Goal: Task Accomplishment & Management: Use online tool/utility

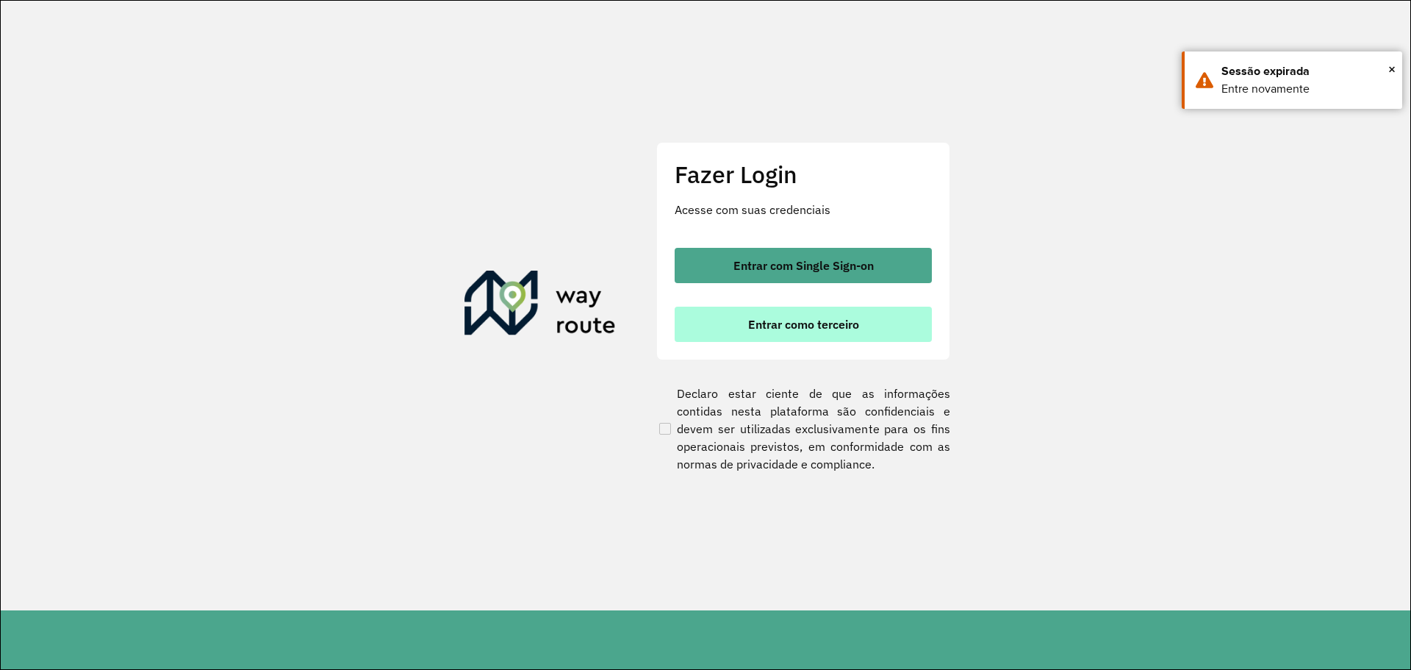
click at [753, 336] on button "Entrar como terceiro" at bounding box center [803, 324] width 257 height 35
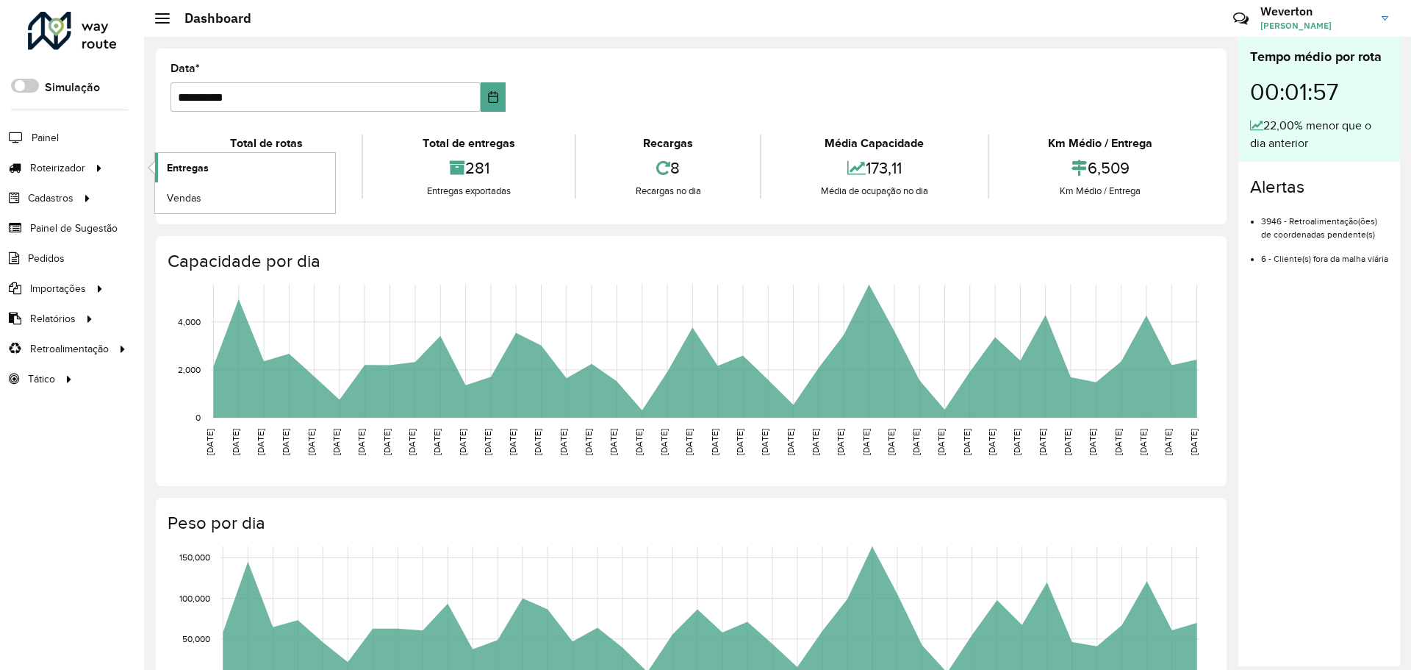
click at [203, 171] on span "Entregas" at bounding box center [188, 167] width 42 height 15
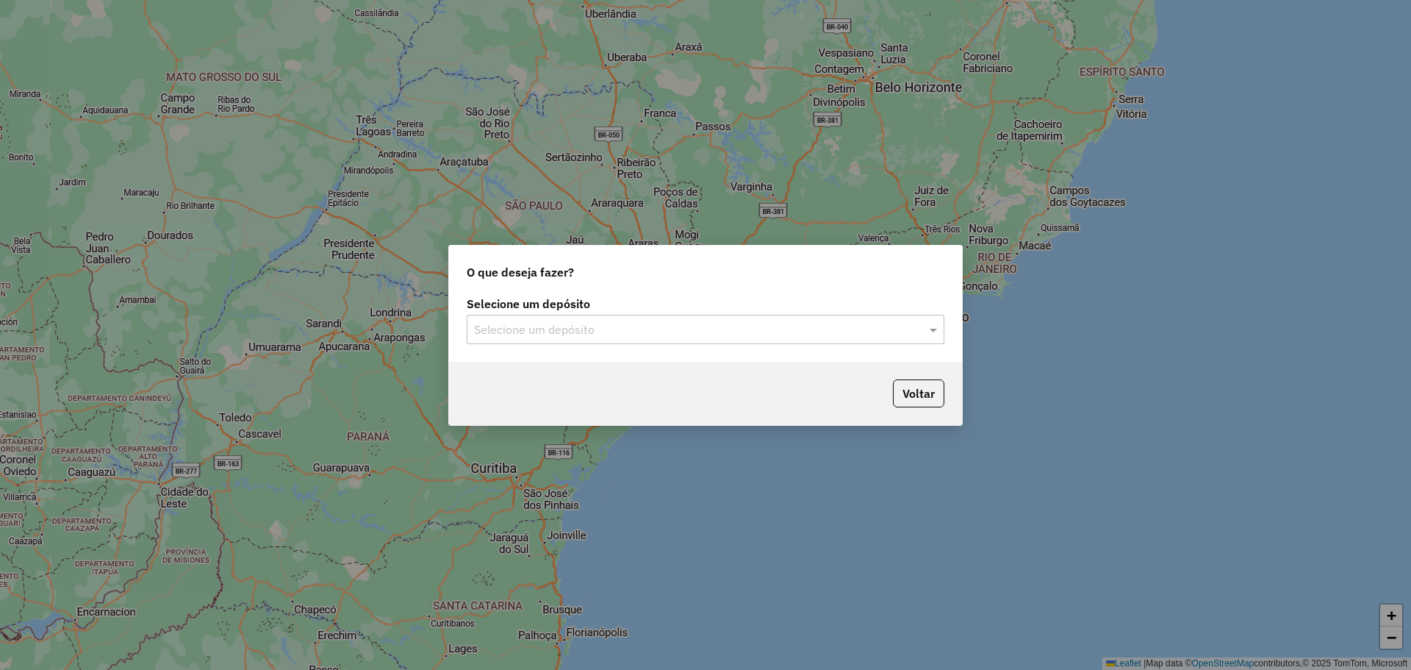
click at [607, 329] on input "text" at bounding box center [691, 330] width 434 height 18
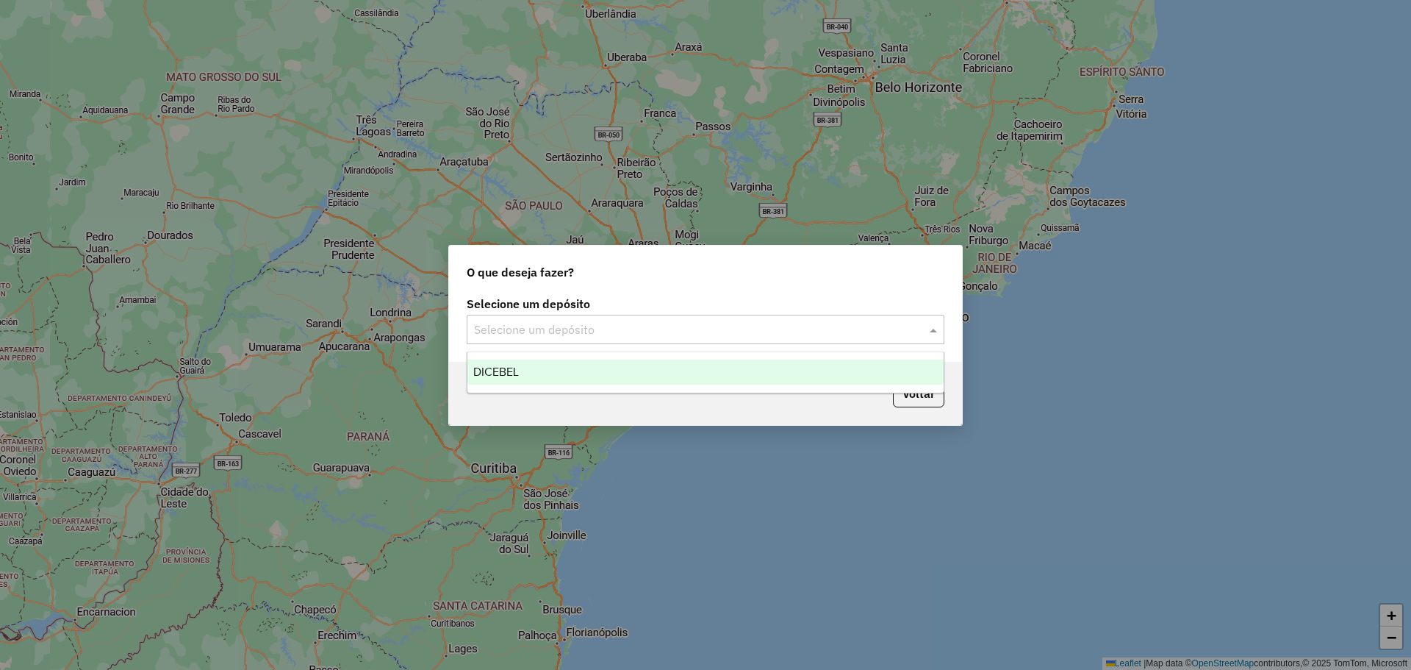
click at [556, 370] on div "DICEBEL" at bounding box center [706, 371] width 476 height 25
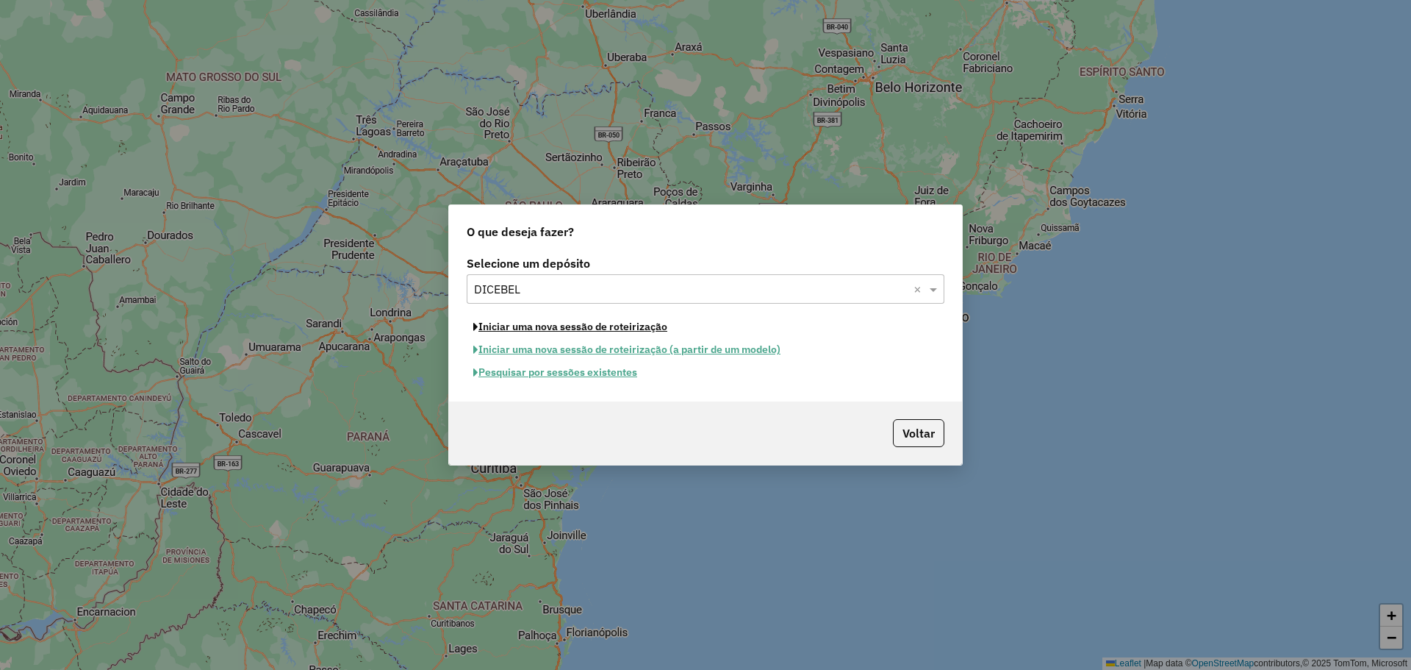
click at [542, 331] on button "Iniciar uma nova sessão de roteirização" at bounding box center [570, 326] width 207 height 23
select select "*"
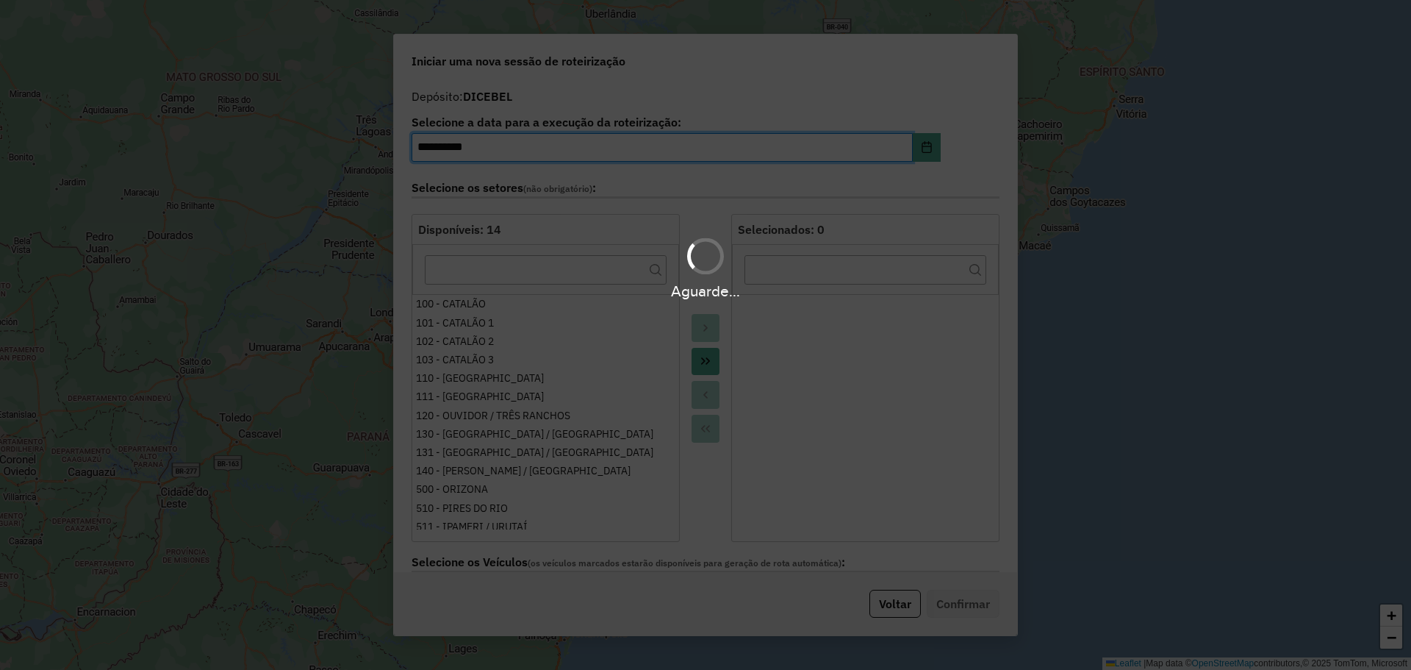
click at [704, 365] on hb-app "**********" at bounding box center [705, 335] width 1411 height 670
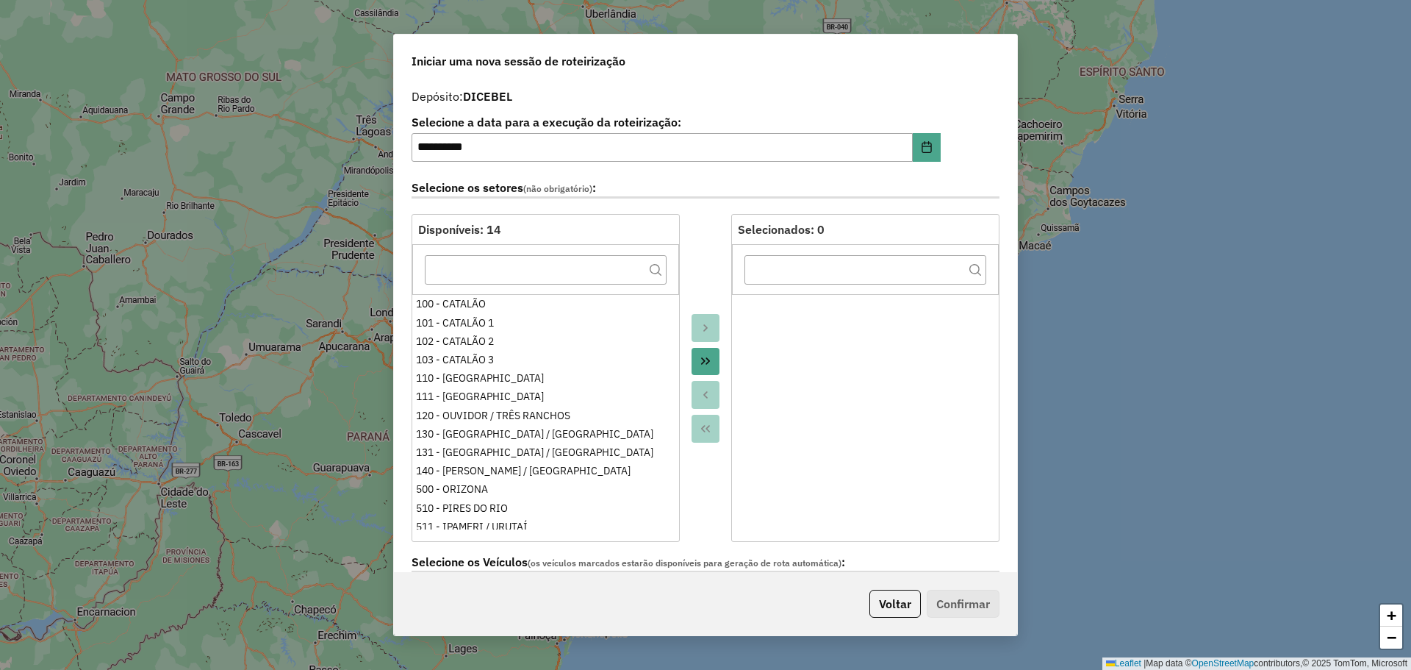
click at [704, 366] on icon "Move All to Target" at bounding box center [706, 361] width 12 height 12
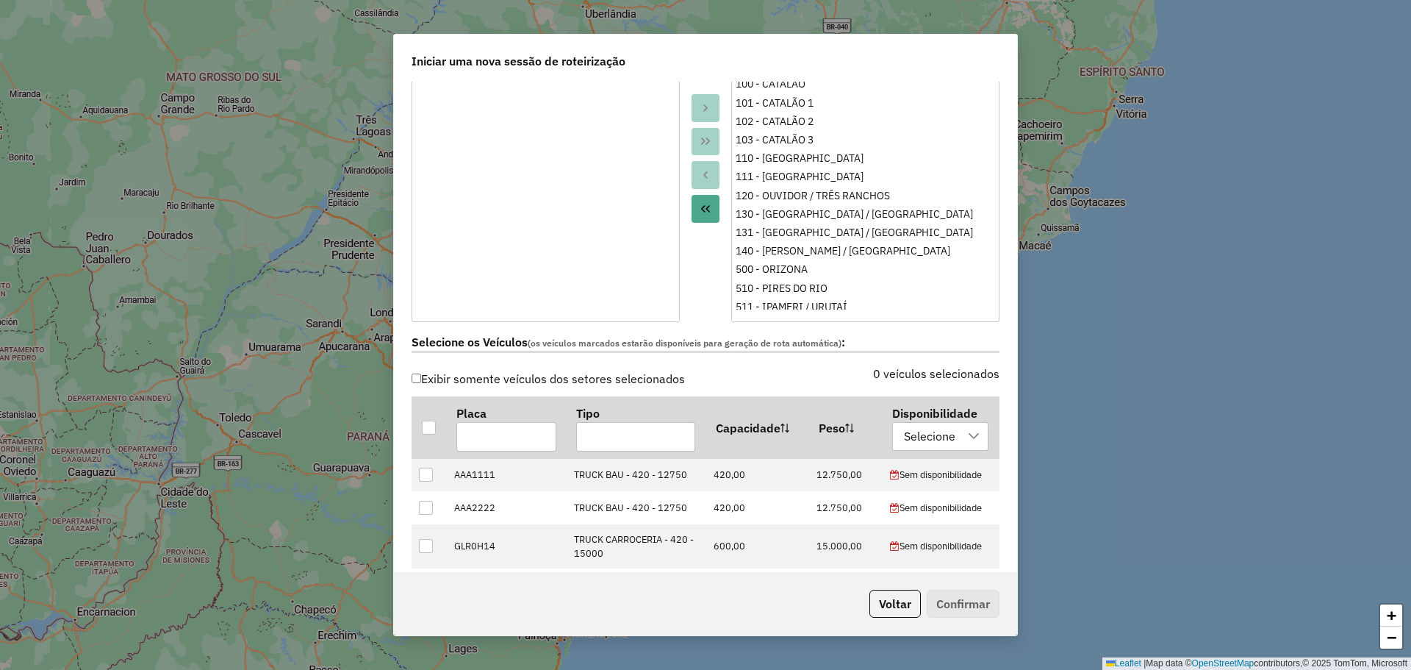
scroll to position [221, 0]
click at [432, 427] on div at bounding box center [429, 427] width 14 height 14
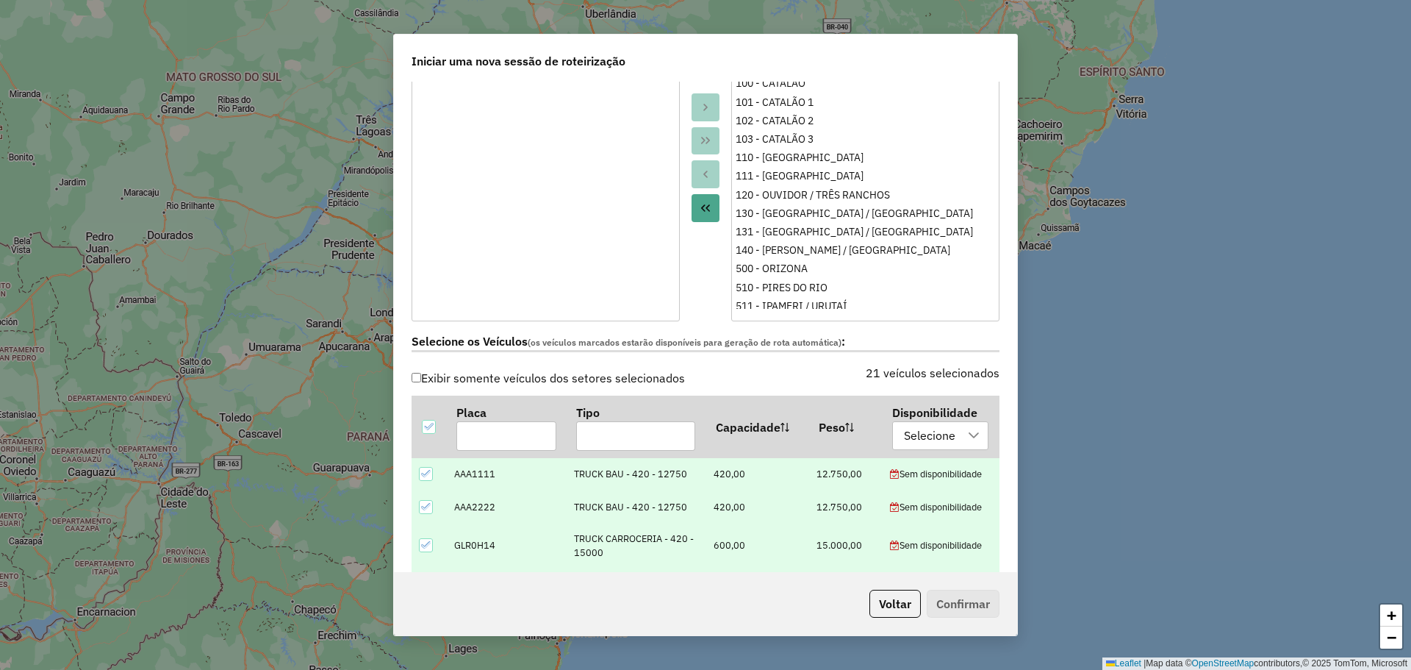
click at [429, 473] on icon at bounding box center [426, 473] width 10 height 7
click at [430, 511] on icon at bounding box center [426, 506] width 10 height 10
click at [428, 544] on icon at bounding box center [426, 545] width 10 height 7
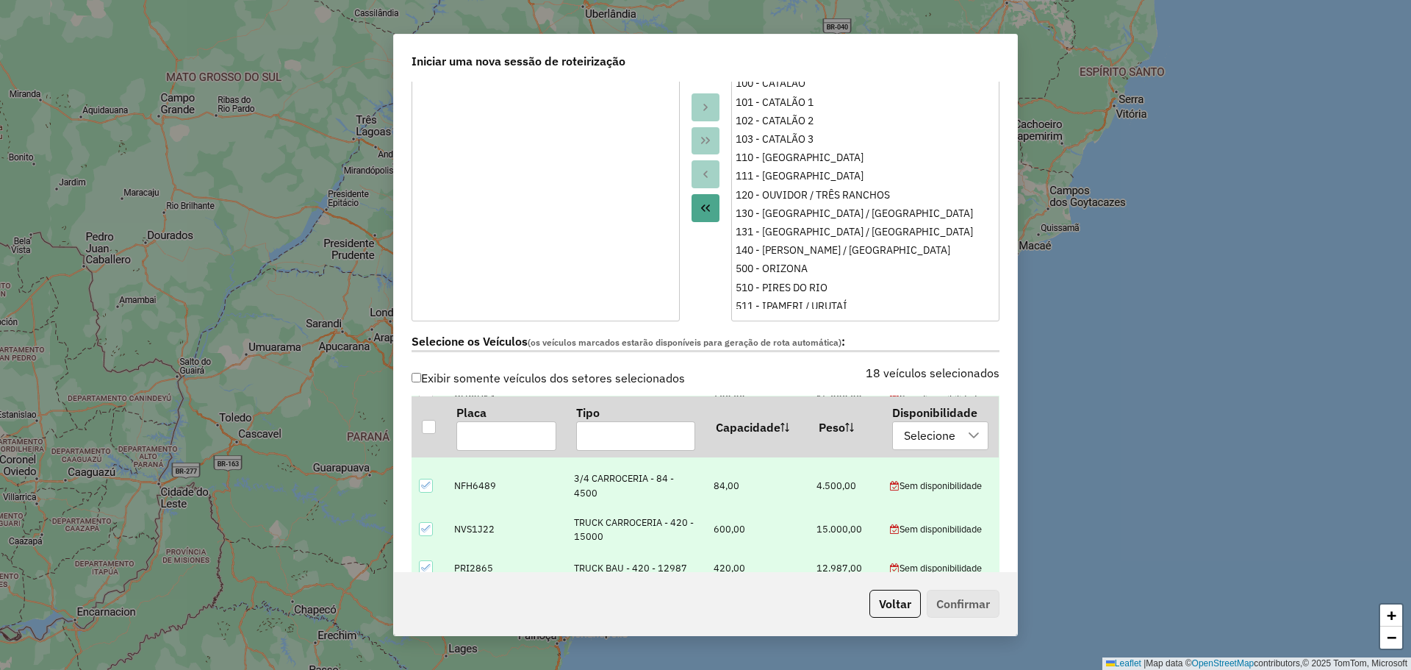
scroll to position [74, 0]
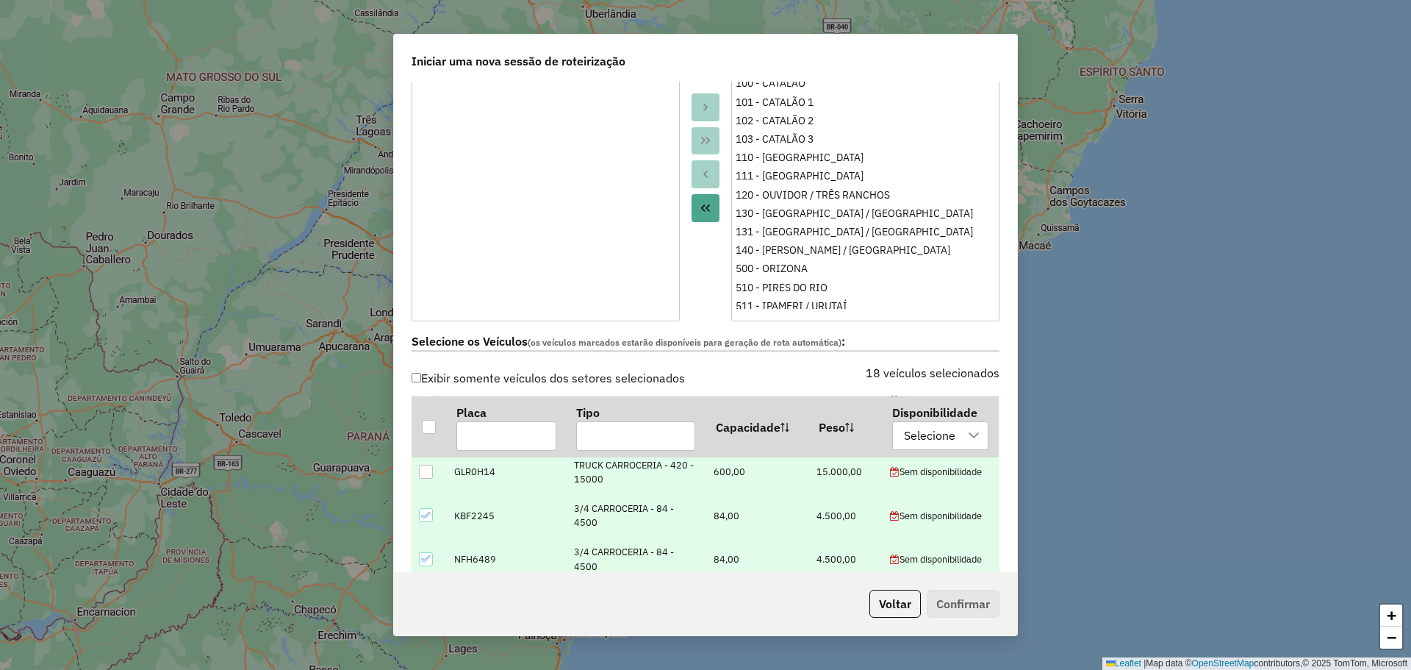
click at [432, 516] on div at bounding box center [426, 515] width 14 height 14
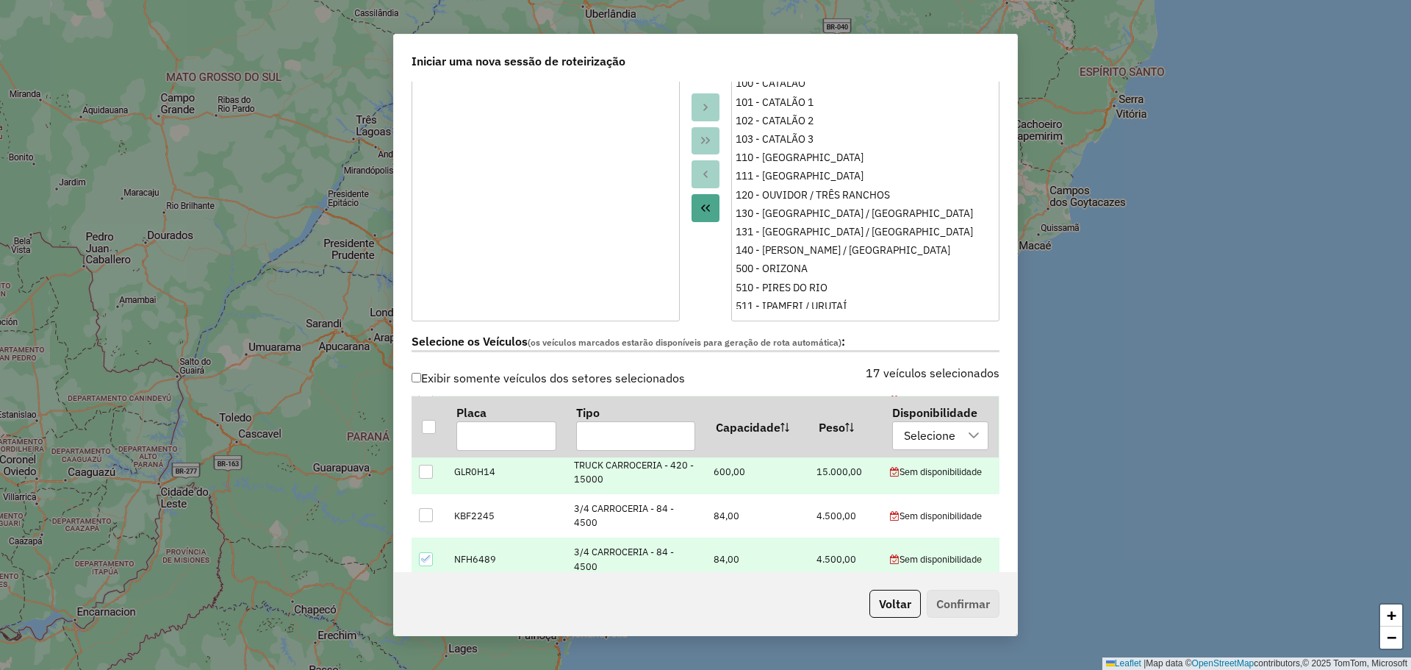
click at [430, 554] on icon at bounding box center [426, 559] width 10 height 10
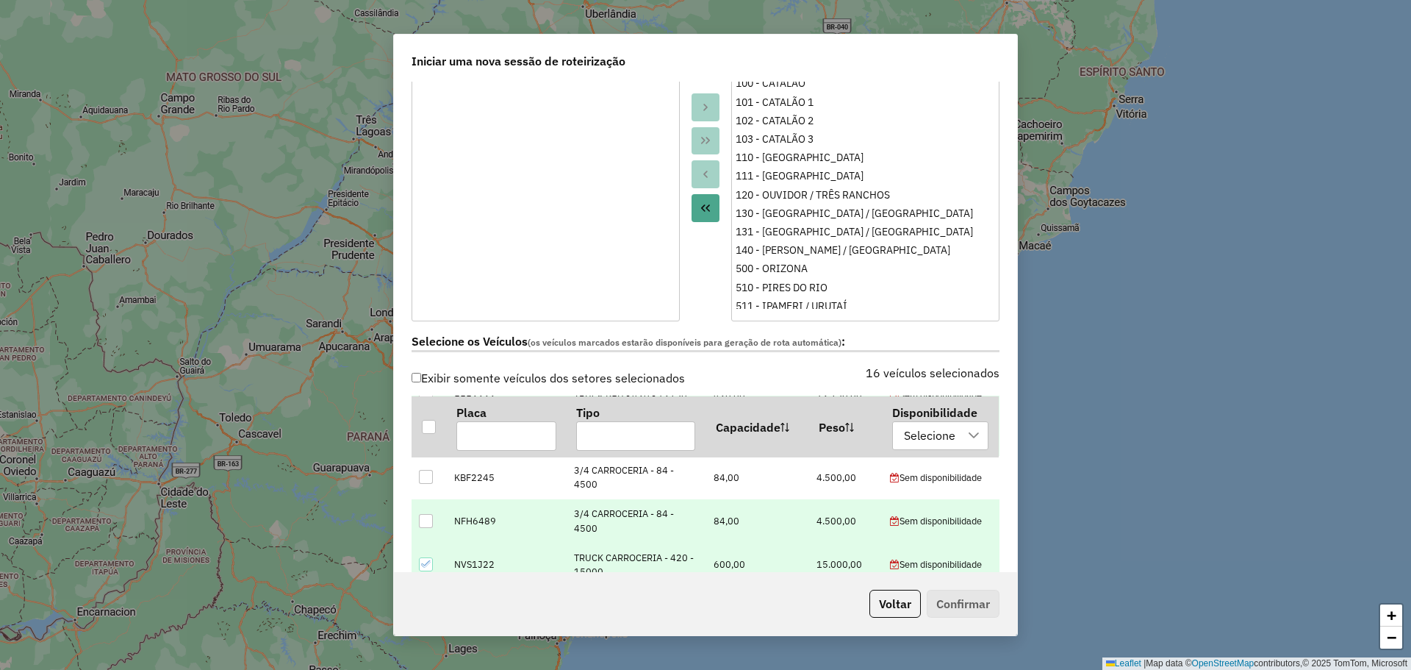
scroll to position [147, 0]
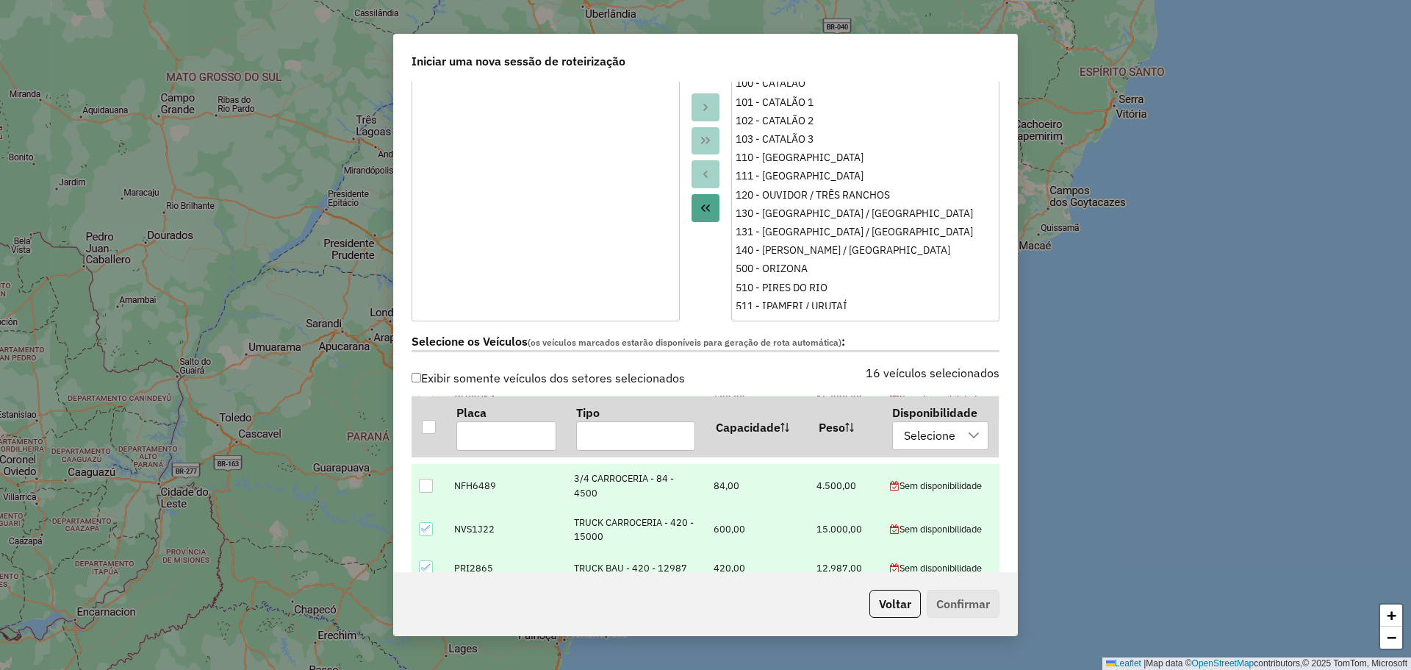
click at [423, 533] on icon at bounding box center [426, 528] width 10 height 10
click at [601, 430] on input "text" at bounding box center [635, 434] width 119 height 29
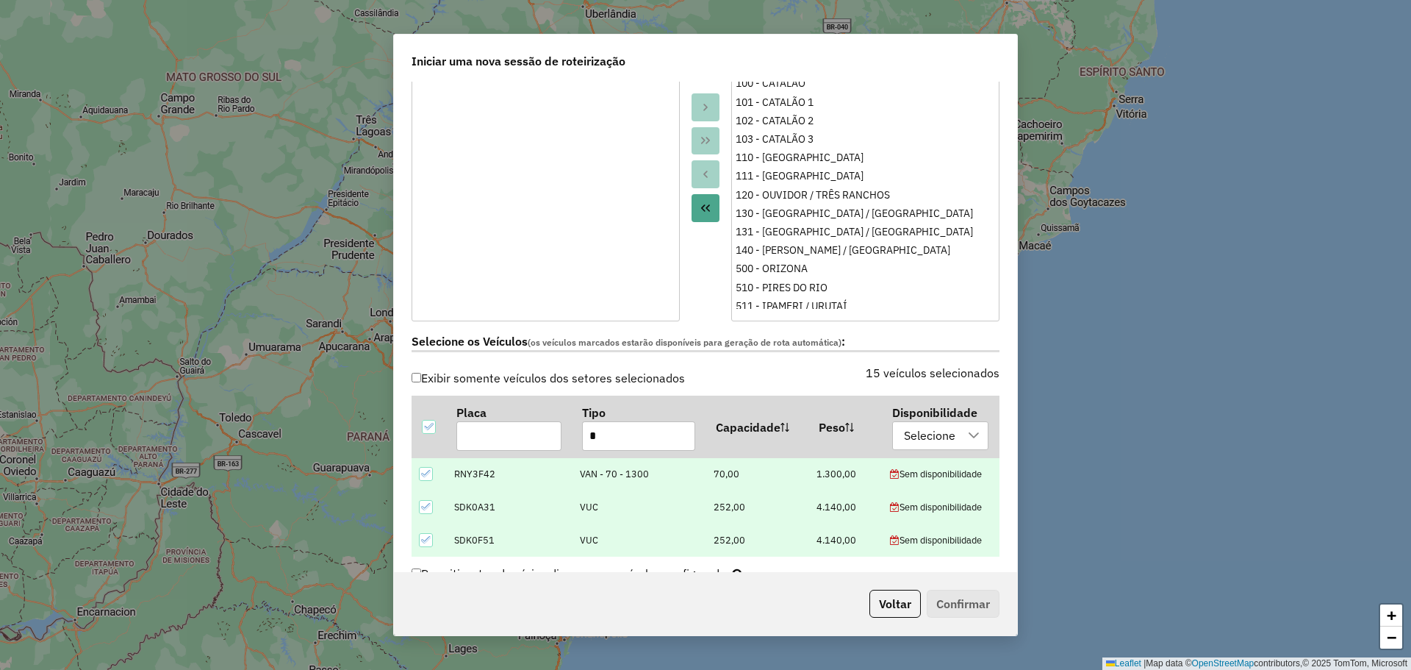
type input "*"
click at [428, 468] on icon at bounding box center [426, 473] width 10 height 10
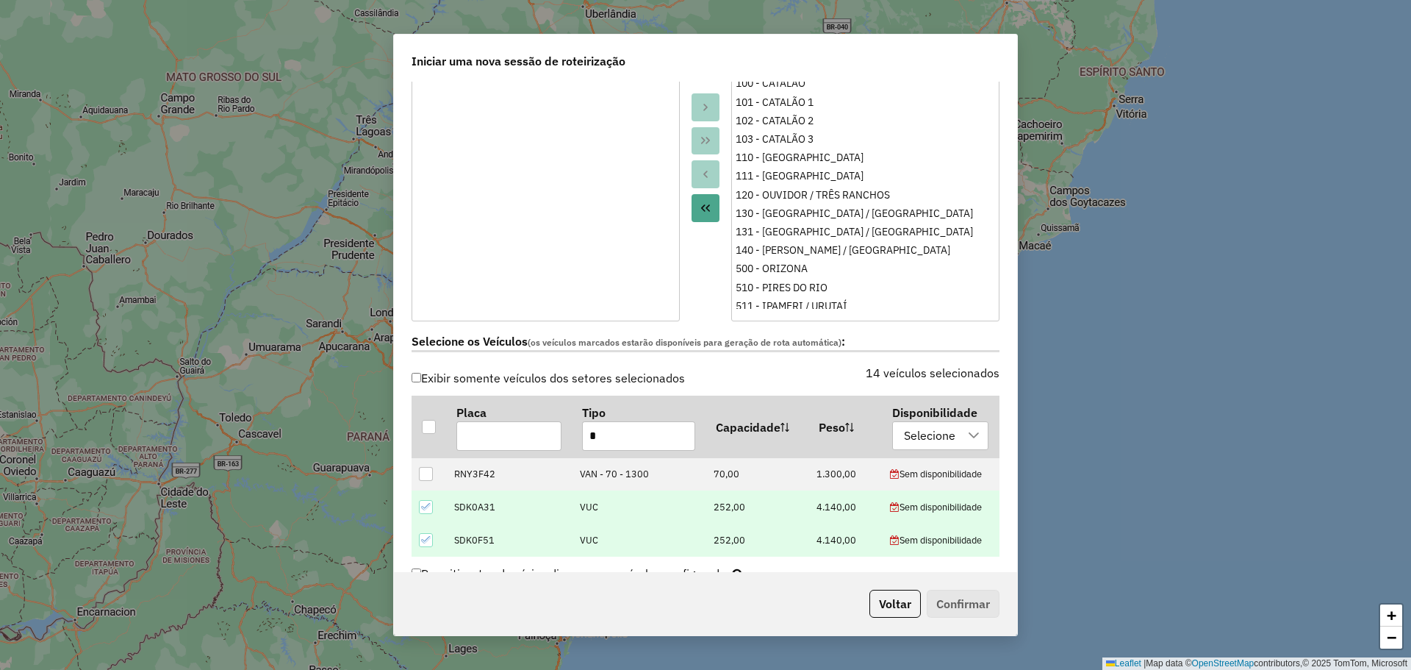
click at [429, 500] on div at bounding box center [426, 507] width 14 height 14
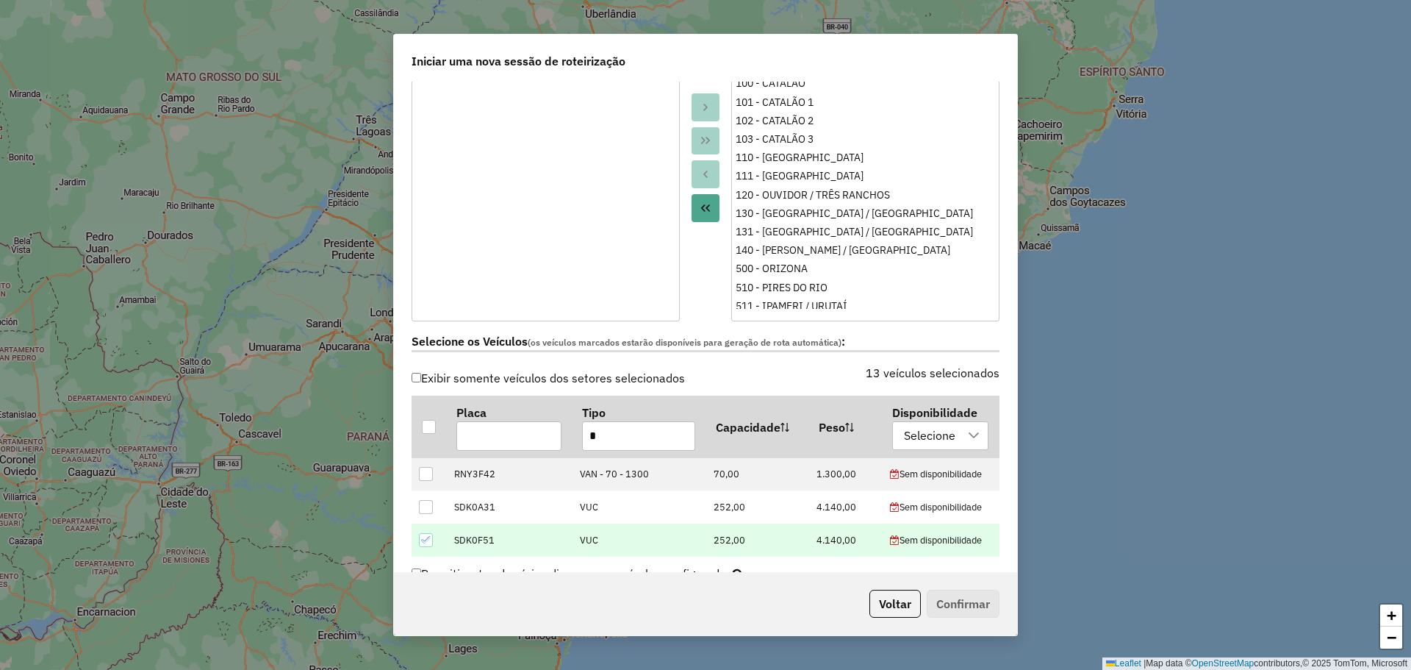
click at [429, 534] on icon at bounding box center [426, 539] width 10 height 10
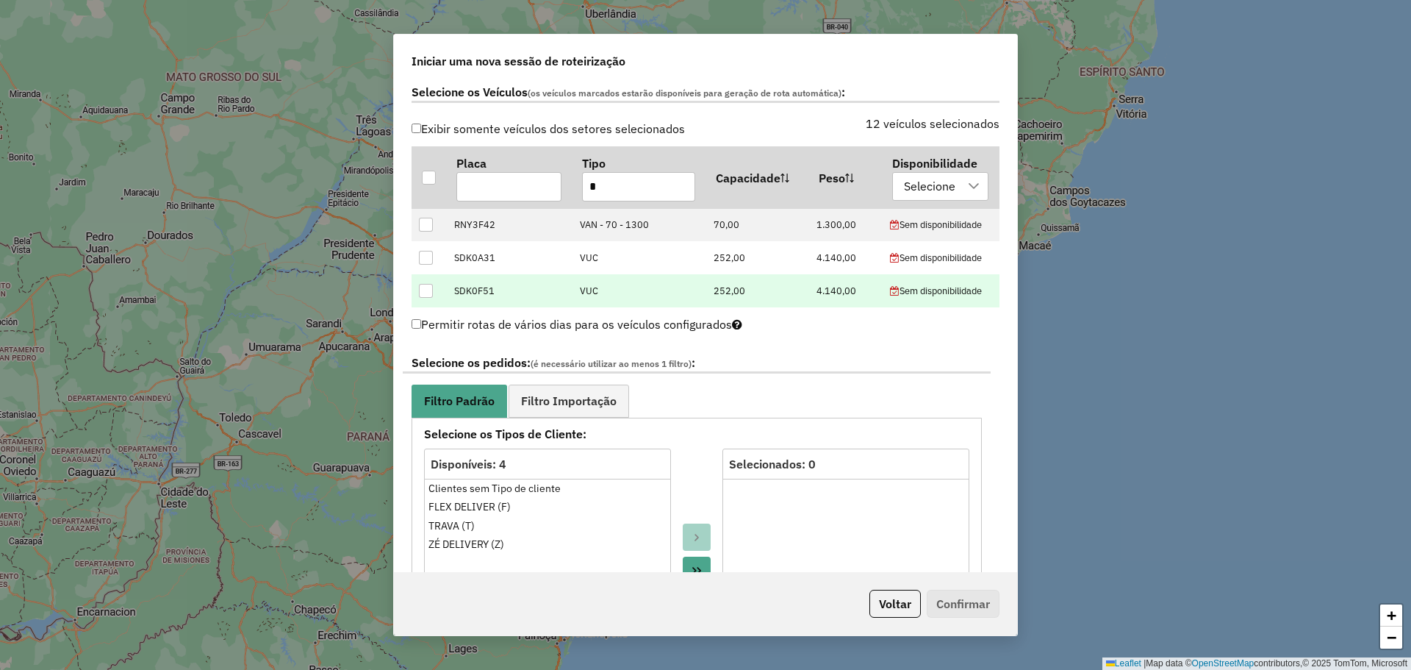
scroll to position [515, 0]
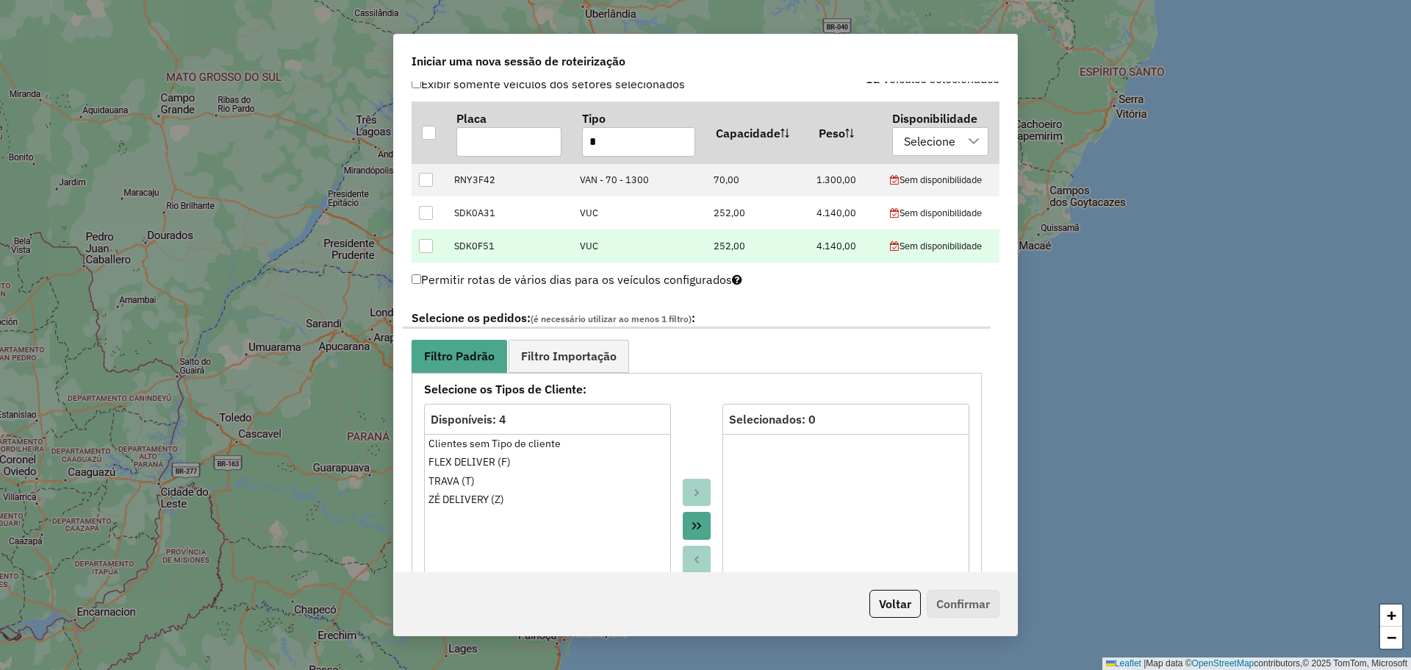
drag, startPoint x: 699, startPoint y: 524, endPoint x: 696, endPoint y: 426, distance: 98.5
click at [699, 525] on icon "Move All to Target" at bounding box center [697, 526] width 12 height 12
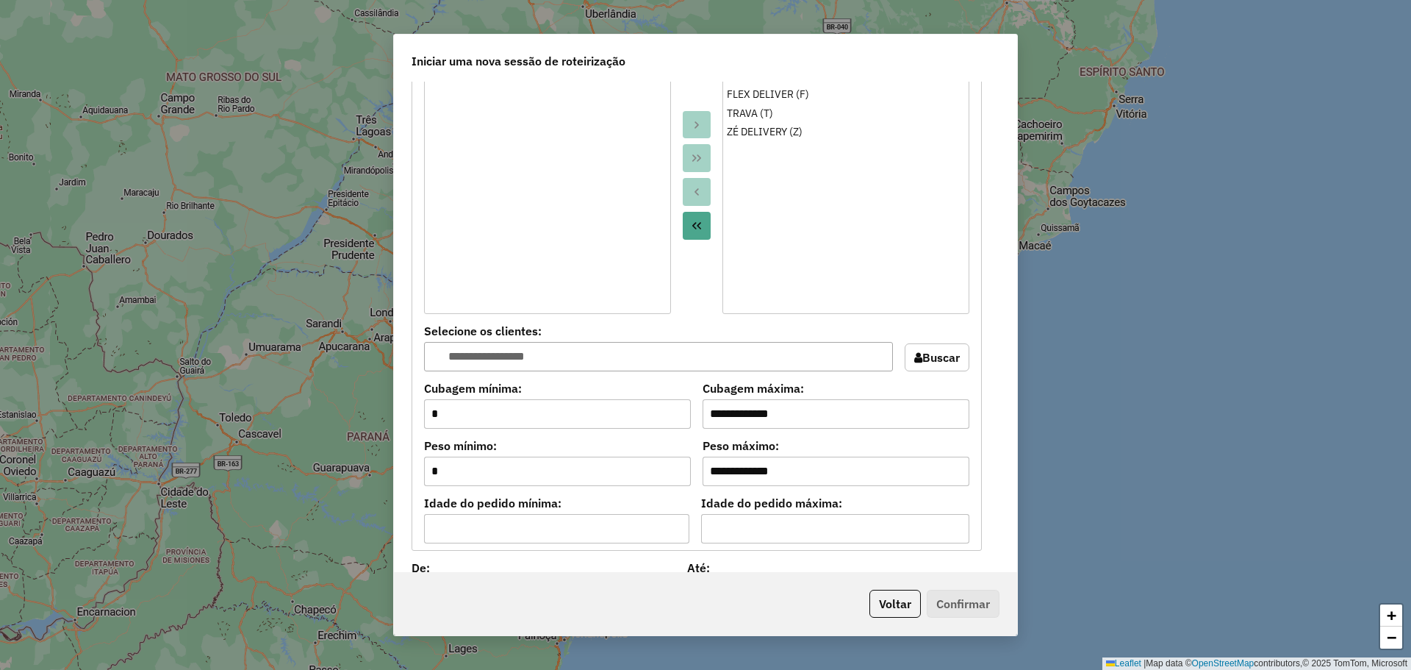
scroll to position [1029, 0]
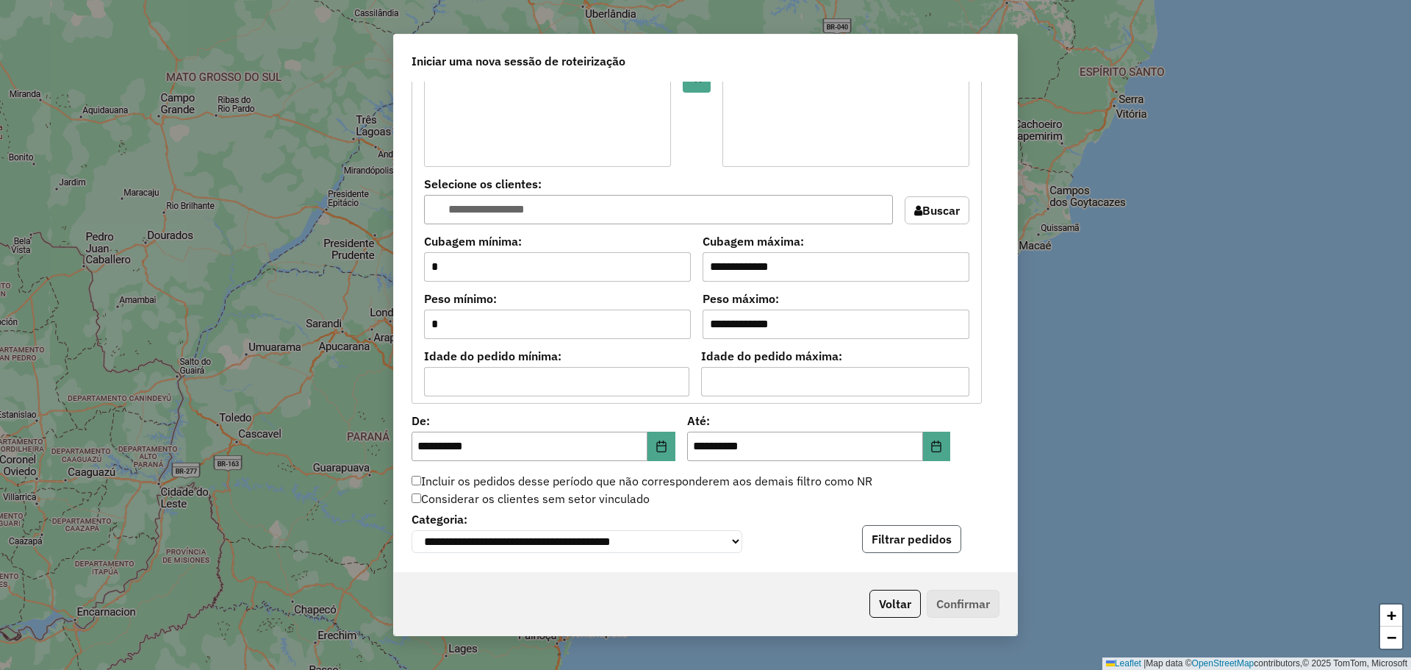
click at [903, 541] on button "Filtrar pedidos" at bounding box center [911, 539] width 99 height 28
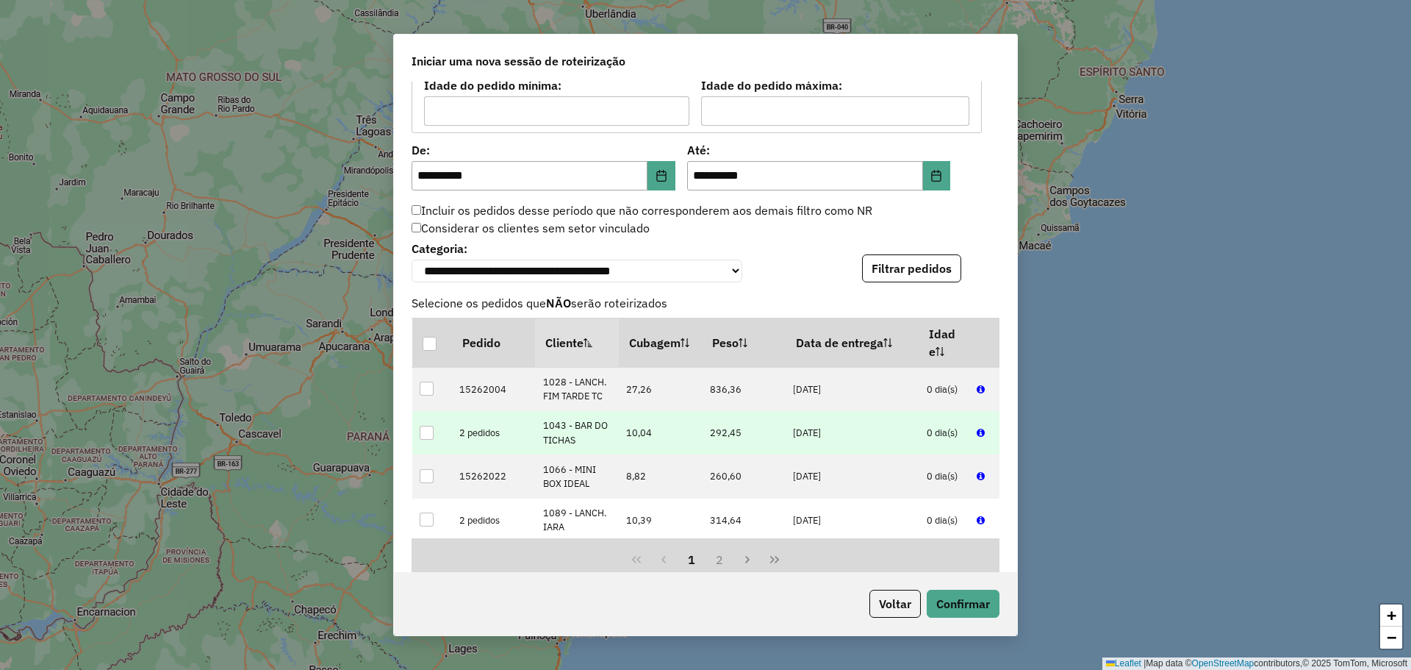
scroll to position [1323, 0]
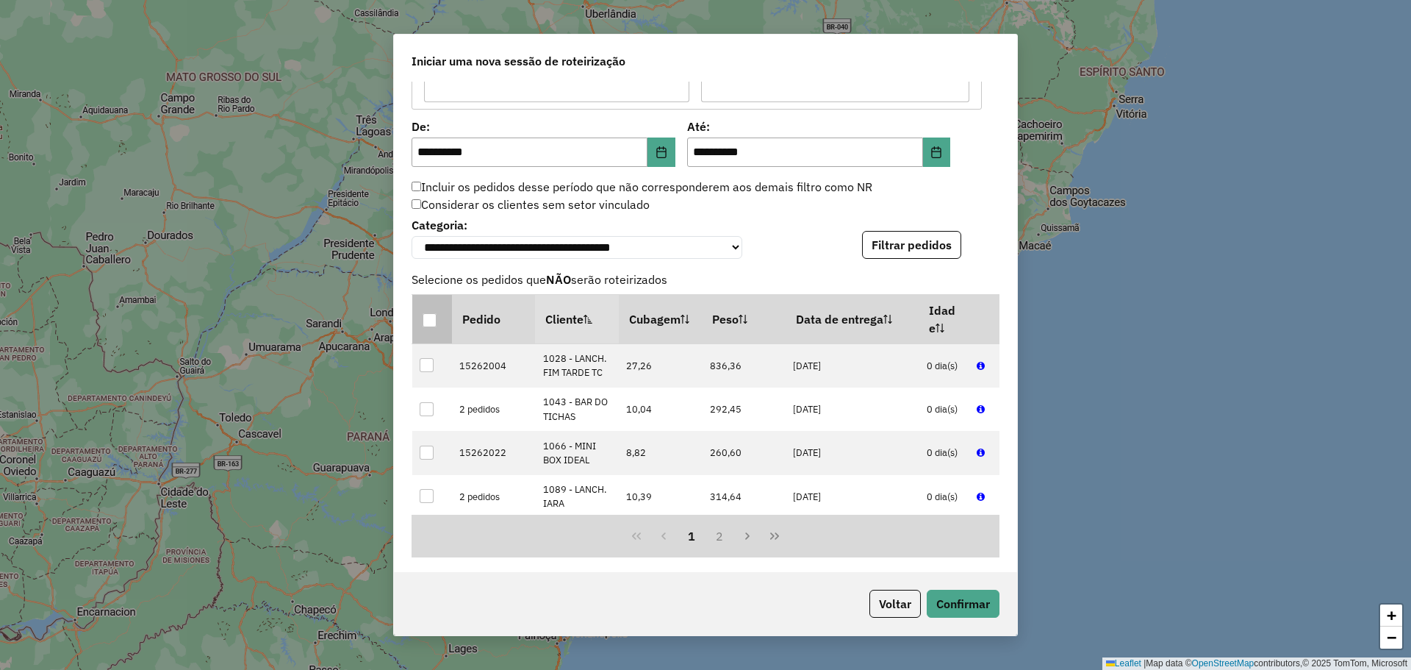
click at [415, 325] on th at bounding box center [432, 318] width 40 height 49
click at [423, 323] on div at bounding box center [430, 320] width 14 height 14
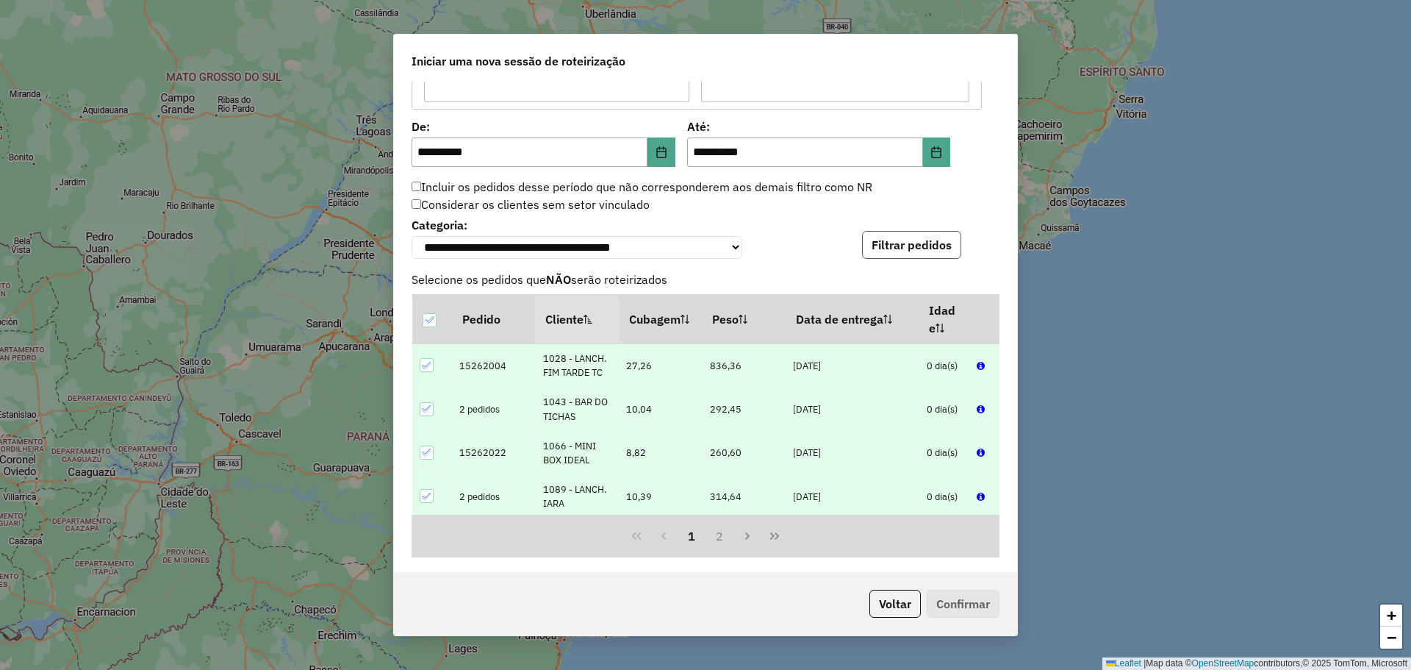
click at [914, 255] on button "Filtrar pedidos" at bounding box center [911, 245] width 99 height 28
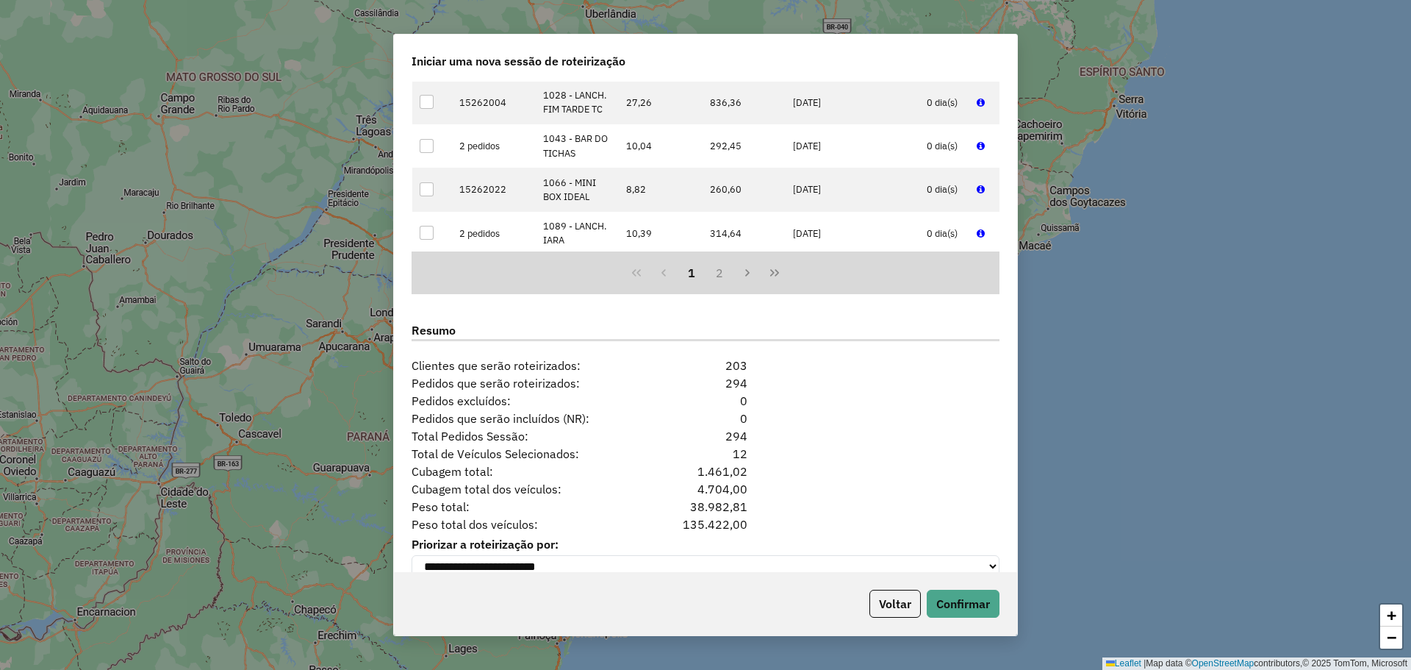
scroll to position [1617, 0]
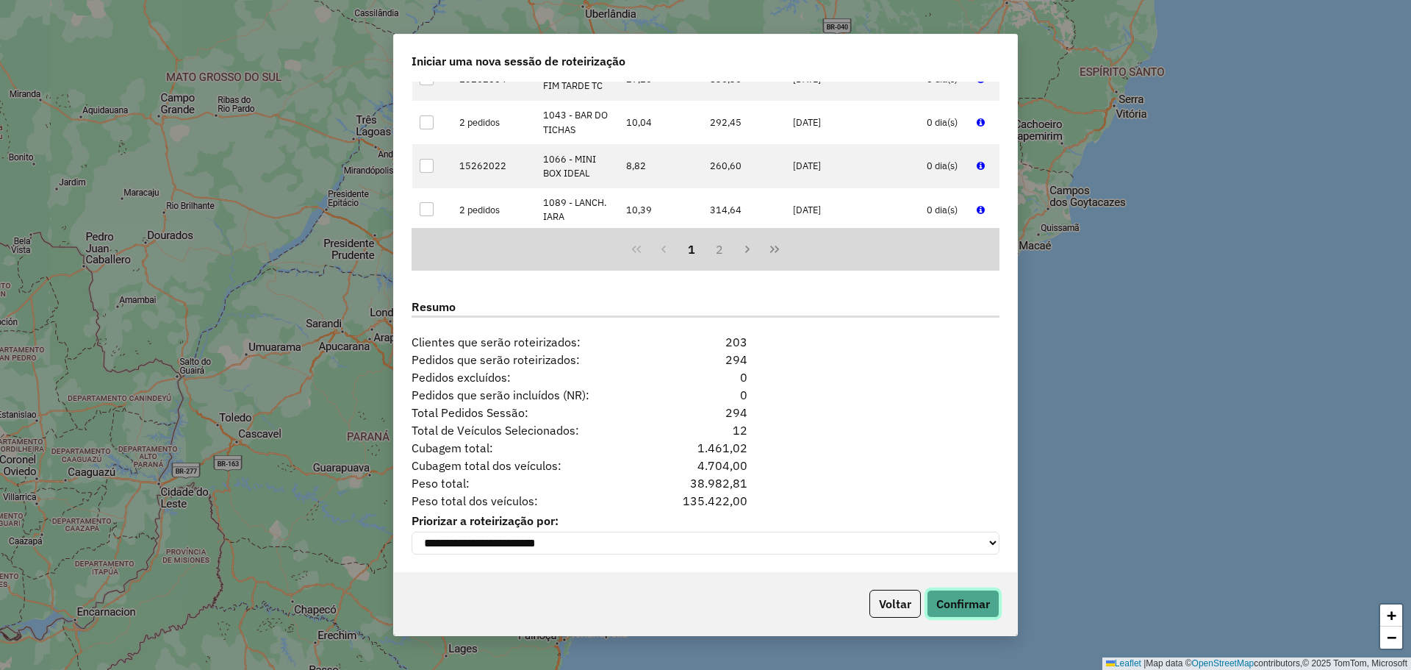
click at [976, 595] on button "Confirmar" at bounding box center [963, 604] width 73 height 28
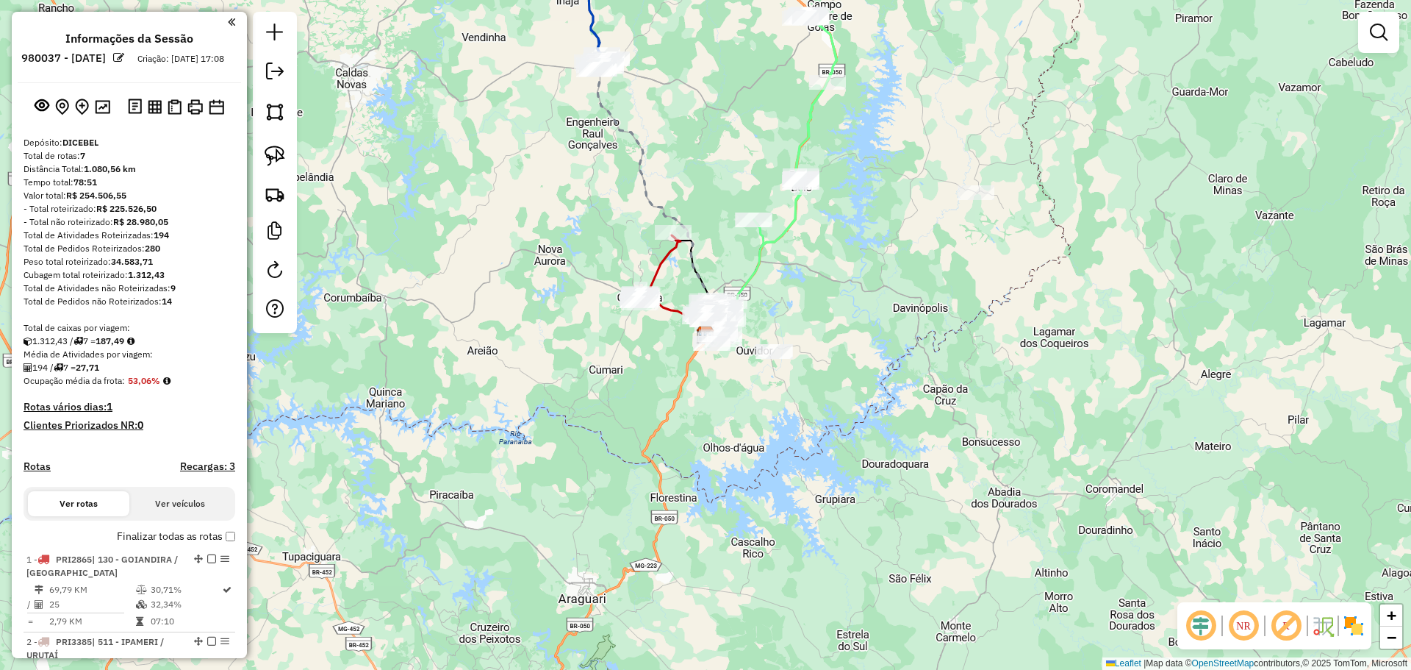
click at [1193, 623] on em at bounding box center [1201, 625] width 35 height 35
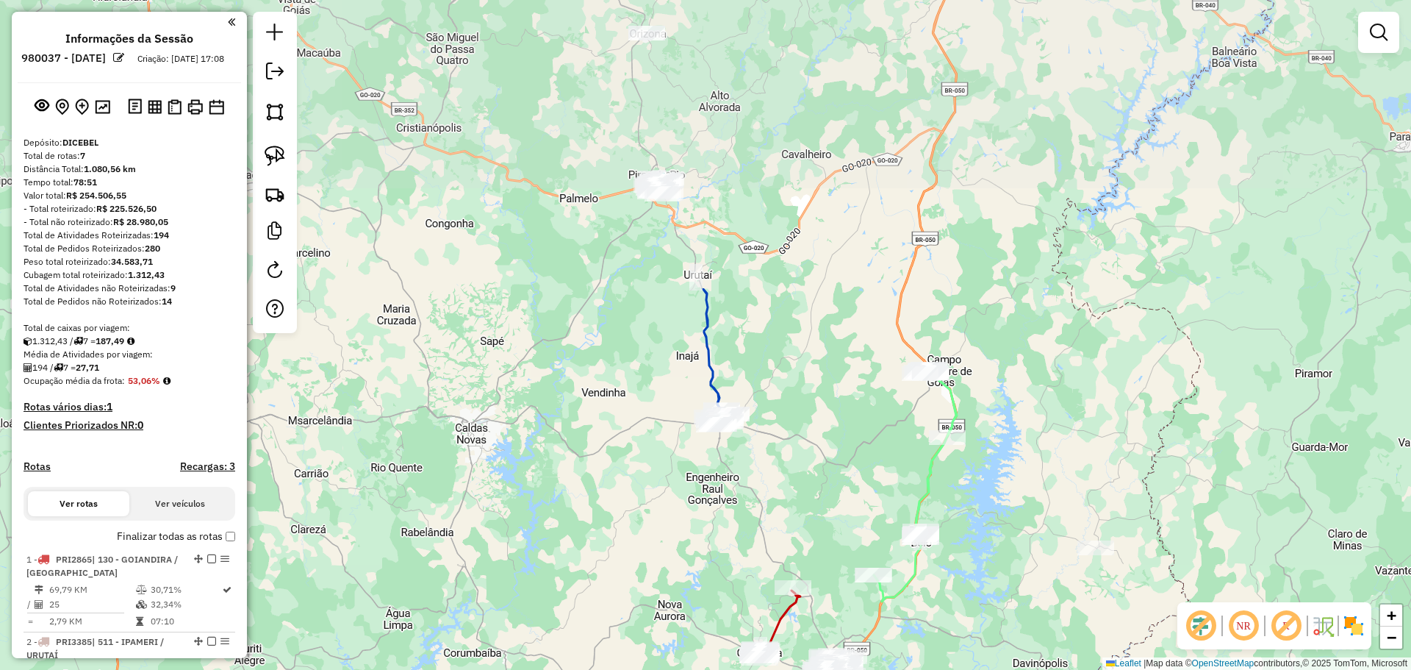
drag, startPoint x: 778, startPoint y: 214, endPoint x: 898, endPoint y: 556, distance: 362.2
click at [898, 556] on div "Janela de atendimento Grade de atendimento Capacidade Transportadoras Veículos …" at bounding box center [705, 335] width 1411 height 670
drag, startPoint x: 1008, startPoint y: 187, endPoint x: 1023, endPoint y: 337, distance: 150.8
click at [1012, 345] on div "Janela de atendimento Grade de atendimento Capacidade Transportadoras Veículos …" at bounding box center [705, 335] width 1411 height 670
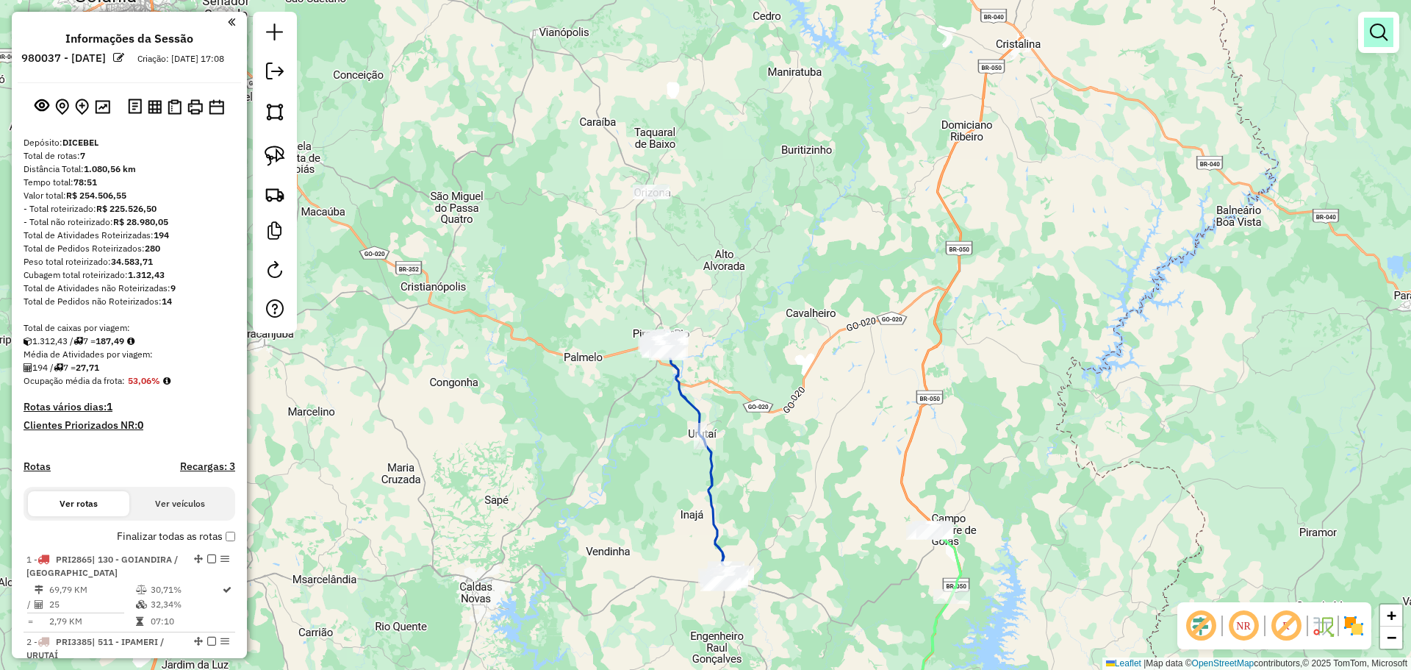
click at [1373, 36] on em at bounding box center [1379, 33] width 18 height 18
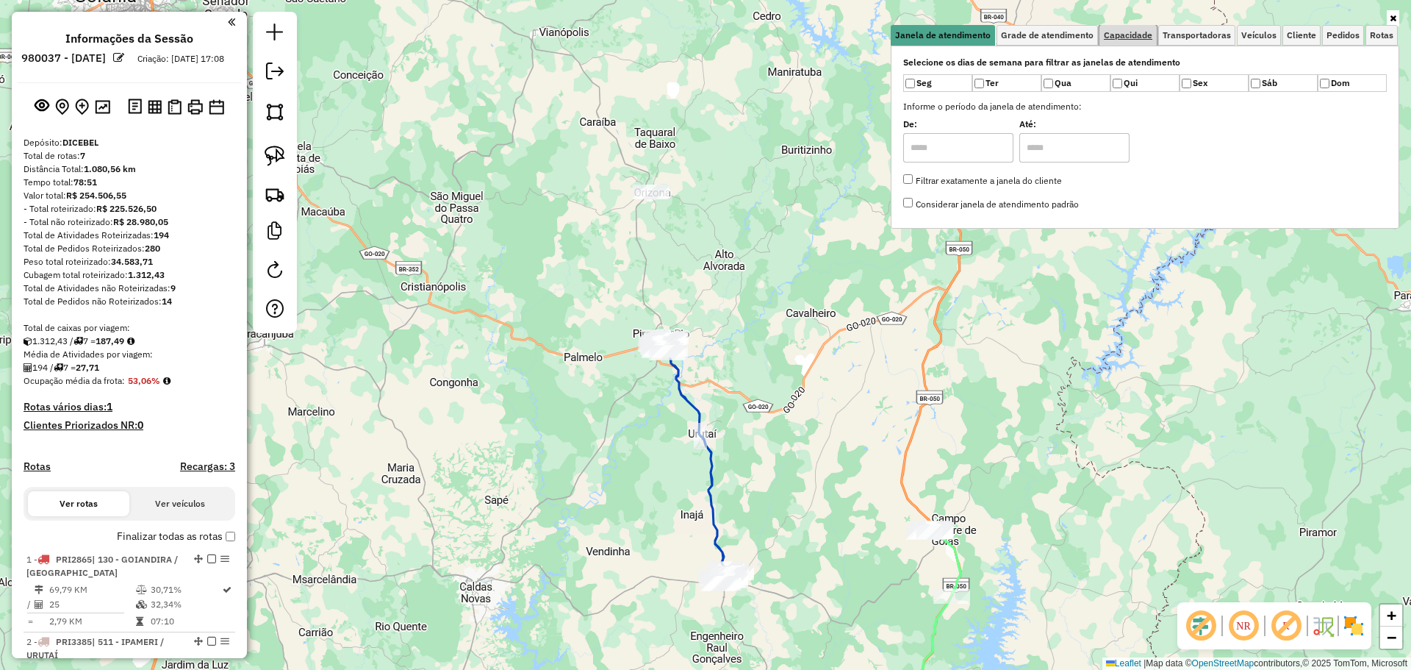
click at [1131, 32] on span "Capacidade" at bounding box center [1128, 35] width 49 height 9
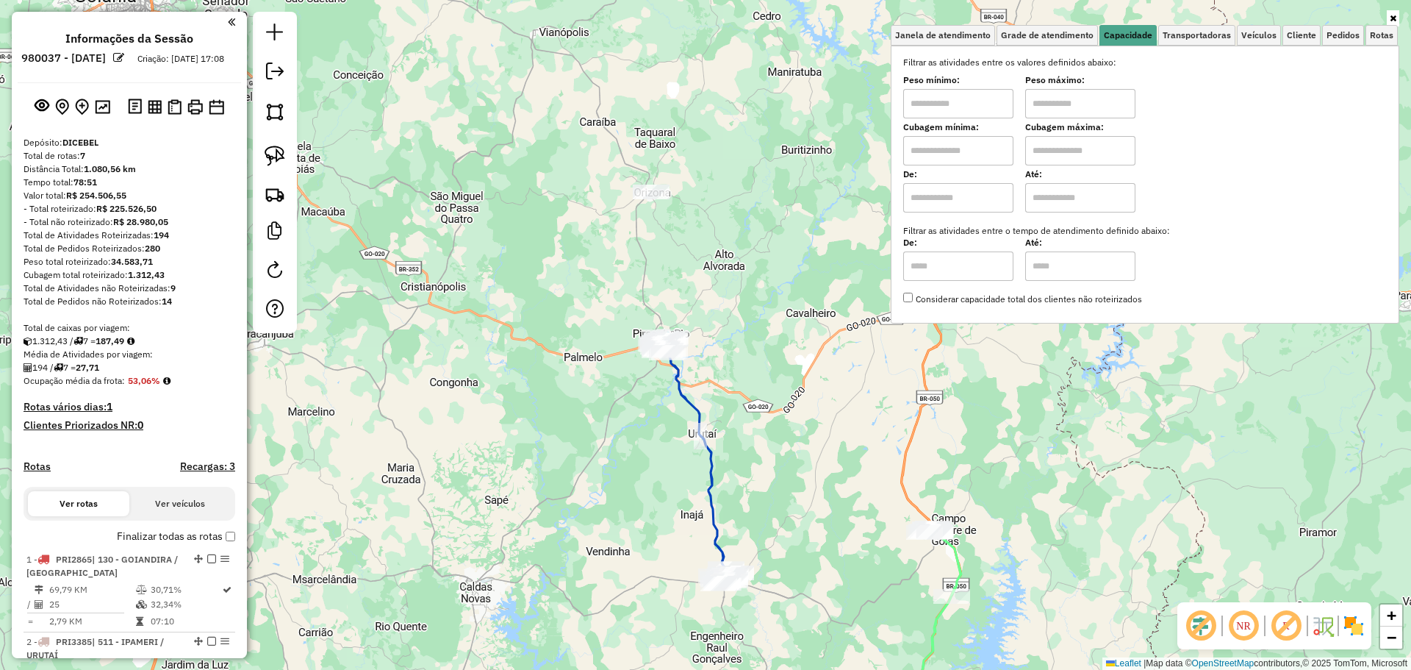
click at [969, 104] on input "text" at bounding box center [958, 103] width 110 height 29
type input "****"
type input "******"
click at [1376, 11] on link "Limpar filtros" at bounding box center [1356, 18] width 57 height 16
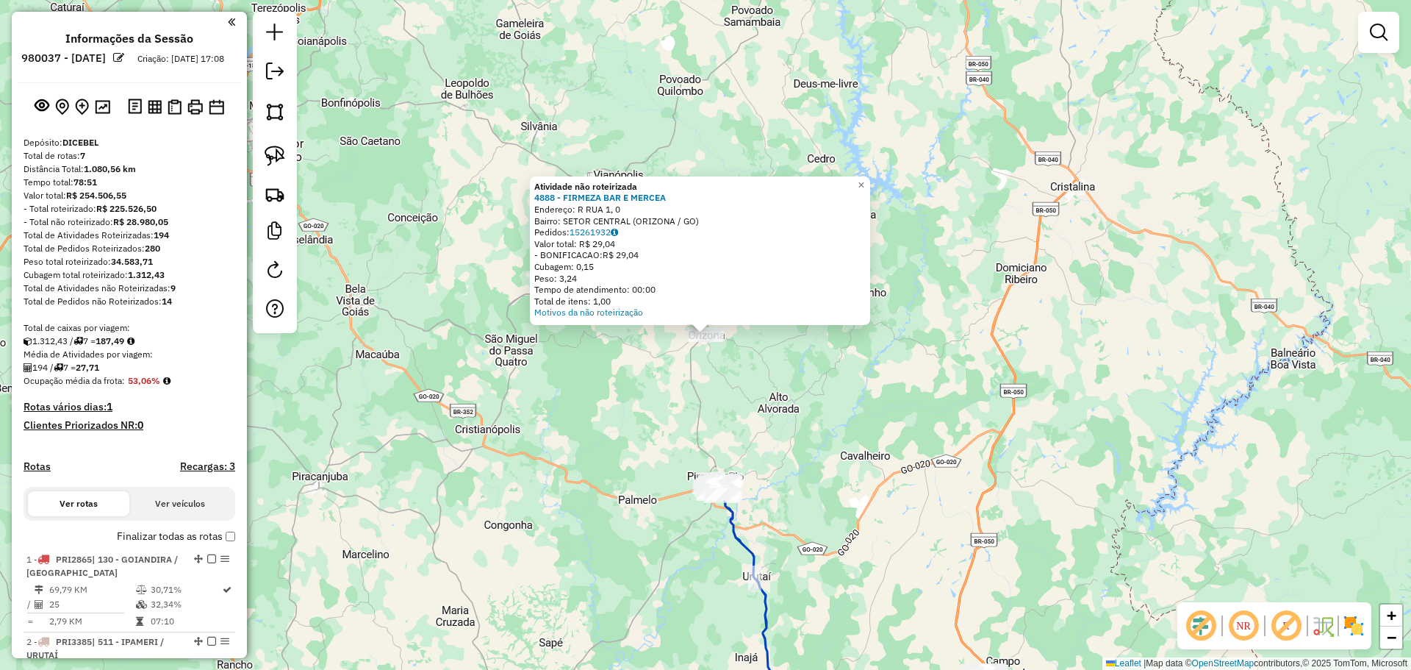
drag, startPoint x: 842, startPoint y: 458, endPoint x: 829, endPoint y: 273, distance: 184.9
click at [826, 276] on div "Atividade não roteirizada 4888 - FIRMEZA BAR E MERCEA Endereço: R RUA 1, 0 Bair…" at bounding box center [705, 335] width 1411 height 670
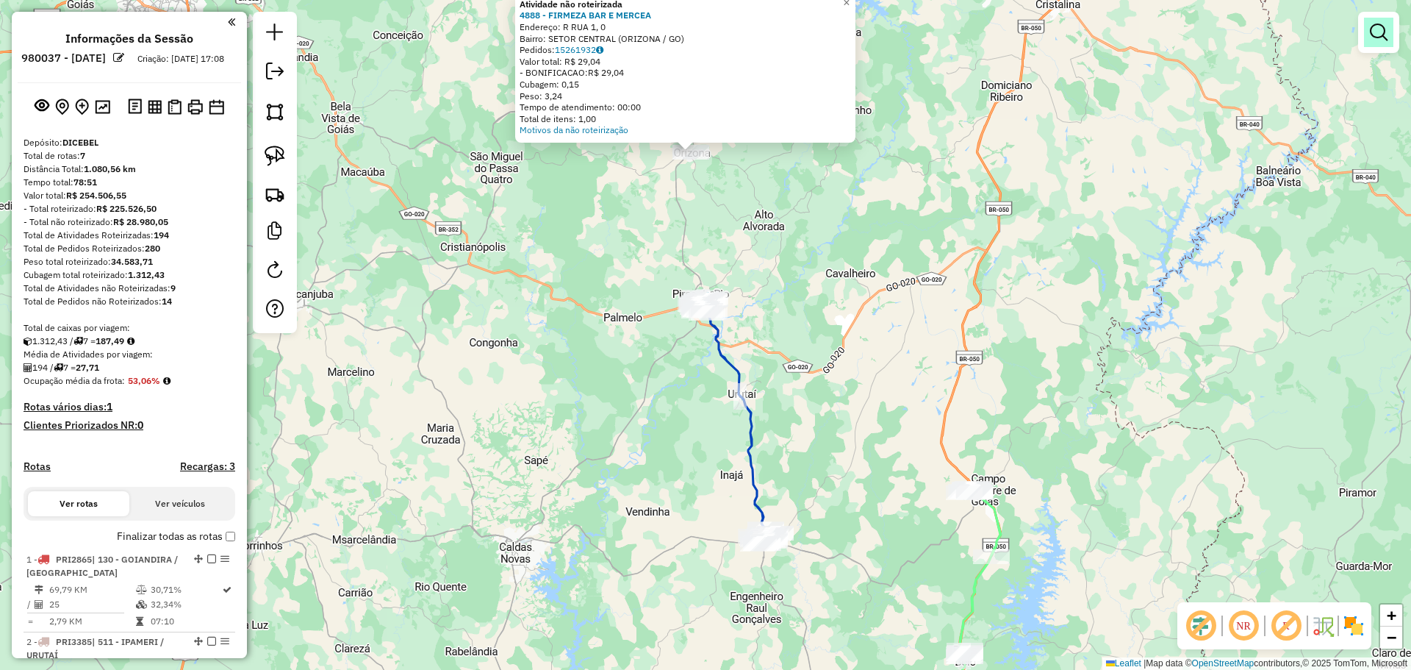
click at [1370, 26] on link at bounding box center [1378, 32] width 29 height 29
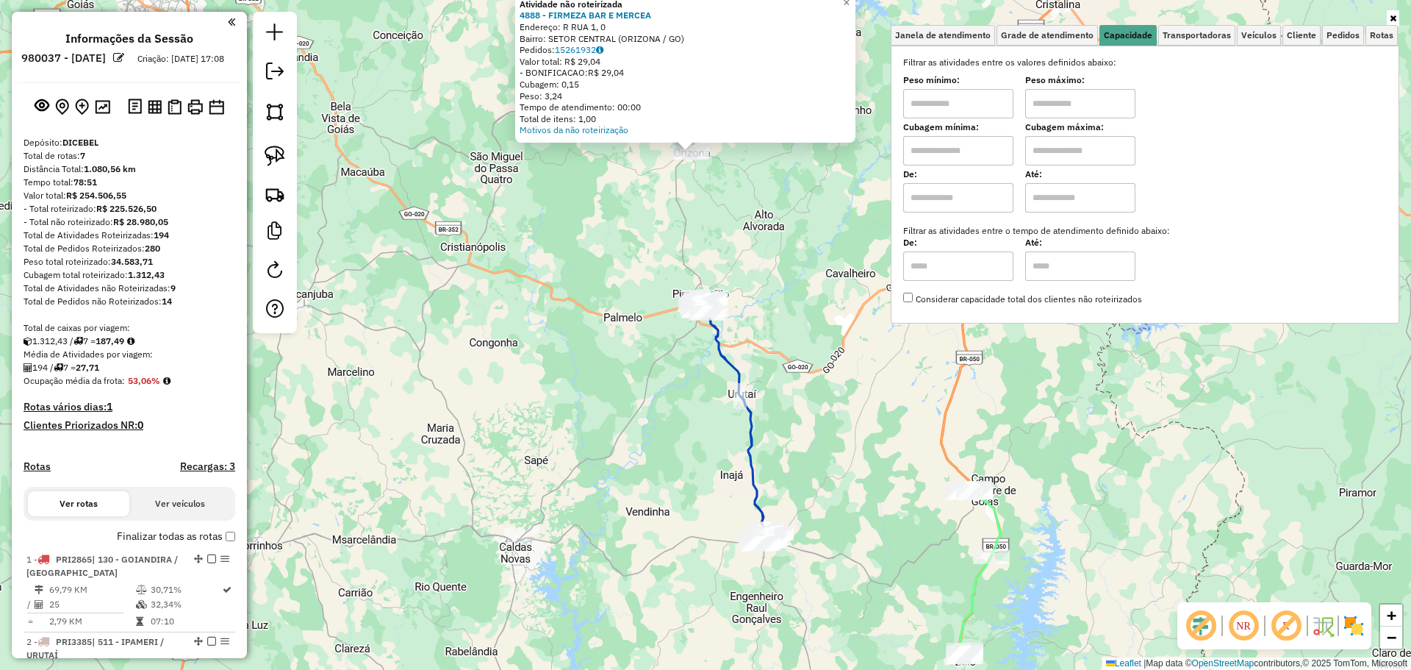
click at [989, 104] on input "text" at bounding box center [958, 103] width 110 height 29
type input "****"
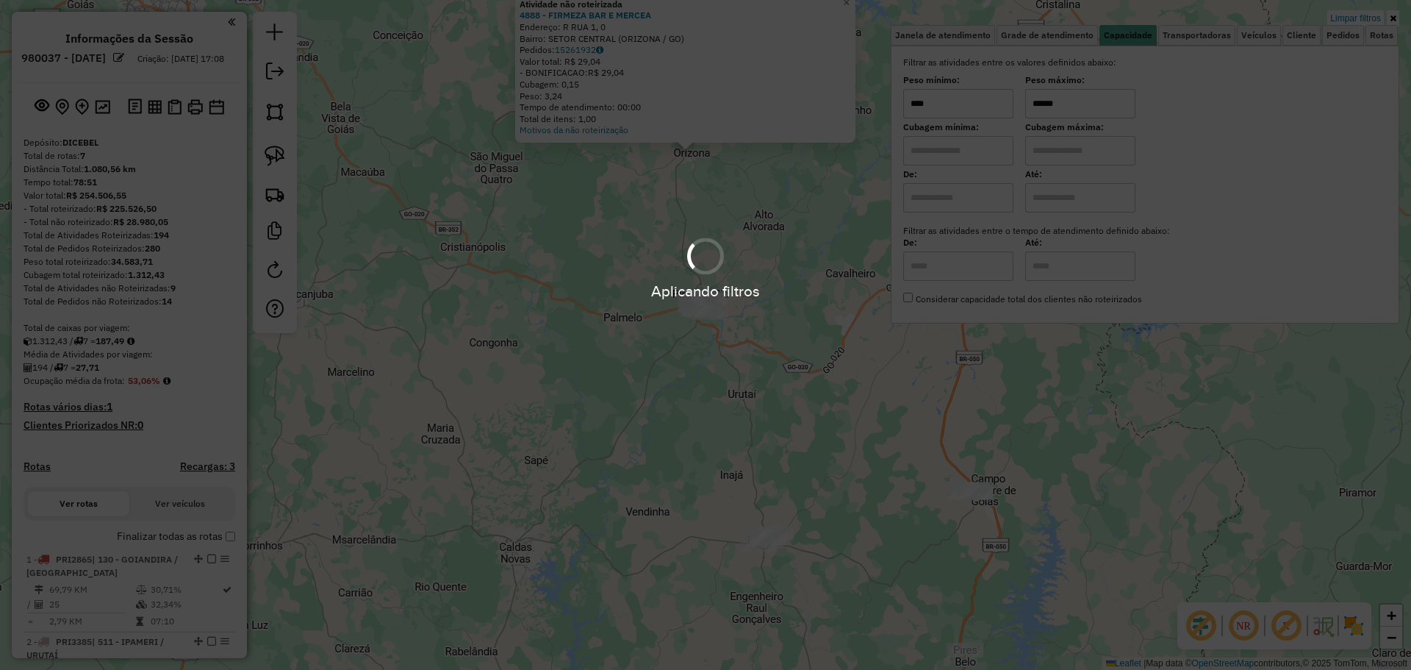
type input "******"
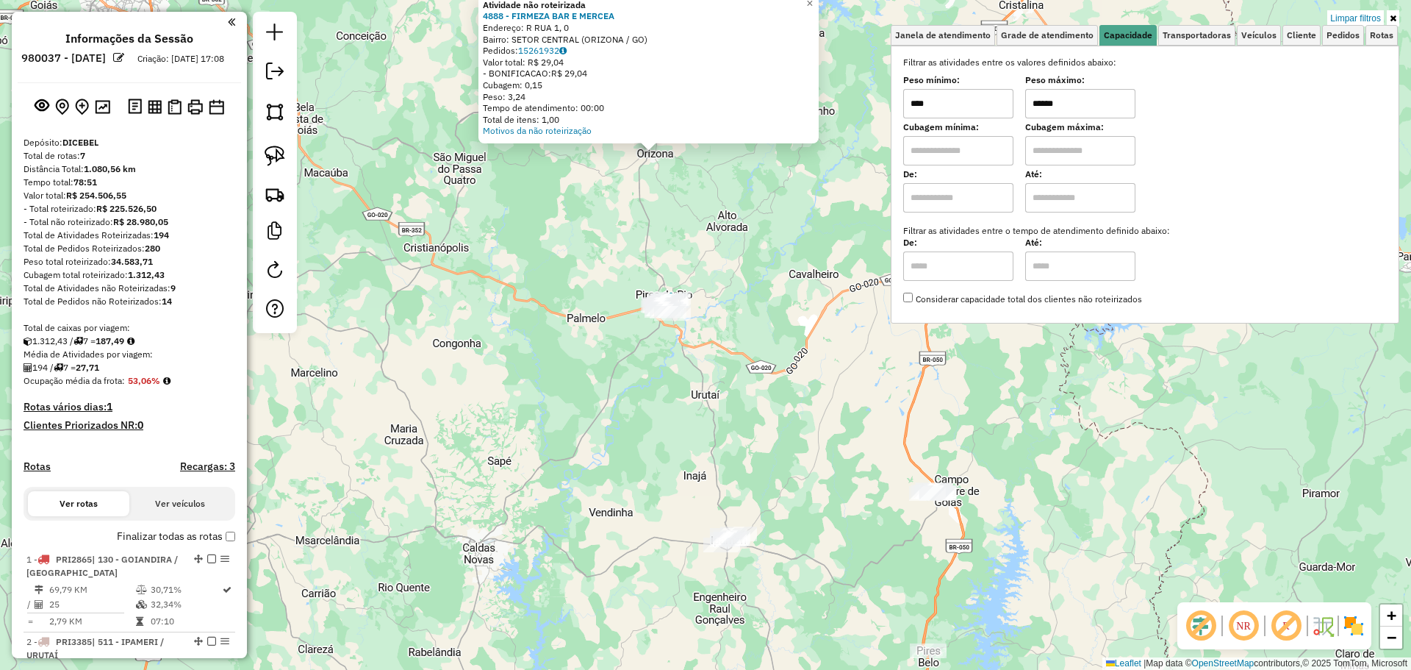
drag, startPoint x: 798, startPoint y: 339, endPoint x: 761, endPoint y: 340, distance: 36.8
click at [761, 340] on div "Atividade não roteirizada 4888 - FIRMEZA BAR E MERCEA Endereço: R RUA 1, 0 Bair…" at bounding box center [705, 335] width 1411 height 670
click at [763, 348] on div "Atividade não roteirizada 4888 - FIRMEZA BAR E MERCEA Endereço: R RUA 1, 0 Bair…" at bounding box center [705, 335] width 1411 height 670
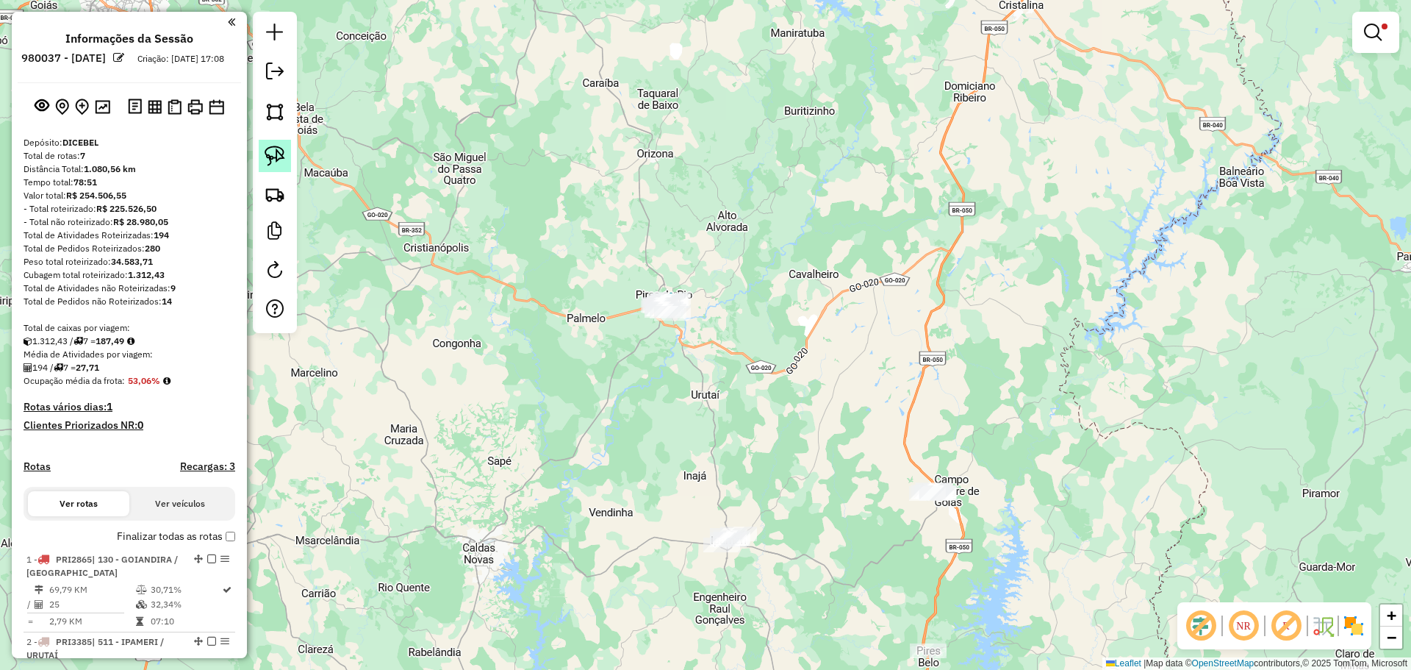
click at [279, 160] on img at bounding box center [275, 156] width 21 height 21
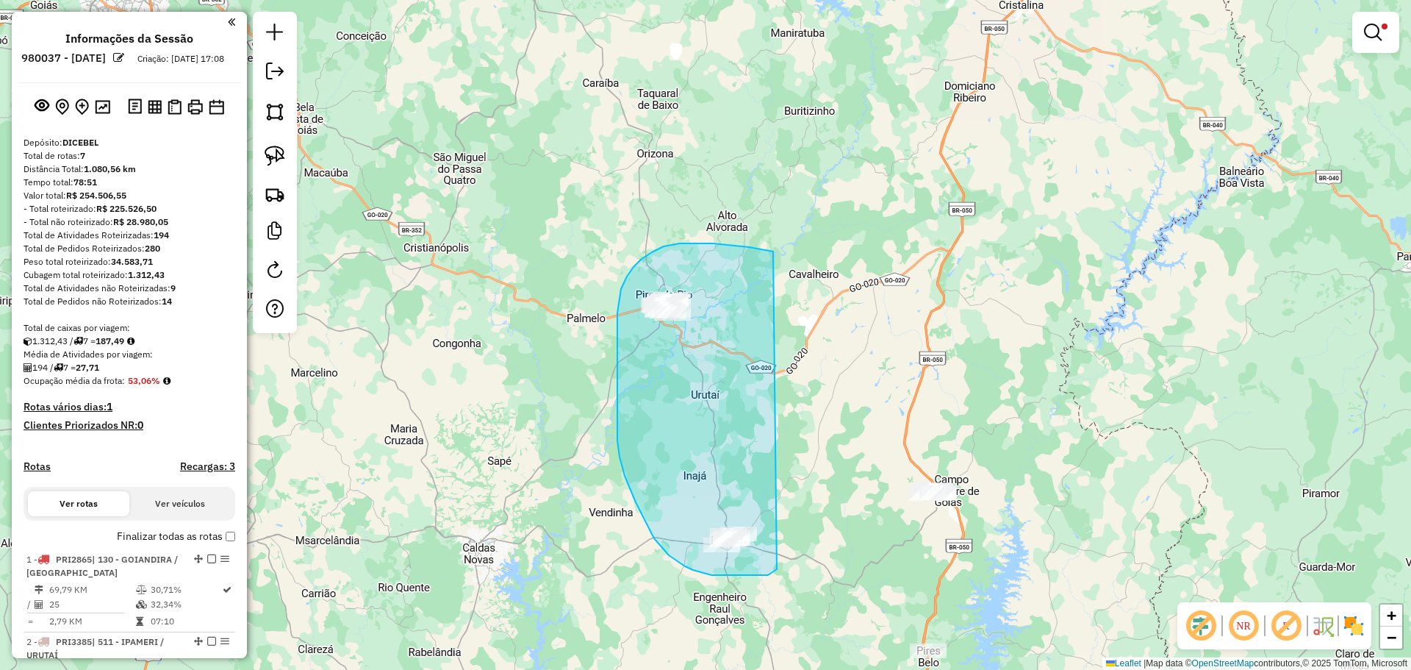
drag, startPoint x: 773, startPoint y: 251, endPoint x: 778, endPoint y: 568, distance: 316.9
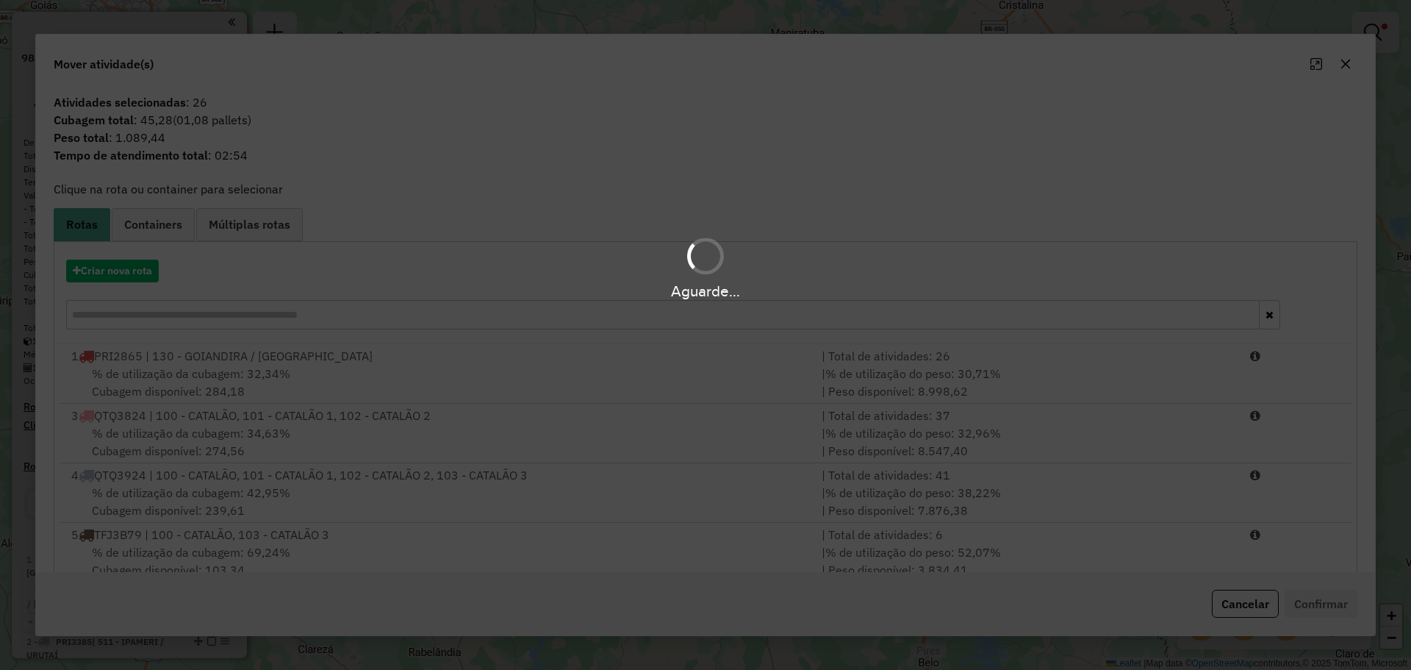
click at [123, 270] on div "Aguarde..." at bounding box center [705, 268] width 1411 height 70
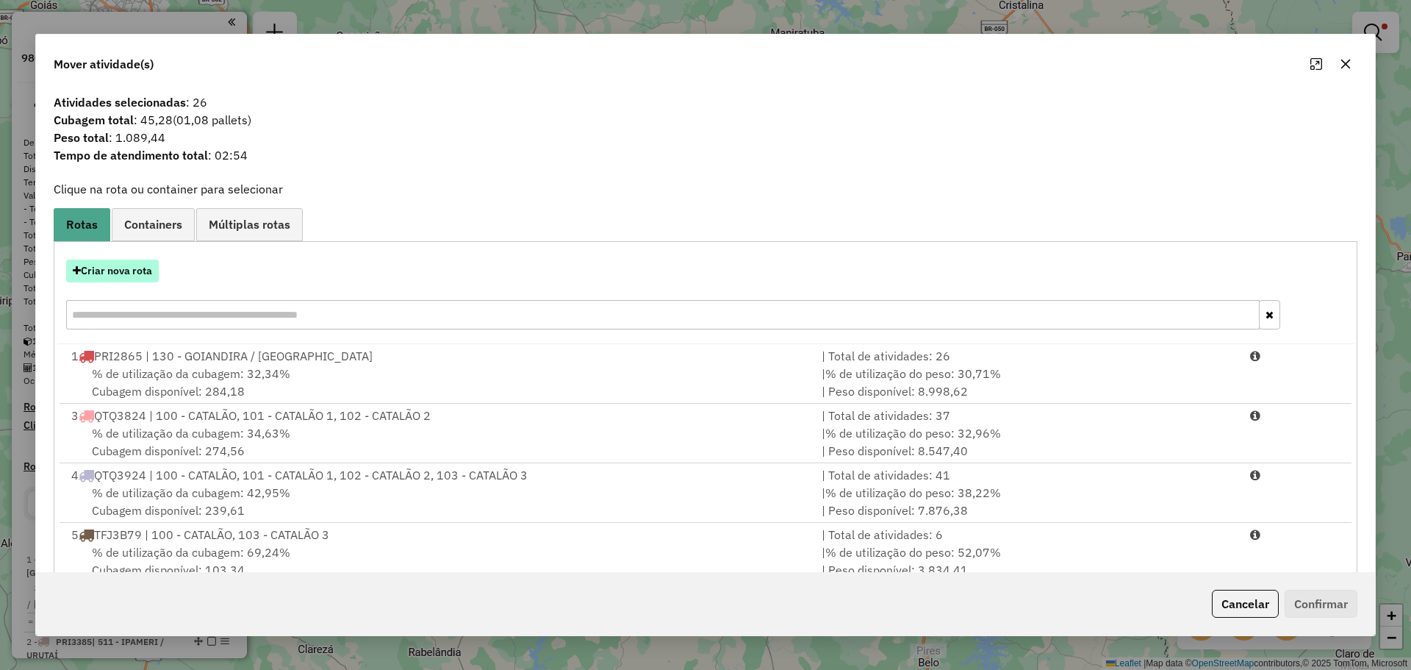
click at [121, 271] on button "Criar nova rota" at bounding box center [112, 270] width 93 height 23
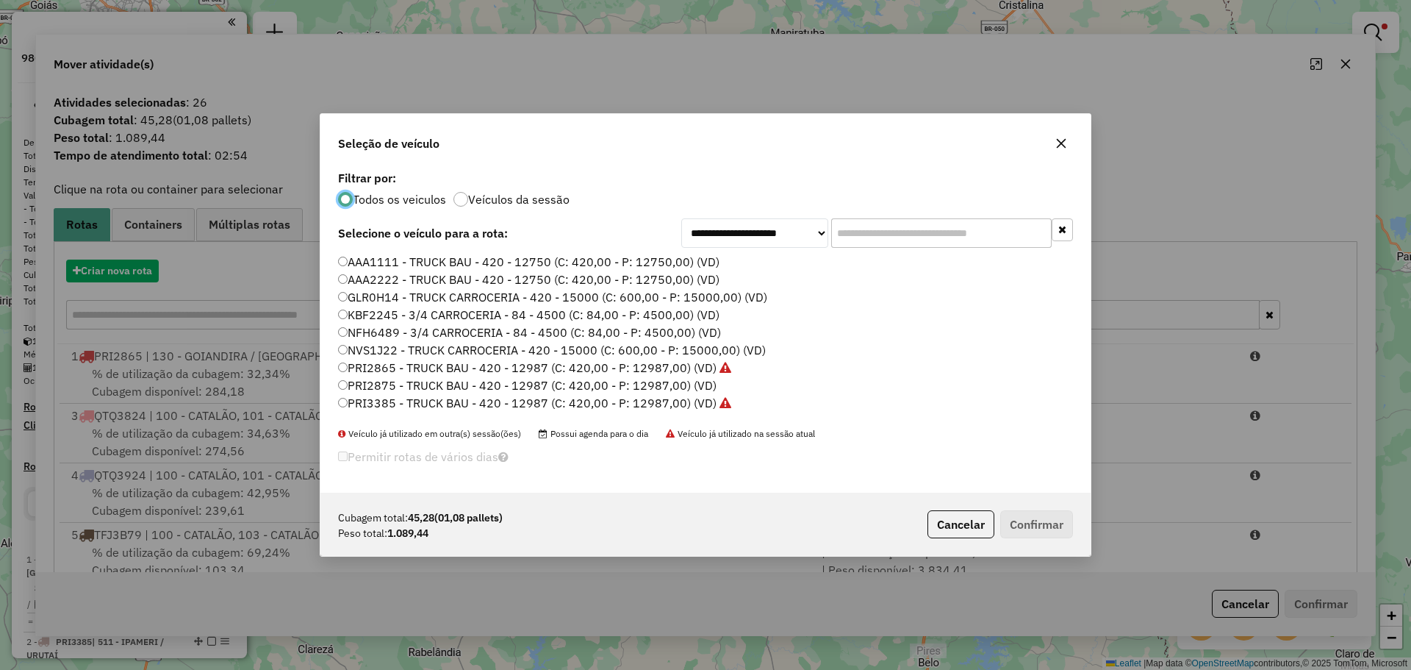
scroll to position [8, 4]
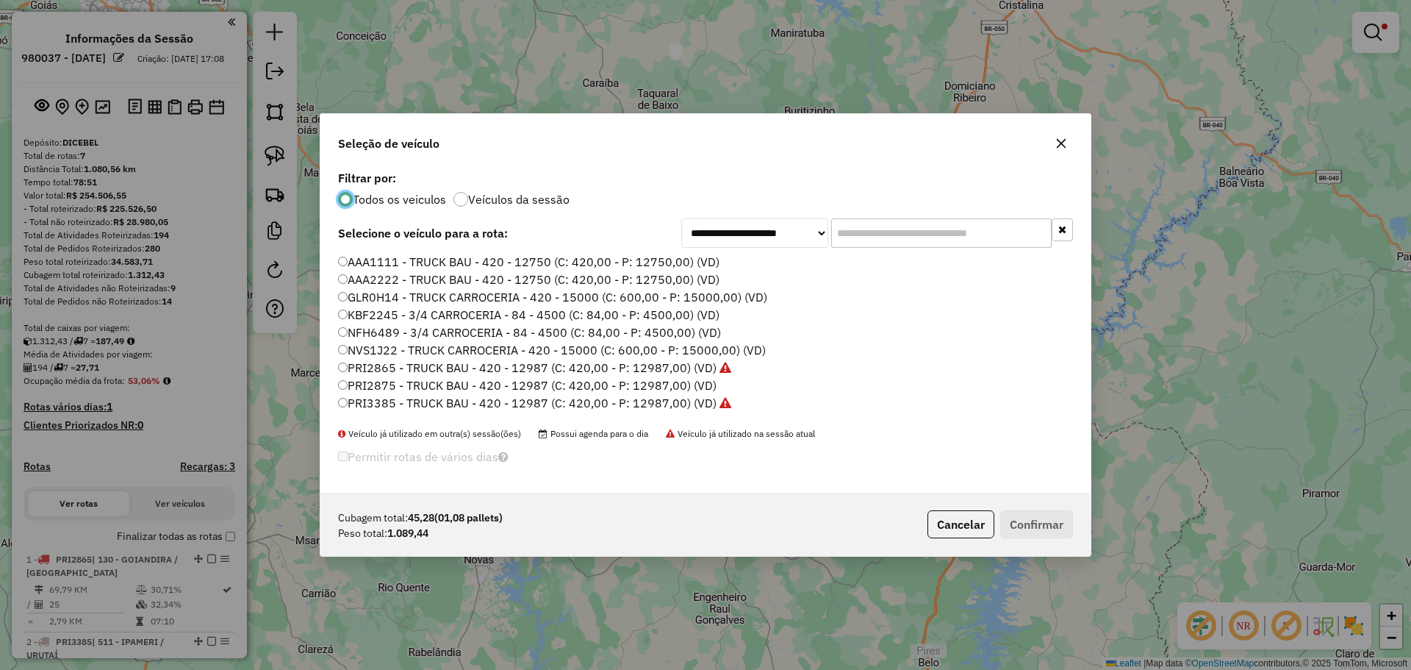
click at [923, 233] on input "text" at bounding box center [941, 232] width 221 height 29
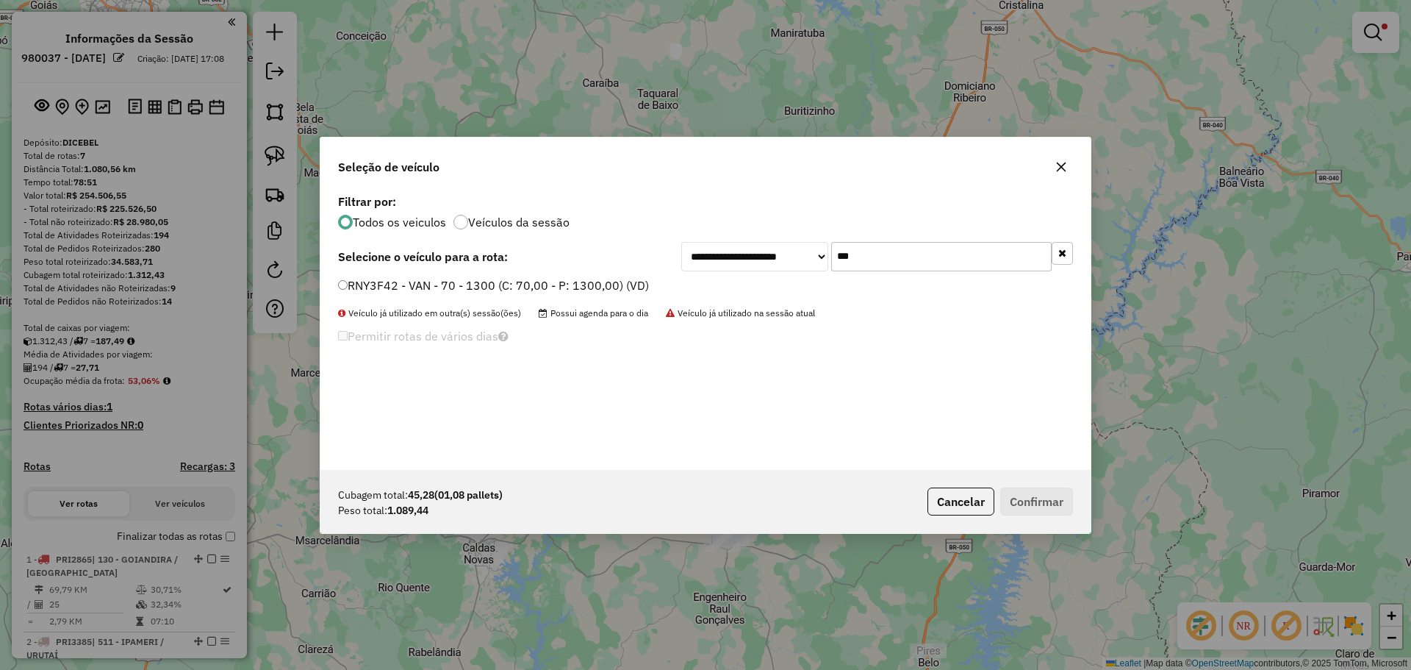
type input "***"
drag, startPoint x: 411, startPoint y: 289, endPoint x: 461, endPoint y: 312, distance: 54.9
click at [411, 289] on label "RNY3F42 - VAN - 70 - 1300 (C: 70,00 - P: 1300,00) (VD)" at bounding box center [493, 285] width 311 height 18
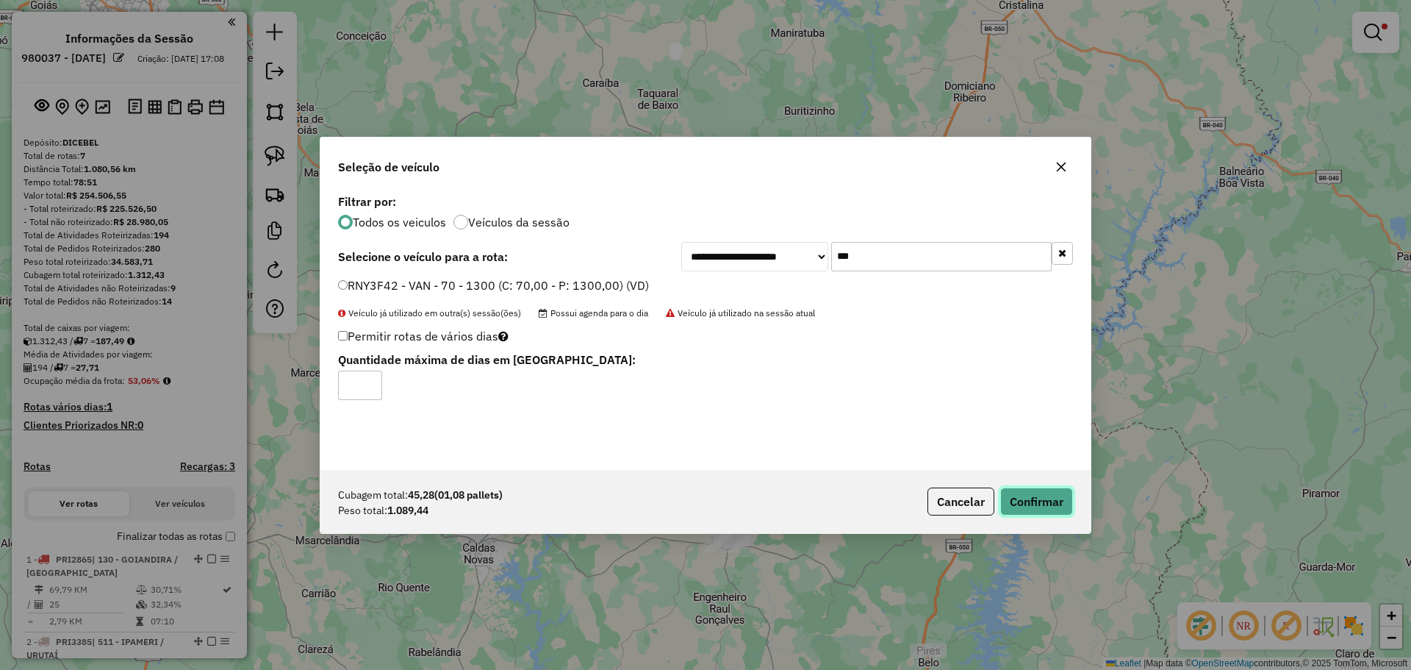
click at [1017, 505] on button "Confirmar" at bounding box center [1036, 501] width 73 height 28
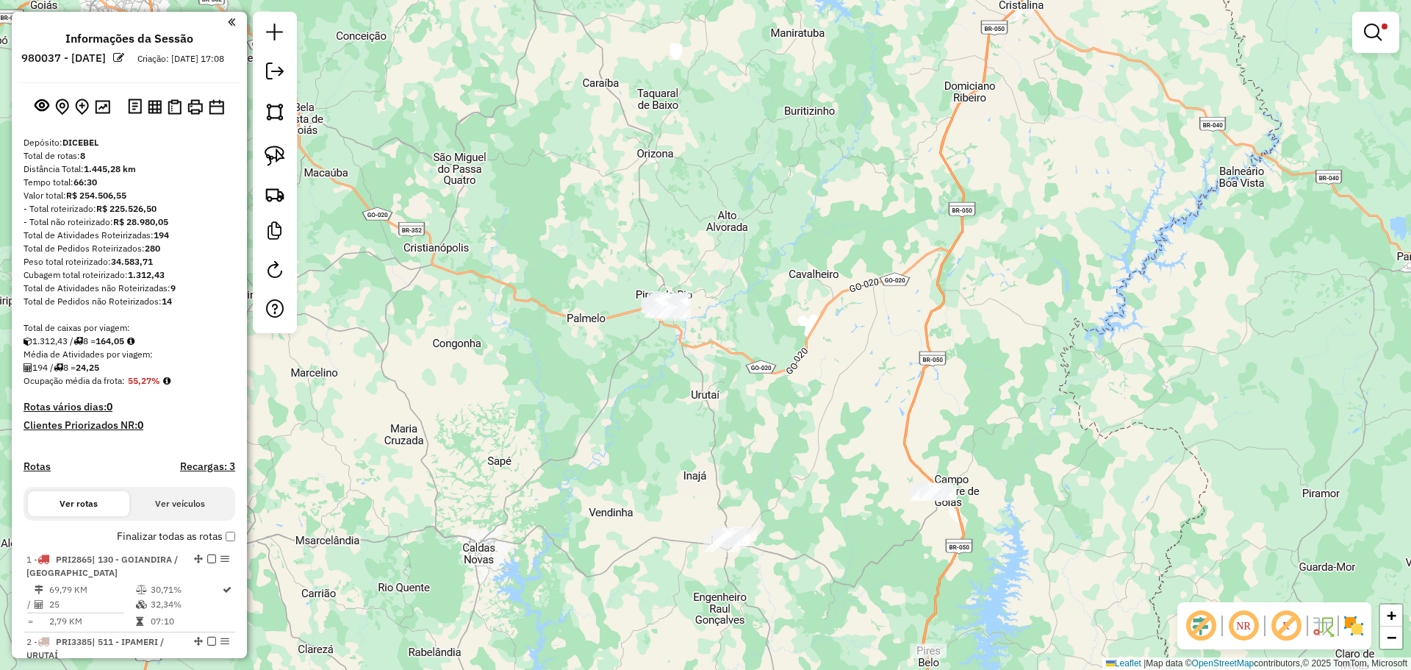
drag, startPoint x: 1378, startPoint y: 32, endPoint x: 1368, endPoint y: 30, distance: 10.4
click at [1378, 32] on em at bounding box center [1373, 33] width 18 height 18
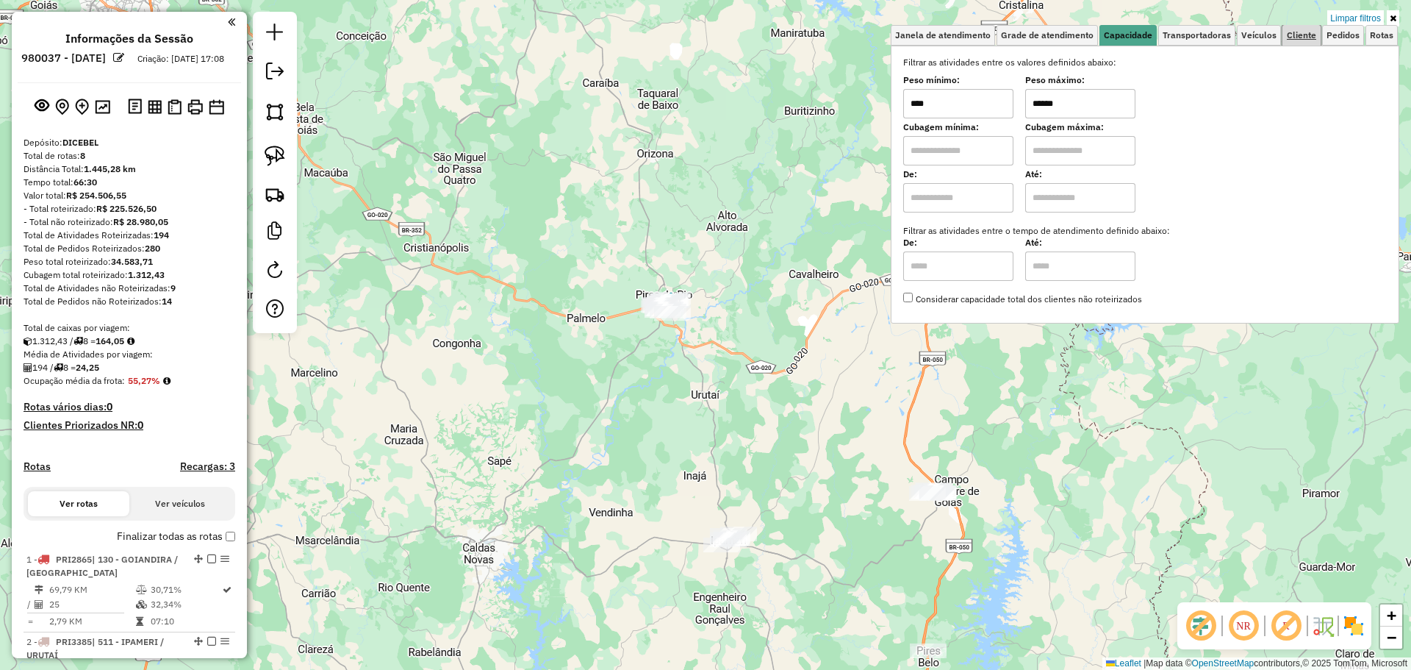
click at [1308, 36] on span "Cliente" at bounding box center [1301, 35] width 29 height 9
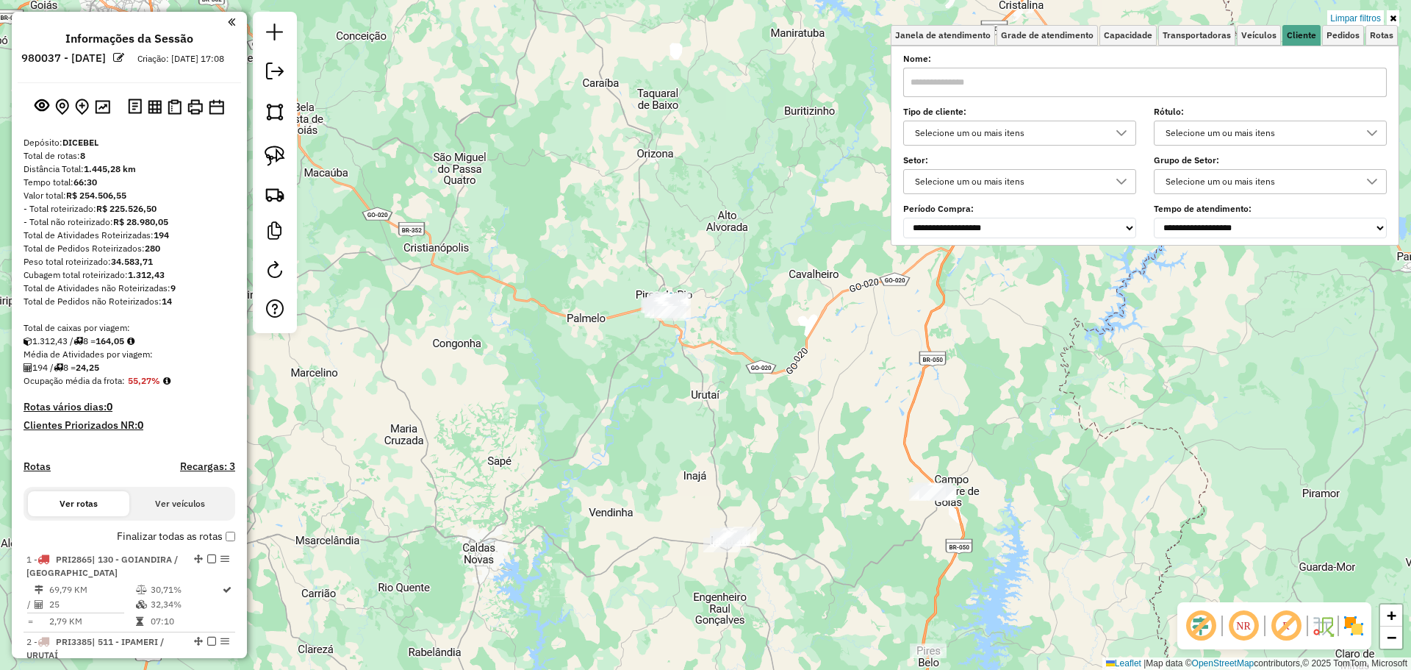
click at [1262, 132] on div "Selecione um ou mais itens" at bounding box center [1260, 133] width 198 height 24
type input "*"
click at [1342, 35] on span "Pedidos" at bounding box center [1343, 35] width 33 height 9
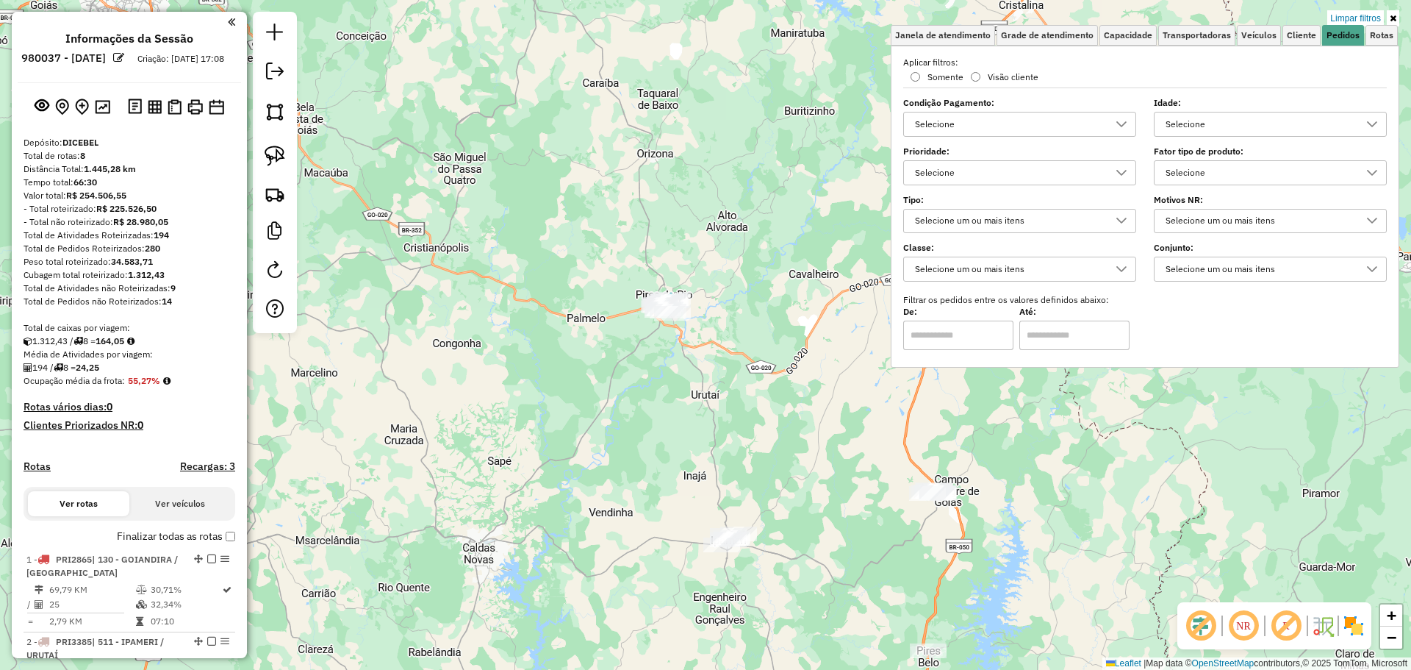
click at [1219, 179] on div "Selecione" at bounding box center [1260, 173] width 198 height 24
type input "*"
type input "****"
click at [1185, 240] on span "CHOPP BRAHMA CLARO BARRIL KEG 50L" at bounding box center [1265, 240] width 218 height 18
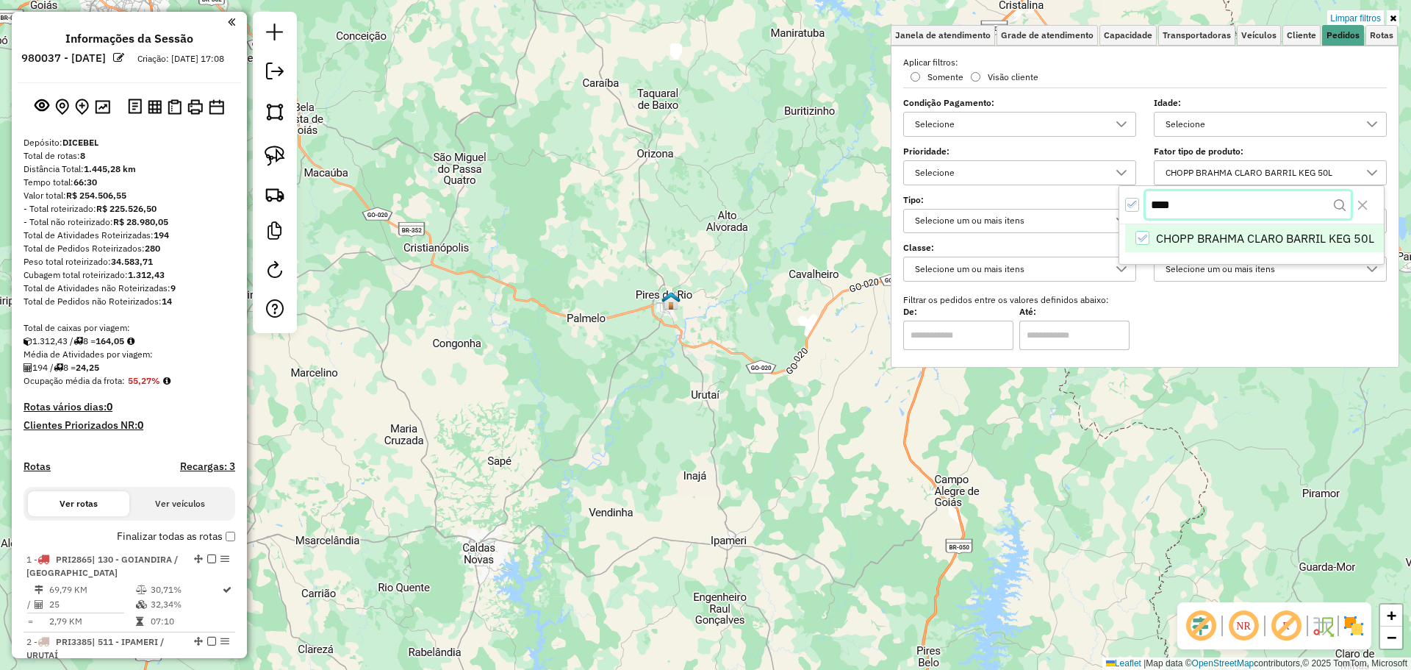
click at [1203, 216] on input "****" at bounding box center [1248, 205] width 205 height 28
click at [1136, 207] on icon "All items selected" at bounding box center [1133, 205] width 10 height 10
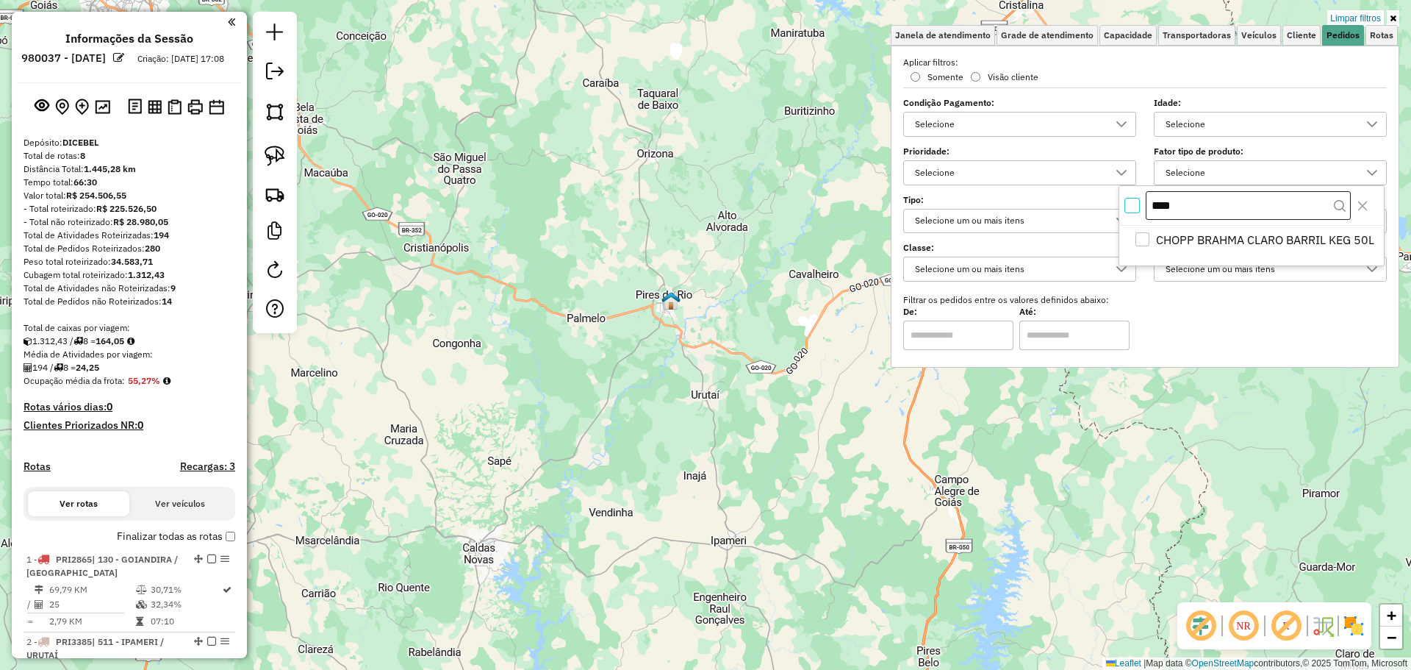
scroll to position [9, 5]
click at [1182, 209] on body "Aplicando filtros Pop-up bloqueado! Seu navegador bloqueou automáticamente a ab…" at bounding box center [705, 335] width 1411 height 670
click at [1237, 183] on div "Selecione" at bounding box center [1260, 173] width 198 height 24
type input "*"
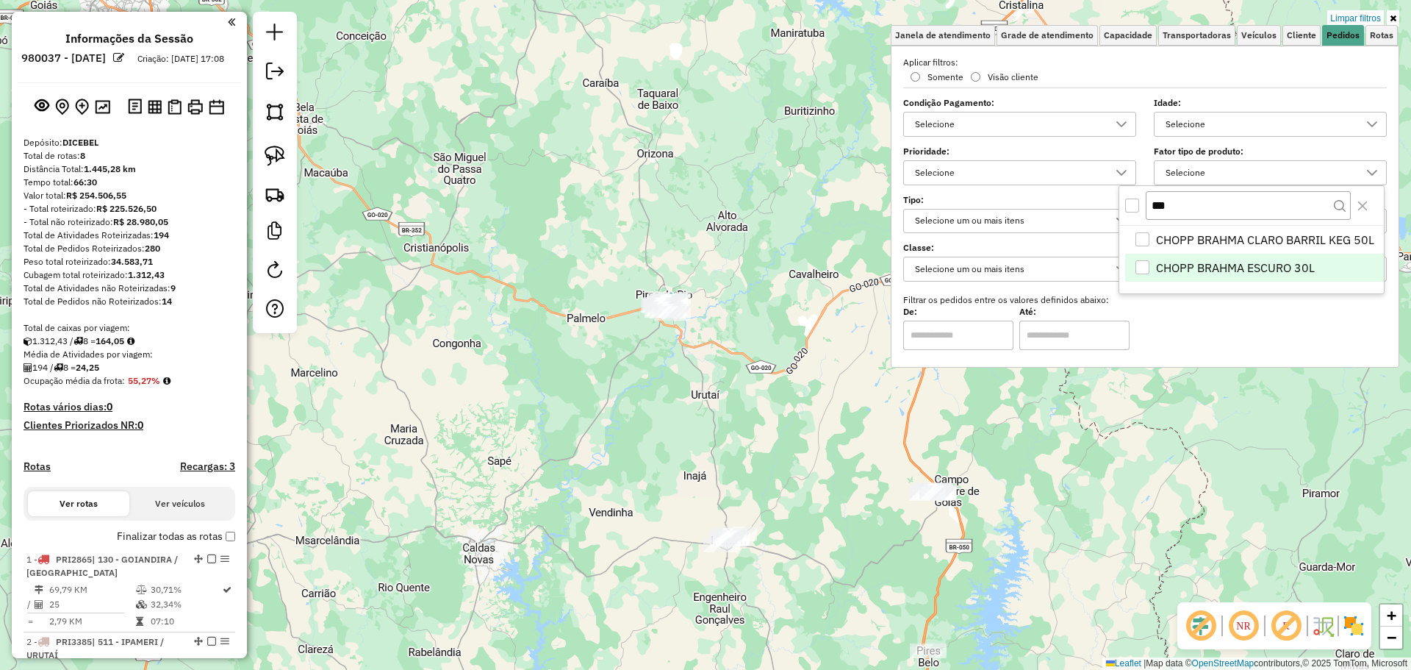
type input "***"
click at [1150, 265] on div "CHOPP BRAHMA ESCURO 30L" at bounding box center [1143, 267] width 15 height 15
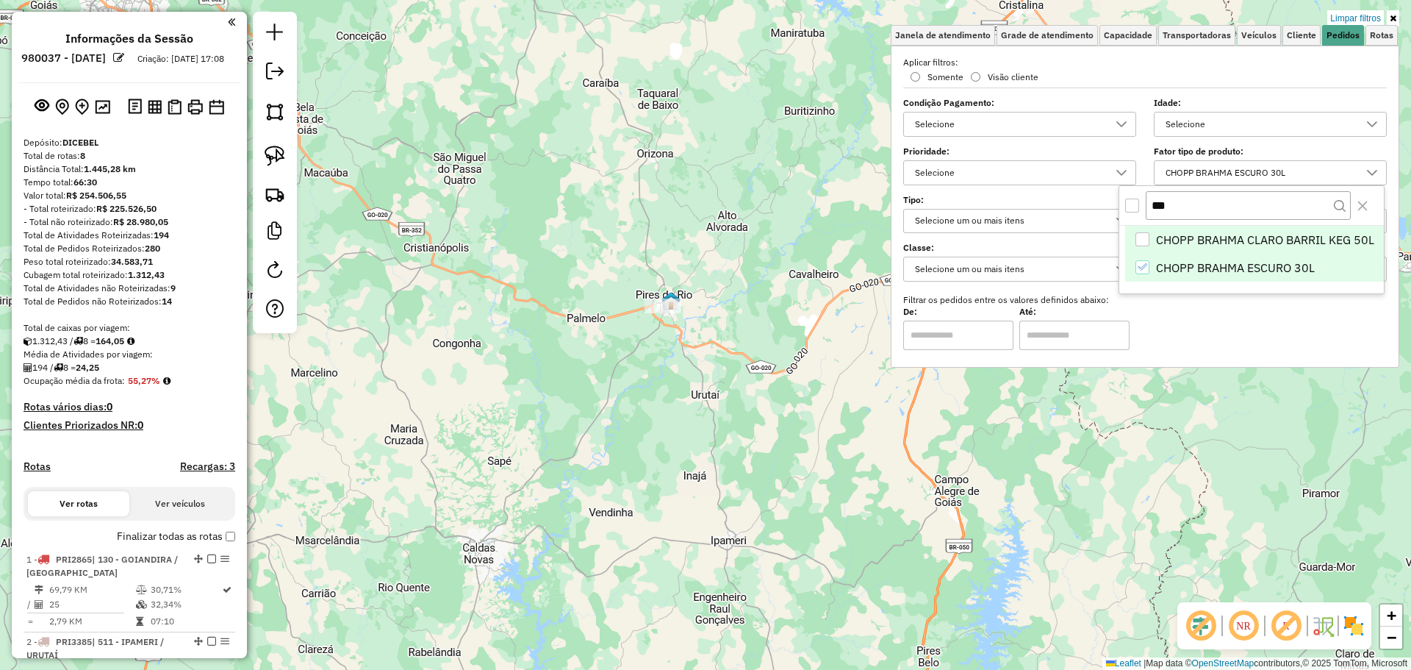
click at [1142, 241] on div "CHOPP BRAHMA CLARO BARRIL KEG 50L" at bounding box center [1143, 239] width 14 height 14
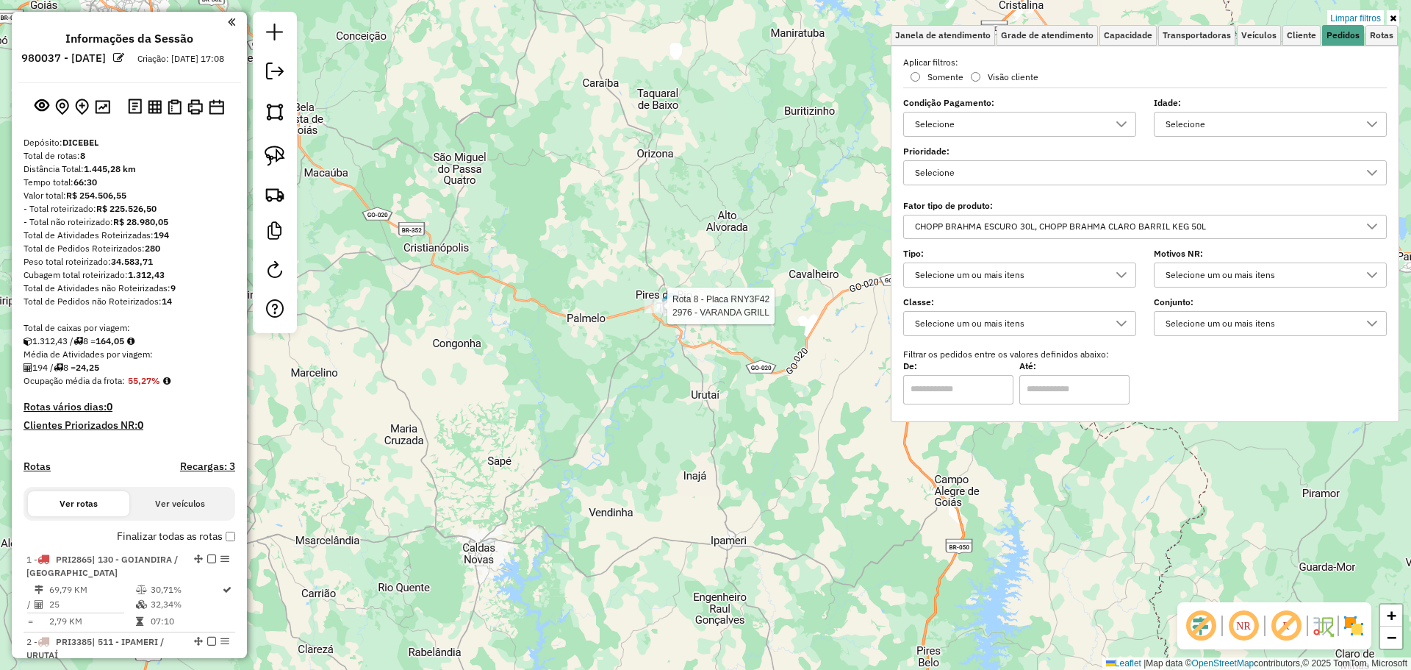
select select "**********"
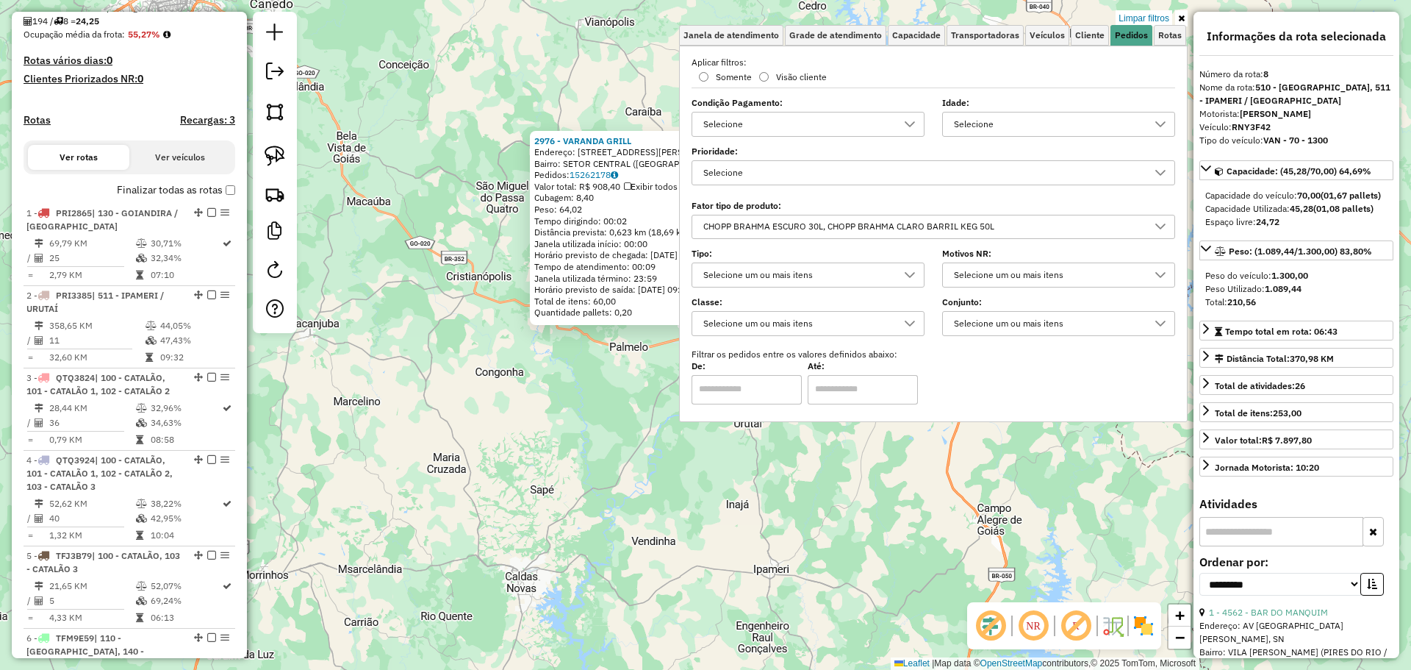
scroll to position [879, 0]
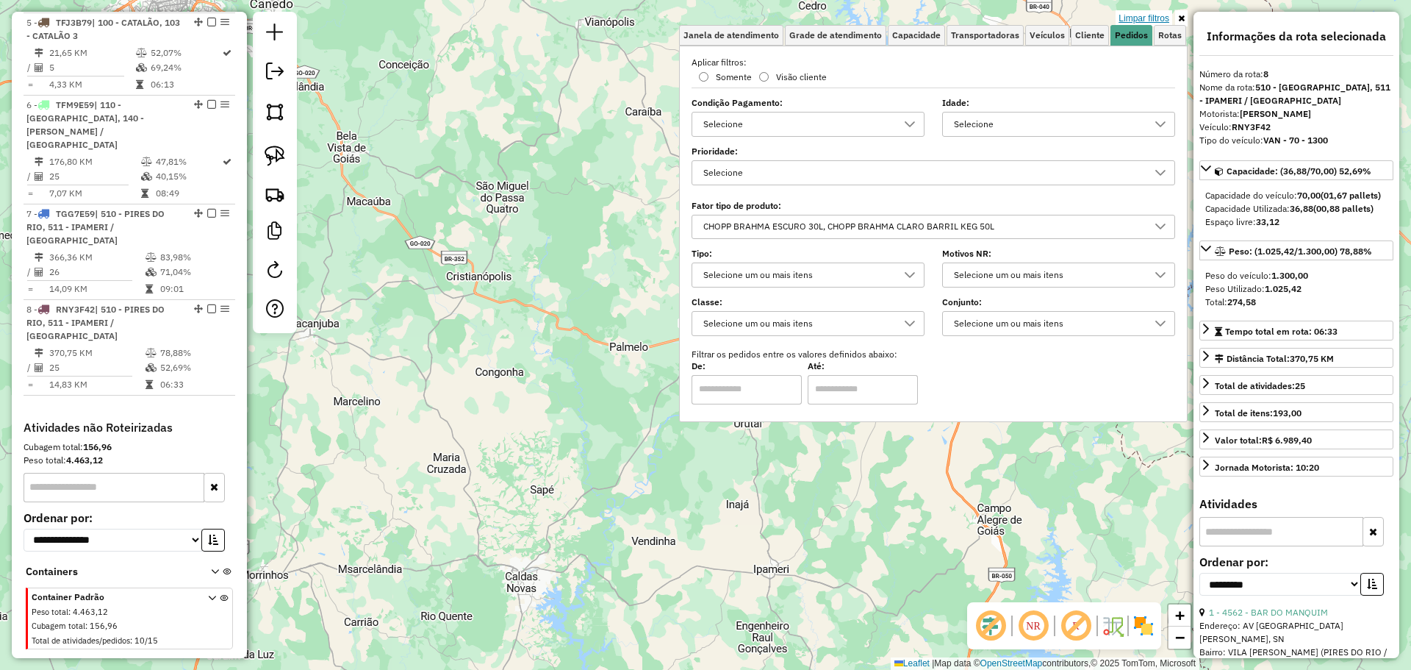
click at [1149, 18] on link "Limpar filtros" at bounding box center [1144, 18] width 57 height 16
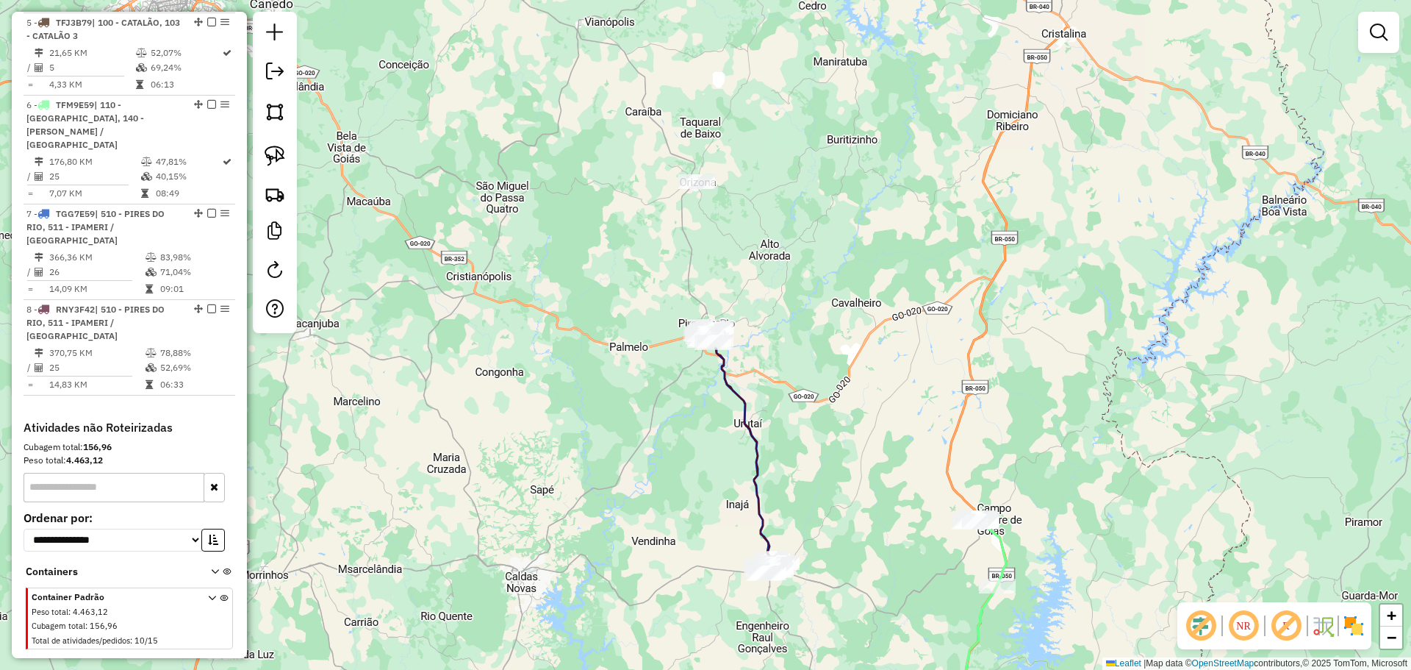
click at [756, 479] on icon at bounding box center [741, 451] width 79 height 246
select select "**********"
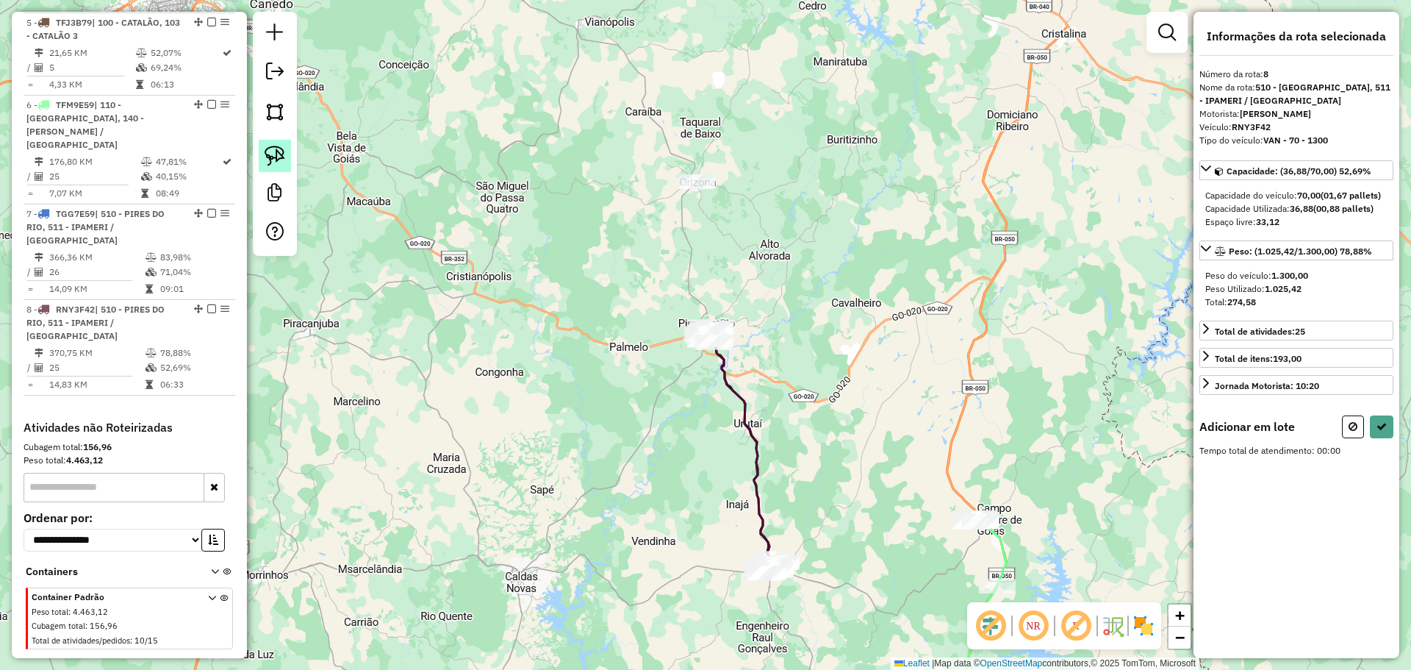
click at [274, 154] on img at bounding box center [275, 156] width 21 height 21
drag, startPoint x: 727, startPoint y: 131, endPoint x: 770, endPoint y: 202, distance: 83.1
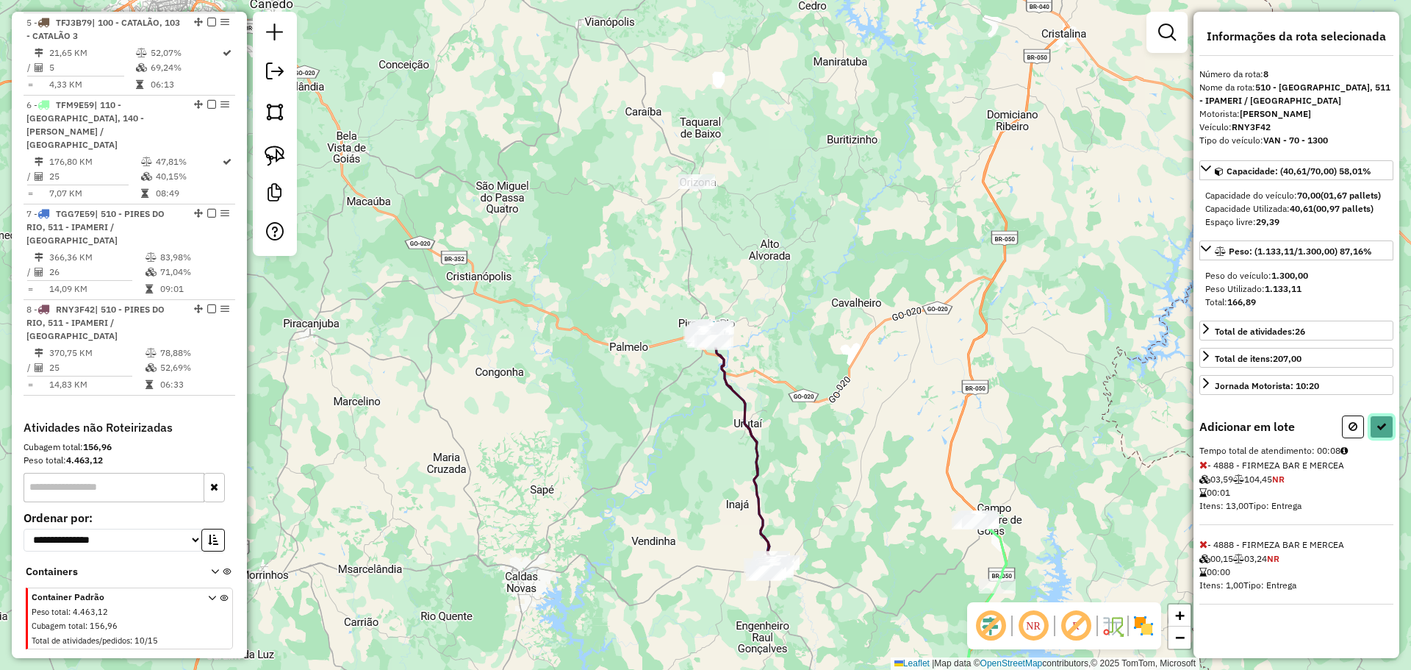
click at [1378, 426] on icon at bounding box center [1382, 426] width 10 height 10
select select "**********"
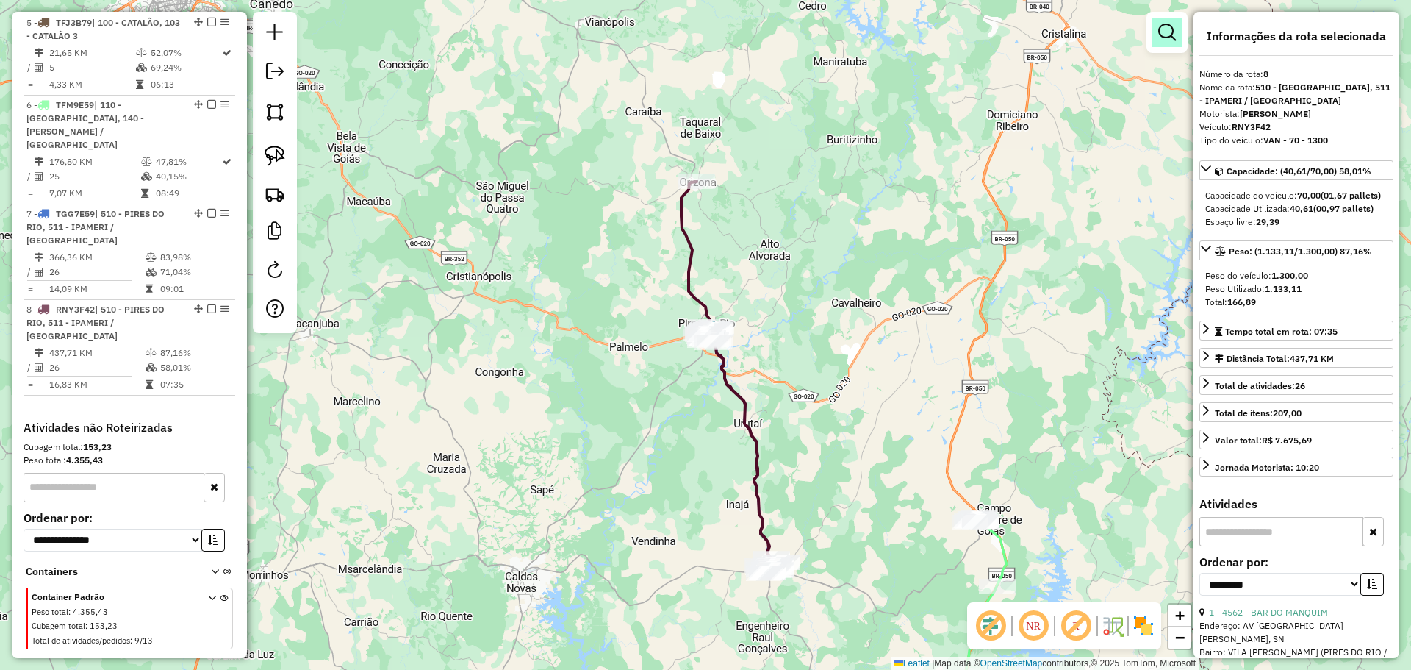
click at [1163, 29] on em at bounding box center [1168, 33] width 18 height 18
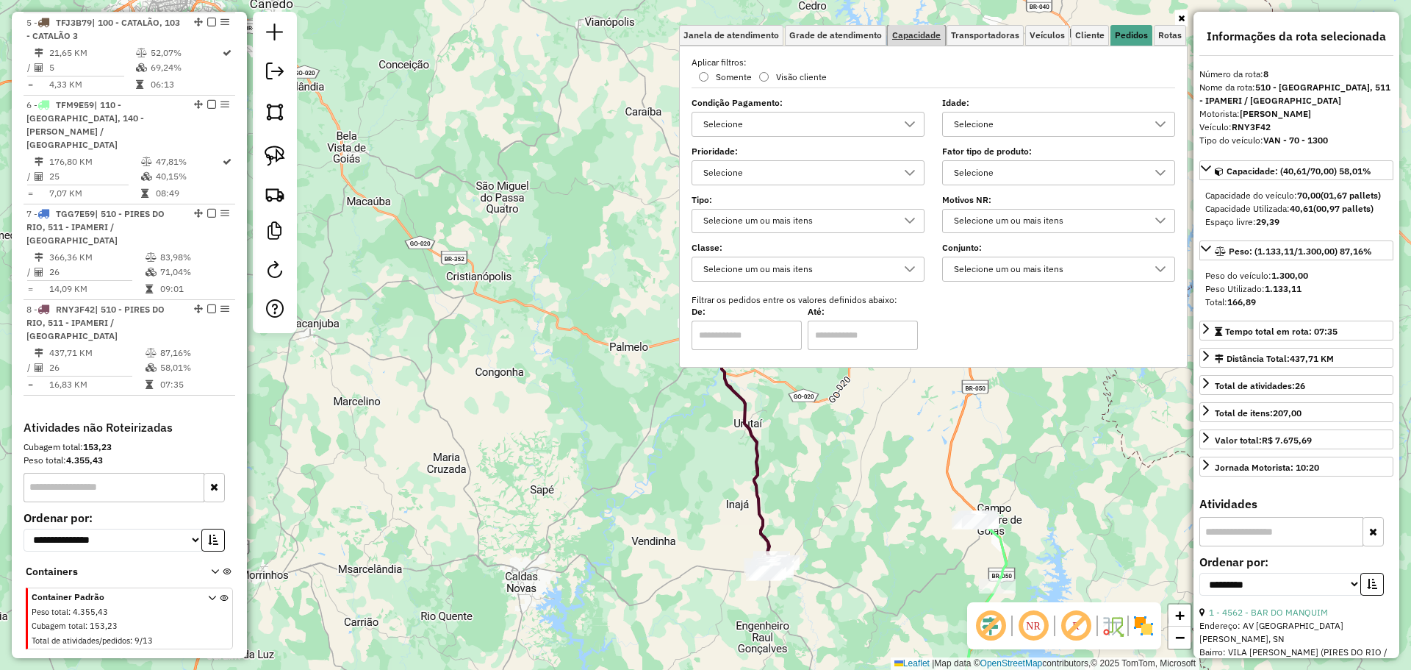
click at [926, 35] on span "Capacidade" at bounding box center [916, 35] width 49 height 9
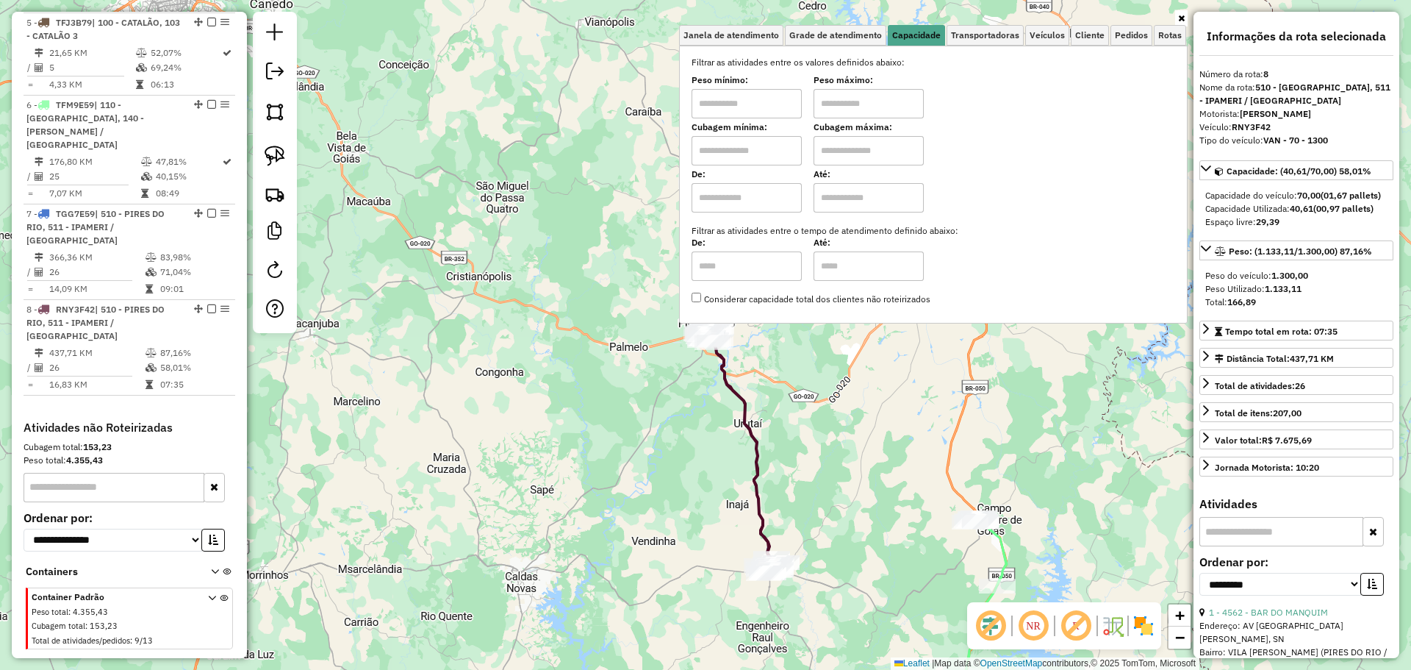
click at [716, 112] on input "text" at bounding box center [747, 103] width 110 height 29
type input "****"
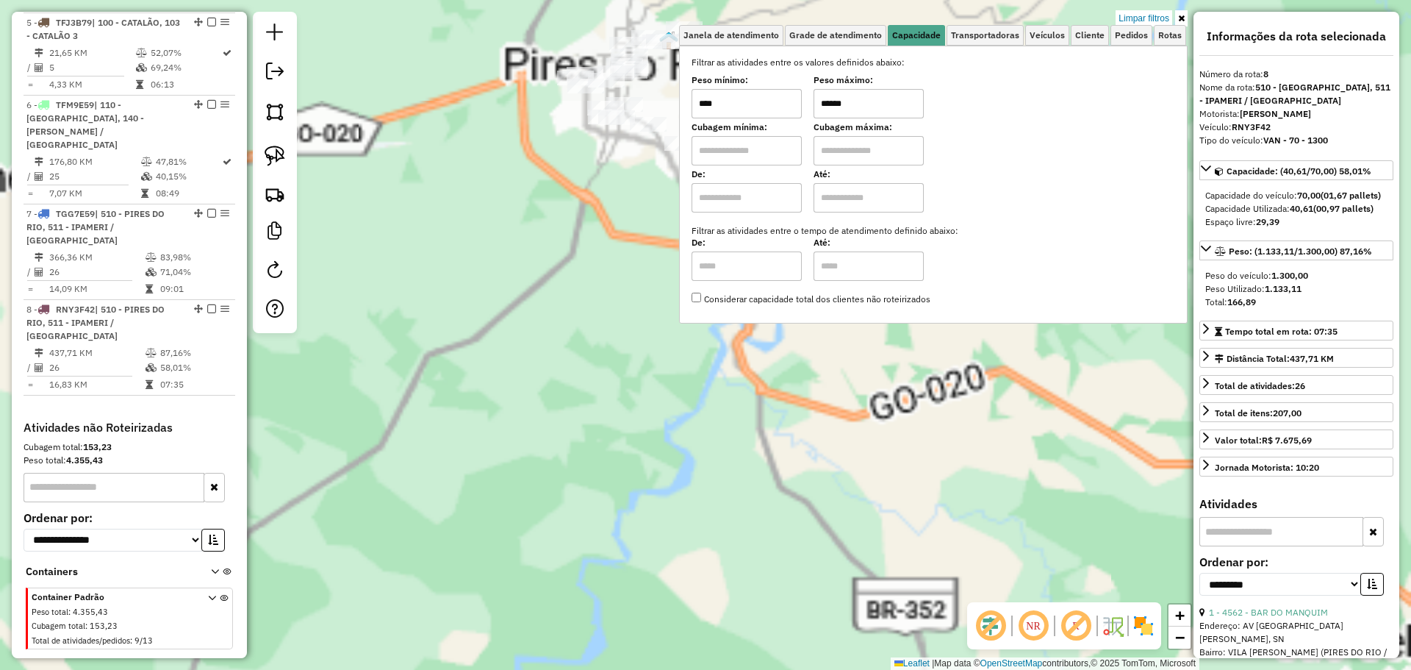
type input "******"
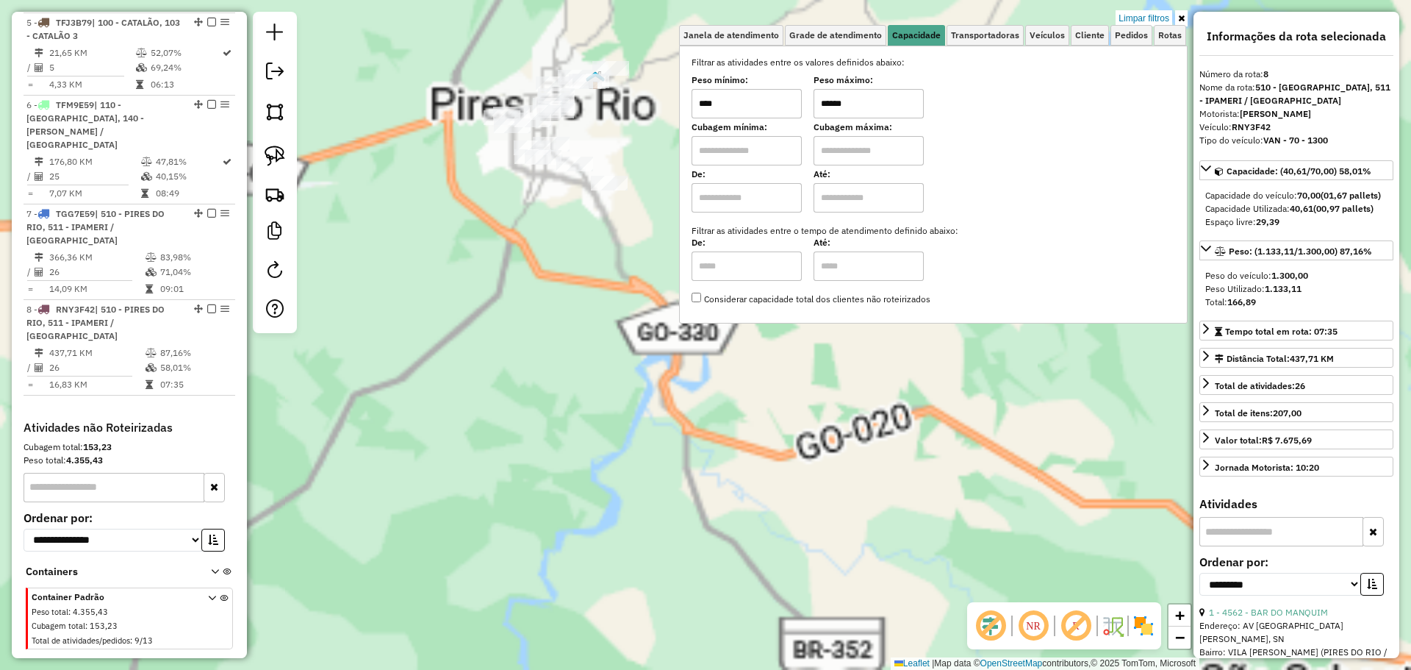
drag, startPoint x: 572, startPoint y: 318, endPoint x: 504, endPoint y: 398, distance: 105.3
click at [496, 433] on div "Limpar filtros Janela de atendimento Grade de atendimento Capacidade Transporta…" at bounding box center [705, 335] width 1411 height 670
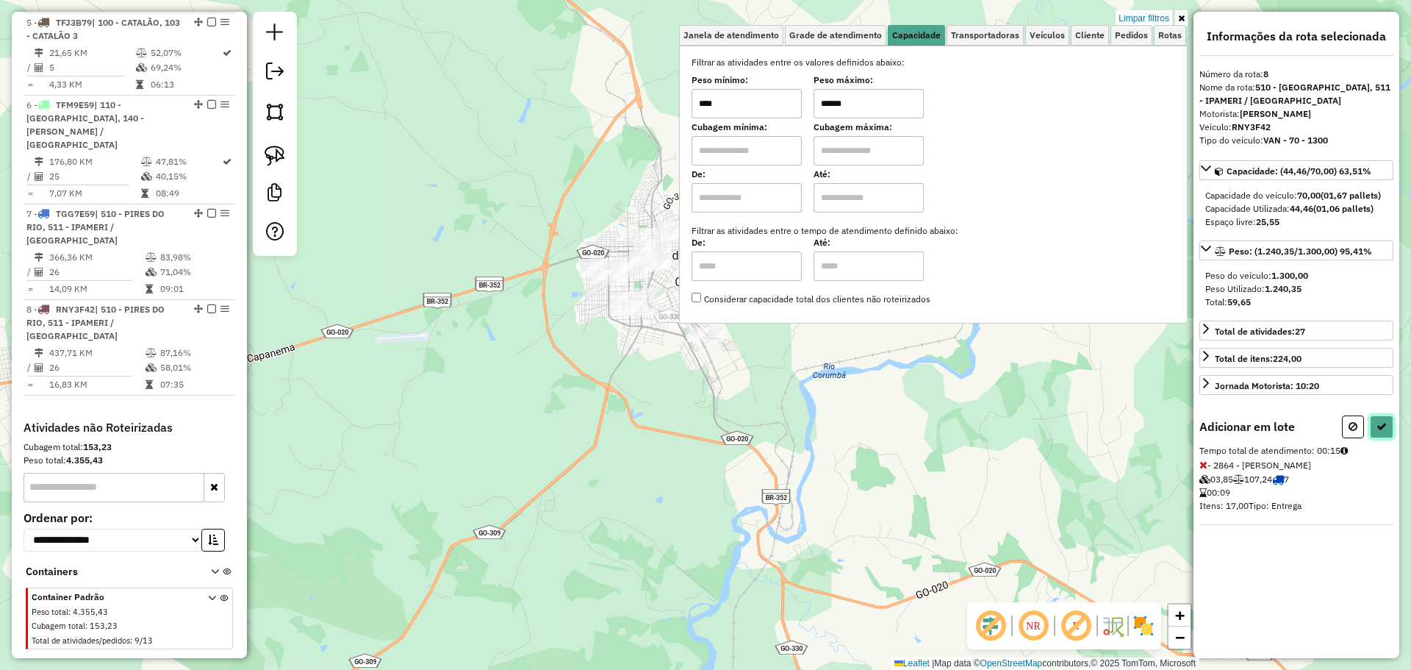
click at [1384, 429] on icon at bounding box center [1382, 426] width 10 height 10
select select "**********"
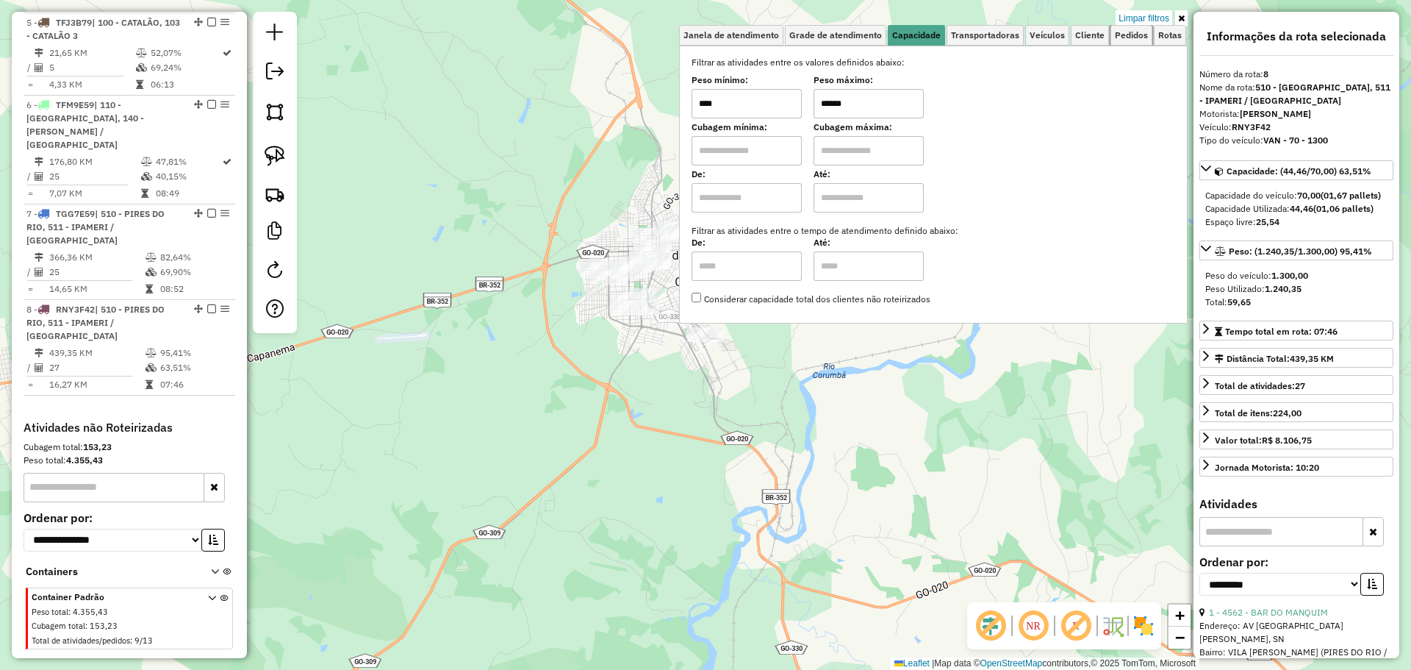
drag, startPoint x: 1139, startPoint y: 37, endPoint x: 1141, endPoint y: 54, distance: 17.0
click at [1139, 37] on span "Pedidos" at bounding box center [1131, 35] width 33 height 9
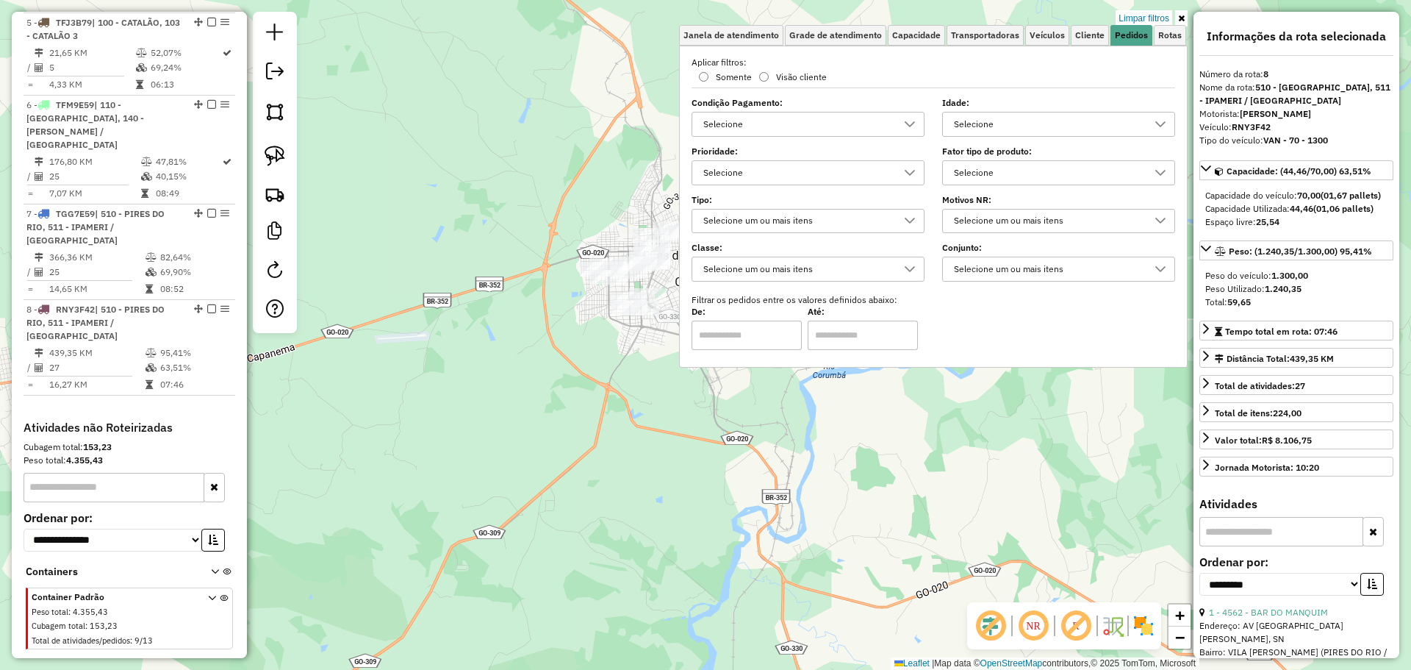
click at [1010, 174] on div "Selecione" at bounding box center [1048, 173] width 198 height 24
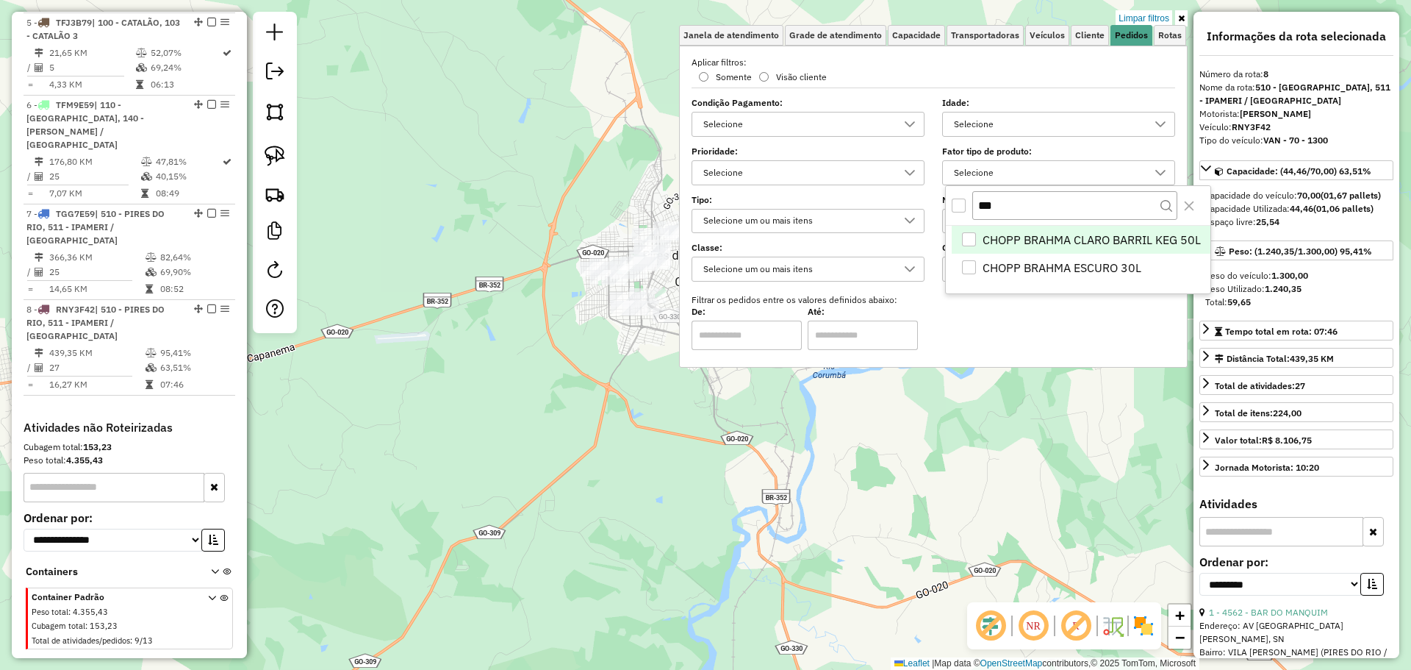
click at [962, 242] on div "CHOPP BRAHMA CLARO BARRIL KEG 50L" at bounding box center [969, 239] width 14 height 14
click at [966, 269] on div "CHOPP BRAHMA ESCURO 30L" at bounding box center [969, 267] width 14 height 14
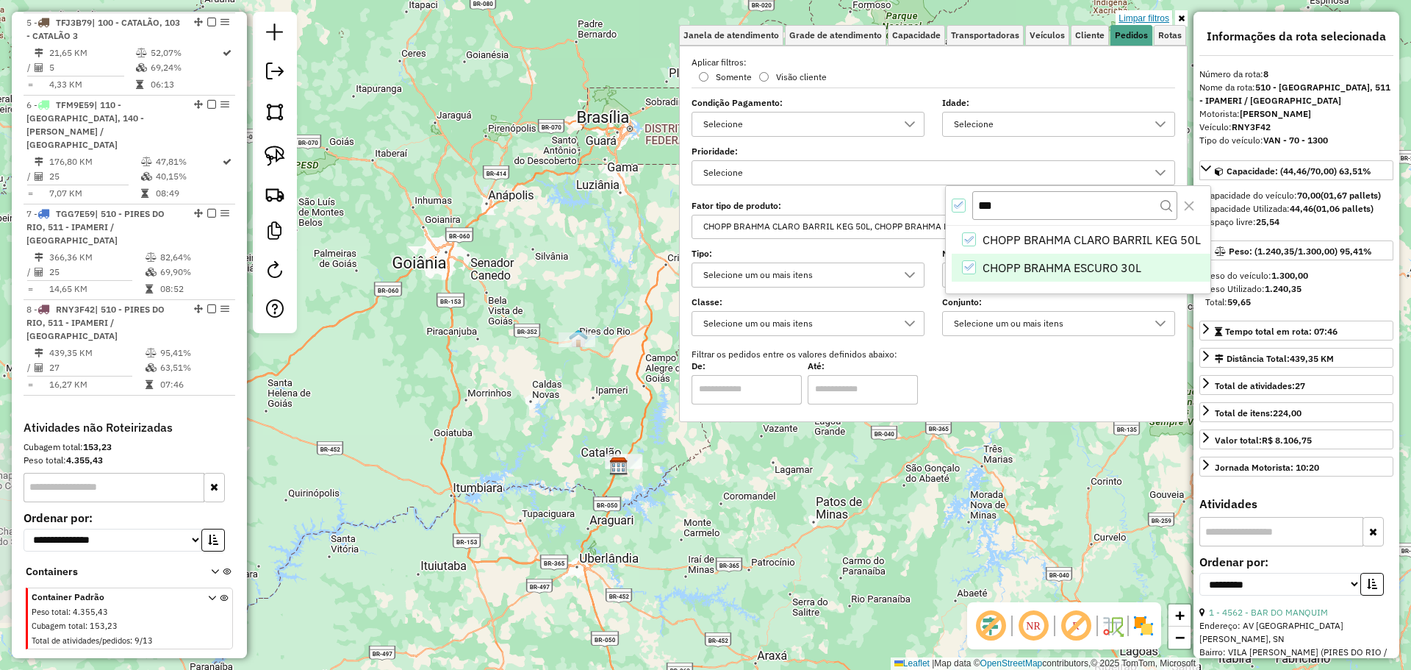
click at [1150, 19] on link "Limpar filtros" at bounding box center [1144, 18] width 57 height 16
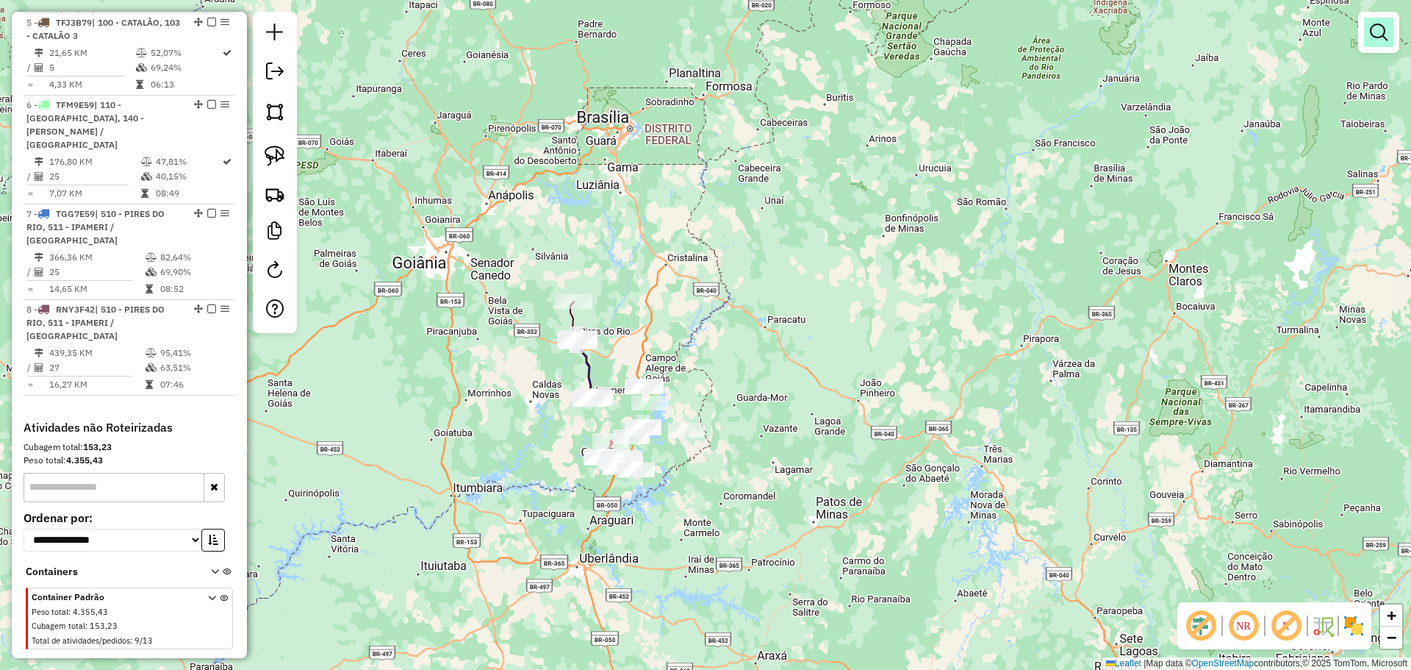
click at [1367, 24] on link at bounding box center [1378, 32] width 29 height 29
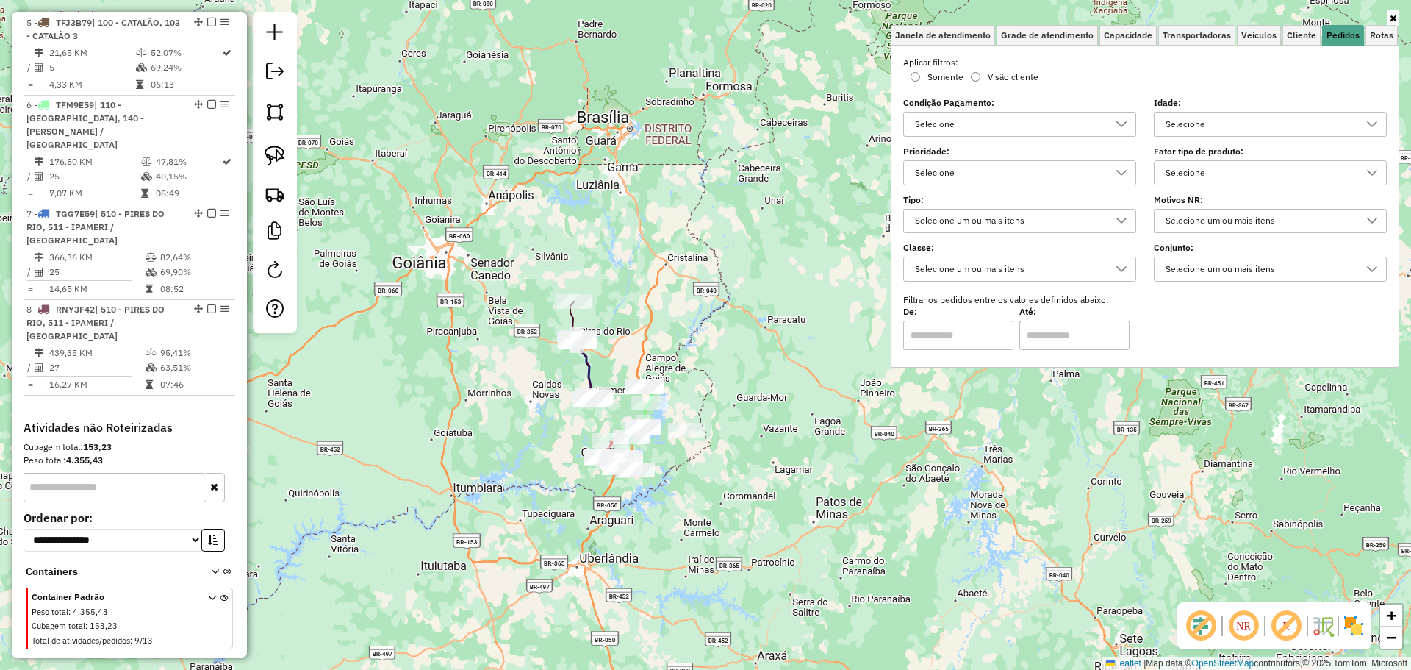
click at [1262, 217] on div "Selecione um ou mais itens" at bounding box center [1260, 222] width 198 height 24
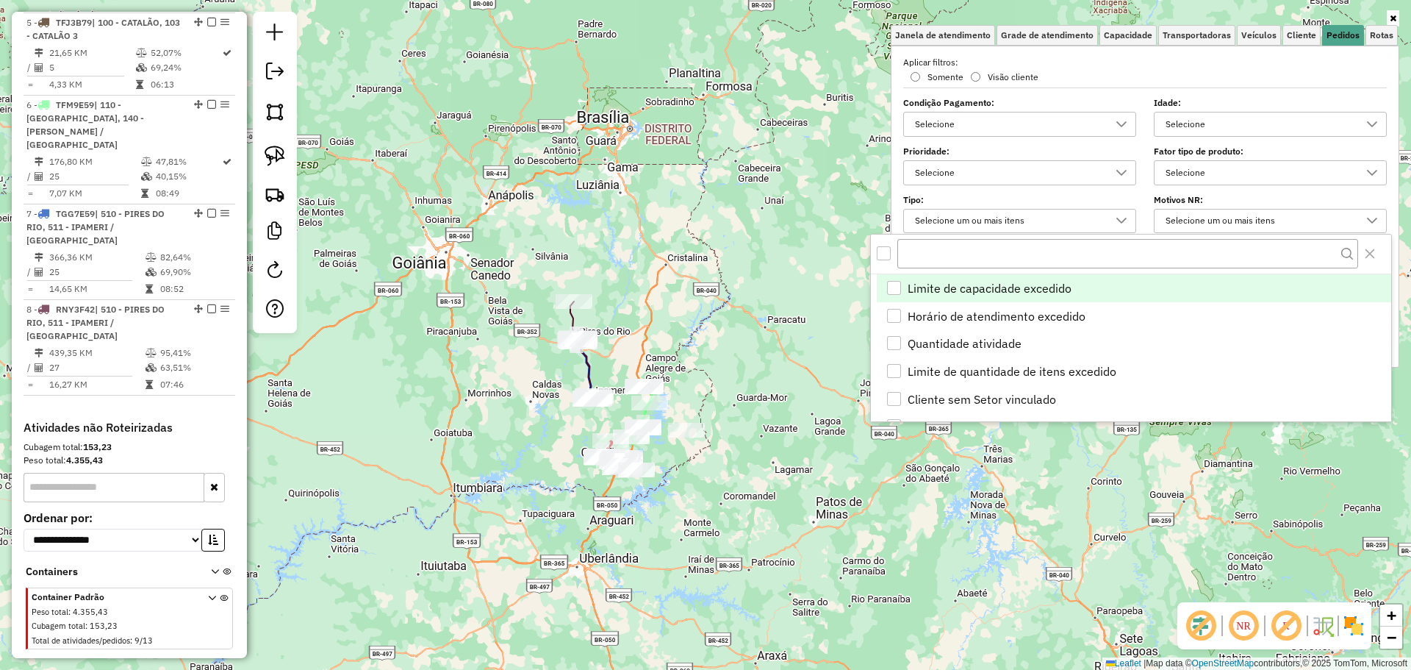
click at [1236, 162] on div "Selecione" at bounding box center [1260, 173] width 198 height 24
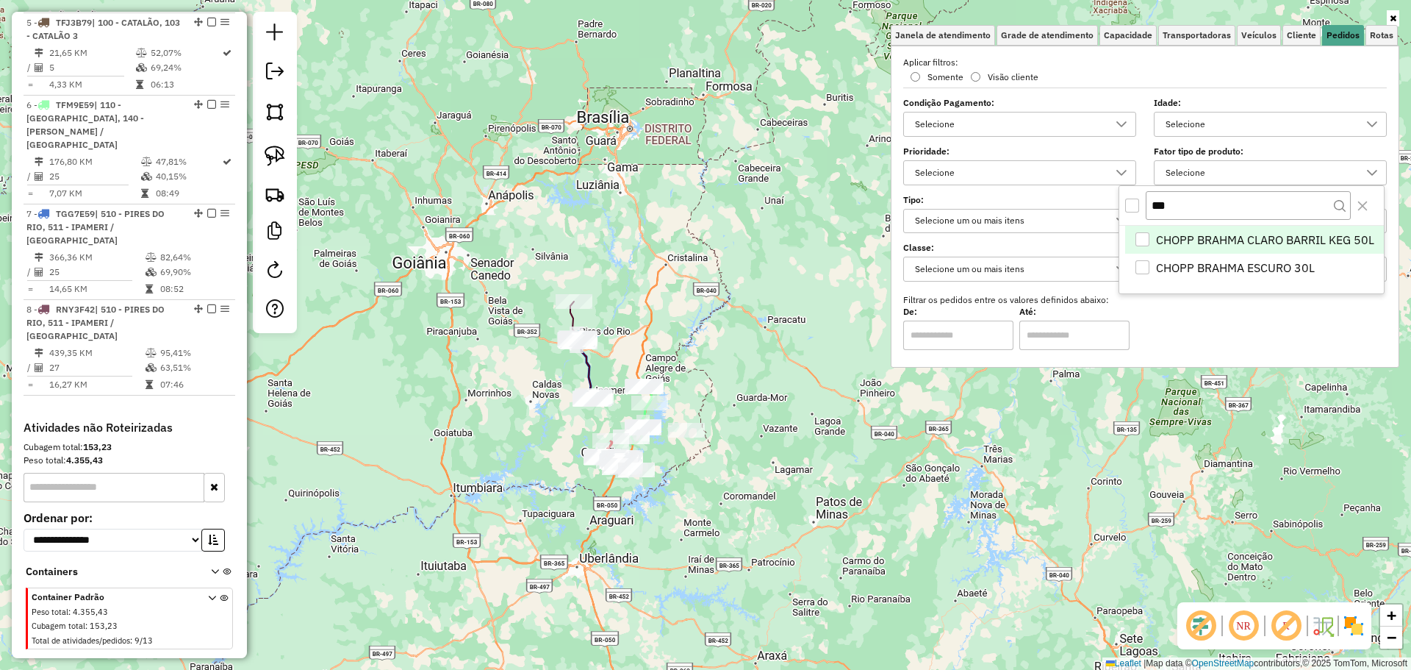
click at [1137, 243] on div "CHOPP BRAHMA CLARO BARRIL KEG 50L" at bounding box center [1143, 239] width 14 height 14
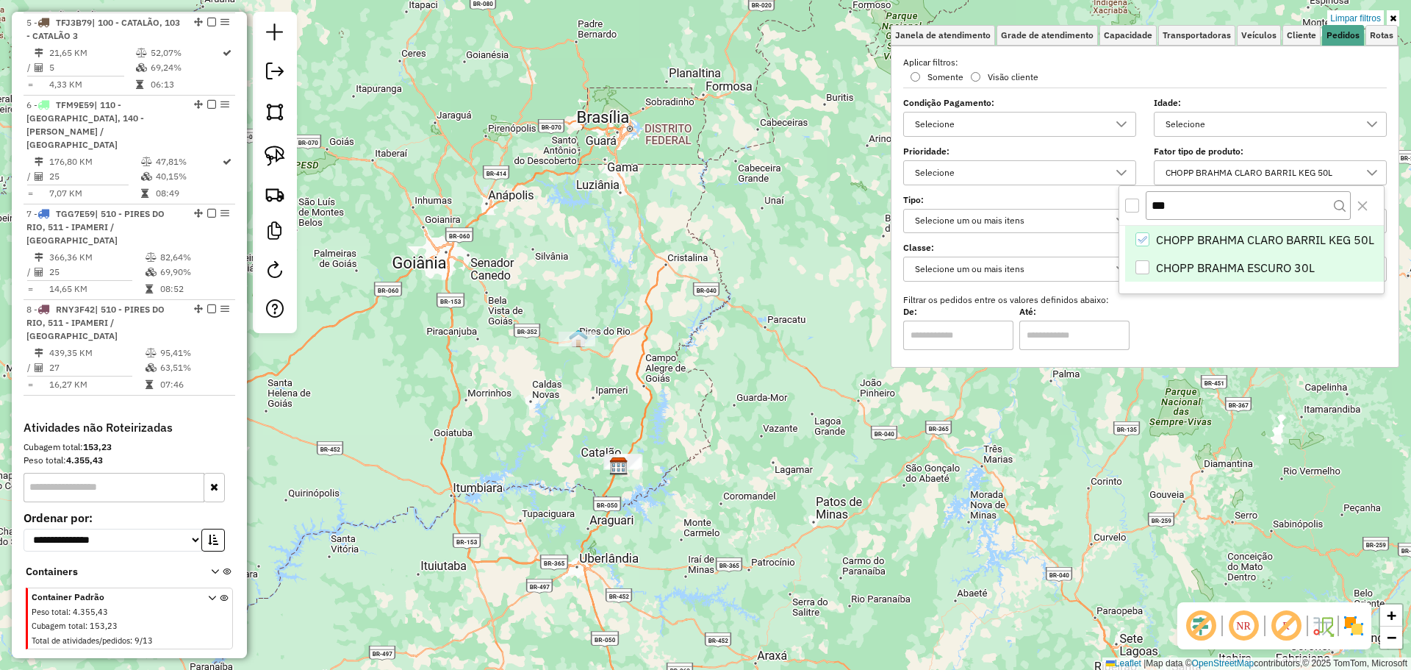
click at [1139, 268] on div "CHOPP BRAHMA ESCURO 30L" at bounding box center [1143, 267] width 14 height 14
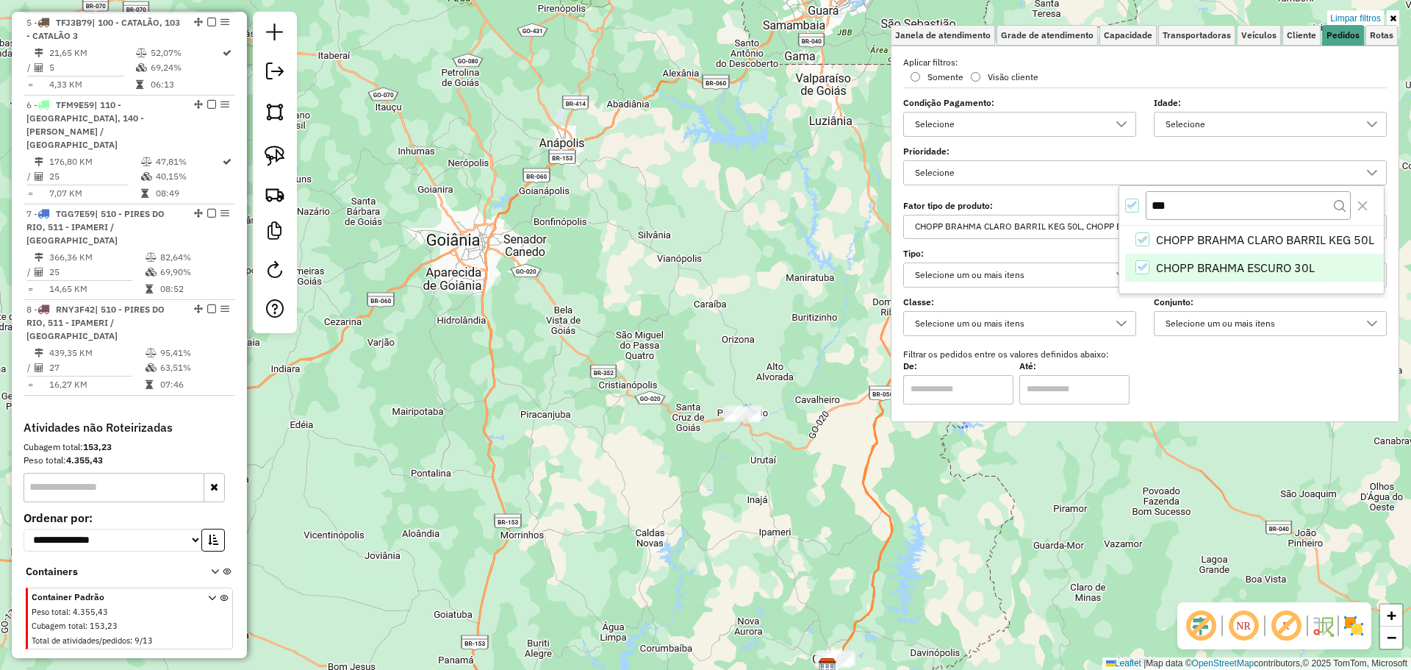
drag, startPoint x: 886, startPoint y: 521, endPoint x: 698, endPoint y: 382, distance: 233.3
click at [698, 382] on div "Limpar filtros Janela de atendimento Grade de atendimento Capacidade Transporta…" at bounding box center [705, 335] width 1411 height 670
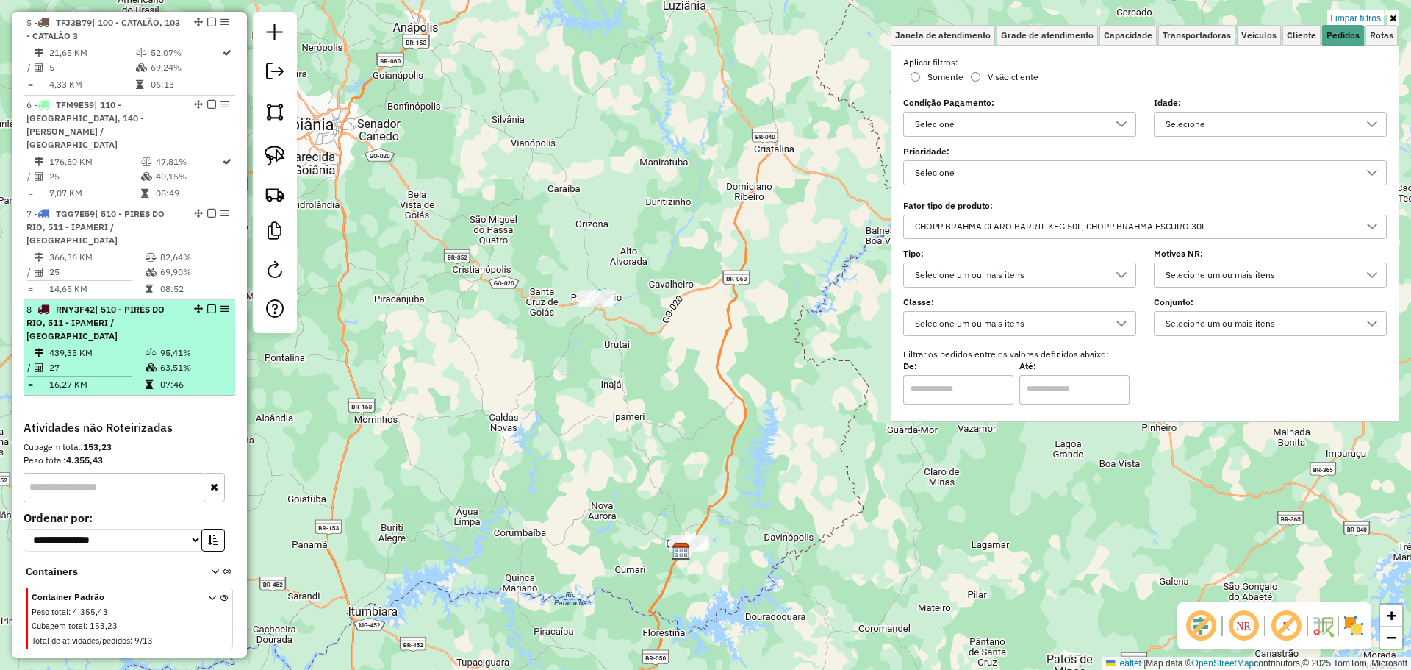
click at [207, 304] on em at bounding box center [211, 308] width 9 height 9
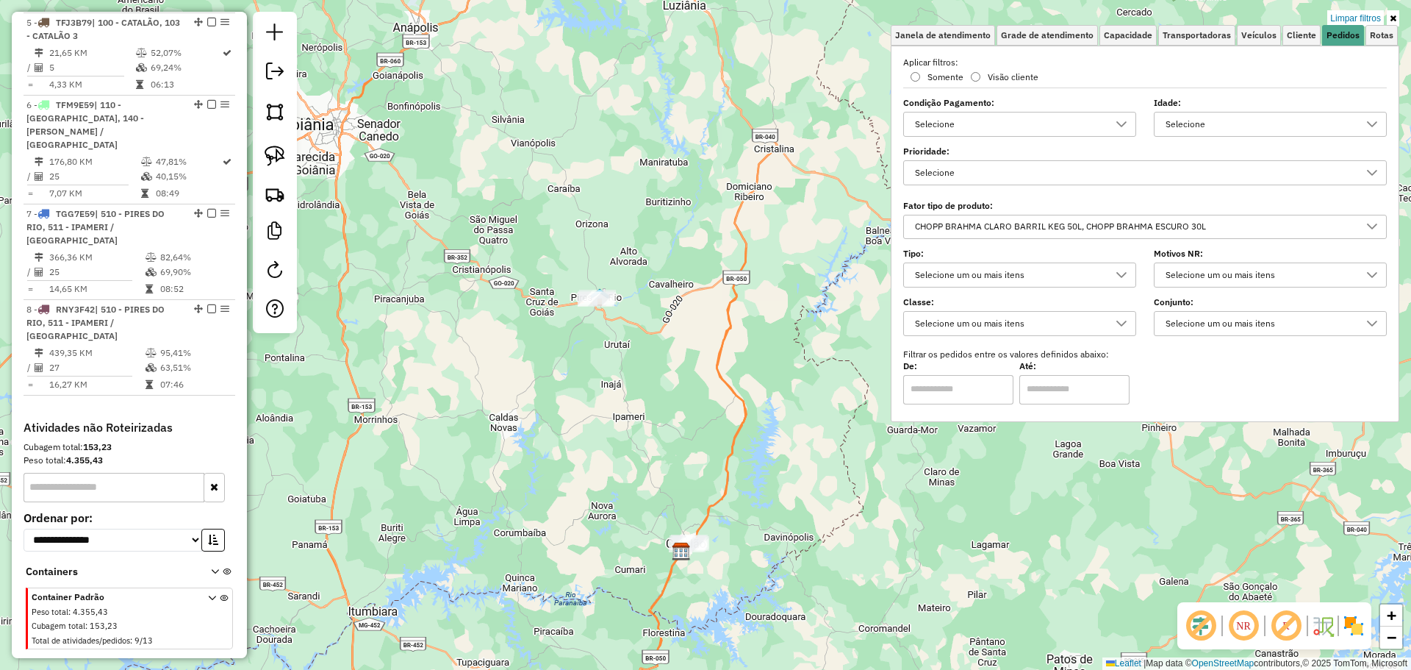
scroll to position [817, 0]
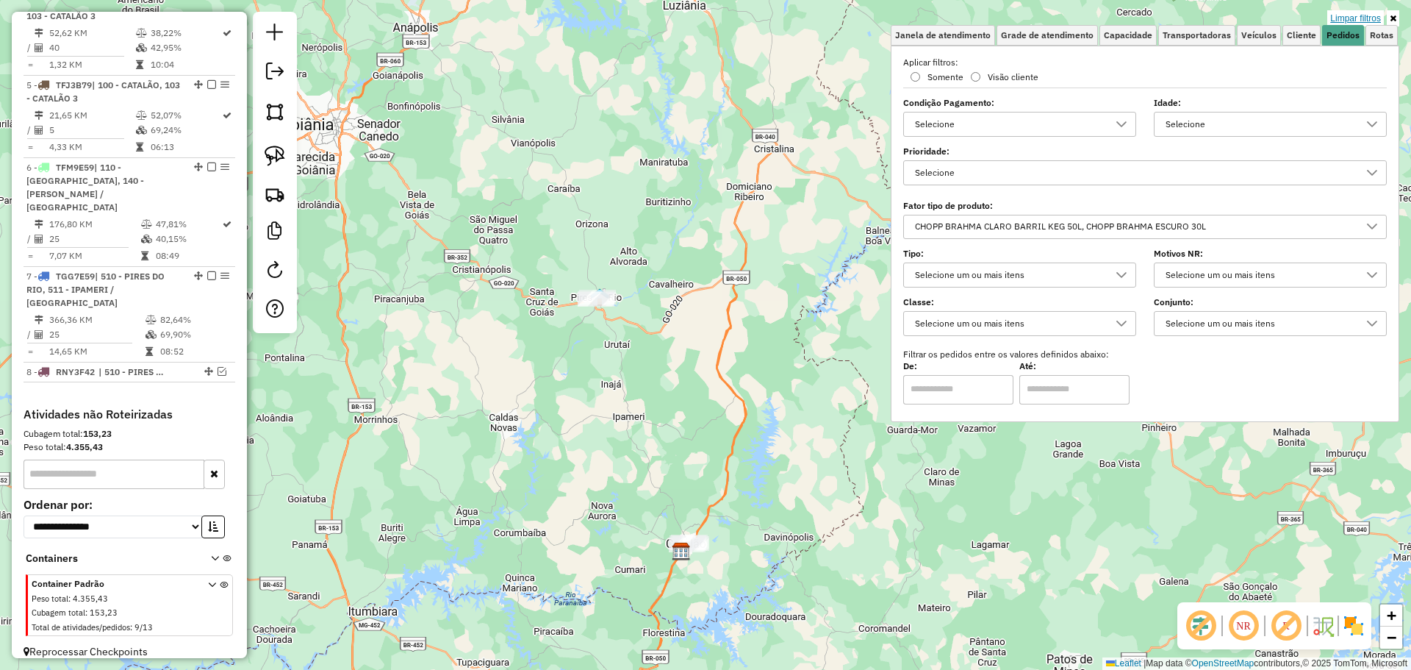
click at [1343, 17] on link "Limpar filtros" at bounding box center [1356, 18] width 57 height 16
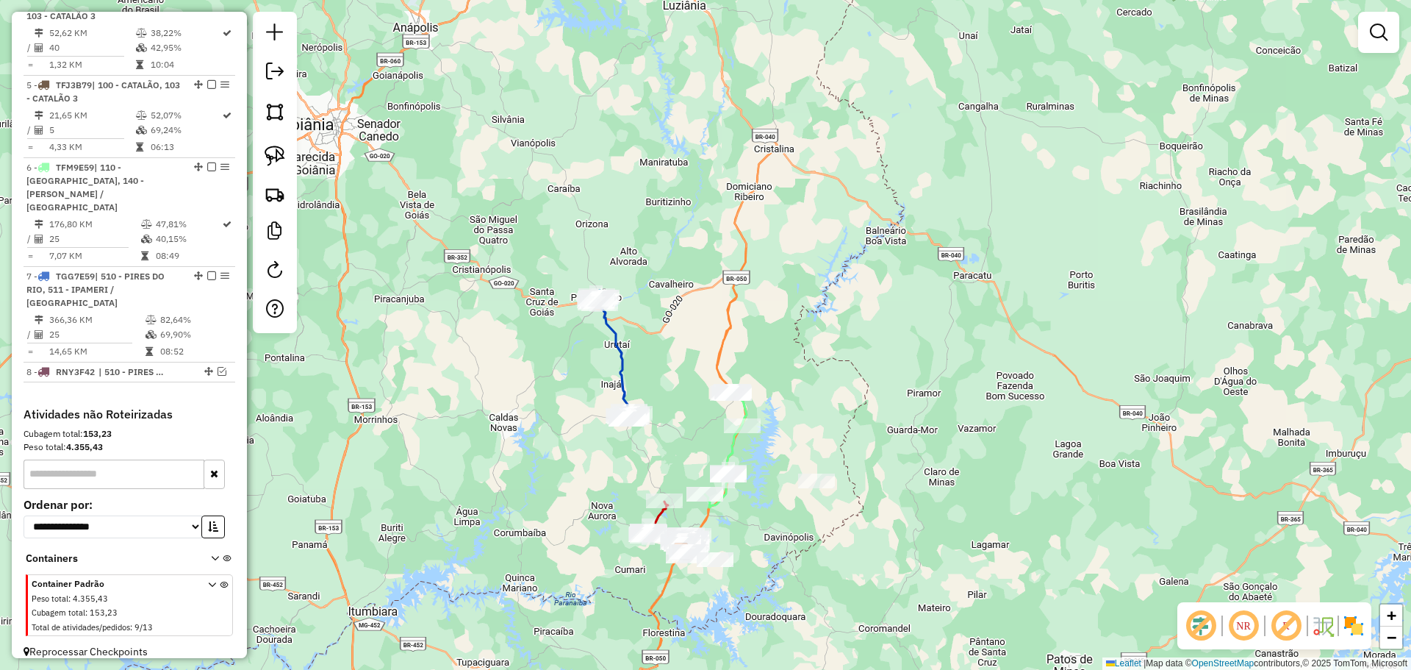
drag, startPoint x: 568, startPoint y: 173, endPoint x: 648, endPoint y: 311, distance: 159.7
click at [648, 311] on div "Janela de atendimento Grade de atendimento Capacidade Transportadoras Veículos …" at bounding box center [705, 335] width 1411 height 670
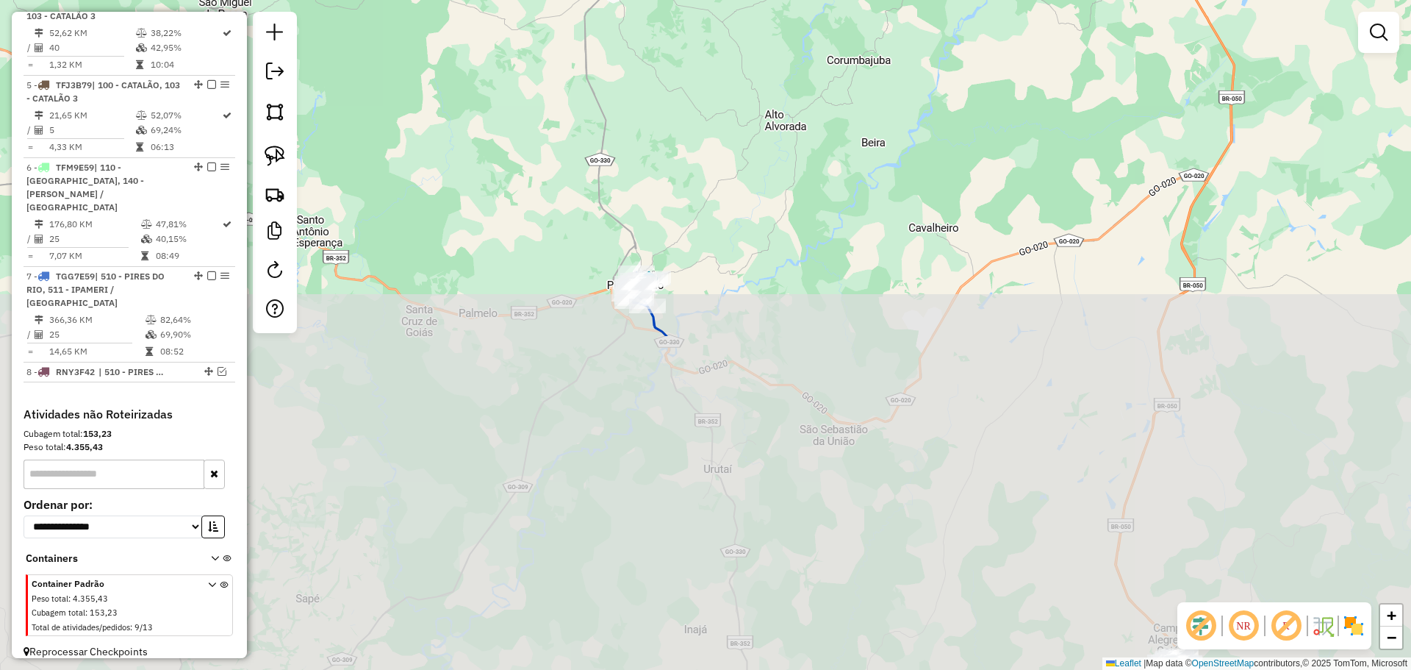
drag, startPoint x: 731, startPoint y: 385, endPoint x: 612, endPoint y: 65, distance: 341.2
click at [663, 30] on div "Janela de atendimento Grade de atendimento Capacidade Transportadoras Veículos …" at bounding box center [705, 335] width 1411 height 670
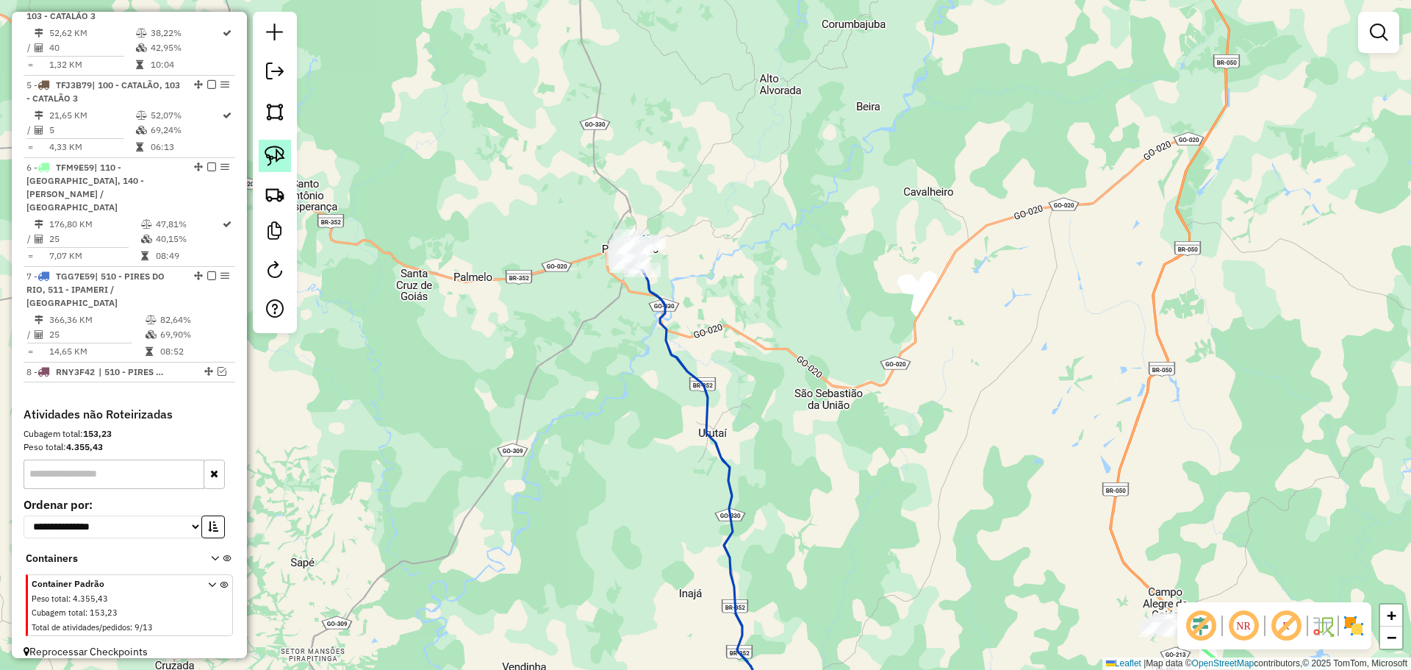
drag, startPoint x: 264, startPoint y: 148, endPoint x: 709, endPoint y: 258, distance: 458.9
click at [265, 148] on link at bounding box center [275, 156] width 32 height 32
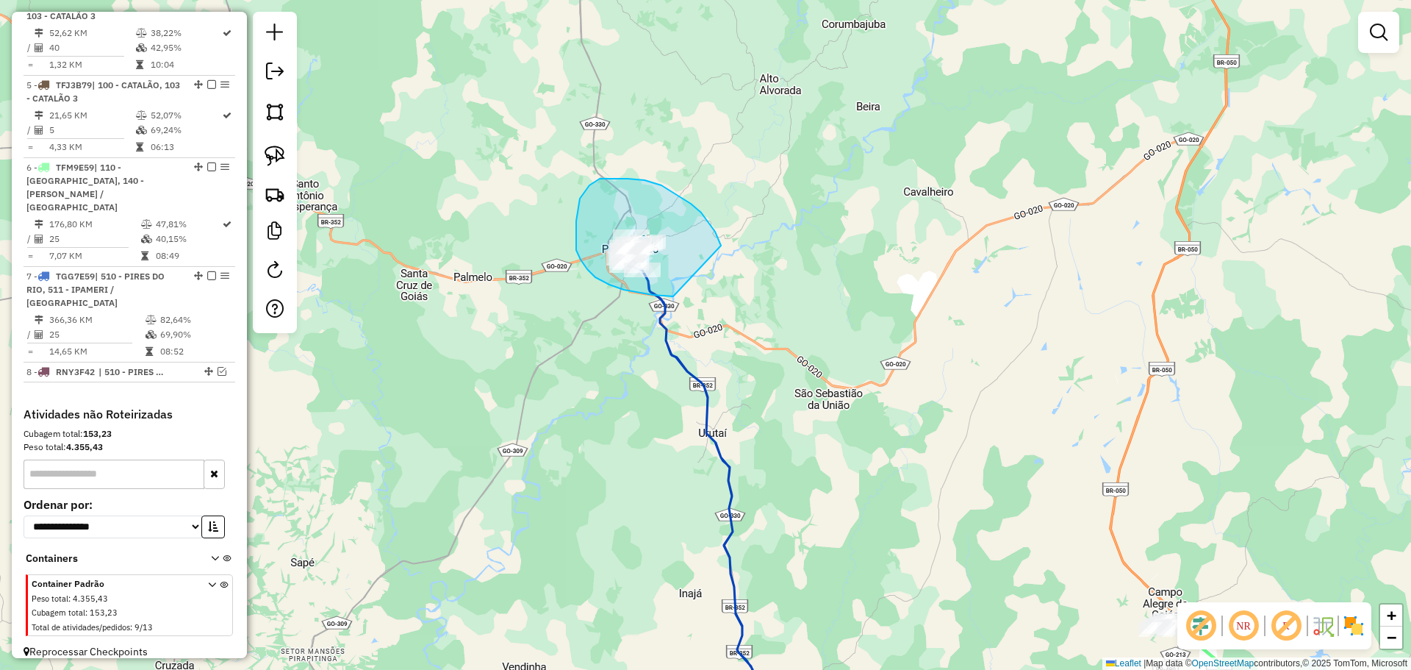
drag, startPoint x: 715, startPoint y: 232, endPoint x: 717, endPoint y: 292, distance: 60.3
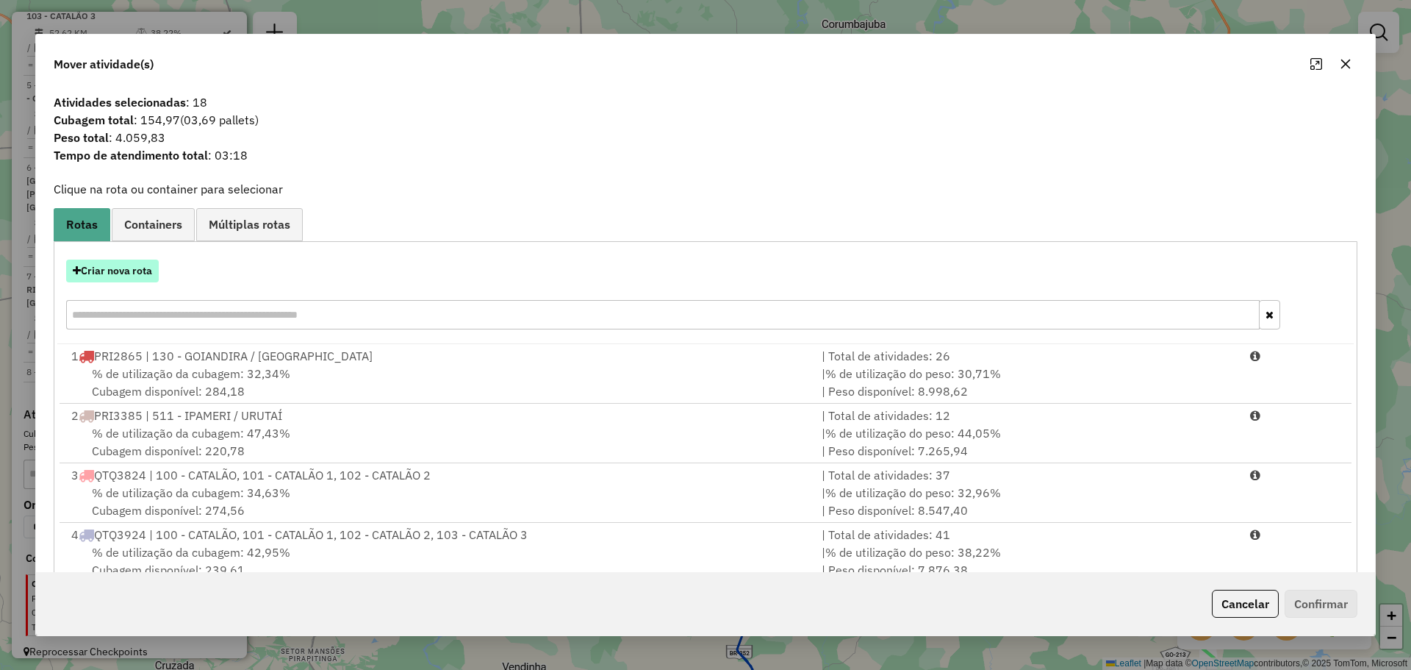
click at [120, 271] on button "Criar nova rota" at bounding box center [112, 270] width 93 height 23
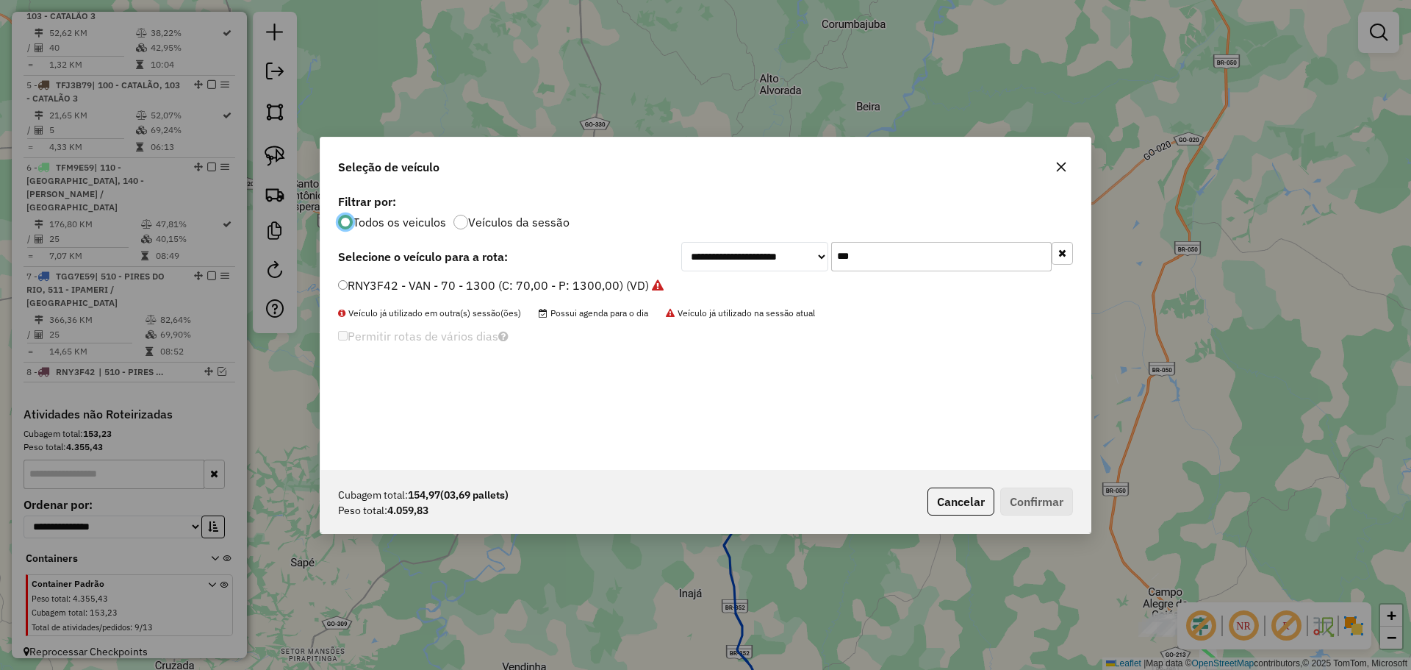
scroll to position [8, 4]
drag, startPoint x: 837, startPoint y: 246, endPoint x: 779, endPoint y: 239, distance: 57.7
click at [779, 239] on div "**********" at bounding box center [706, 329] width 770 height 279
type input "****"
click at [552, 274] on div "**********" at bounding box center [706, 329] width 770 height 279
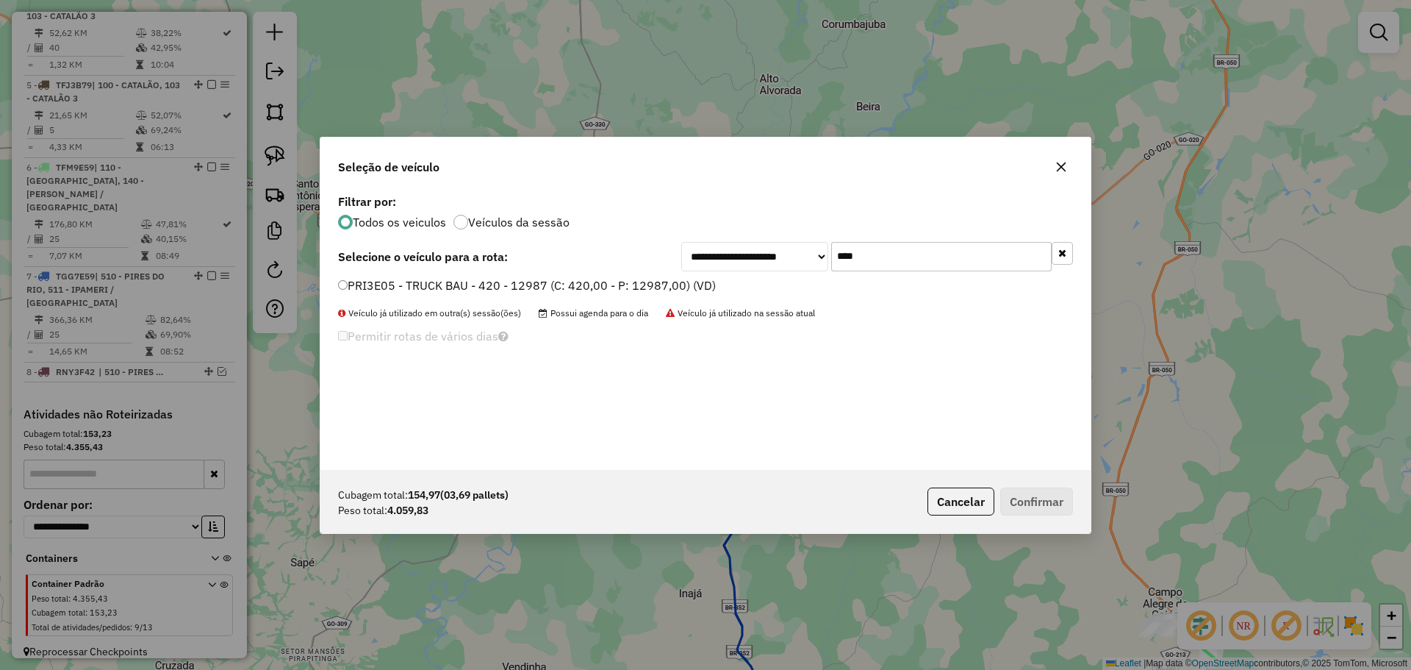
click at [542, 287] on label "PRI3E05 - TRUCK BAU - 420 - 12987 (C: 420,00 - P: 12987,00) (VD)" at bounding box center [527, 285] width 378 height 18
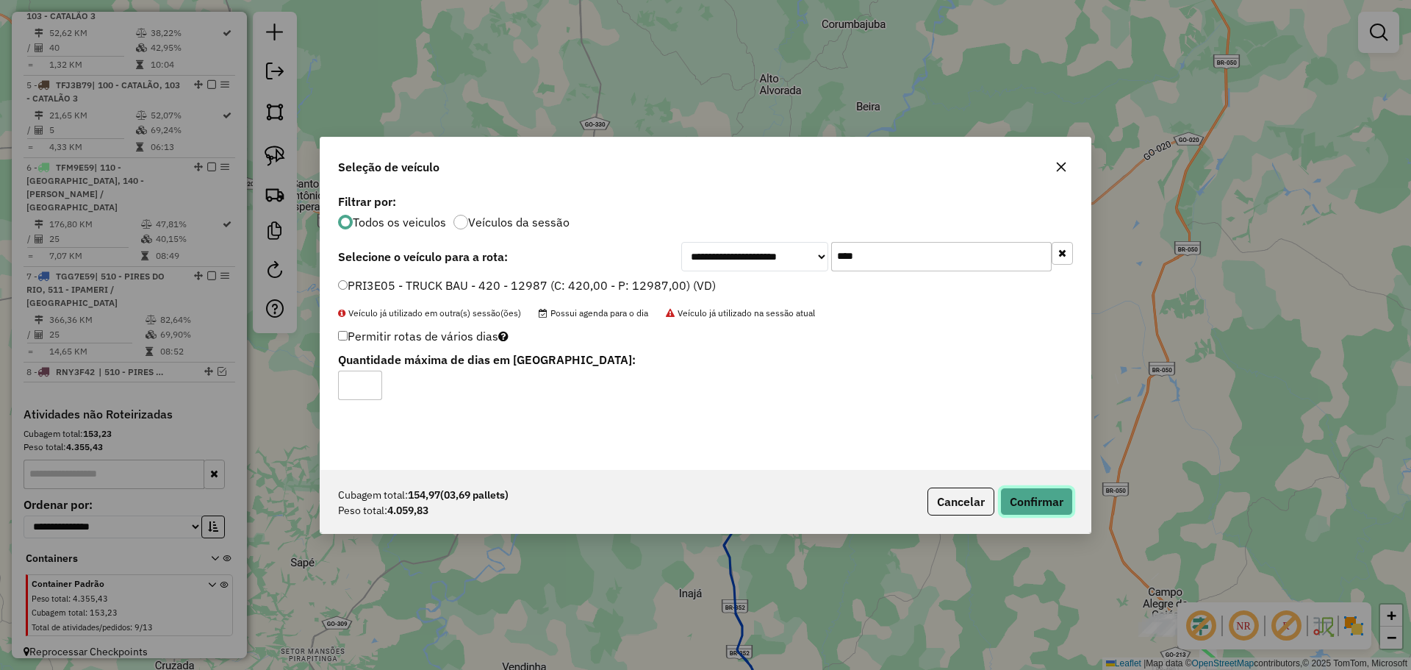
click at [1063, 502] on button "Confirmar" at bounding box center [1036, 501] width 73 height 28
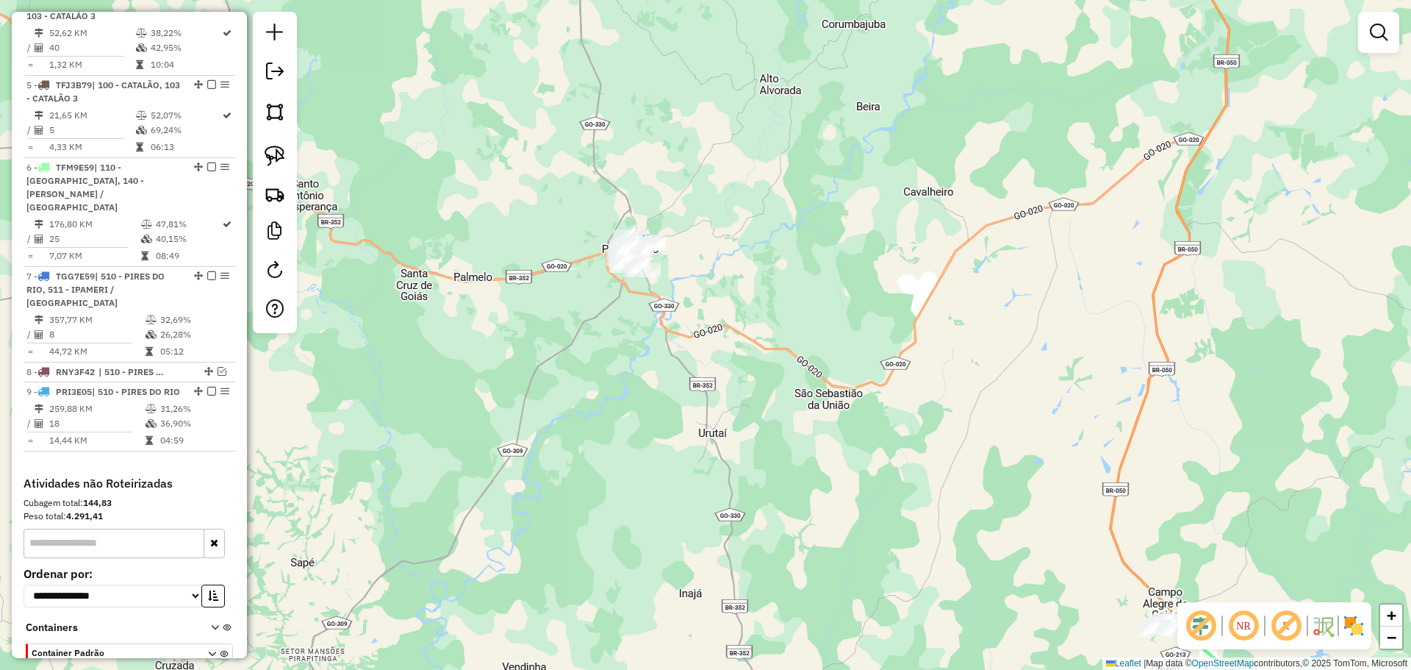
scroll to position [879, 0]
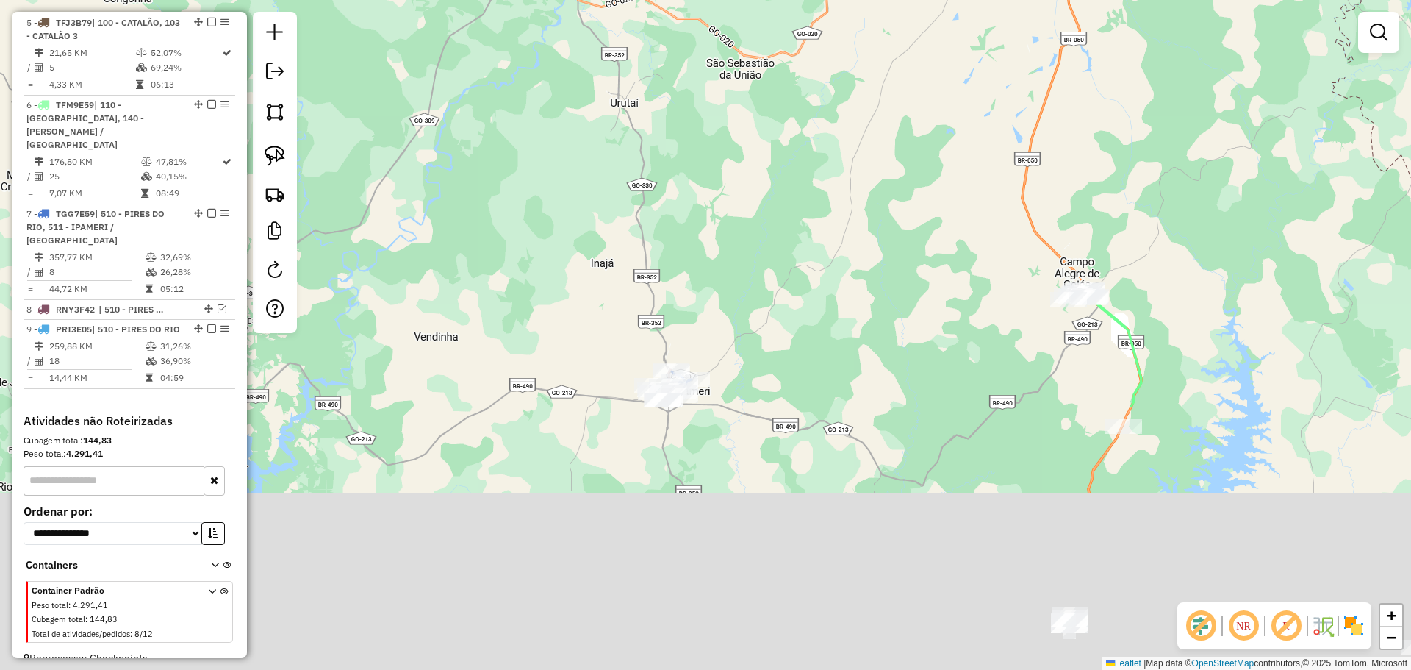
drag, startPoint x: 724, startPoint y: 286, endPoint x: 721, endPoint y: 240, distance: 45.7
click at [721, 240] on div "Janela de atendimento Grade de atendimento Capacidade Transportadoras Veículos …" at bounding box center [705, 335] width 1411 height 670
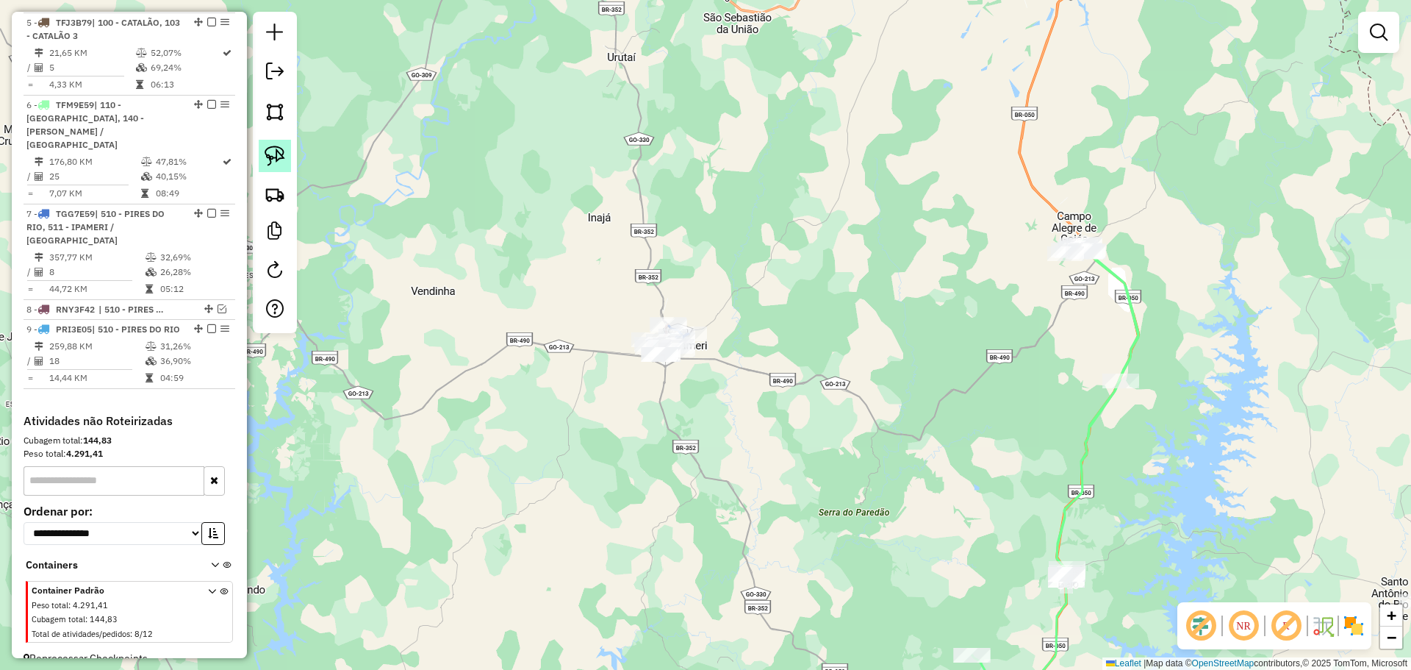
click at [273, 154] on img at bounding box center [275, 156] width 21 height 21
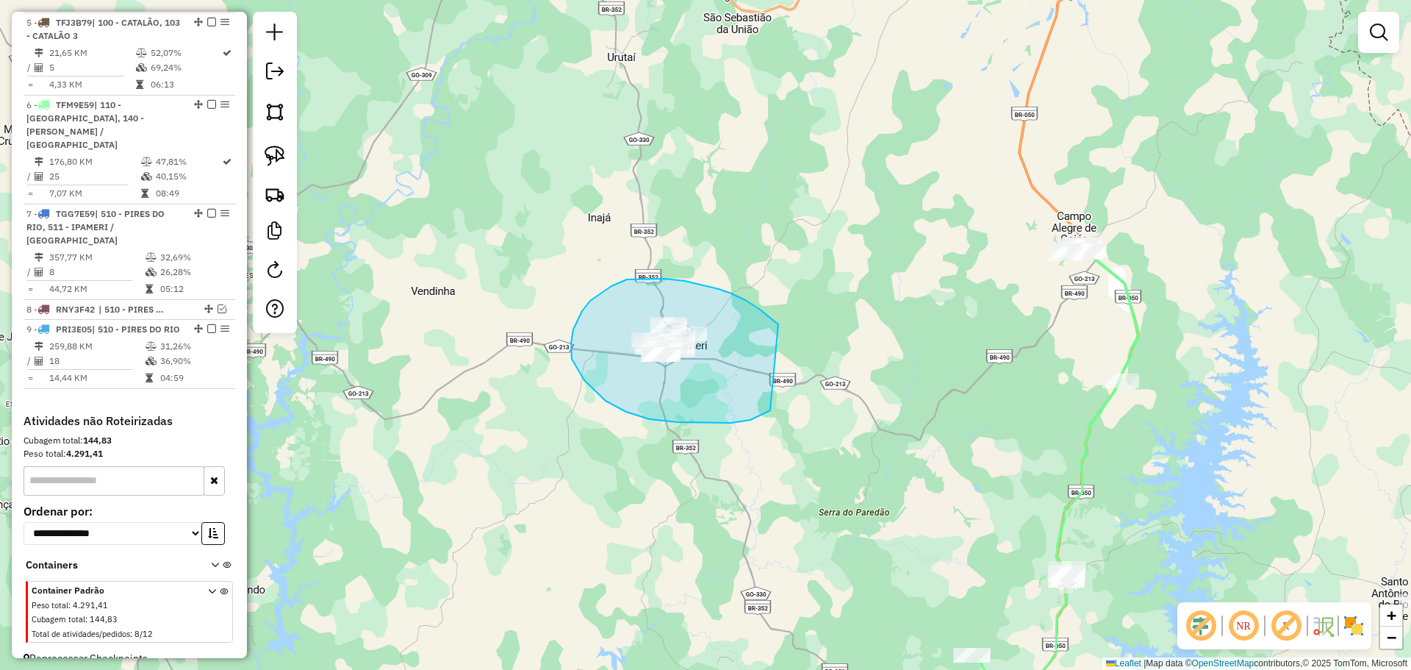
drag, startPoint x: 685, startPoint y: 281, endPoint x: 772, endPoint y: 407, distance: 152.7
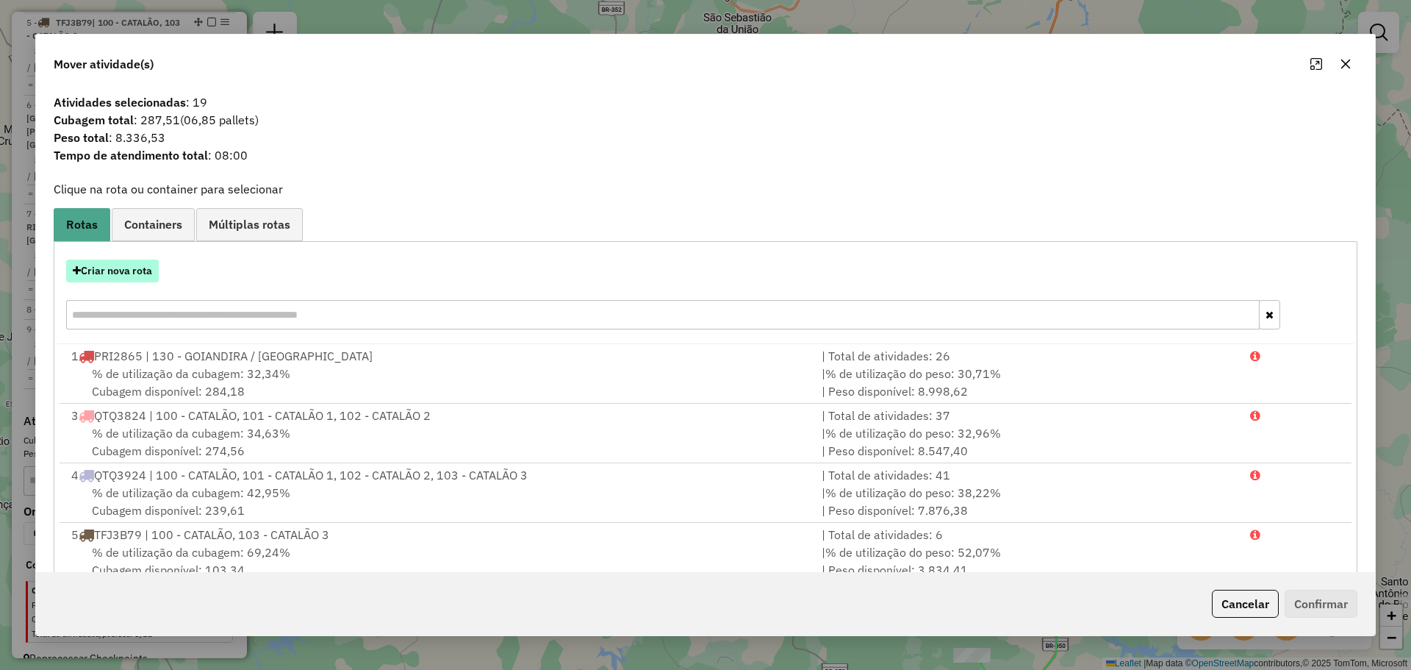
click at [132, 279] on button "Criar nova rota" at bounding box center [112, 270] width 93 height 23
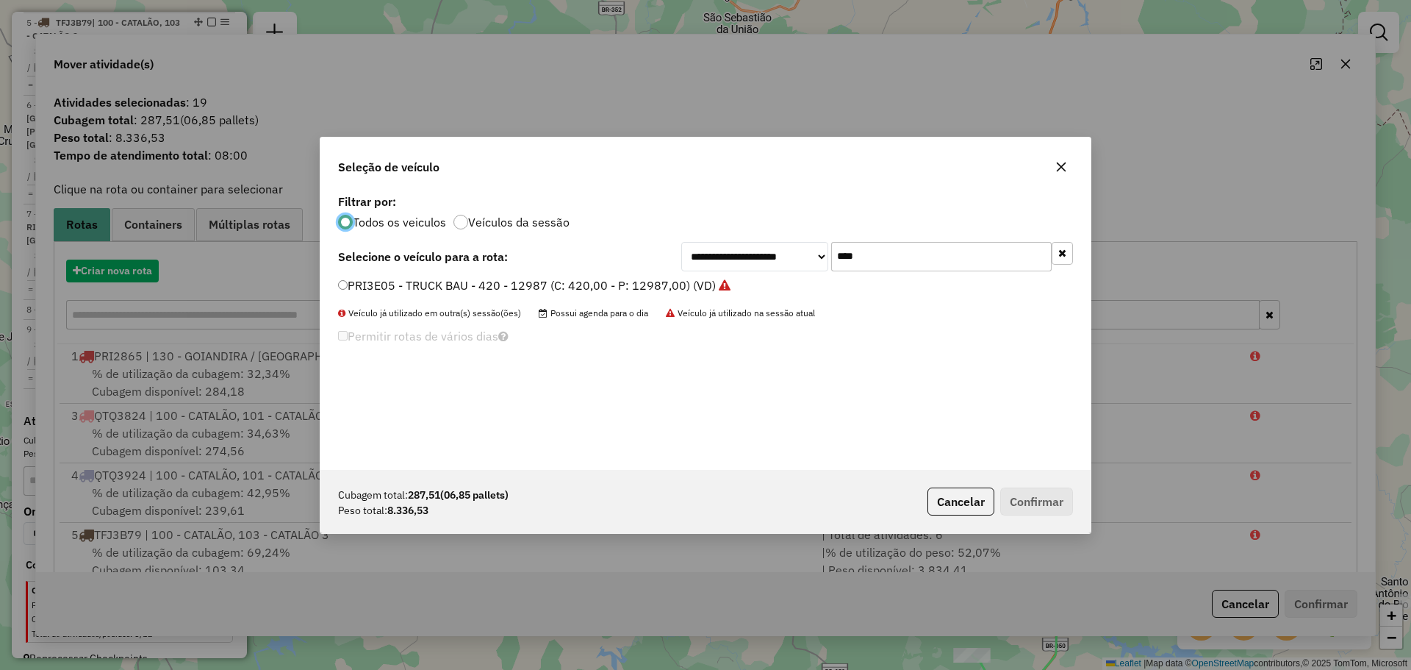
scroll to position [8, 4]
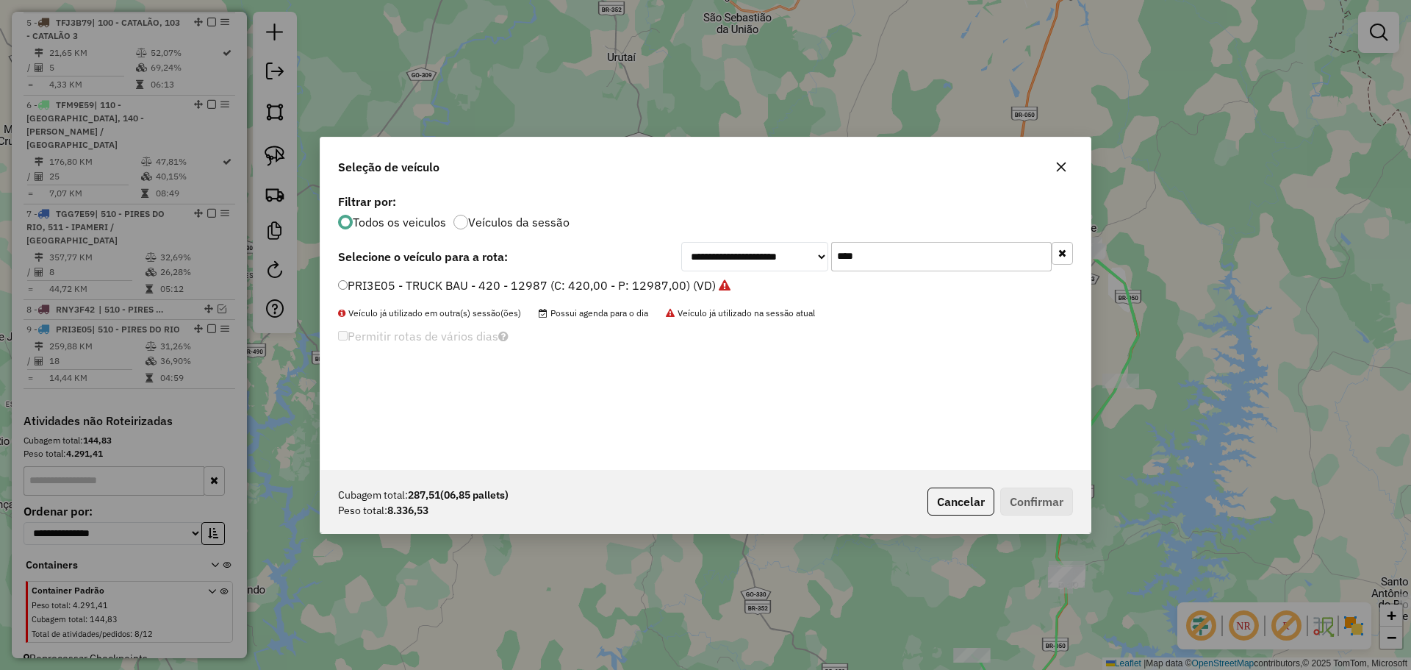
click at [755, 257] on div "**********" at bounding box center [877, 256] width 392 height 29
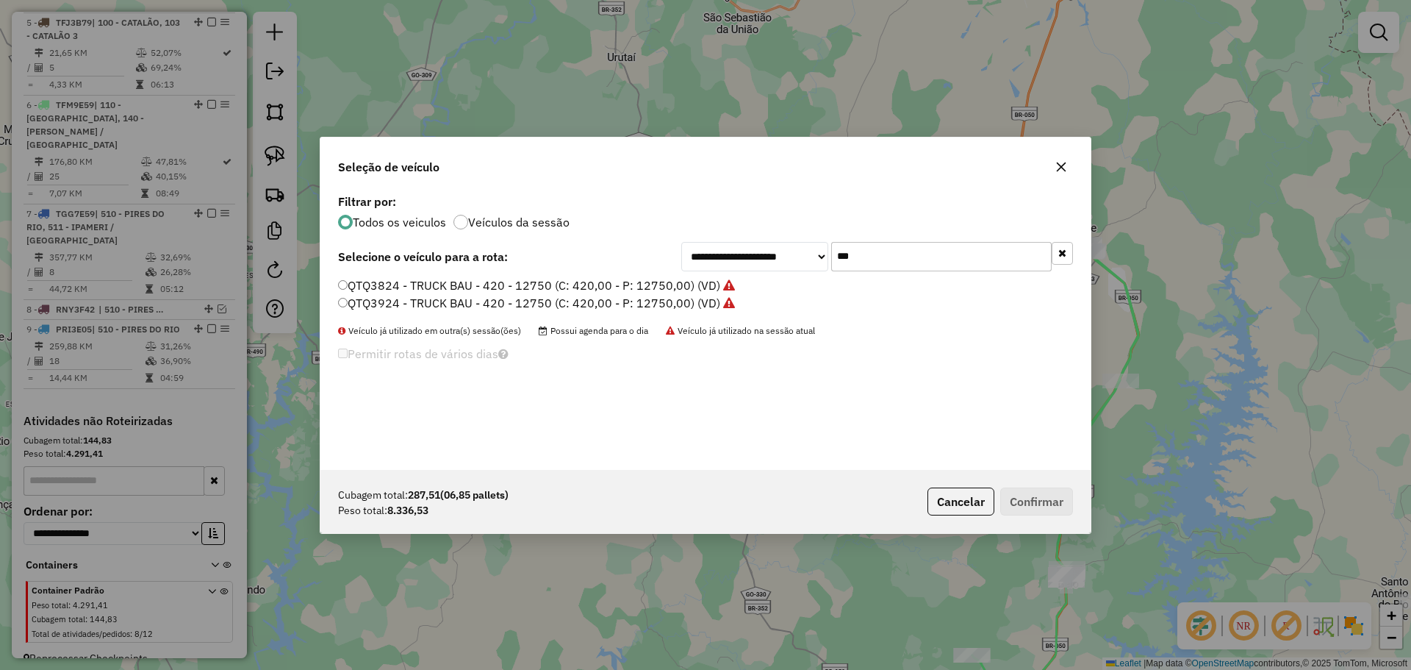
type input "***"
click at [454, 301] on label "QTQ3924 - TRUCK BAU - 420 - 12750 (C: 420,00 - P: 12750,00) (VD)" at bounding box center [536, 303] width 397 height 18
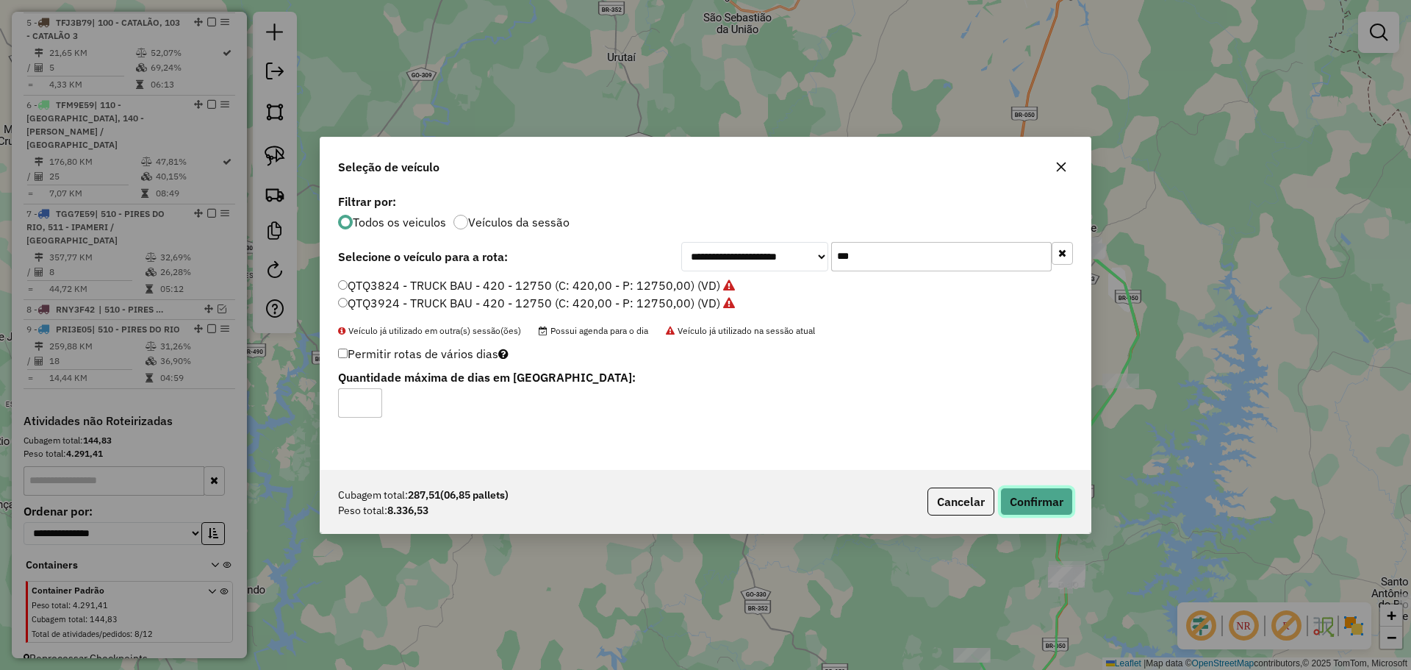
click at [1036, 501] on button "Confirmar" at bounding box center [1036, 501] width 73 height 28
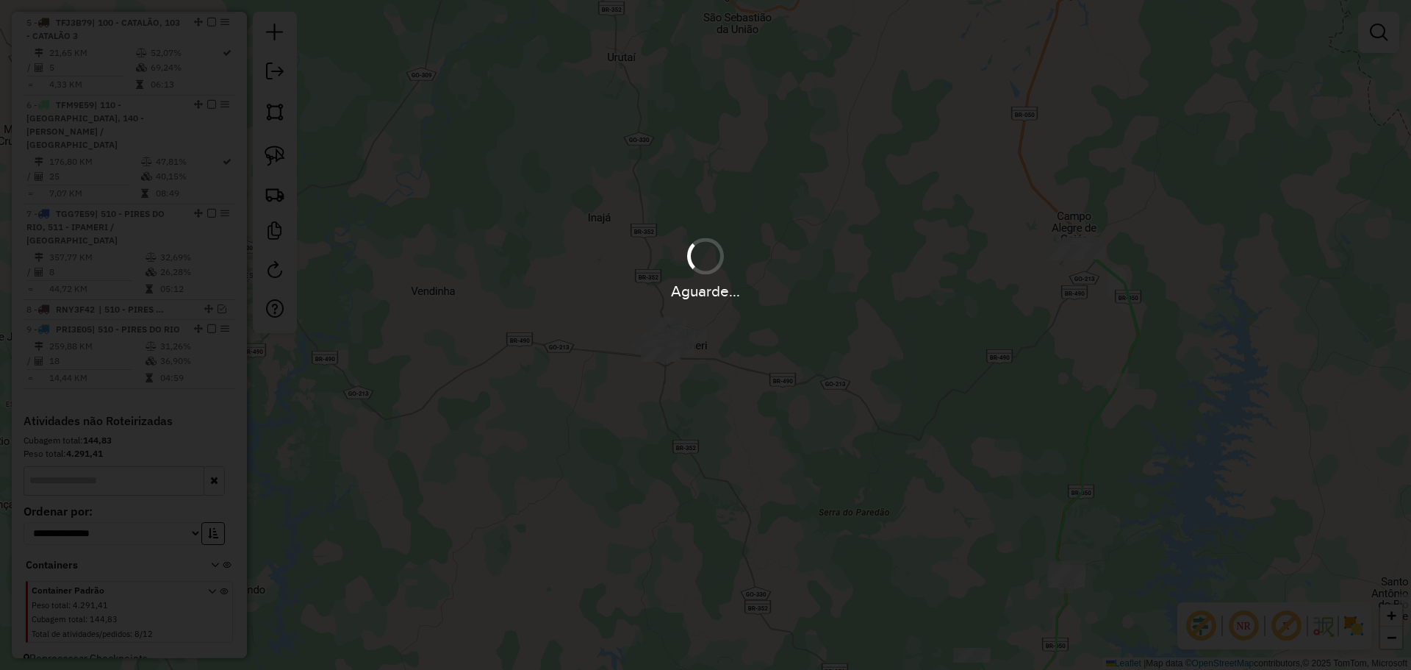
scroll to position [701, 0]
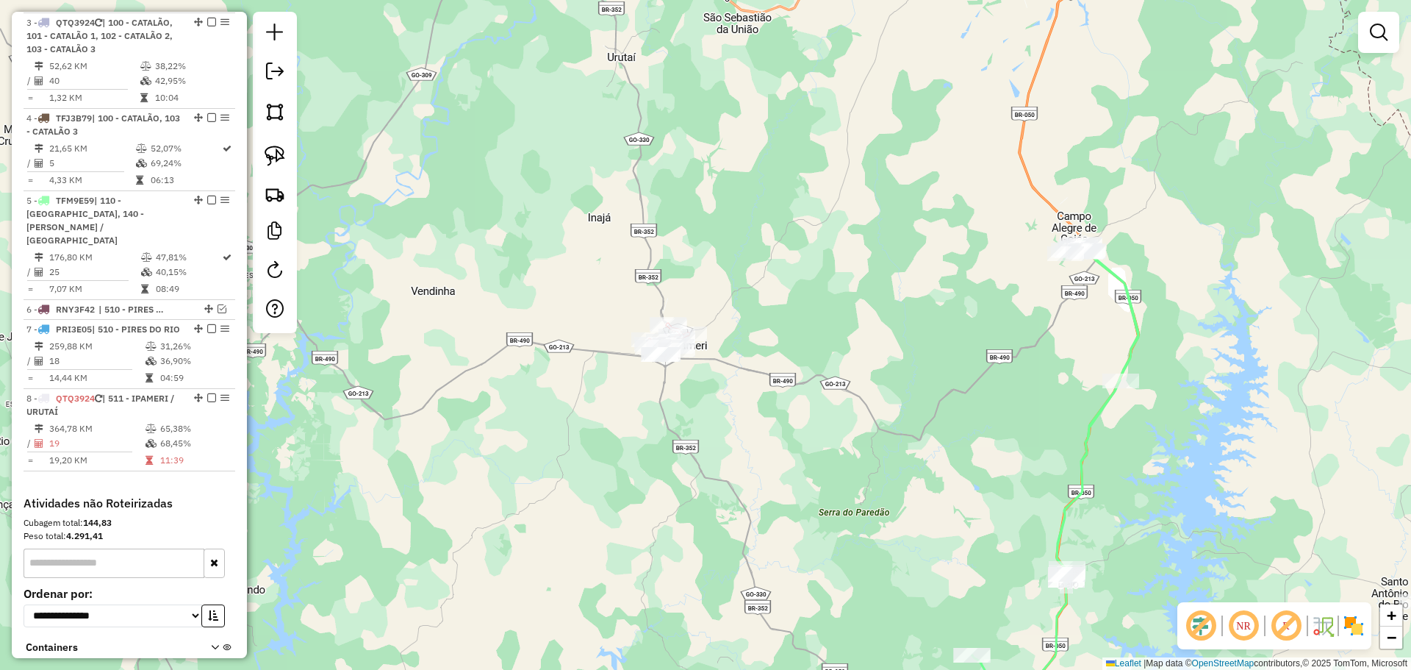
drag, startPoint x: 698, startPoint y: 257, endPoint x: 720, endPoint y: 320, distance: 66.5
click at [720, 320] on div "Rota 8 - Placa QTQ3924 7033 - BAR SILVA Rota 8 - Placa QTQ3924 242 - SUPERM. GU…" at bounding box center [705, 335] width 1411 height 670
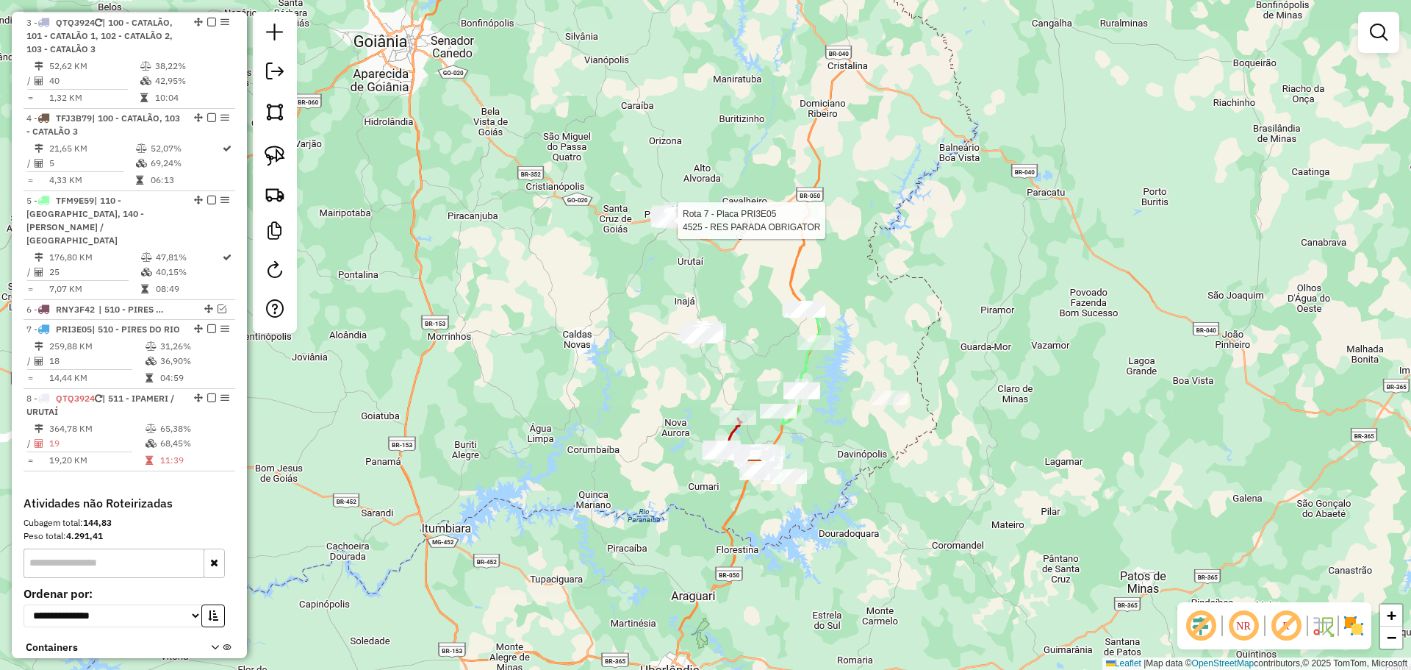
scroll to position [817, 0]
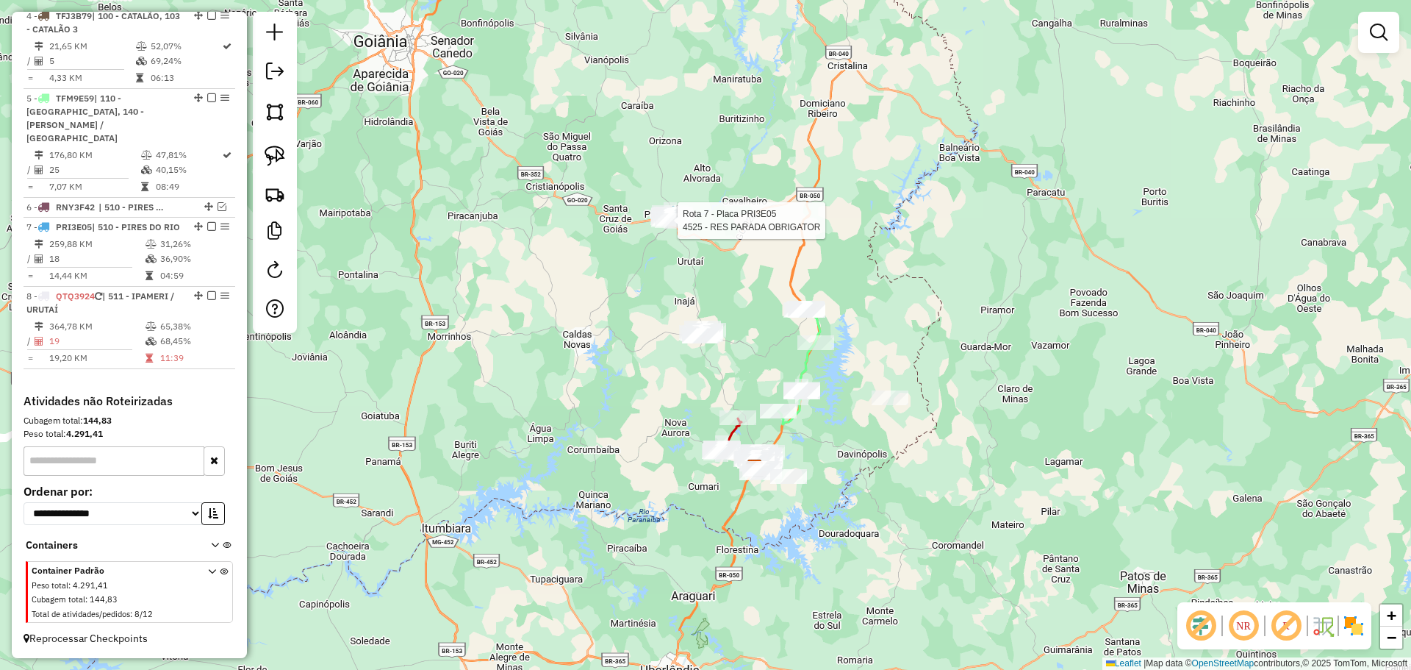
select select "**********"
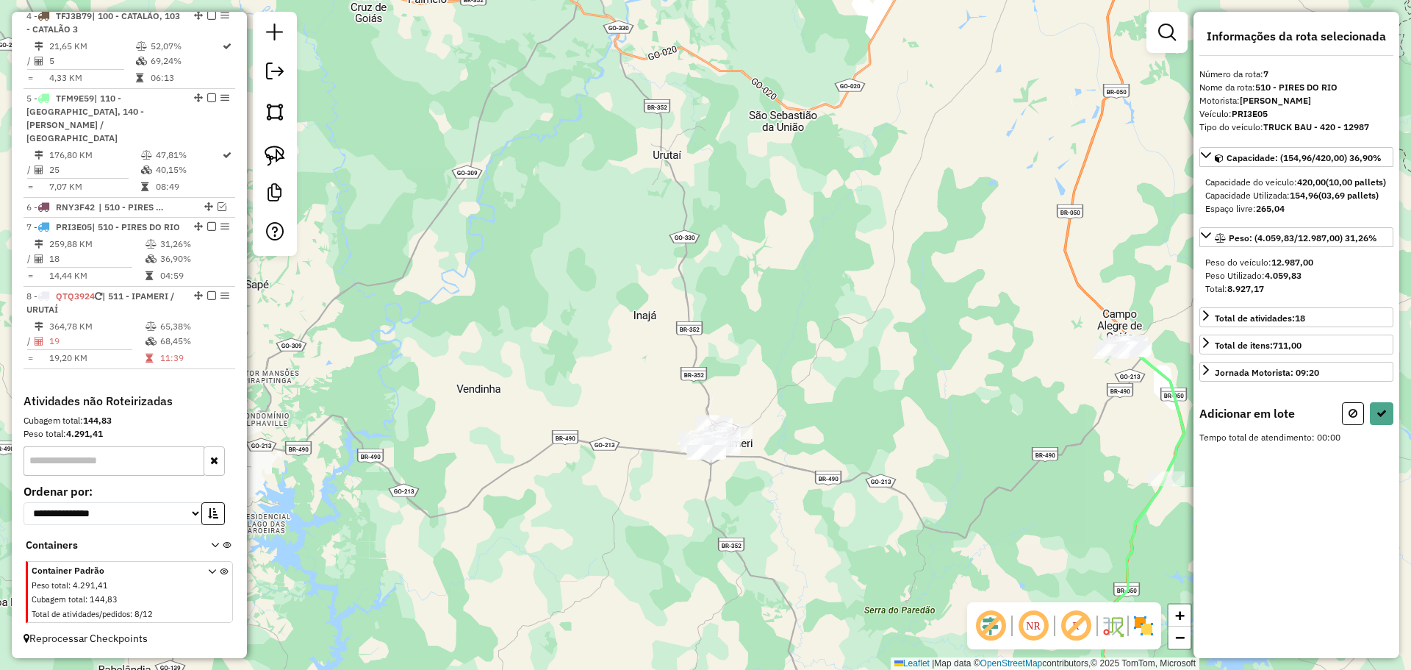
drag, startPoint x: 732, startPoint y: 434, endPoint x: 726, endPoint y: 344, distance: 89.9
click at [726, 344] on div "Janela de atendimento Grade de atendimento Capacidade Transportadoras Veículos …" at bounding box center [705, 335] width 1411 height 670
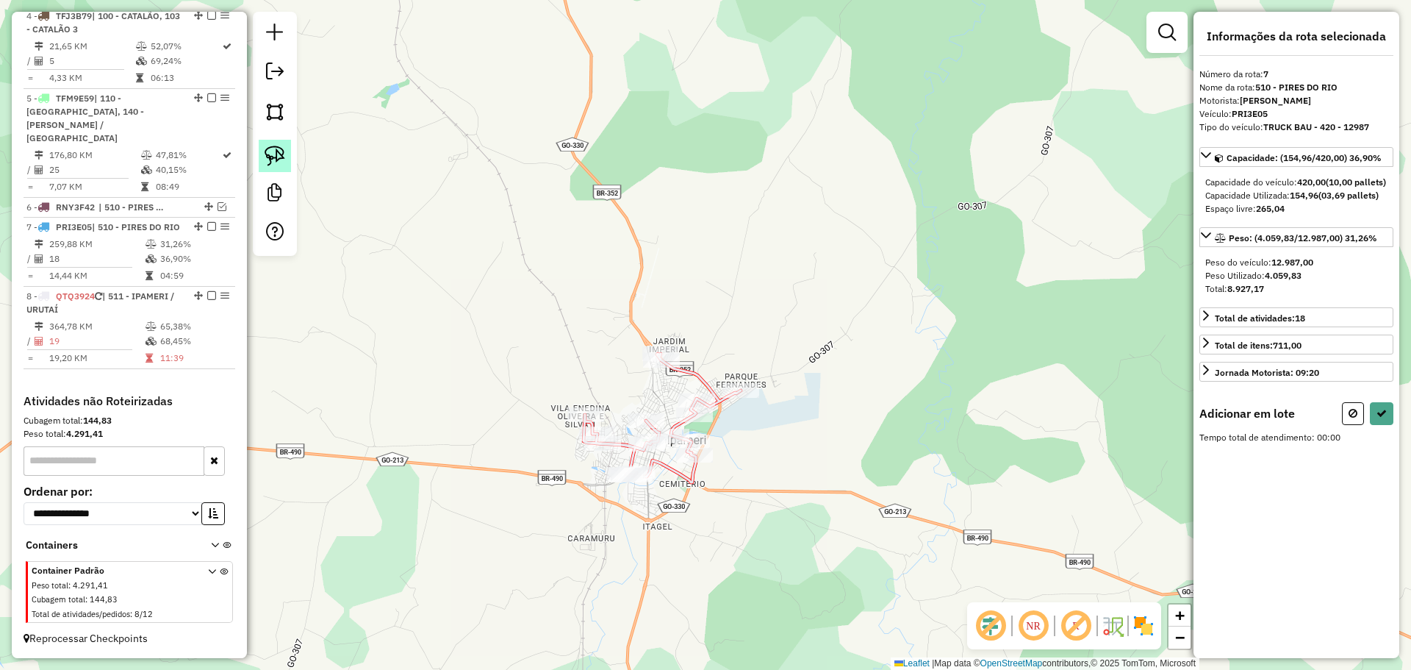
click at [259, 150] on link at bounding box center [275, 156] width 32 height 32
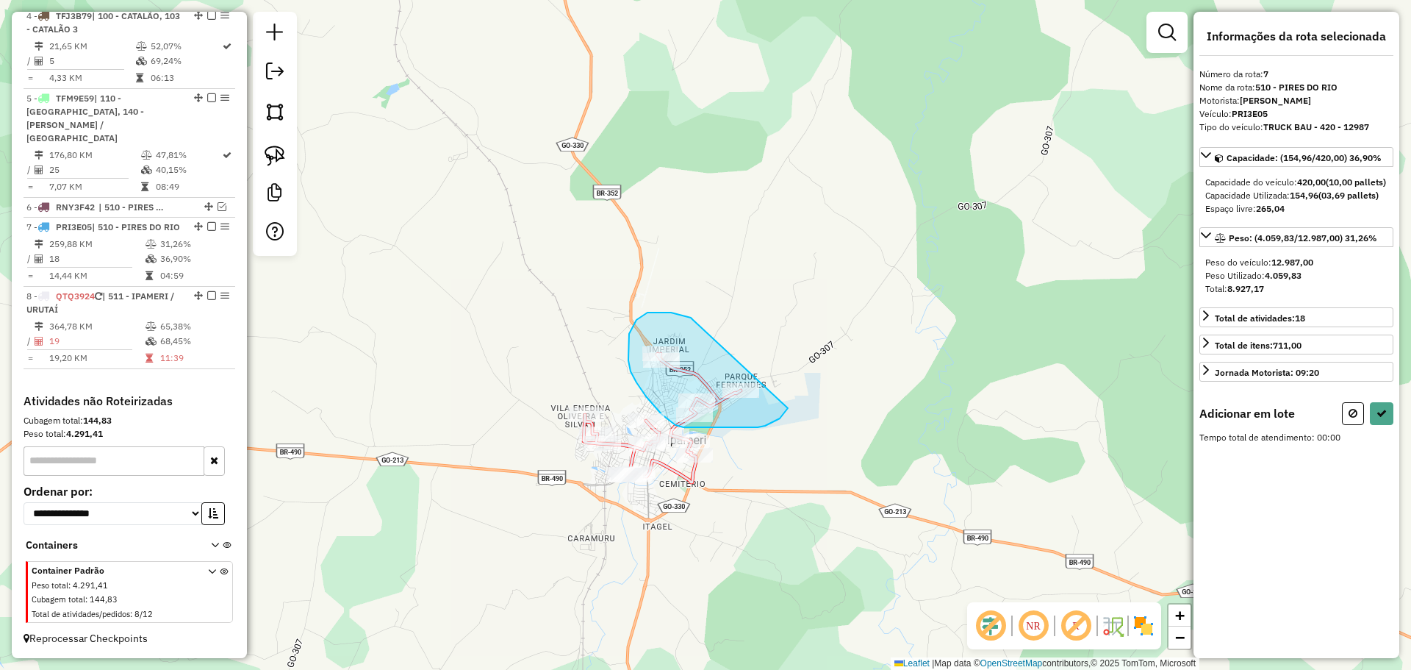
drag, startPoint x: 693, startPoint y: 320, endPoint x: 790, endPoint y: 395, distance: 123.1
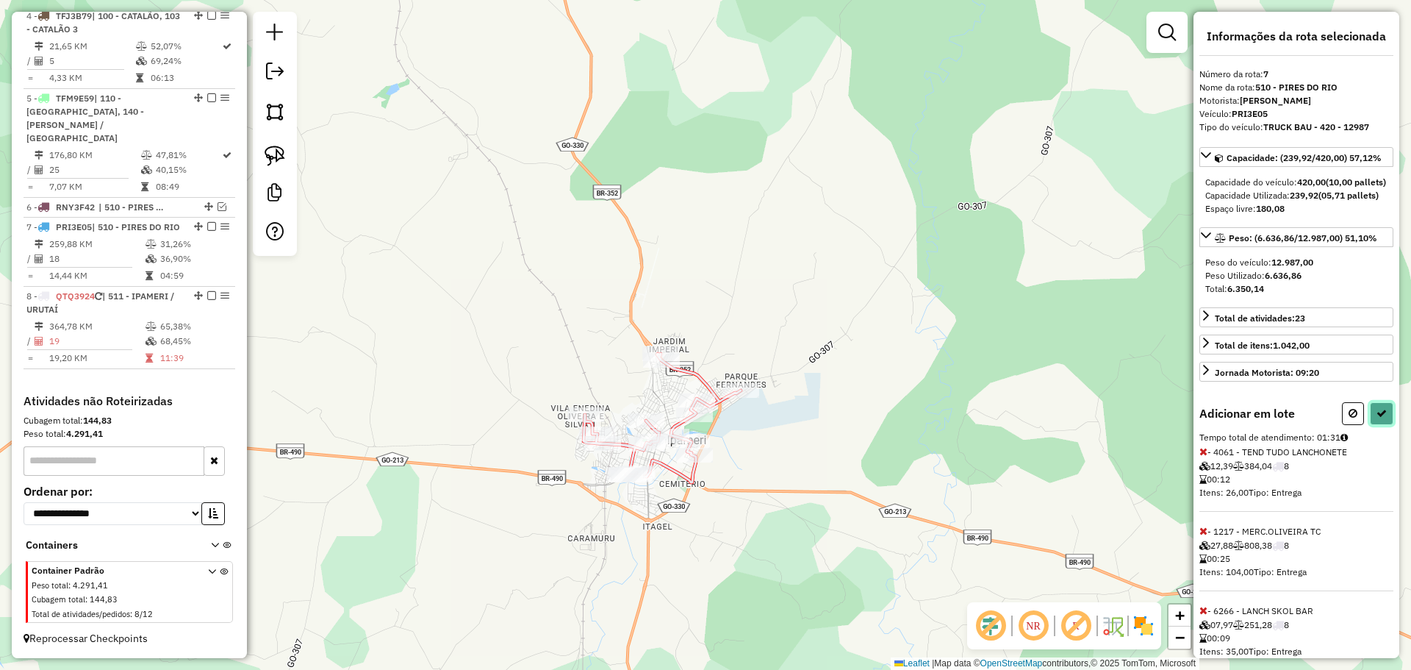
click at [1381, 418] on icon at bounding box center [1382, 413] width 10 height 10
select select "**********"
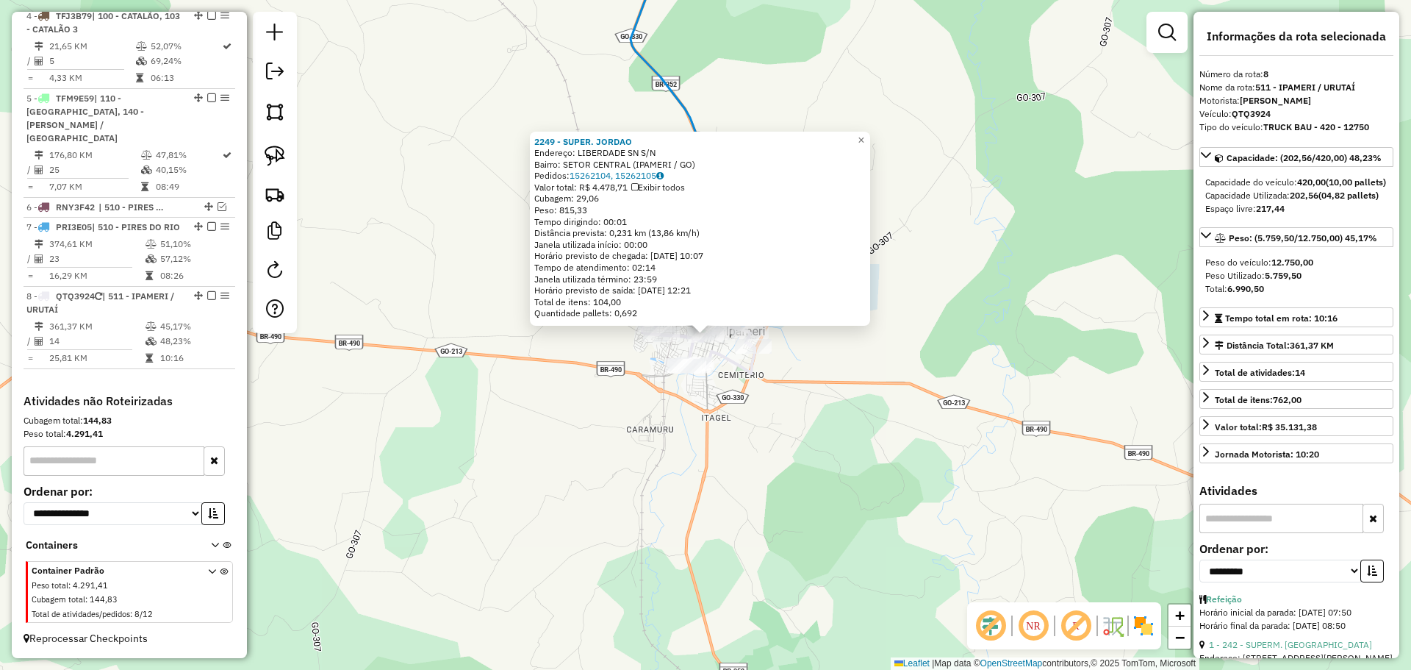
click at [682, 116] on icon at bounding box center [715, 119] width 169 height 373
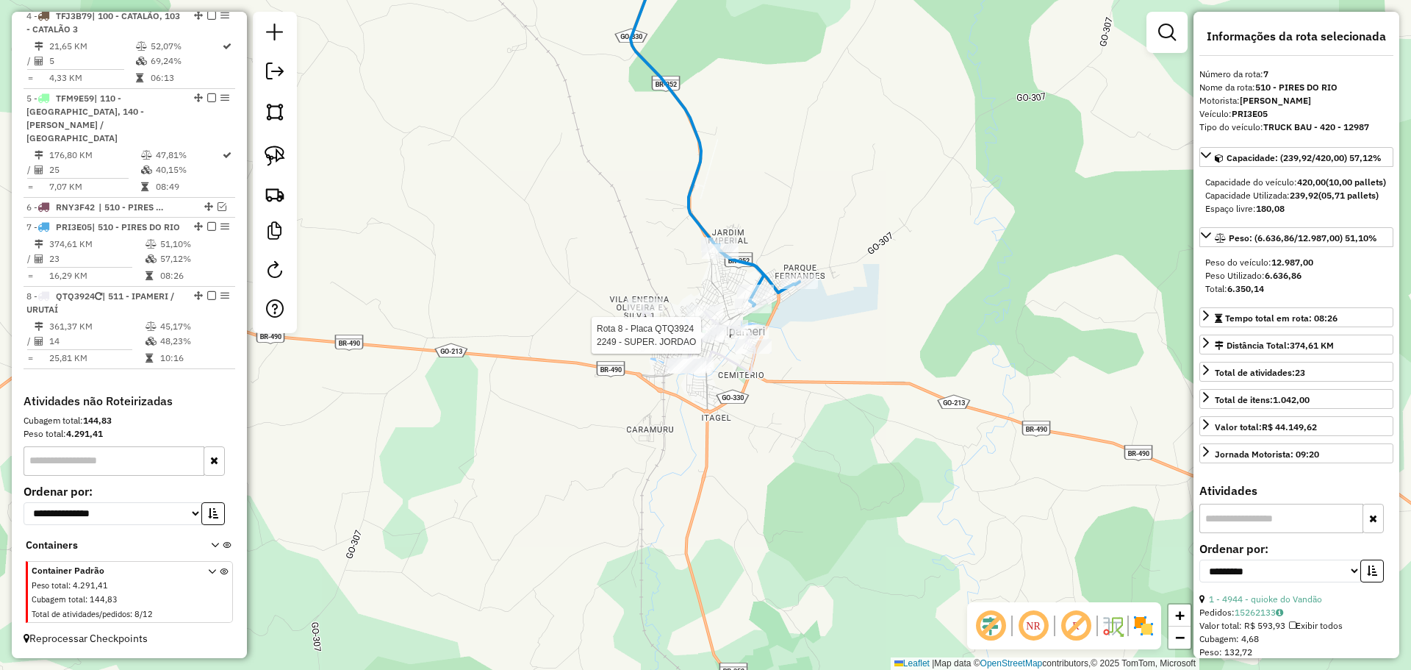
click at [698, 343] on div at bounding box center [705, 335] width 37 height 15
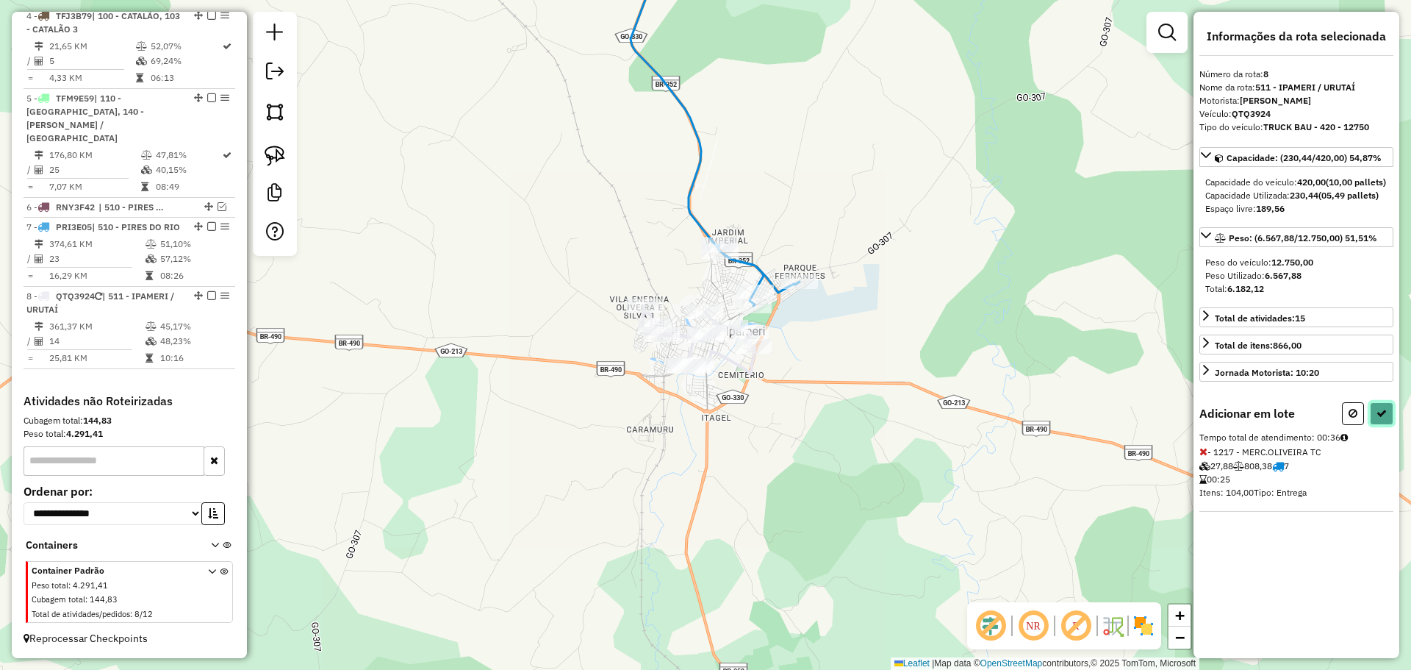
click at [1373, 425] on button at bounding box center [1382, 413] width 24 height 23
select select "**********"
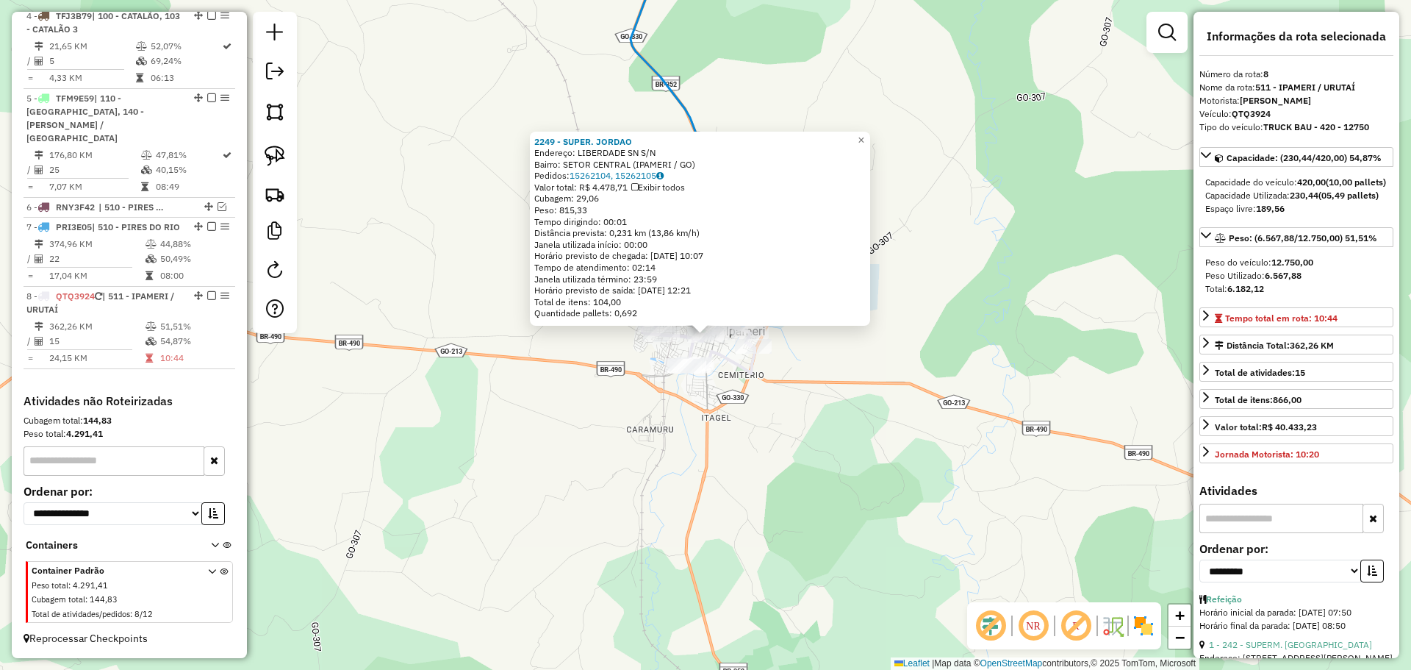
click at [829, 370] on div "Rota 8 - Placa QTQ3924 5590 - BAR DO [PERSON_NAME] 8 - Placa QTQ3924 7033 - BAR…" at bounding box center [705, 335] width 1411 height 670
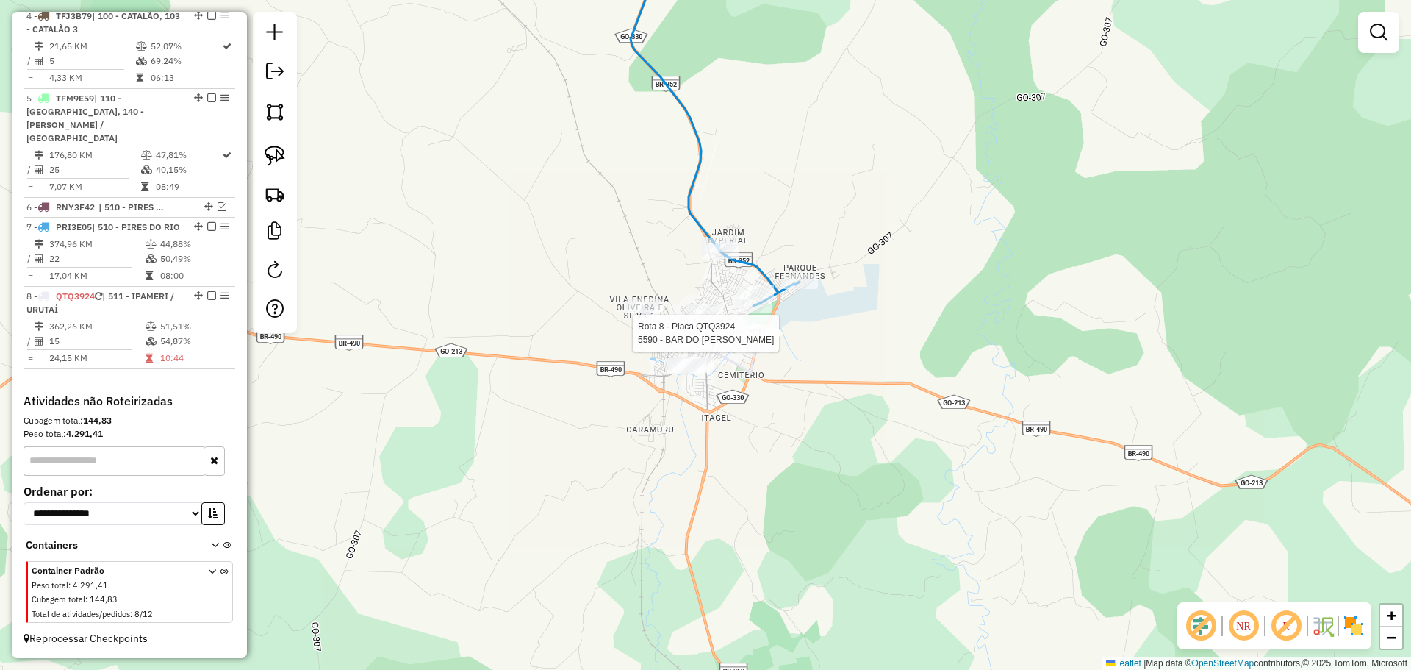
select select "**********"
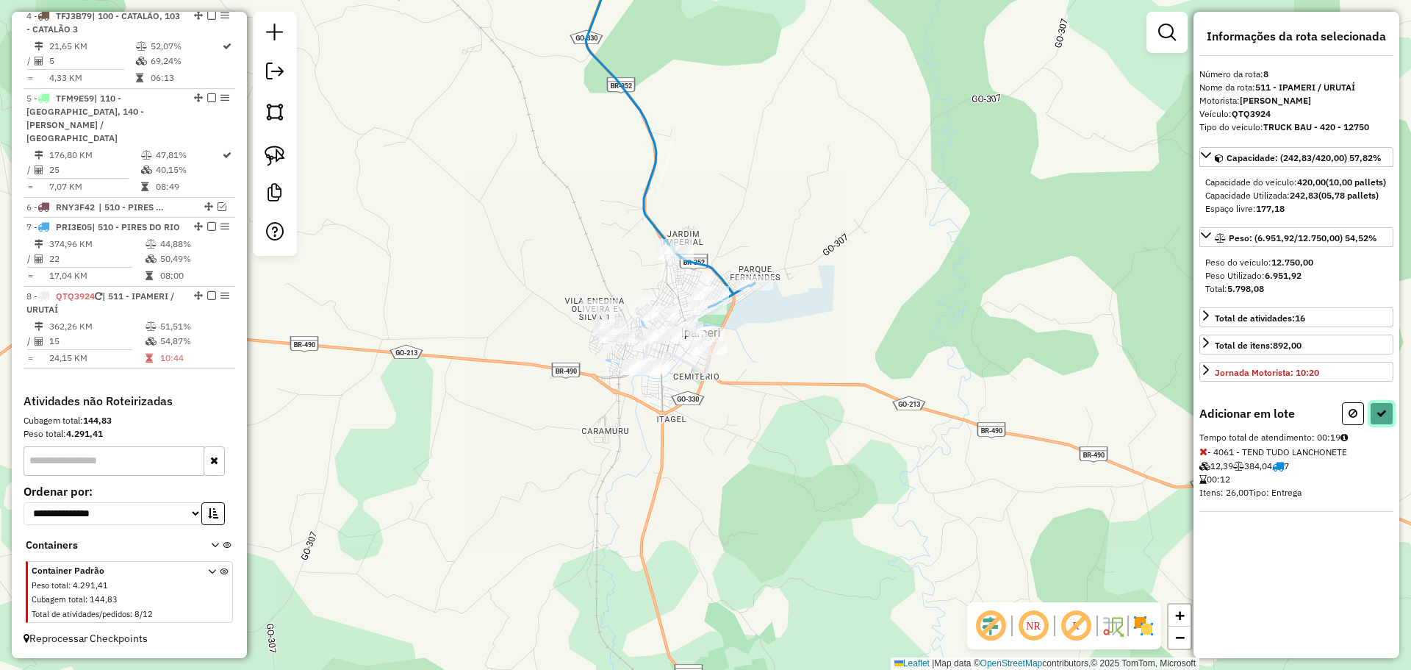
click at [1376, 425] on button at bounding box center [1382, 413] width 24 height 23
select select "**********"
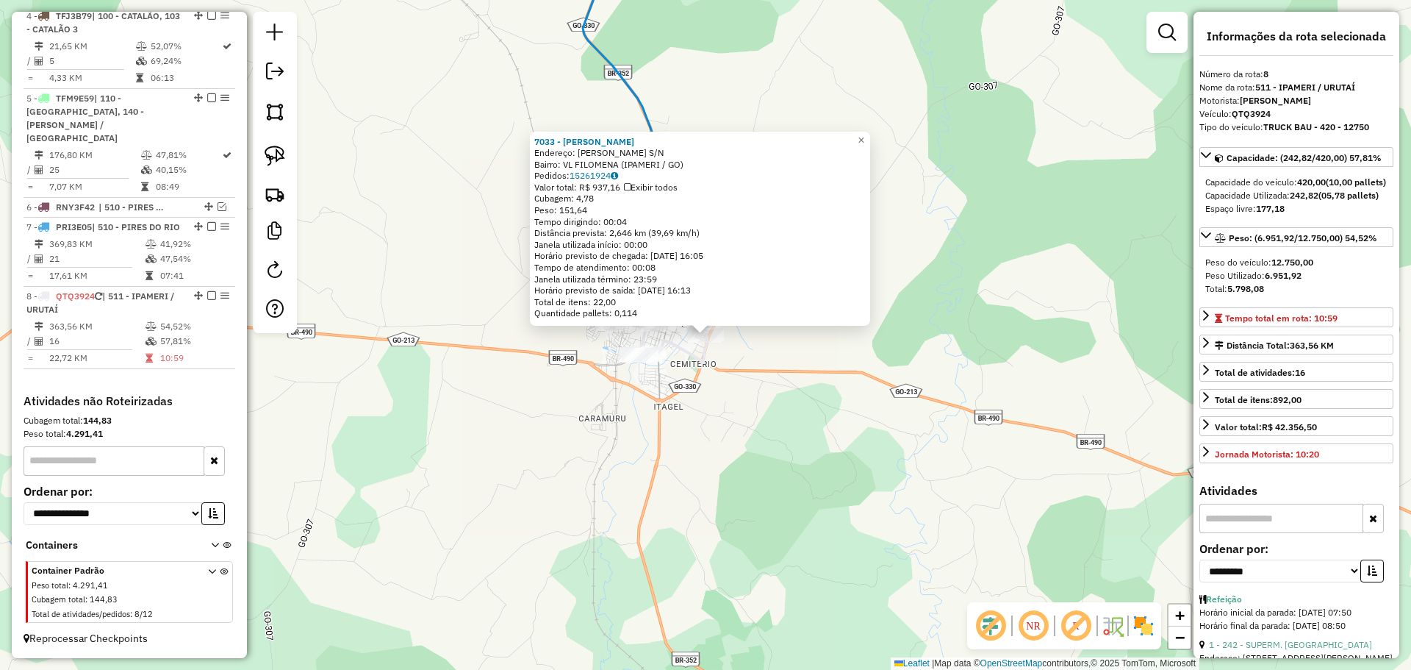
click at [818, 437] on div "7033 - [PERSON_NAME]: [PERSON_NAME] S/N Bairro: VL FILOMENA (IPAMERI / GO) Pedi…" at bounding box center [705, 335] width 1411 height 670
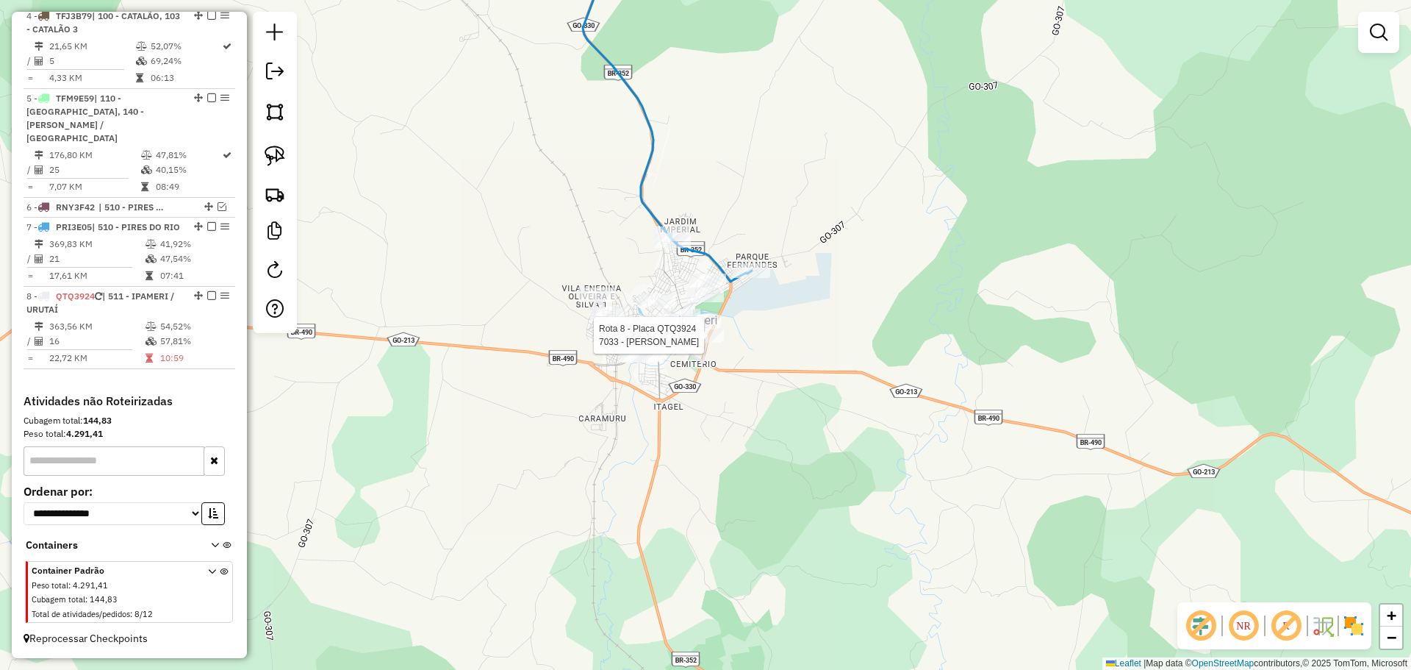
select select "**********"
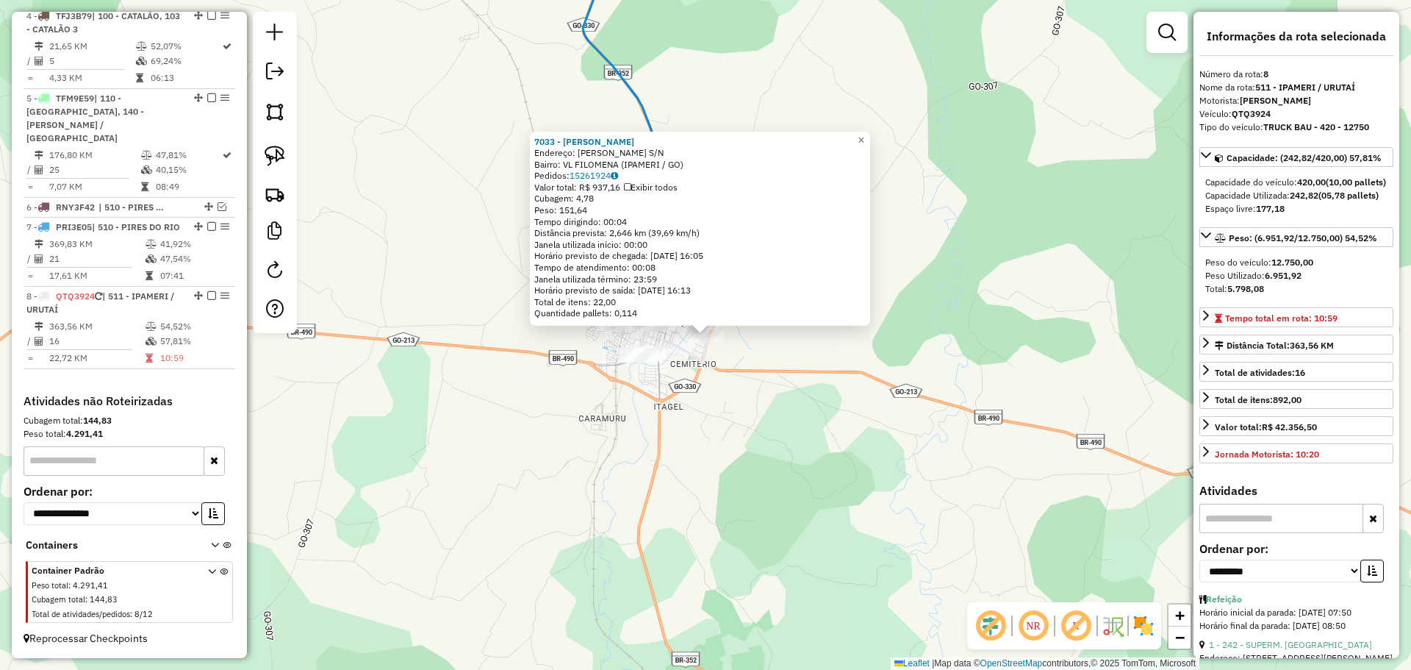
click at [812, 395] on div "7033 - [PERSON_NAME]: [PERSON_NAME] S/N Bairro: VL FILOMENA (IPAMERI / GO) Pedi…" at bounding box center [705, 335] width 1411 height 670
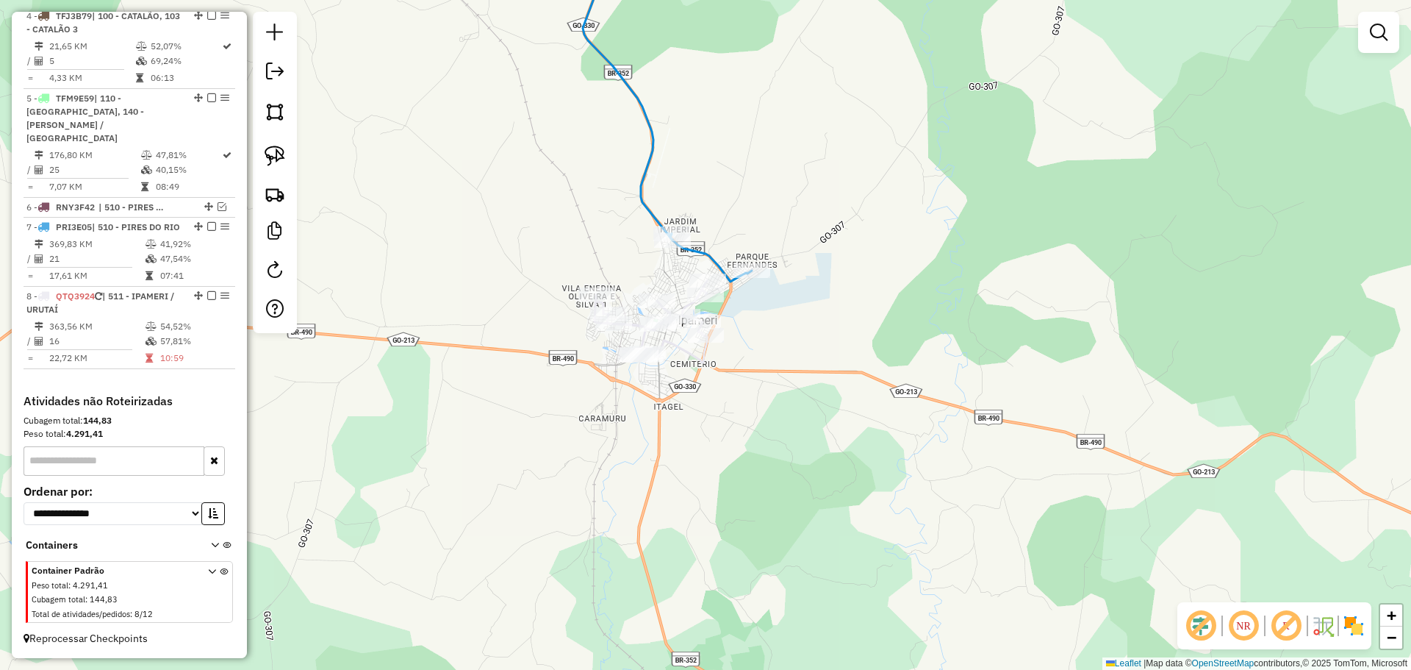
click at [692, 254] on icon at bounding box center [667, 107] width 169 height 348
select select "**********"
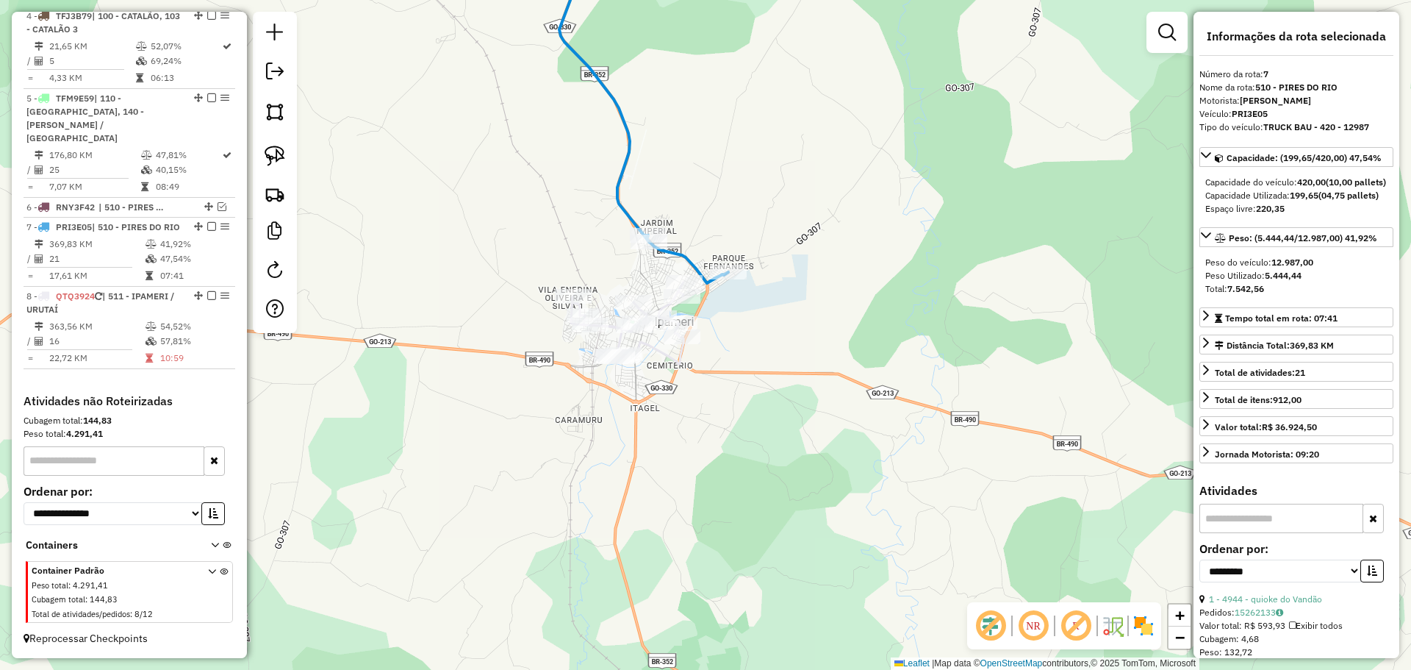
drag, startPoint x: 731, startPoint y: 195, endPoint x: 707, endPoint y: 196, distance: 23.6
click at [707, 196] on div "Janela de atendimento Grade de atendimento Capacidade Transportadoras Veículos …" at bounding box center [705, 335] width 1411 height 670
drag, startPoint x: 273, startPoint y: 159, endPoint x: 281, endPoint y: 158, distance: 7.4
click at [276, 158] on img at bounding box center [275, 156] width 21 height 21
drag, startPoint x: 701, startPoint y: 226, endPoint x: 773, endPoint y: 266, distance: 82.6
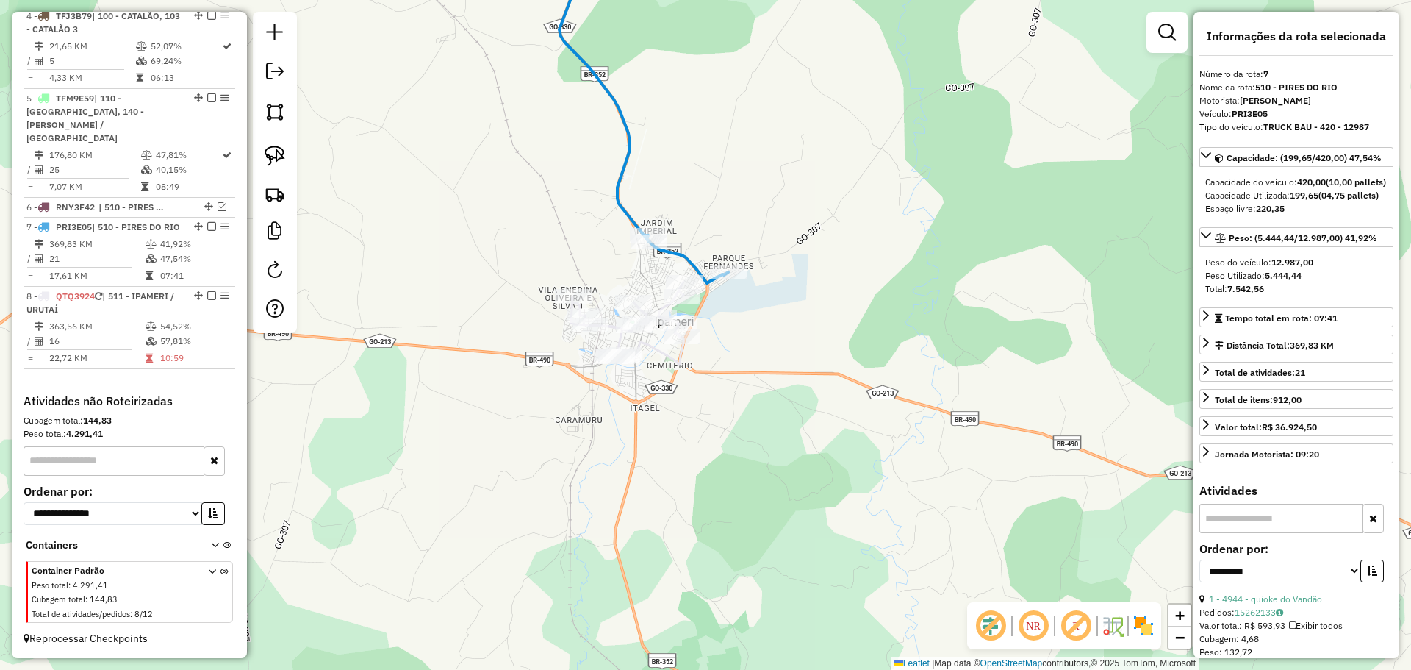
click at [681, 259] on icon at bounding box center [643, 108] width 169 height 350
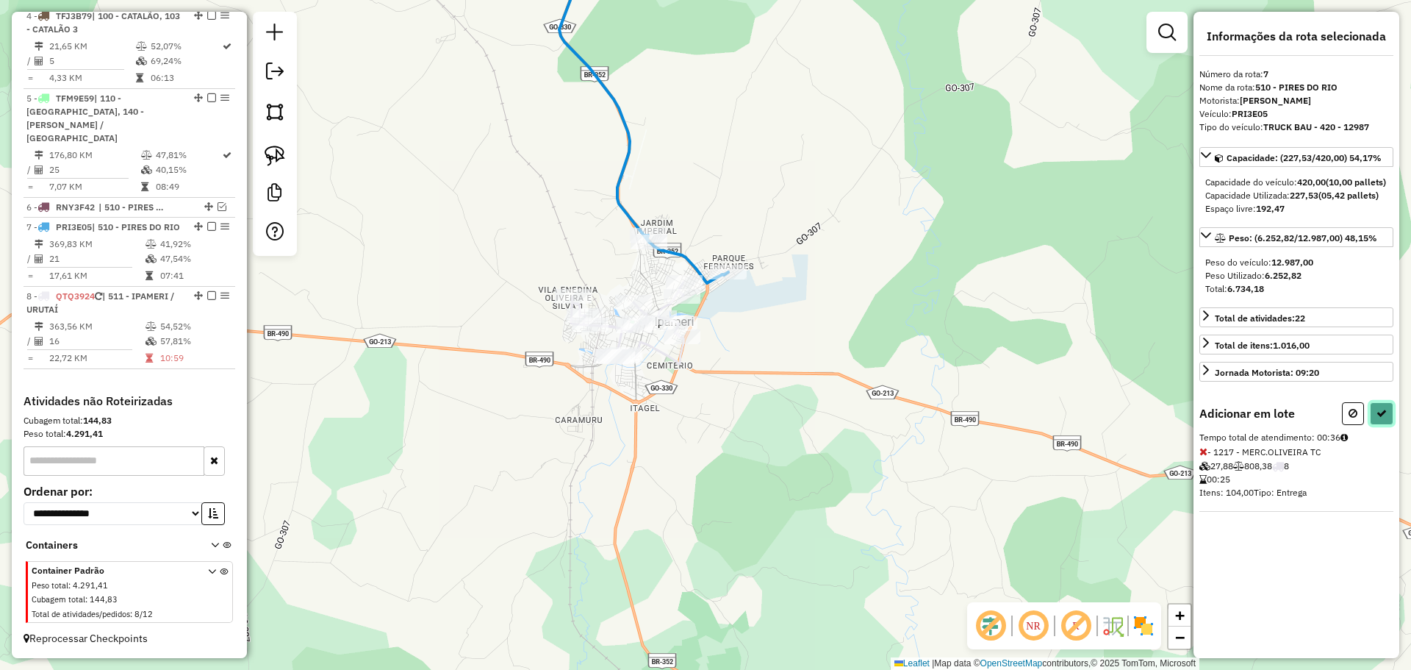
click at [1381, 418] on icon at bounding box center [1382, 413] width 10 height 10
select select "**********"
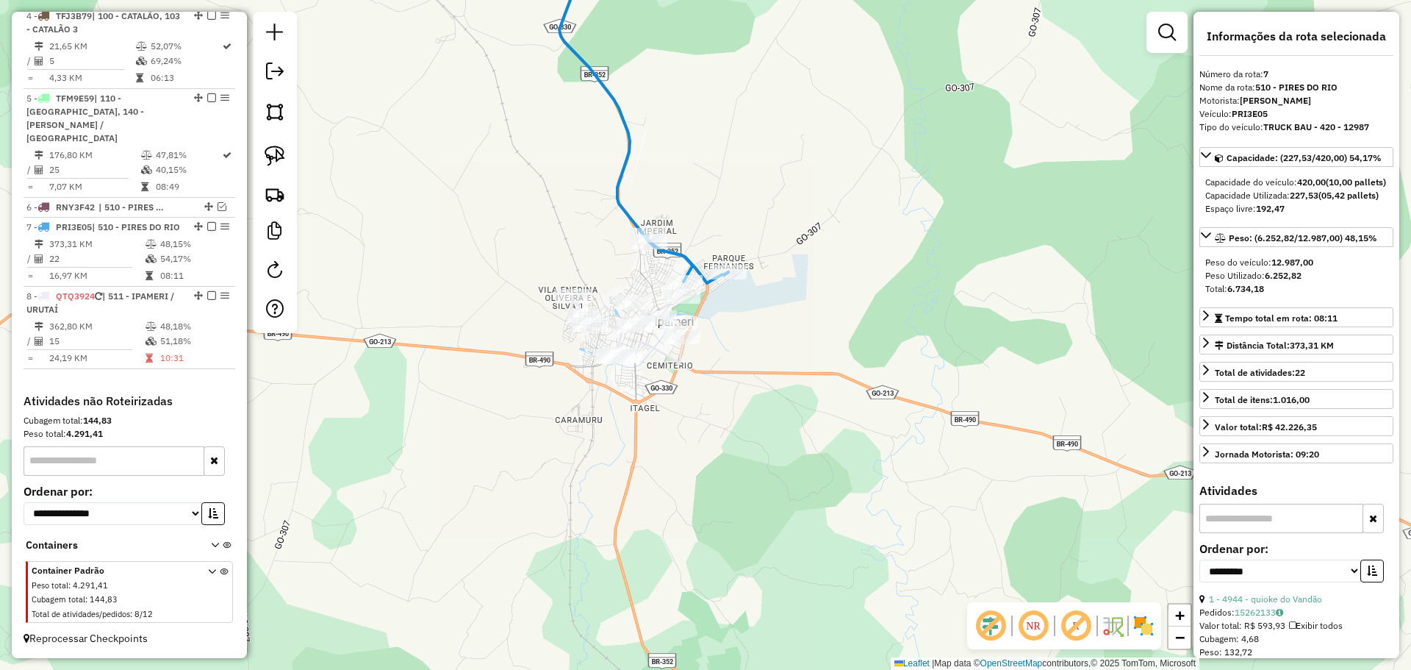
click at [675, 257] on icon at bounding box center [643, 108] width 169 height 350
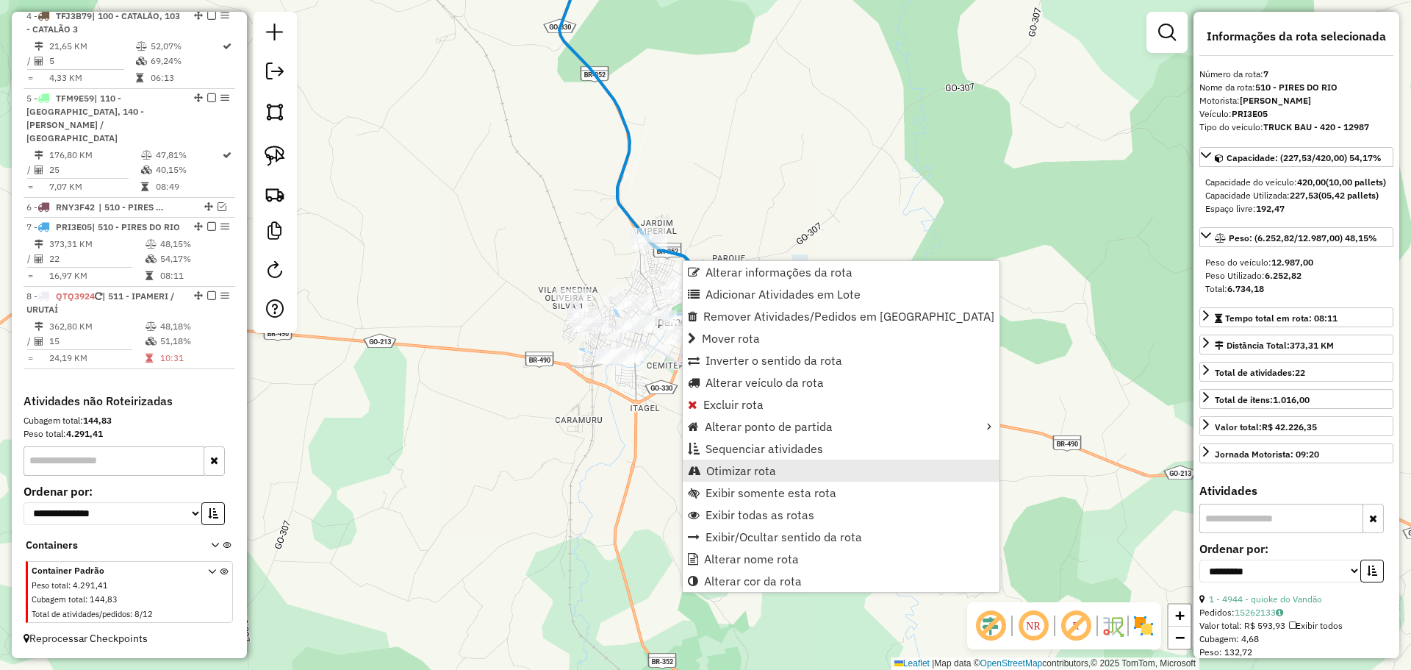
click at [746, 471] on span "Otimizar rota" at bounding box center [741, 471] width 70 height 12
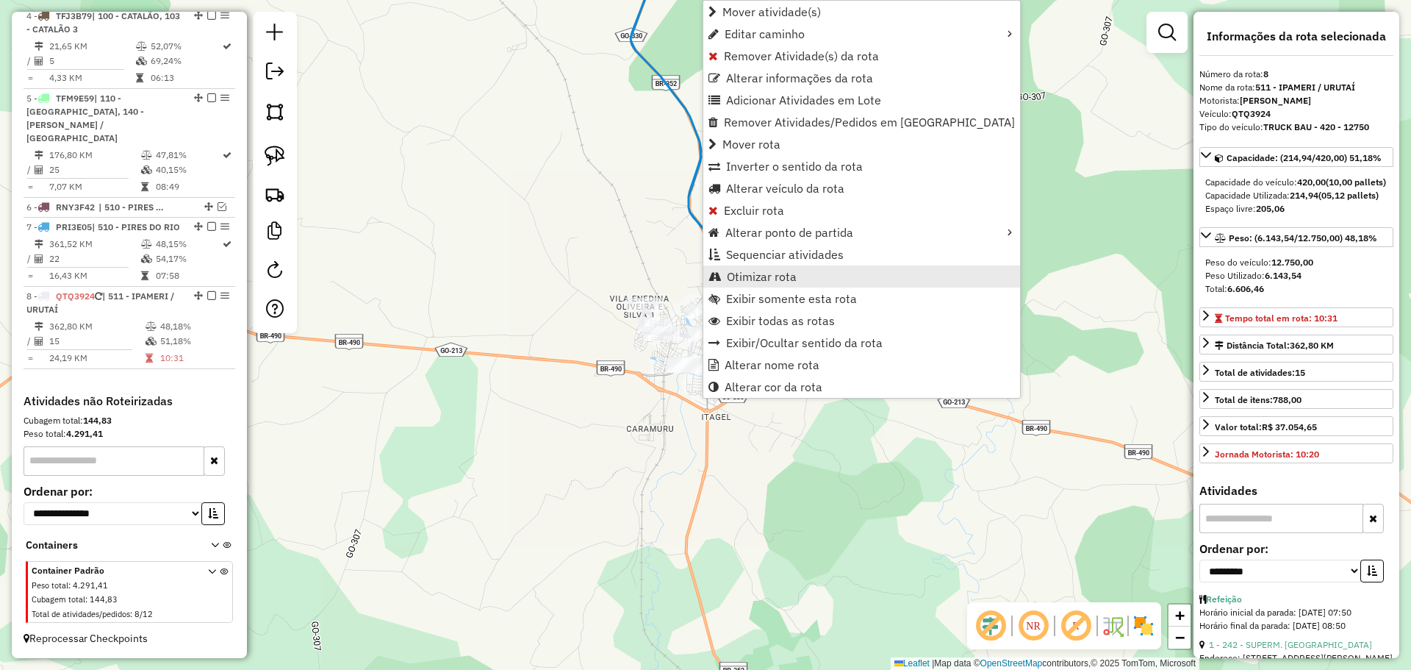
click at [761, 276] on span "Otimizar rota" at bounding box center [762, 277] width 70 height 12
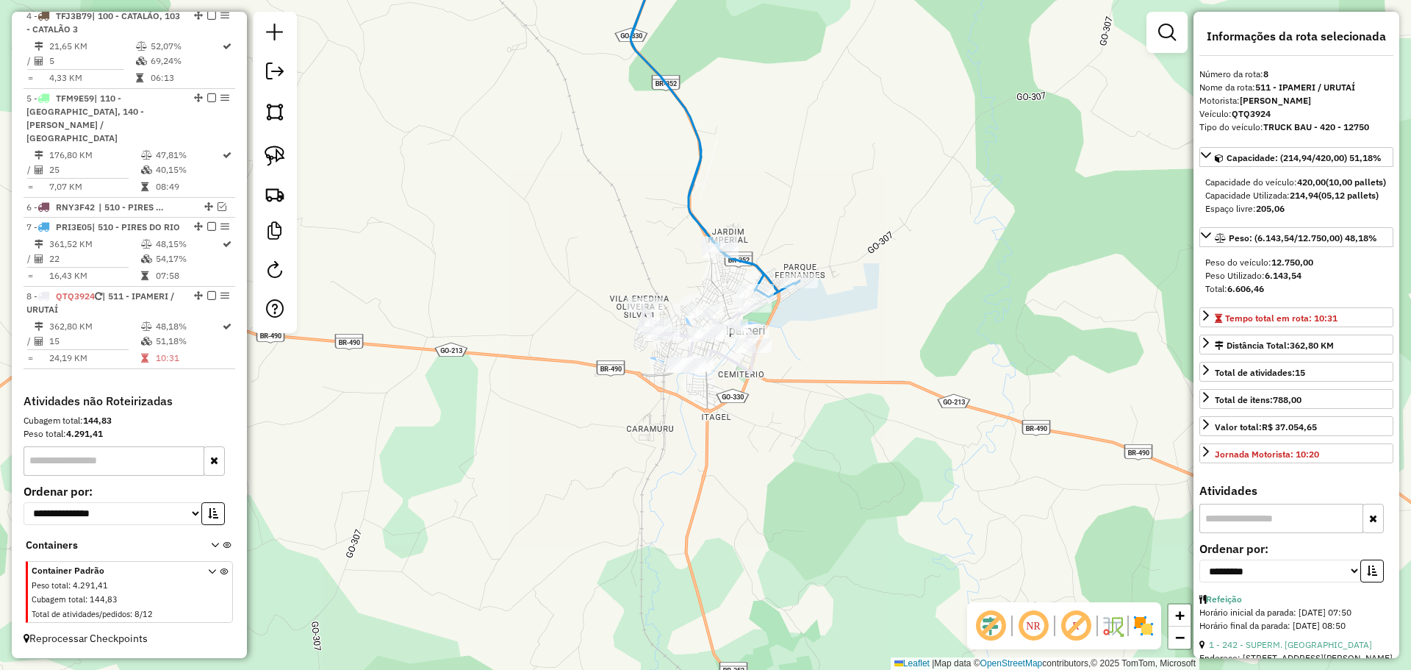
click at [695, 219] on icon at bounding box center [715, 115] width 169 height 364
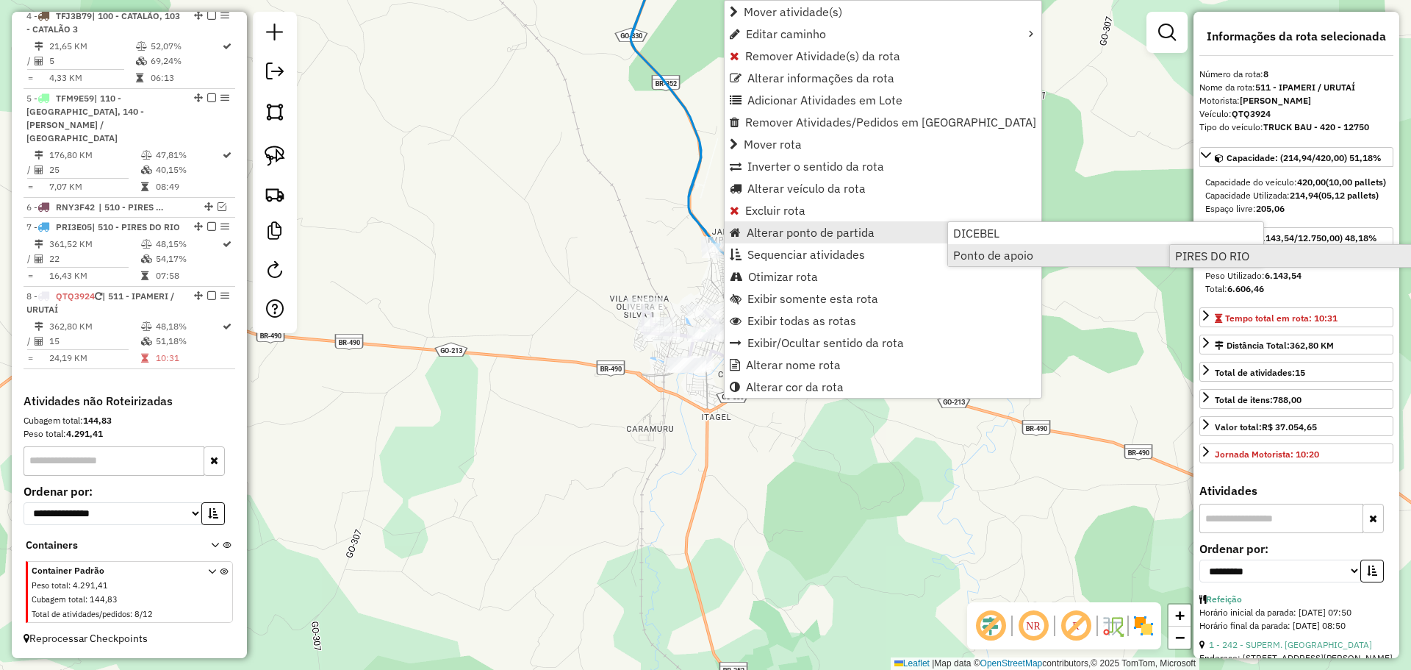
click at [1203, 250] on span "PIRES DO RIO" at bounding box center [1212, 256] width 74 height 12
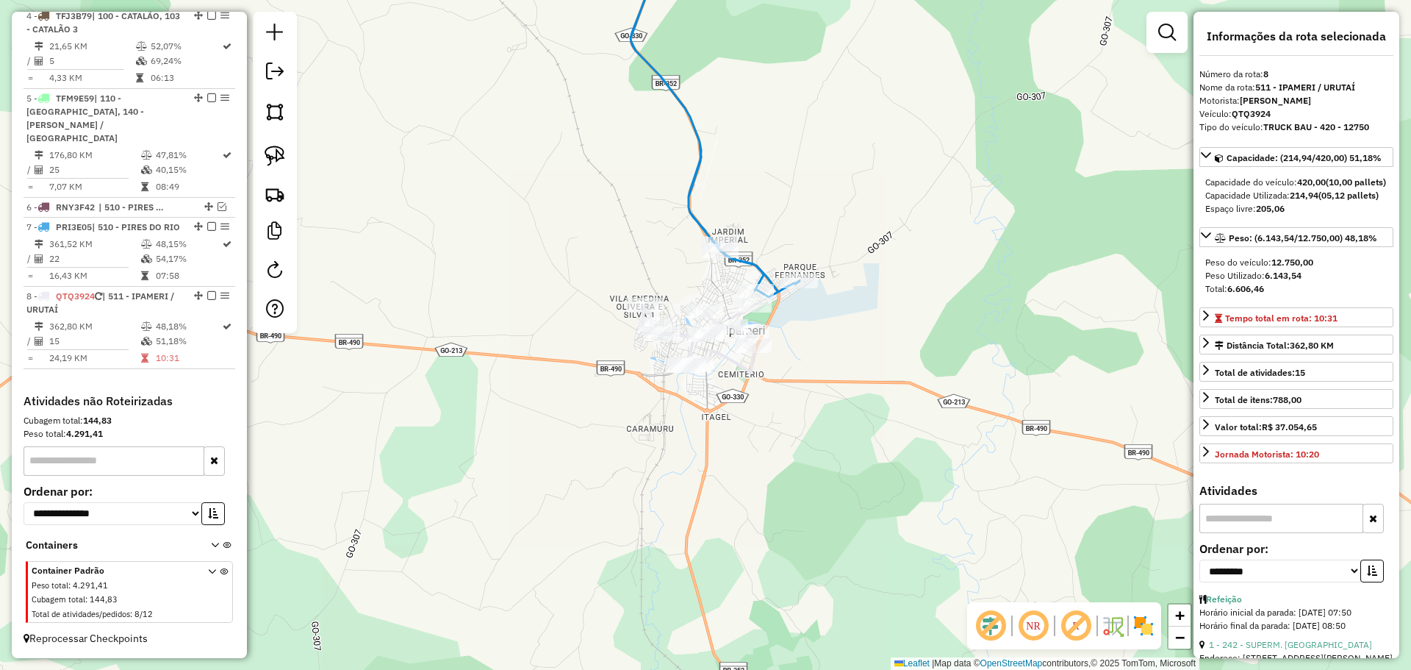
click at [692, 221] on icon at bounding box center [715, 115] width 169 height 364
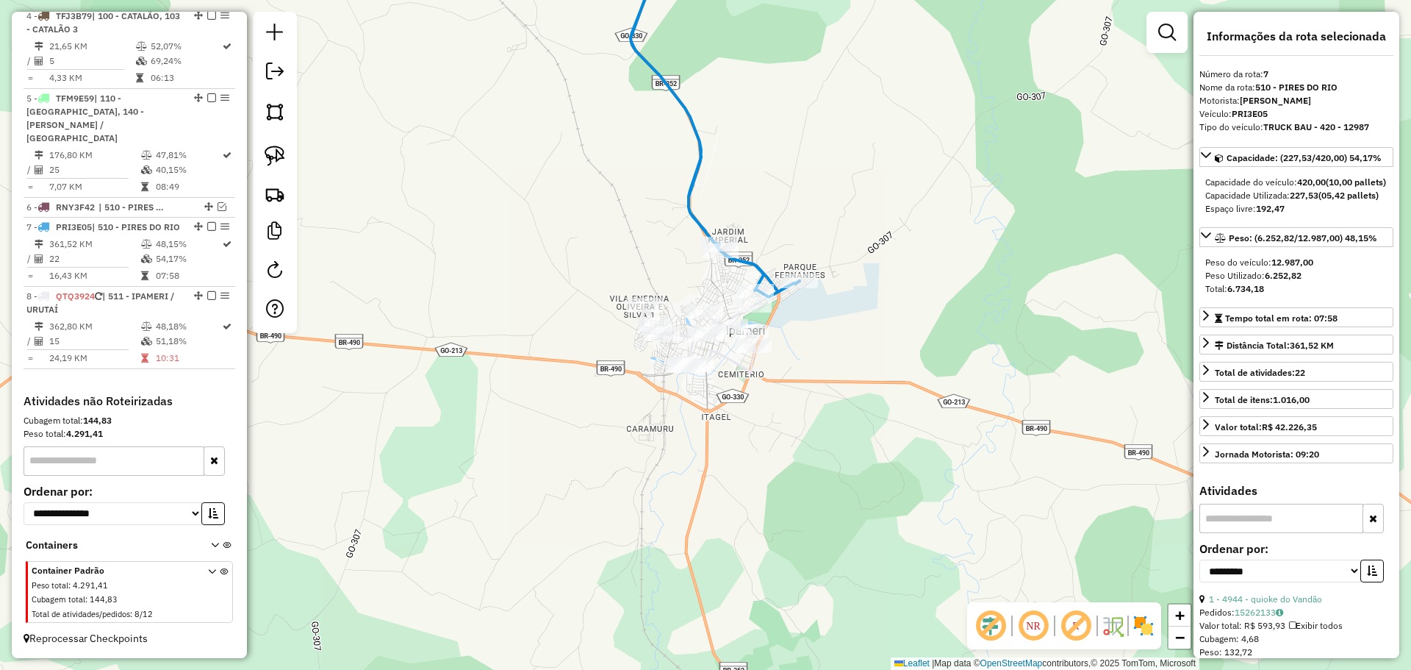
click at [709, 352] on icon at bounding box center [698, 339] width 112 height 68
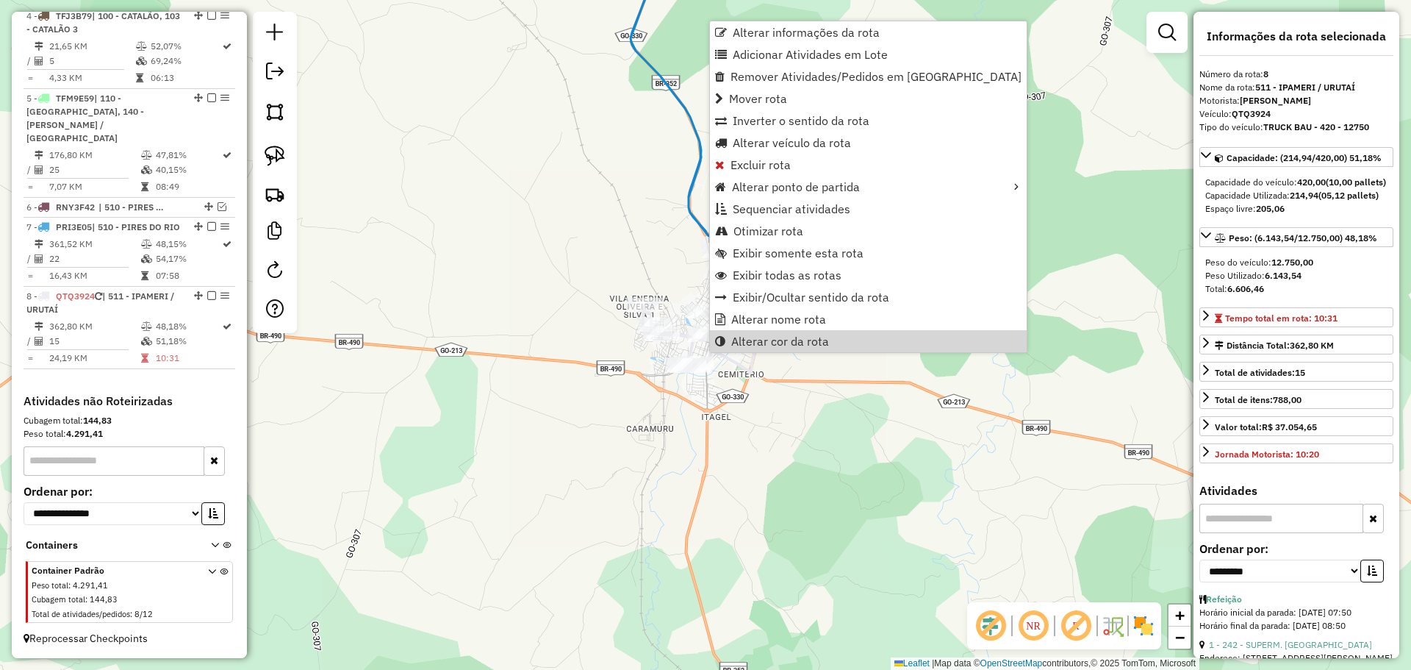
click at [620, 223] on div "Rota 8 - Placa QTQ3924 6367 - BAR E MERC KI-GRAU Rota 8 - Placa QTQ3924 7161 - …" at bounding box center [705, 335] width 1411 height 670
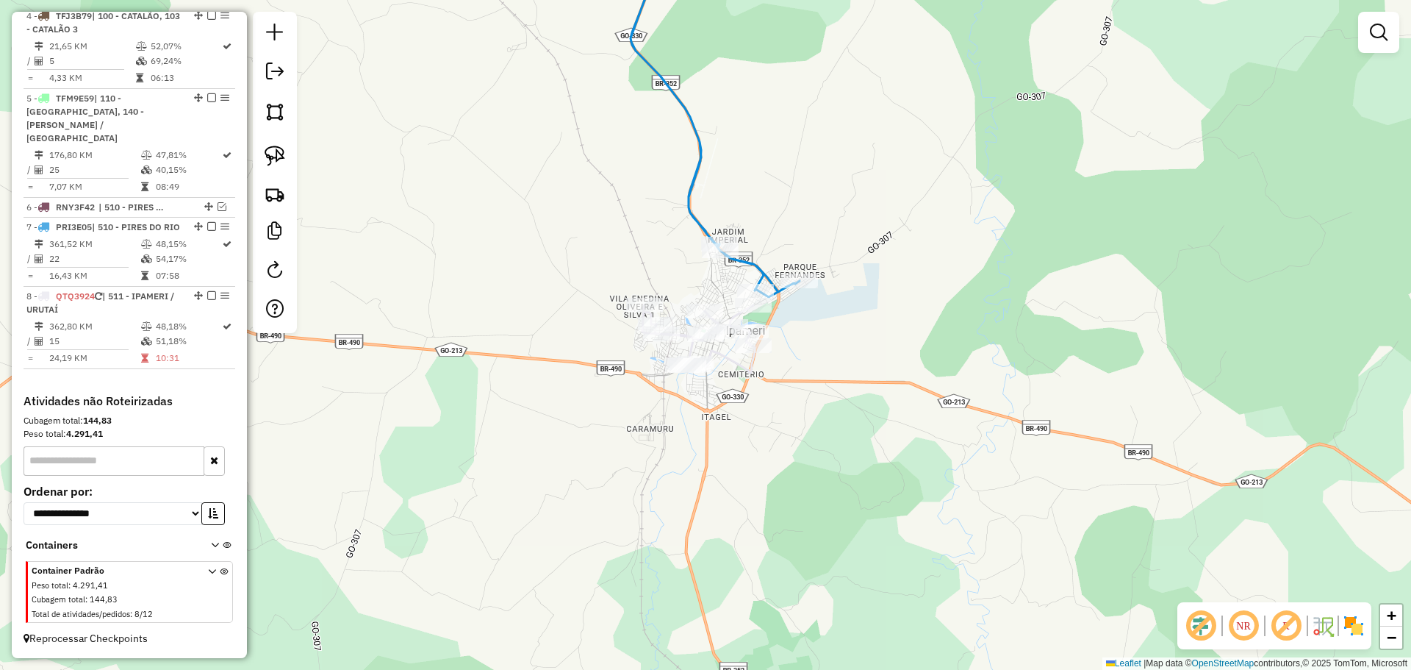
click at [701, 214] on div "Janela de atendimento Grade de atendimento Capacidade Transportadoras Veículos …" at bounding box center [705, 335] width 1411 height 670
click at [692, 215] on icon at bounding box center [712, 115] width 169 height 364
select select "**********"
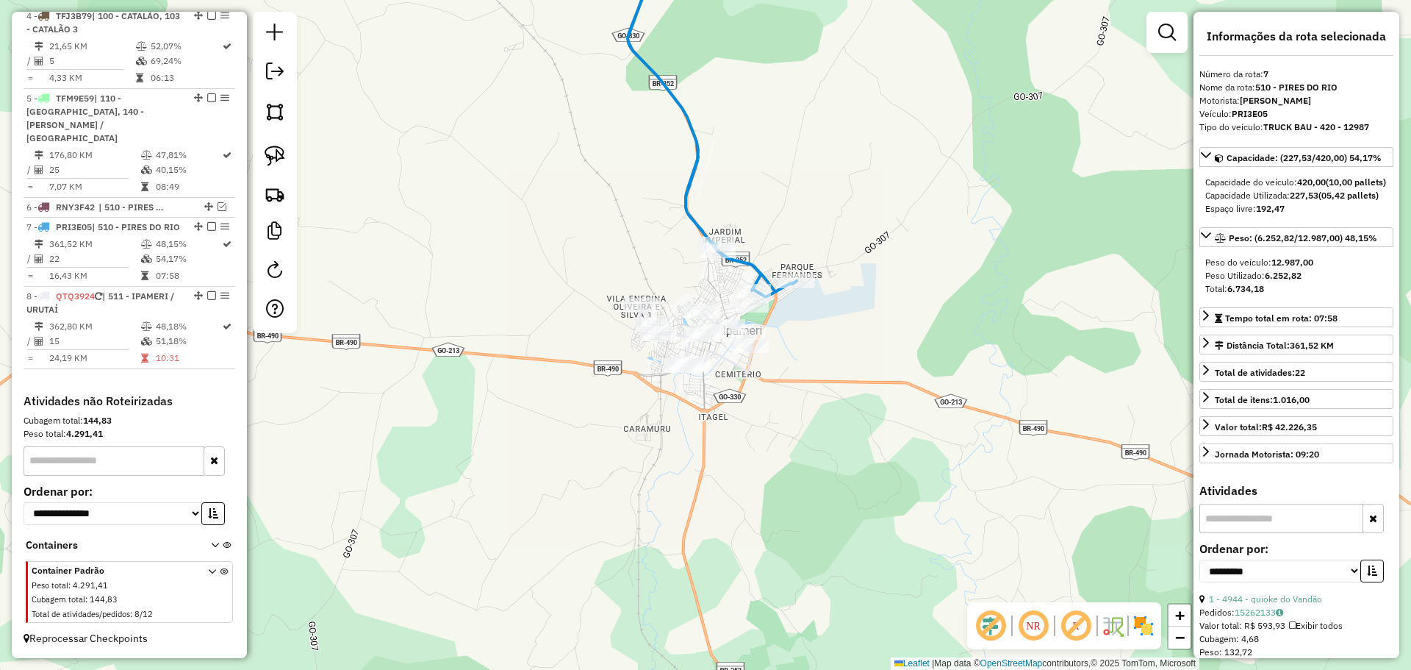
click at [673, 354] on div "Rota 8 - Placa QTQ3924 445 - SUP.JORDAO II Janela de atendimento Grade de atend…" at bounding box center [705, 335] width 1411 height 670
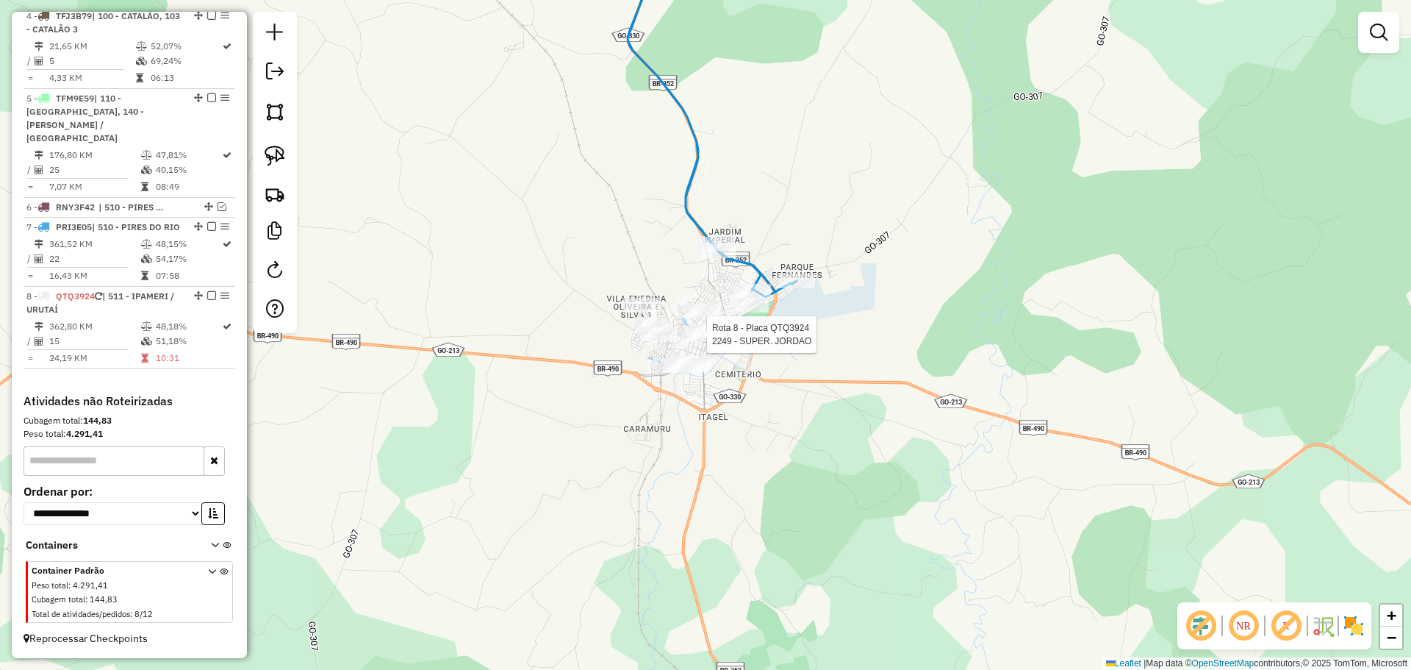
select select "**********"
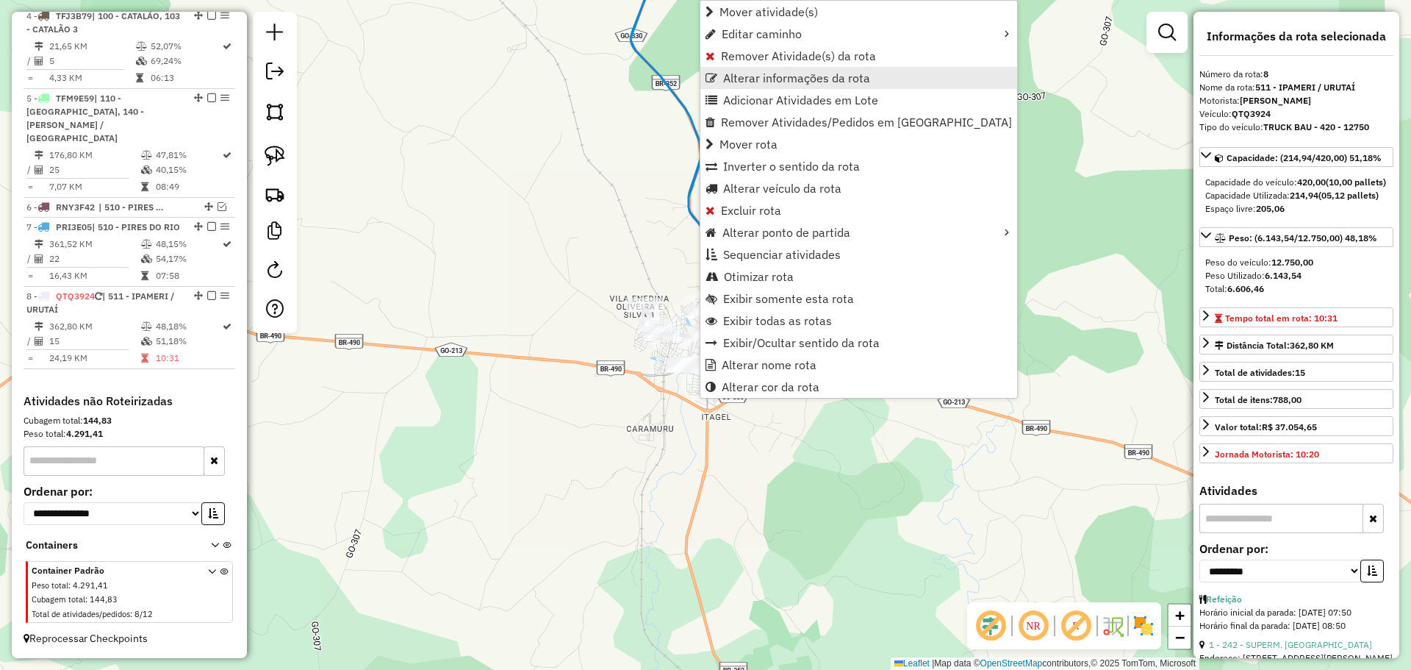
click at [783, 85] on link "Alterar informações da rota" at bounding box center [859, 78] width 317 height 22
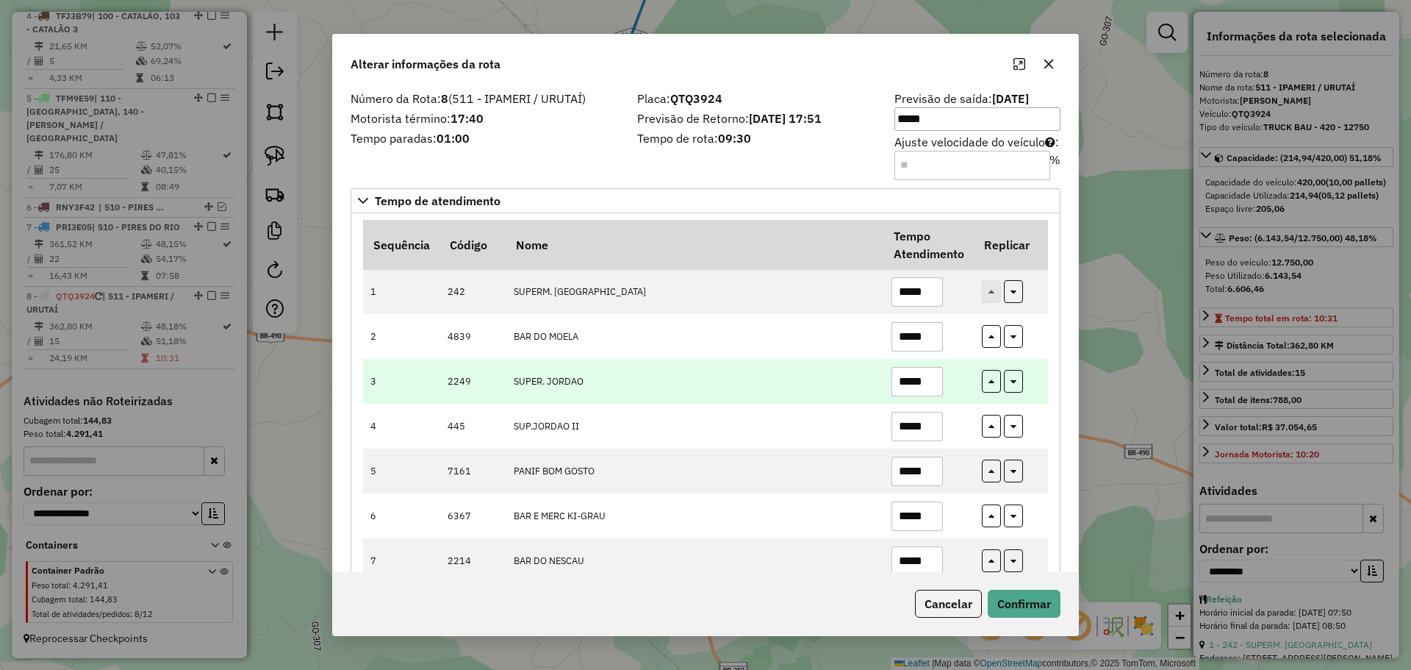
click at [943, 402] on td "*****" at bounding box center [929, 381] width 90 height 45
drag, startPoint x: 903, startPoint y: 384, endPoint x: 971, endPoint y: 392, distance: 68.1
click at [971, 392] on td "*****" at bounding box center [929, 381] width 90 height 45
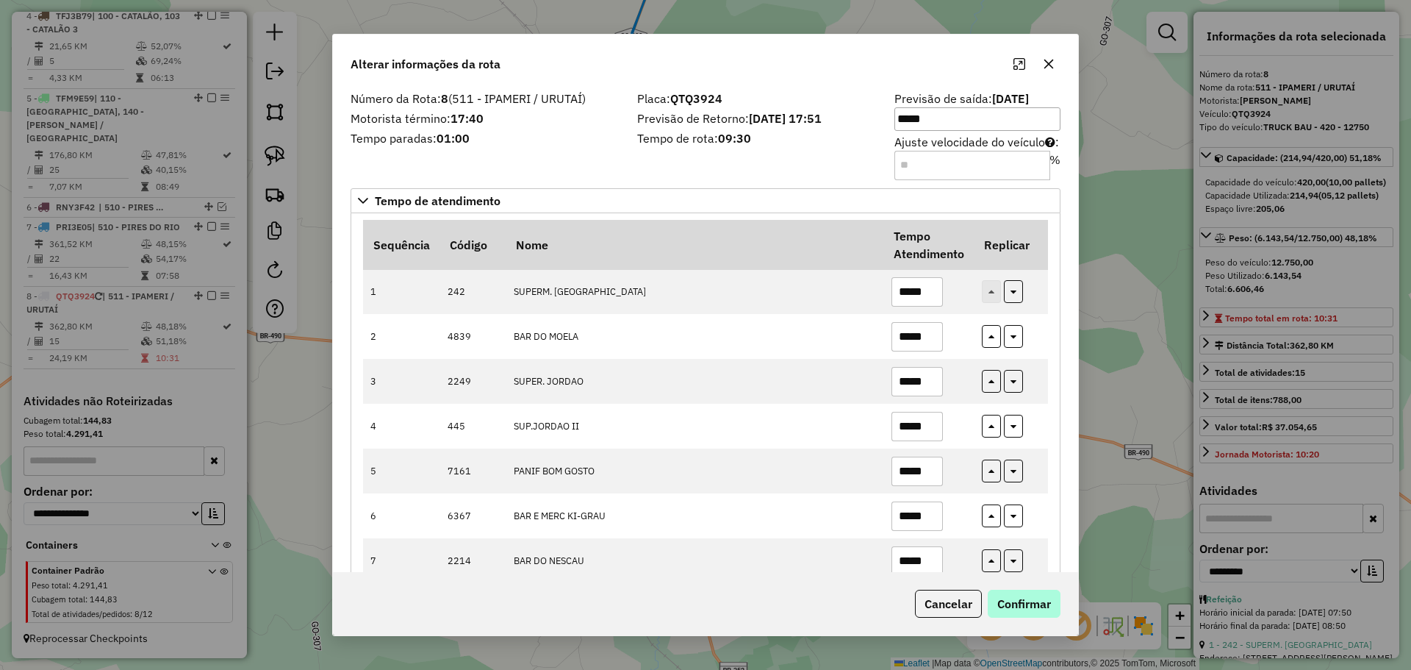
type input "*****"
click at [1034, 608] on button "Confirmar" at bounding box center [1024, 604] width 73 height 28
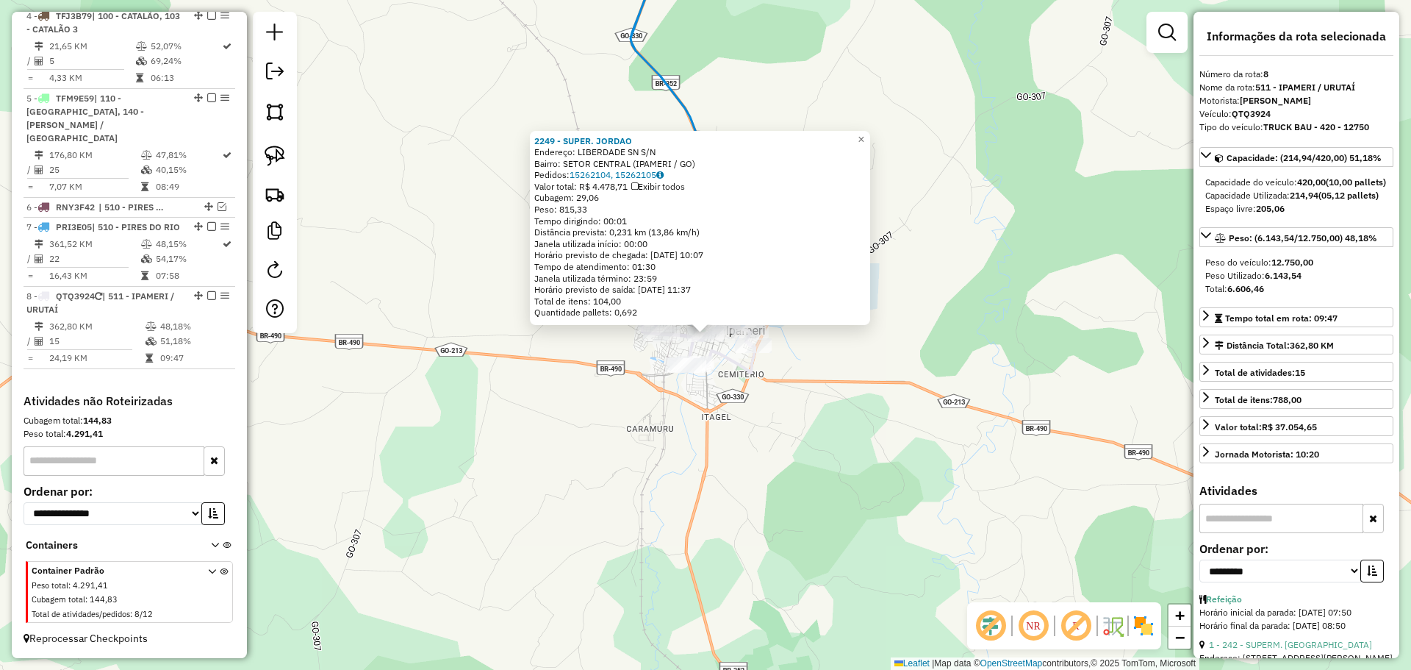
click at [887, 420] on div "2249 - SUPER. [PERSON_NAME]: LIBERDADE SN S/N Bairro: SETOR CENTRAL (IPAMERI / …" at bounding box center [705, 335] width 1411 height 670
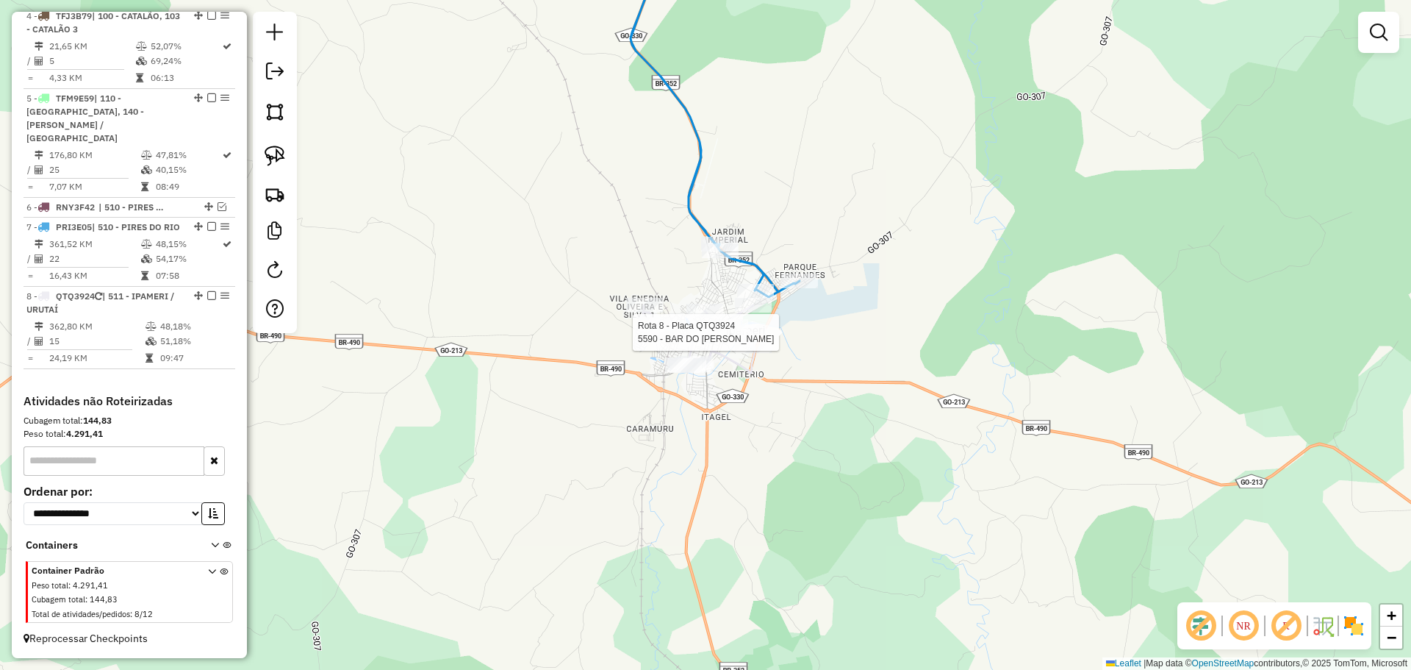
select select "**********"
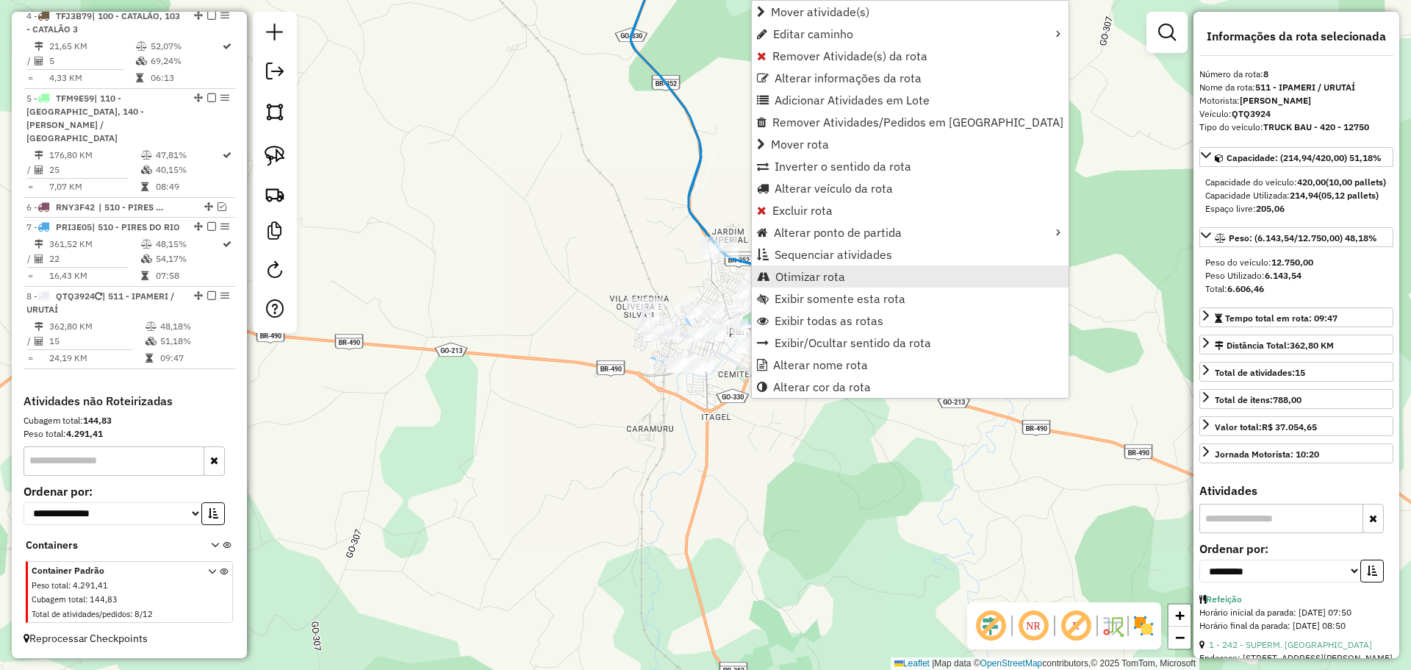
click at [804, 282] on span "Otimizar rota" at bounding box center [811, 277] width 70 height 12
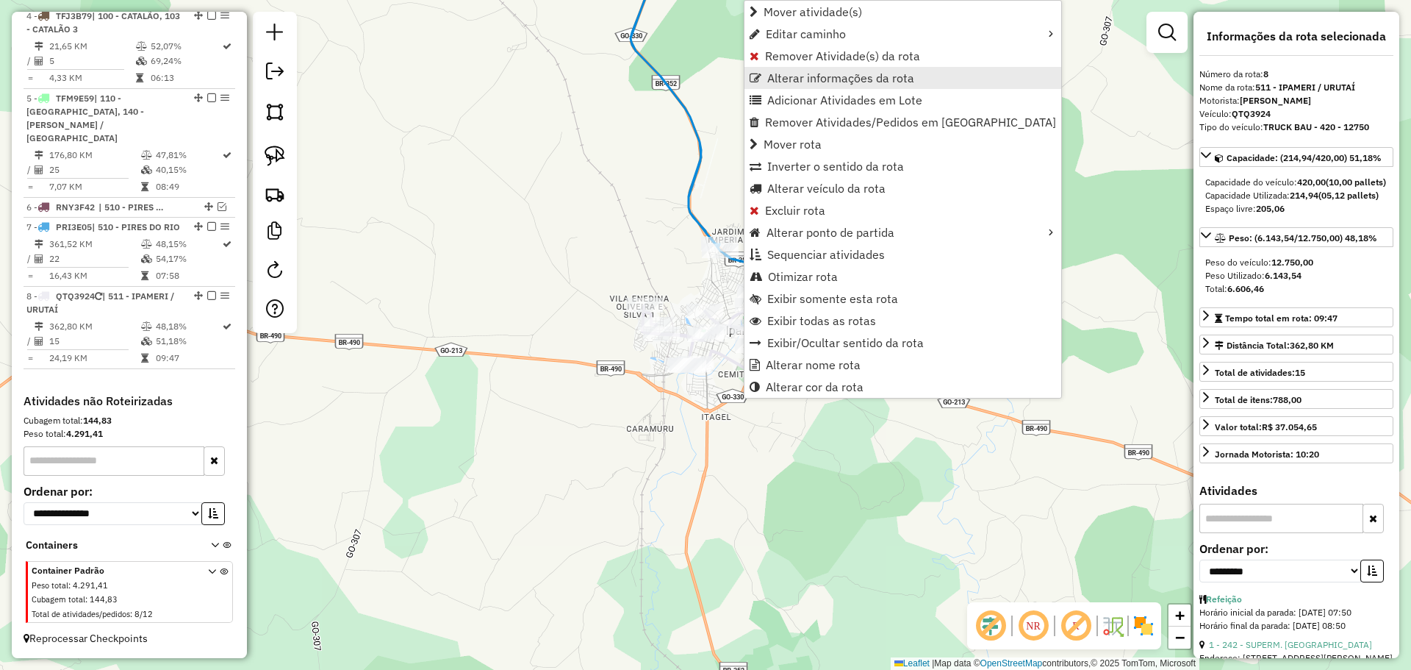
click at [815, 79] on span "Alterar informações da rota" at bounding box center [840, 78] width 147 height 12
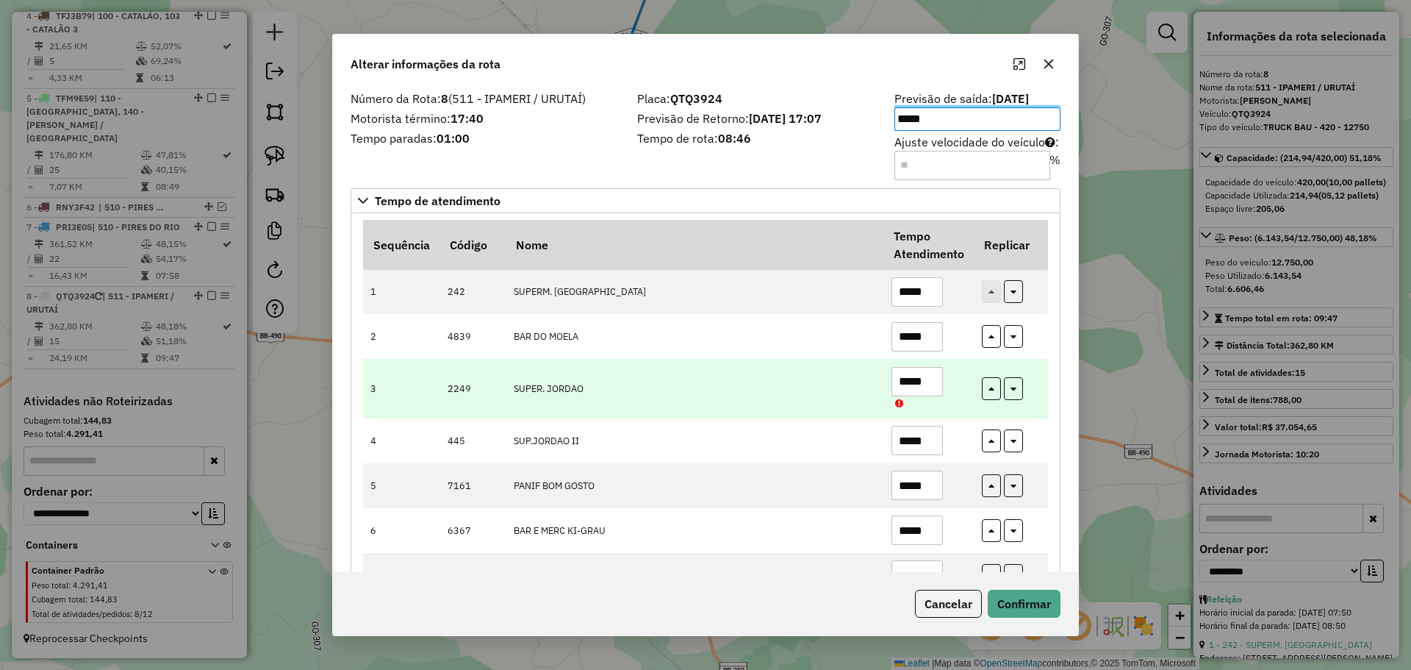
click at [959, 370] on td "*****" at bounding box center [929, 388] width 90 height 59
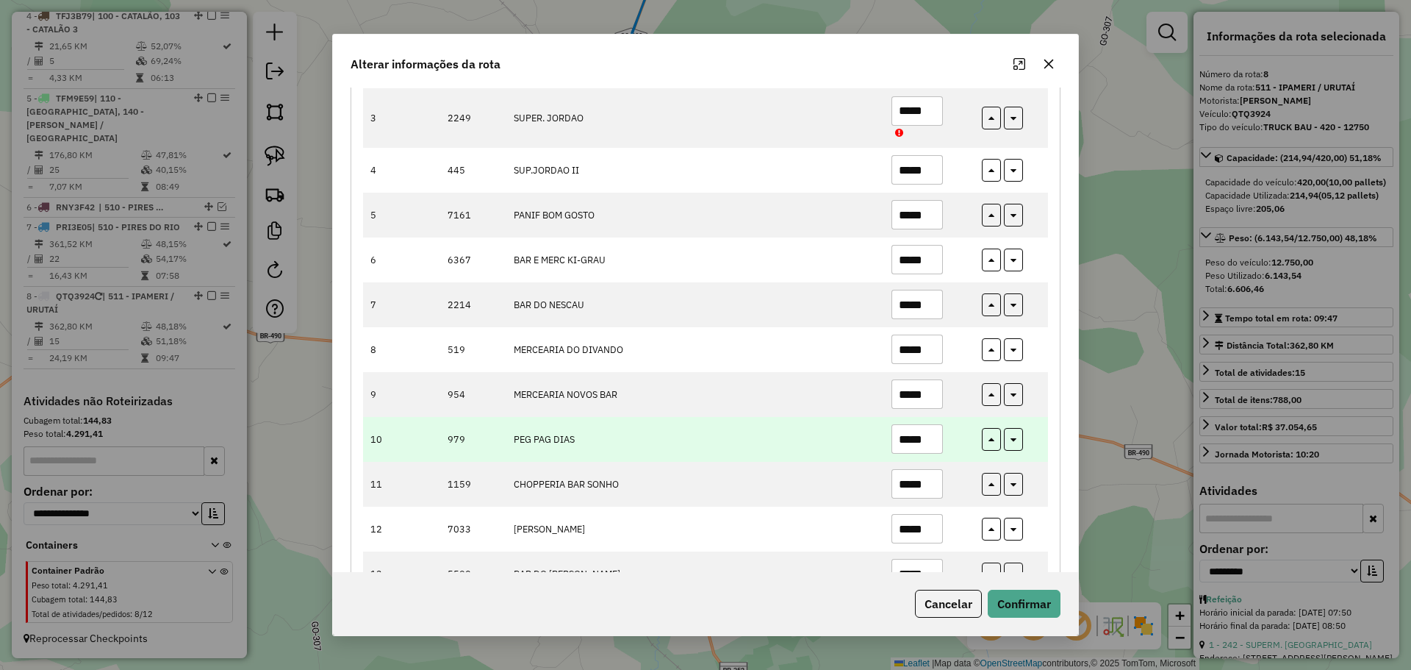
scroll to position [294, 0]
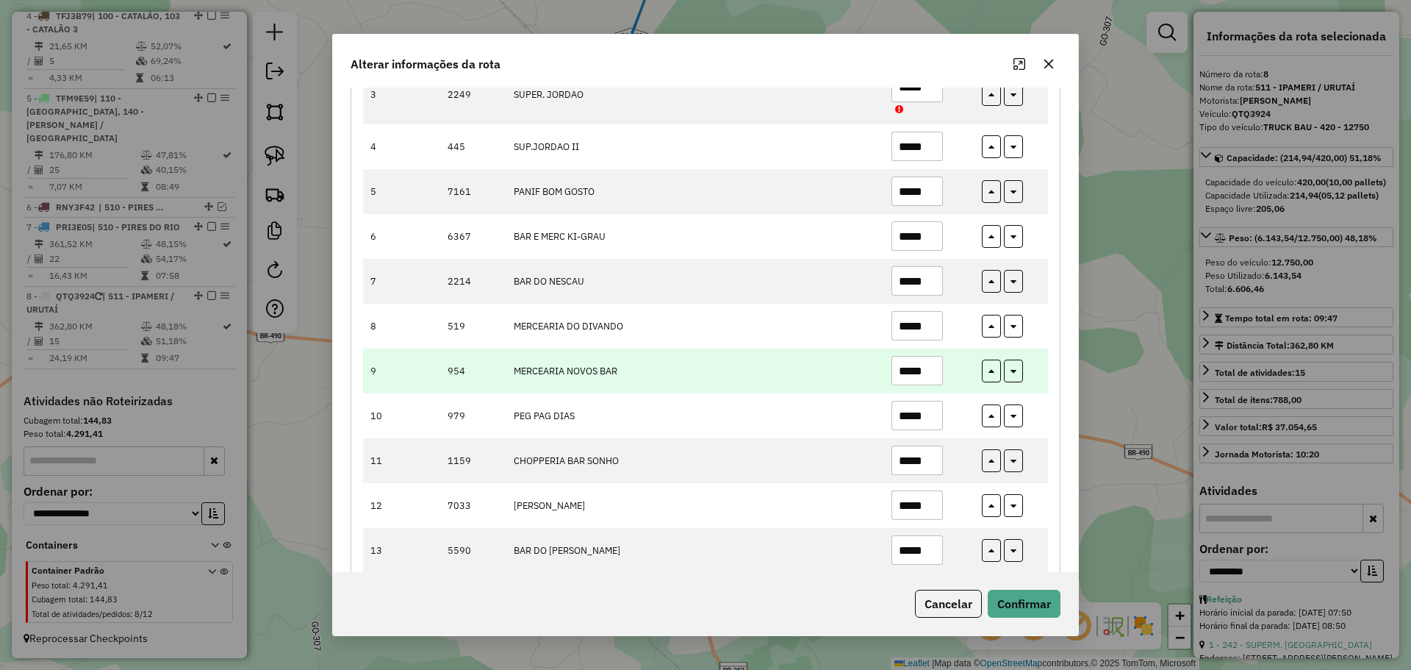
drag, startPoint x: 912, startPoint y: 371, endPoint x: 935, endPoint y: 375, distance: 23.1
click at [935, 375] on input "*****" at bounding box center [917, 370] width 51 height 29
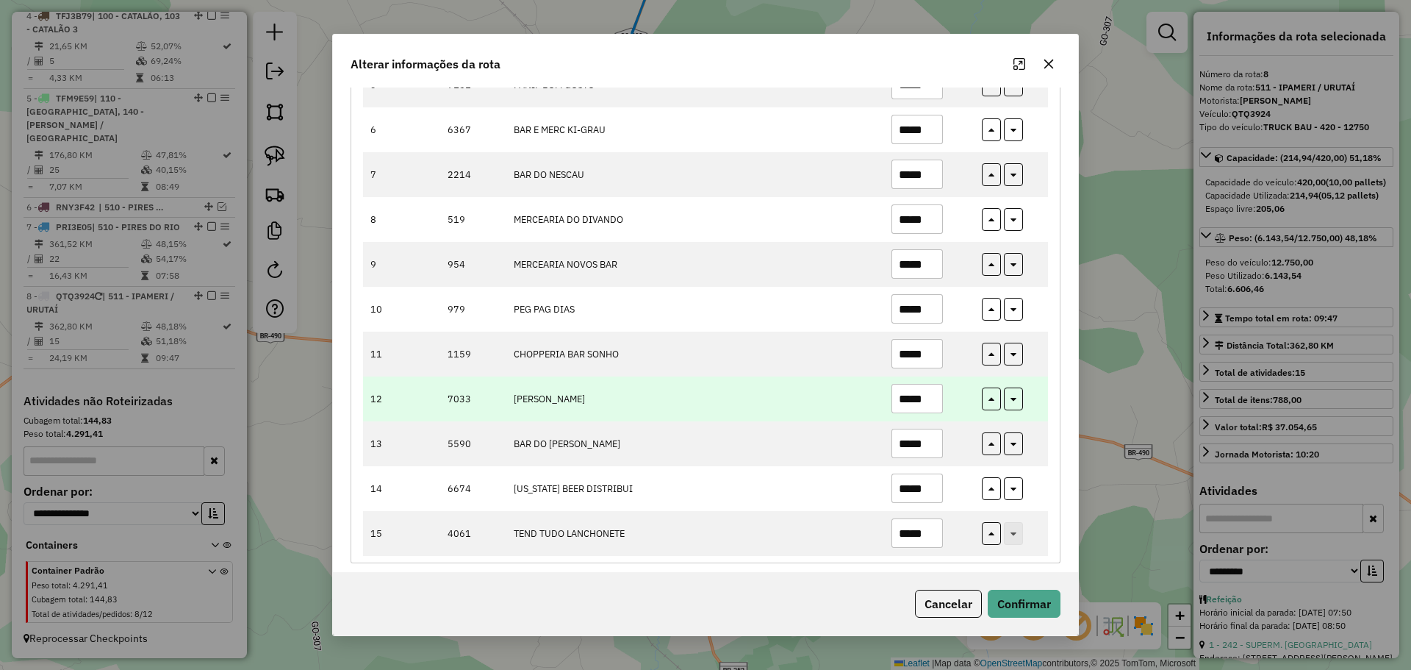
scroll to position [411, 0]
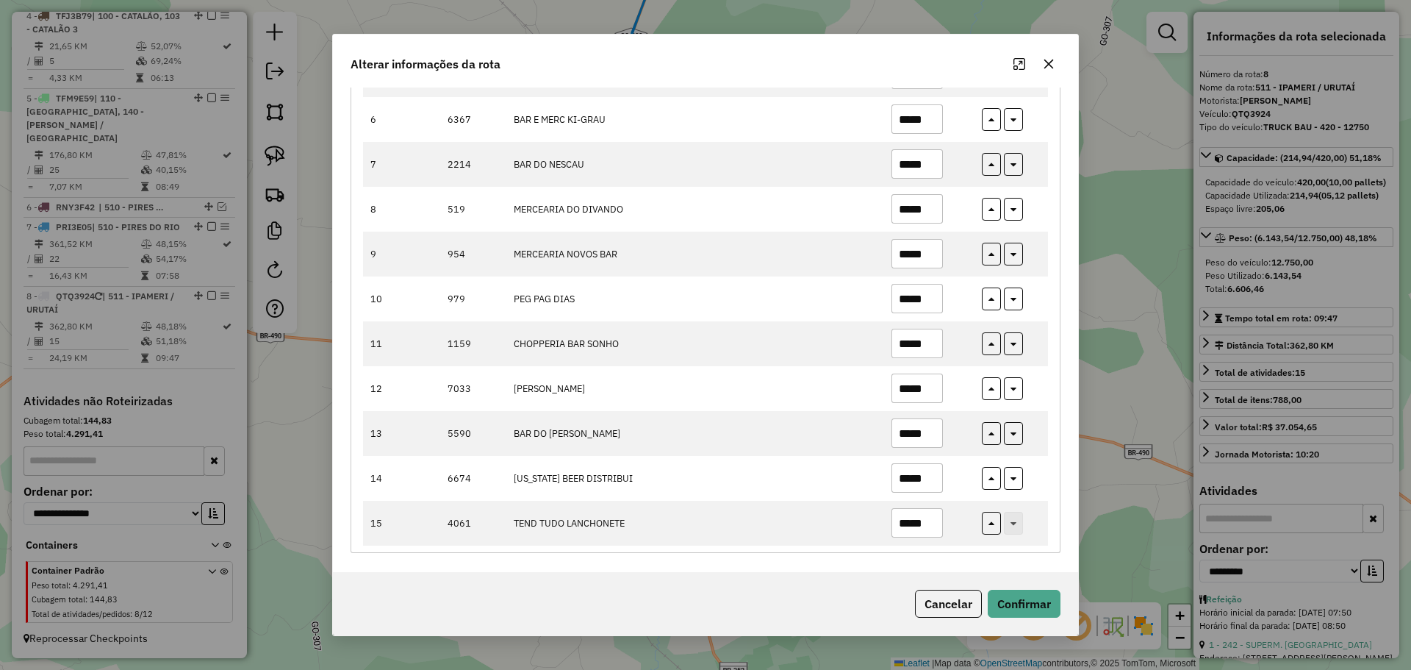
type input "*****"
click at [1016, 582] on div "Cancelar Confirmar" at bounding box center [705, 603] width 745 height 63
click at [1028, 614] on button "Confirmar" at bounding box center [1024, 604] width 73 height 28
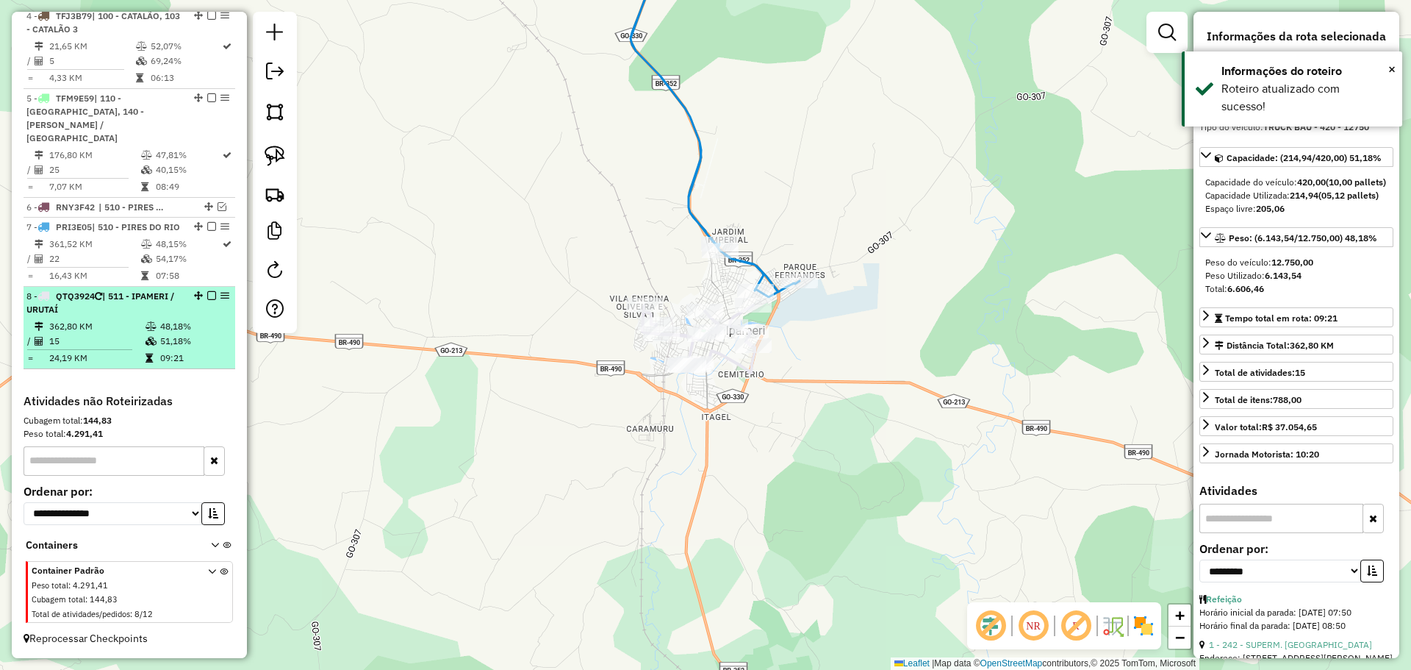
click at [209, 298] on em at bounding box center [211, 295] width 9 height 9
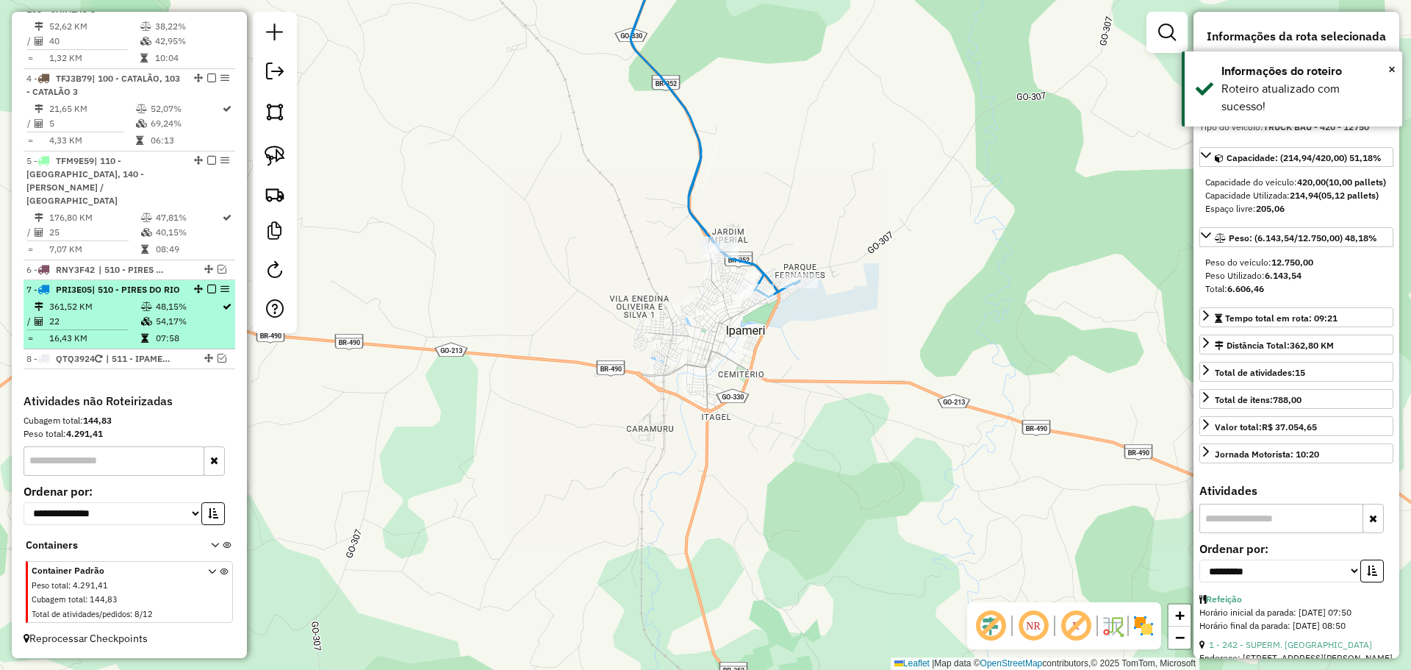
click at [207, 284] on em at bounding box center [211, 288] width 9 height 9
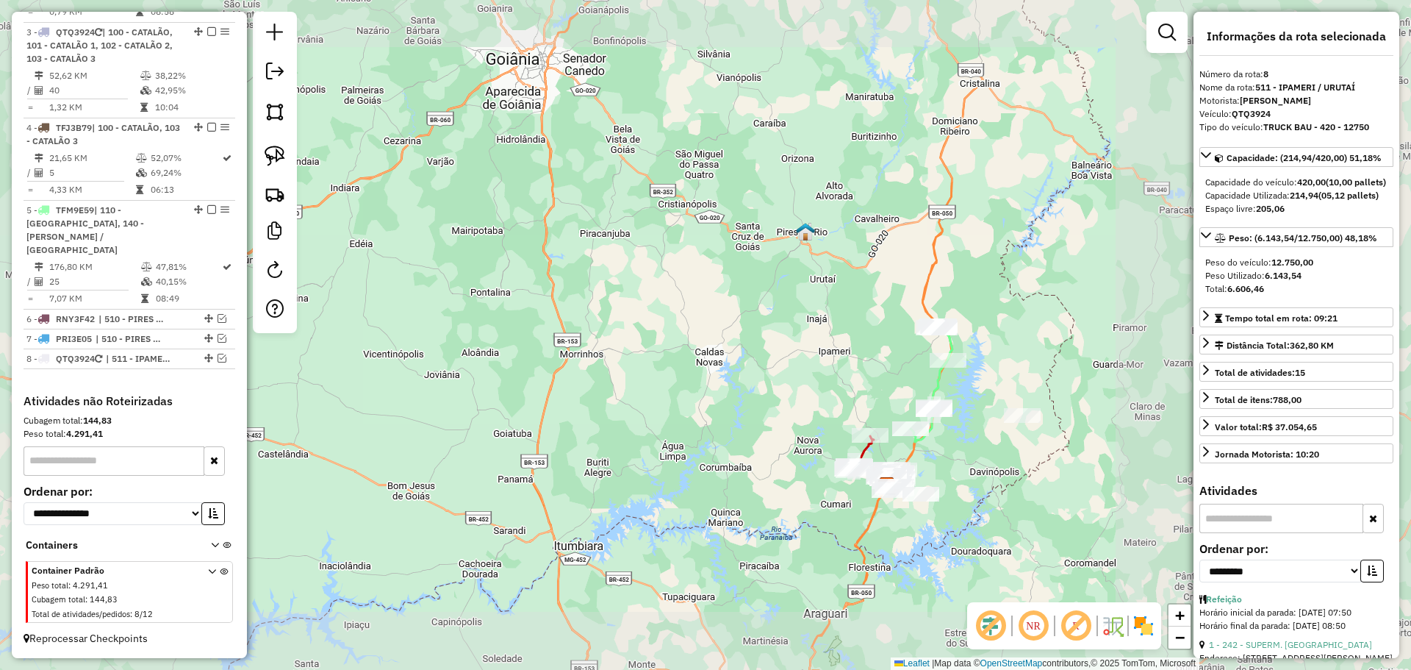
drag, startPoint x: 889, startPoint y: 378, endPoint x: 882, endPoint y: 366, distance: 13.9
click at [876, 368] on div "Janela de atendimento Grade de atendimento Capacidade Transportadoras Veículos …" at bounding box center [705, 335] width 1411 height 670
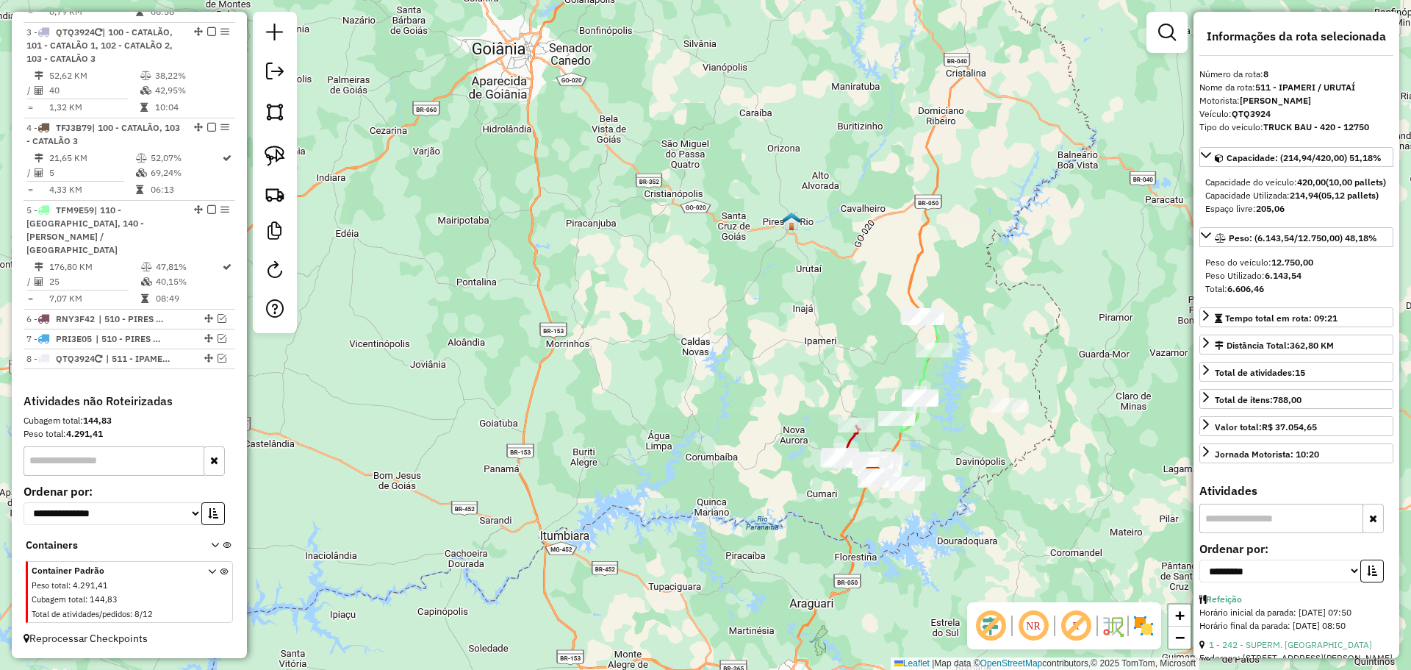
click at [933, 332] on icon at bounding box center [918, 373] width 42 height 117
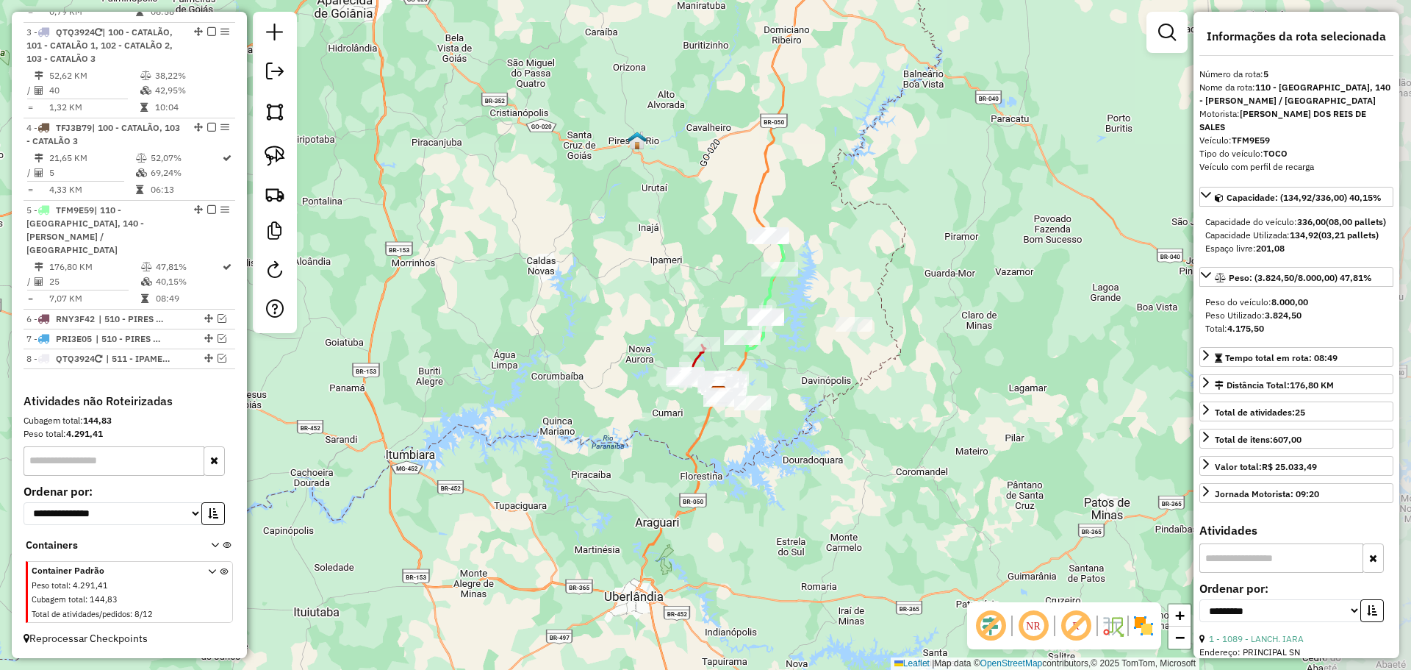
drag, startPoint x: 818, startPoint y: 345, endPoint x: 680, endPoint y: 271, distance: 156.9
click at [680, 271] on div "Janela de atendimento Grade de atendimento Capacidade Transportadoras Veículos …" at bounding box center [705, 335] width 1411 height 670
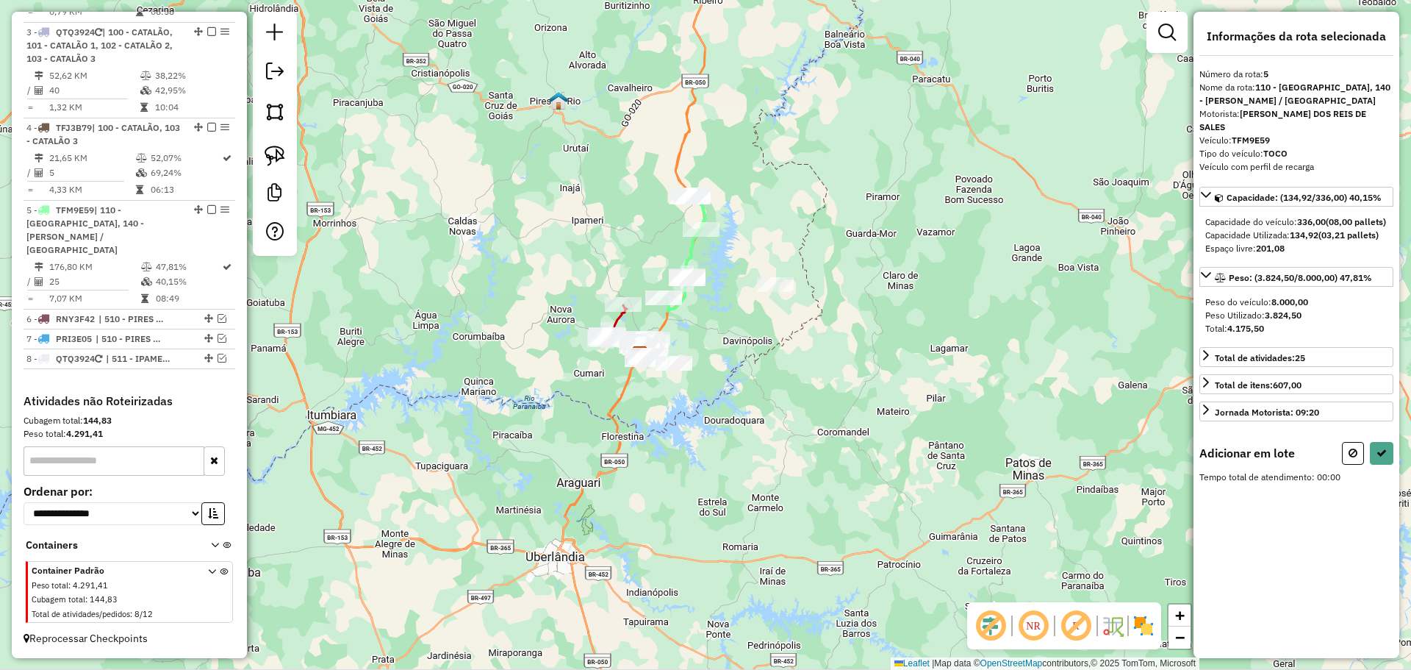
drag, startPoint x: 830, startPoint y: 218, endPoint x: 738, endPoint y: 178, distance: 100.1
click at [738, 178] on div "Janela de atendimento Grade de atendimento Capacidade Transportadoras Veículos …" at bounding box center [705, 335] width 1411 height 670
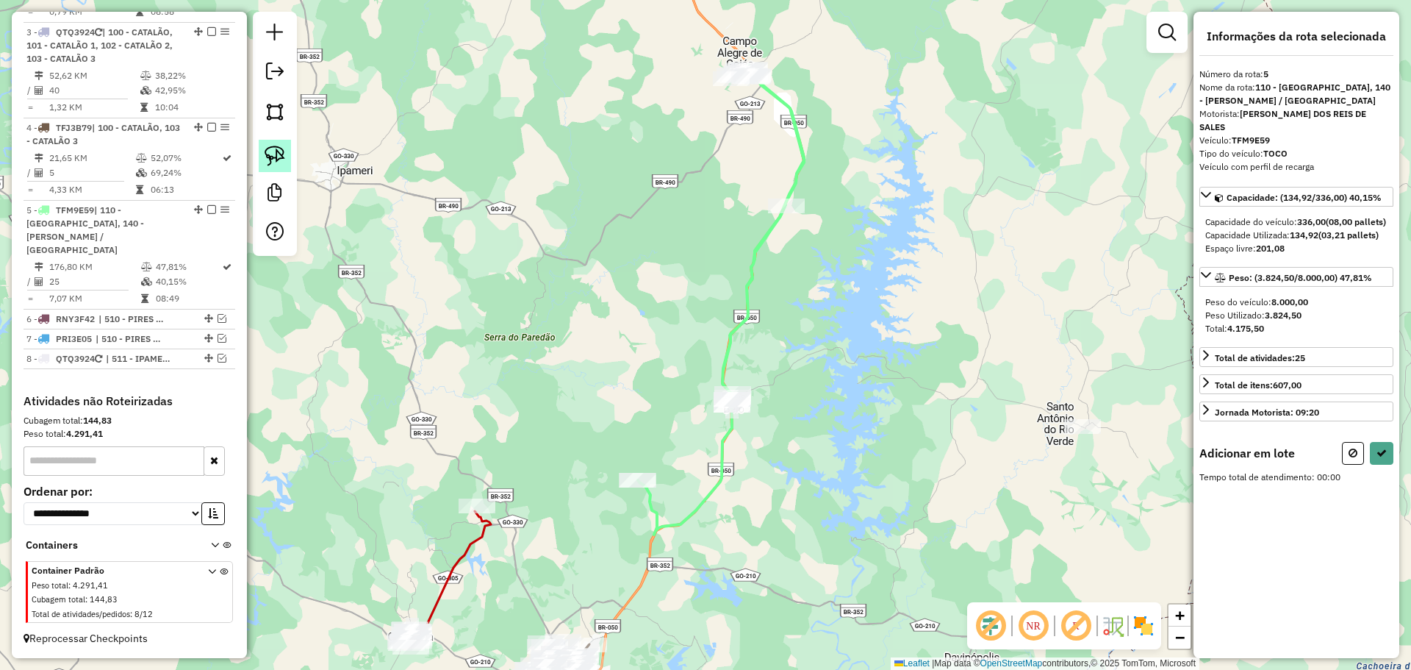
click at [284, 150] on img at bounding box center [275, 156] width 21 height 21
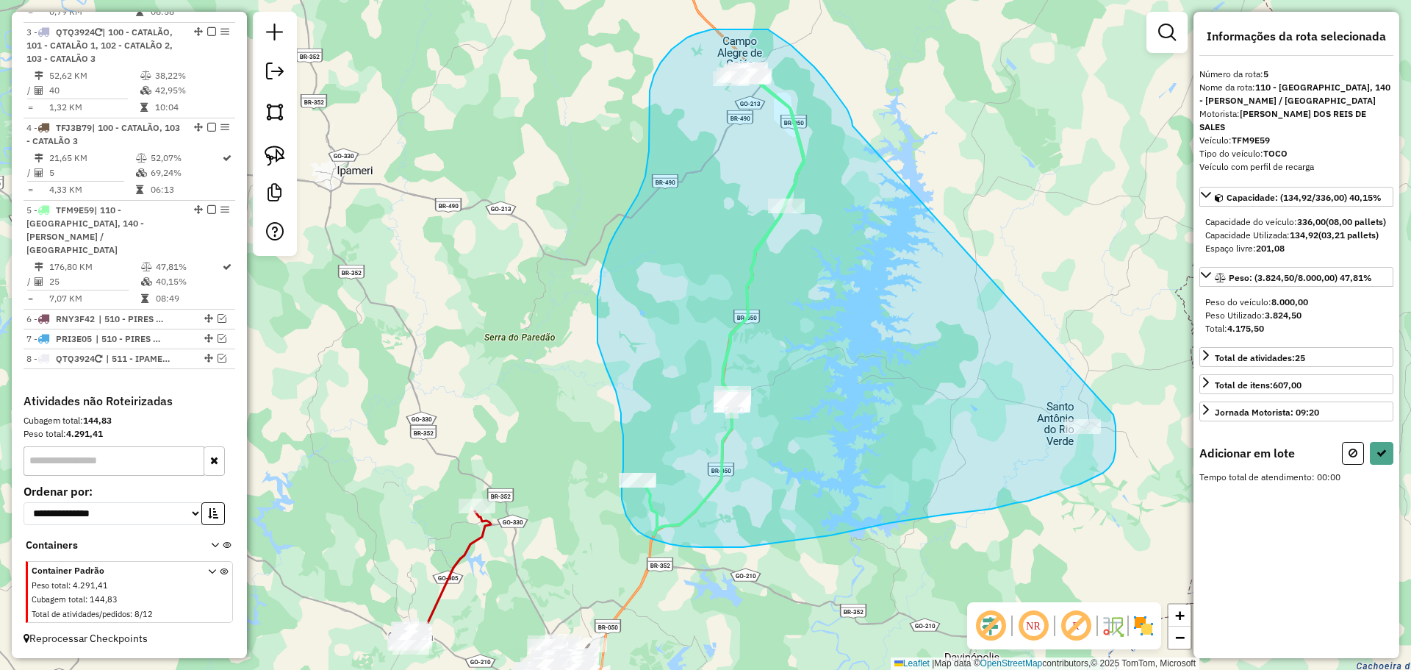
drag, startPoint x: 834, startPoint y: 90, endPoint x: 1114, endPoint y: 412, distance: 426.7
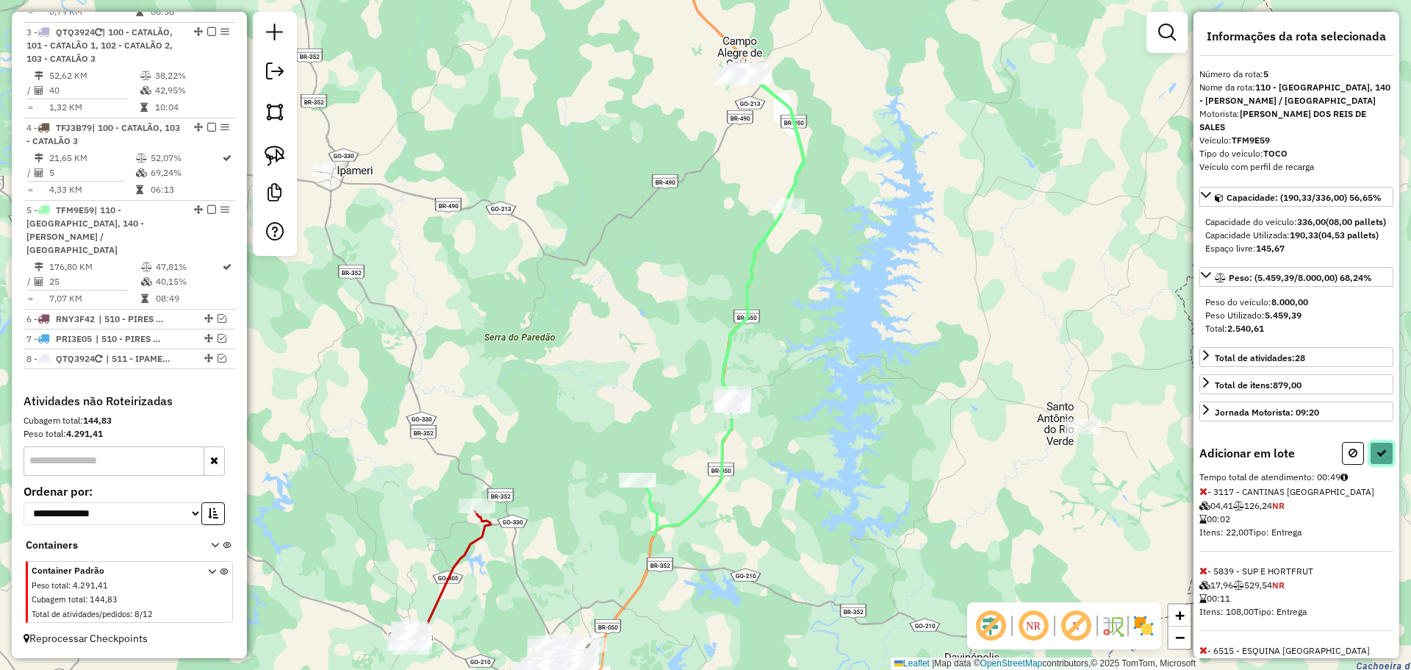
click at [1377, 458] on icon at bounding box center [1382, 453] width 10 height 10
select select "**********"
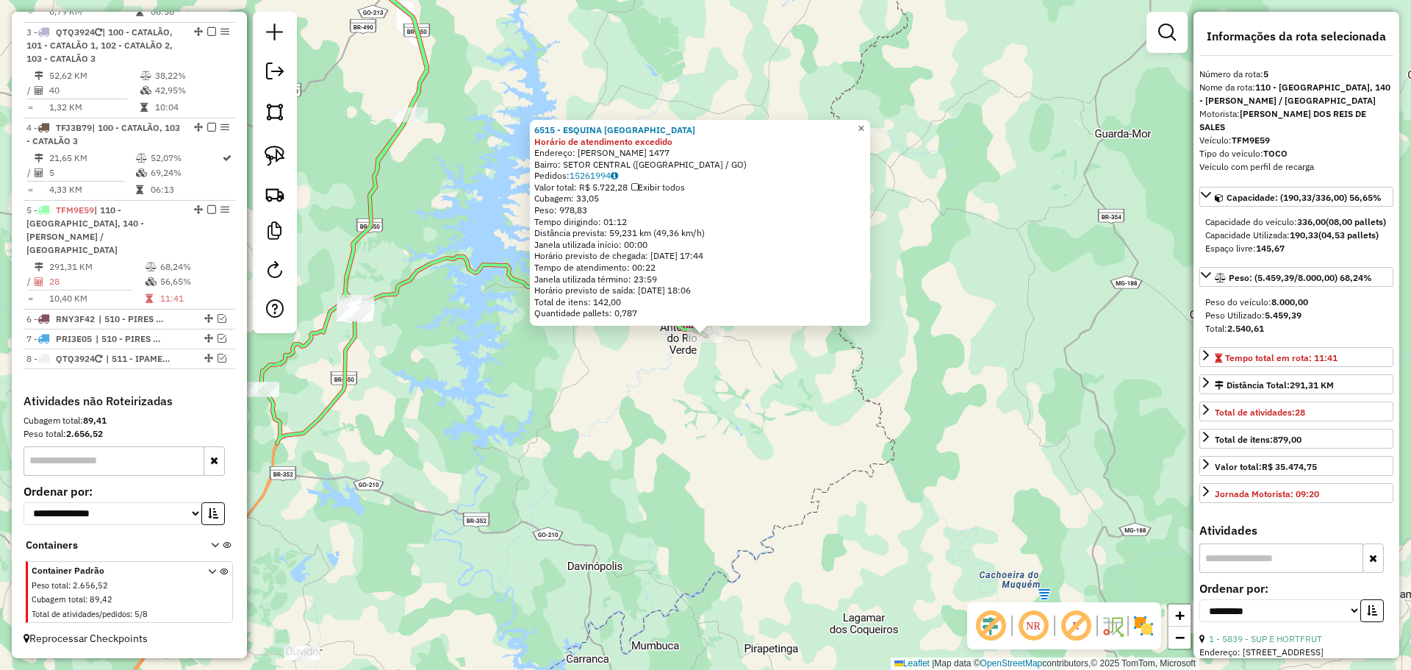
click at [864, 122] on span "×" at bounding box center [861, 128] width 7 height 12
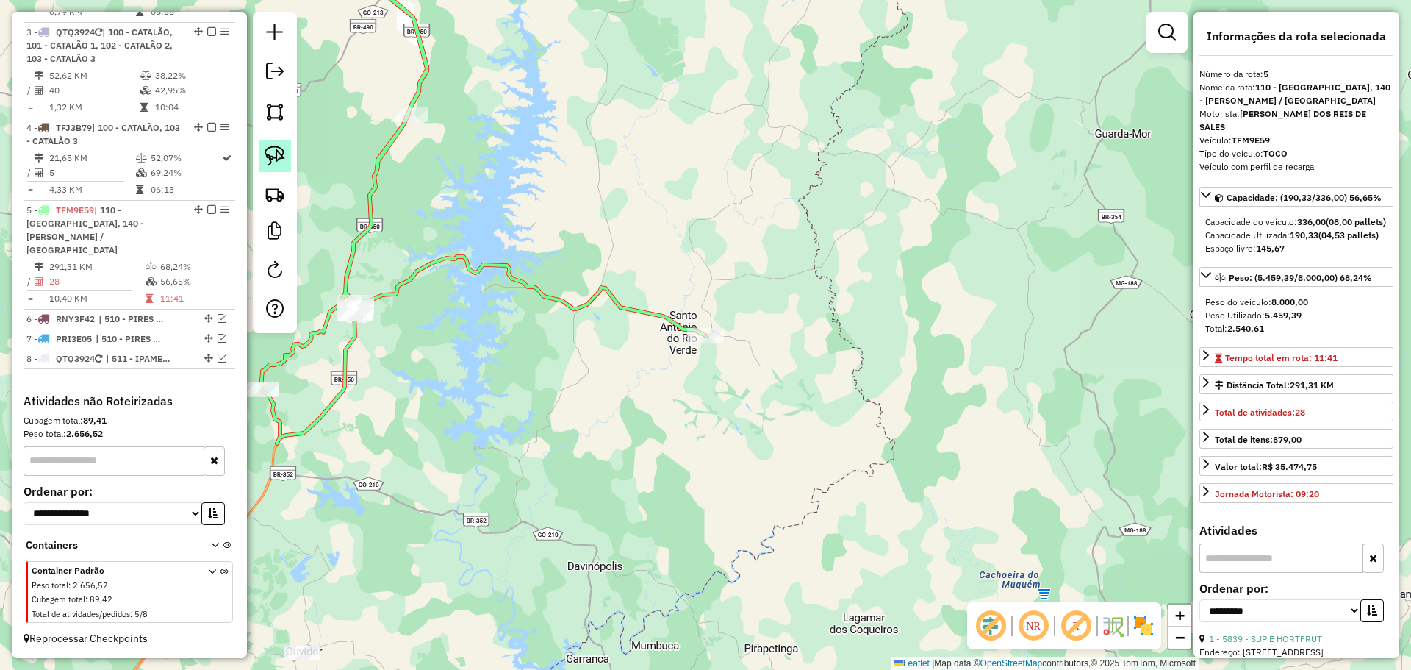
drag, startPoint x: 277, startPoint y: 159, endPoint x: 298, endPoint y: 160, distance: 20.6
click at [278, 159] on img at bounding box center [275, 156] width 21 height 21
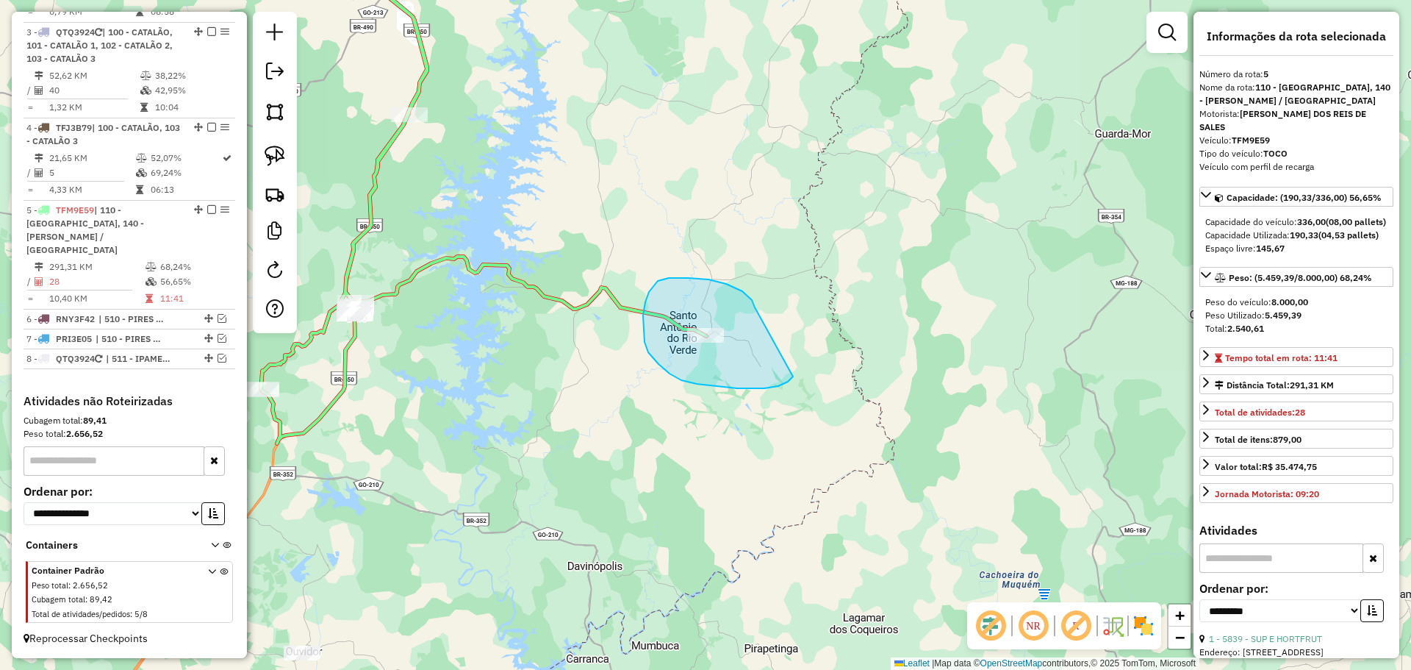
drag, startPoint x: 742, startPoint y: 291, endPoint x: 798, endPoint y: 365, distance: 92.9
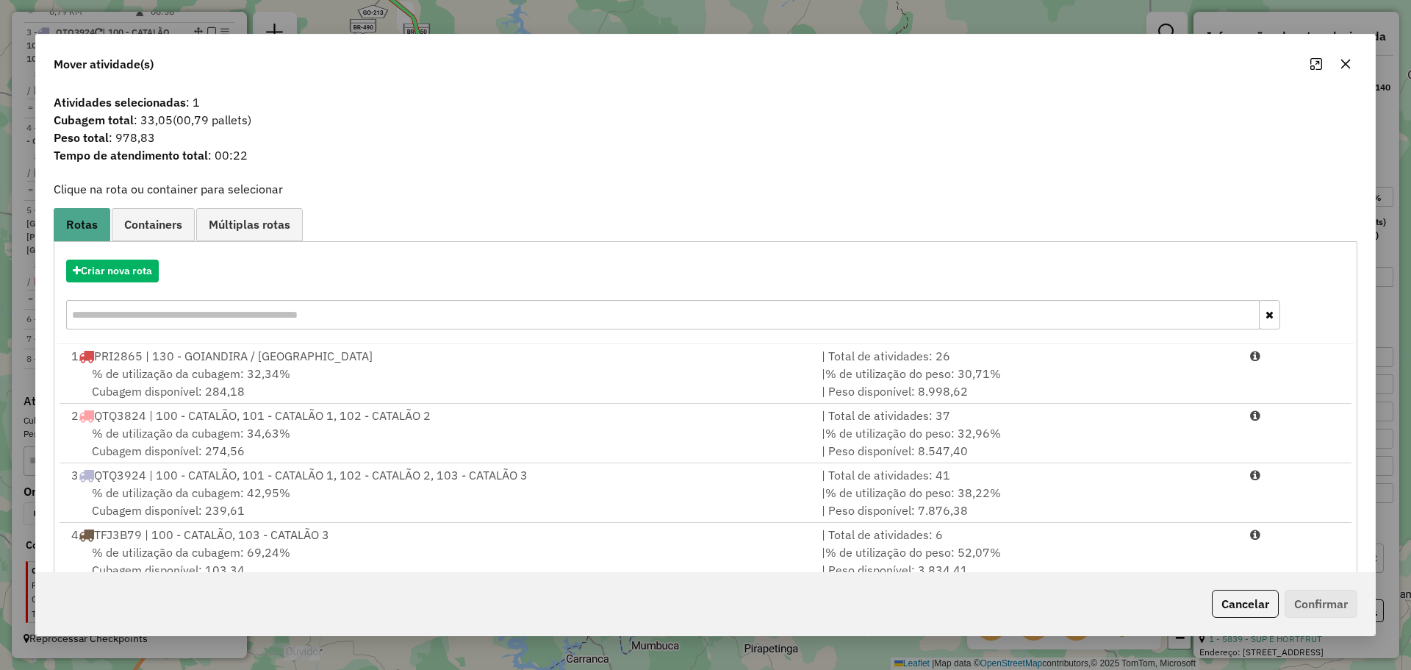
click at [1351, 66] on icon "button" at bounding box center [1346, 64] width 12 height 12
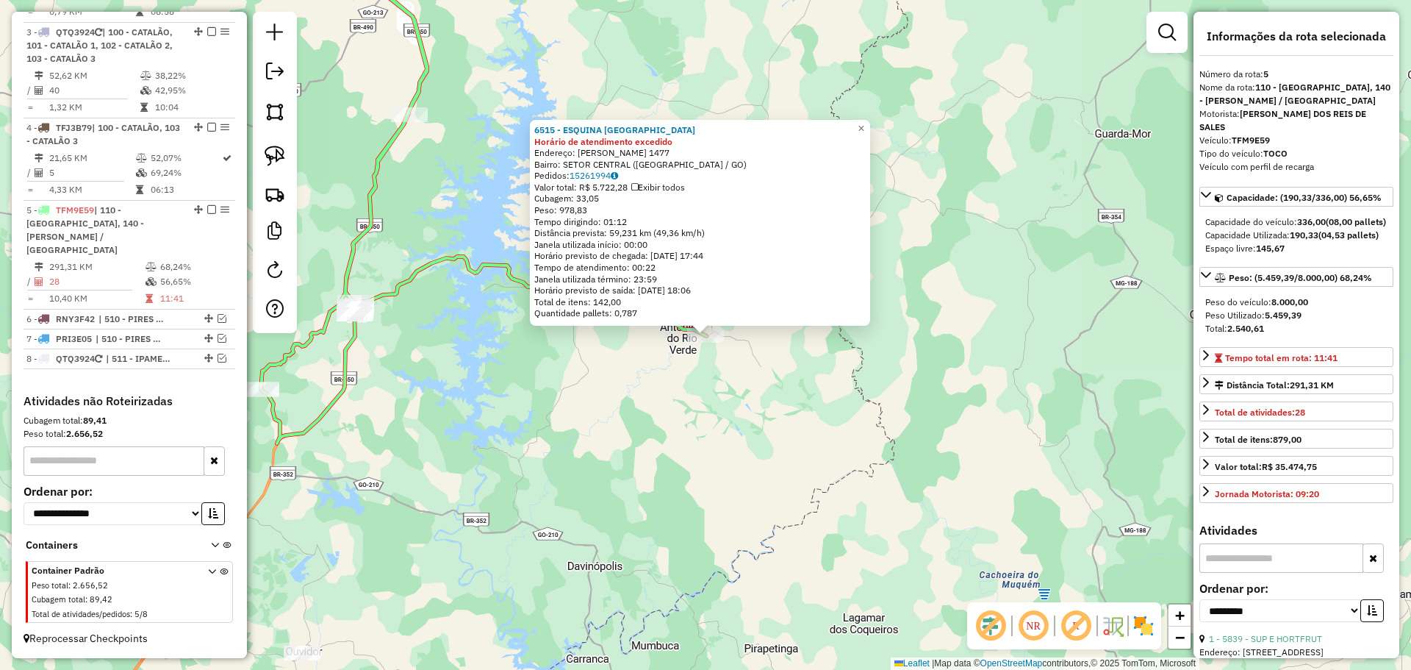
click at [552, 418] on div "6515 - ESQUINA [GEOGRAPHIC_DATA] de atendimento excedido Endereço: [PERSON_NAME…" at bounding box center [705, 335] width 1411 height 670
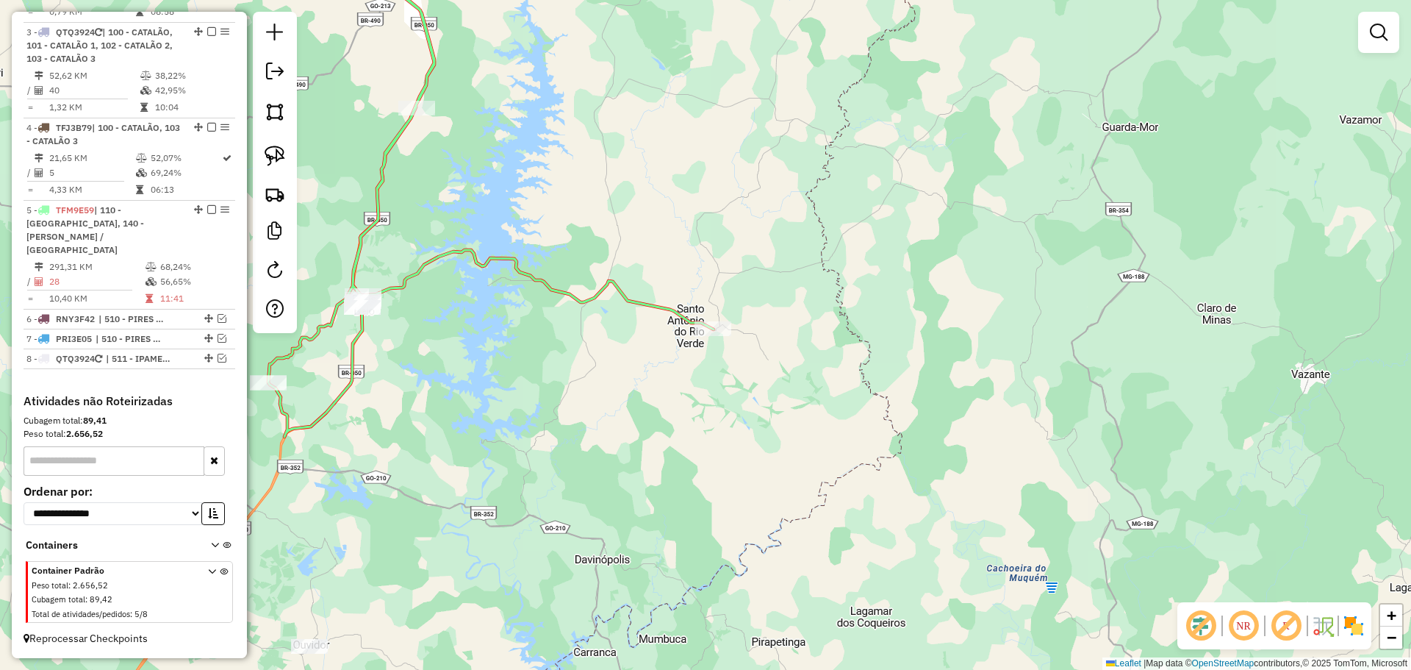
drag, startPoint x: 512, startPoint y: 415, endPoint x: 934, endPoint y: 280, distance: 442.2
click at [940, 280] on div "Janela de atendimento Grade de atendimento Capacidade Transportadoras Veículos …" at bounding box center [705, 335] width 1411 height 670
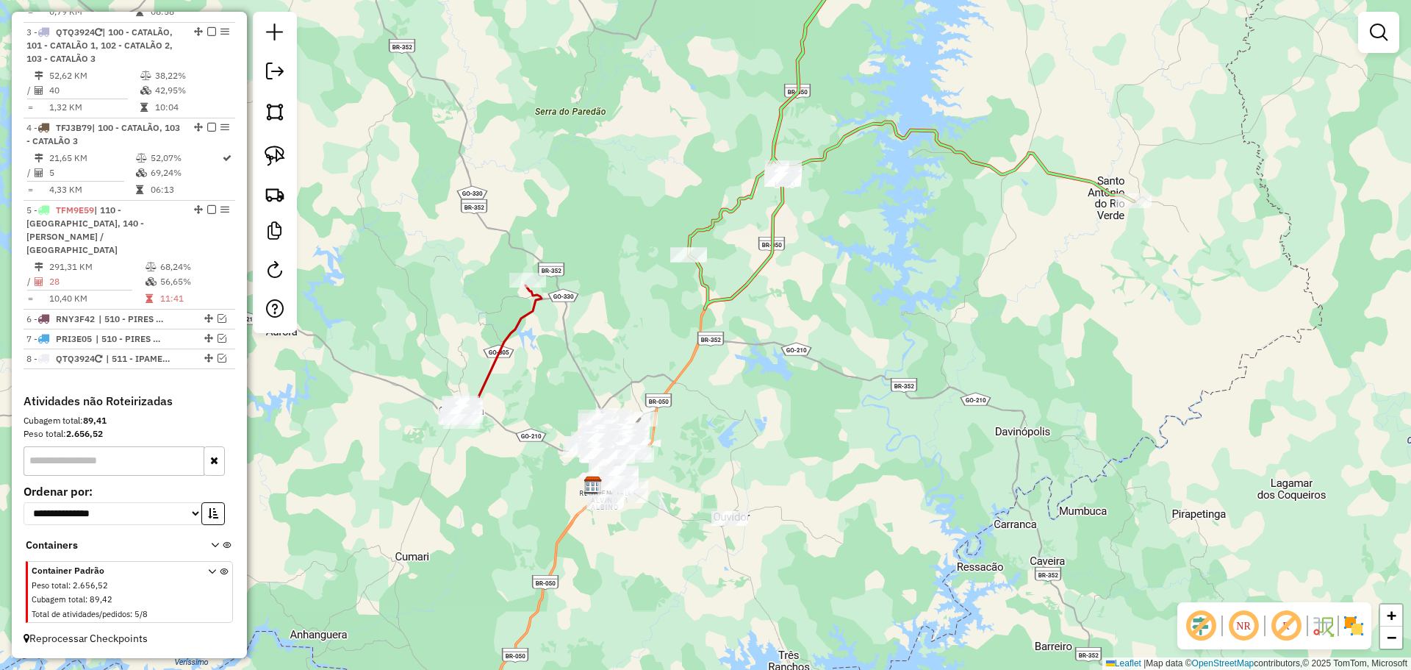
click at [767, 258] on icon at bounding box center [911, 121] width 445 height 376
select select "**********"
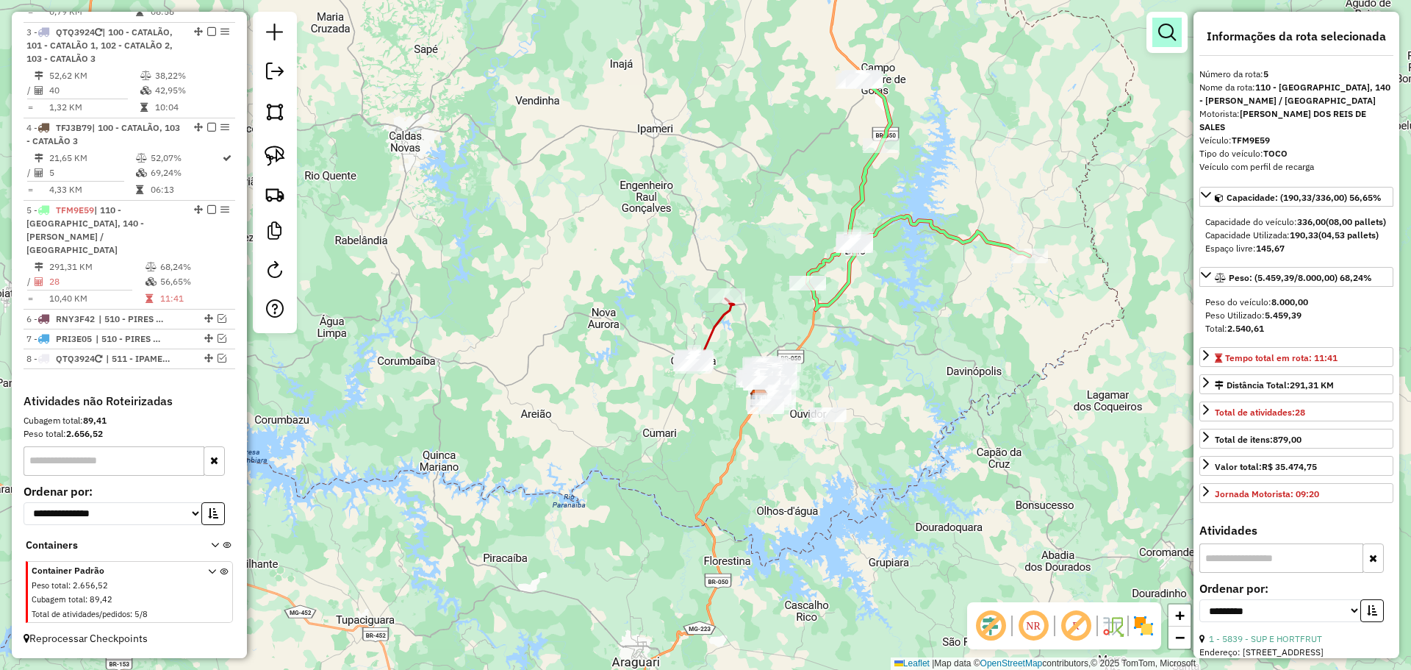
click at [1173, 26] on em at bounding box center [1168, 33] width 18 height 18
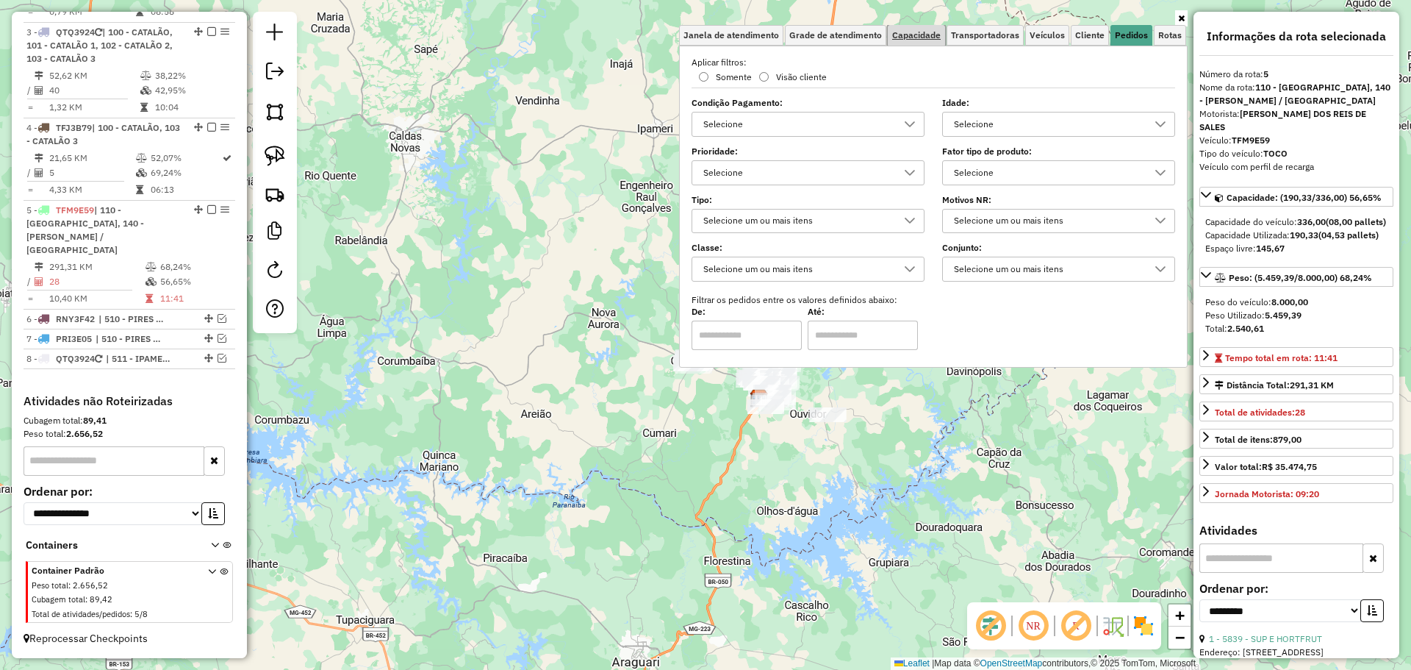
click at [940, 39] on span "Capacidade" at bounding box center [916, 35] width 49 height 9
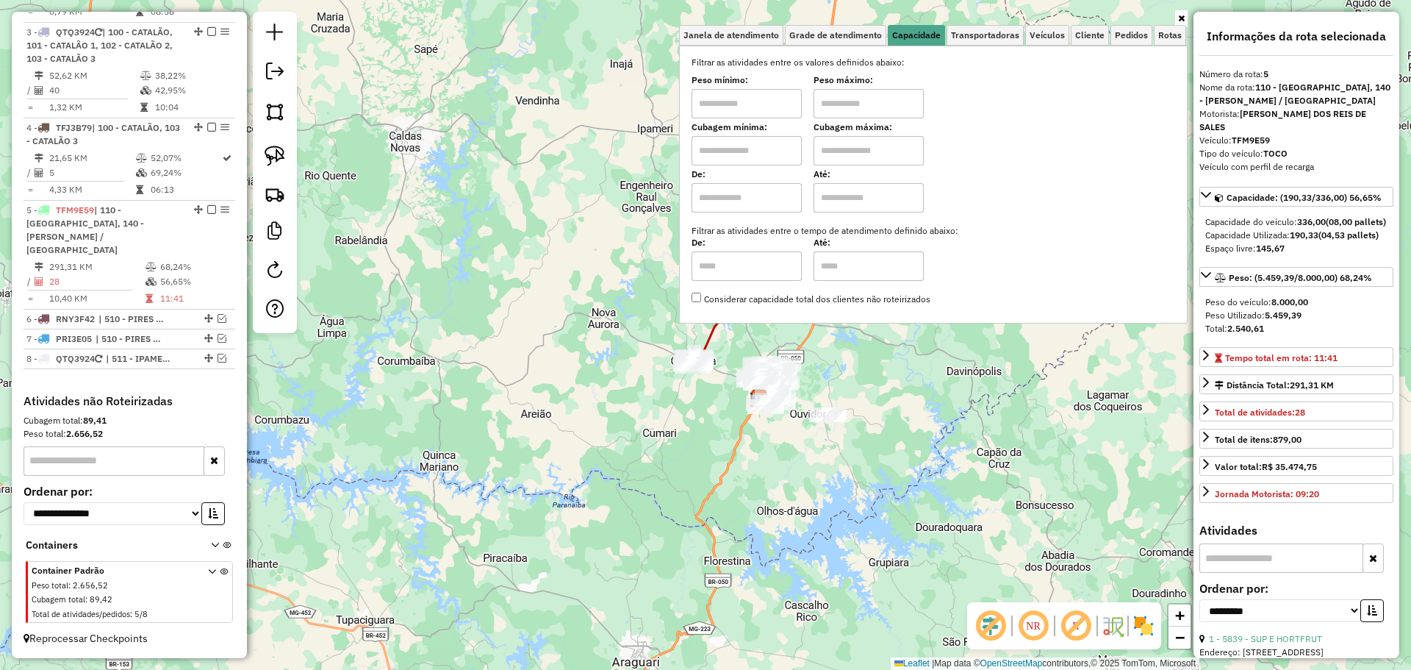
click at [765, 105] on input "text" at bounding box center [747, 103] width 110 height 29
click at [765, 104] on input "text" at bounding box center [747, 103] width 110 height 29
type input "****"
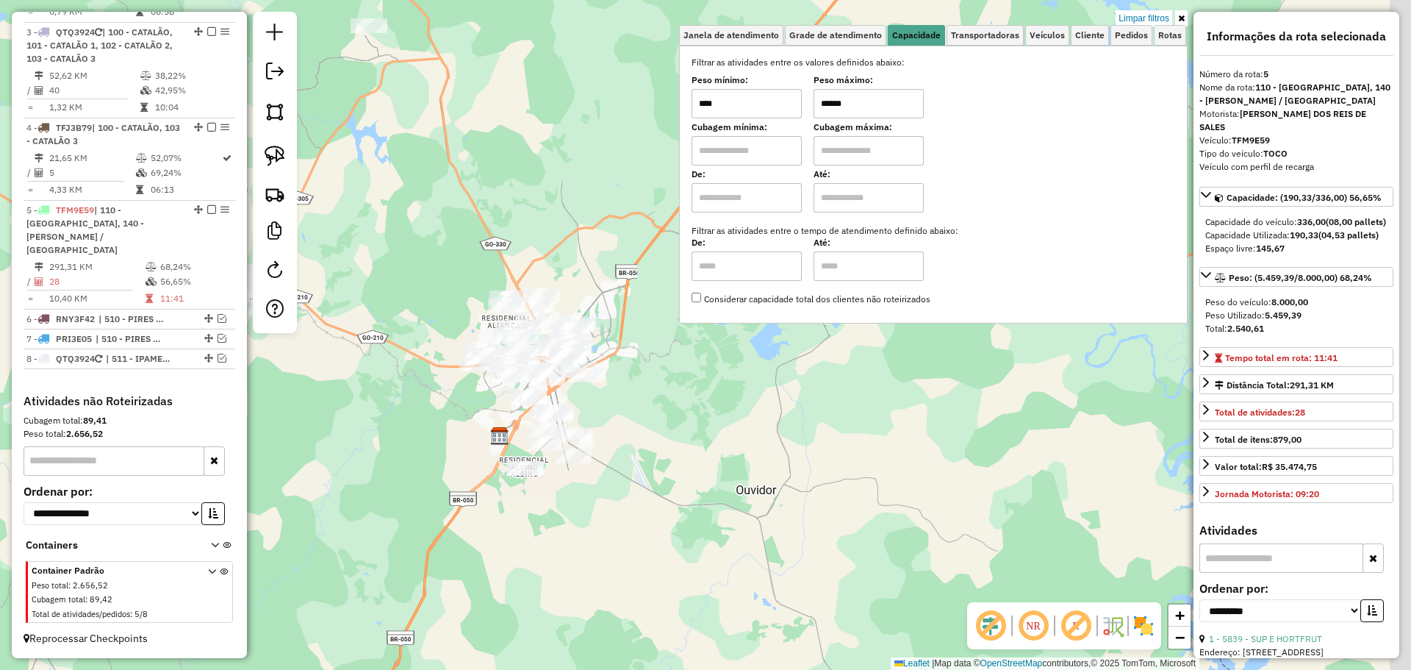
drag, startPoint x: 762, startPoint y: 374, endPoint x: 587, endPoint y: 440, distance: 187.0
click at [587, 440] on div "Rota 3 - Placa QTQ3924 4300 - [PERSON_NAME] Limpar filtros Janela de atendiment…" at bounding box center [705, 335] width 1411 height 670
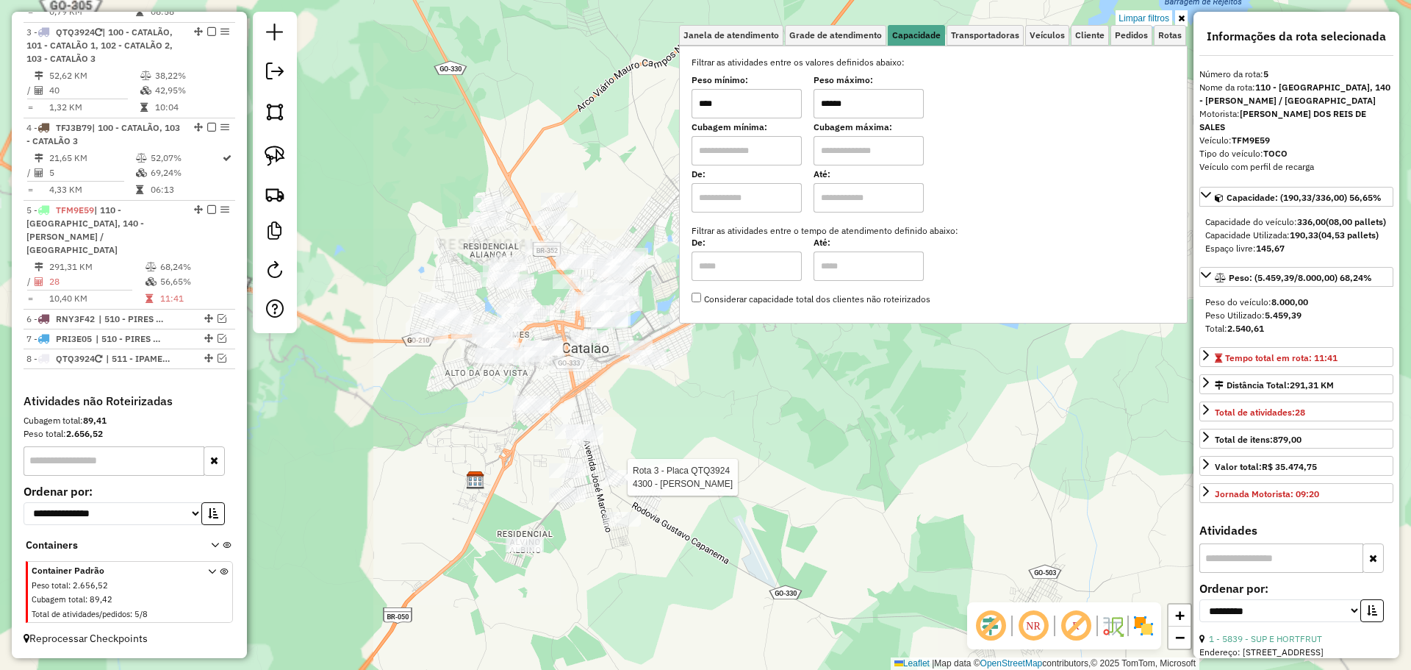
drag, startPoint x: 597, startPoint y: 426, endPoint x: 726, endPoint y: 457, distance: 132.1
click at [726, 457] on div "Rota 3 - Placa QTQ3924 4300 - [PERSON_NAME] Limpar filtros Janela de atendiment…" at bounding box center [705, 335] width 1411 height 670
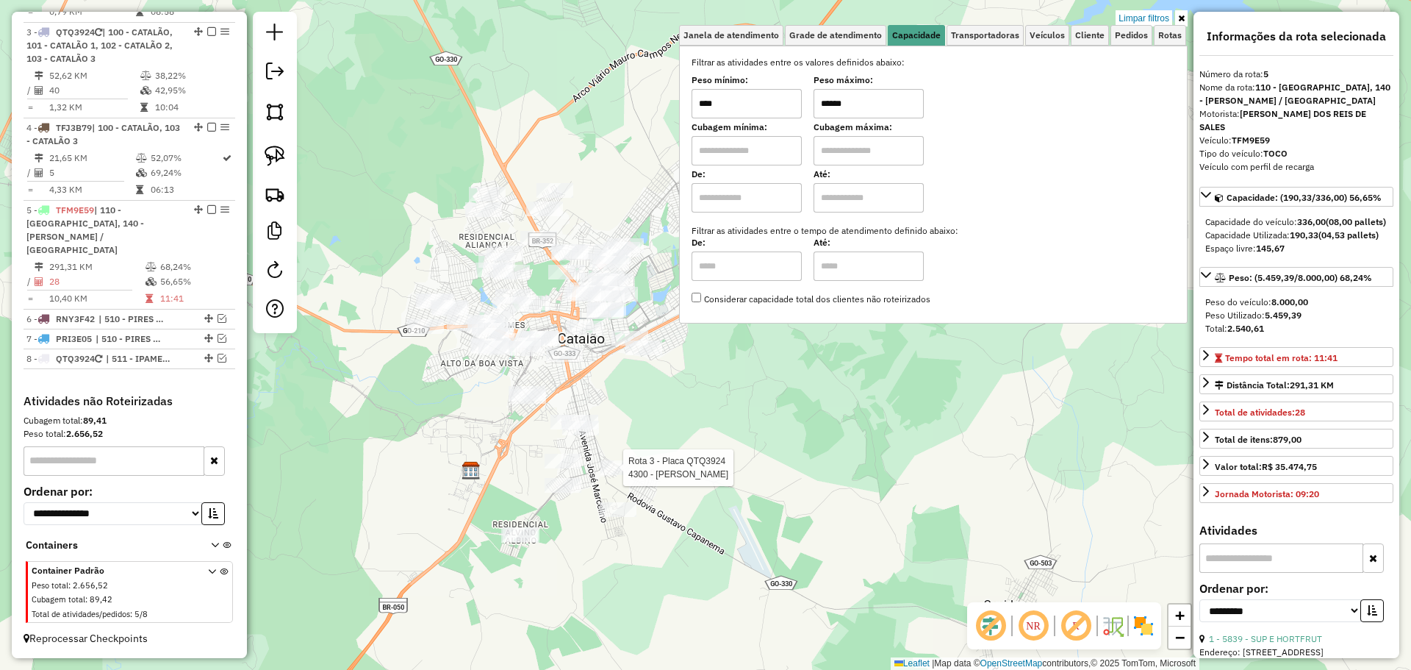
drag, startPoint x: 870, startPoint y: 104, endPoint x: 792, endPoint y: 93, distance: 78.6
click at [792, 93] on div "Peso mínimo: **** Peso máximo: ******" at bounding box center [934, 97] width 484 height 41
click at [282, 154] on img at bounding box center [275, 156] width 21 height 21
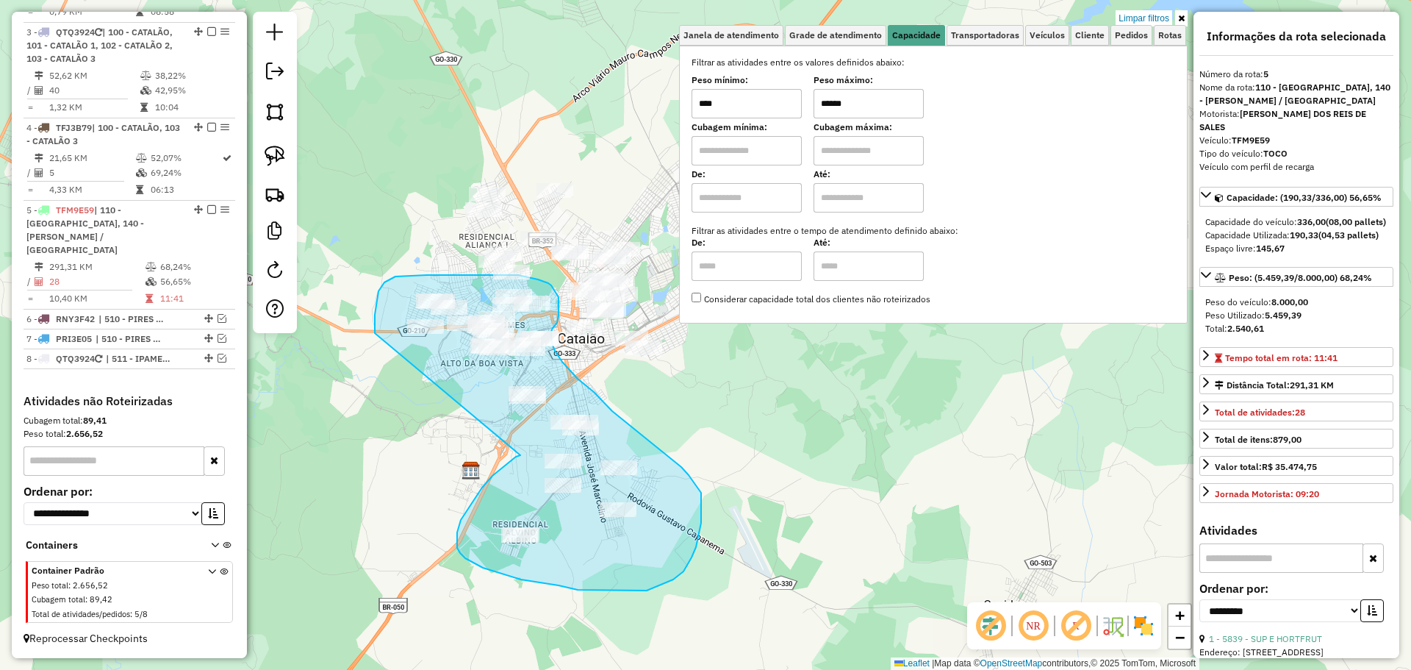
drag, startPoint x: 520, startPoint y: 455, endPoint x: 375, endPoint y: 334, distance: 189.5
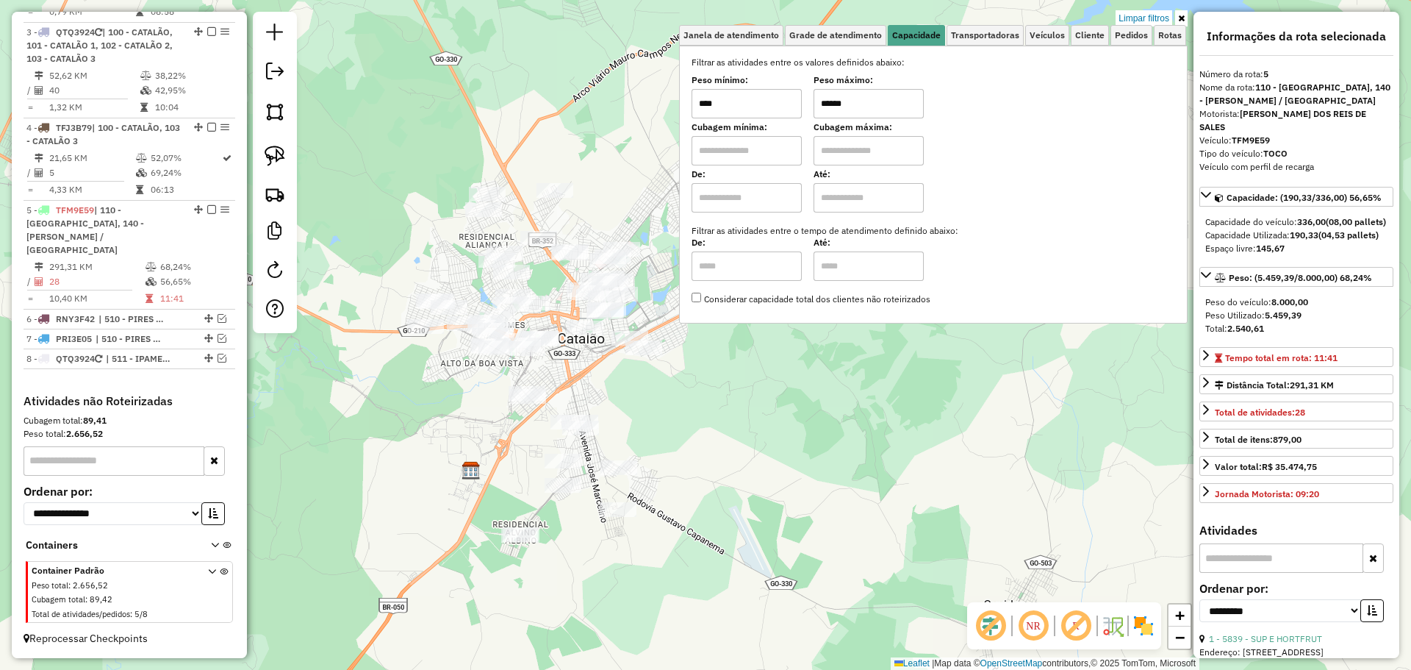
drag, startPoint x: 816, startPoint y: 104, endPoint x: 796, endPoint y: 104, distance: 19.8
click at [796, 104] on div "Peso mínimo: **** Peso máximo: ******" at bounding box center [934, 97] width 484 height 41
type input "******"
click at [277, 152] on img at bounding box center [275, 156] width 21 height 21
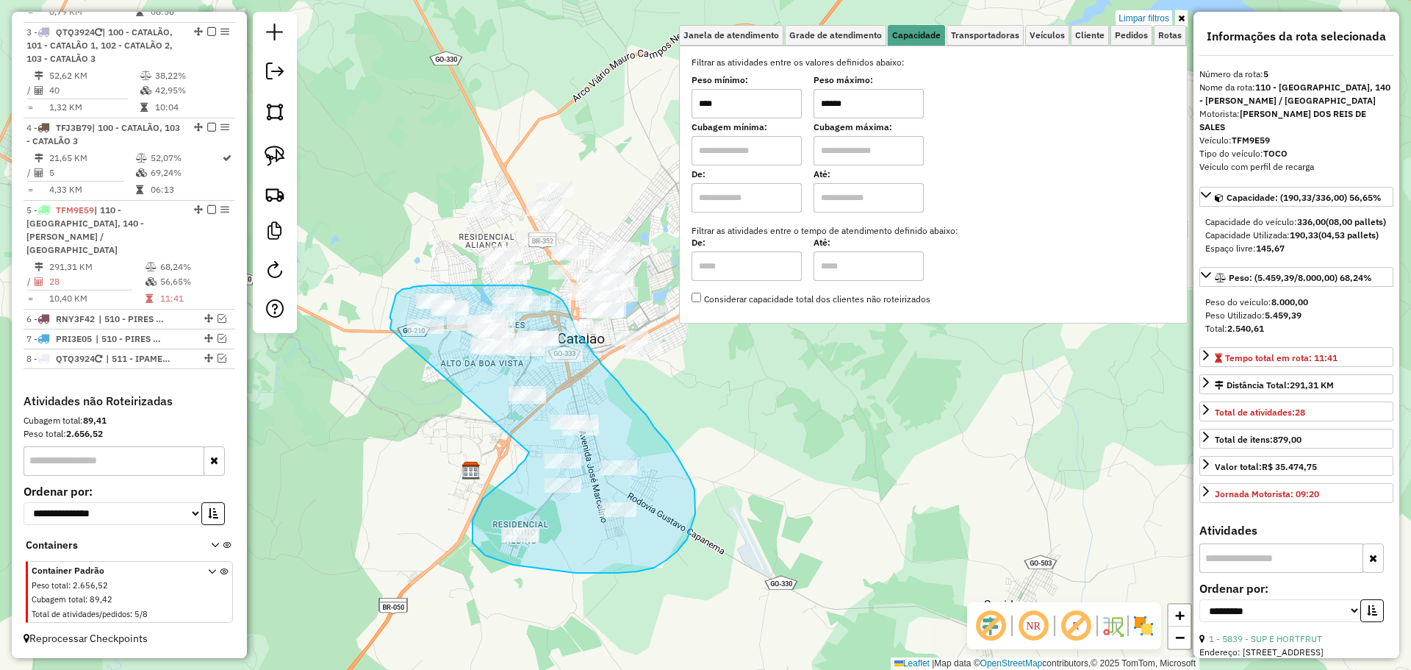
drag, startPoint x: 529, startPoint y: 452, endPoint x: 391, endPoint y: 330, distance: 184.4
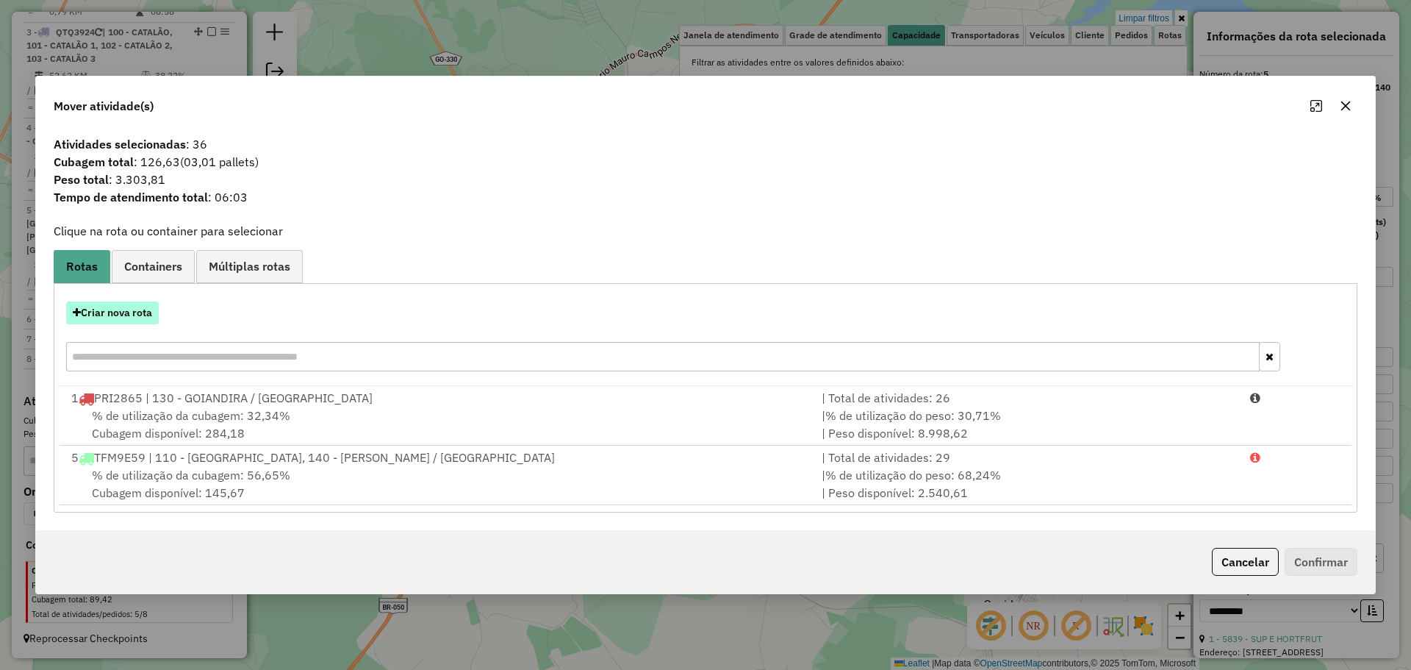
click at [137, 305] on button "Criar nova rota" at bounding box center [112, 312] width 93 height 23
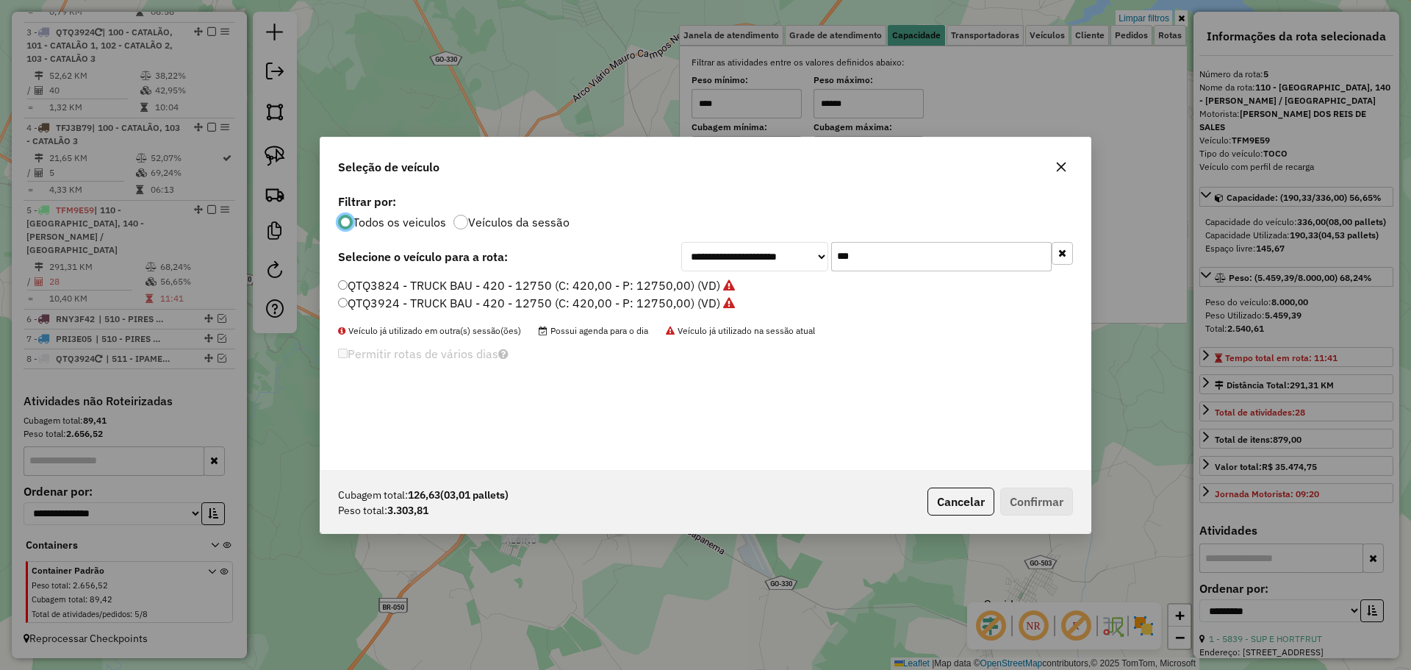
scroll to position [8, 4]
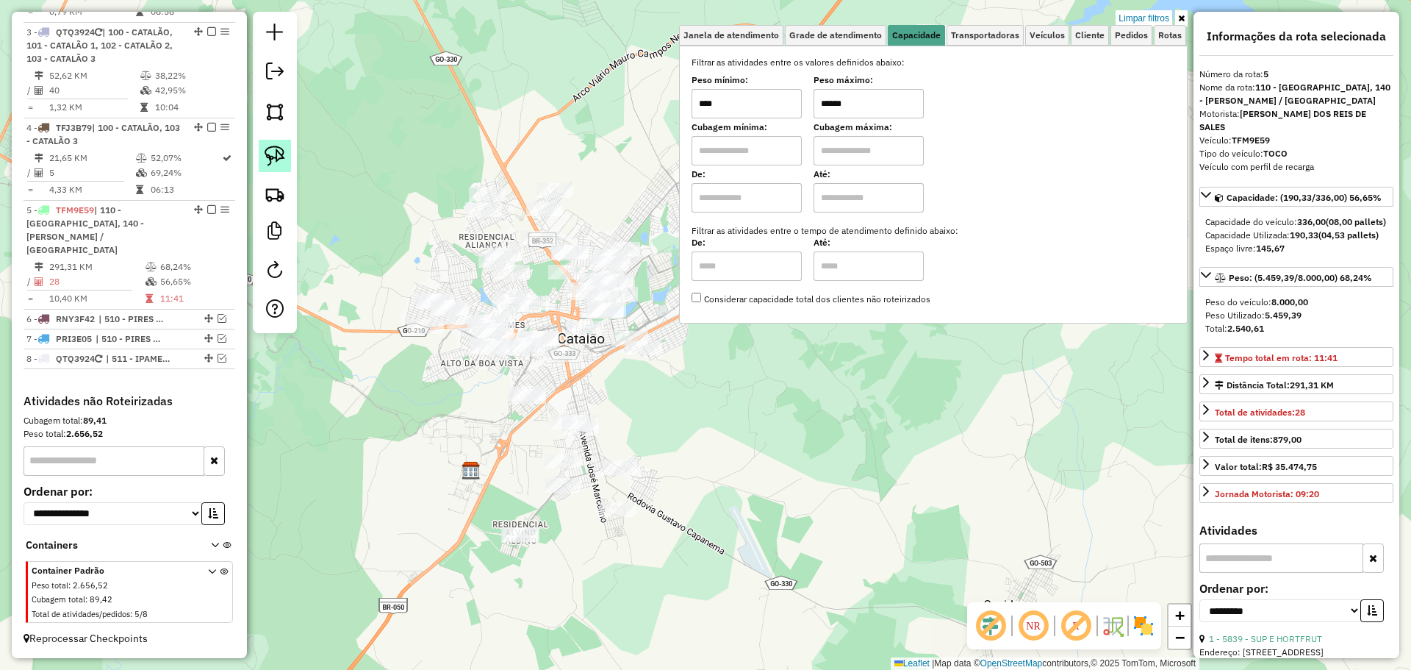
click at [273, 156] on img at bounding box center [275, 156] width 21 height 21
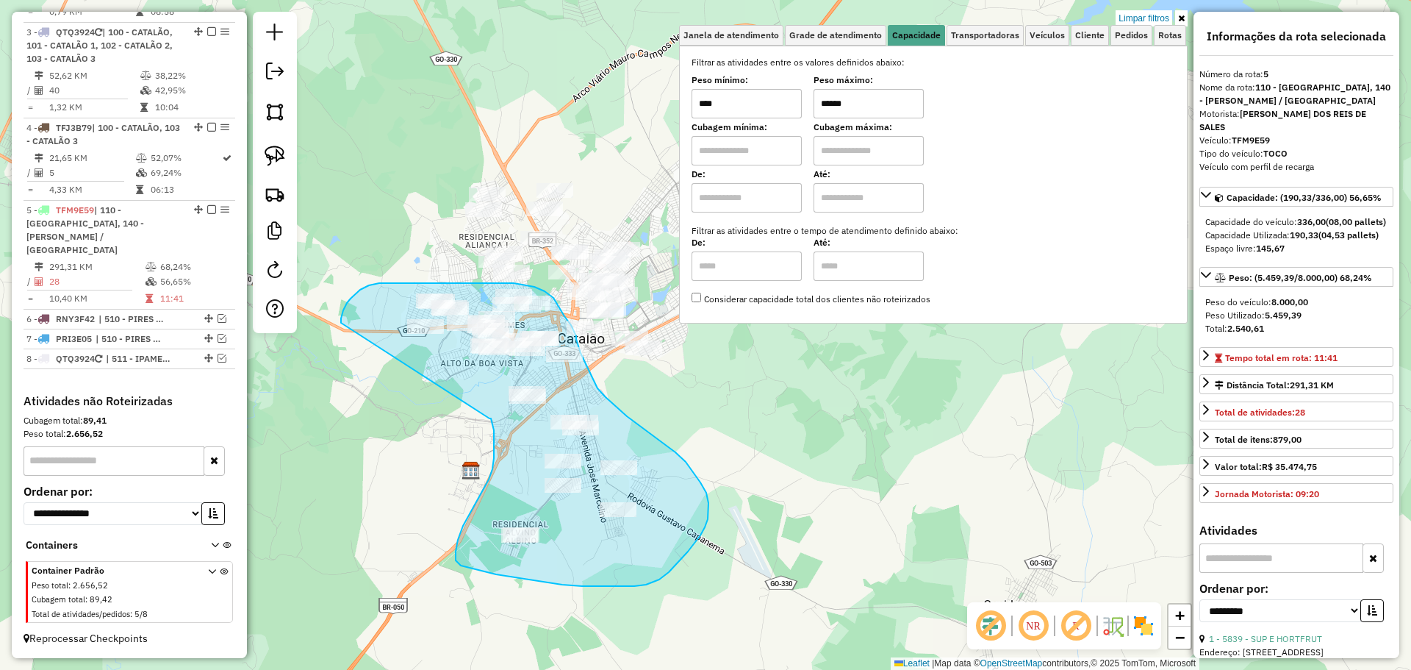
drag, startPoint x: 489, startPoint y: 479, endPoint x: 341, endPoint y: 323, distance: 215.3
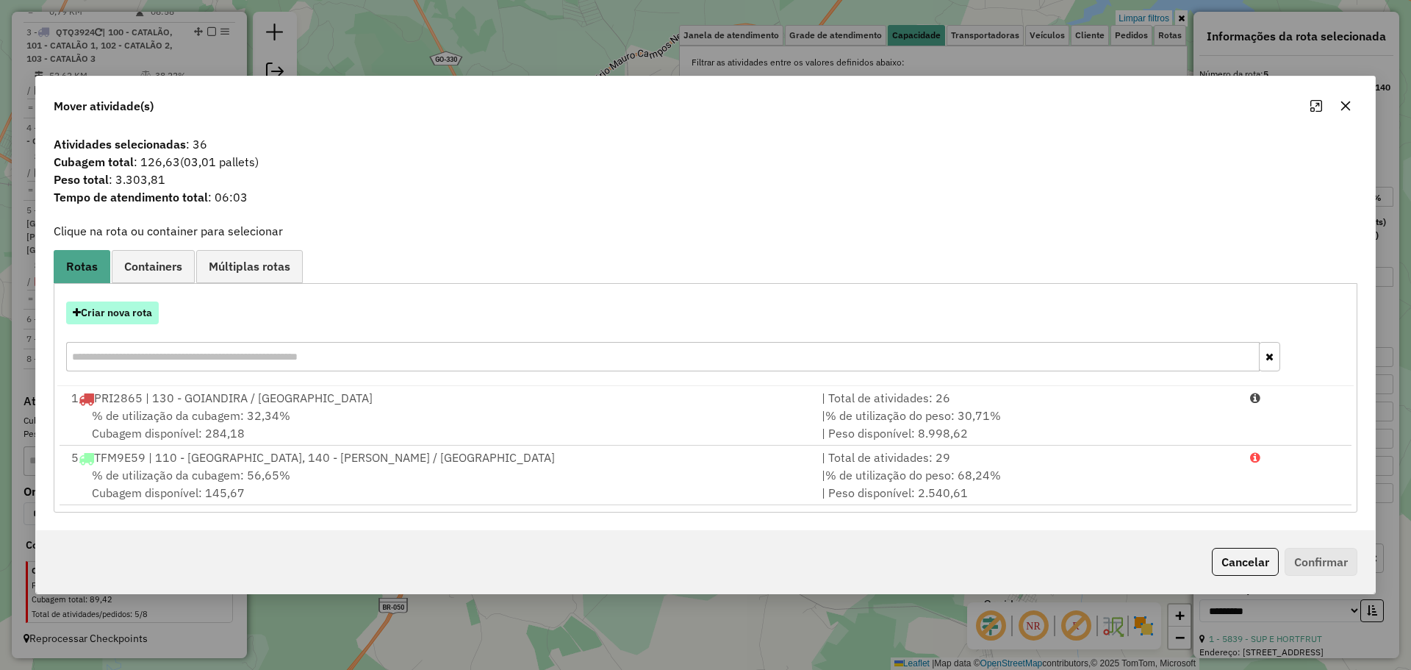
click at [123, 315] on button "Criar nova rota" at bounding box center [112, 312] width 93 height 23
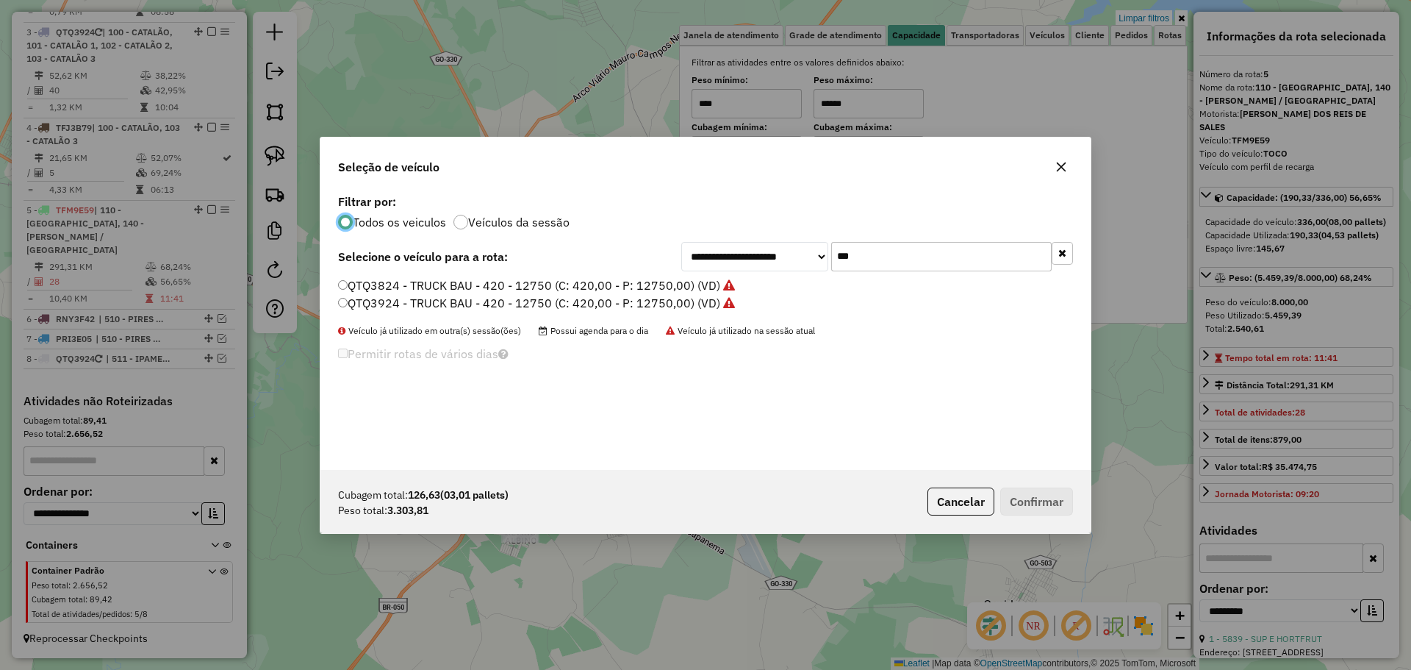
drag, startPoint x: 770, startPoint y: 259, endPoint x: 759, endPoint y: 259, distance: 10.3
click at [759, 259] on div "**********" at bounding box center [877, 256] width 392 height 29
type input "**"
click at [437, 292] on label "SDK0A31 - VUC (C: 252,00 - P: 4140,00) (VD)" at bounding box center [465, 285] width 255 height 18
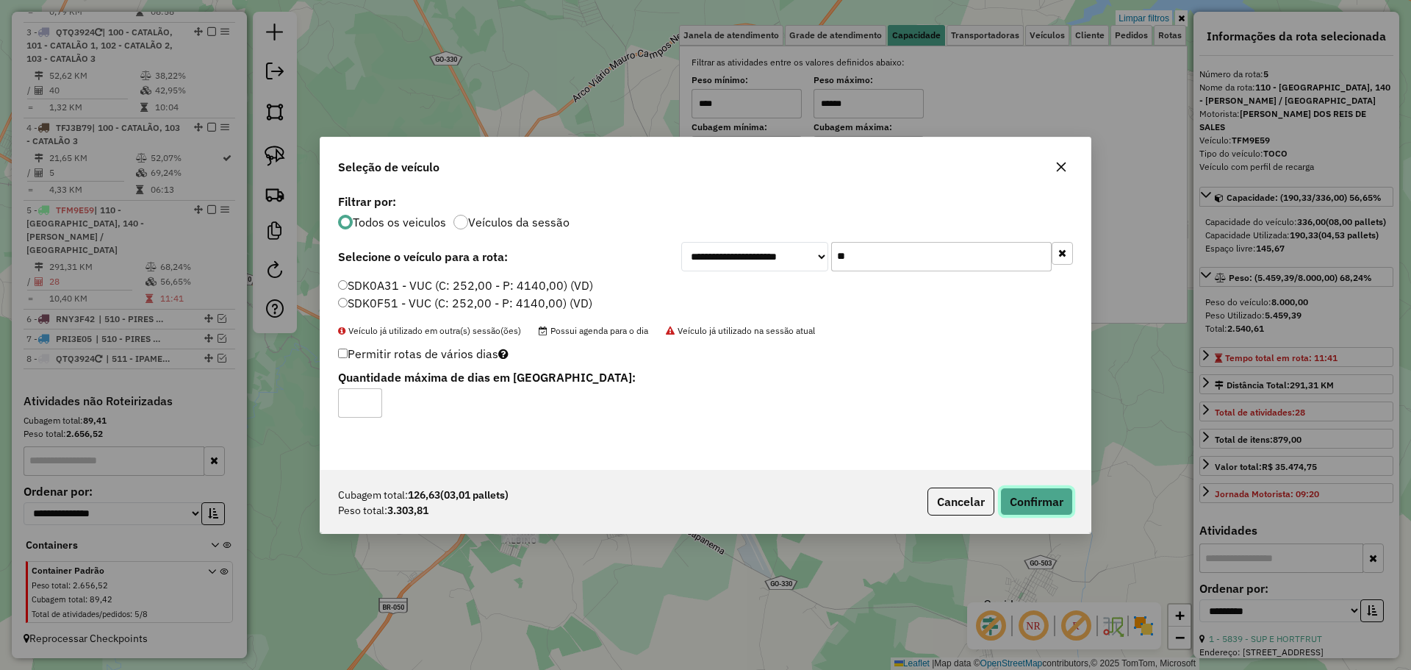
click at [1039, 498] on button "Confirmar" at bounding box center [1036, 501] width 73 height 28
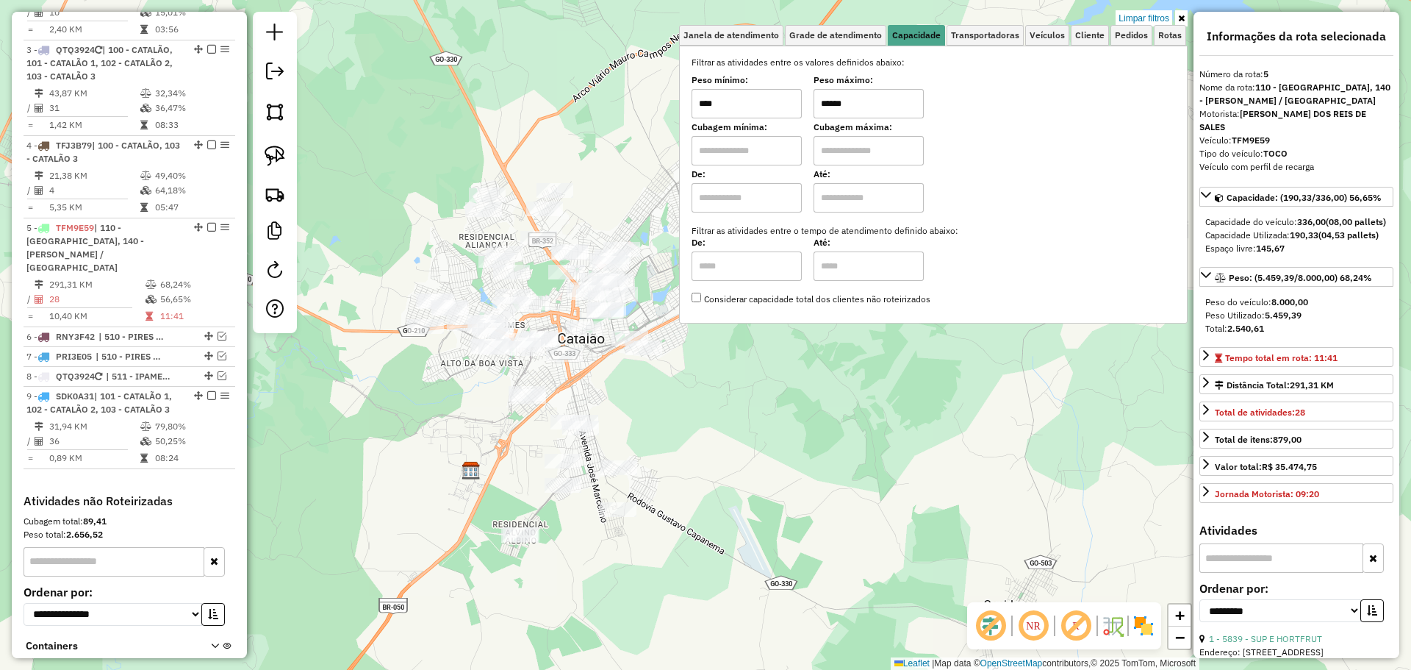
scroll to position [574, 0]
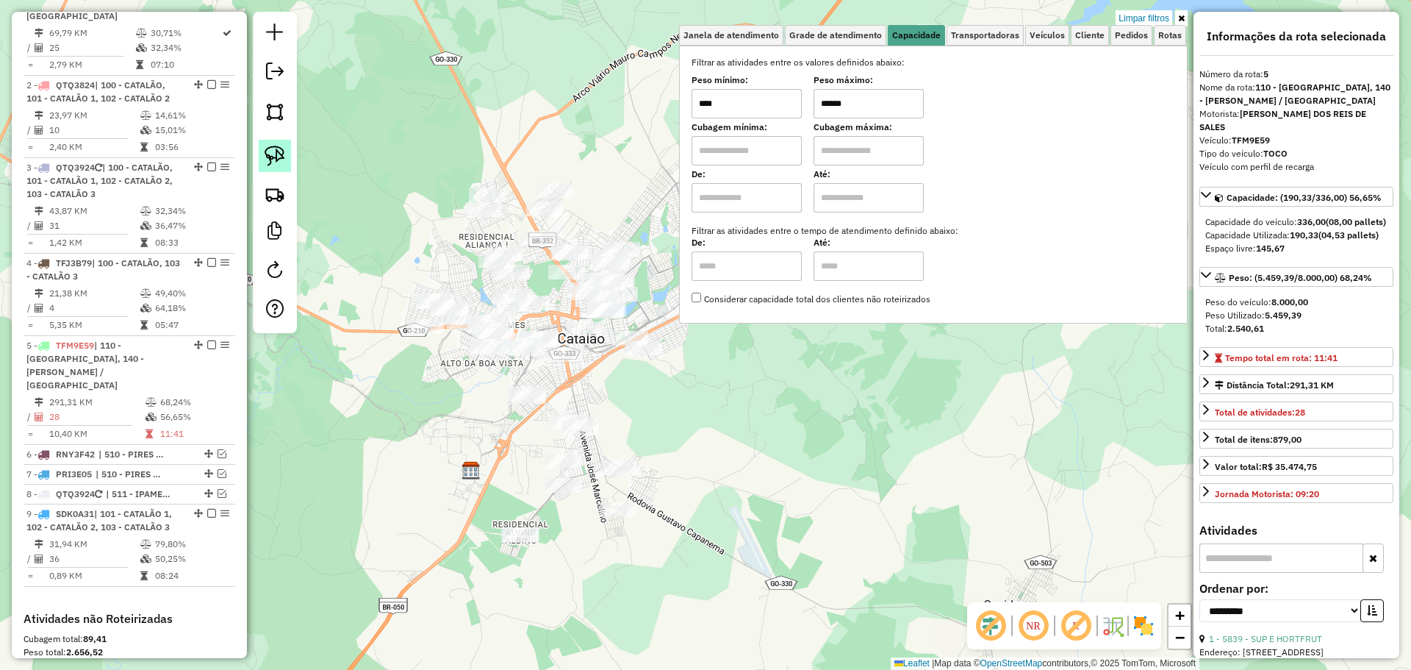
click at [273, 150] on img at bounding box center [275, 156] width 21 height 21
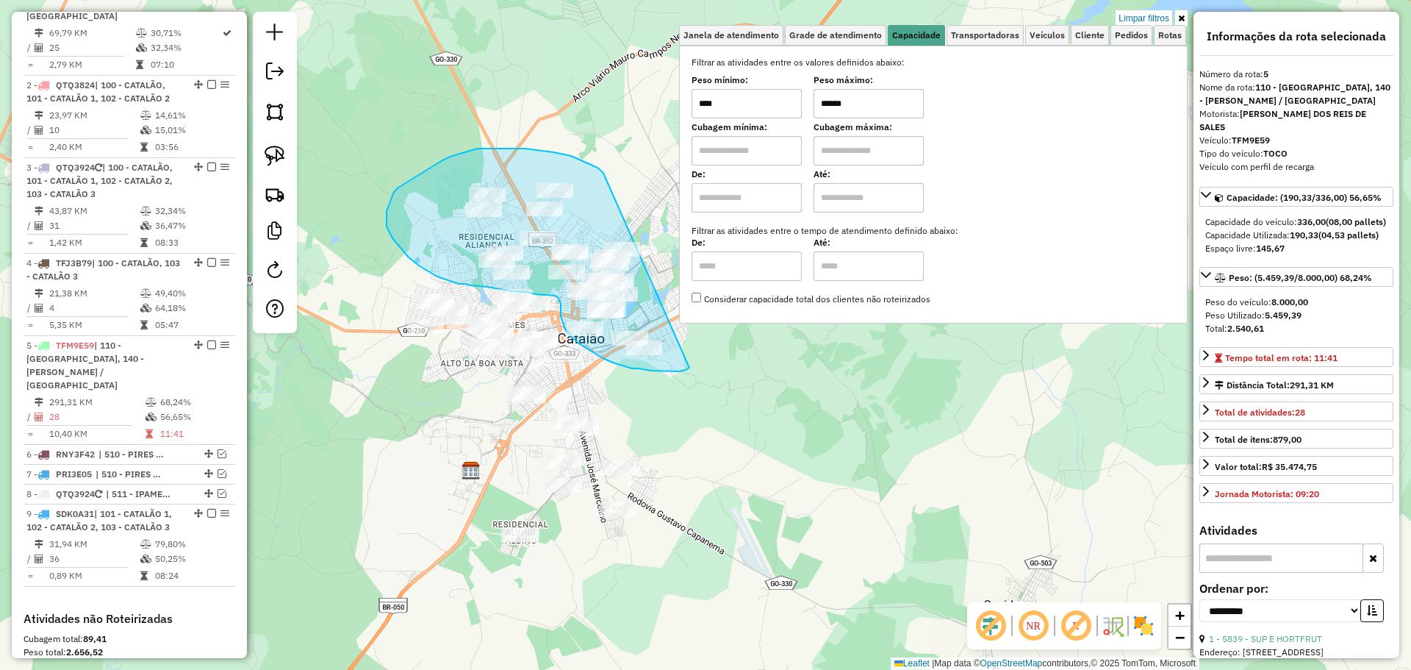
drag, startPoint x: 605, startPoint y: 176, endPoint x: 695, endPoint y: 364, distance: 207.8
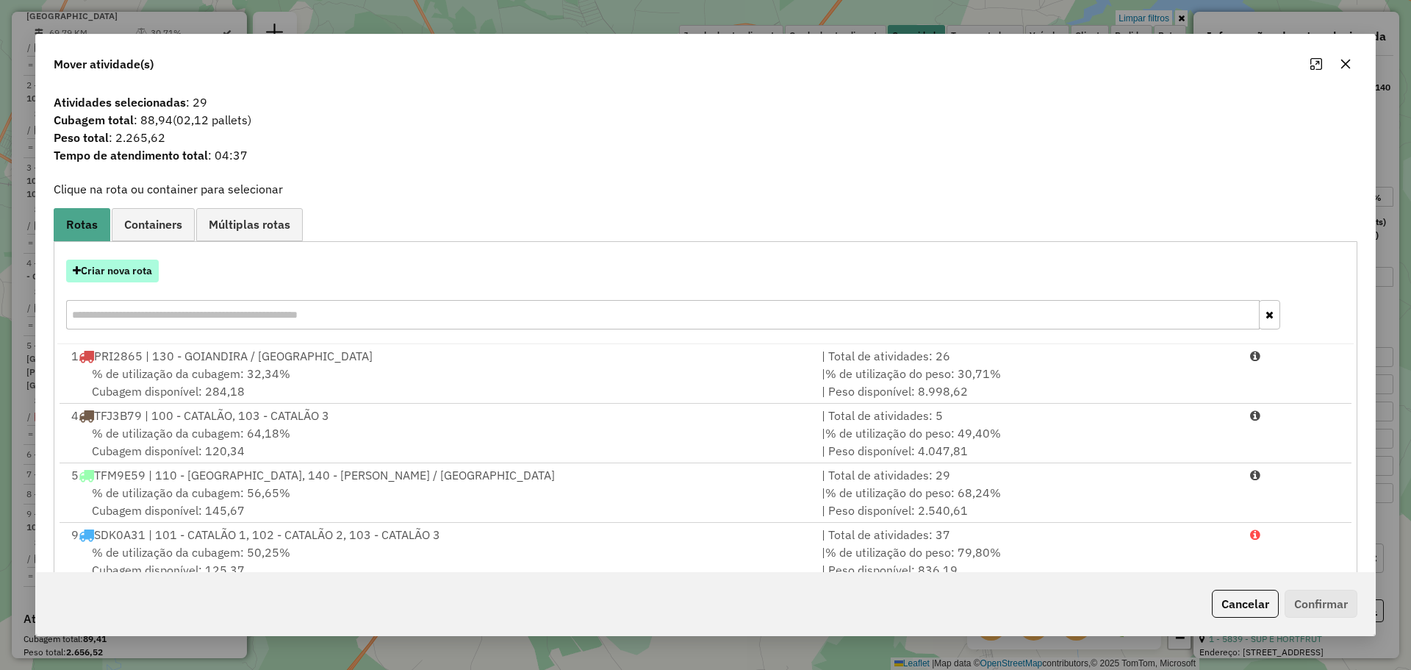
click at [125, 281] on button "Criar nova rota" at bounding box center [112, 270] width 93 height 23
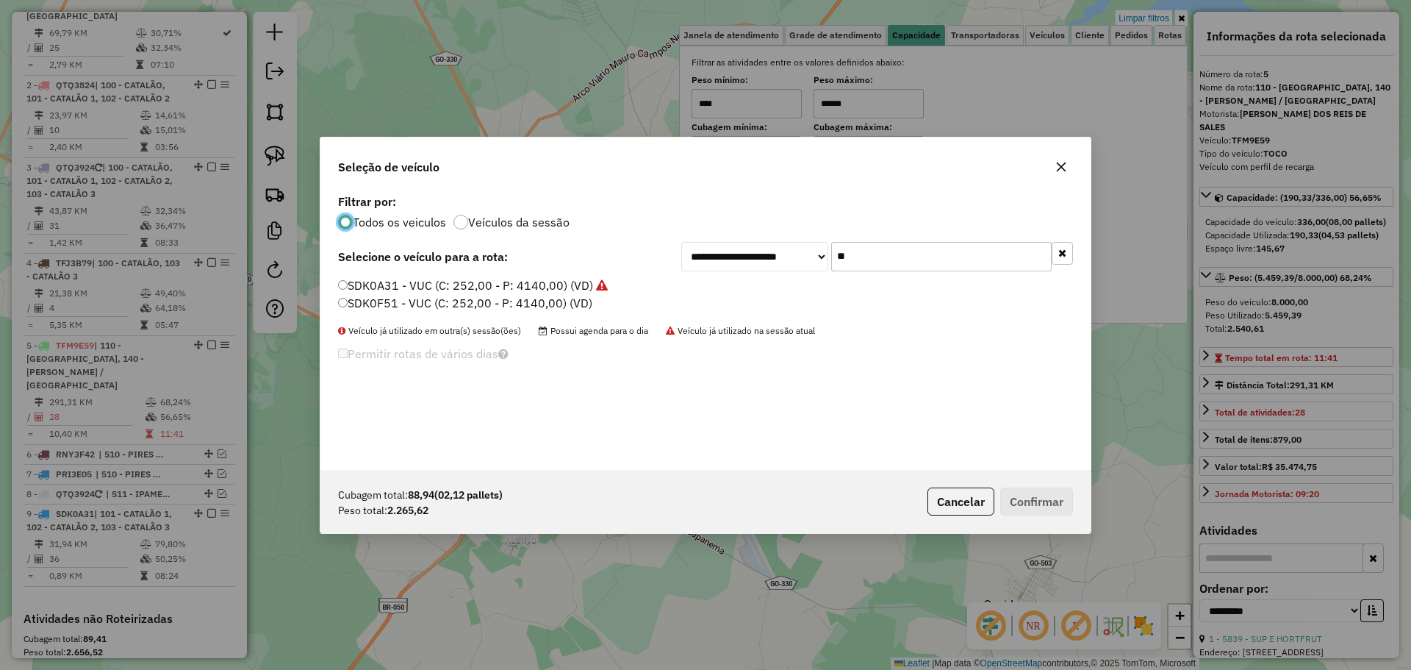
scroll to position [8, 4]
drag, startPoint x: 901, startPoint y: 254, endPoint x: 774, endPoint y: 241, distance: 127.1
click at [774, 242] on div "**********" at bounding box center [877, 256] width 392 height 29
click at [420, 298] on label "SDK0F51 - VUC (C: 252,00 - P: 4140,00) (VD)" at bounding box center [465, 303] width 254 height 18
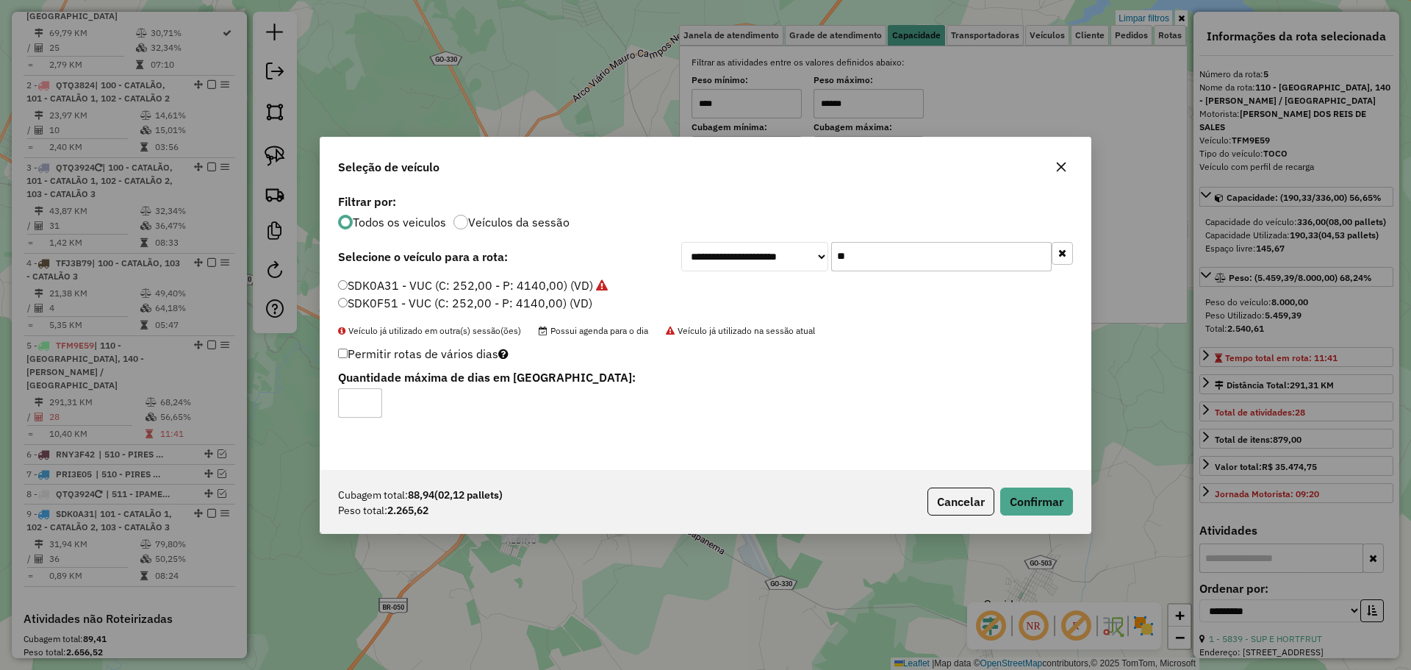
click at [1038, 486] on div "Cubagem total: 88,94 (02,12 pallets) Peso total: 2.265,62 Cancelar Confirmar" at bounding box center [706, 501] width 770 height 63
click at [1043, 506] on button "Confirmar" at bounding box center [1036, 501] width 73 height 28
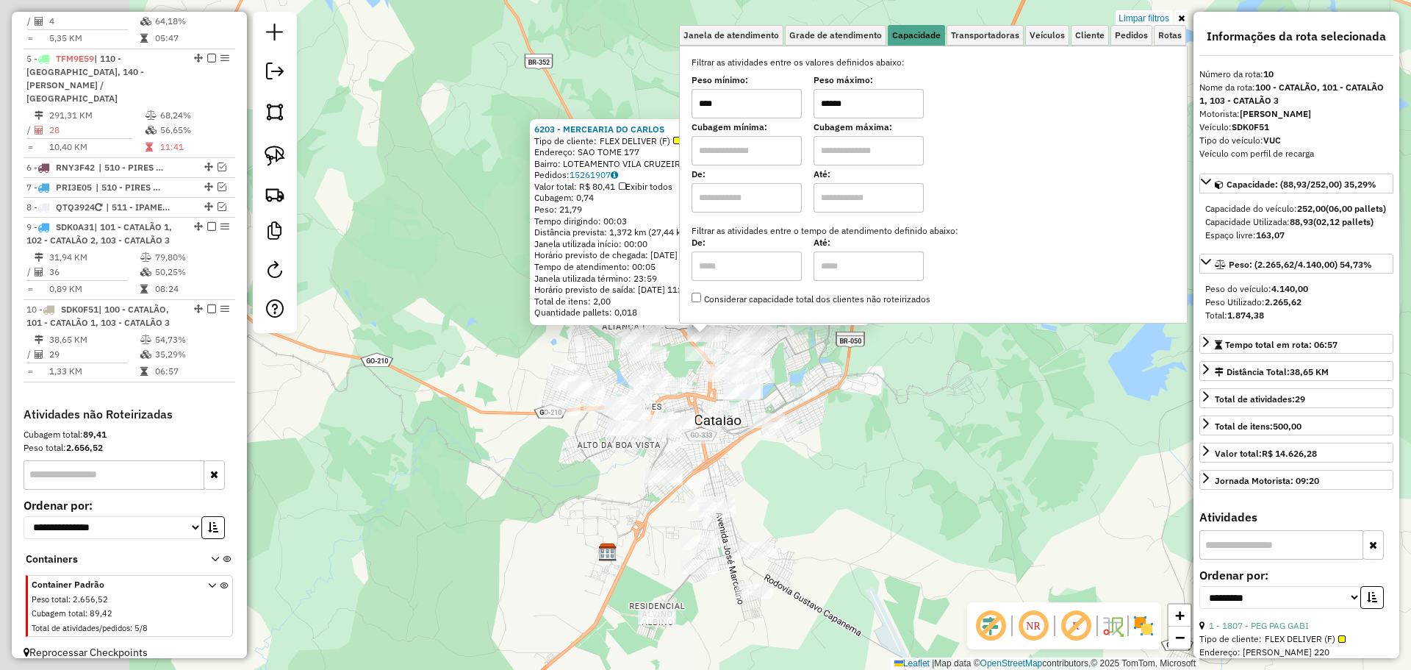
scroll to position [875, 0]
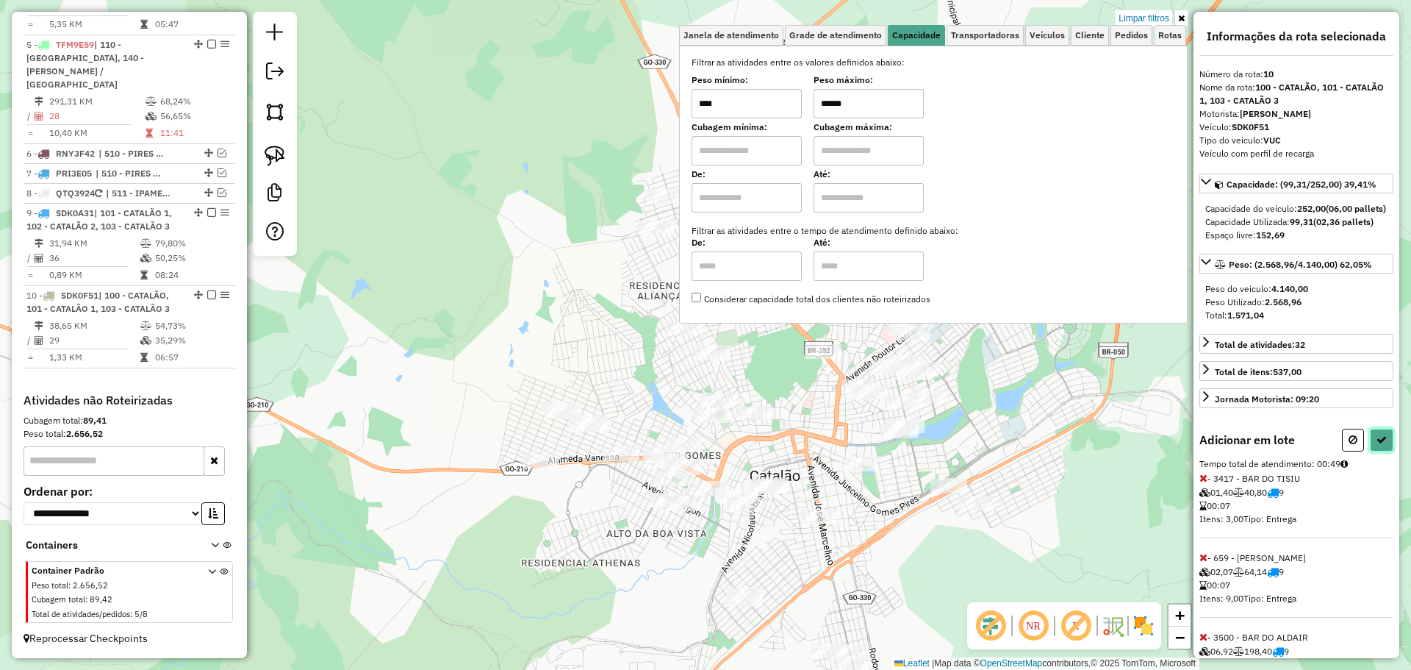
click at [1382, 445] on icon at bounding box center [1382, 439] width 10 height 10
select select "**********"
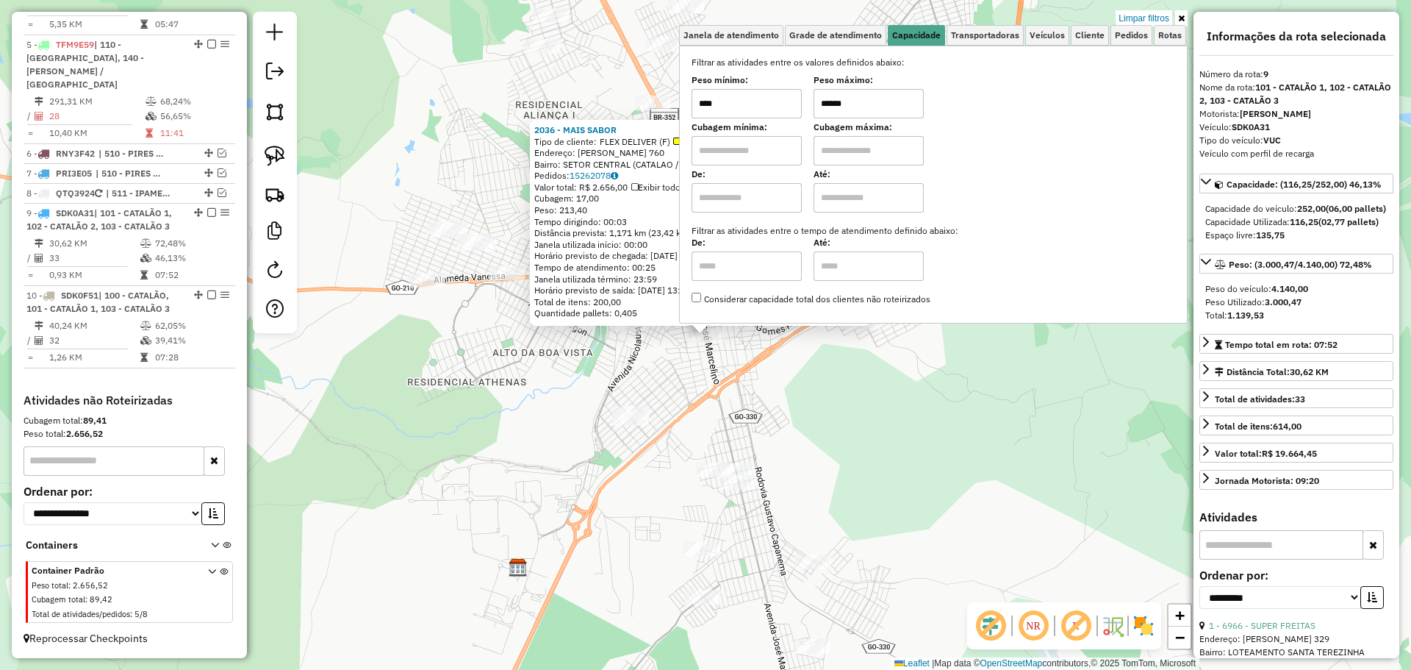
click at [918, 505] on div "2036 - MAIS SABOR Tipo de cliente: FLEX DELIVER (F) Endereço: [PERSON_NAME] 760…" at bounding box center [705, 335] width 1411 height 670
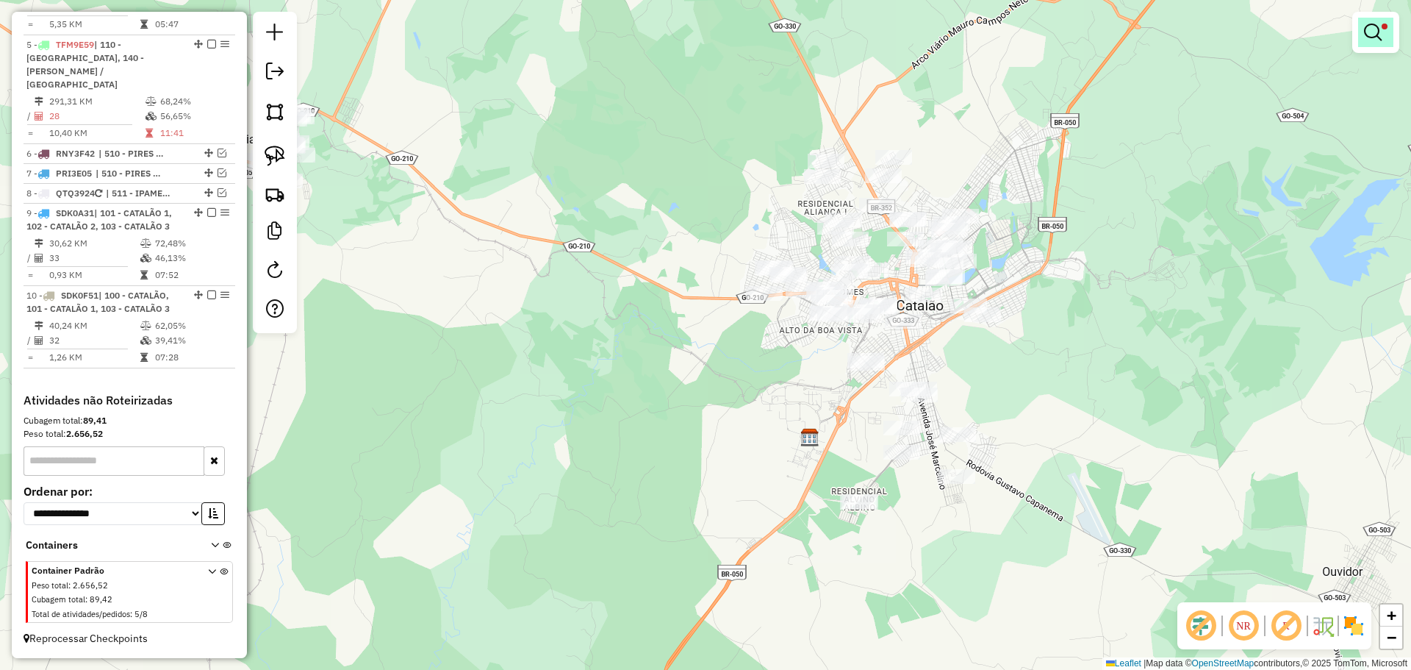
click at [1369, 43] on link at bounding box center [1375, 32] width 35 height 29
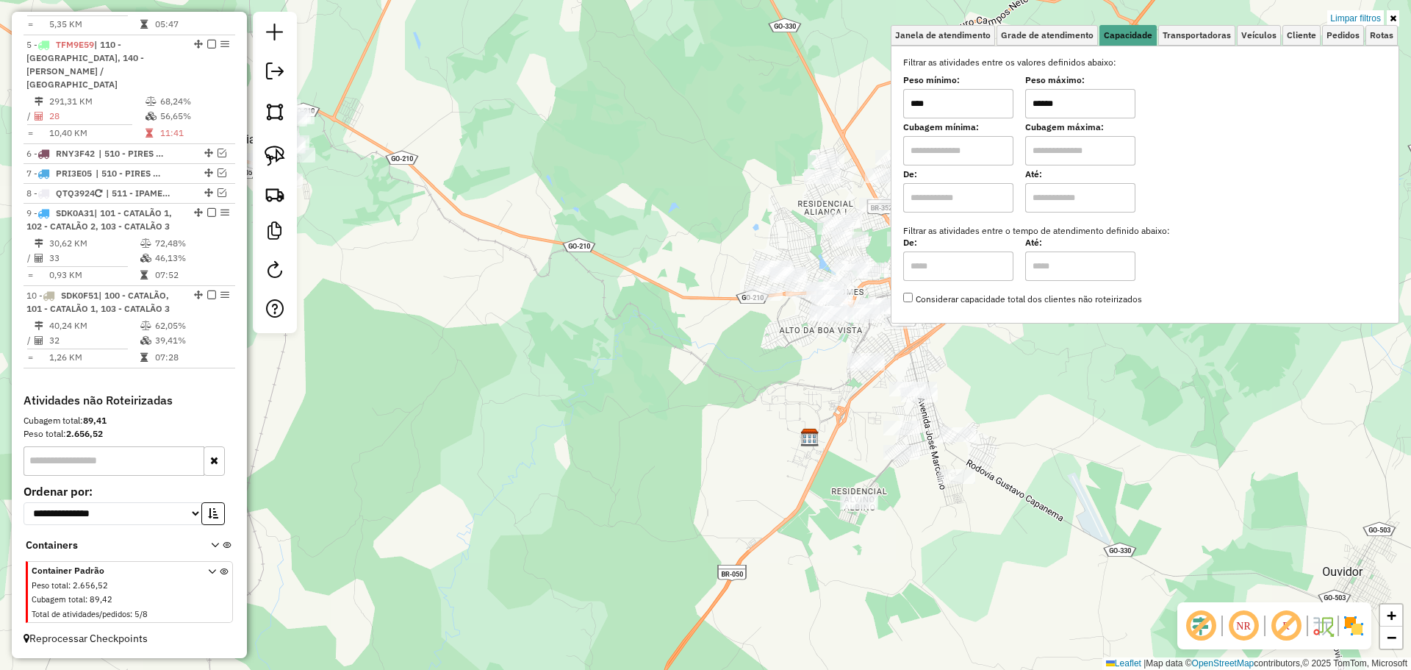
drag, startPoint x: 1089, startPoint y: 96, endPoint x: 970, endPoint y: 97, distance: 118.4
click at [970, 97] on div "Peso mínimo: **** Peso máximo: ******" at bounding box center [1145, 97] width 484 height 41
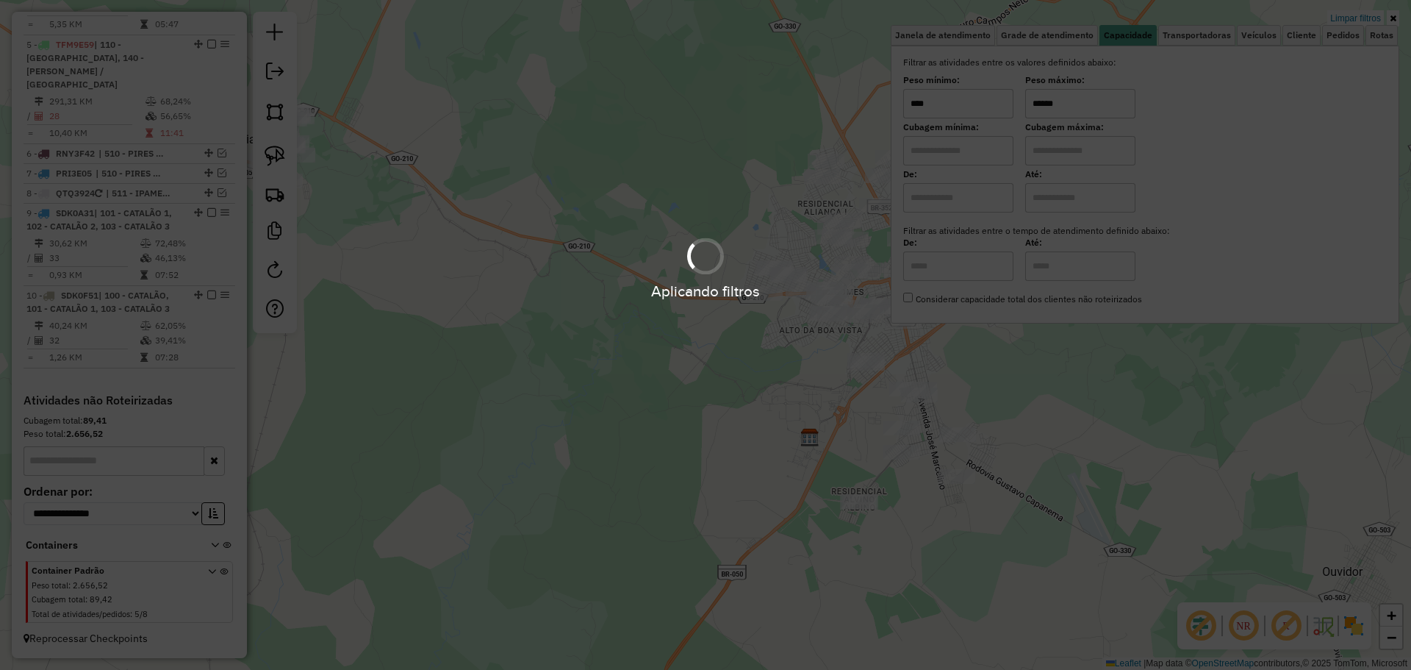
type input "******"
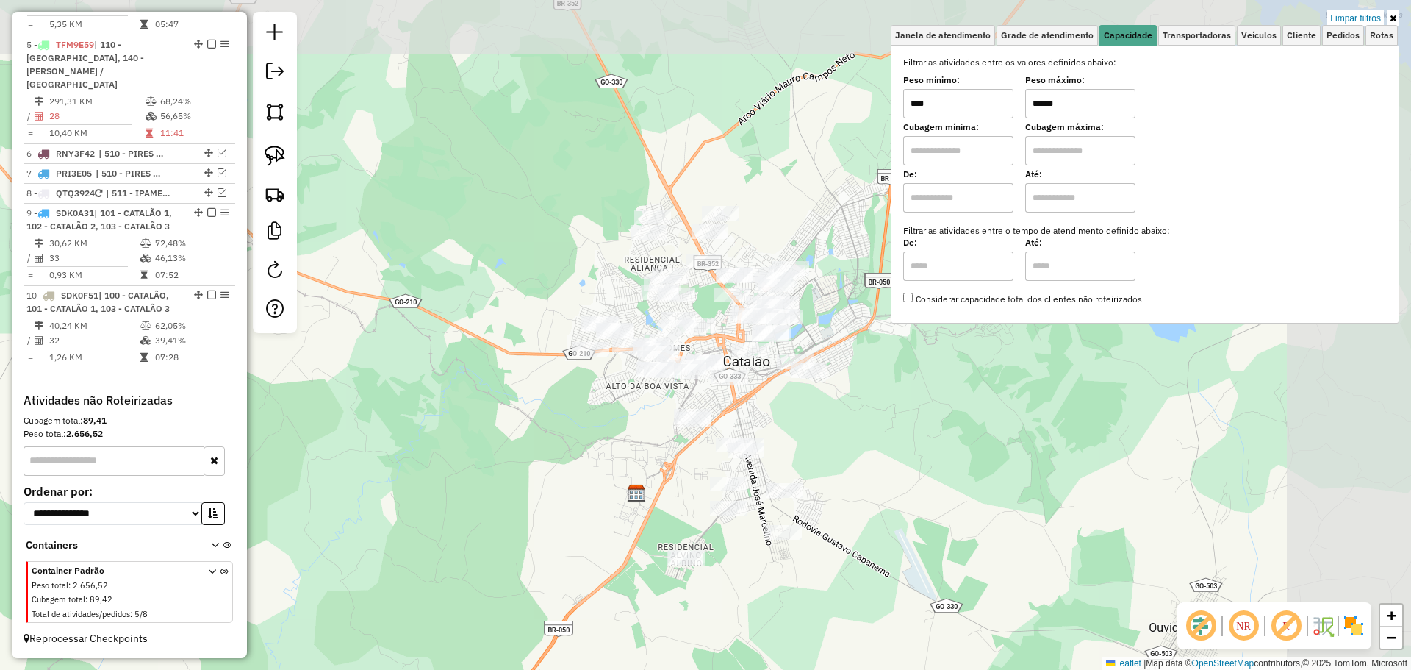
drag, startPoint x: 1118, startPoint y: 409, endPoint x: 820, endPoint y: 380, distance: 299.2
click at [963, 459] on div "Limpar filtros Janela de atendimento Grade de atendimento Capacidade Transporta…" at bounding box center [705, 335] width 1411 height 670
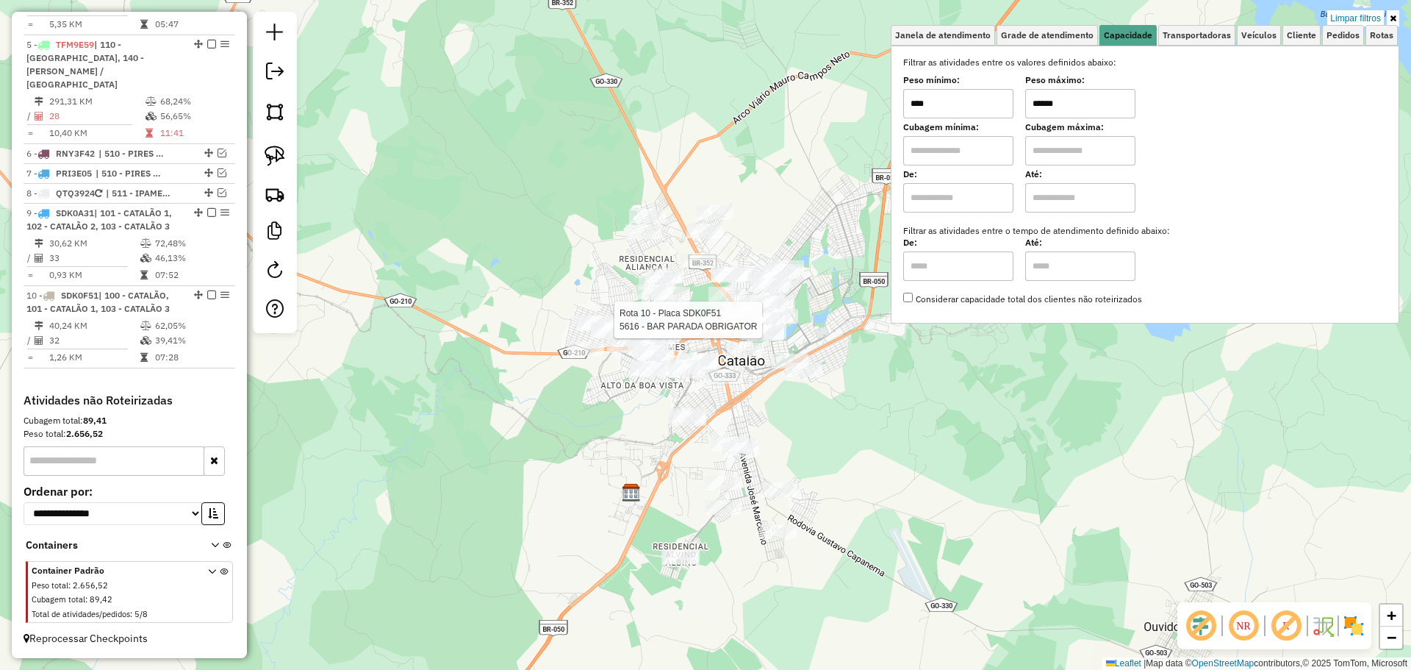
select select "**********"
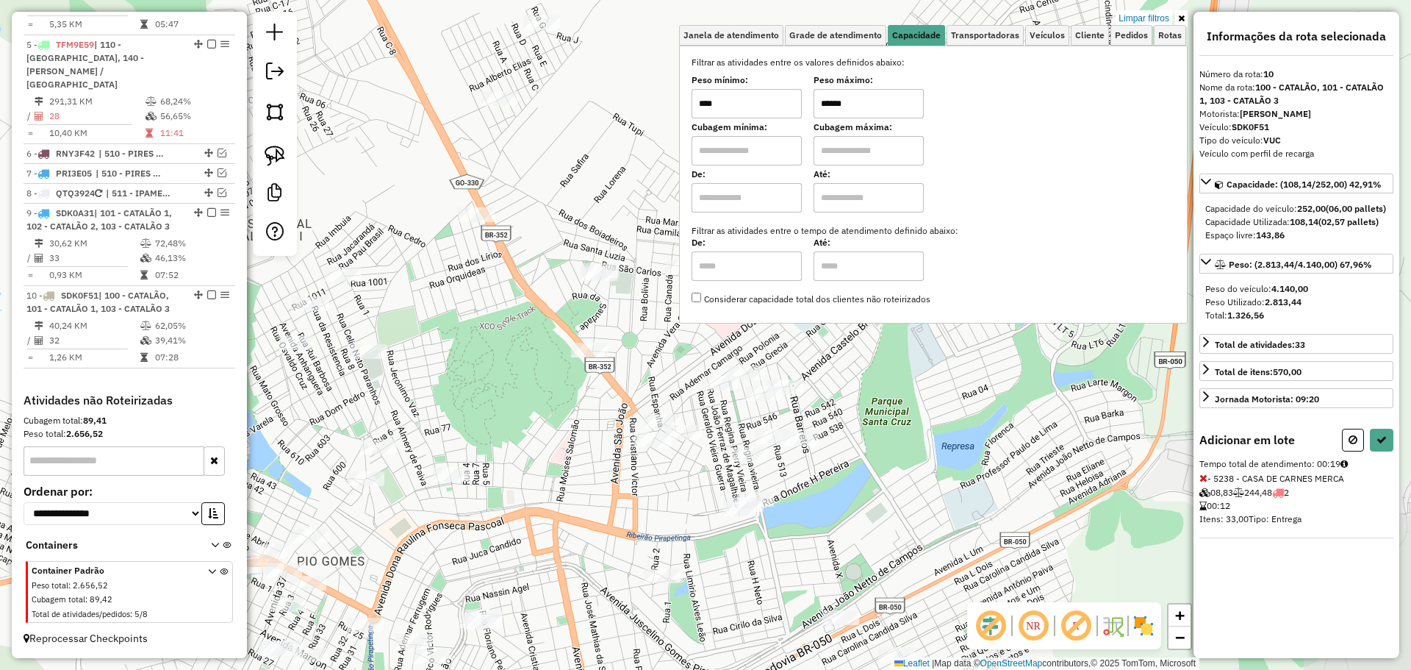
drag, startPoint x: 780, startPoint y: 426, endPoint x: 616, endPoint y: 512, distance: 185.1
click at [616, 512] on div "Limpar filtros Janela de atendimento Grade de atendimento Capacidade Transporta…" at bounding box center [705, 335] width 1411 height 670
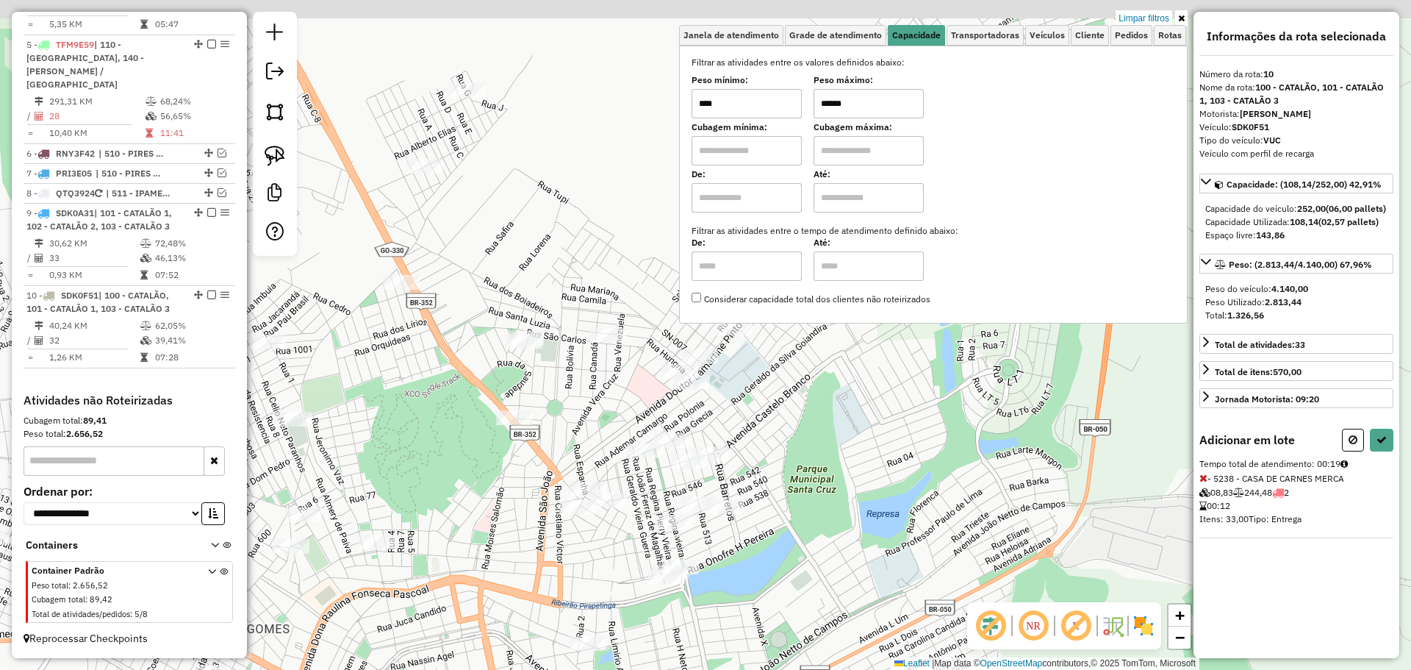
drag, startPoint x: 631, startPoint y: 341, endPoint x: 554, endPoint y: 409, distance: 103.1
click at [554, 409] on div "Limpar filtros Janela de atendimento Grade de atendimento Capacidade Transporta…" at bounding box center [705, 335] width 1411 height 670
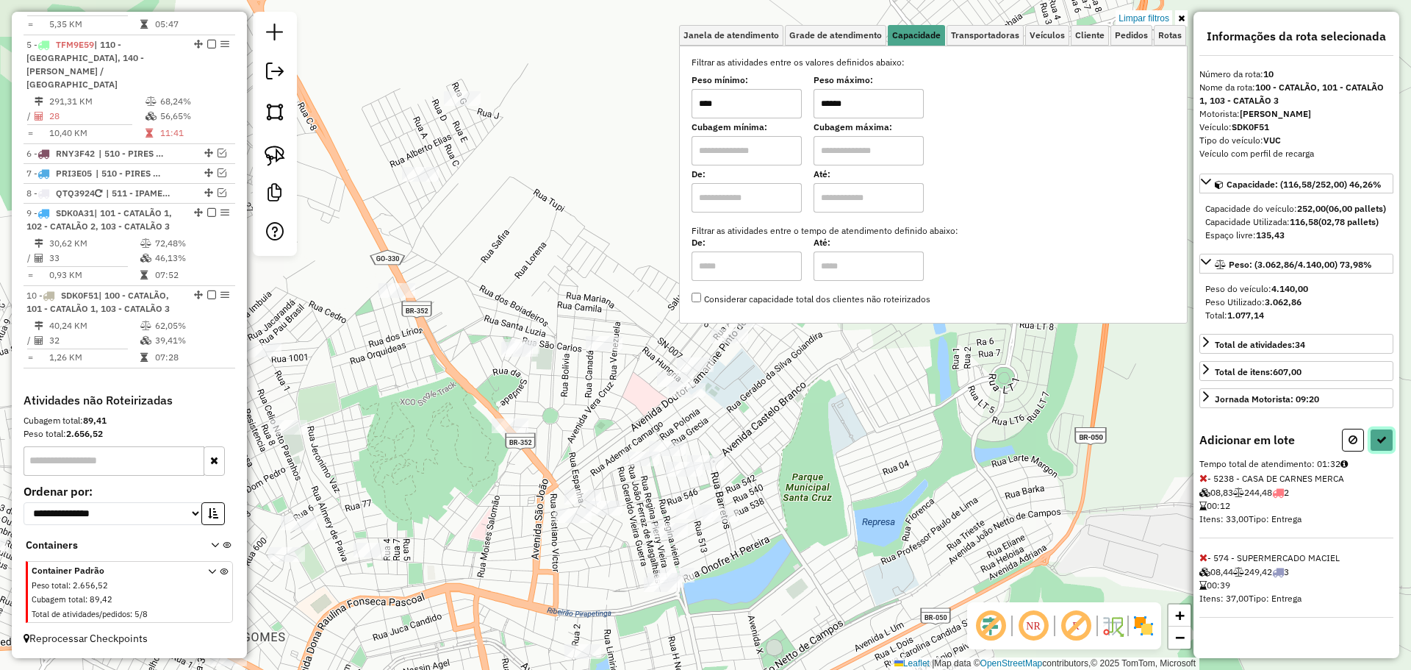
click at [1389, 451] on button at bounding box center [1382, 440] width 24 height 23
select select "**********"
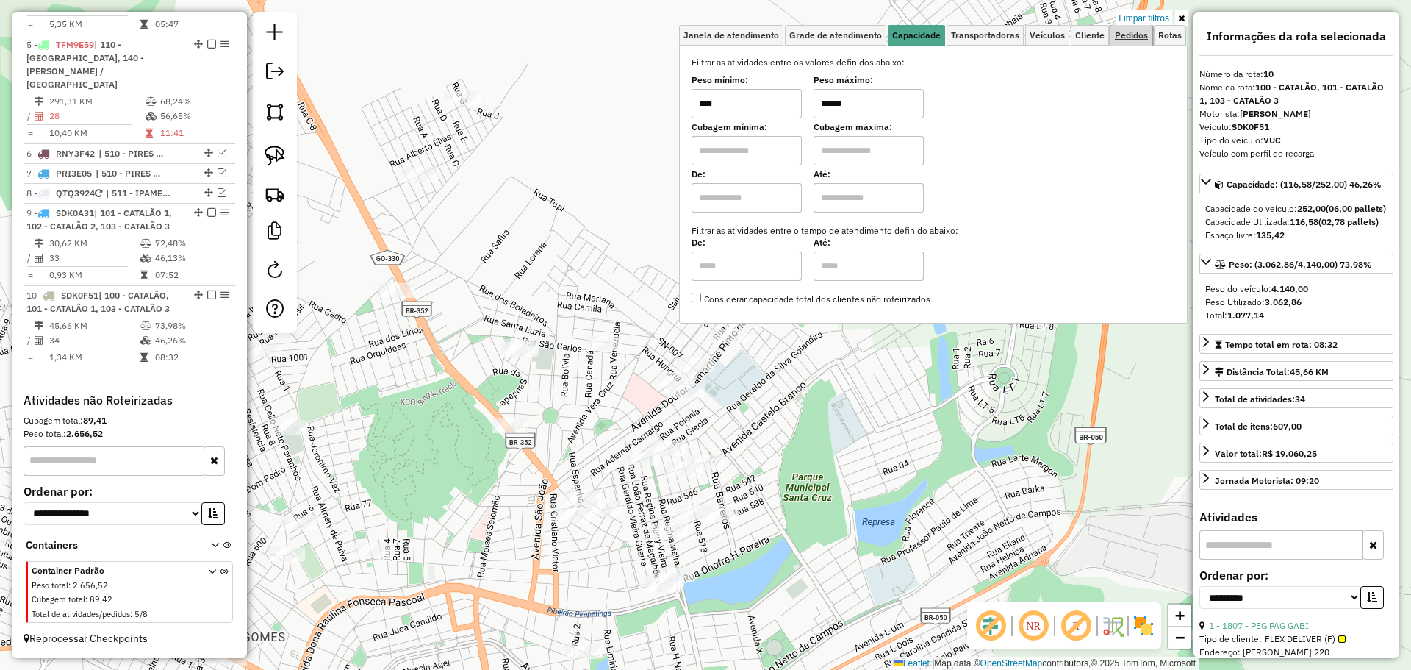
click at [1124, 37] on span "Pedidos" at bounding box center [1131, 35] width 33 height 9
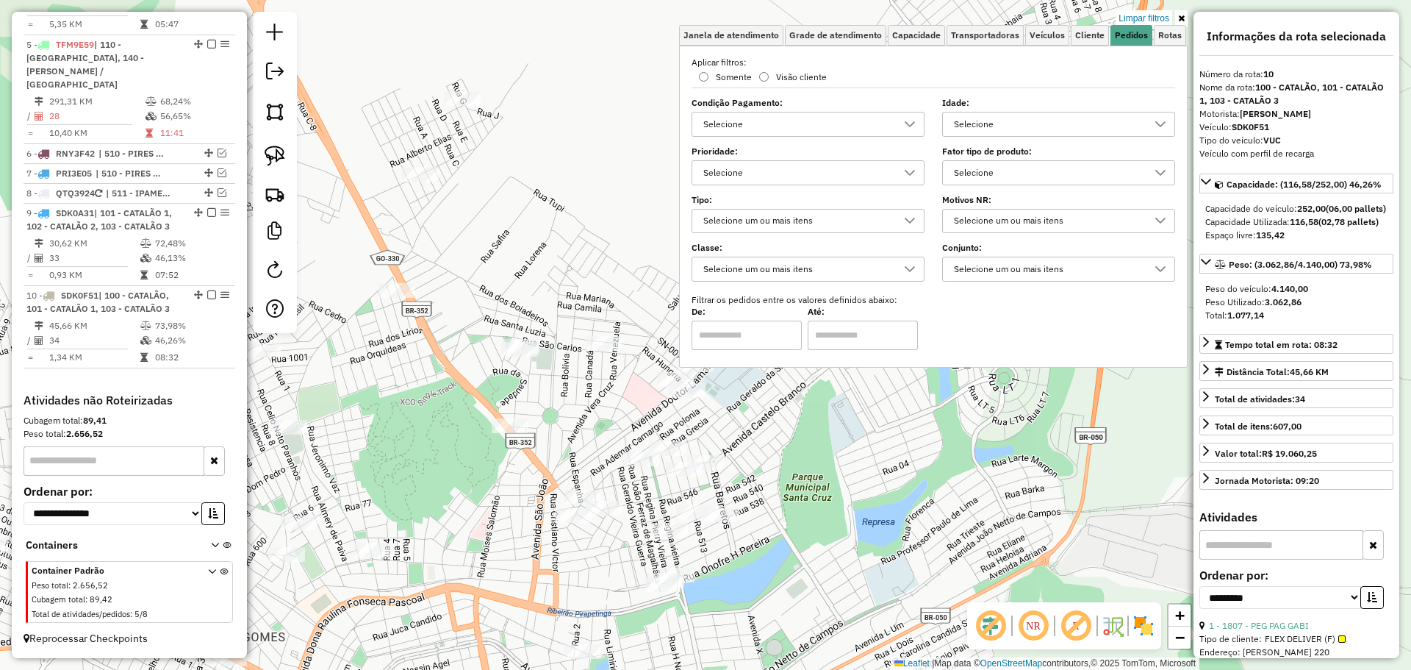
click at [1054, 180] on div "Selecione" at bounding box center [1048, 173] width 198 height 24
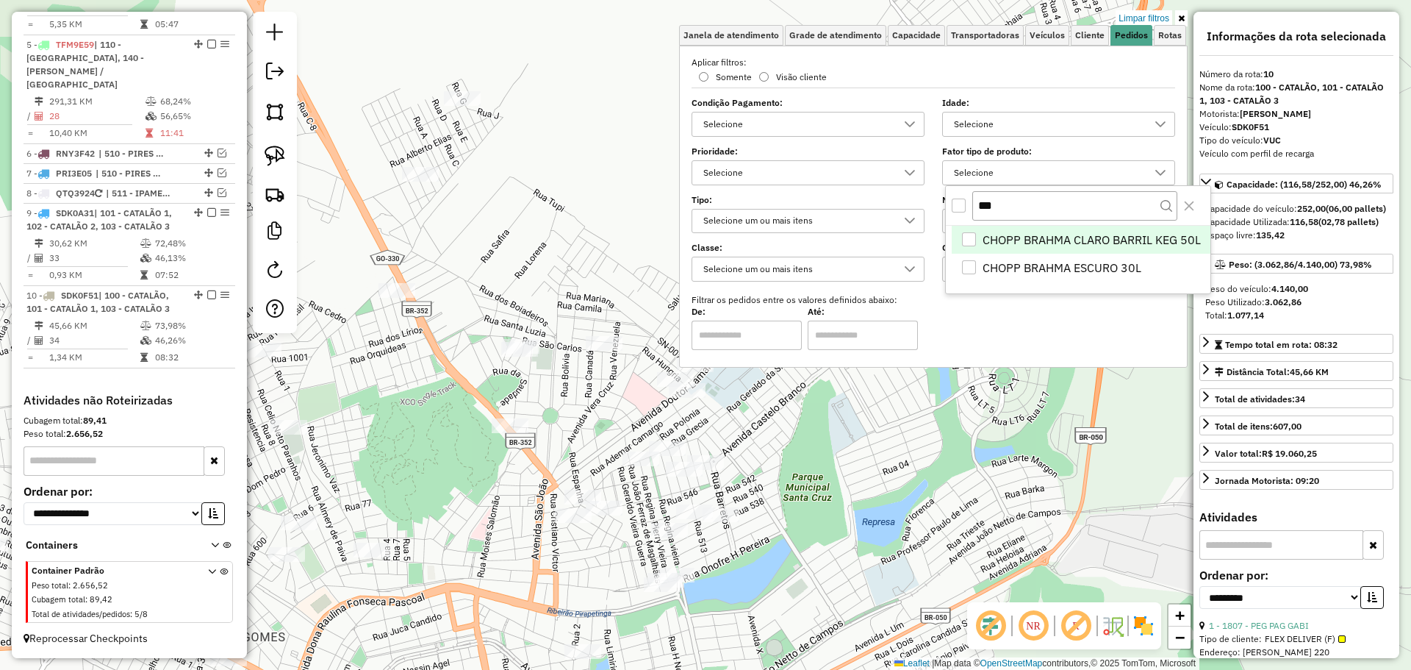
scroll to position [9, 51]
click at [967, 236] on div "CHOPP BRAHMA CLARO BARRIL KEG 50L" at bounding box center [969, 239] width 14 height 14
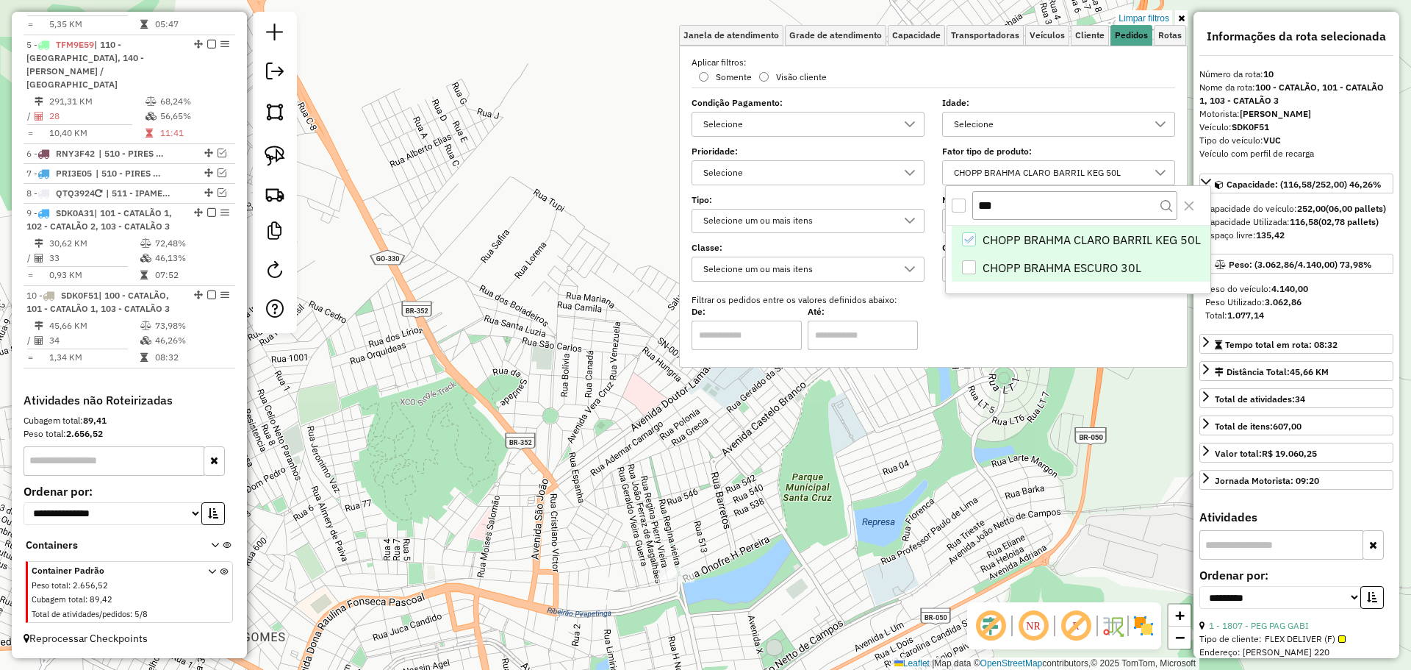
click at [968, 271] on div "CHOPP BRAHMA ESCURO 30L" at bounding box center [969, 267] width 14 height 14
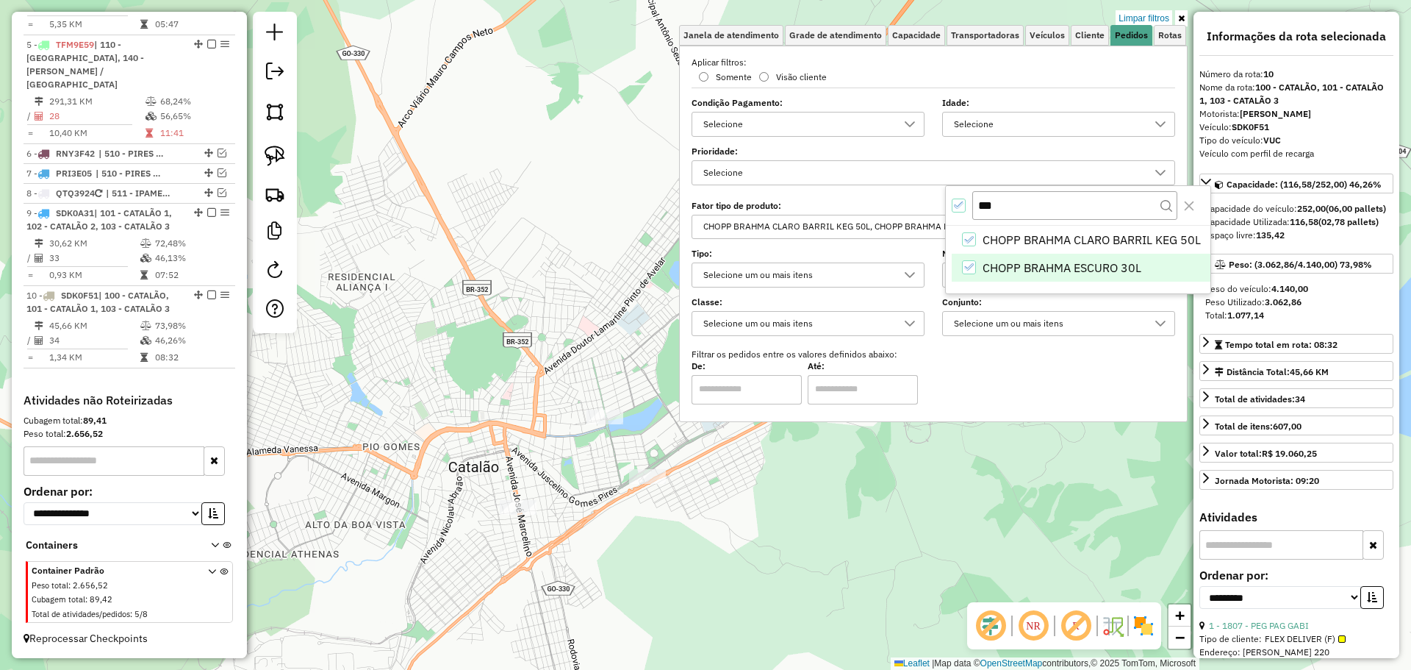
click at [515, 522] on div "Rota 9 - Placa SDK0A31 2036 - MAIS SABOR Limpar filtros Janela de atendimento G…" at bounding box center [705, 335] width 1411 height 670
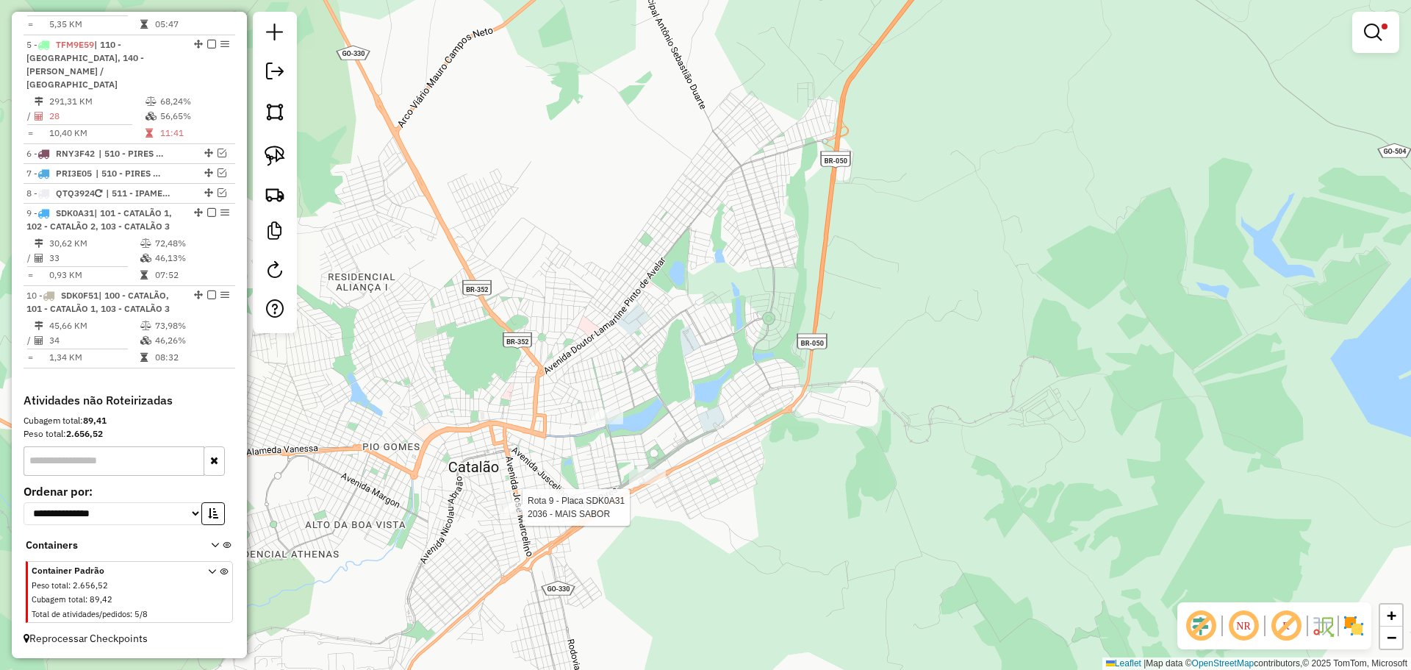
select select "**********"
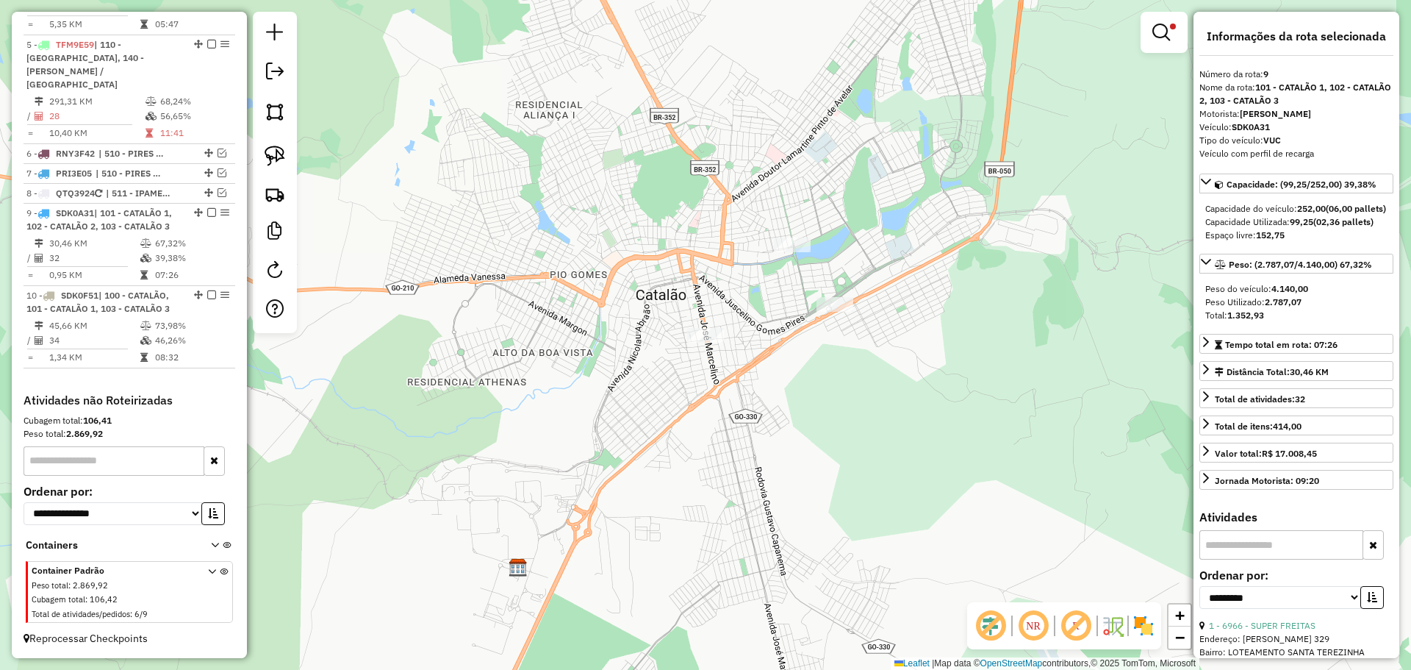
click at [763, 352] on div "Limpar filtros Janela de atendimento Grade de atendimento Capacidade Transporta…" at bounding box center [705, 335] width 1411 height 670
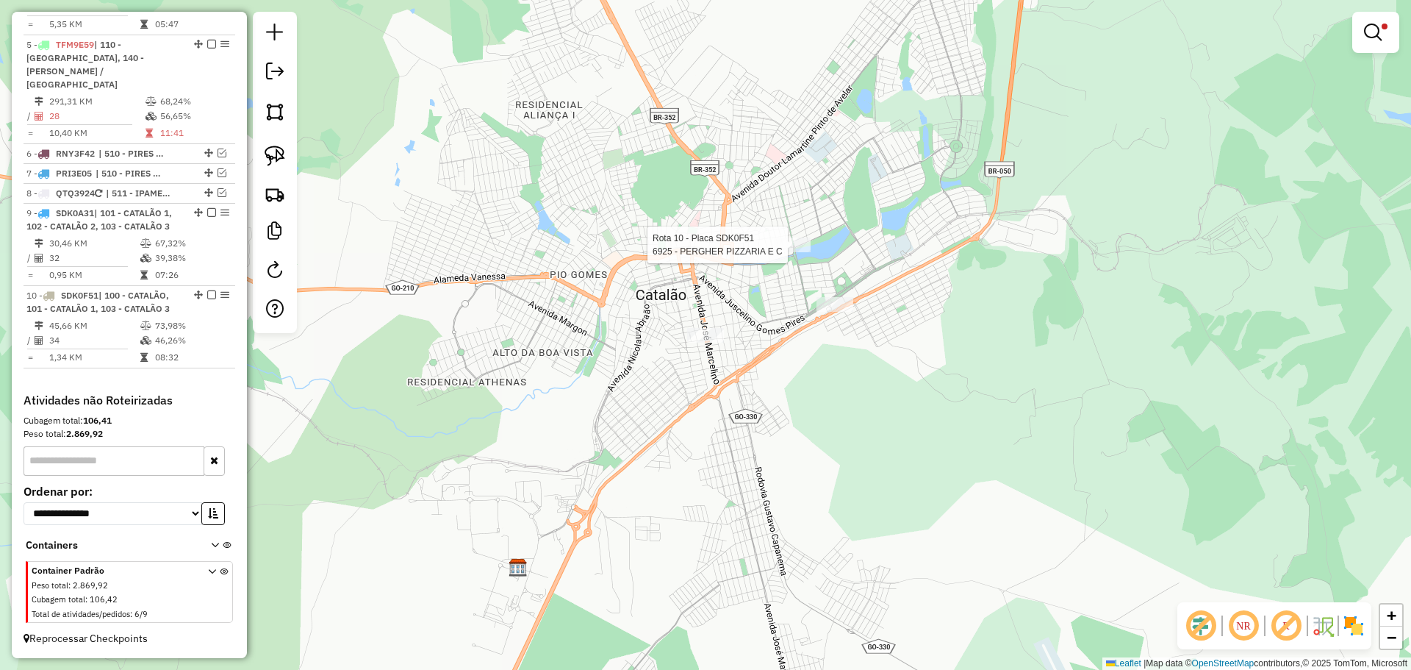
select select "**********"
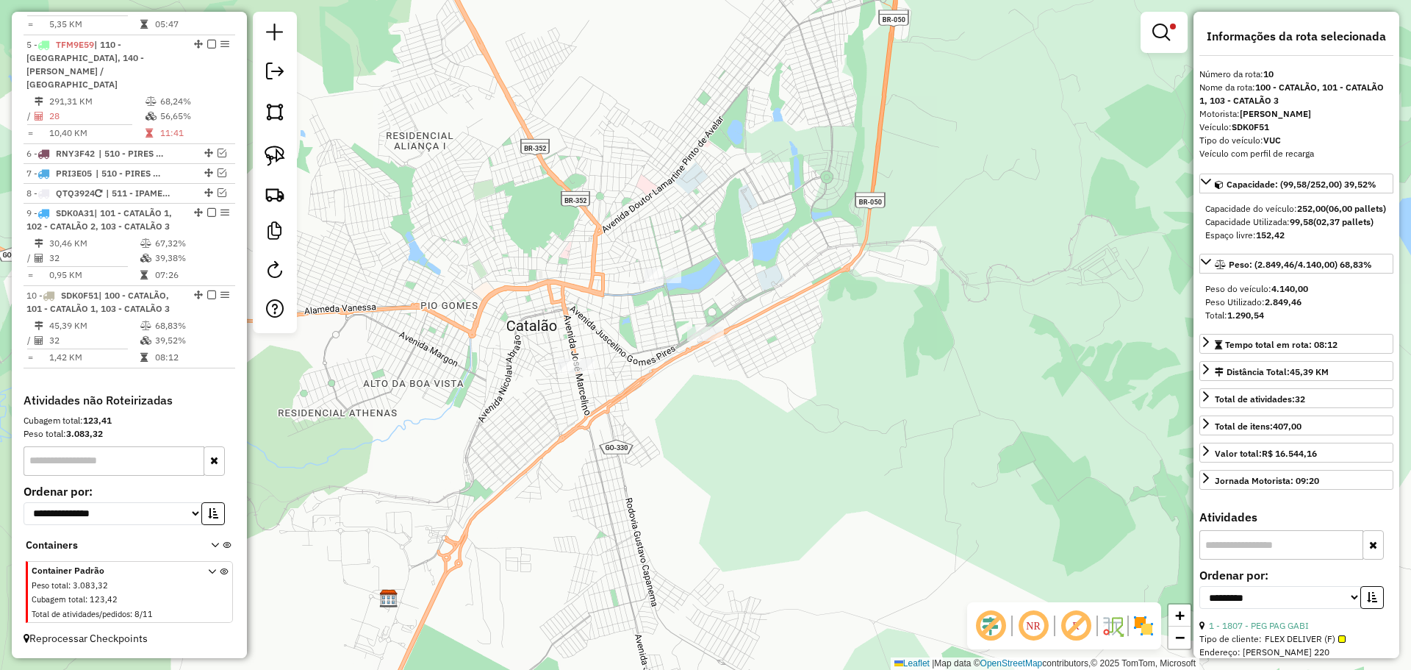
click at [1162, 35] on em at bounding box center [1162, 33] width 18 height 18
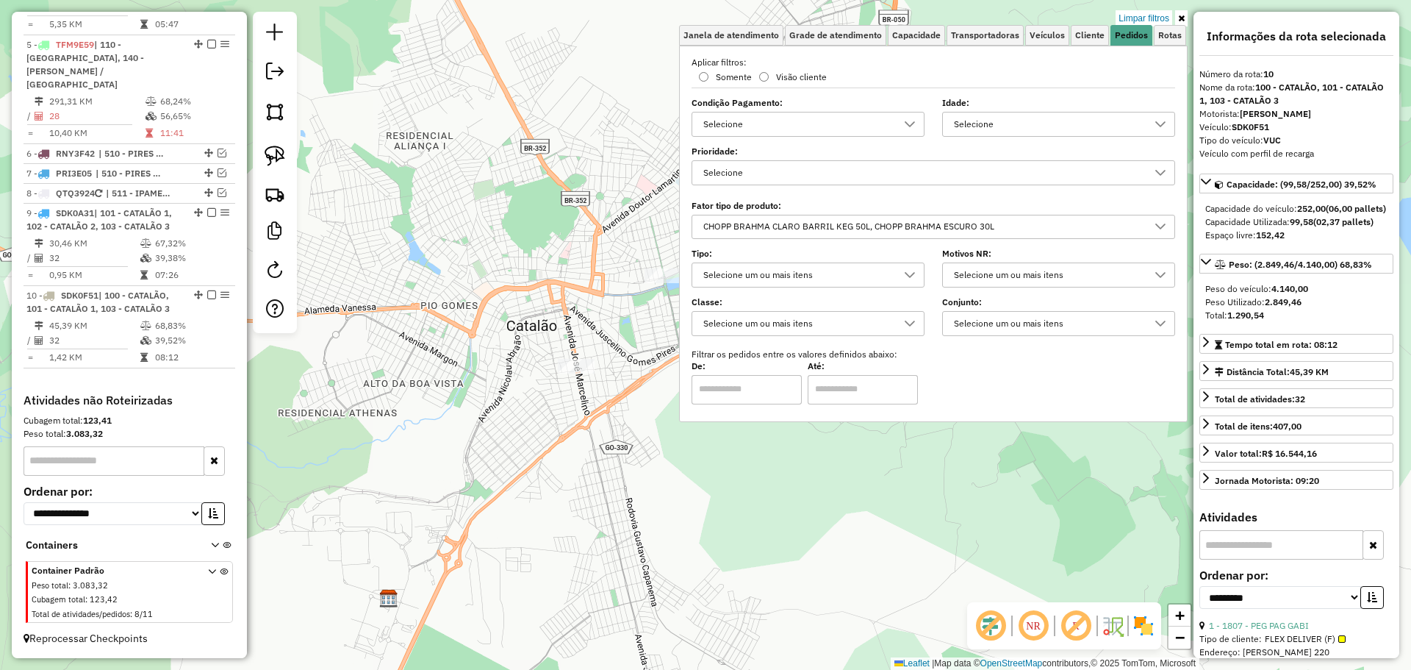
click at [1031, 228] on div "CHOPP BRAHMA CLARO BARRIL KEG 50L, CHOPP BRAHMA ESCURO 30L" at bounding box center [922, 227] width 448 height 24
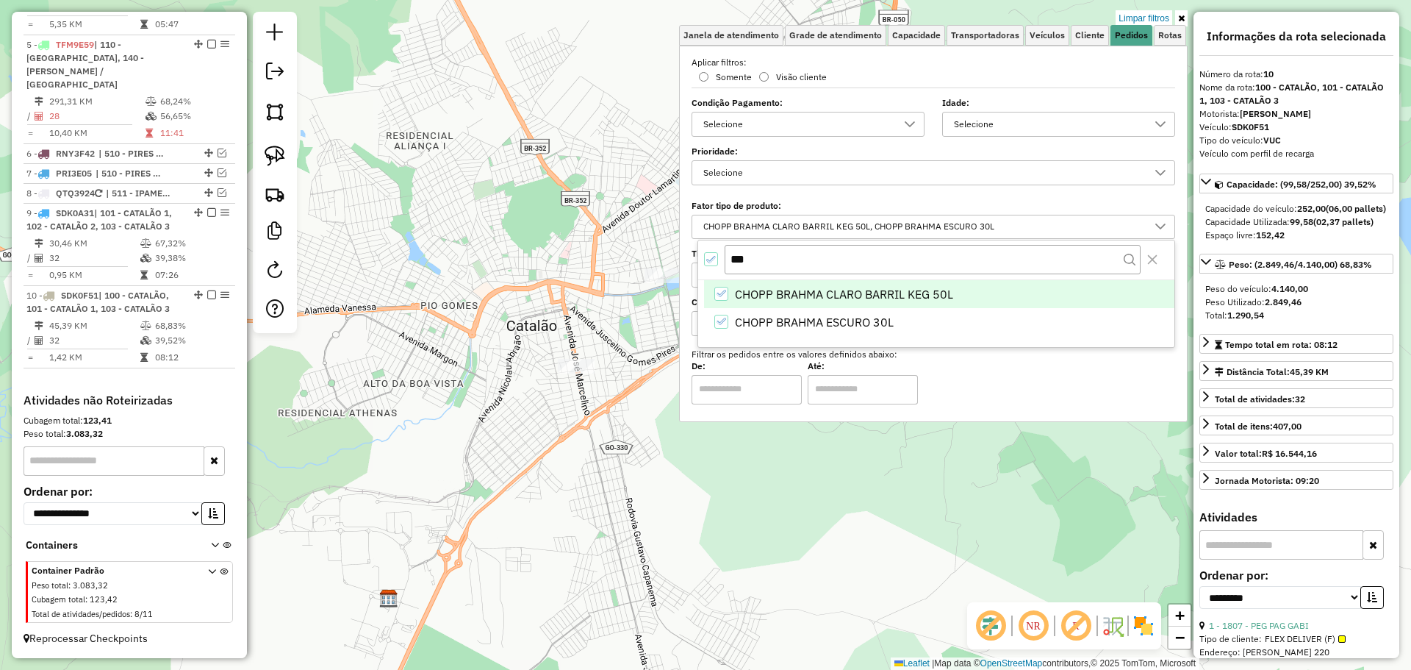
click at [726, 284] on li "CHOPP BRAHMA CLARO BARRIL KEG 50L" at bounding box center [939, 294] width 470 height 28
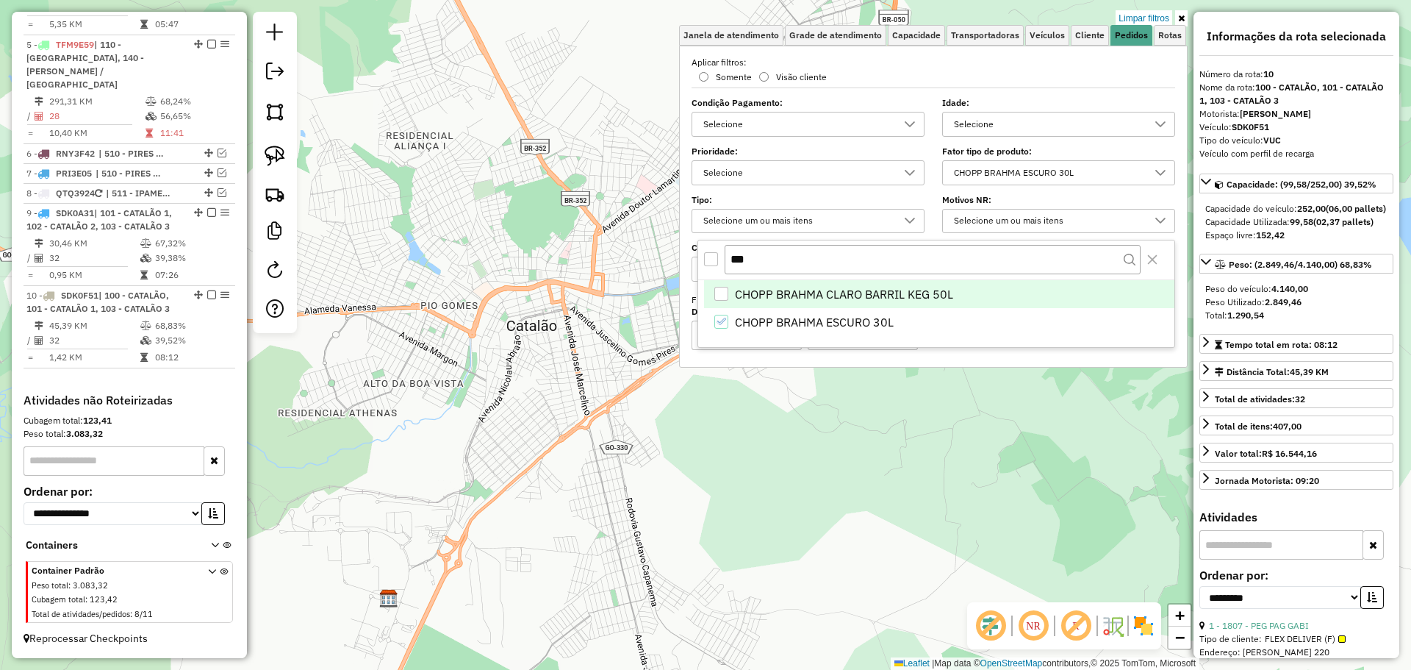
click at [725, 321] on icon "CHOPP BRAHMA ESCURO 30L" at bounding box center [721, 321] width 10 height 10
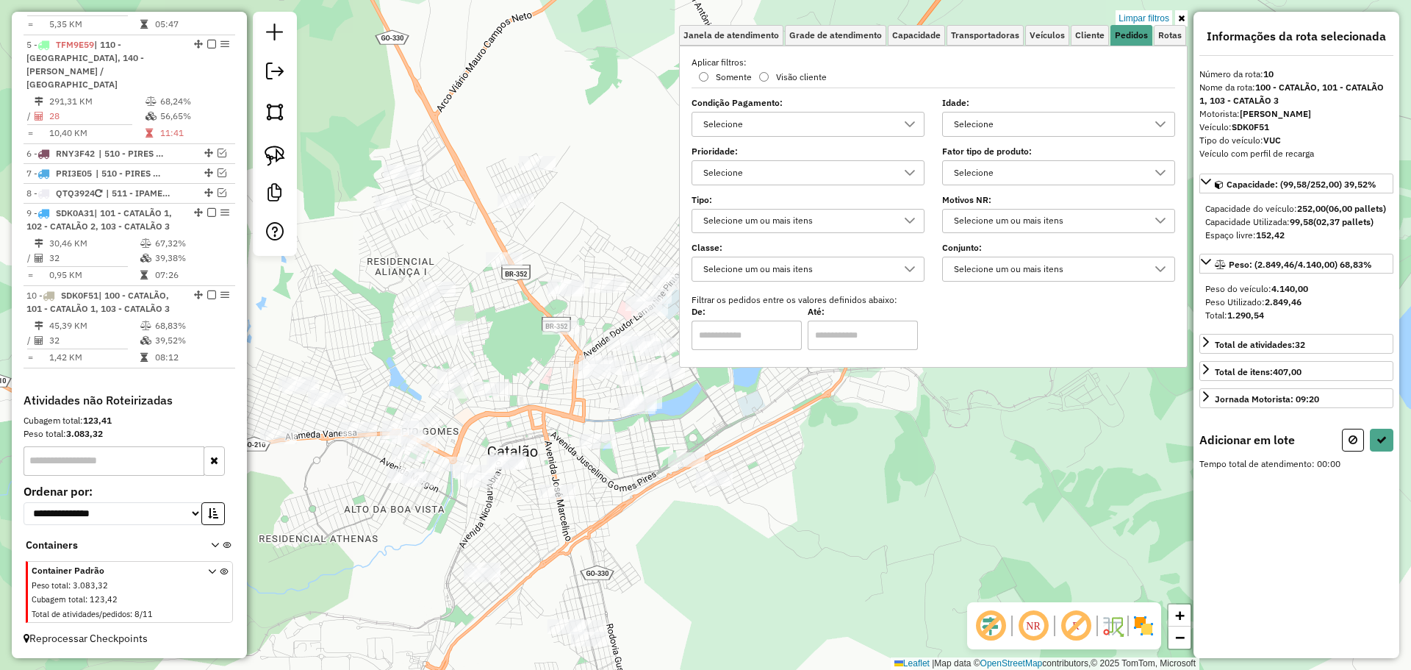
drag, startPoint x: 880, startPoint y: 500, endPoint x: 607, endPoint y: 454, distance: 276.6
click at [695, 545] on div "Limpar filtros Janela de atendimento Grade de atendimento Capacidade Transporta…" at bounding box center [705, 335] width 1411 height 670
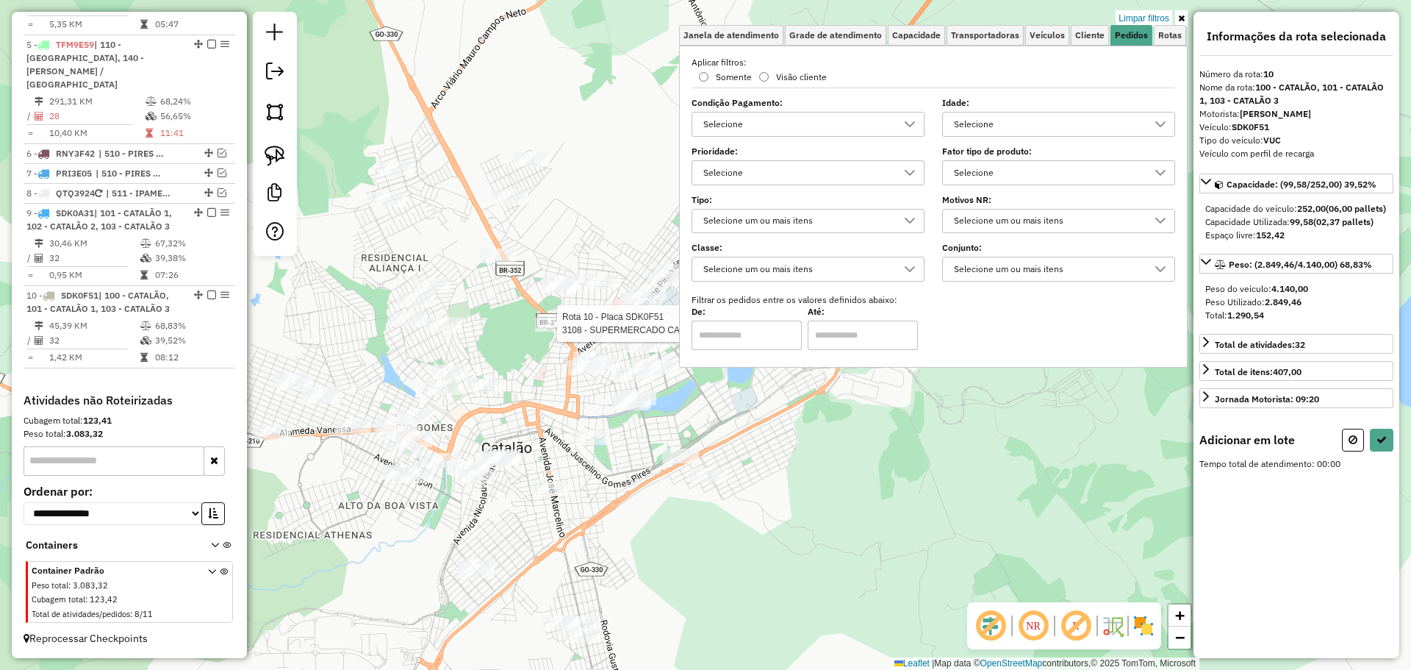
click at [535, 332] on div at bounding box center [553, 324] width 37 height 15
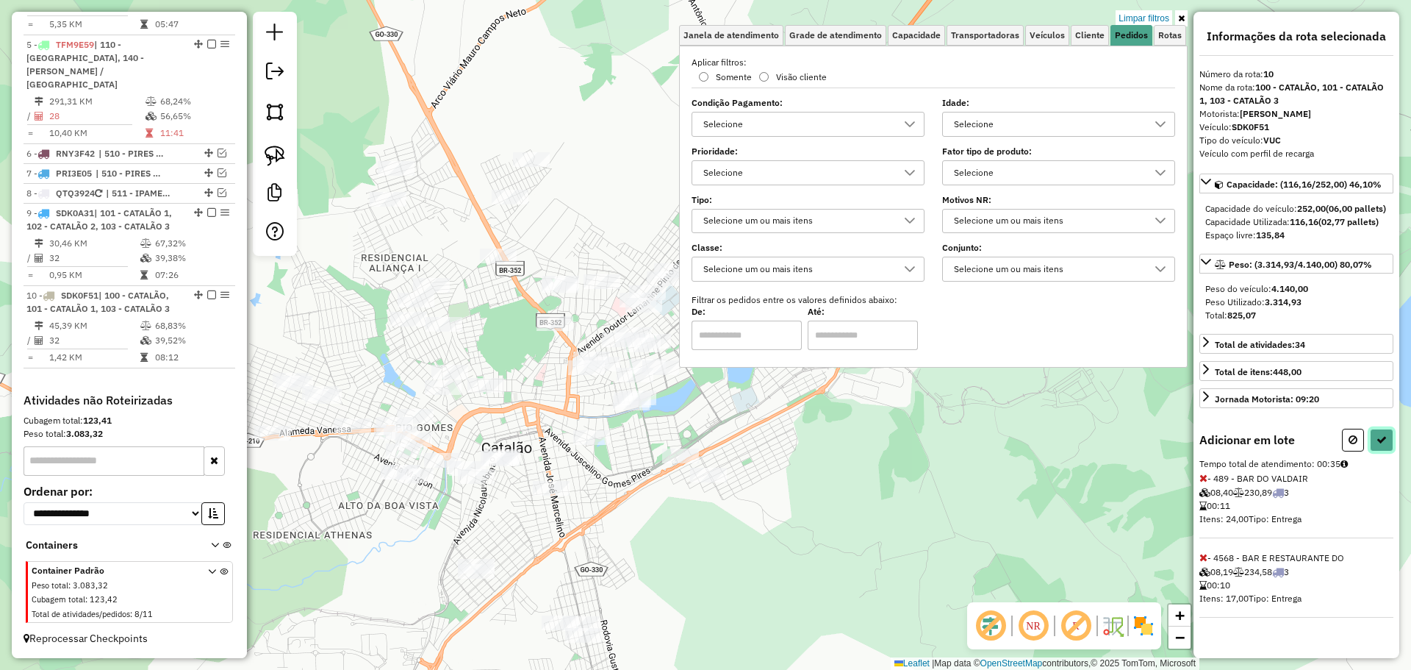
click at [1375, 451] on button at bounding box center [1382, 440] width 24 height 23
select select "**********"
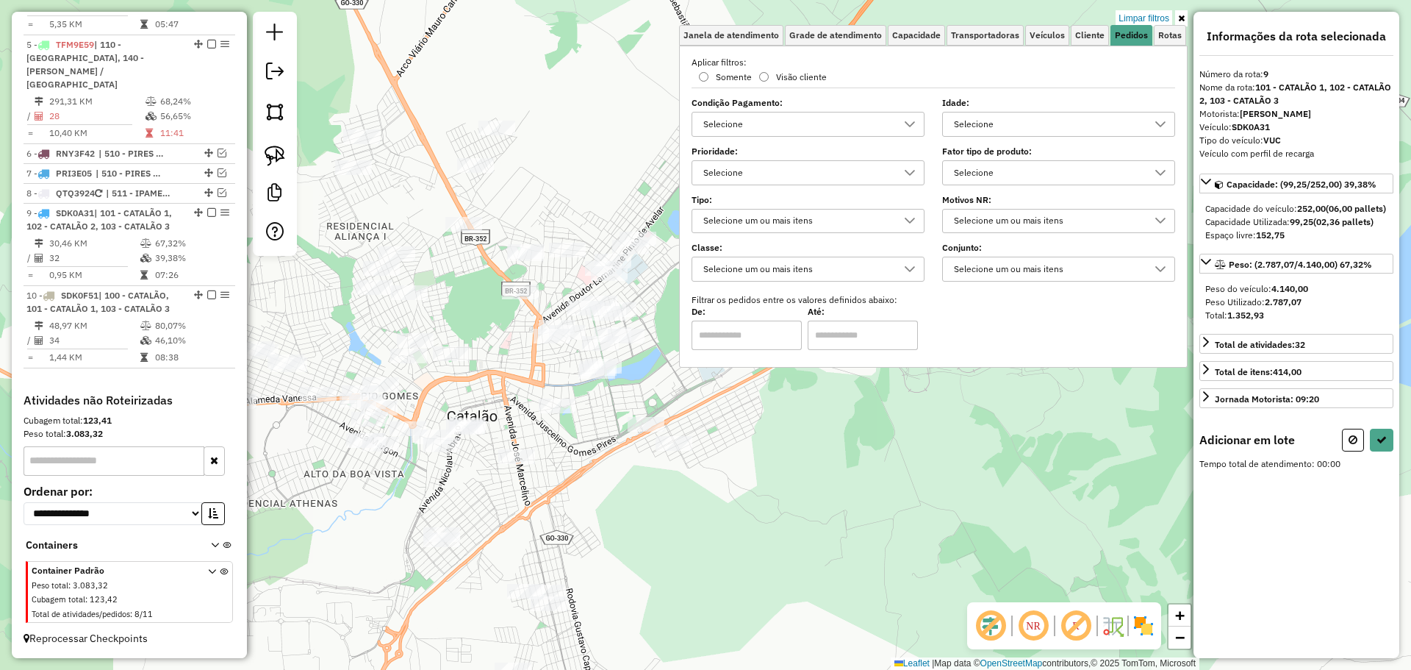
drag, startPoint x: 878, startPoint y: 426, endPoint x: 610, endPoint y: 526, distance: 286.6
click at [615, 534] on div "Limpar filtros Janela de atendimento Grade de atendimento Capacidade Transporta…" at bounding box center [705, 335] width 1411 height 670
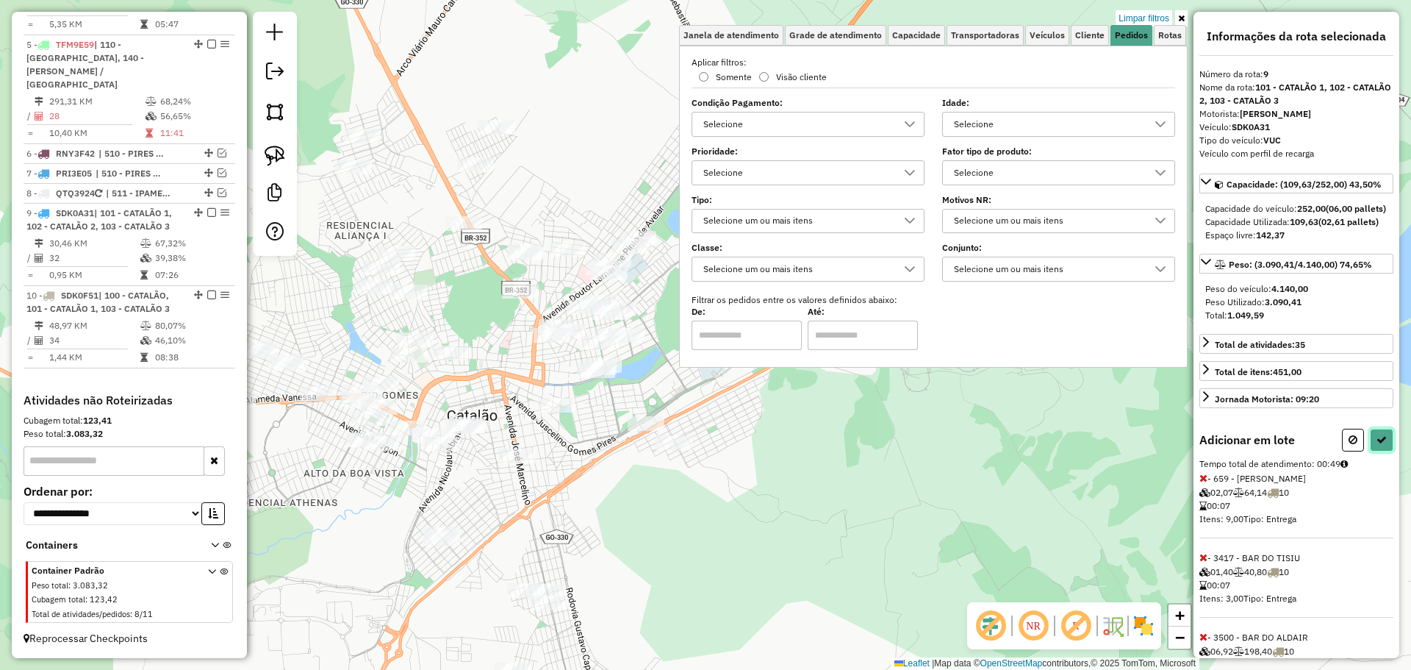
click at [1377, 445] on icon at bounding box center [1382, 439] width 10 height 10
select select "**********"
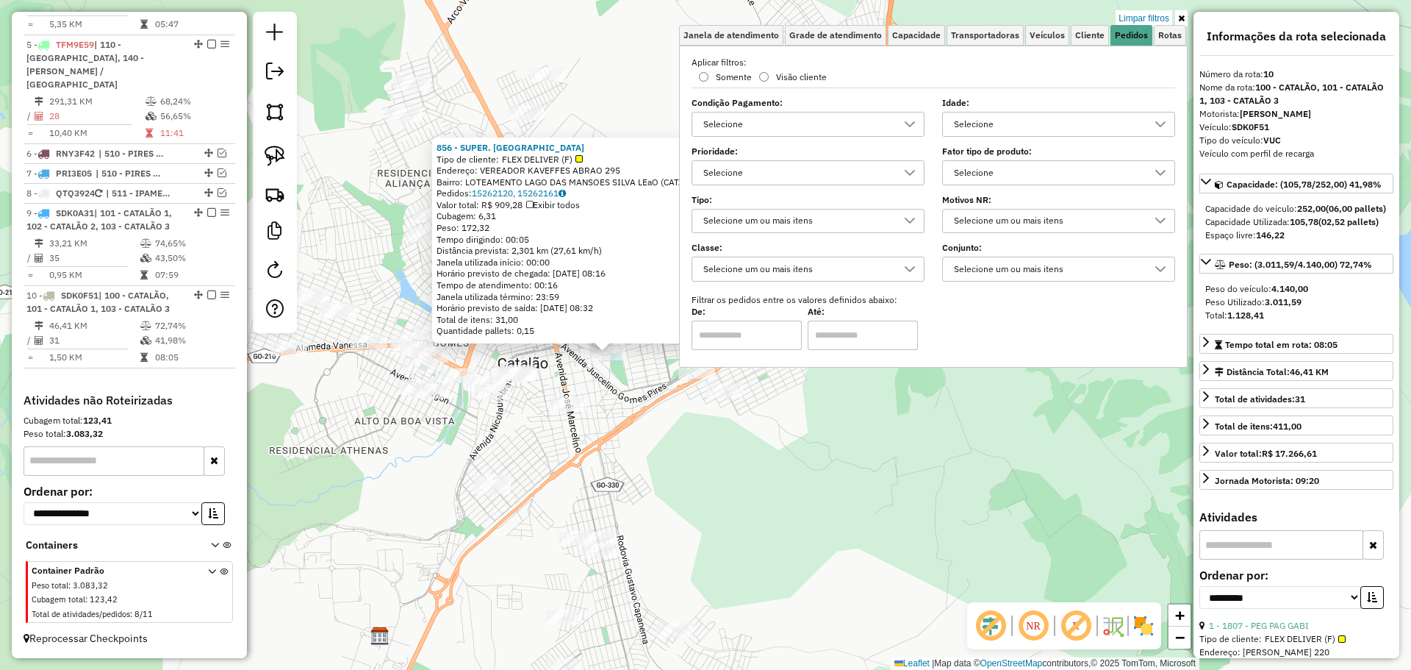
drag, startPoint x: 809, startPoint y: 487, endPoint x: 668, endPoint y: 526, distance: 145.5
click at [668, 526] on div "856 - SUPER. BETEL Tipo de cliente: FLEX DELIVER (F) Endereço: VEREADOR KAVEFFE…" at bounding box center [705, 335] width 1411 height 670
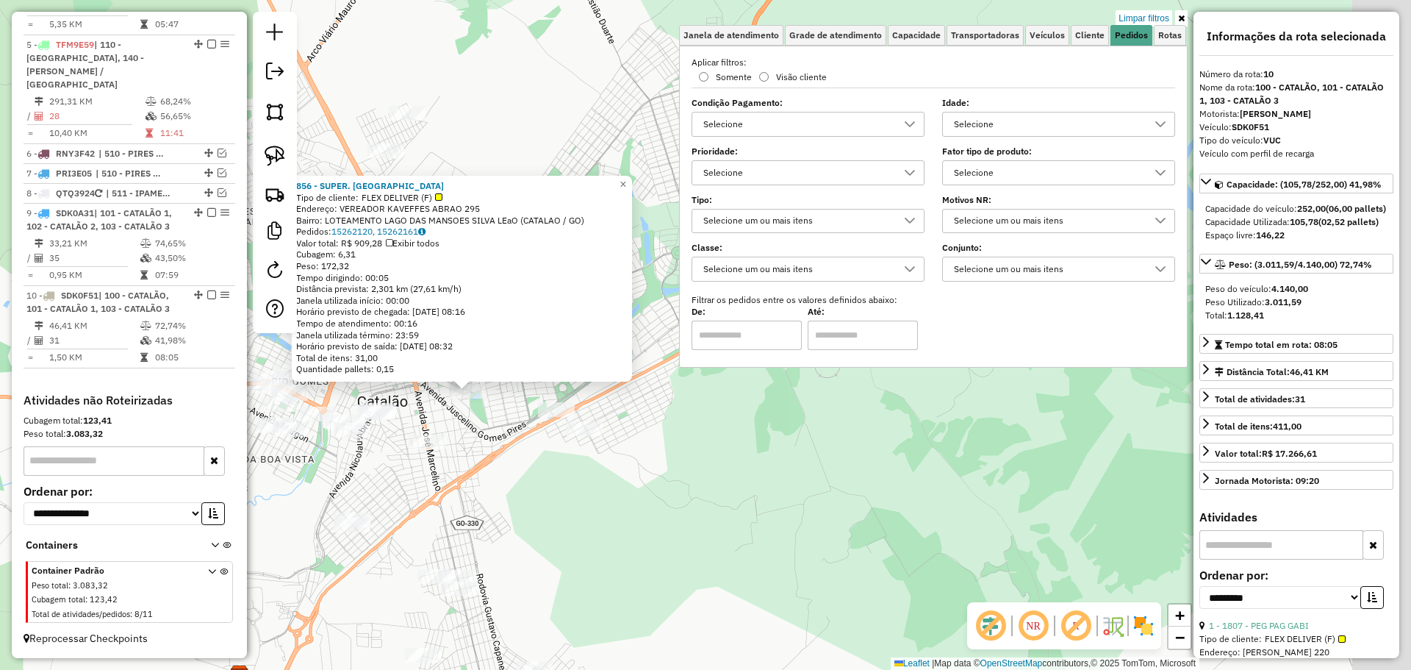
click at [667, 526] on div "856 - SUPER. BETEL Tipo de cliente: FLEX DELIVER (F) Endereço: VEREADOR KAVEFFE…" at bounding box center [705, 335] width 1411 height 670
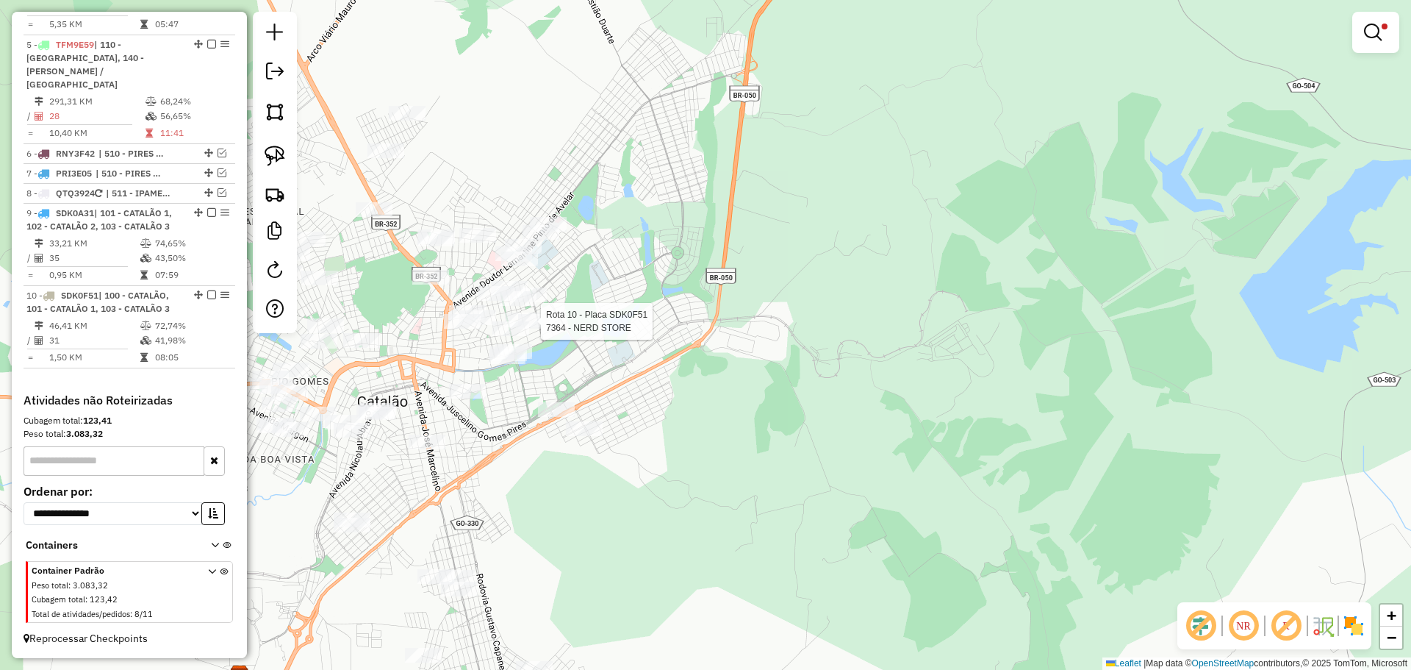
select select "**********"
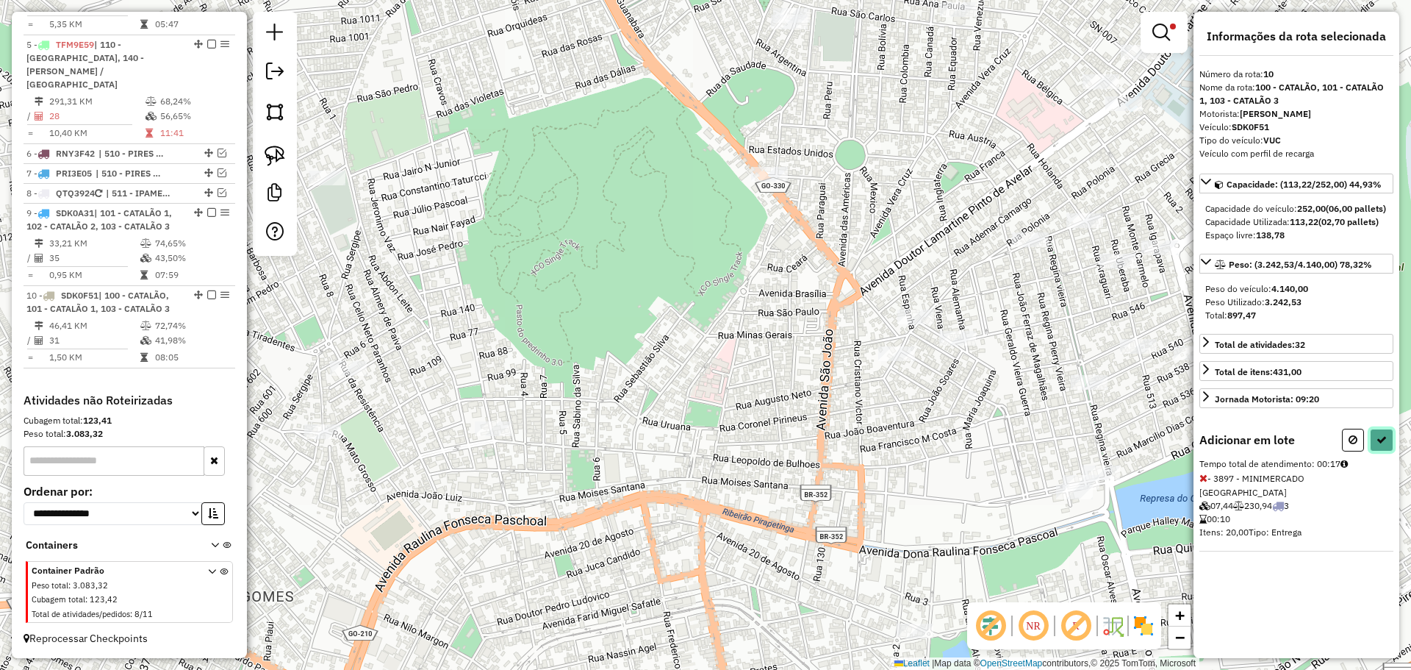
click at [1384, 445] on icon at bounding box center [1382, 439] width 10 height 10
select select "**********"
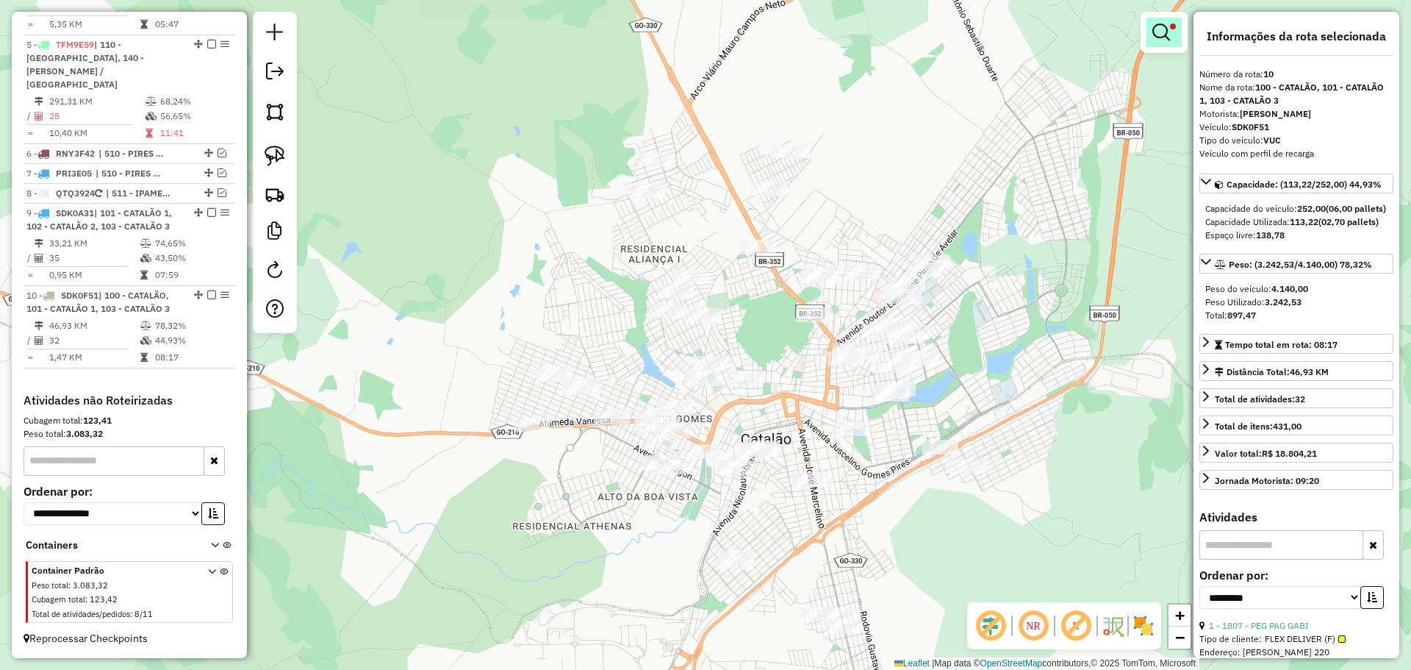
click at [1159, 40] on em at bounding box center [1162, 33] width 18 height 18
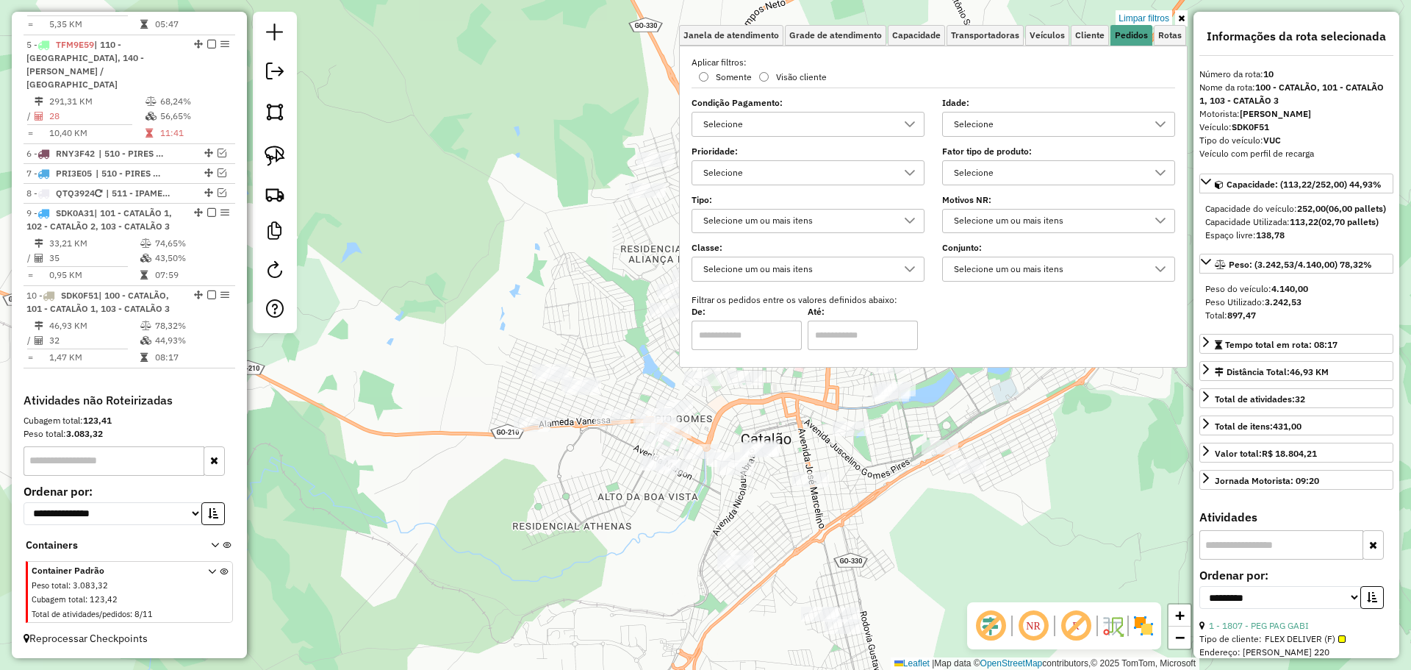
click at [1039, 165] on div "Selecione" at bounding box center [1048, 173] width 198 height 24
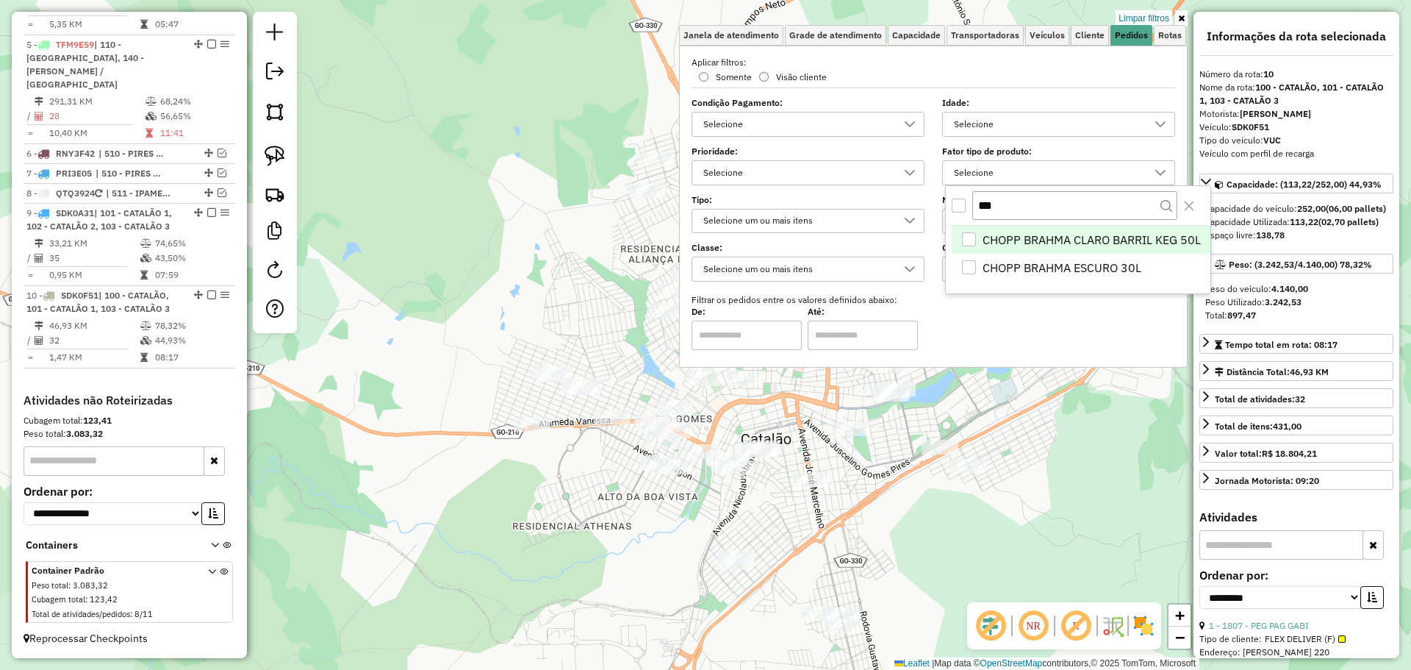
drag, startPoint x: 976, startPoint y: 237, endPoint x: 973, endPoint y: 259, distance: 22.4
click at [975, 237] on div "CHOPP BRAHMA CLARO BARRIL KEG 50L" at bounding box center [969, 239] width 15 height 15
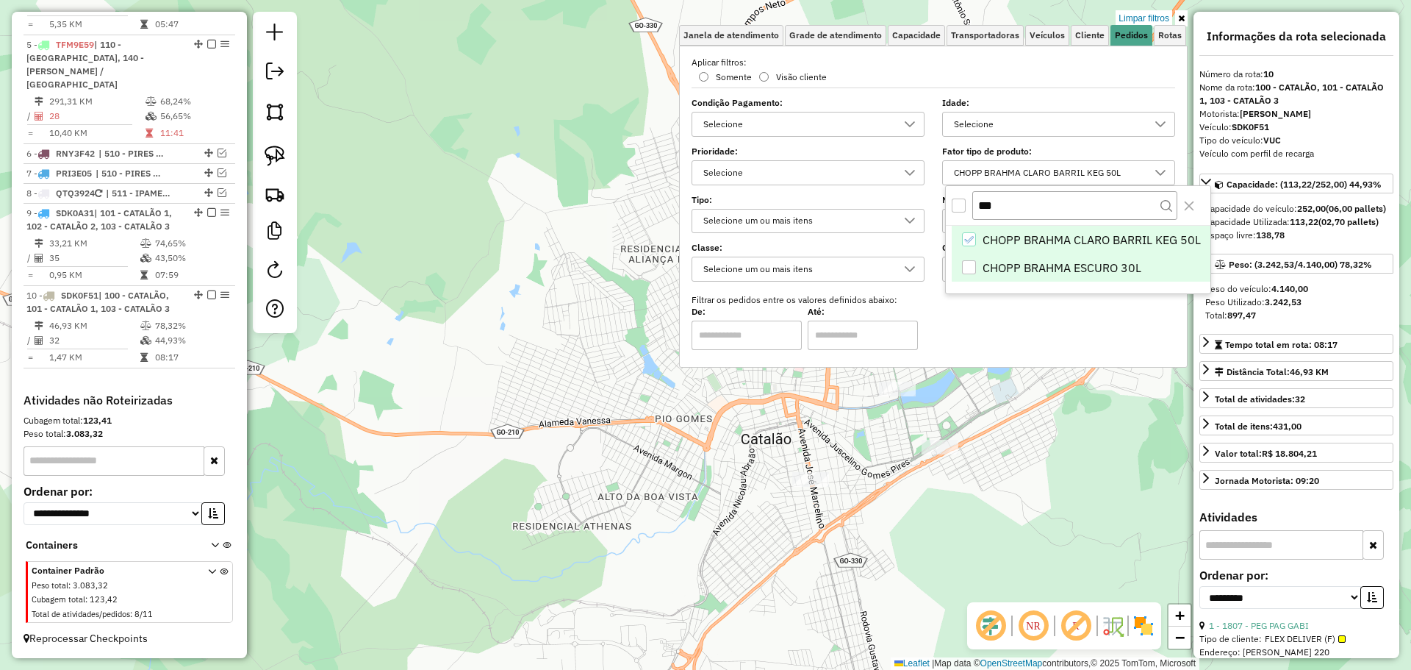
click at [970, 266] on div "CHOPP BRAHMA ESCURO 30L" at bounding box center [969, 267] width 14 height 14
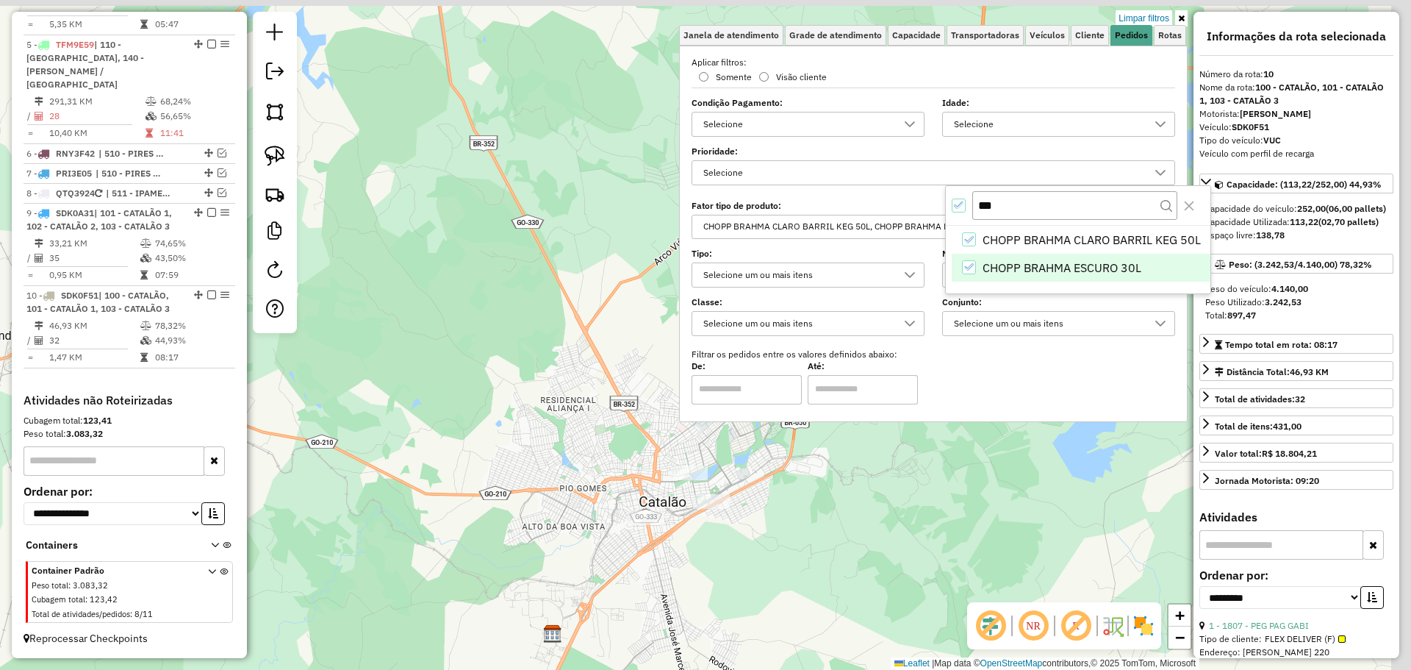
drag, startPoint x: 720, startPoint y: 534, endPoint x: 704, endPoint y: 534, distance: 15.4
click at [705, 537] on div "Limpar filtros Janela de atendimento Grade de atendimento Capacidade Transporta…" at bounding box center [705, 335] width 1411 height 670
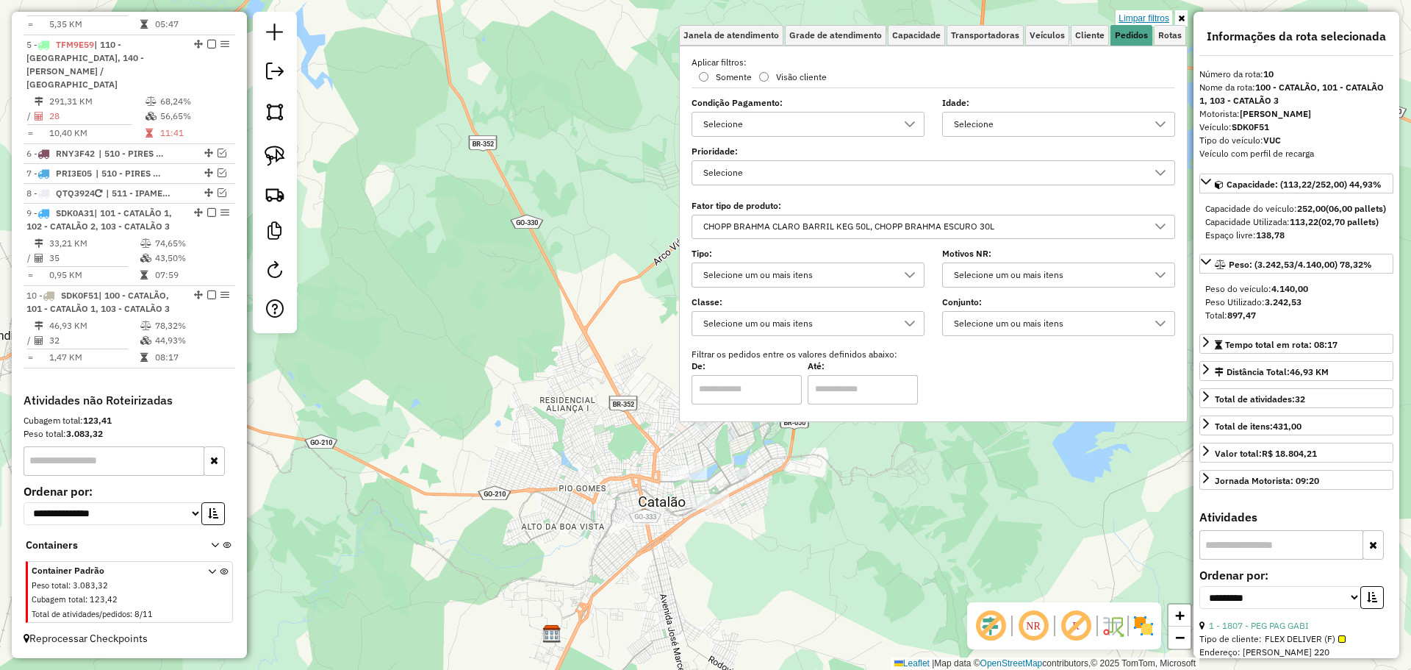
click at [1141, 21] on link "Limpar filtros" at bounding box center [1144, 18] width 57 height 16
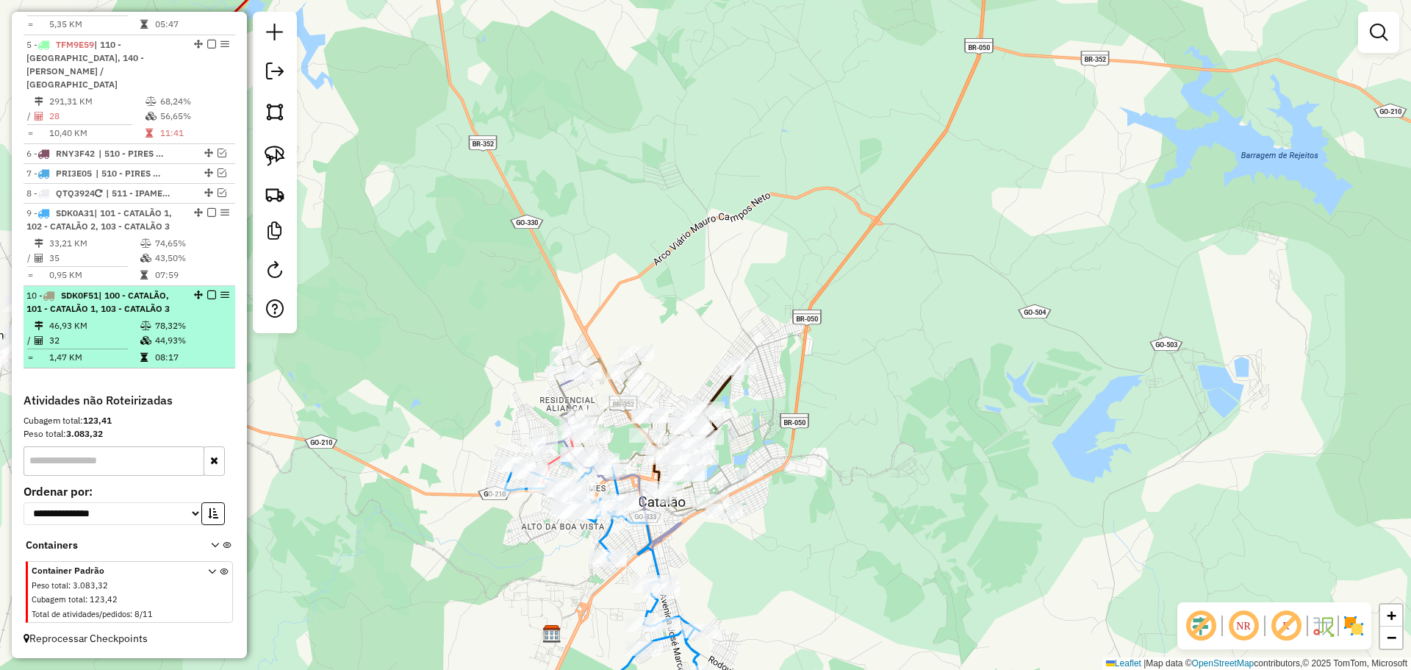
click at [207, 300] on div "10 - SDK0F51 | 100 - CATALÃO, 101 - CATALÃO 1, 103 - CATALÃO 3" at bounding box center [129, 302] width 206 height 26
select select "**********"
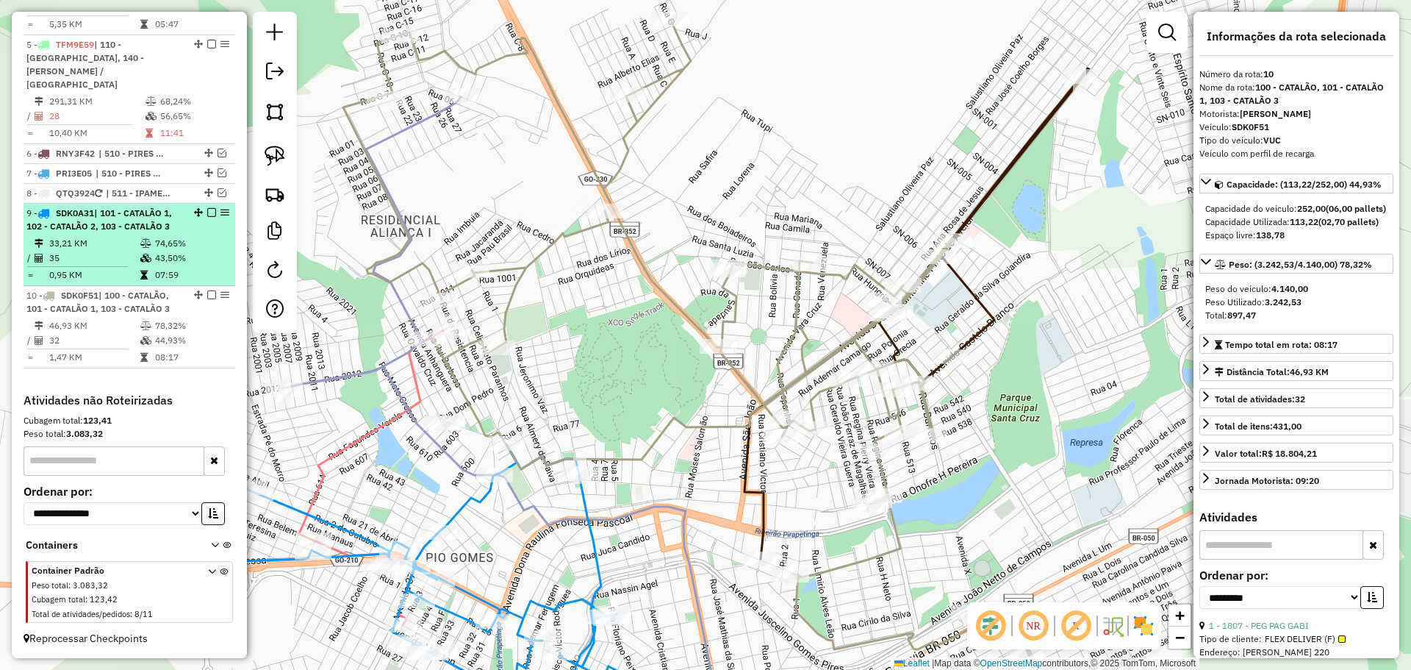
click at [207, 212] on em at bounding box center [211, 212] width 9 height 9
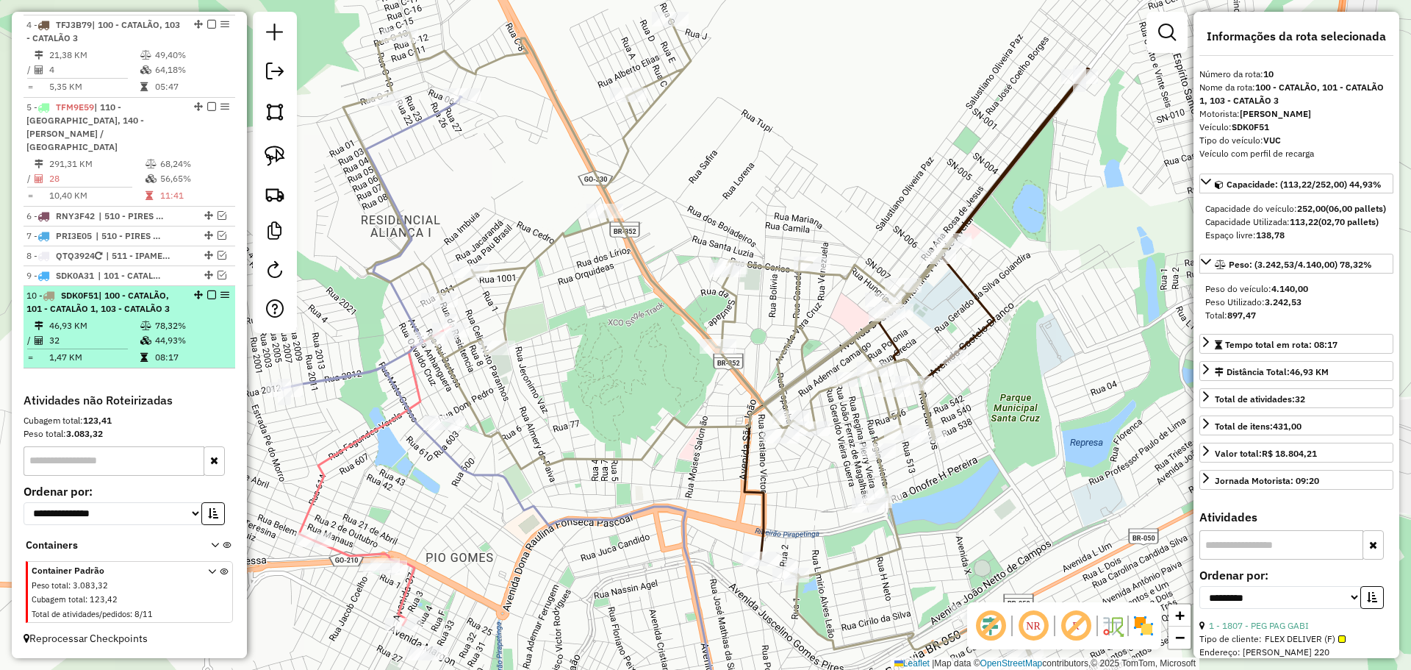
click at [207, 293] on em at bounding box center [211, 294] width 9 height 9
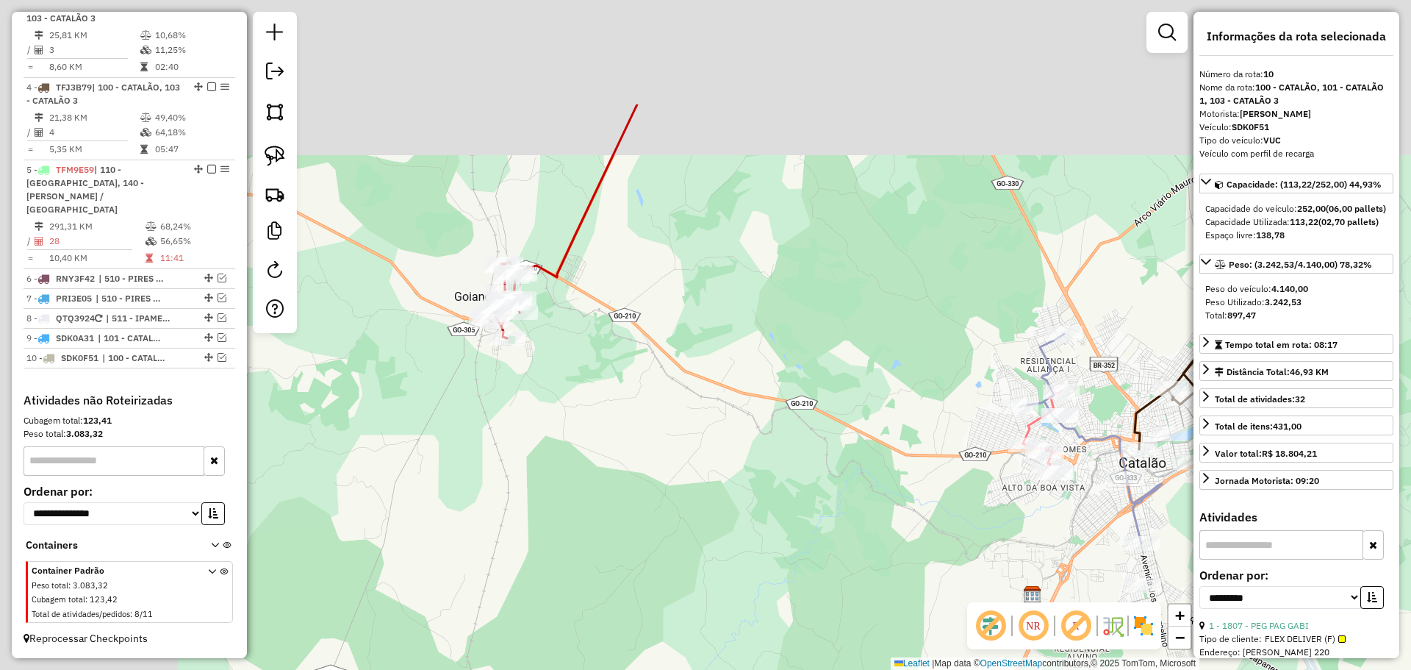
drag, startPoint x: 474, startPoint y: 305, endPoint x: 683, endPoint y: 457, distance: 258.3
click at [683, 457] on div "Janela de atendimento Grade de atendimento Capacidade Transportadoras Veículos …" at bounding box center [705, 335] width 1411 height 670
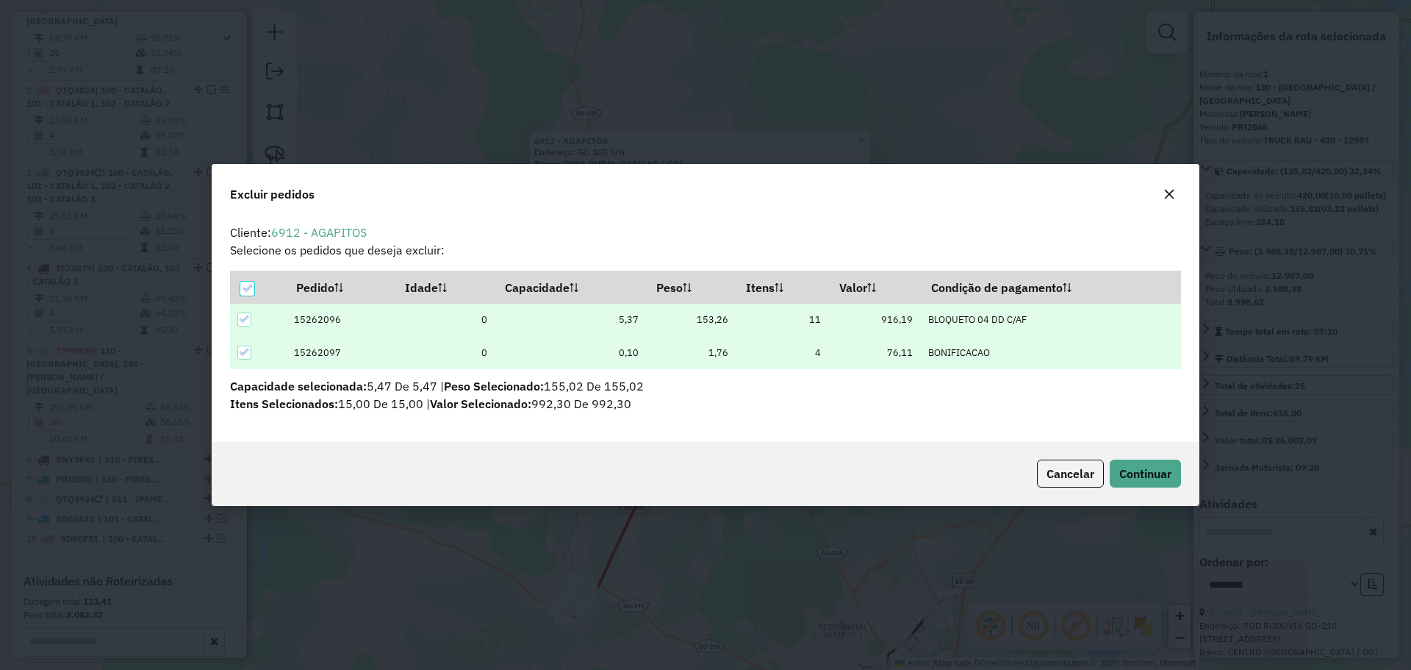
scroll to position [0, 0]
click at [1158, 463] on button "Continuar" at bounding box center [1145, 473] width 71 height 28
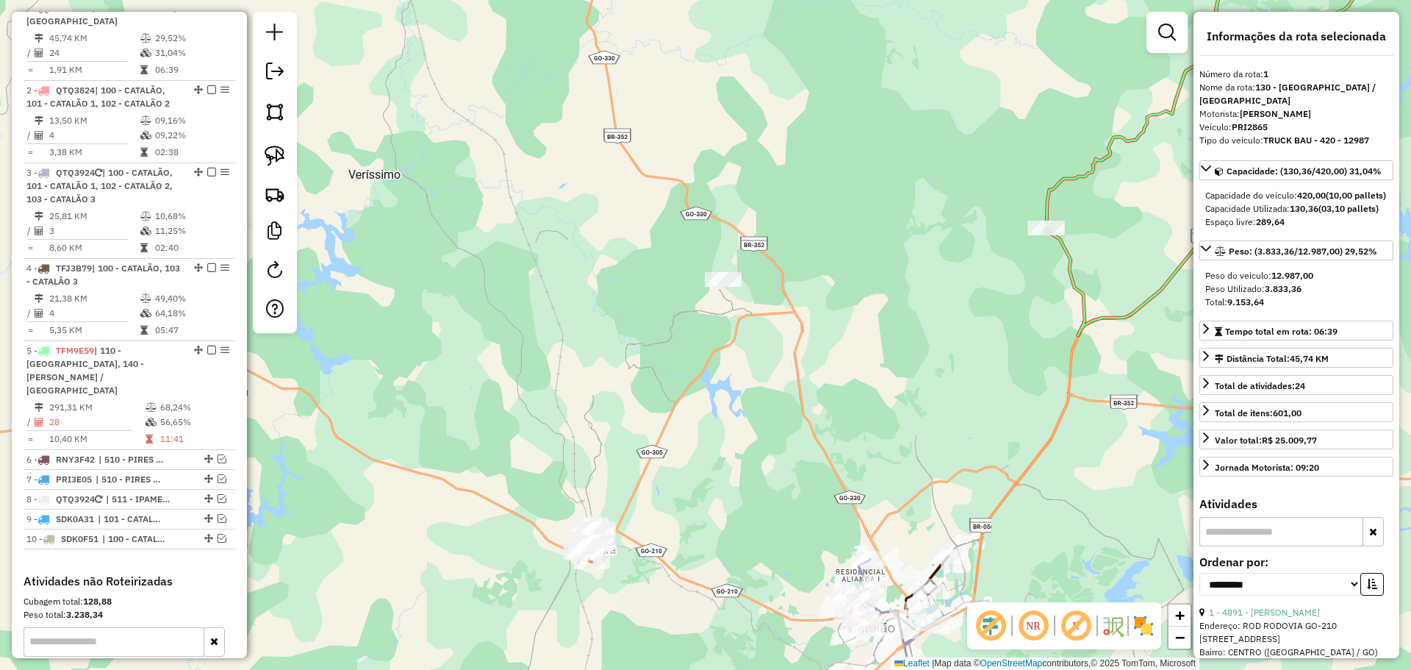
drag, startPoint x: 636, startPoint y: 626, endPoint x: 672, endPoint y: 498, distance: 132.9
click at [676, 523] on div "Janela de atendimento Grade de atendimento Capacidade Transportadoras Veículos …" at bounding box center [705, 335] width 1411 height 670
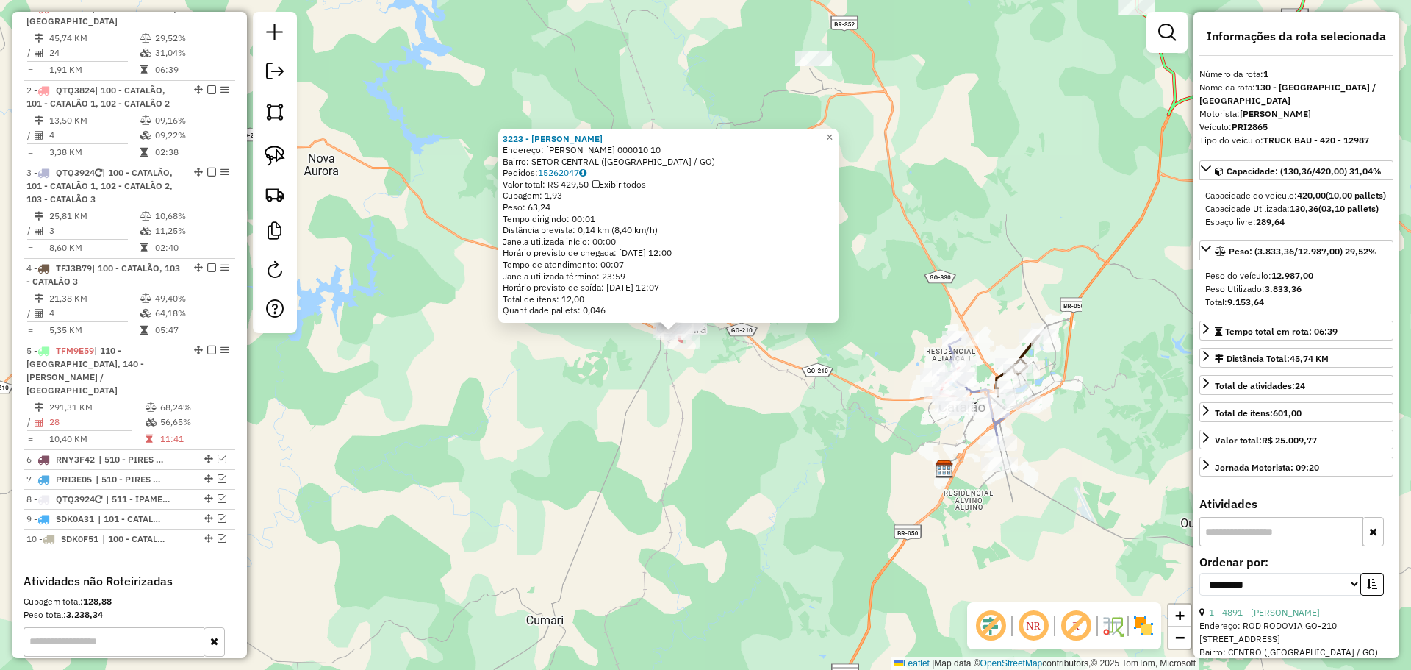
drag, startPoint x: 1052, startPoint y: 488, endPoint x: 913, endPoint y: 491, distance: 139.0
click at [913, 491] on div "3223 - BAR [PERSON_NAME]: [PERSON_NAME] 000010 10 Bairro: SETOR CENTRAL ([GEOGR…" at bounding box center [705, 335] width 1411 height 670
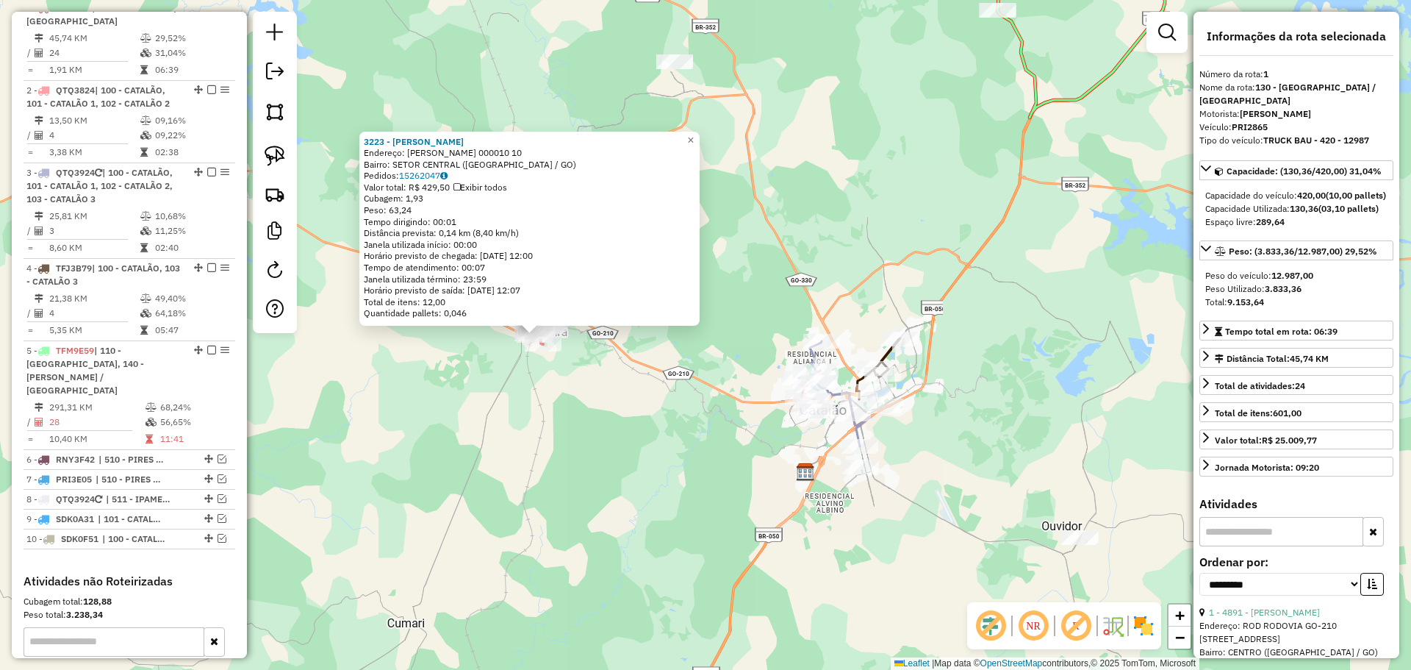
drag, startPoint x: 953, startPoint y: 519, endPoint x: 906, endPoint y: 503, distance: 49.7
click at [906, 503] on div "3223 - BAR [PERSON_NAME]: [PERSON_NAME] 000010 10 Bairro: SETOR CENTRAL ([GEOGR…" at bounding box center [705, 335] width 1411 height 670
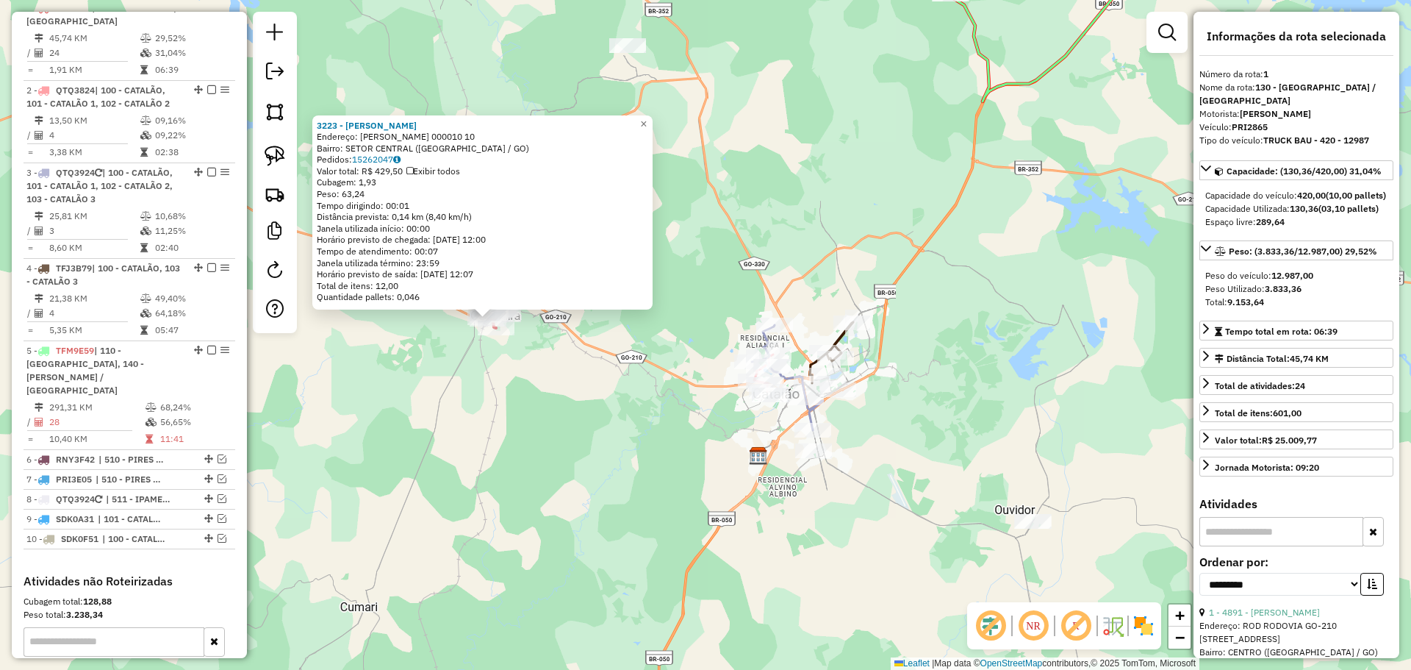
click at [579, 406] on div "Rota 3 - Placa QTQ3924 3875 - TABERNA DINIZ 3223 - BAR [PERSON_NAME]: [PERSON_N…" at bounding box center [705, 335] width 1411 height 670
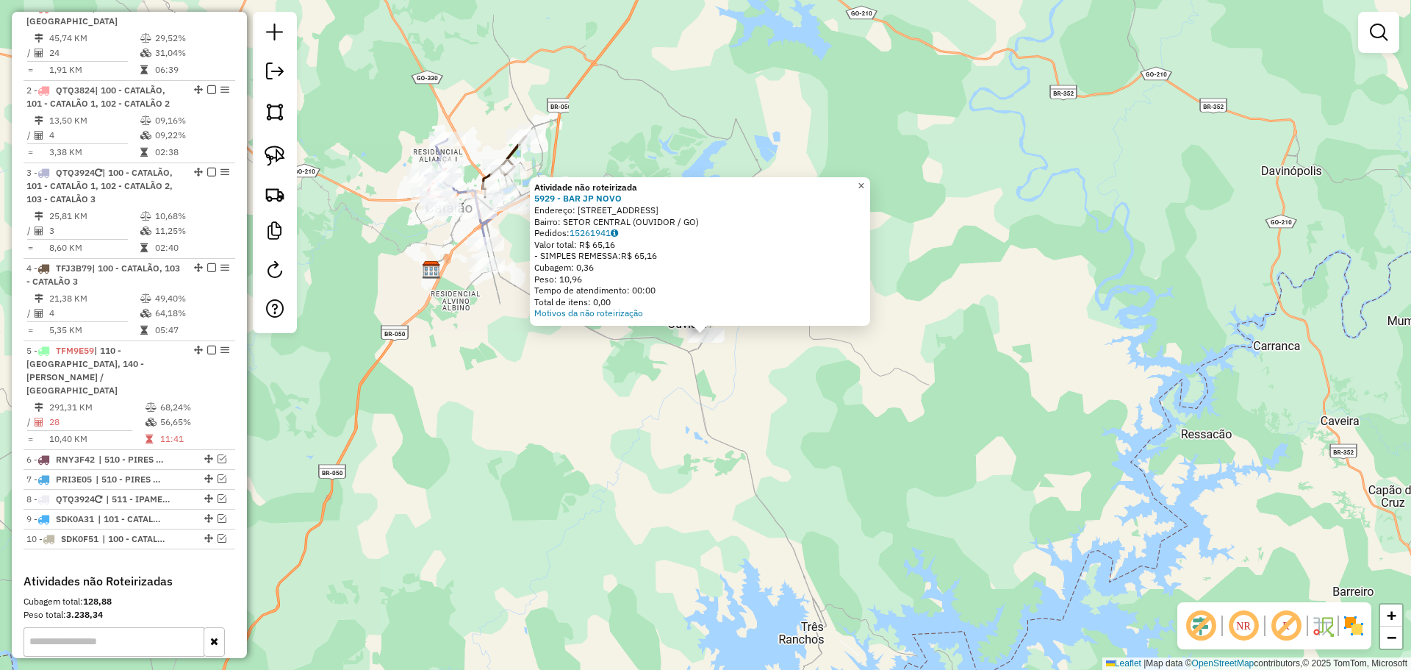
click at [864, 181] on span "×" at bounding box center [861, 185] width 7 height 12
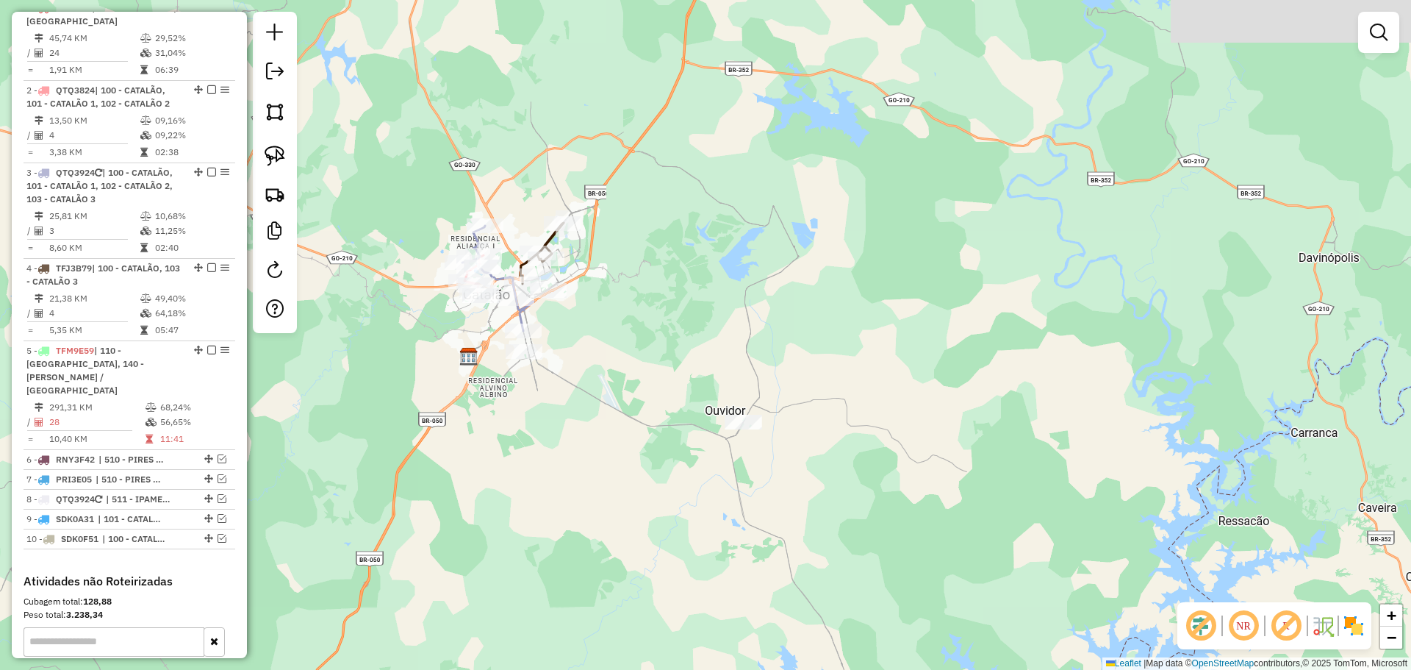
drag, startPoint x: 617, startPoint y: 171, endPoint x: 654, endPoint y: 258, distance: 94.5
click at [654, 258] on div "Janela de atendimento Grade de atendimento Capacidade Transportadoras Veículos …" at bounding box center [705, 335] width 1411 height 670
click at [265, 150] on img at bounding box center [275, 156] width 21 height 21
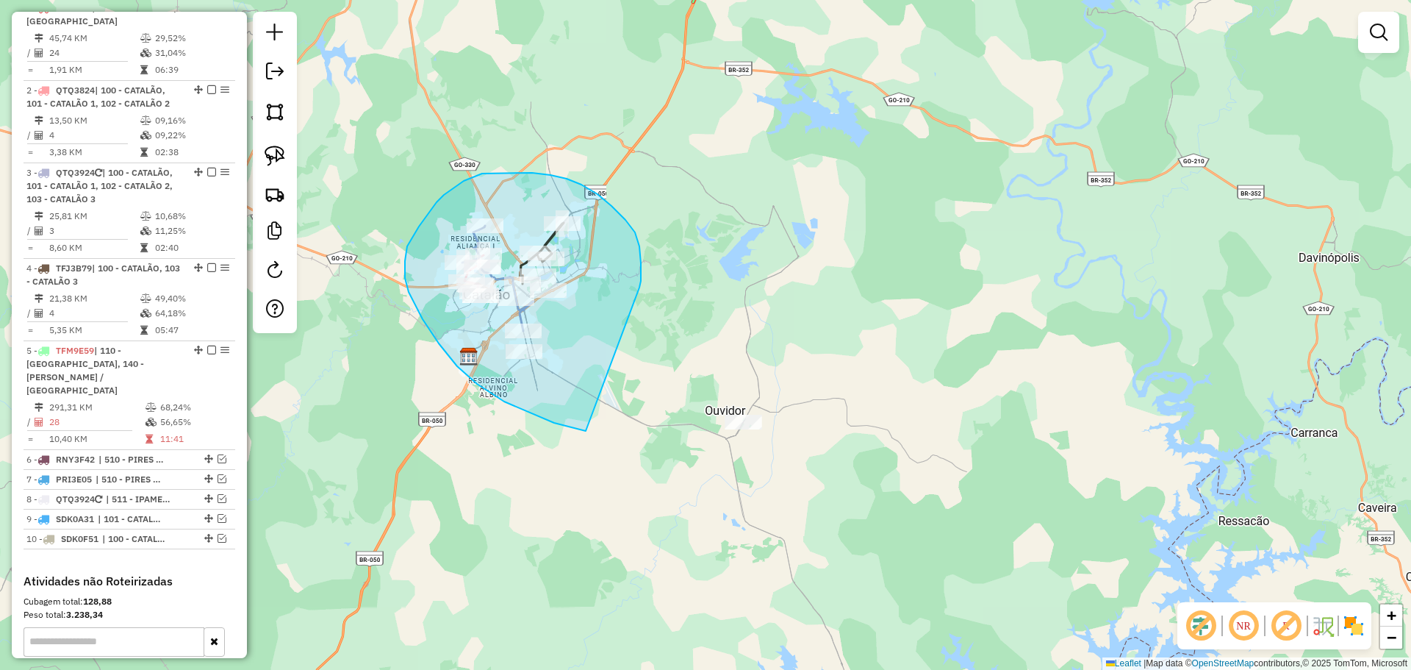
drag, startPoint x: 640, startPoint y: 287, endPoint x: 622, endPoint y: 433, distance: 146.6
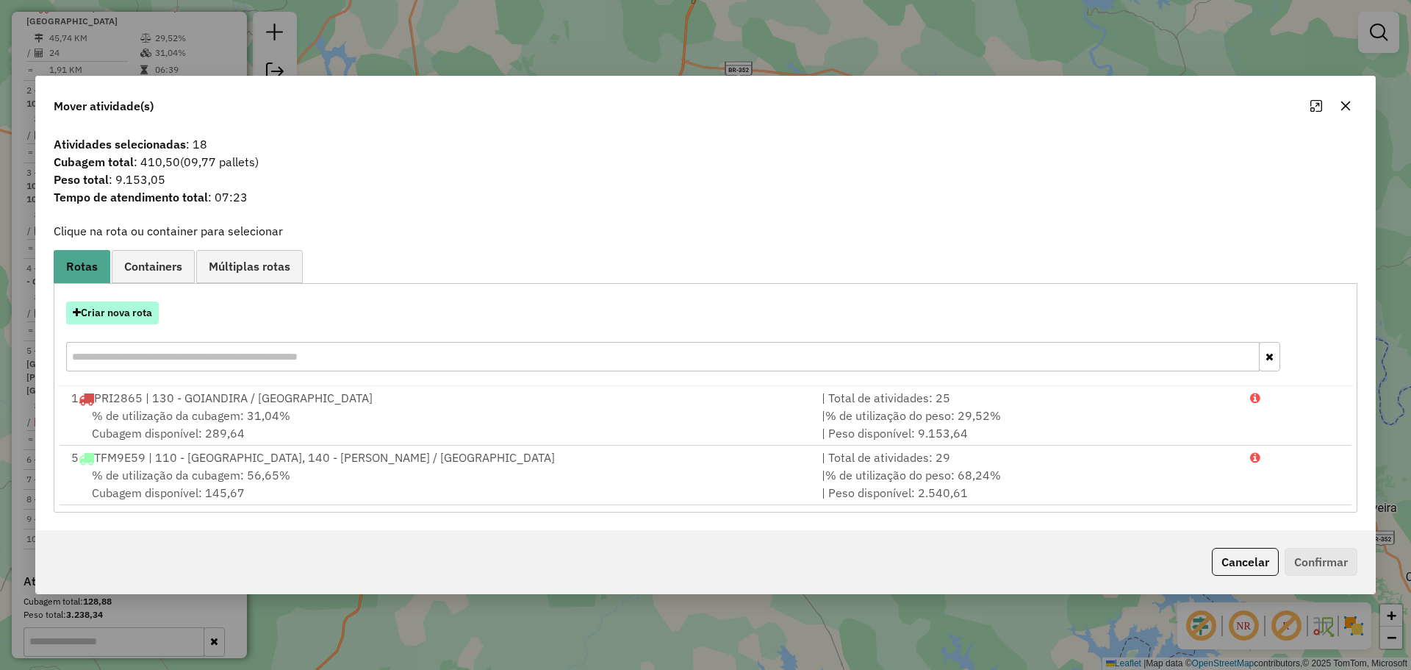
click at [139, 313] on button "Criar nova rota" at bounding box center [112, 312] width 93 height 23
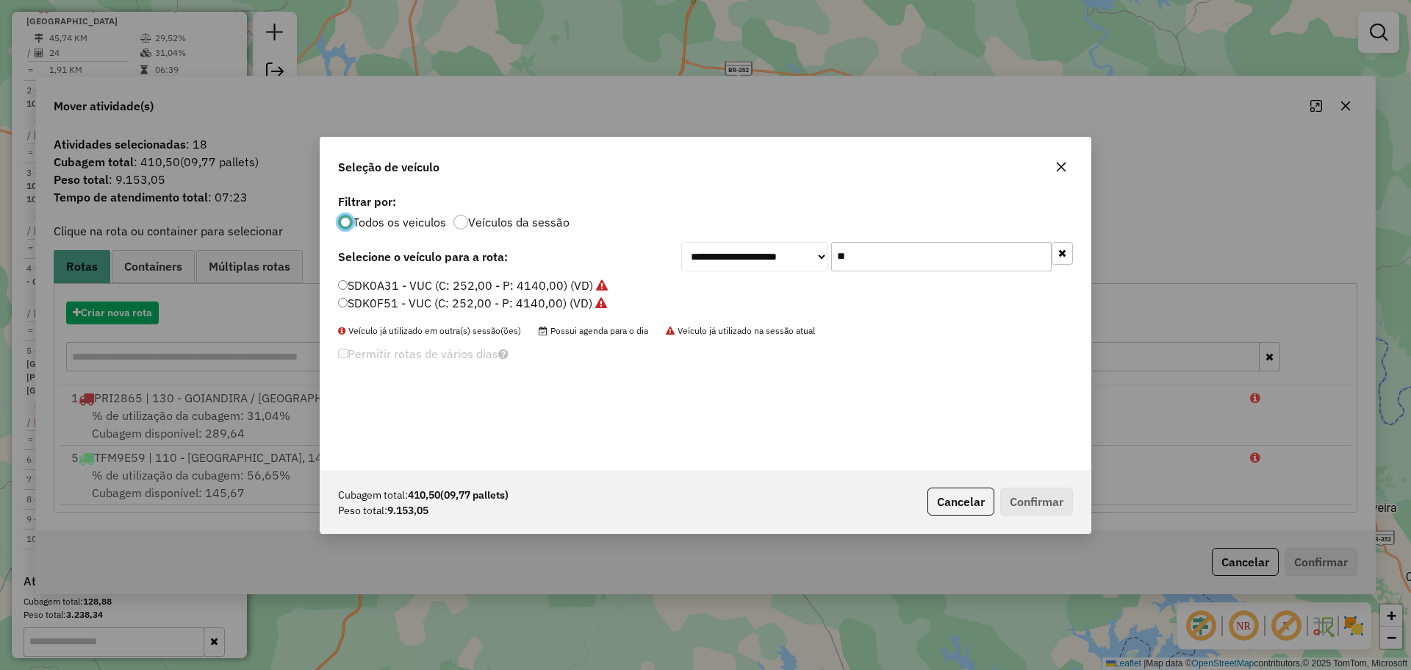
scroll to position [8, 4]
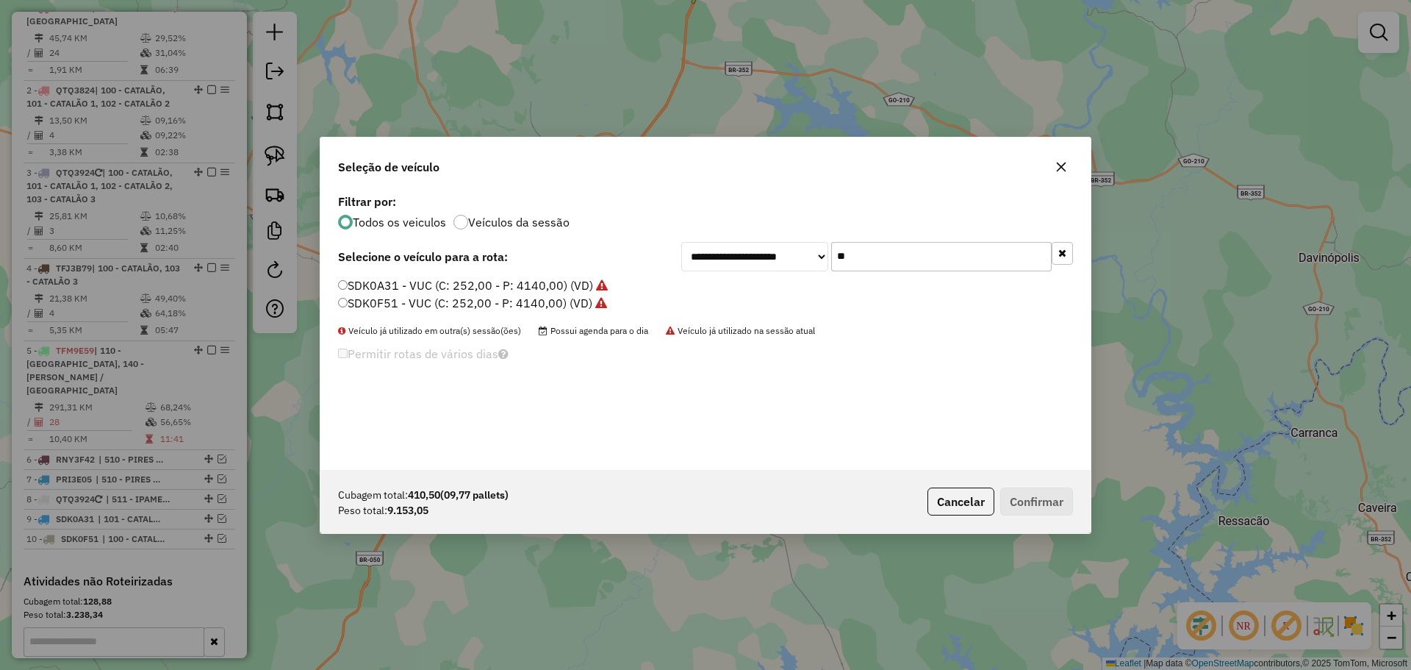
drag, startPoint x: 865, startPoint y: 257, endPoint x: 762, endPoint y: 252, distance: 103.7
click at [784, 252] on div "**********" at bounding box center [877, 256] width 392 height 29
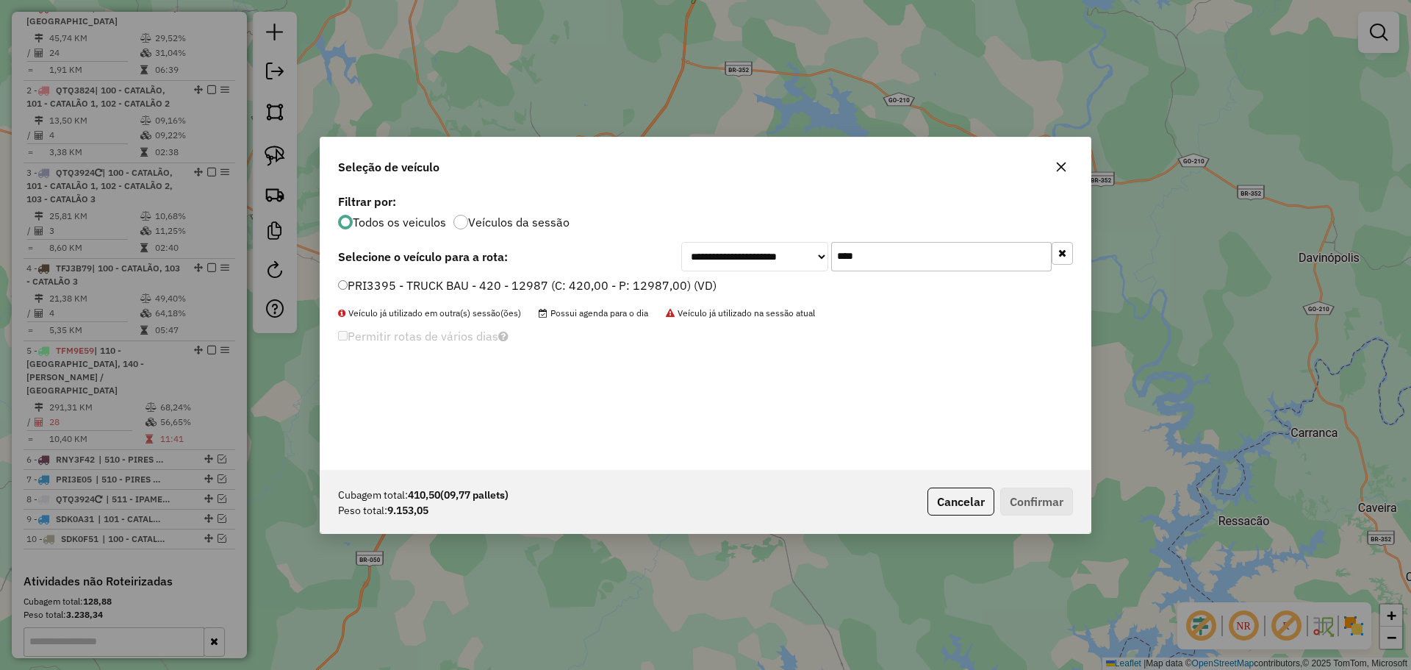
type input "****"
click at [377, 287] on label "PRI3395 - TRUCK BAU - 420 - 12987 (C: 420,00 - P: 12987,00) (VD)" at bounding box center [527, 285] width 379 height 18
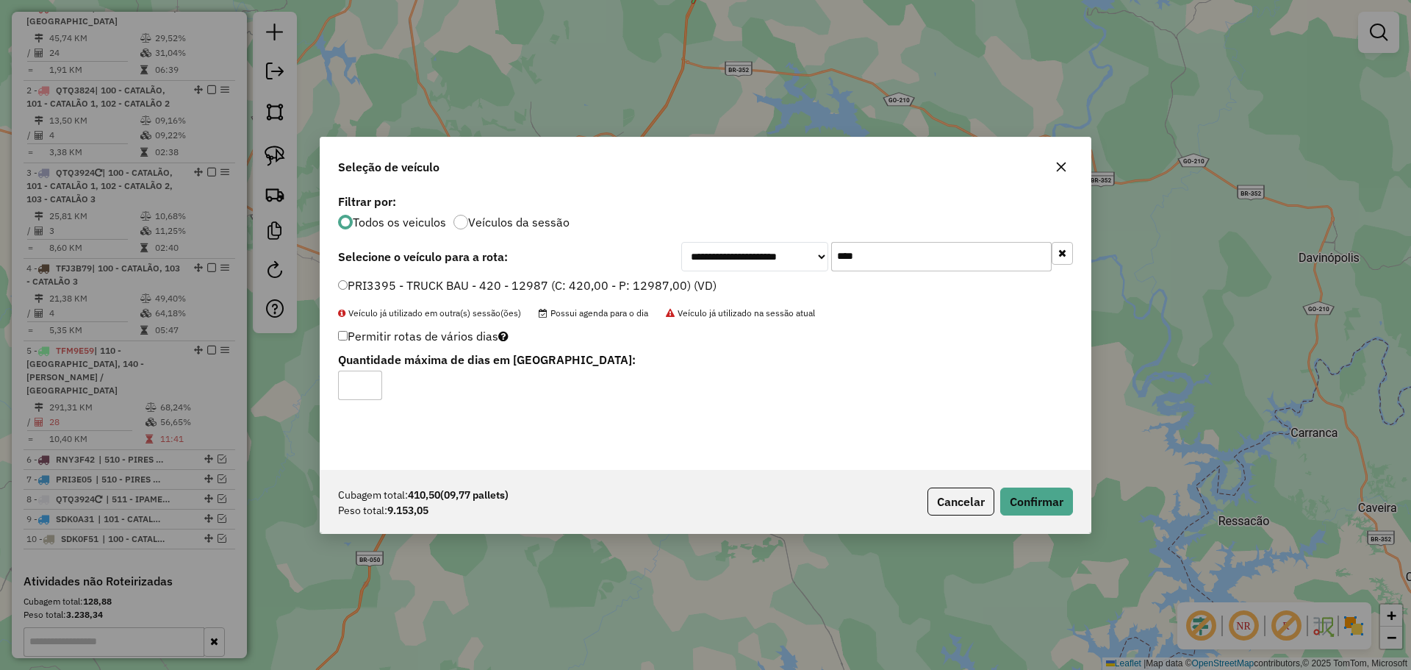
click at [1048, 484] on div "Cubagem total: 410,50 (09,77 pallets) Peso total: 9.153,05 Cancelar Confirmar" at bounding box center [706, 501] width 770 height 63
click at [1045, 496] on button "Confirmar" at bounding box center [1036, 501] width 73 height 28
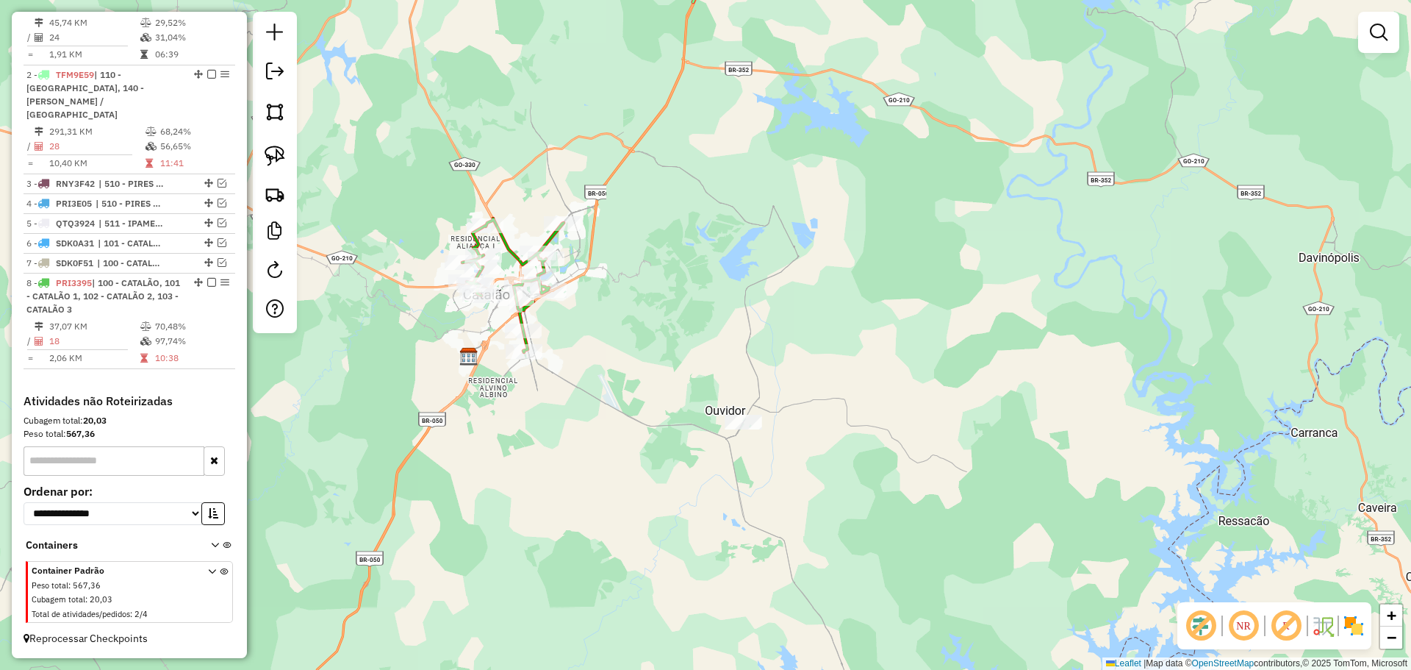
scroll to position [551, 0]
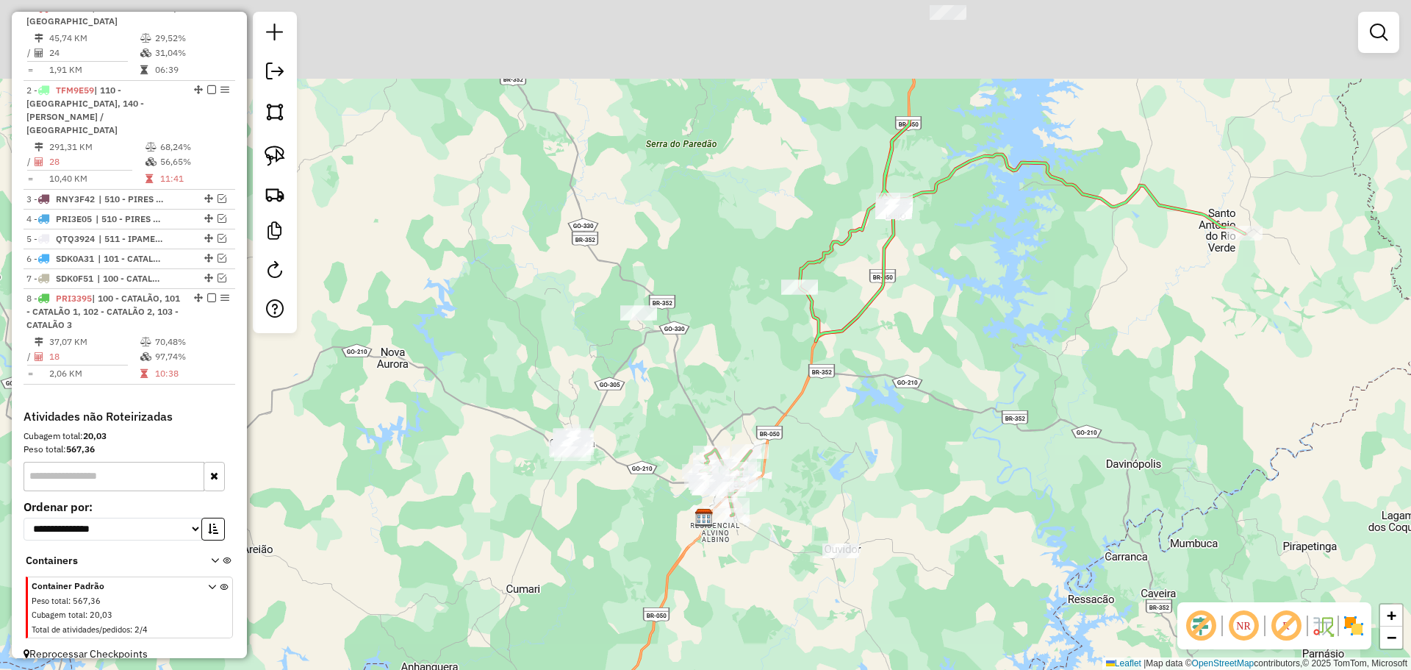
drag, startPoint x: 909, startPoint y: 396, endPoint x: 907, endPoint y: 407, distance: 11.2
click at [907, 407] on div "Janela de atendimento Grade de atendimento Capacidade Transportadoras Veículos …" at bounding box center [705, 335] width 1411 height 670
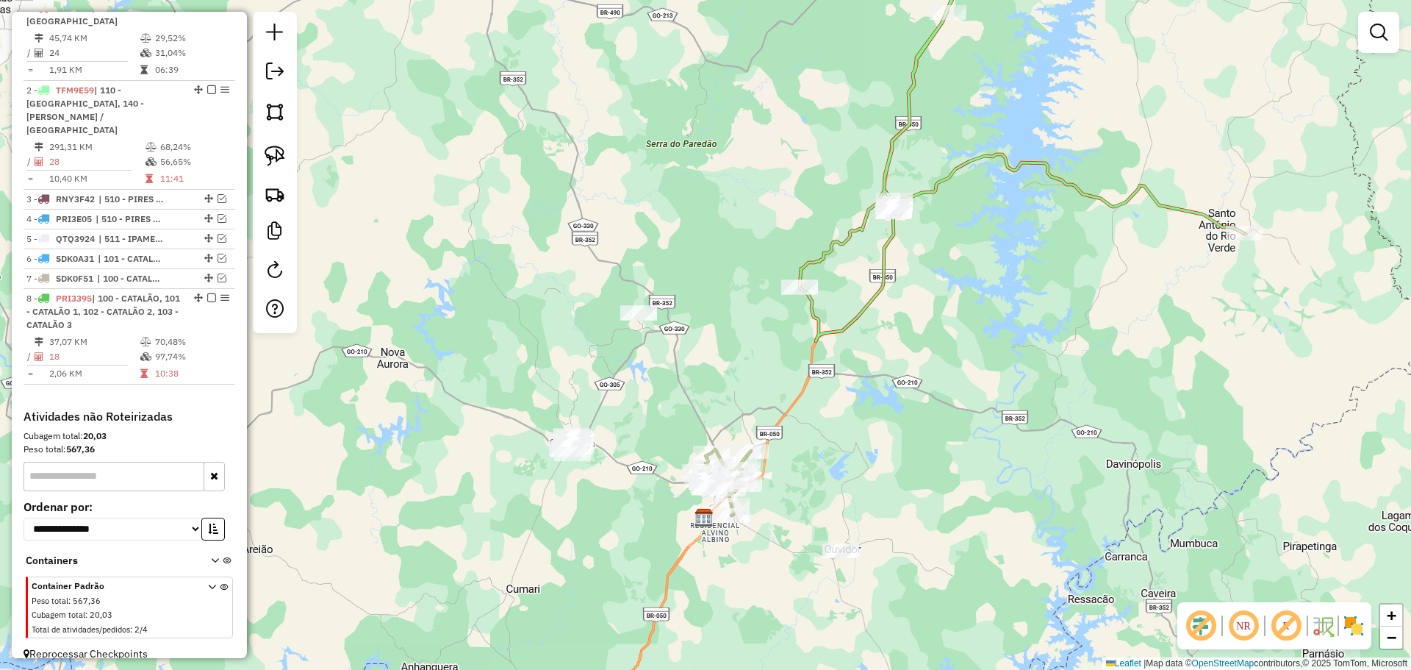
click at [883, 264] on icon at bounding box center [1022, 137] width 445 height 408
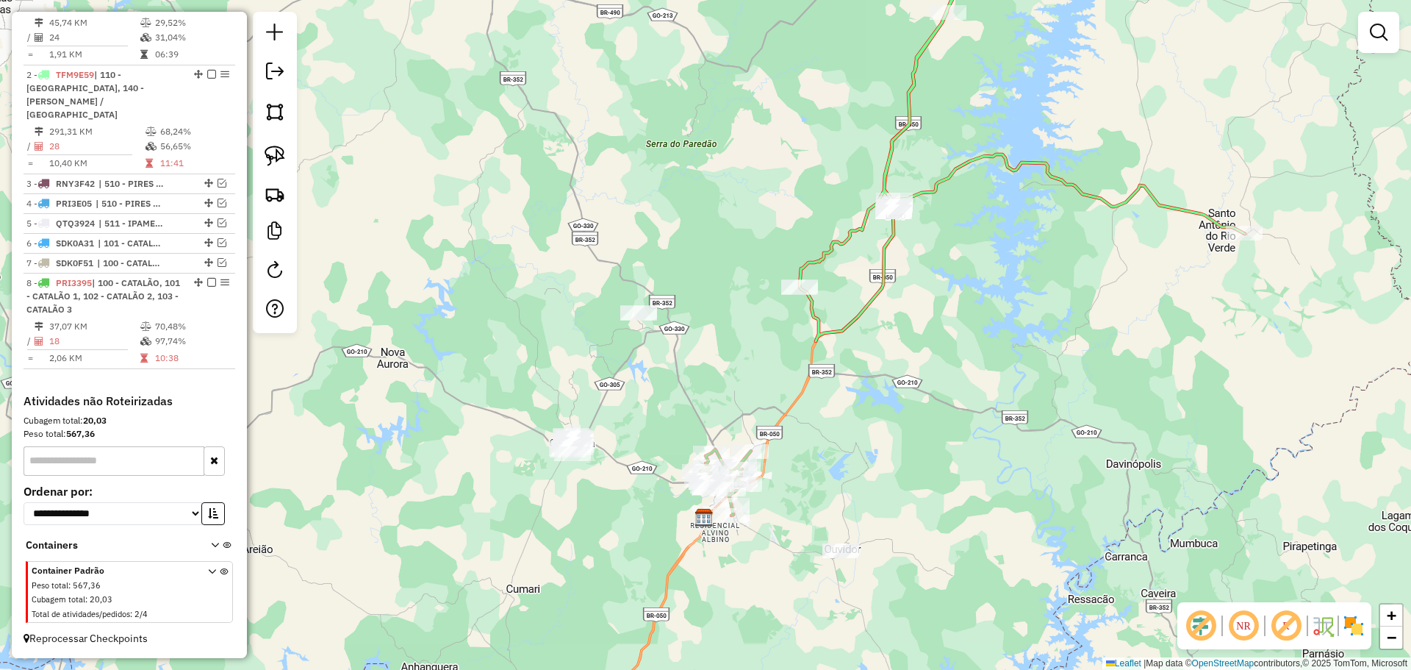
select select "**********"
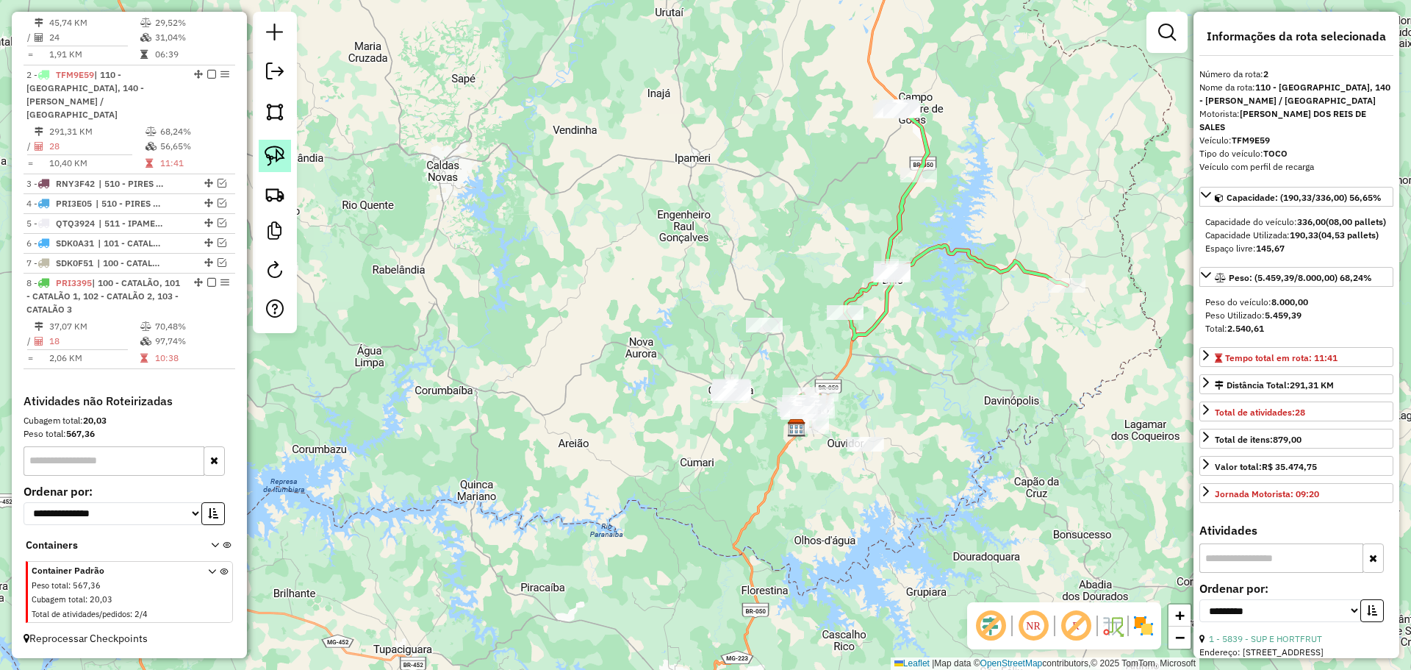
click at [278, 157] on img at bounding box center [275, 156] width 21 height 21
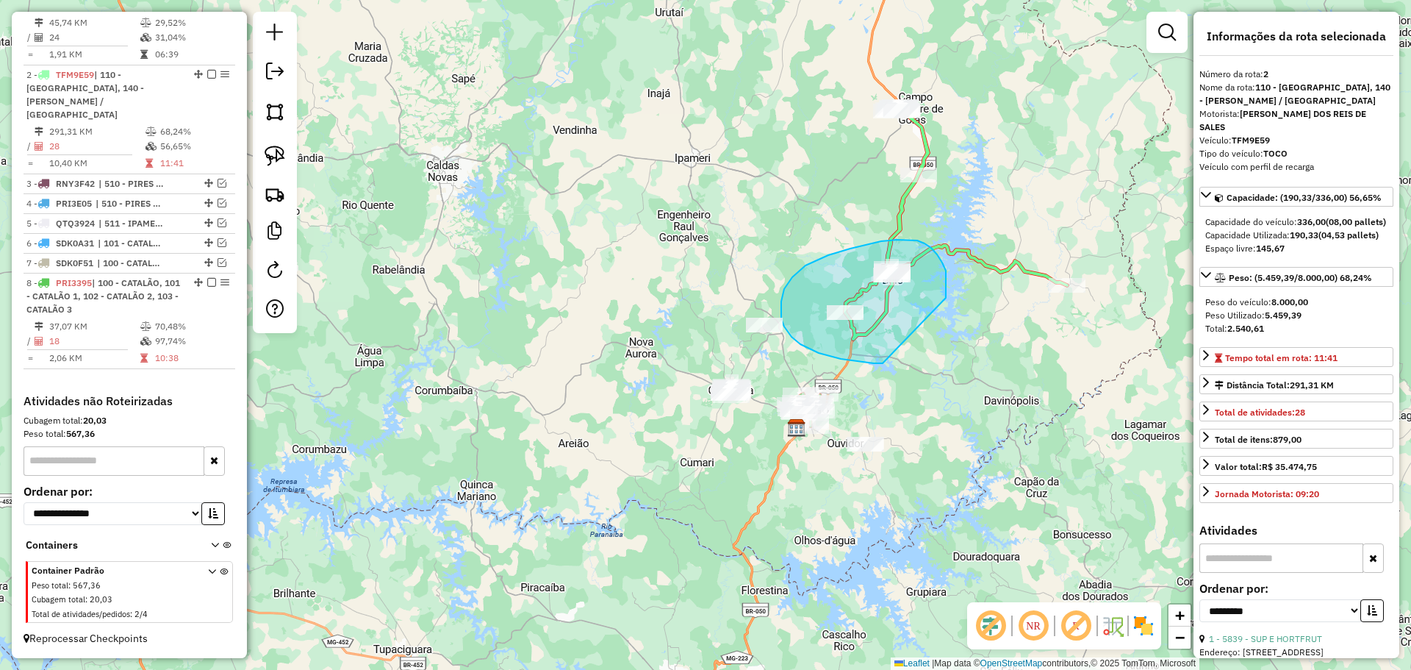
drag, startPoint x: 931, startPoint y: 248, endPoint x: 897, endPoint y: 363, distance: 120.5
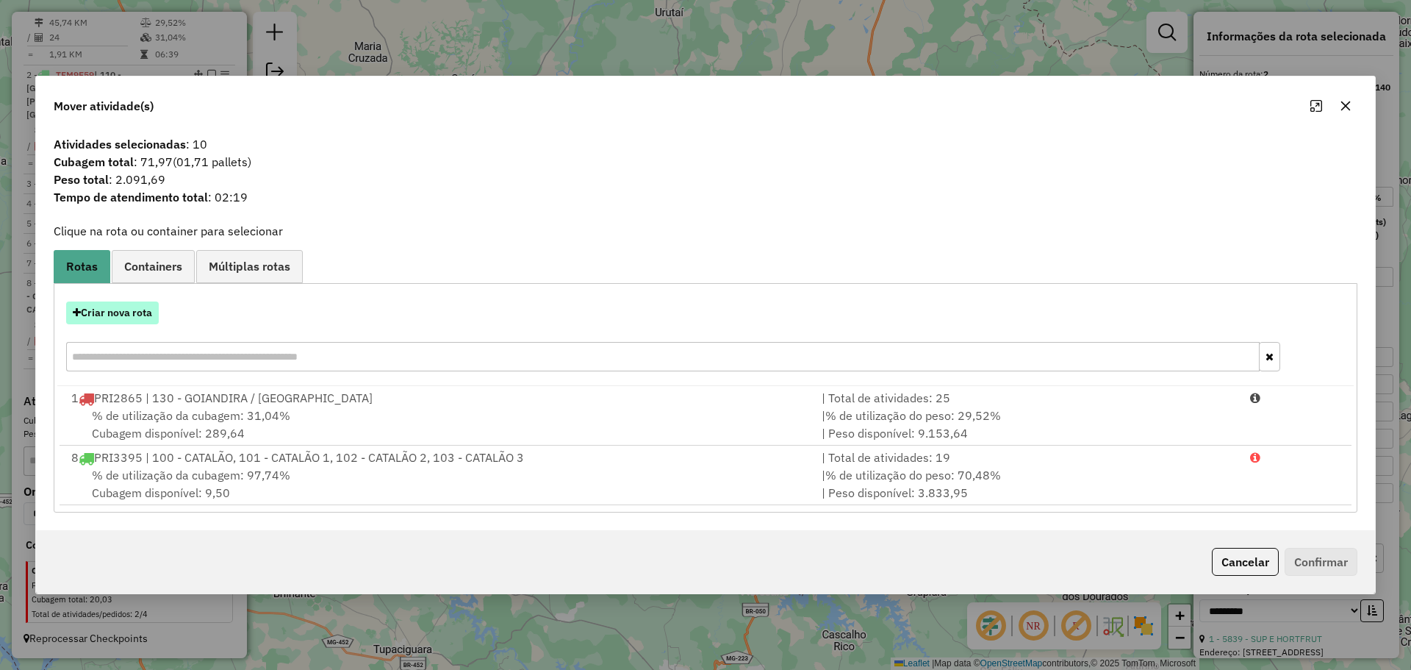
click at [69, 323] on button "Criar nova rota" at bounding box center [112, 312] width 93 height 23
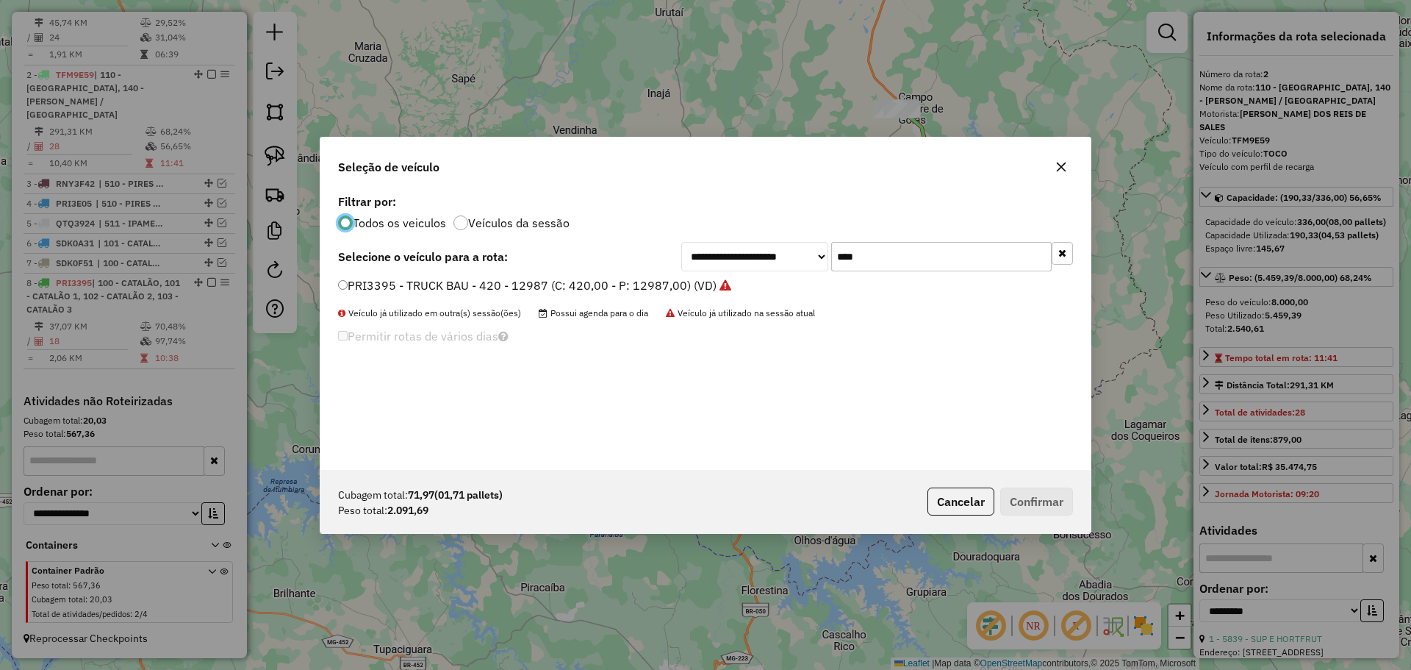
scroll to position [8, 4]
drag, startPoint x: 872, startPoint y: 262, endPoint x: 803, endPoint y: 254, distance: 69.6
click at [803, 254] on div "**********" at bounding box center [877, 256] width 392 height 29
type input "****"
click at [488, 282] on label "PRI2875 - TRUCK BAU - 420 - 12987 (C: 420,00 - P: 12987,00) (VD)" at bounding box center [527, 285] width 379 height 18
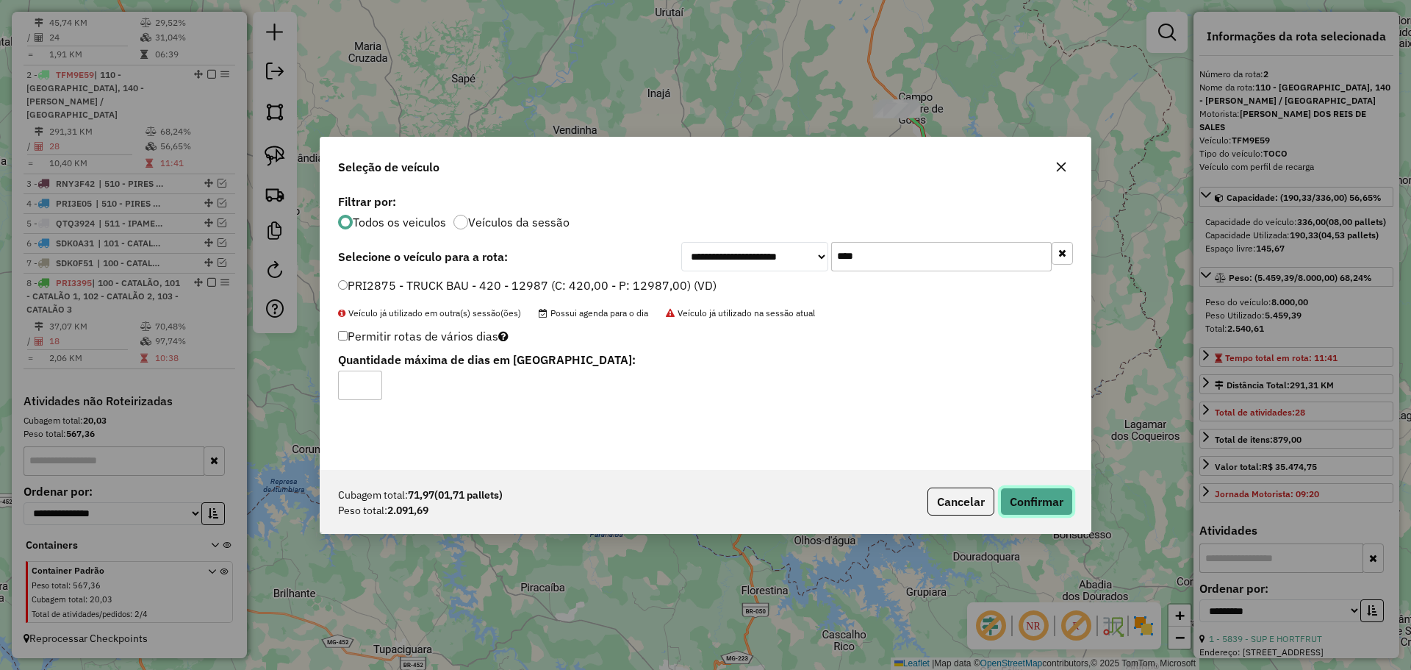
click at [1025, 494] on button "Confirmar" at bounding box center [1036, 501] width 73 height 28
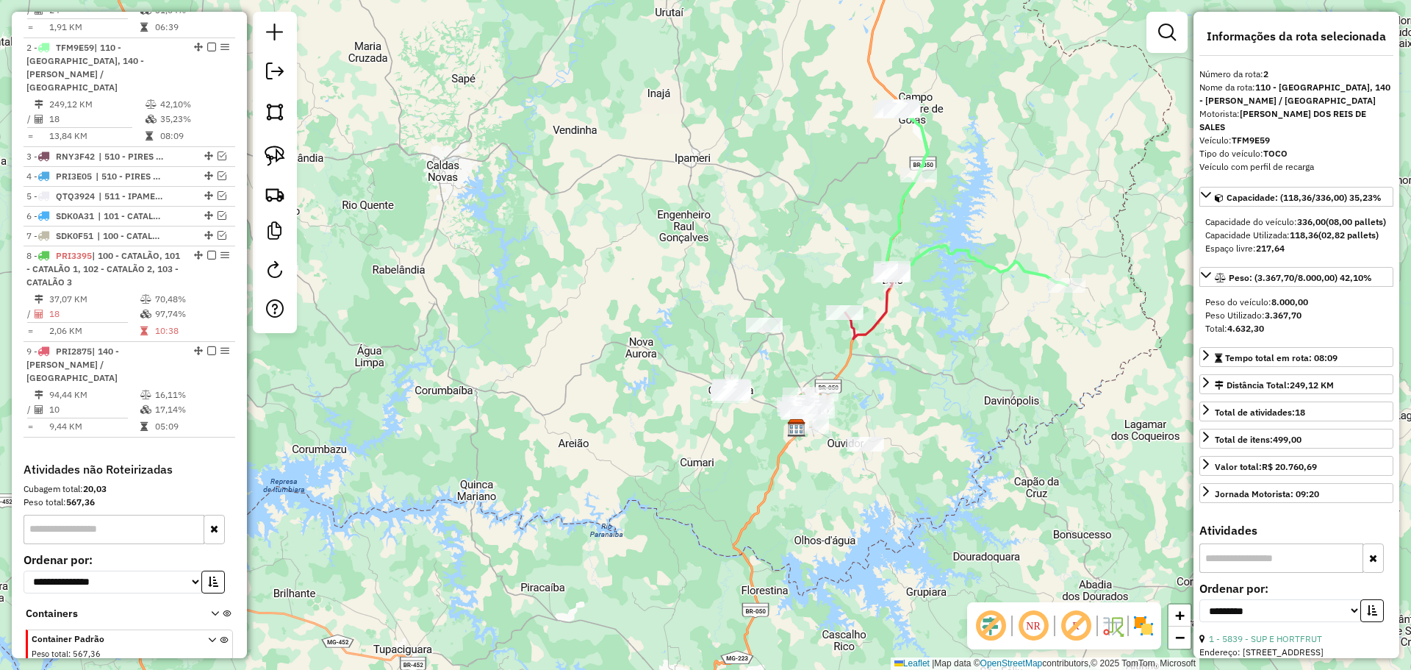
scroll to position [634, 0]
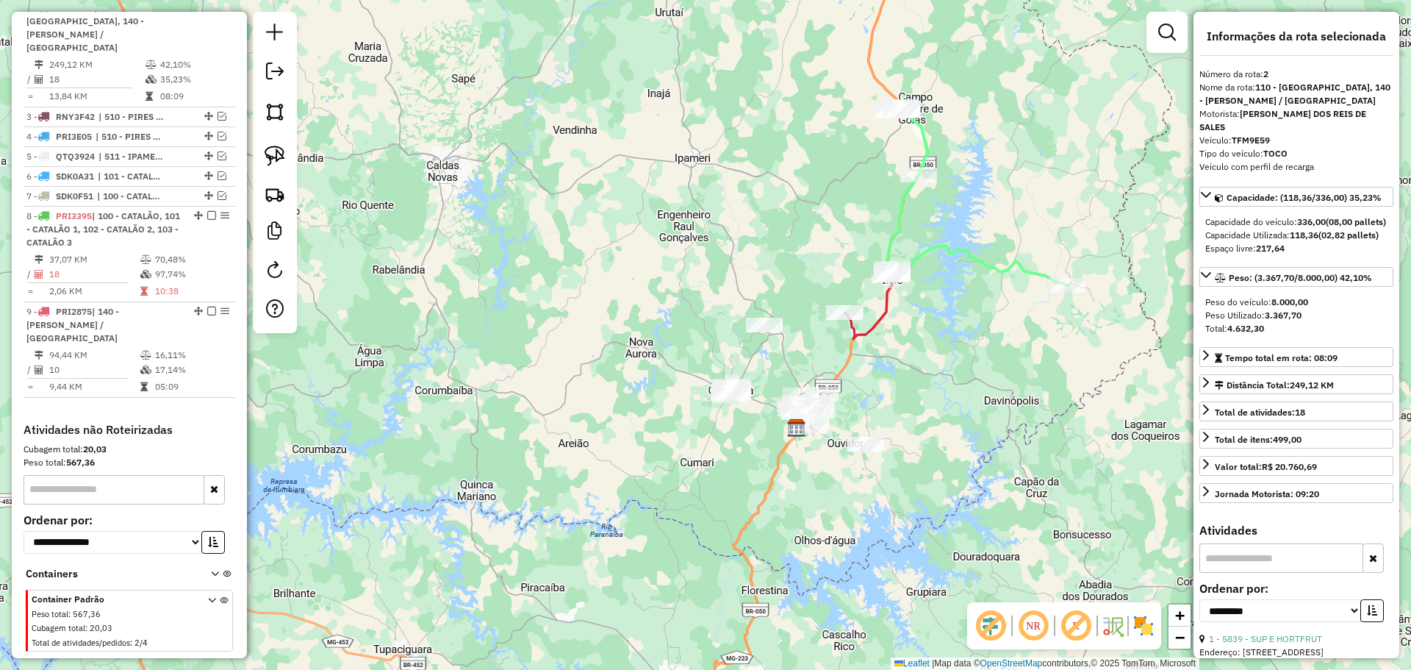
click at [927, 155] on icon at bounding box center [977, 194] width 180 height 181
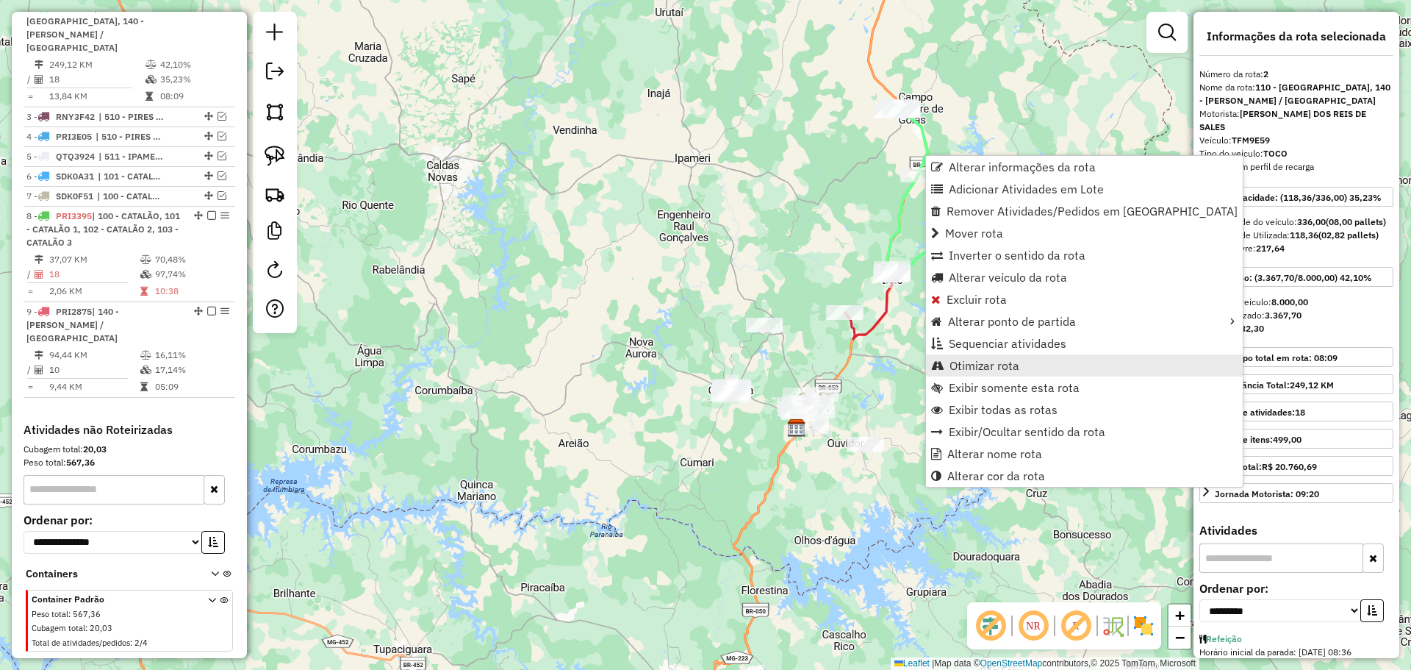
click at [996, 368] on span "Otimizar rota" at bounding box center [985, 365] width 70 height 12
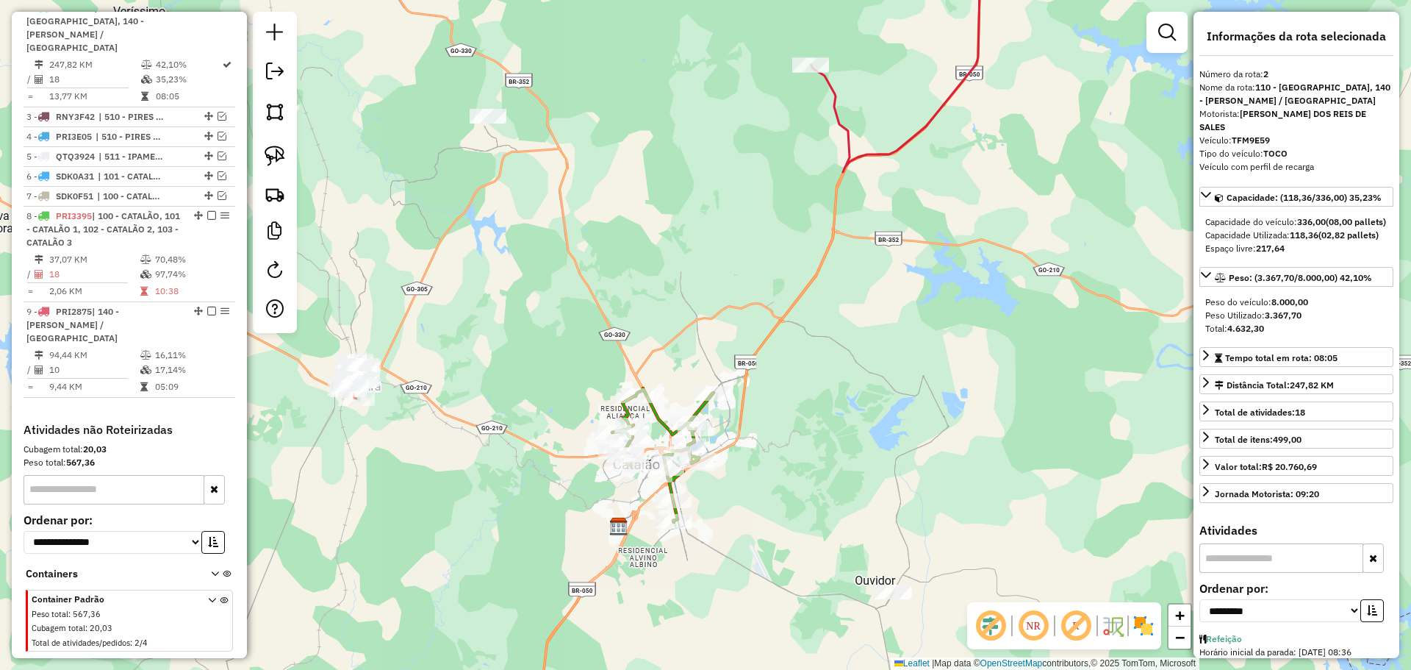
click at [860, 159] on icon at bounding box center [905, 52] width 188 height 239
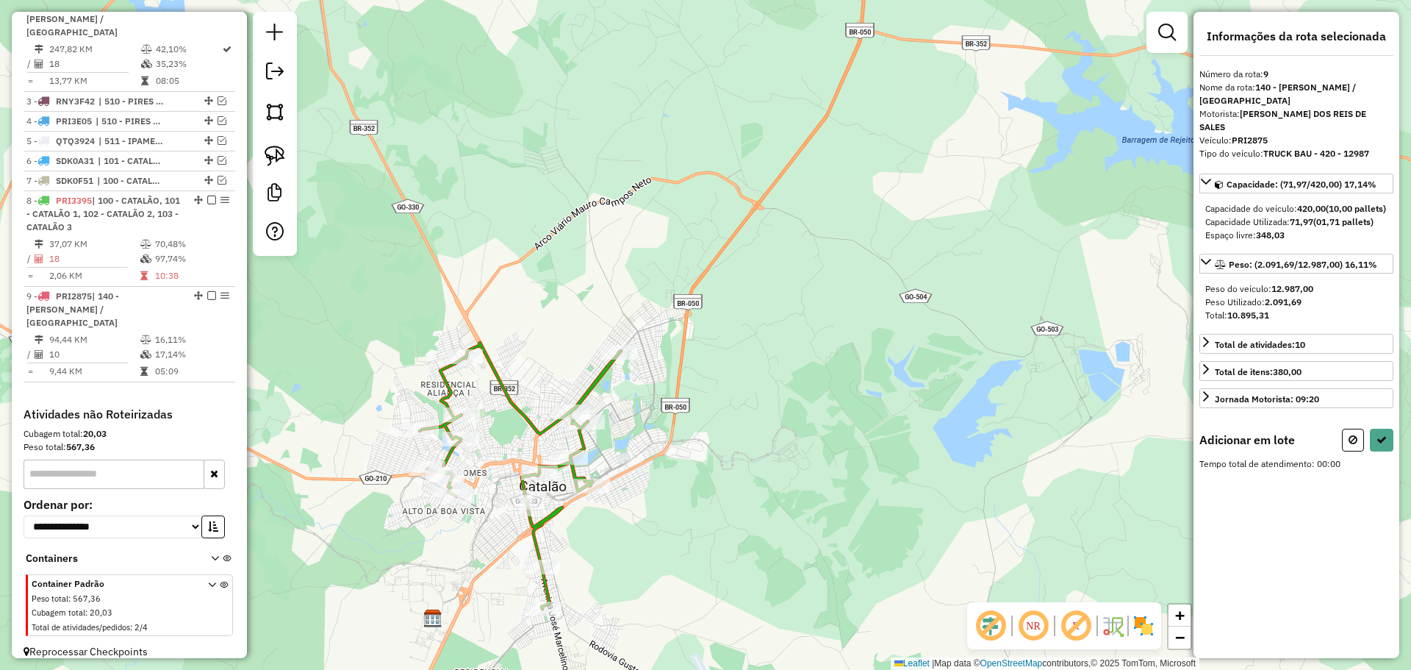
drag, startPoint x: 731, startPoint y: 395, endPoint x: 843, endPoint y: 303, distance: 144.7
click at [843, 304] on div "Janela de atendimento Grade de atendimento Capacidade Transportadoras Veículos …" at bounding box center [705, 335] width 1411 height 670
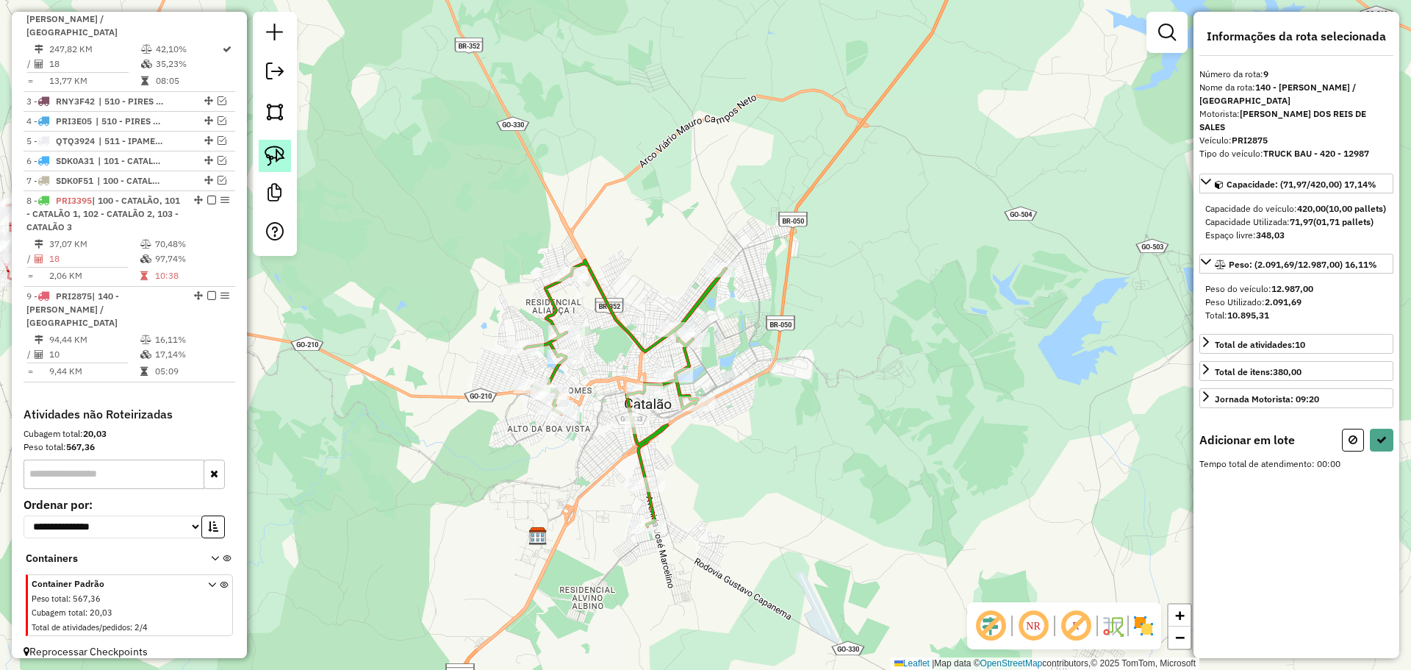
click at [270, 147] on img at bounding box center [275, 156] width 21 height 21
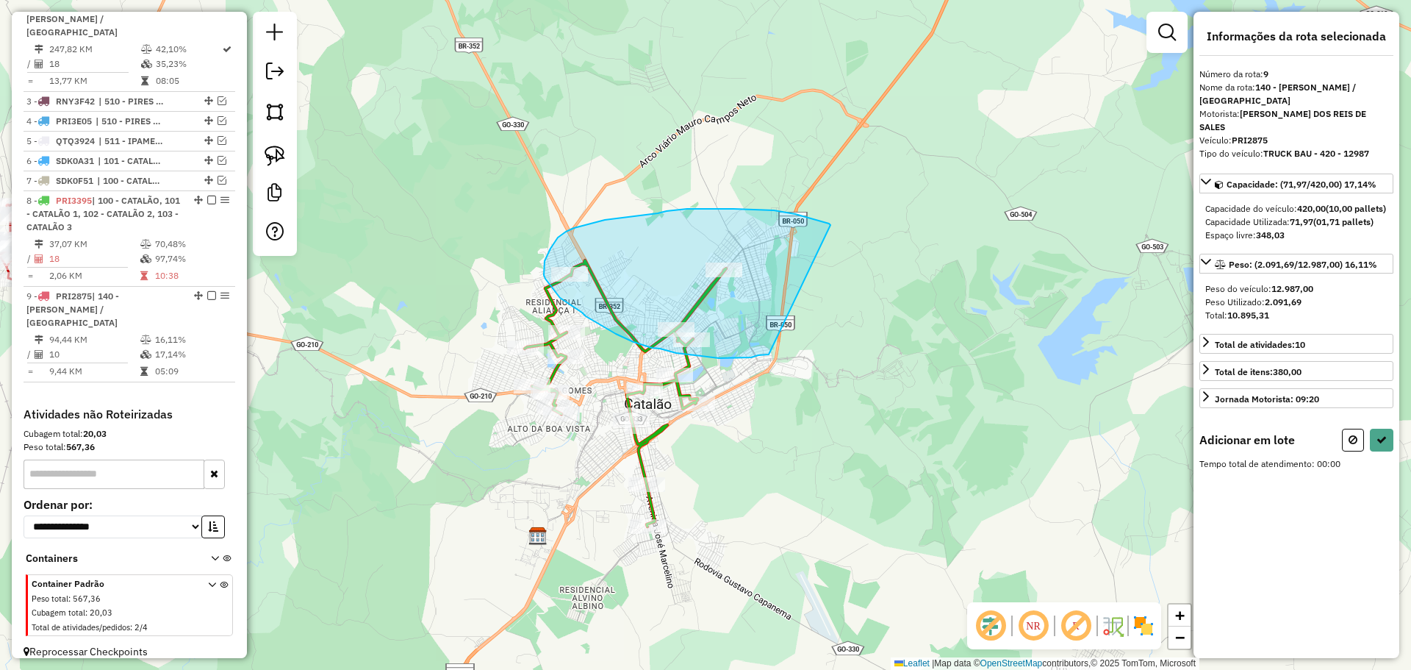
drag, startPoint x: 795, startPoint y: 214, endPoint x: 780, endPoint y: 350, distance: 136.9
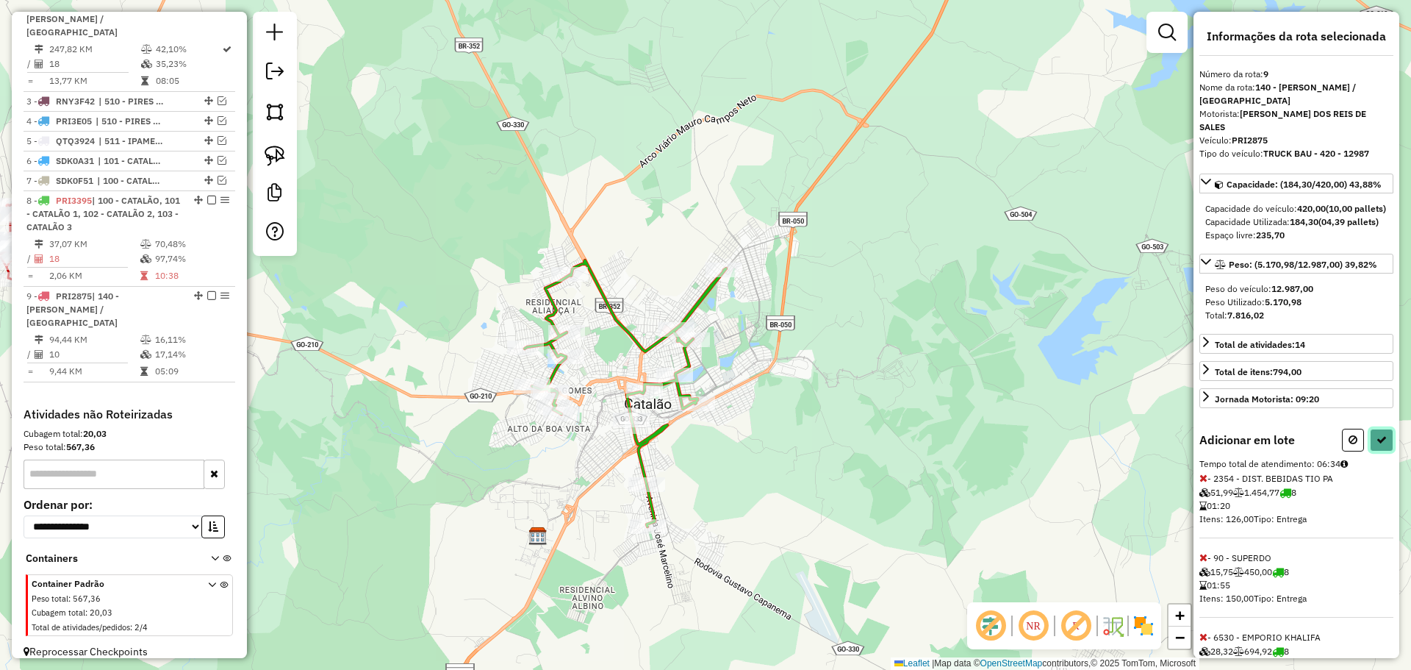
click at [1377, 445] on icon at bounding box center [1382, 439] width 10 height 10
select select "**********"
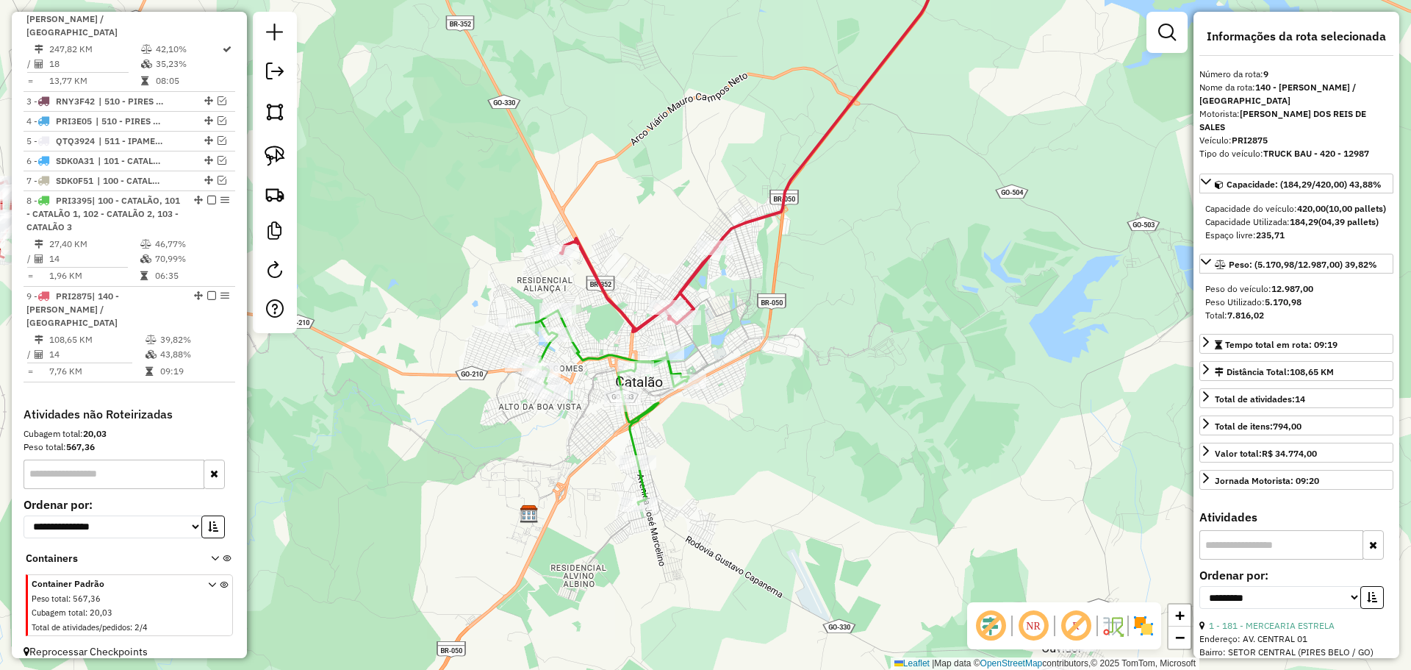
drag, startPoint x: 837, startPoint y: 458, endPoint x: 847, endPoint y: 259, distance: 199.5
click at [847, 259] on div "Janela de atendimento Grade de atendimento Capacidade Transportadoras Veículos …" at bounding box center [705, 335] width 1411 height 670
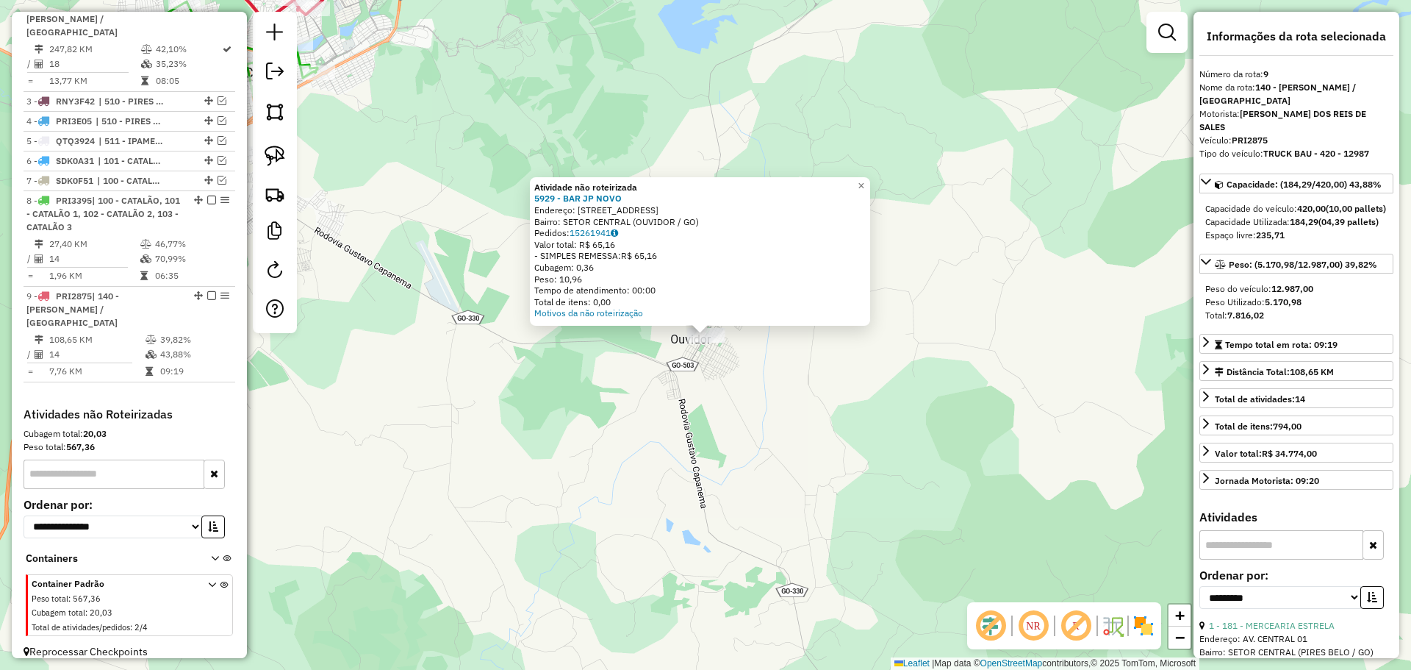
click at [691, 459] on div "Atividade não roteirizada 5929 - BAR JP NOVO Endereço: [STREET_ADDRESS] Bairro:…" at bounding box center [705, 335] width 1411 height 670
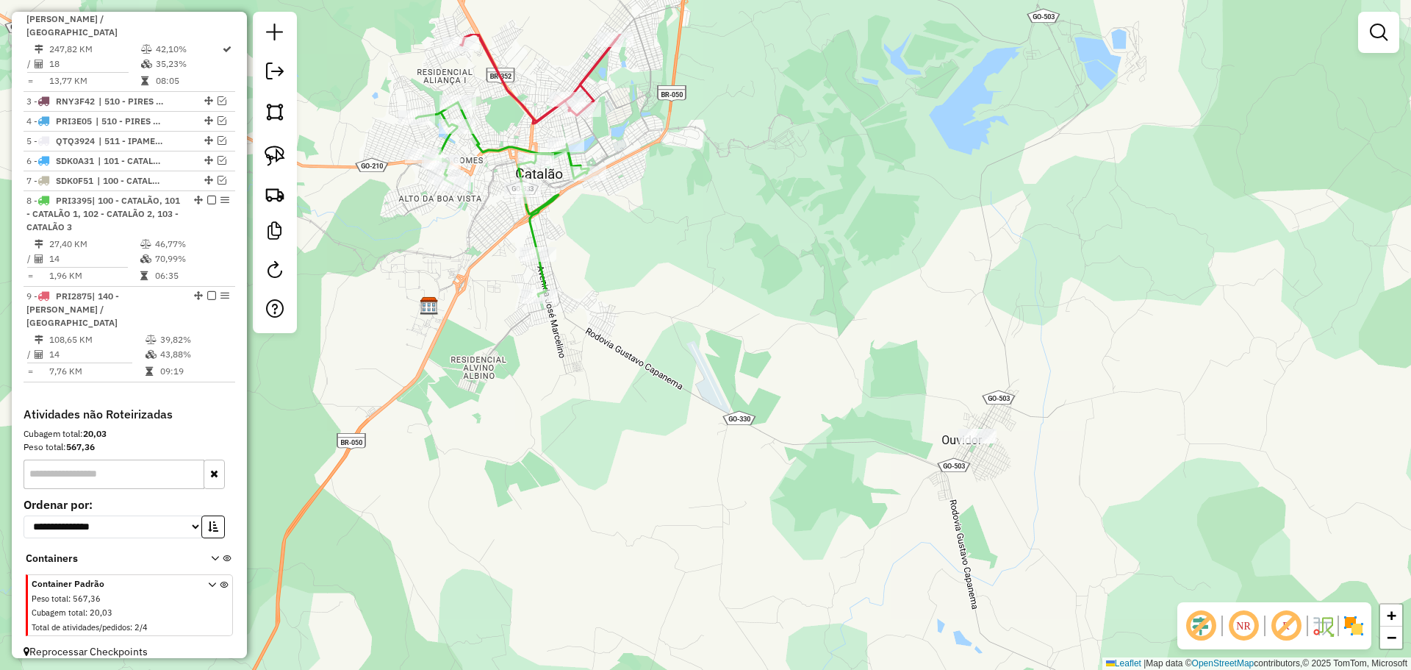
drag, startPoint x: 461, startPoint y: 246, endPoint x: 732, endPoint y: 347, distance: 289.3
click at [732, 347] on div "Janela de atendimento Grade de atendimento Capacidade Transportadoras Veículos …" at bounding box center [705, 335] width 1411 height 670
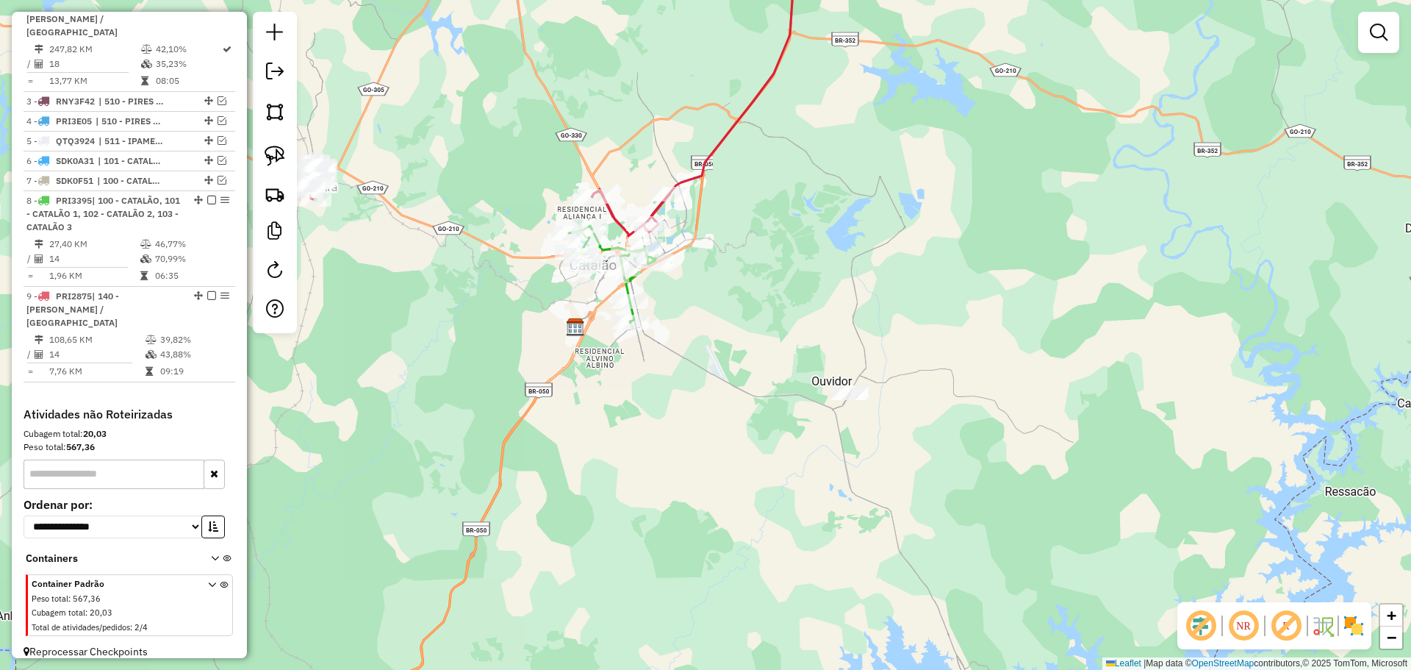
click at [626, 289] on icon at bounding box center [612, 274] width 87 height 97
select select "**********"
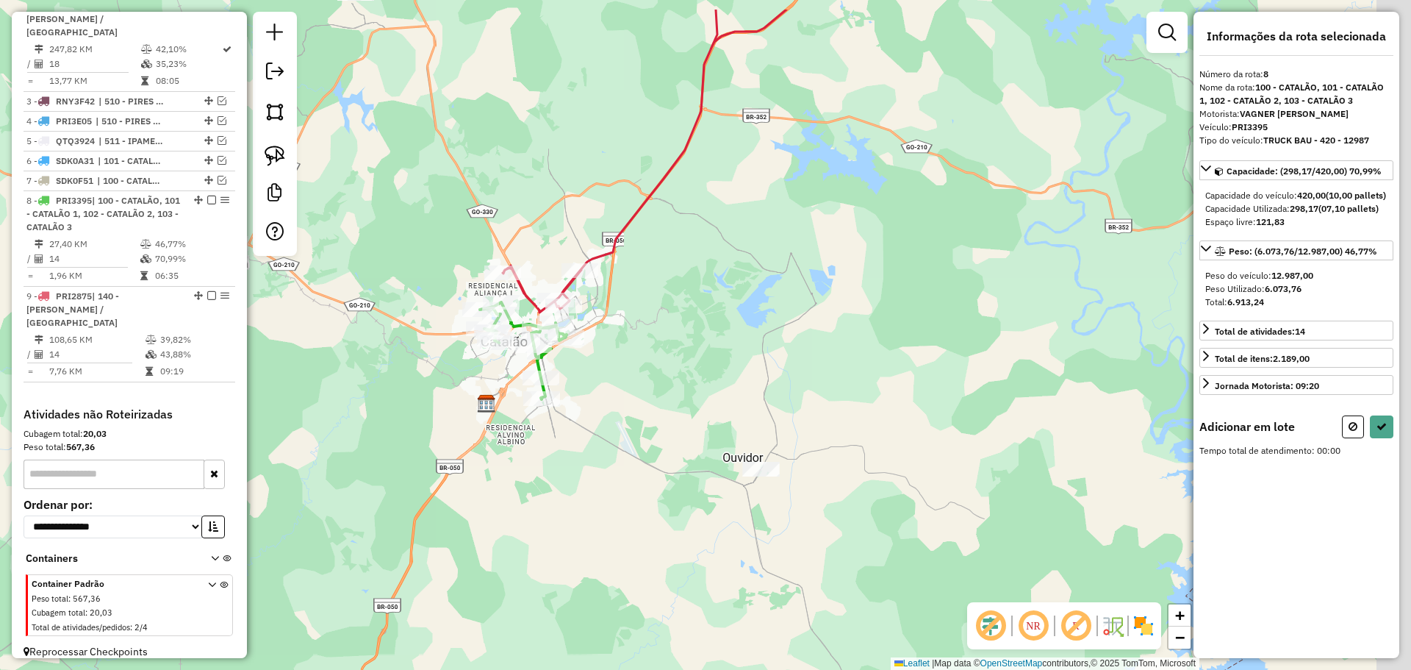
drag, startPoint x: 865, startPoint y: 351, endPoint x: 801, endPoint y: 408, distance: 86.0
click at [801, 409] on div "Janela de atendimento Grade de atendimento Capacidade Transportadoras Veículos …" at bounding box center [705, 335] width 1411 height 670
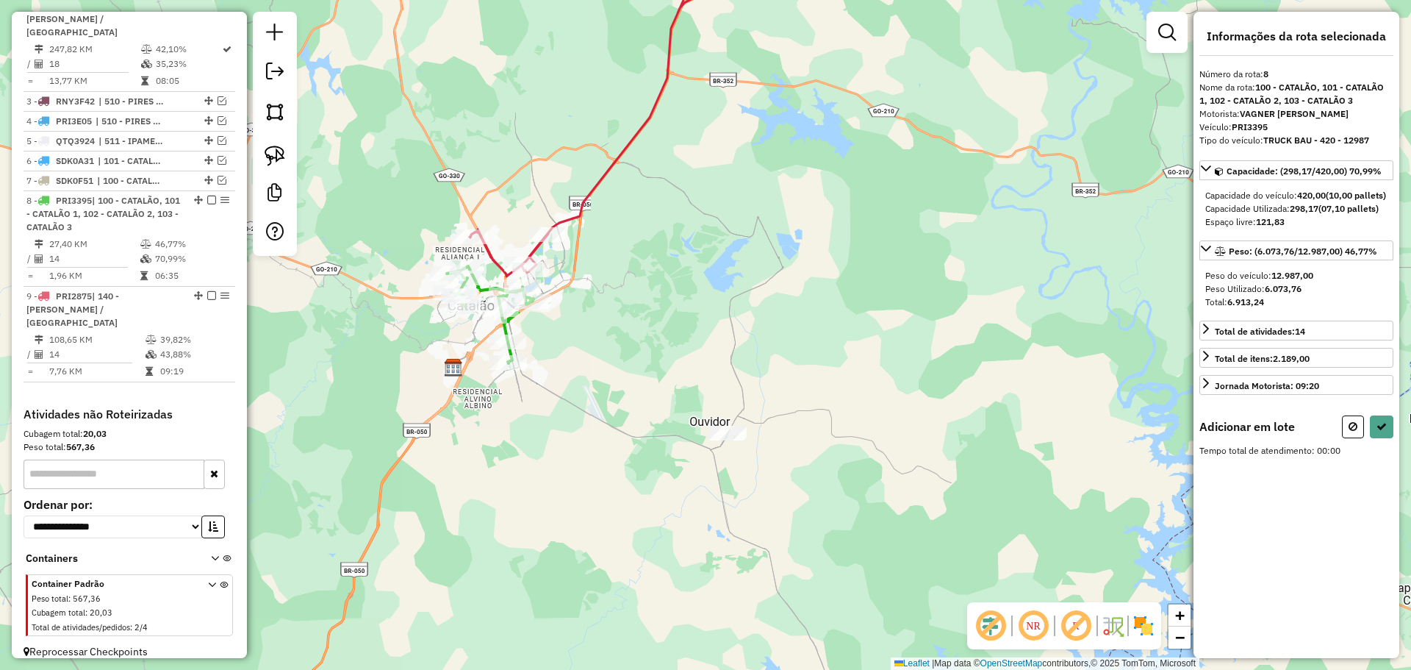
drag, startPoint x: 799, startPoint y: 383, endPoint x: 300, endPoint y: 198, distance: 532.2
click at [792, 380] on div "Janela de atendimento Grade de atendimento Capacidade Transportadoras Veículos …" at bounding box center [705, 335] width 1411 height 670
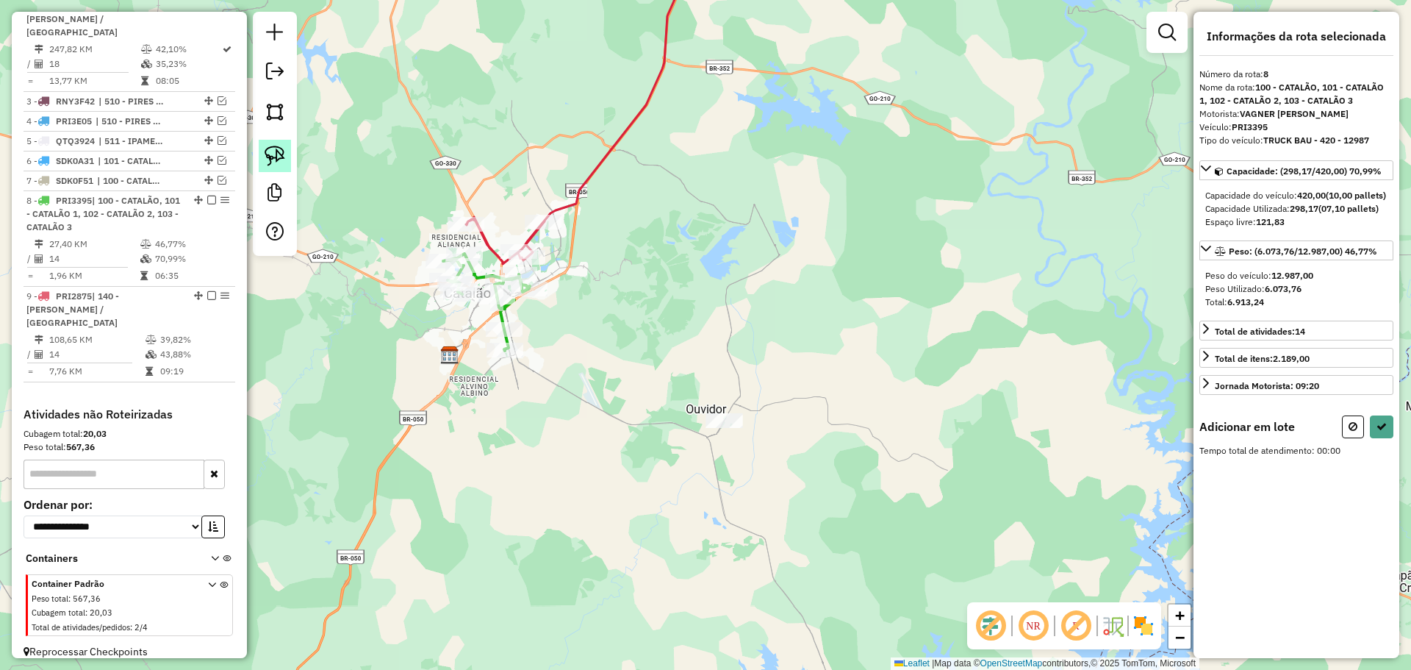
click at [268, 151] on img at bounding box center [275, 156] width 21 height 21
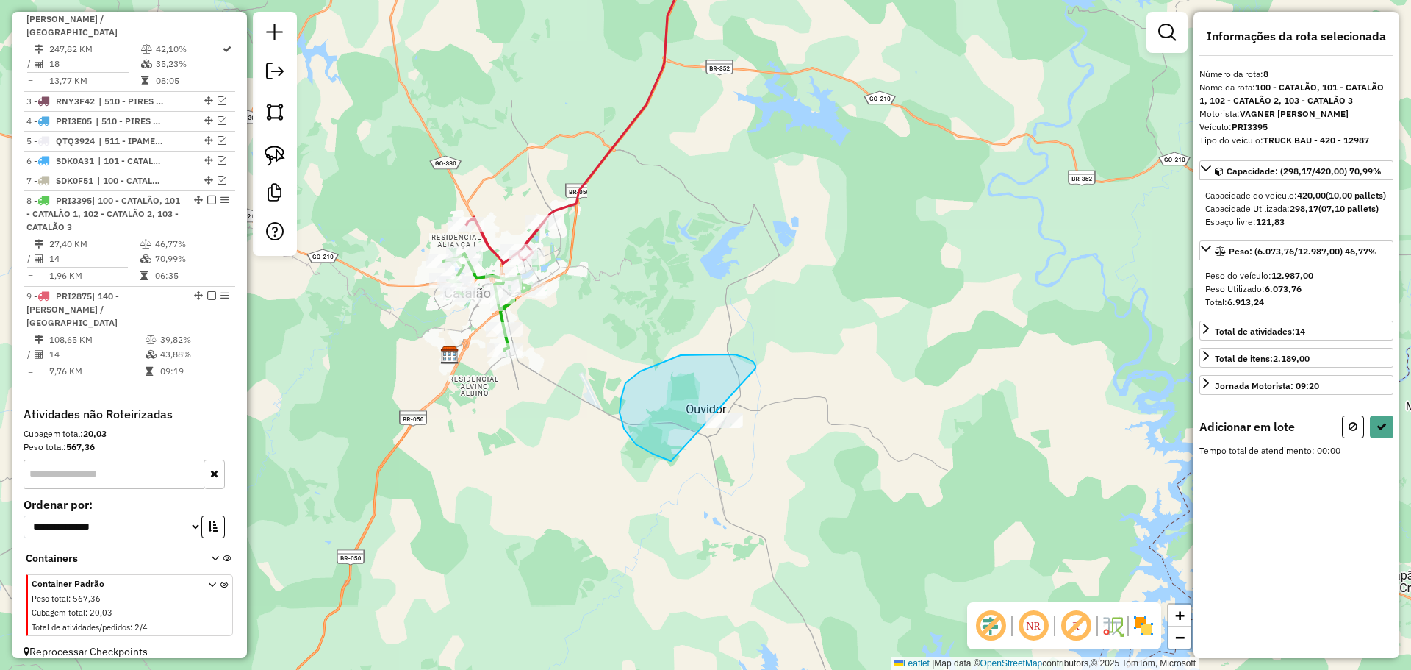
drag, startPoint x: 747, startPoint y: 358, endPoint x: 803, endPoint y: 427, distance: 89.3
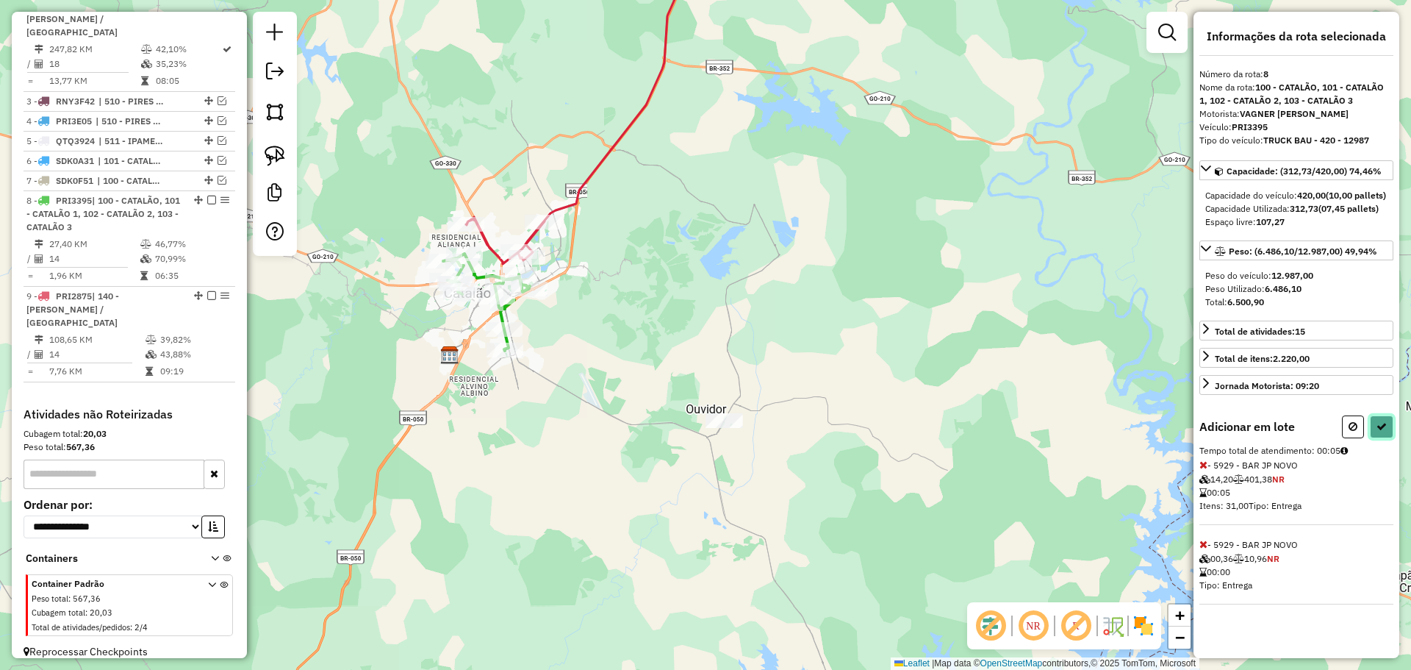
click at [1375, 438] on button at bounding box center [1382, 426] width 24 height 23
select select "**********"
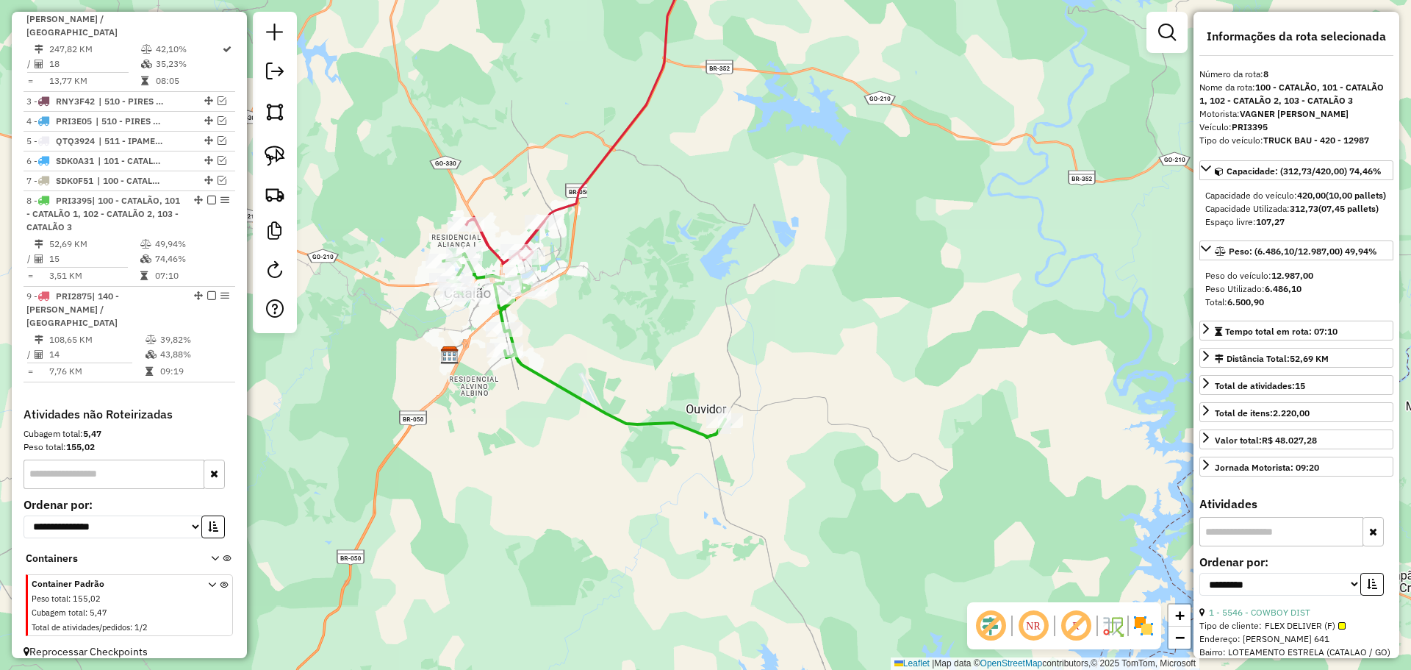
click at [579, 196] on icon at bounding box center [620, 98] width 309 height 331
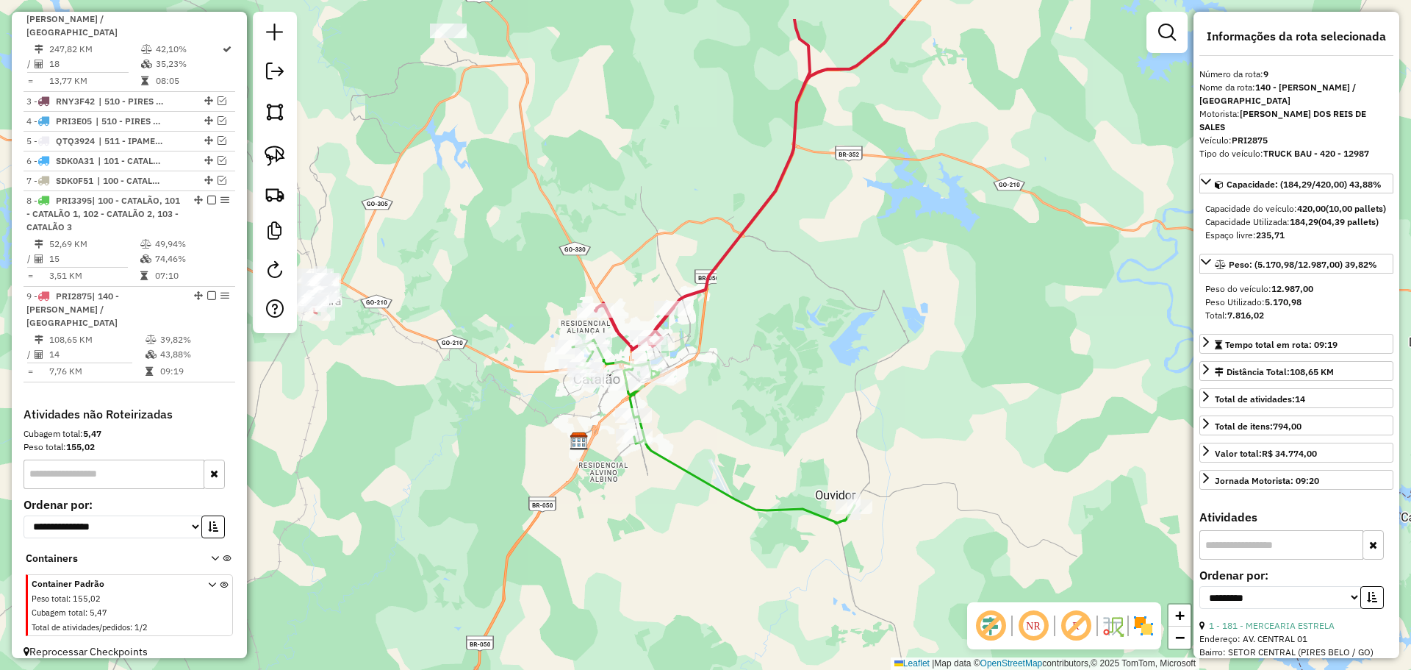
drag, startPoint x: 740, startPoint y: 321, endPoint x: 860, endPoint y: 378, distance: 133.5
click at [860, 378] on div "Janela de atendimento Grade de atendimento Capacidade Transportadoras Veículos …" at bounding box center [705, 335] width 1411 height 670
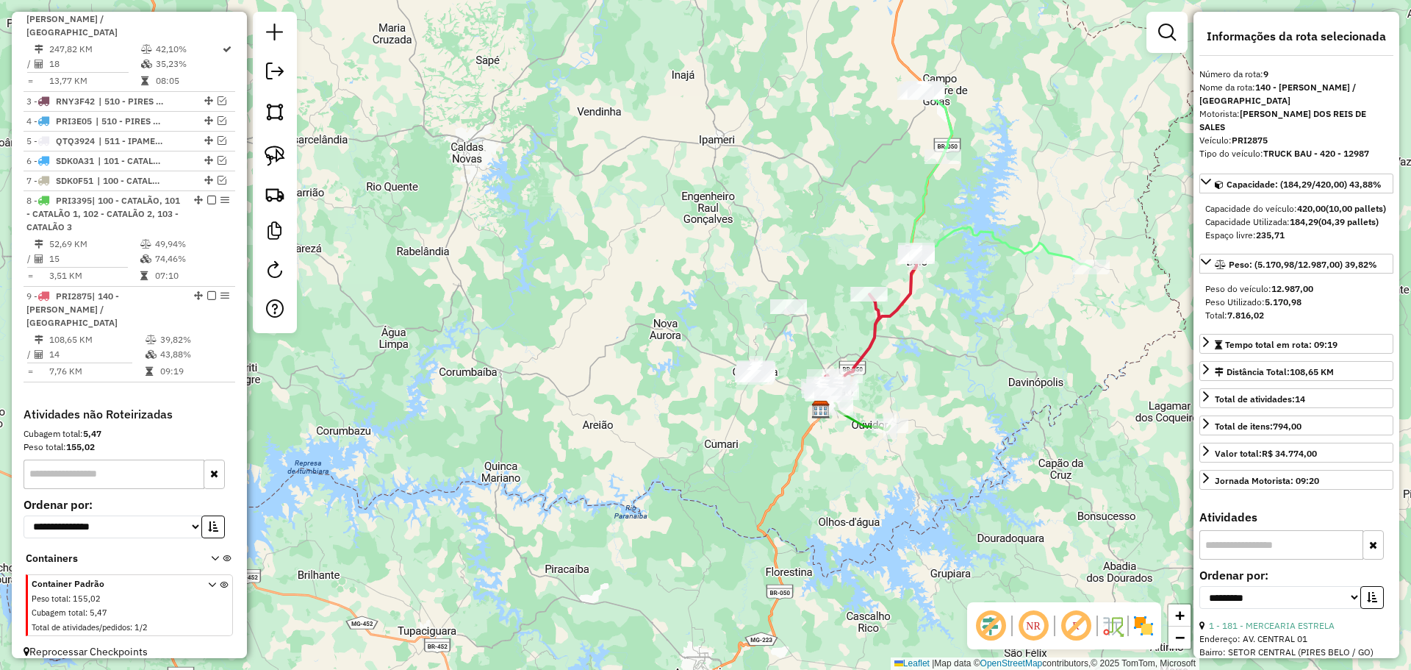
click at [949, 145] on icon at bounding box center [1002, 176] width 180 height 181
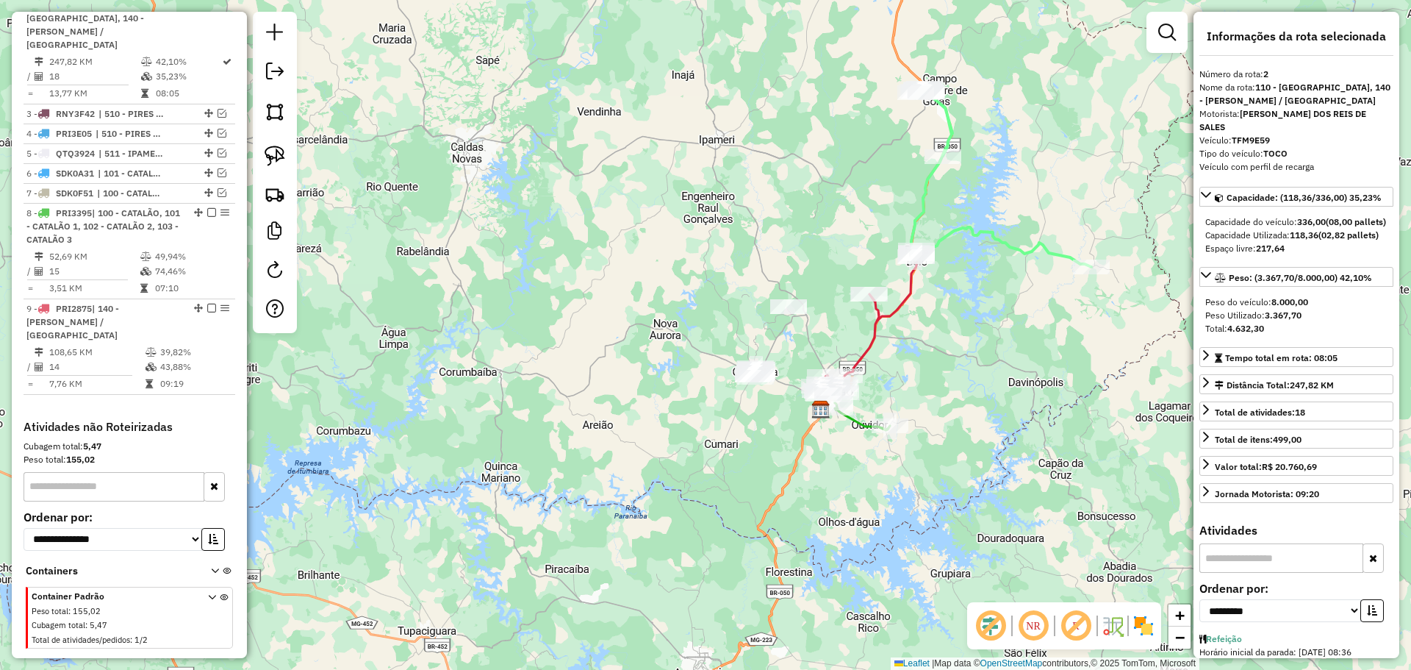
scroll to position [634, 0]
click at [871, 318] on icon at bounding box center [871, 318] width 91 height 136
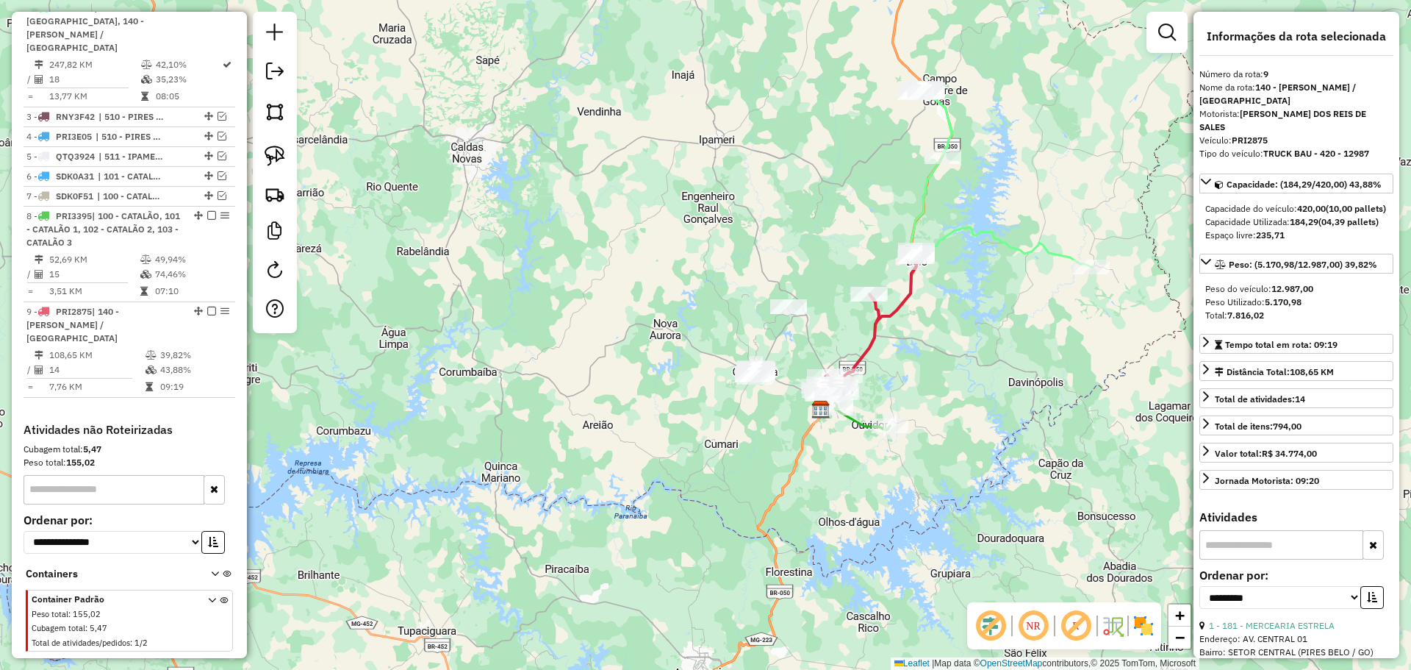
scroll to position [649, 0]
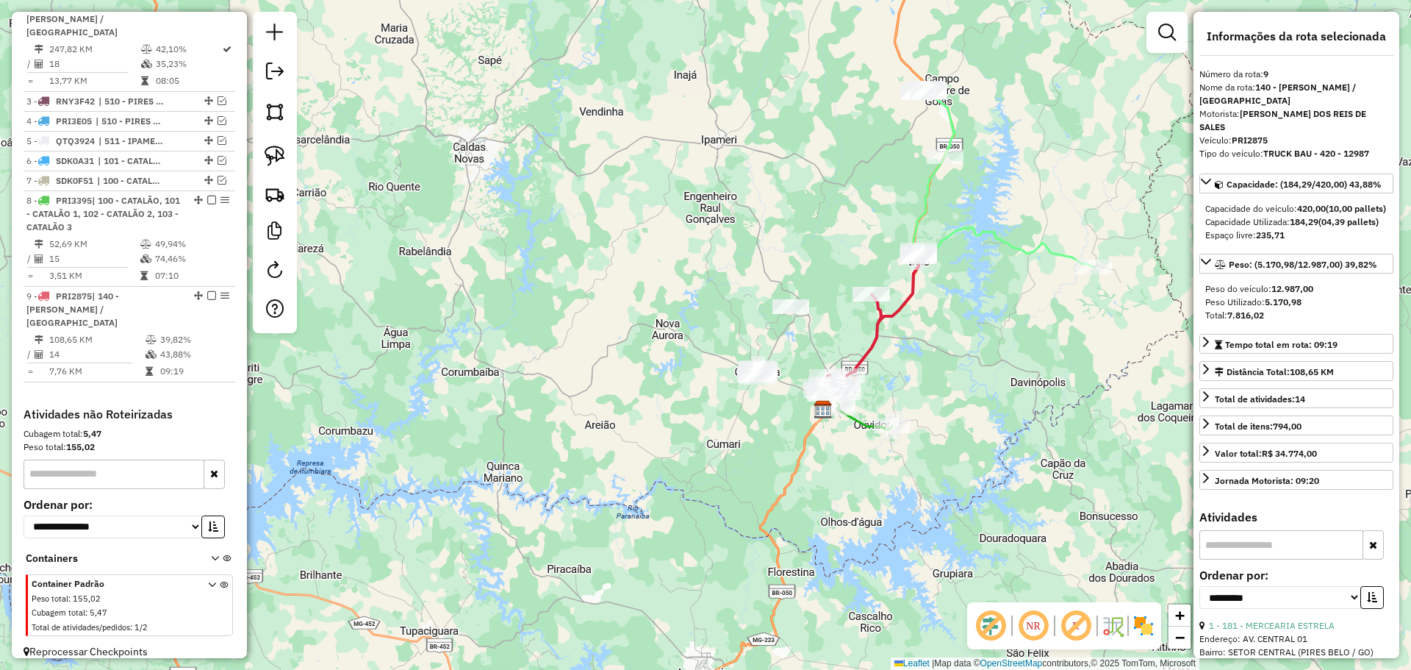
click at [676, 496] on div "Janela de atendimento Grade de atendimento Capacidade Transportadoras Veículos …" at bounding box center [705, 335] width 1411 height 670
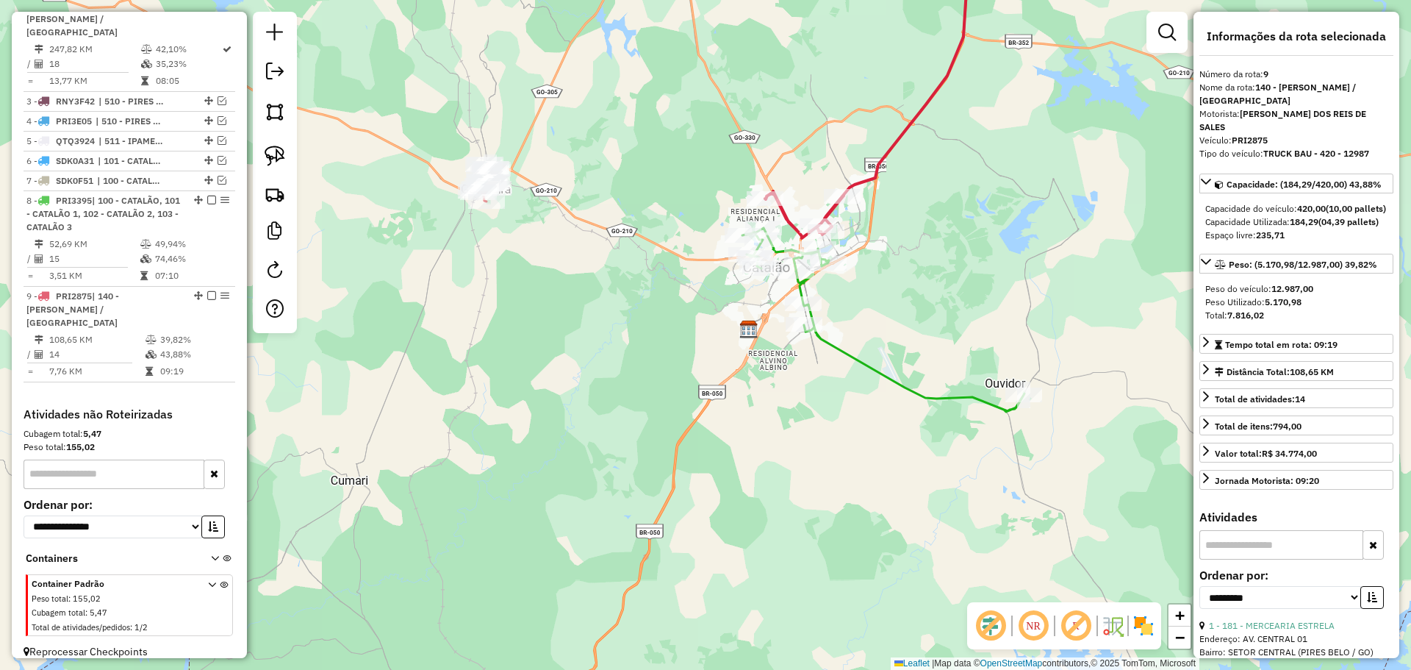
click at [838, 357] on icon at bounding box center [883, 320] width 282 height 184
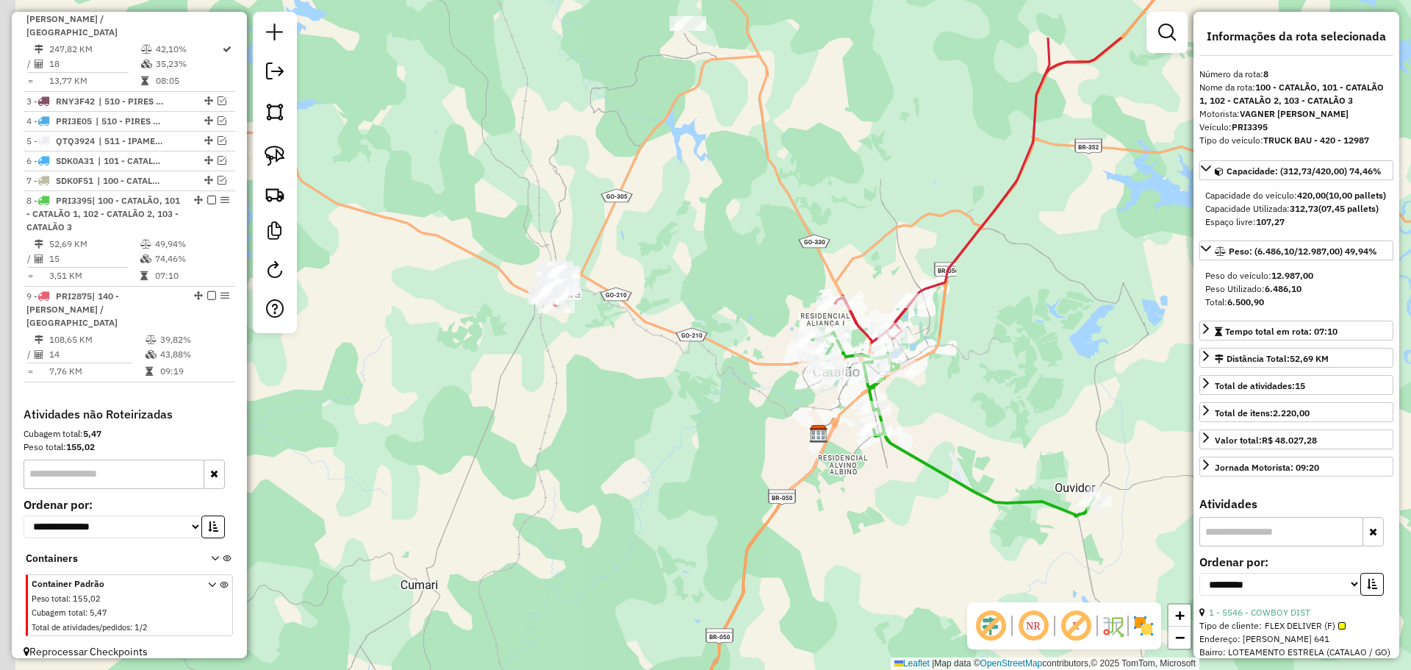
drag, startPoint x: 721, startPoint y: 384, endPoint x: 808, endPoint y: 509, distance: 151.5
click at [808, 509] on div "Janela de atendimento Grade de atendimento Capacidade Transportadoras Veículos …" at bounding box center [705, 335] width 1411 height 670
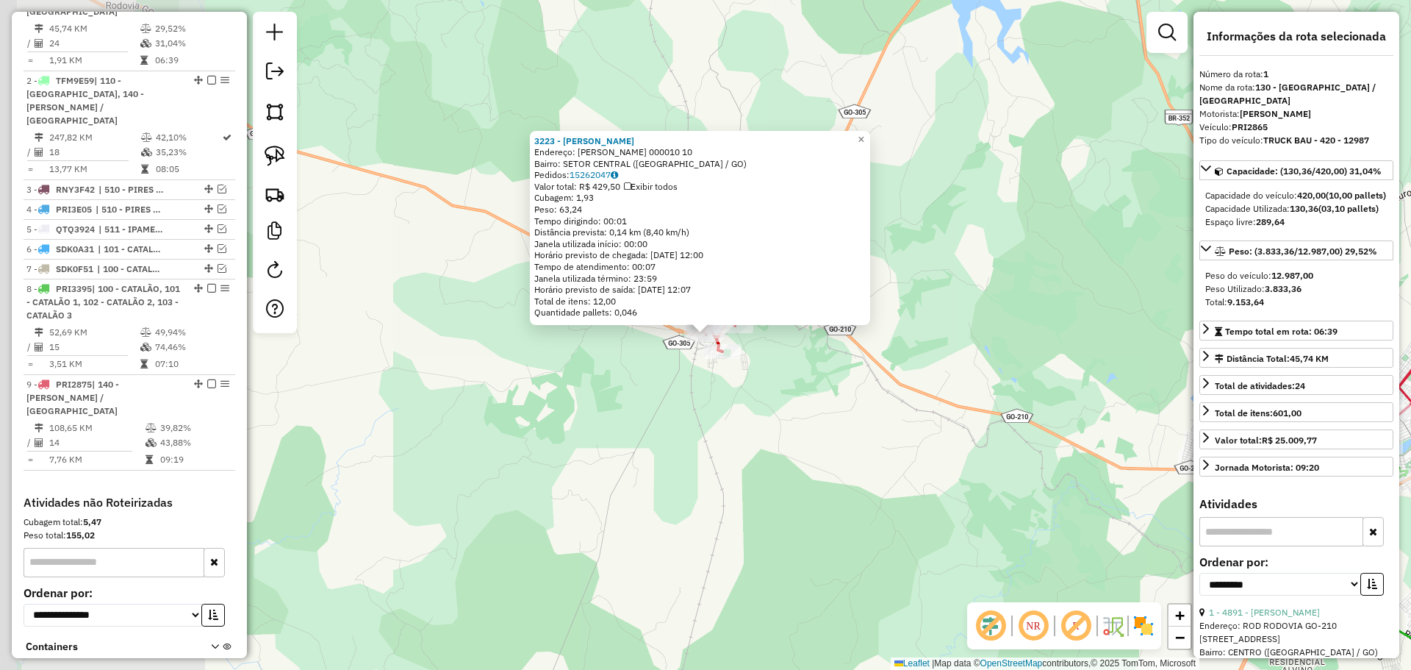
scroll to position [551, 0]
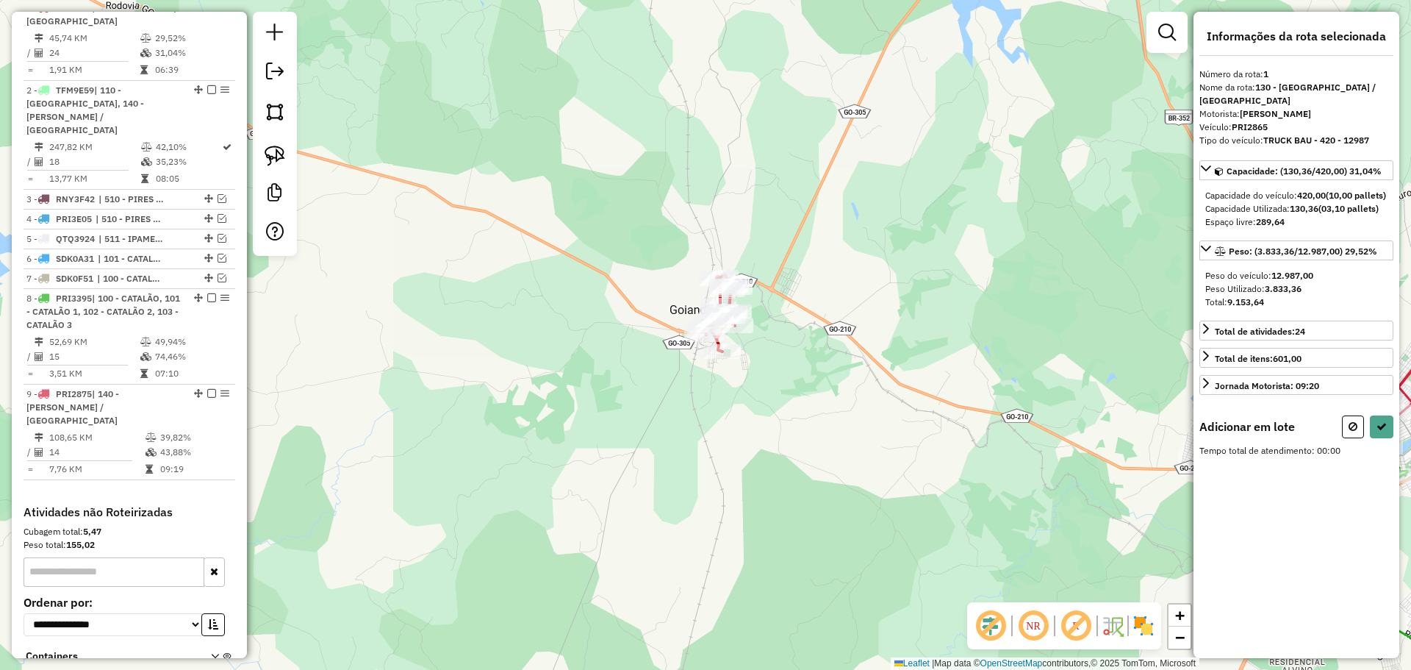
click at [592, 421] on div "Janela de atendimento Grade de atendimento Capacidade Transportadoras Veículos …" at bounding box center [705, 335] width 1411 height 670
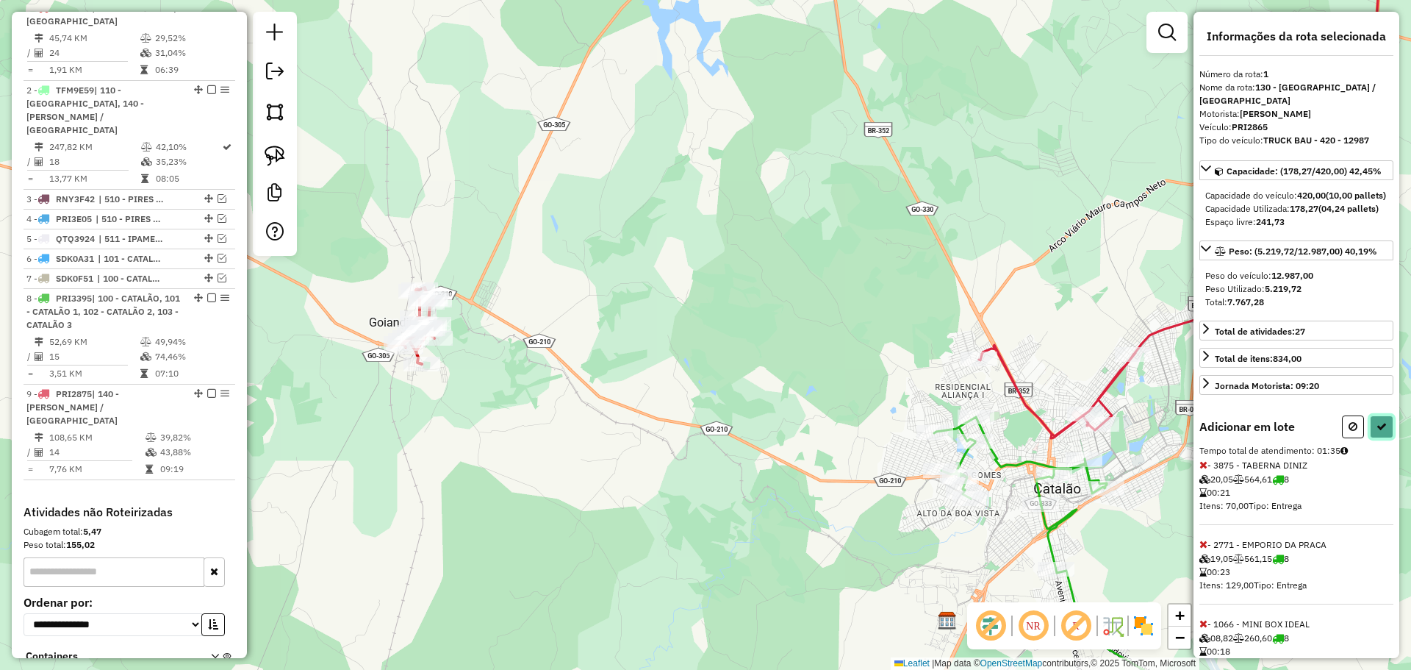
click at [1386, 438] on button at bounding box center [1382, 426] width 24 height 23
select select "**********"
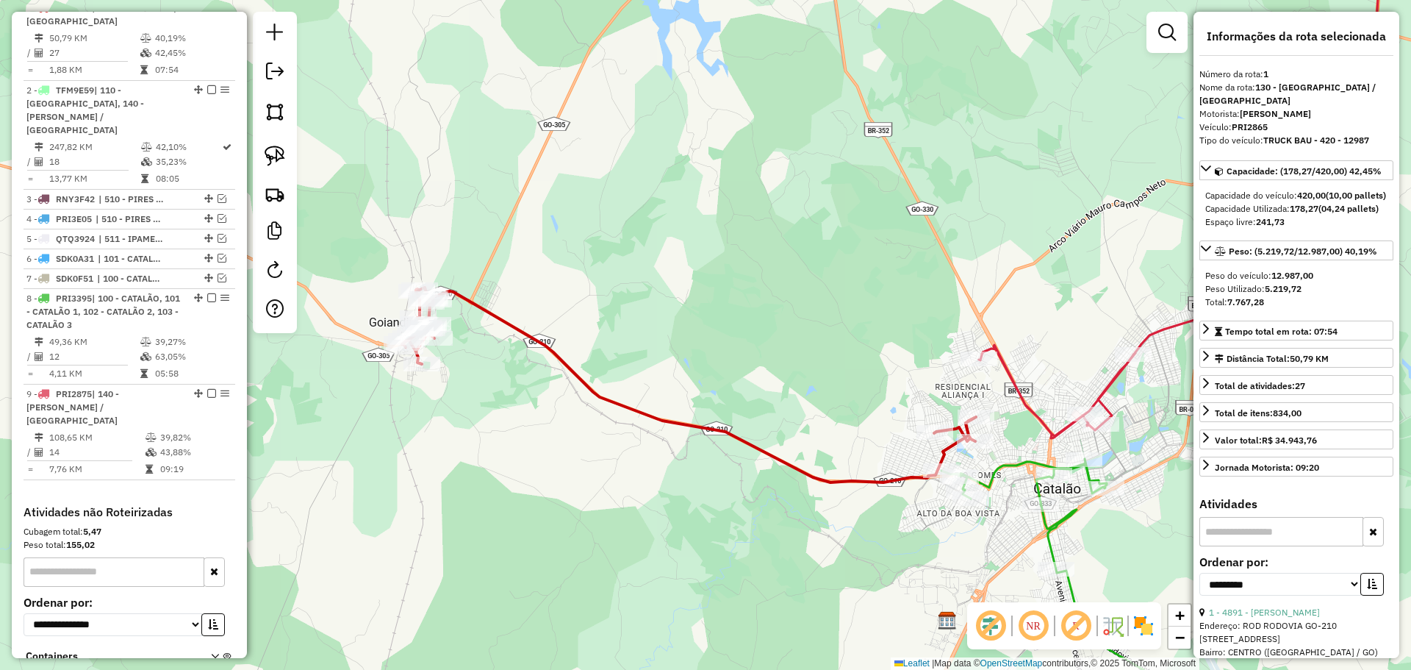
click at [1048, 539] on icon at bounding box center [1101, 598] width 319 height 278
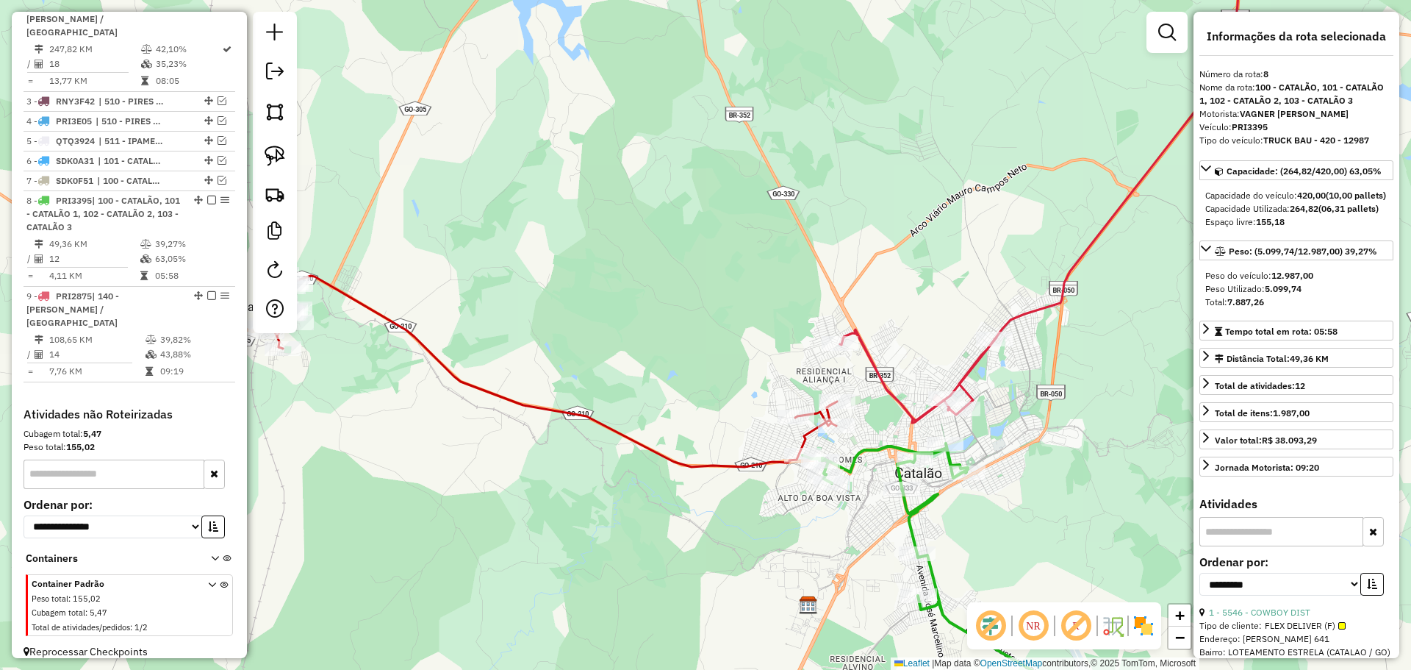
drag, startPoint x: 1048, startPoint y: 539, endPoint x: 909, endPoint y: 523, distance: 139.8
click at [909, 523] on icon at bounding box center [962, 582] width 319 height 278
click at [762, 457] on icon at bounding box center [550, 369] width 574 height 195
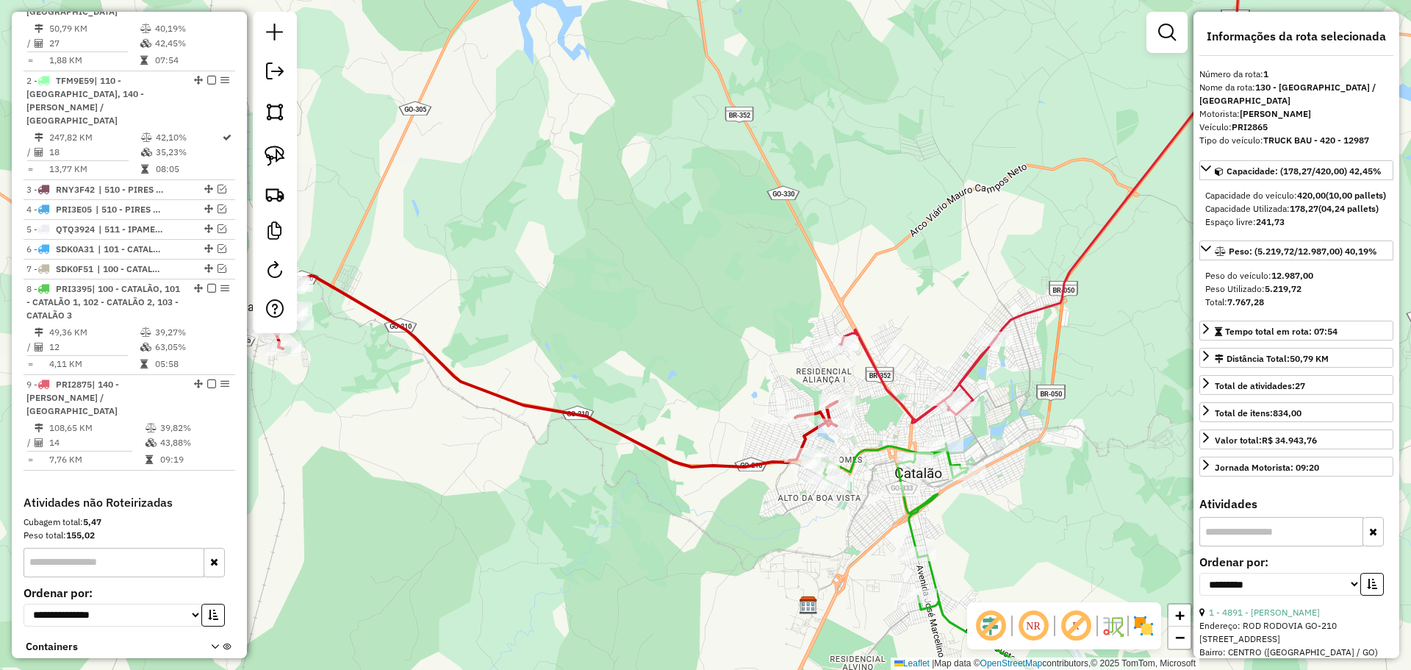
scroll to position [551, 0]
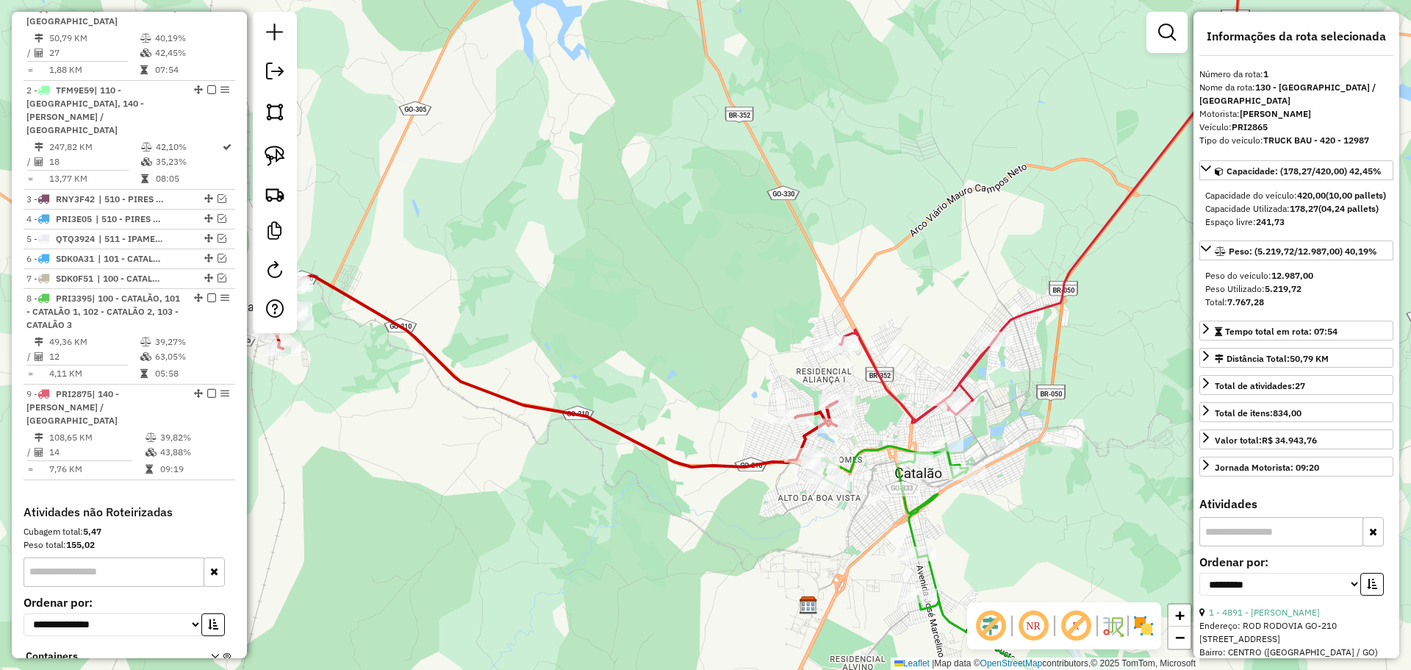
click at [907, 512] on icon at bounding box center [1081, 589] width 556 height 293
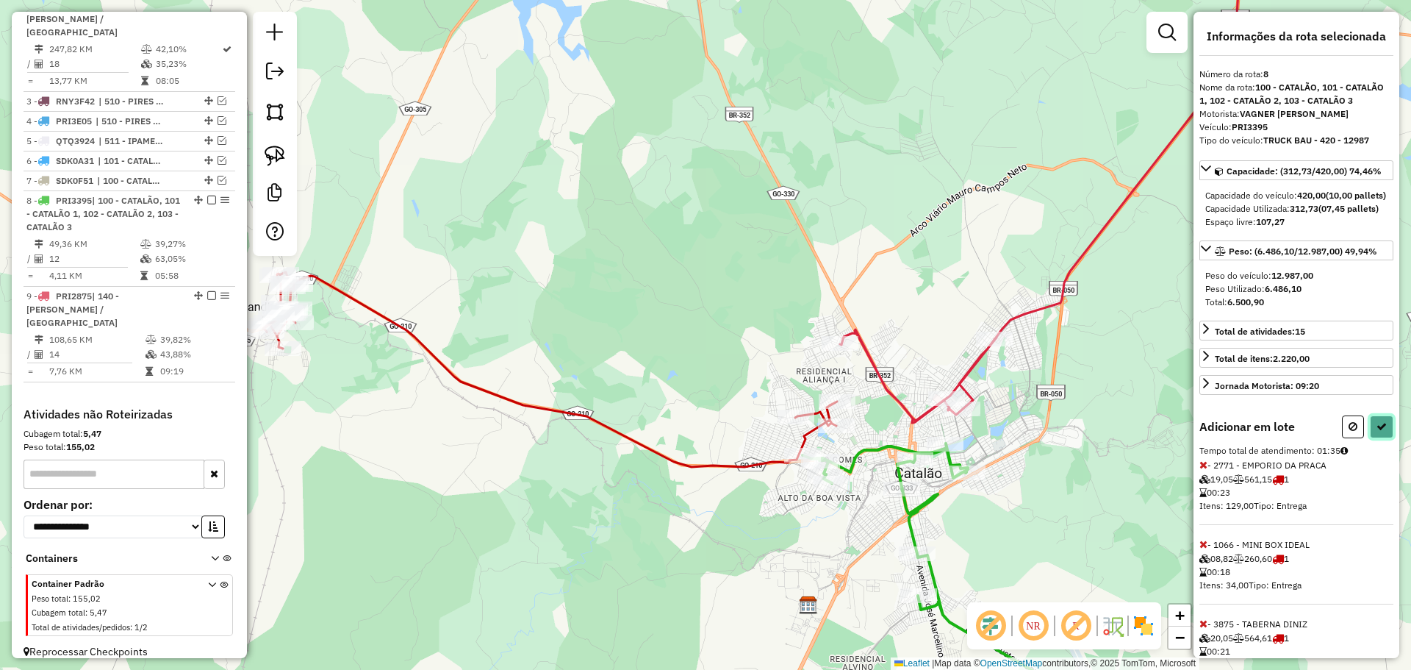
click at [1370, 438] on button at bounding box center [1382, 426] width 24 height 23
select select "**********"
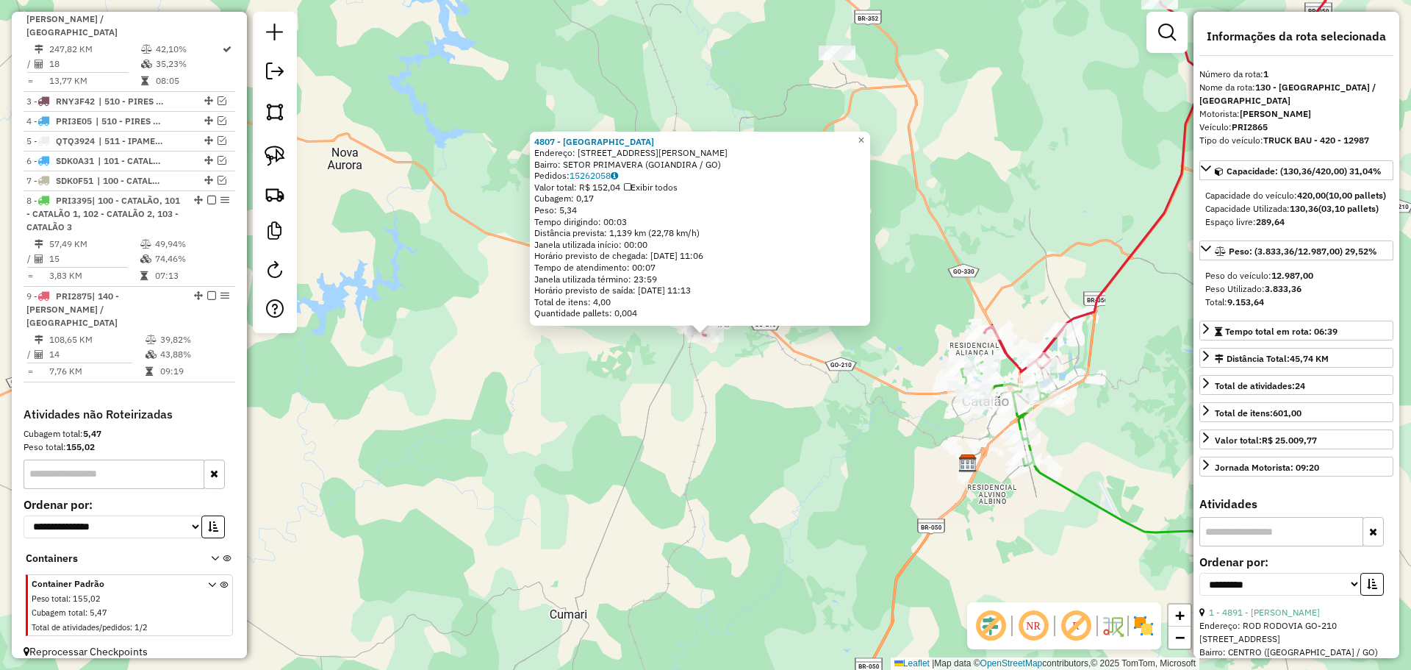
scroll to position [551, 0]
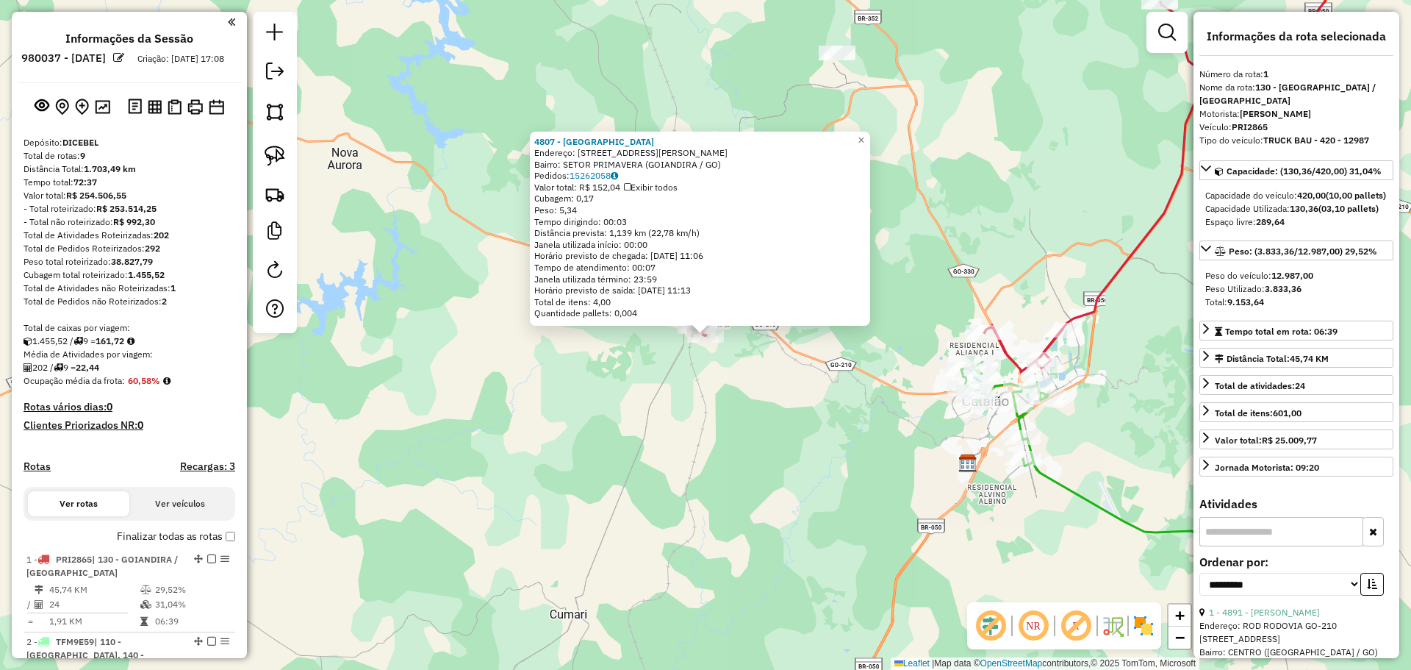
select select "**********"
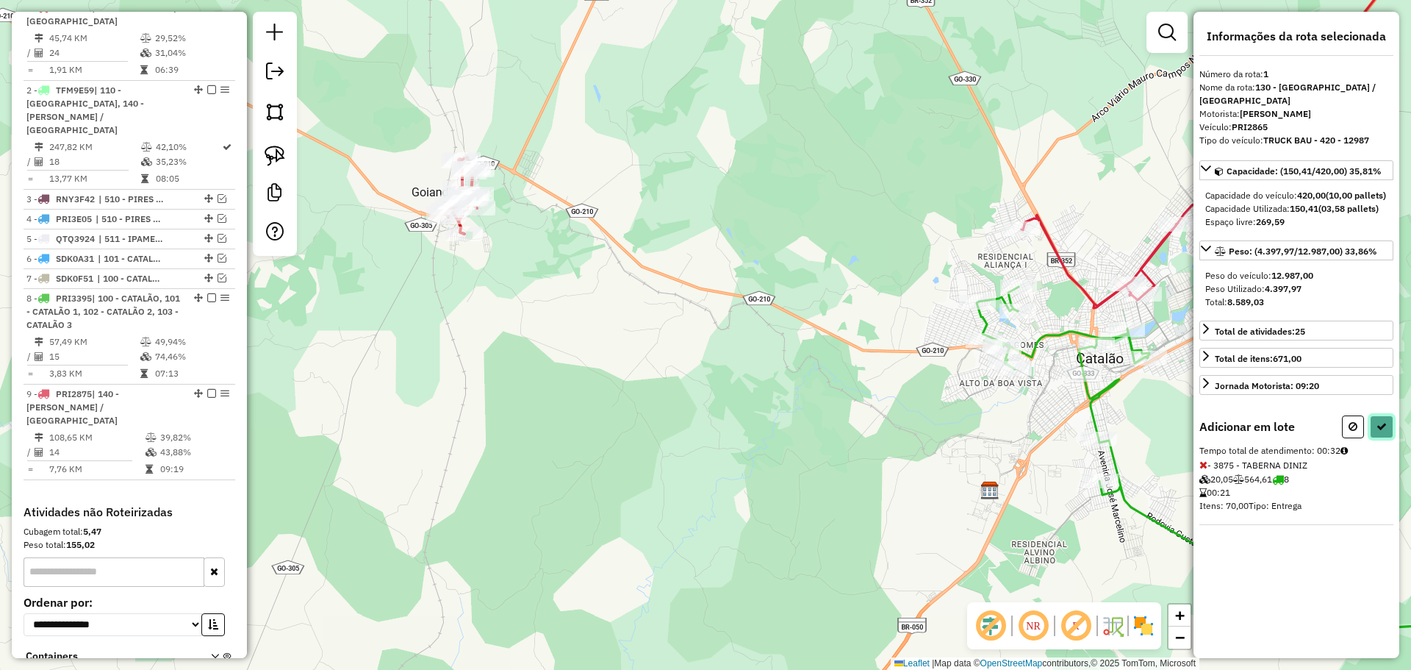
click at [1380, 432] on icon at bounding box center [1382, 426] width 10 height 10
select select "**********"
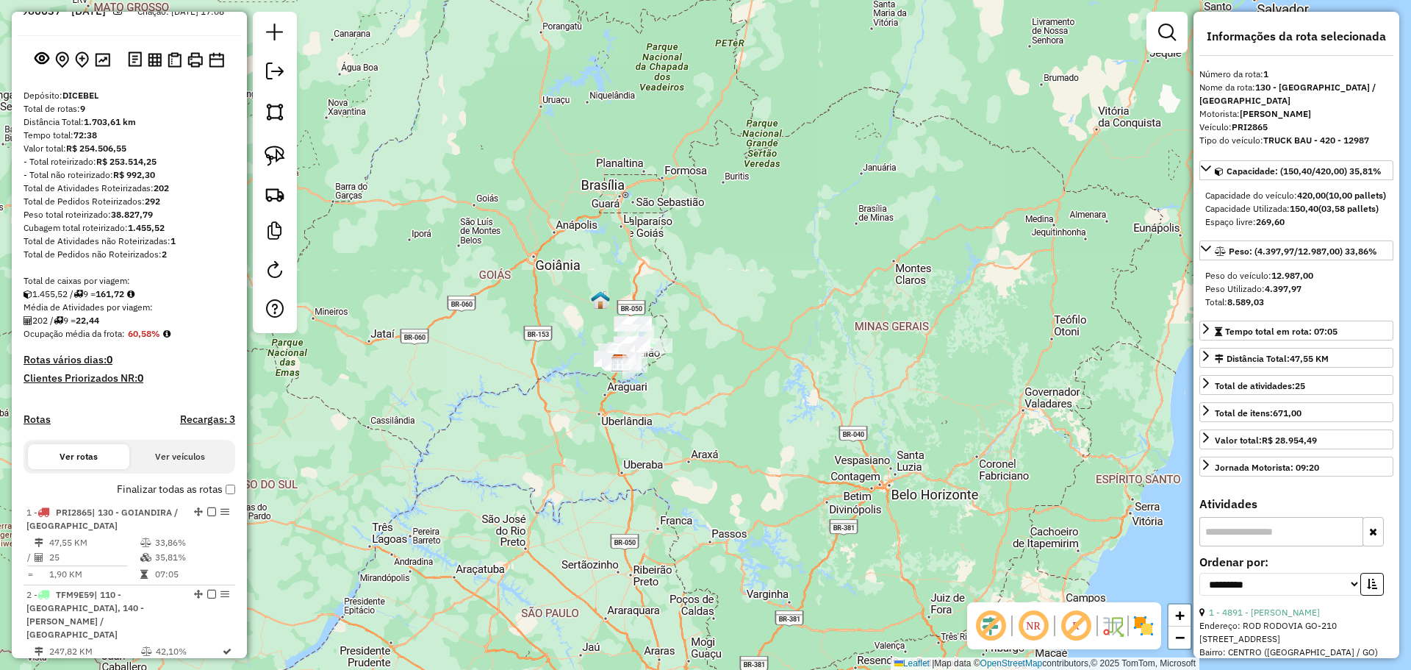
scroll to position [0, 0]
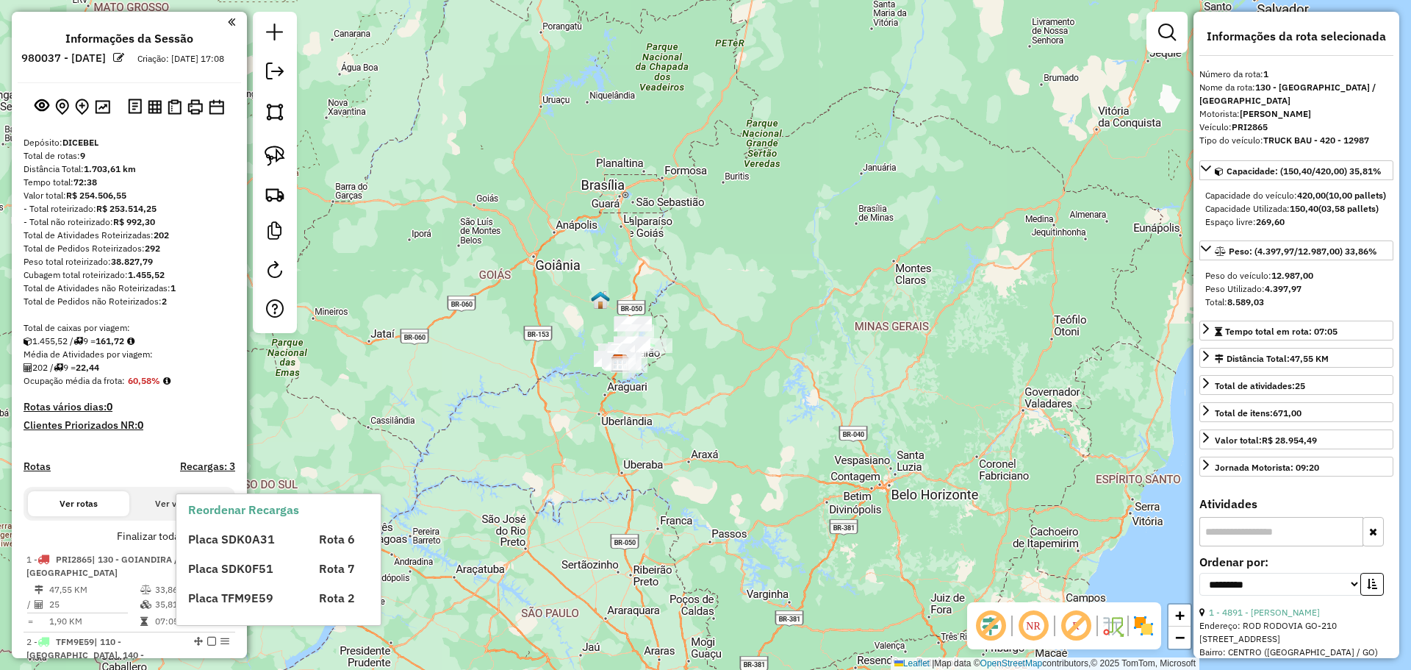
click at [190, 557] on div "Placa SDK0A31 Rota 6 Placa SDK0F51 Rota 7 Placa TFM9E59 Rota 2" at bounding box center [291, 562] width 206 height 88
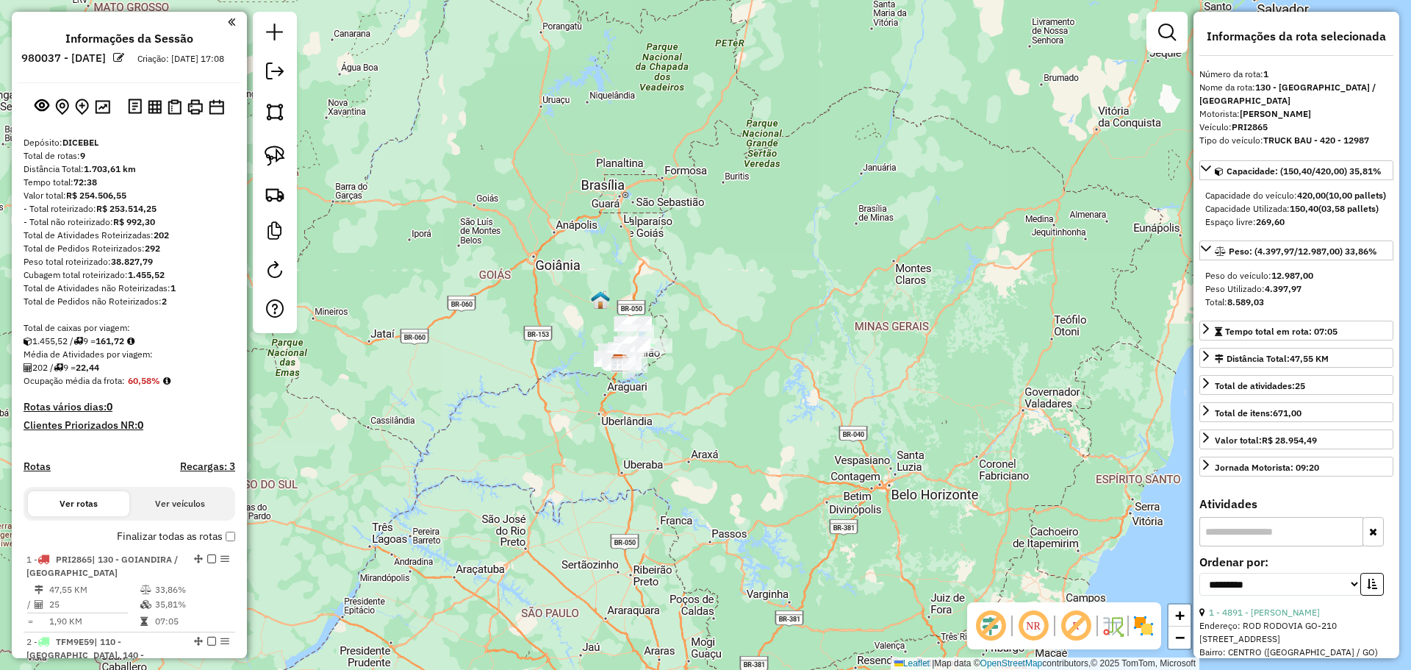
click at [170, 544] on label "Finalizar todas as rotas" at bounding box center [176, 536] width 118 height 15
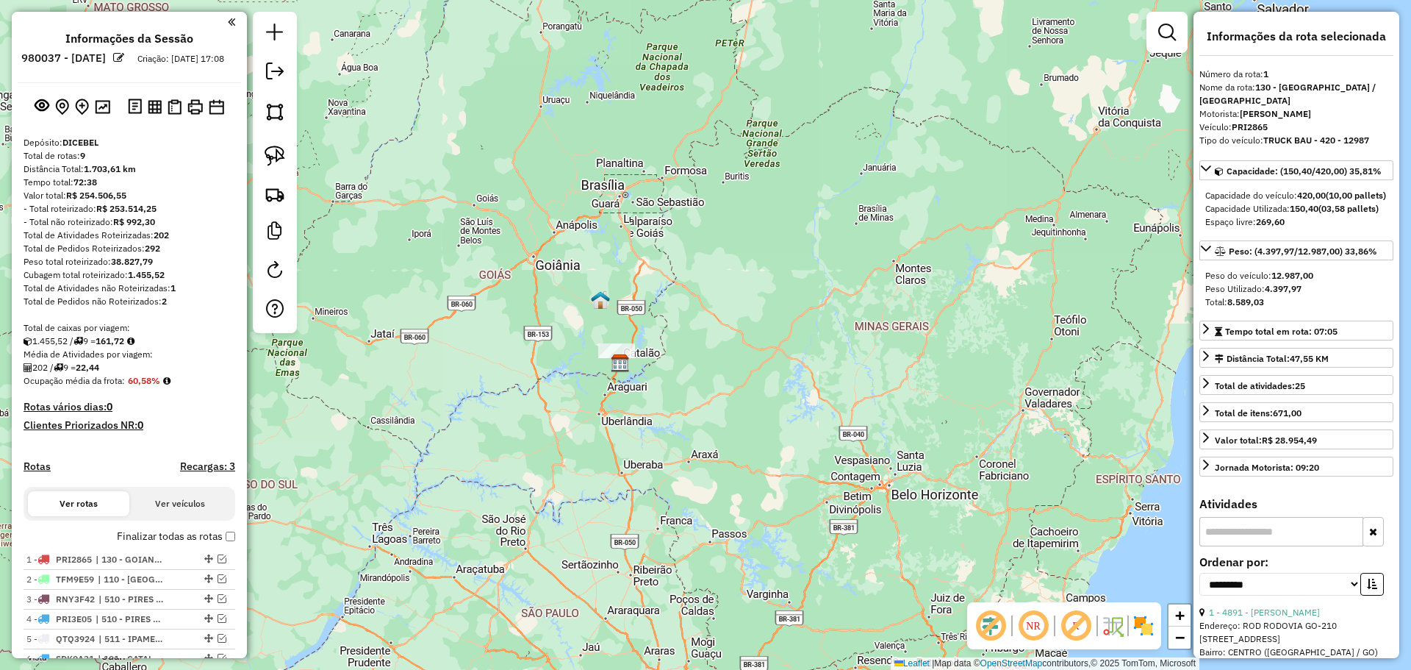
click at [156, 544] on label "Finalizar todas as rotas" at bounding box center [176, 536] width 118 height 15
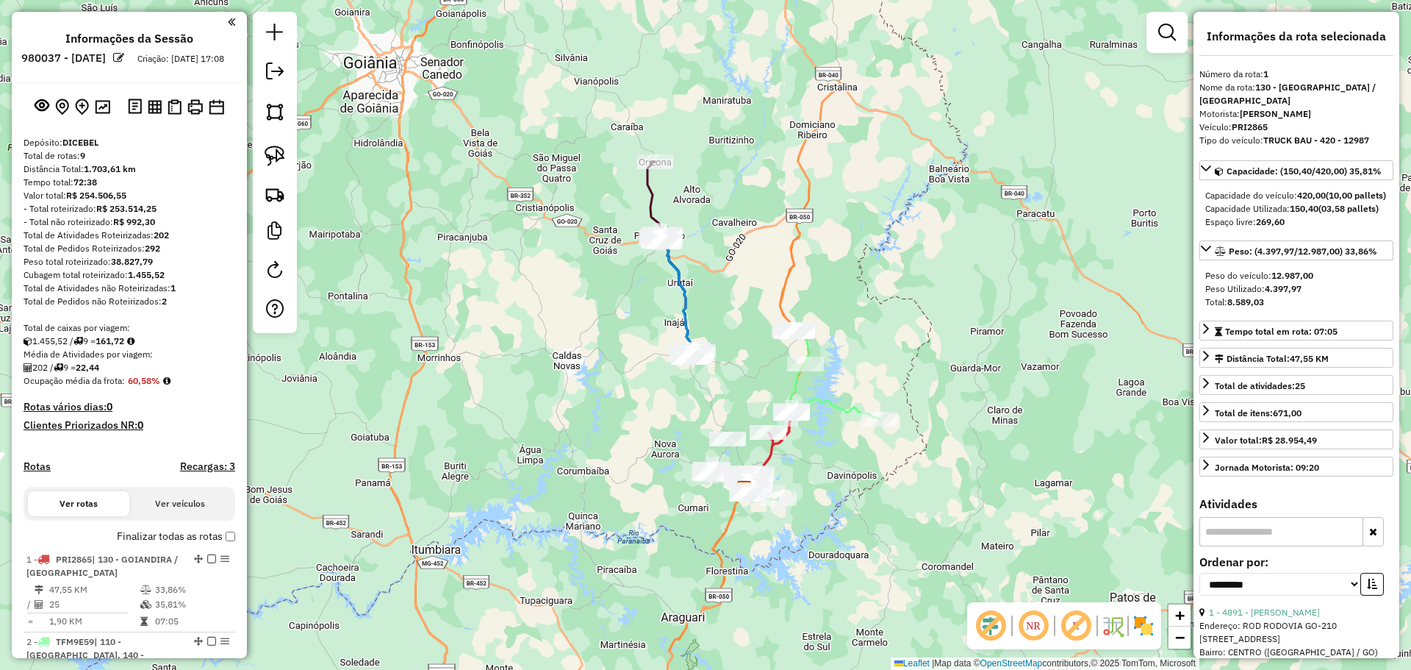
click at [648, 197] on icon at bounding box center [672, 260] width 49 height 196
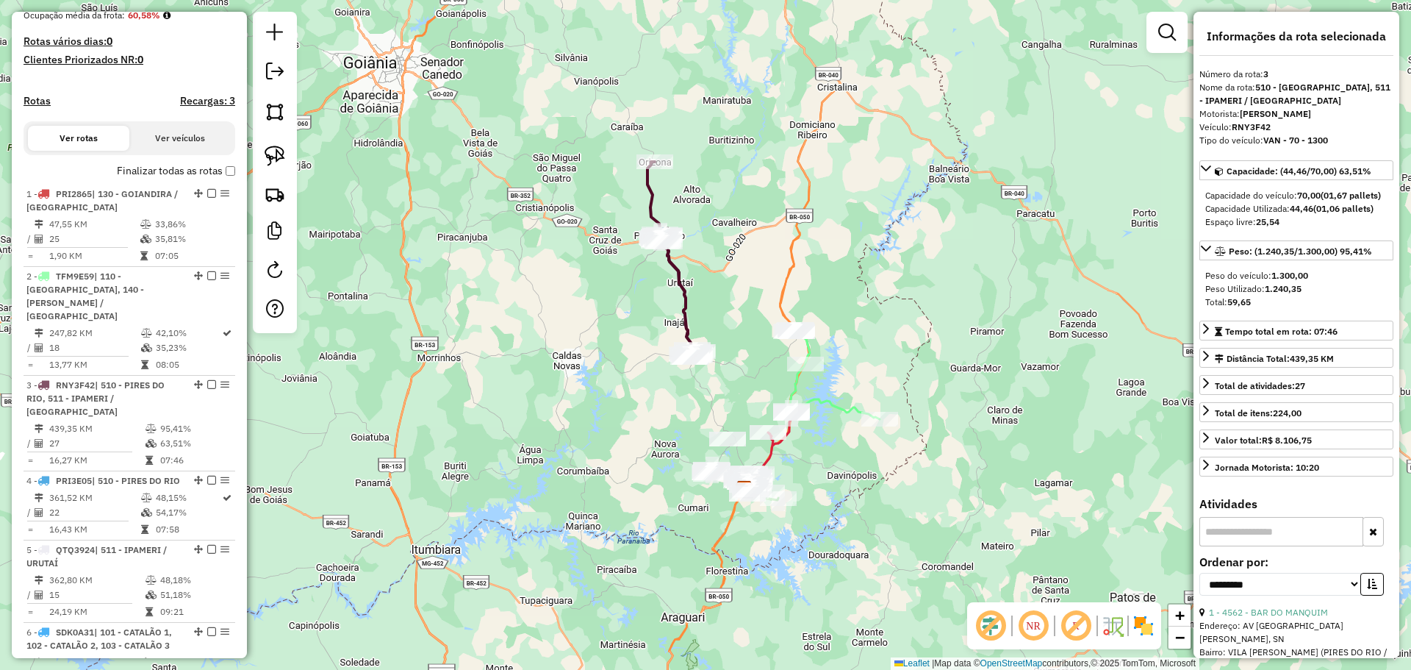
scroll to position [729, 0]
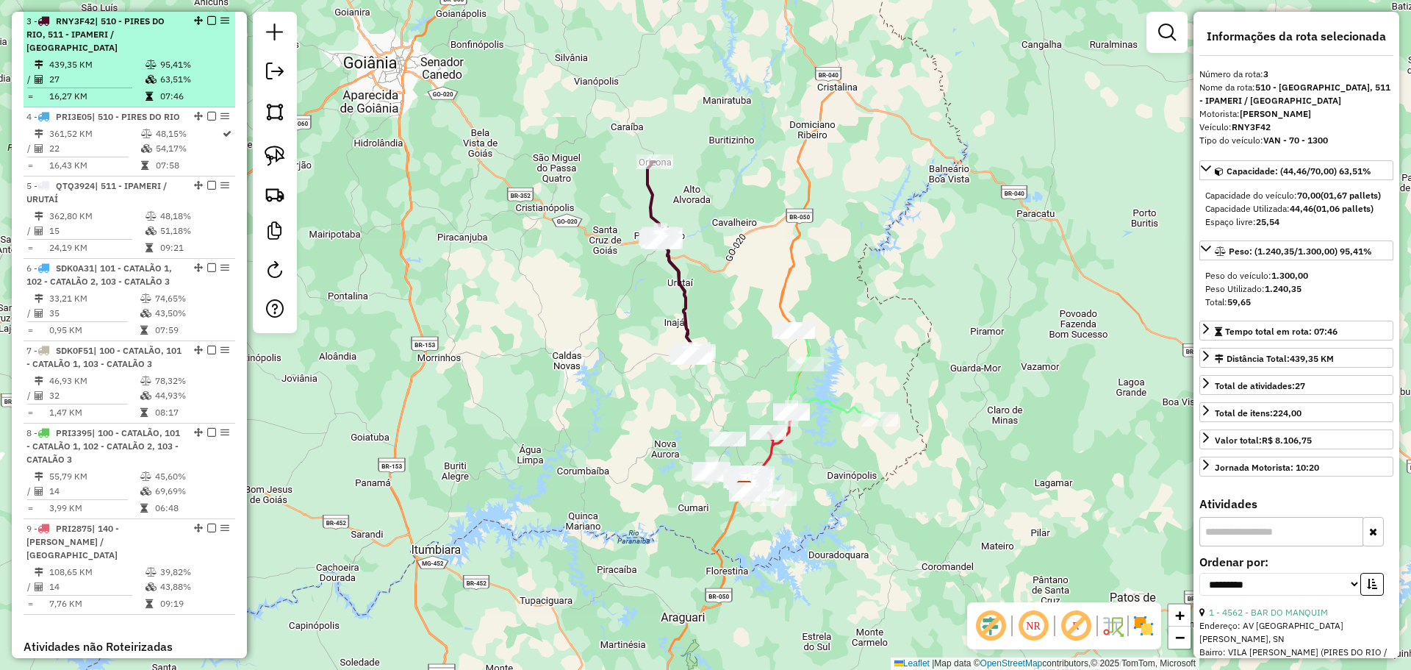
click at [207, 21] on em at bounding box center [211, 20] width 9 height 9
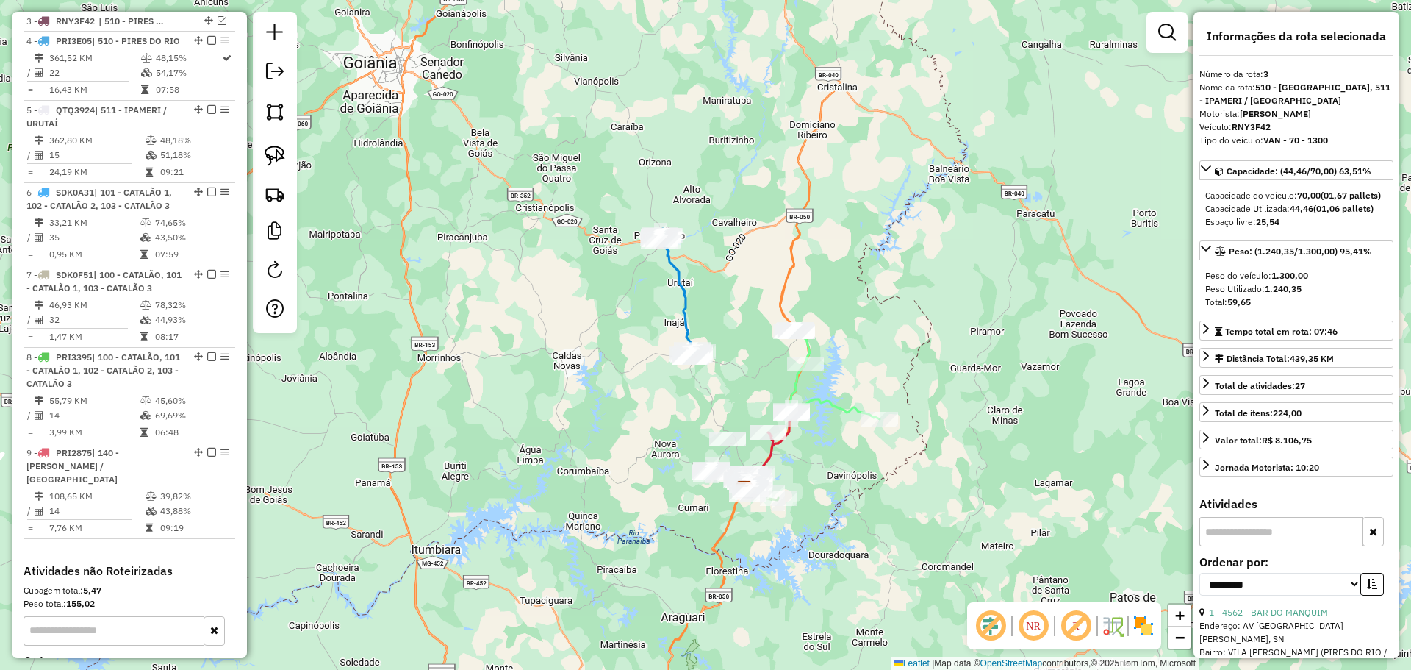
click at [665, 273] on div "Janela de atendimento Grade de atendimento Capacidade Transportadoras Veículos …" at bounding box center [705, 335] width 1411 height 670
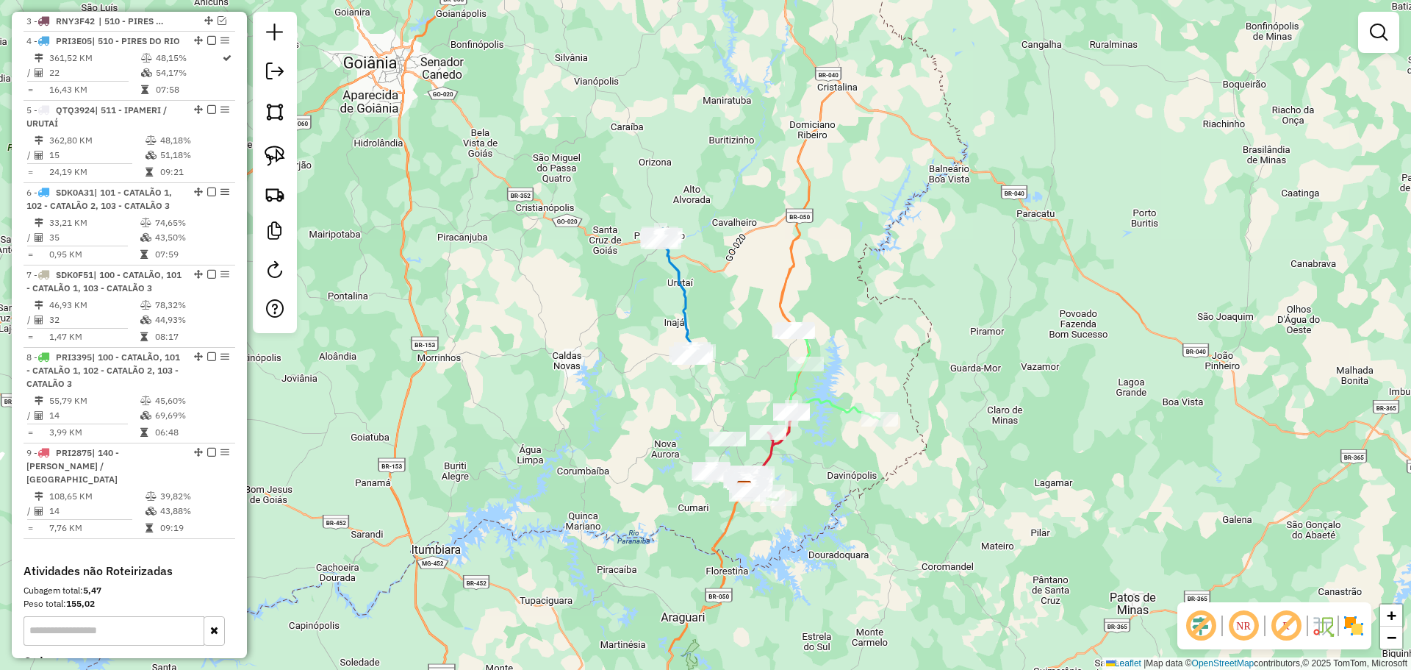
click at [670, 273] on icon at bounding box center [678, 293] width 39 height 119
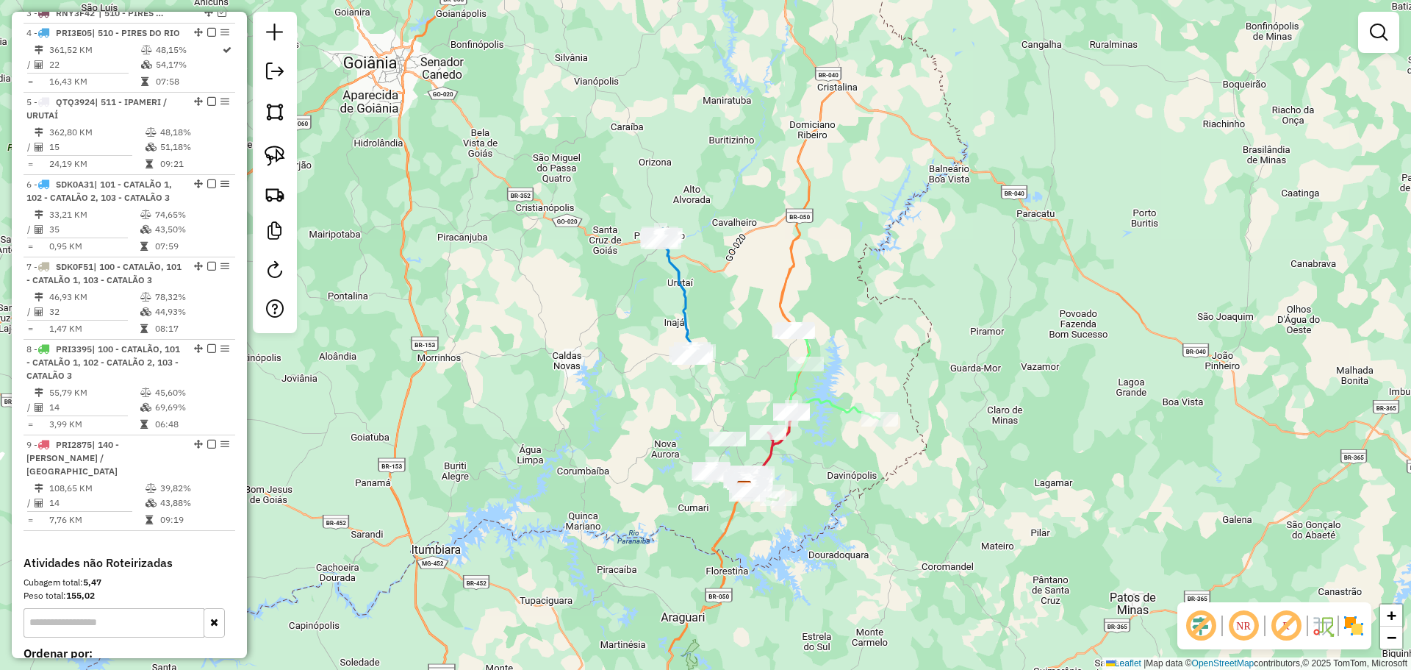
select select "**********"
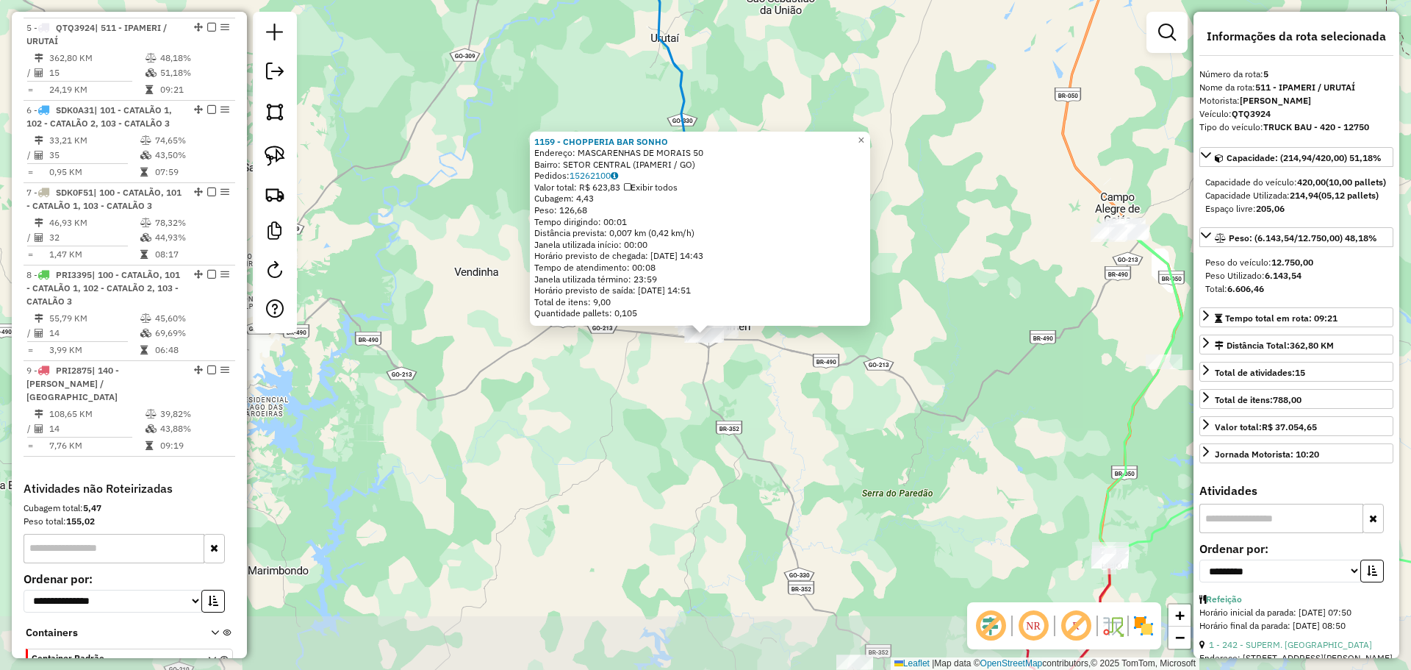
scroll to position [831, 0]
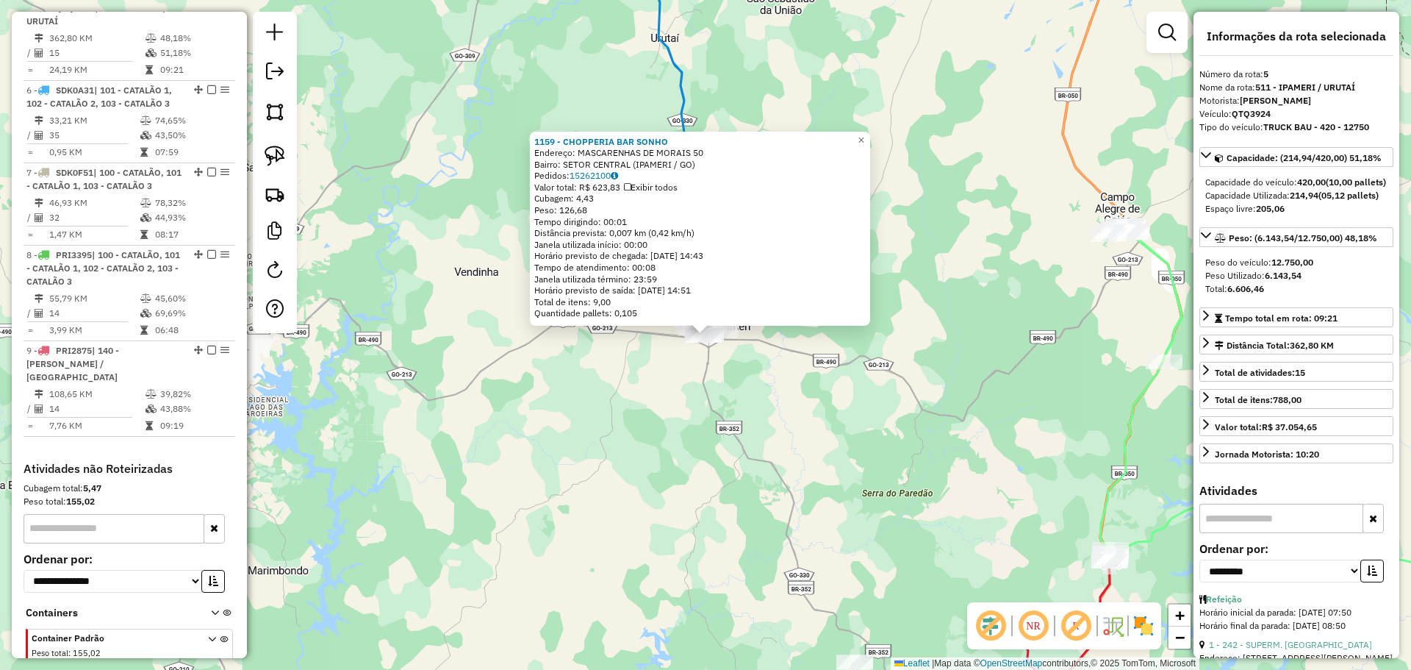
click at [605, 462] on div "1159 - CHOPPERIA BAR SONHO Endereço: MASCARENHAS DE MORAIS 50 Bairro: SETOR CEN…" at bounding box center [705, 335] width 1411 height 670
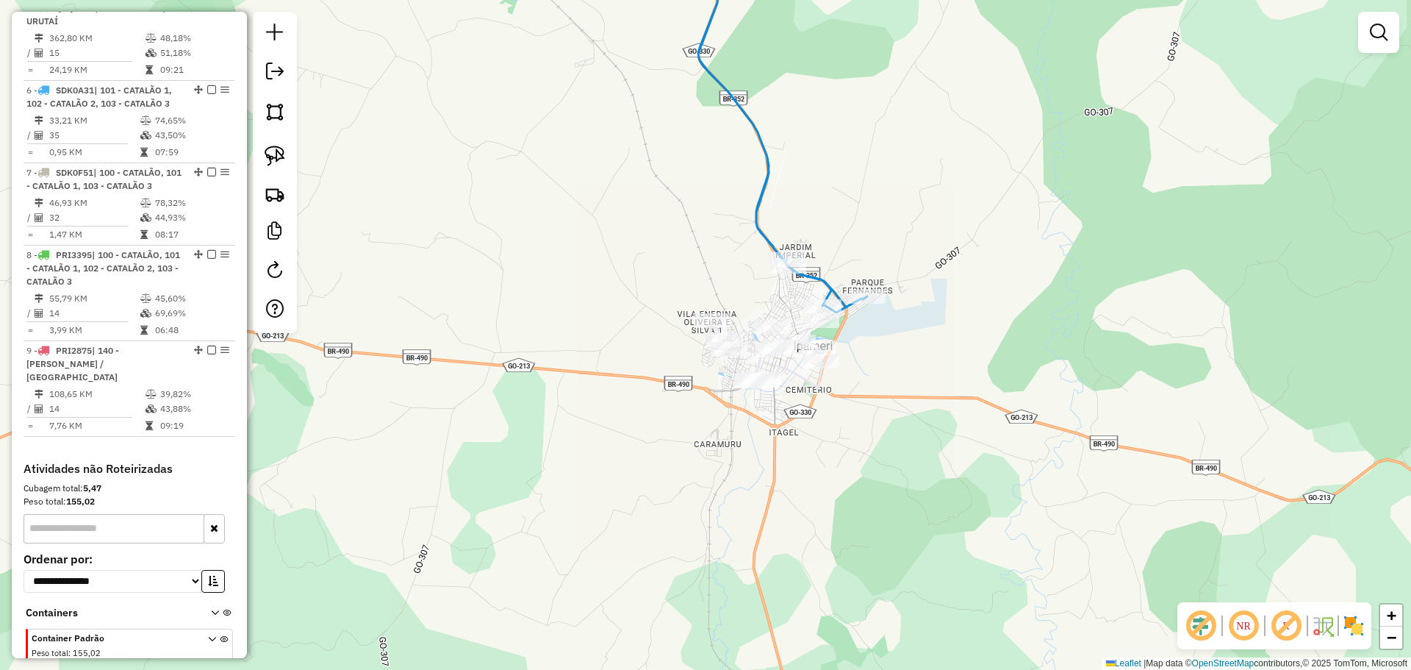
click at [834, 291] on icon at bounding box center [782, 122] width 169 height 379
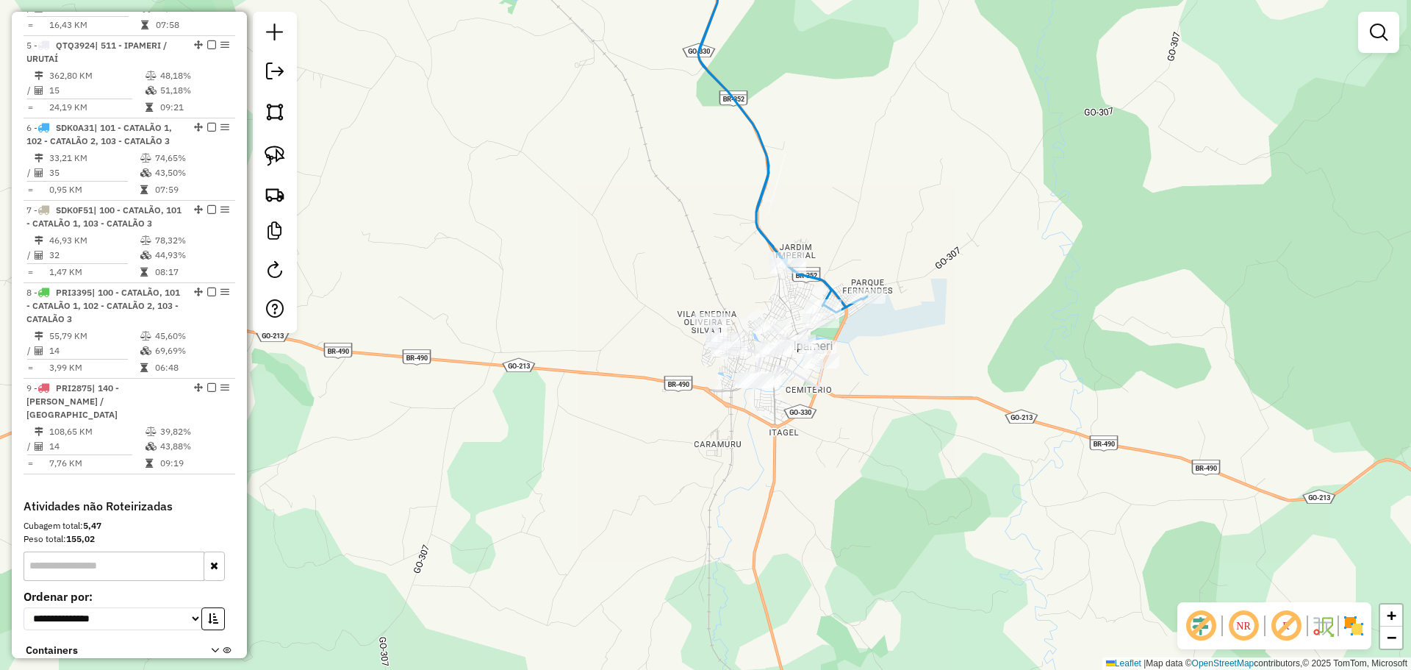
select select "**********"
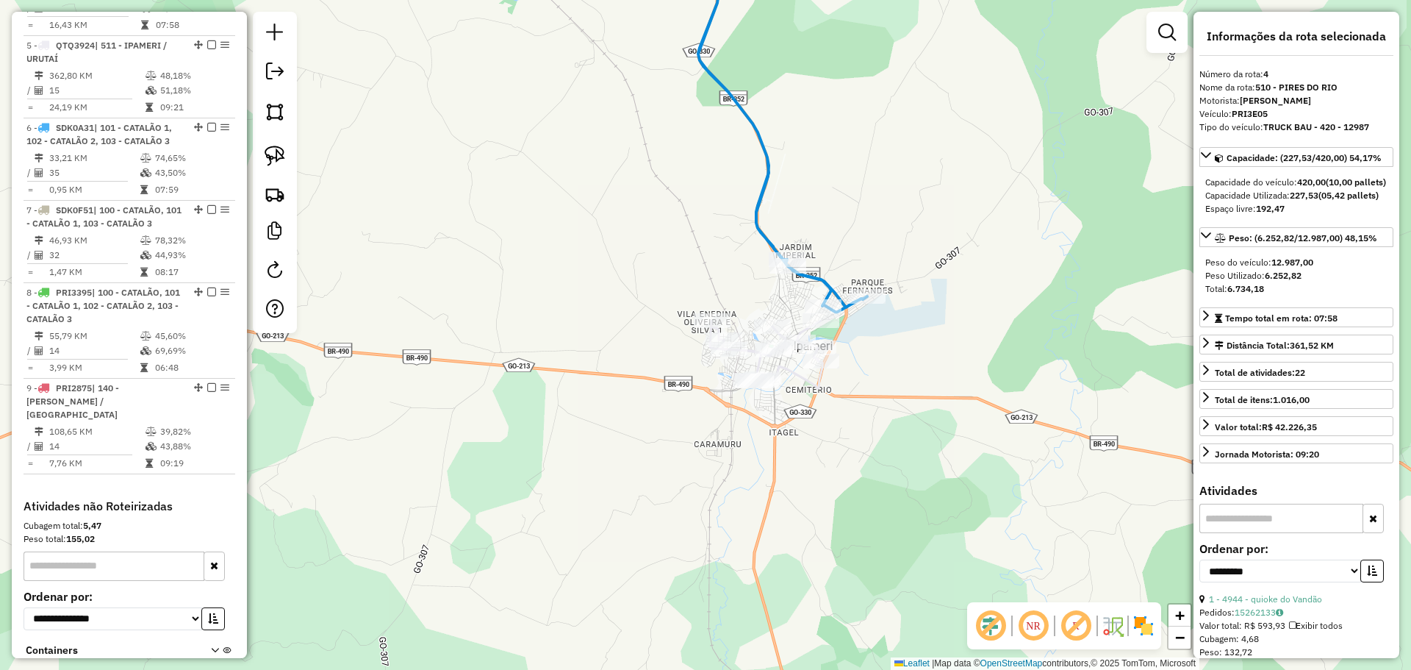
scroll to position [749, 0]
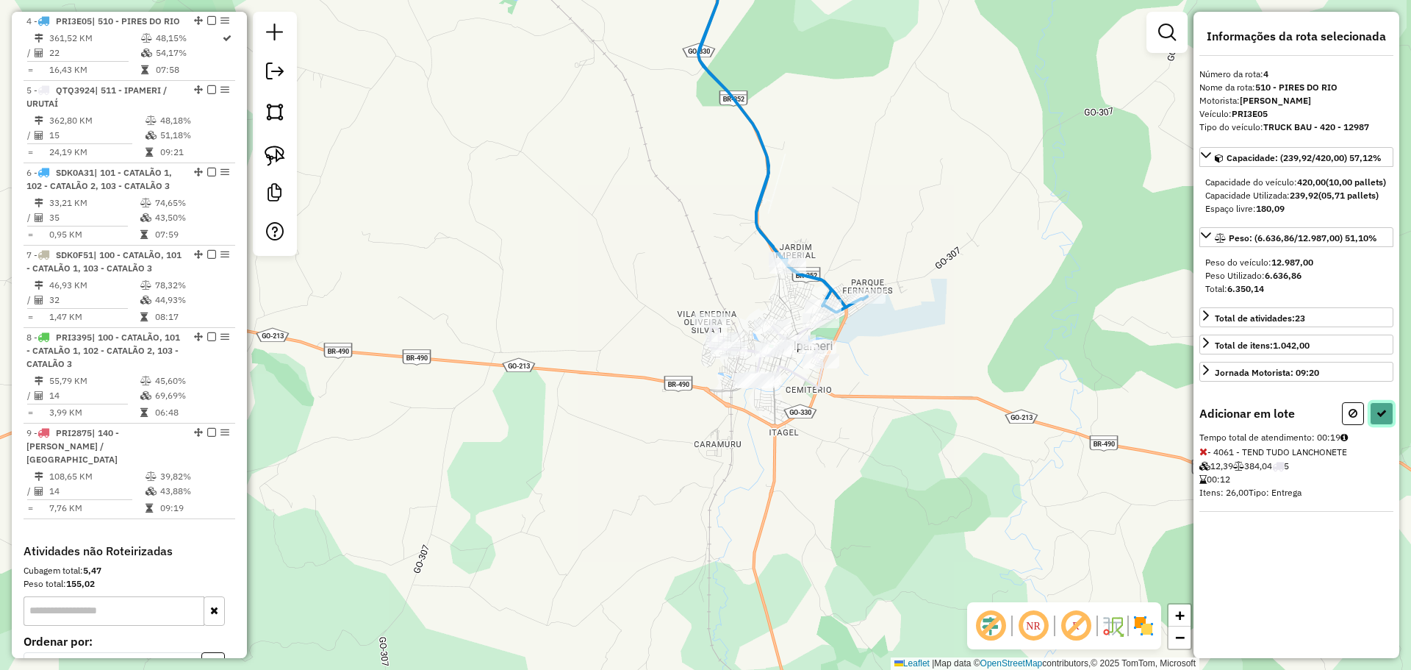
click at [1381, 418] on icon at bounding box center [1382, 413] width 10 height 10
select select "**********"
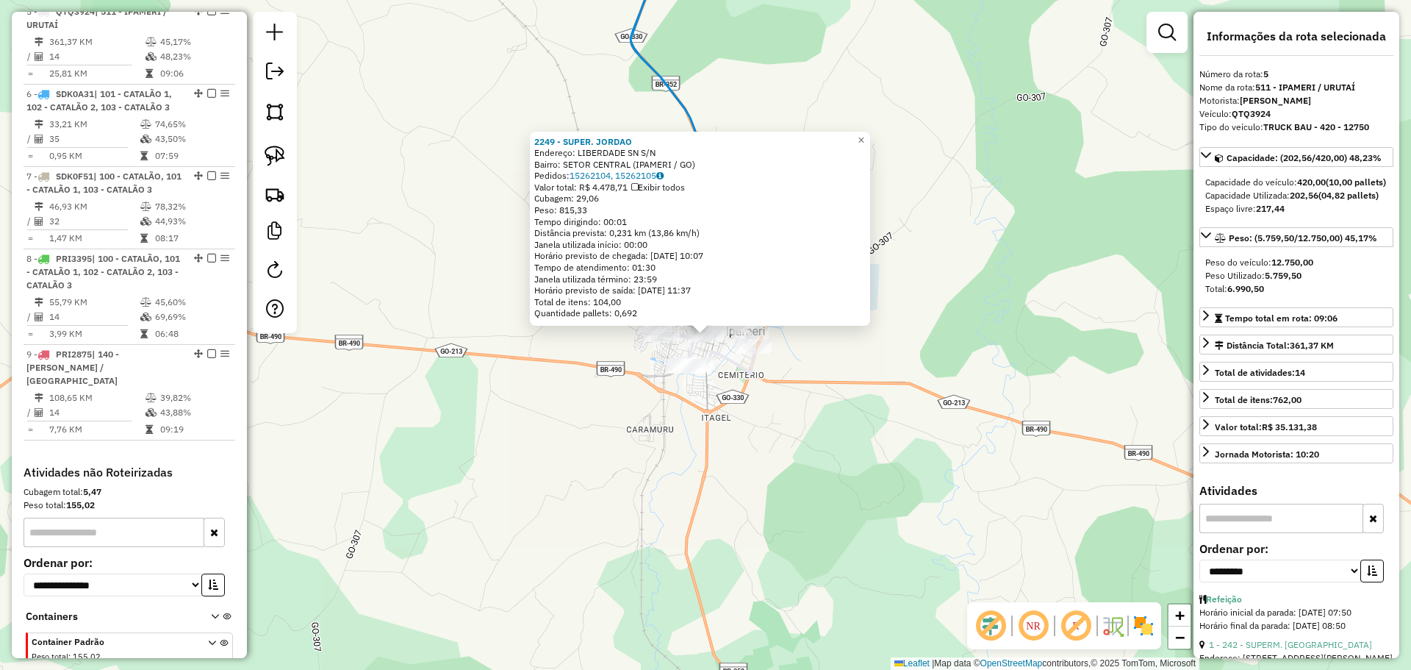
scroll to position [834, 0]
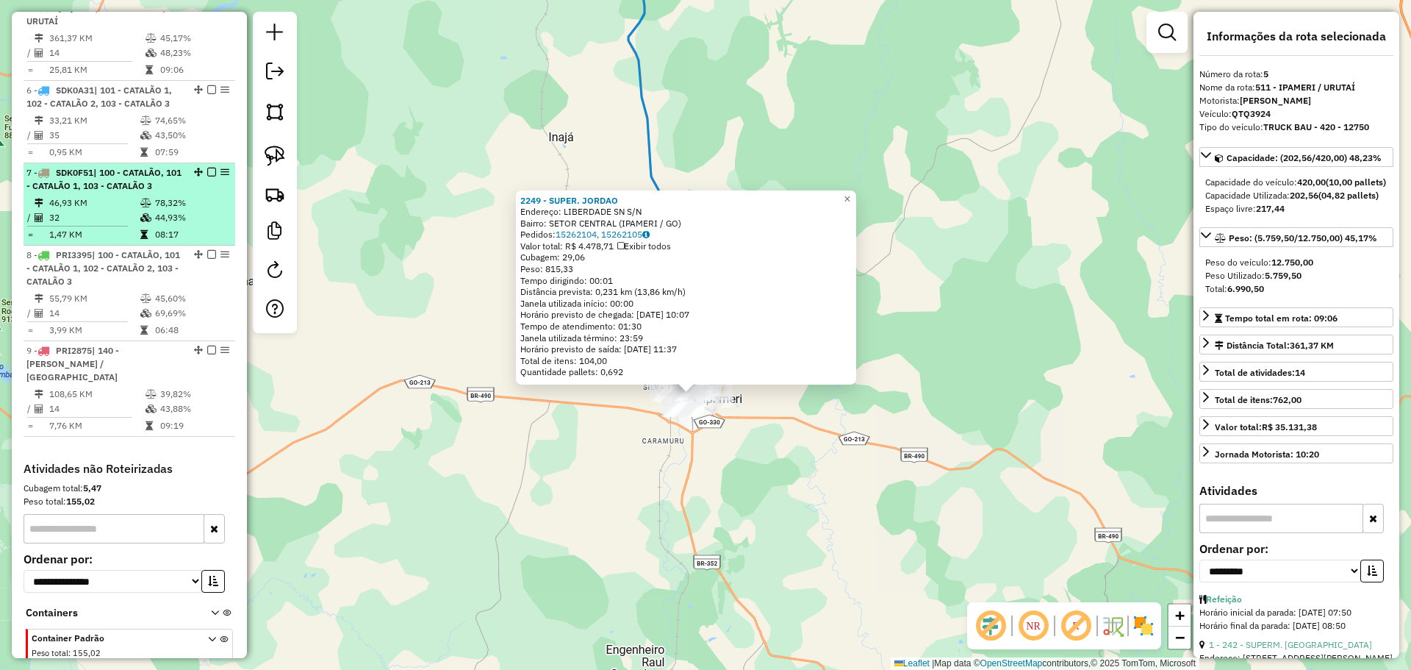
click at [210, 176] on em at bounding box center [211, 172] width 9 height 9
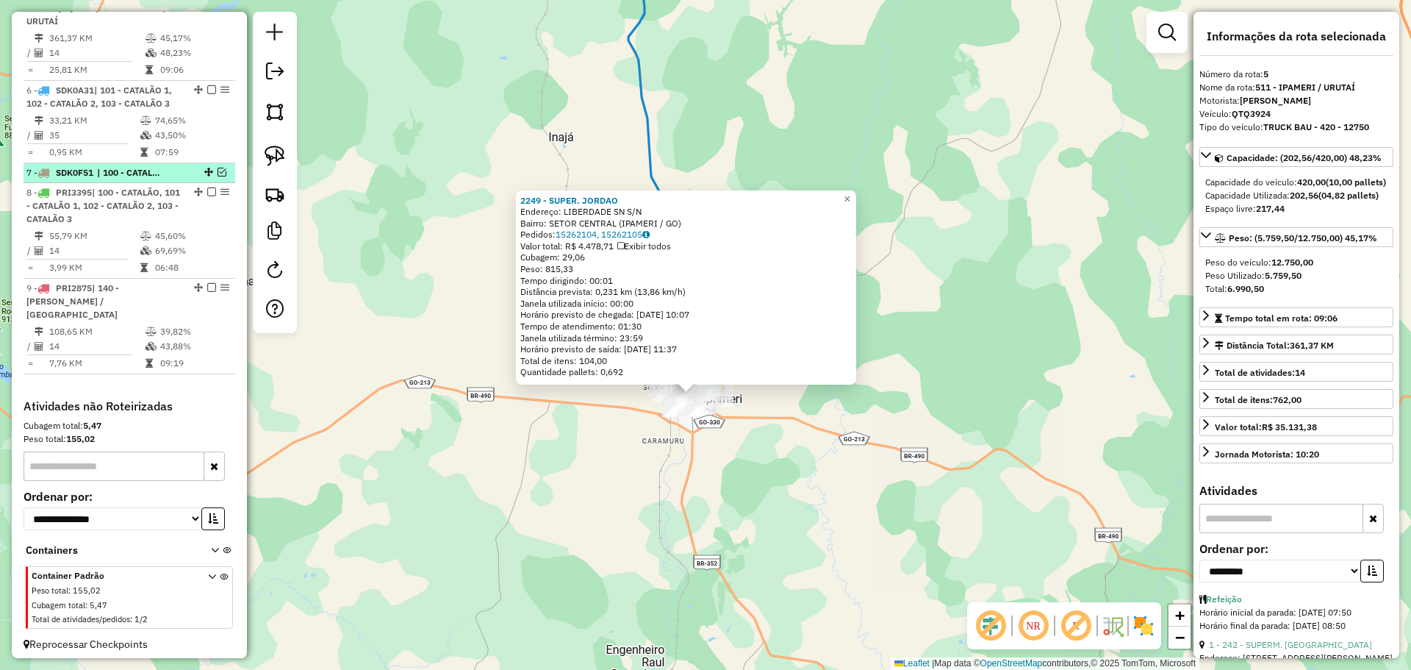
click at [218, 176] on em at bounding box center [222, 172] width 9 height 9
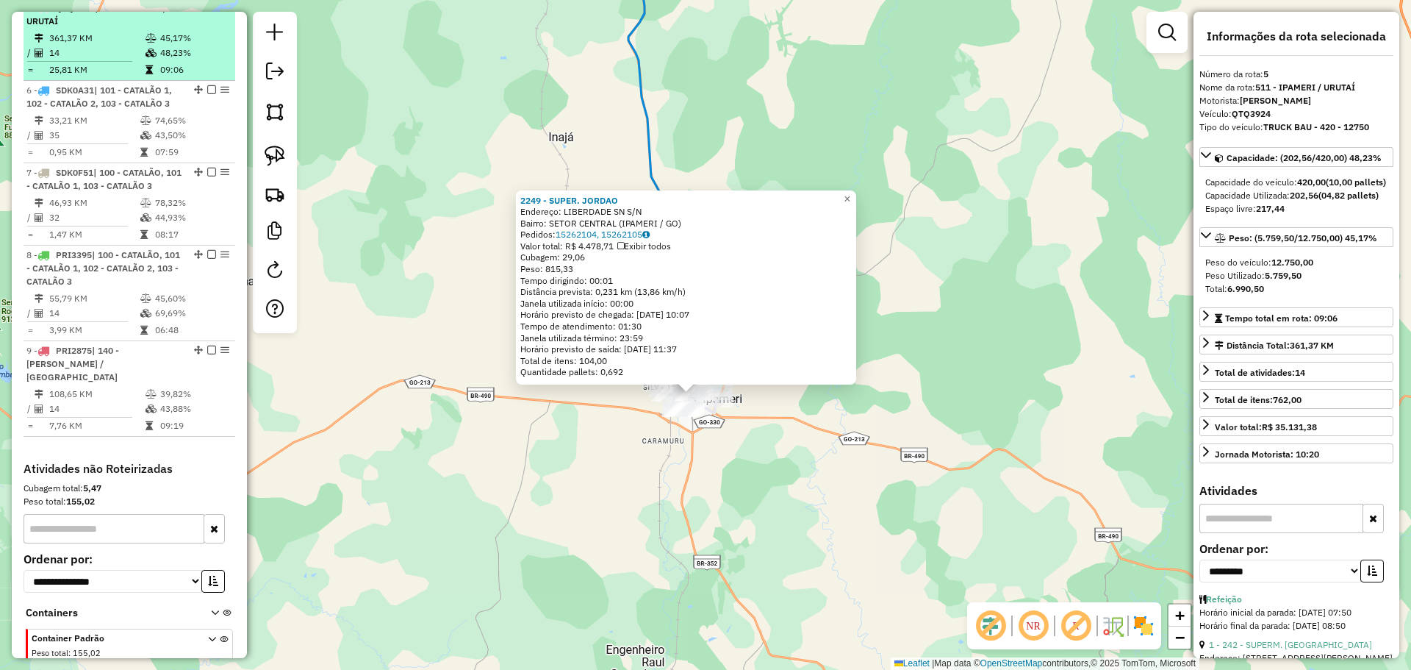
click at [210, 12] on em at bounding box center [211, 7] width 9 height 9
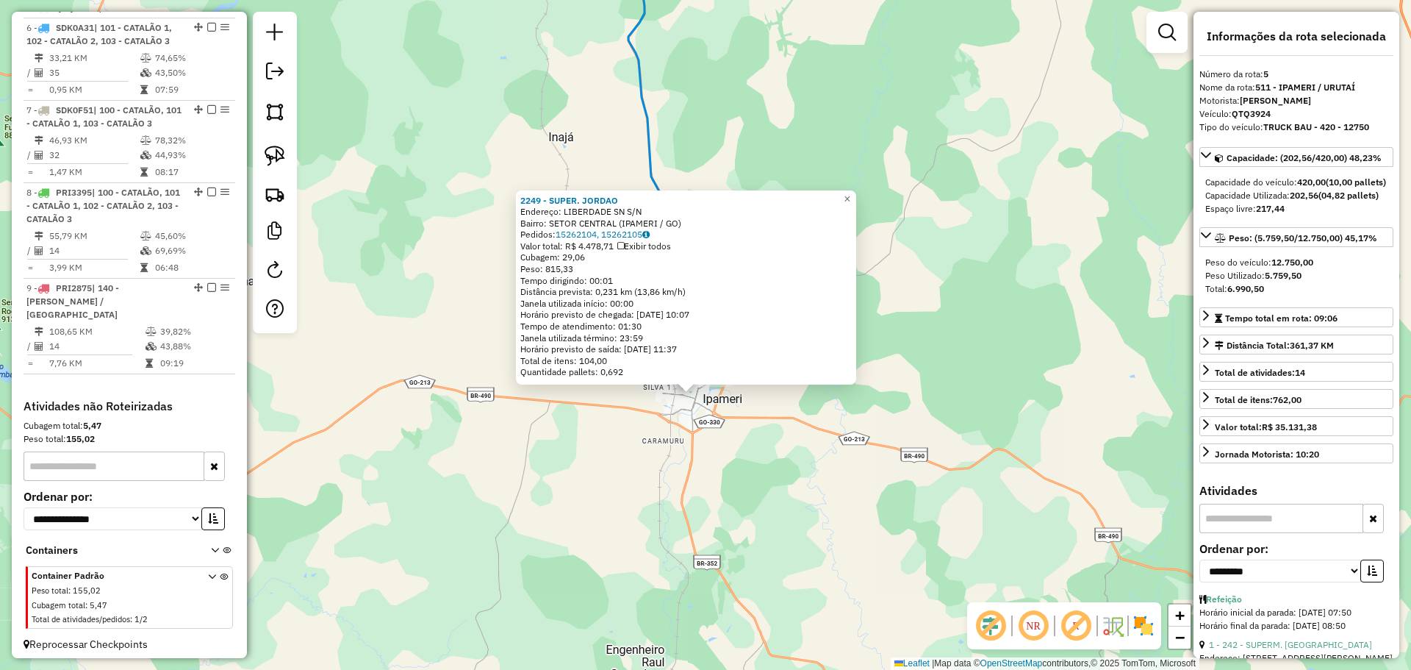
click at [648, 160] on icon at bounding box center [684, 156] width 110 height 446
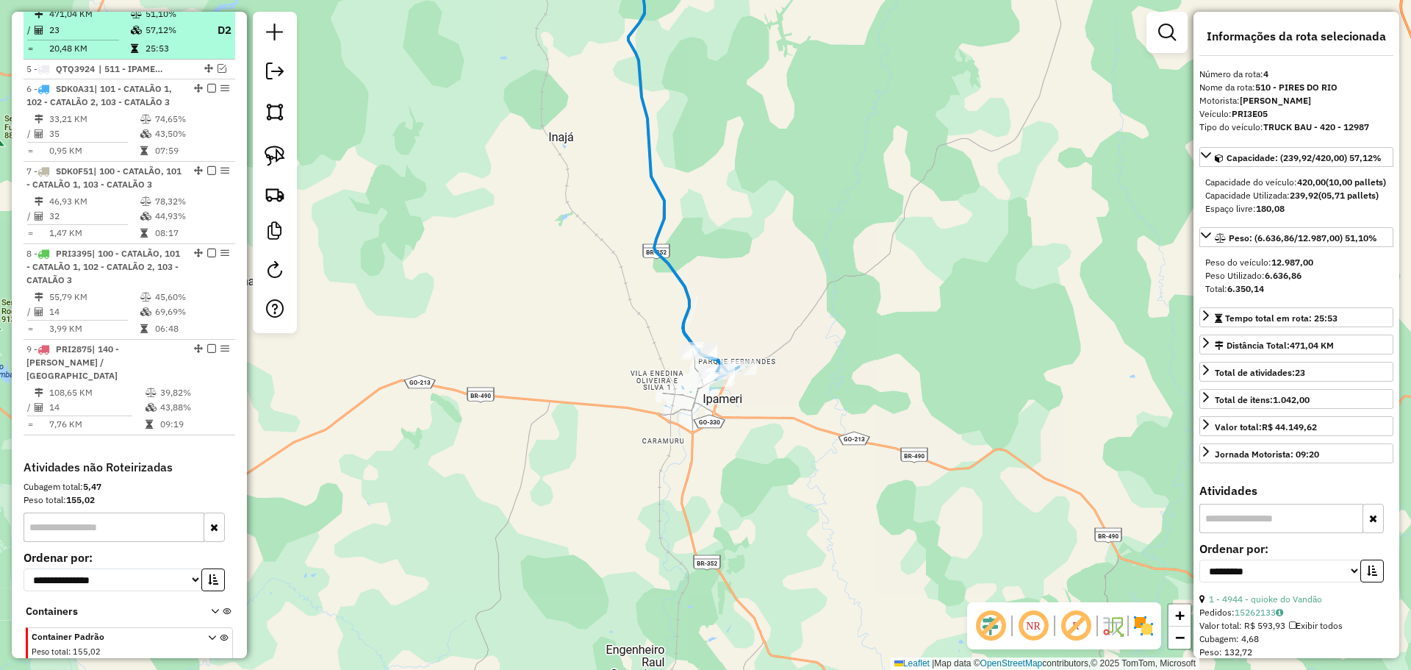
scroll to position [749, 0]
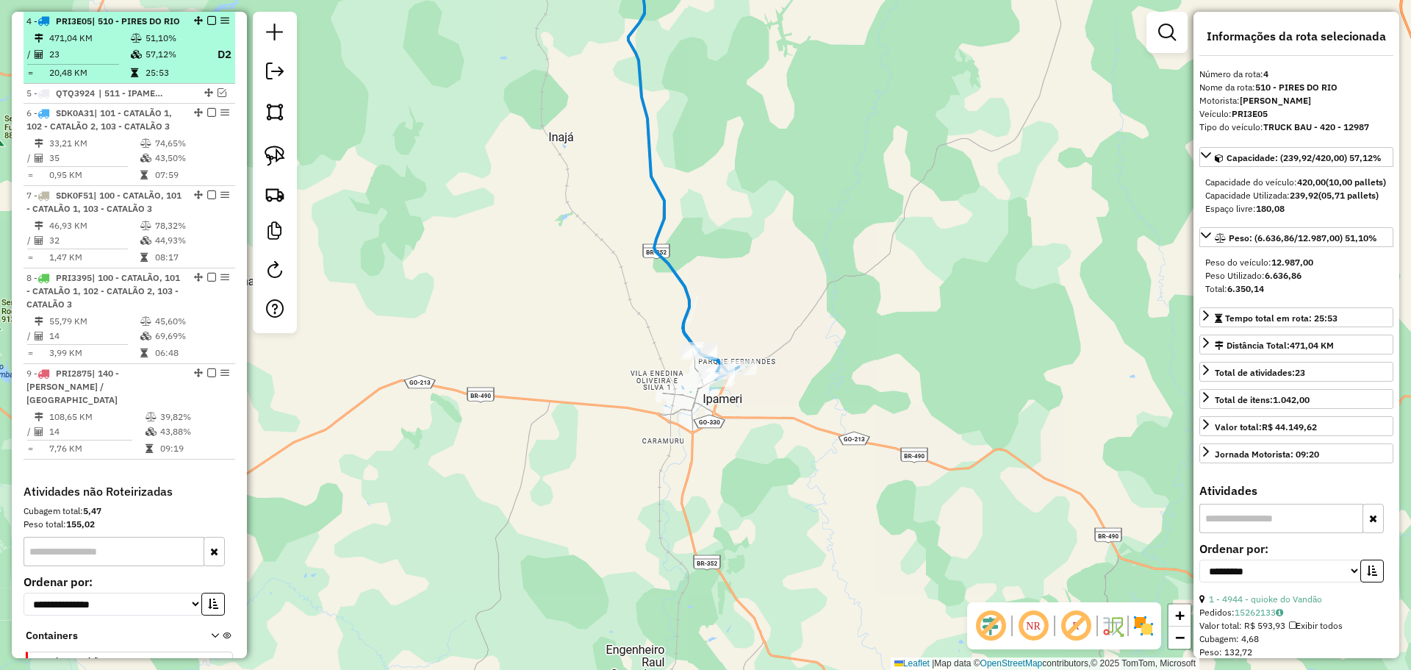
click at [207, 19] on em at bounding box center [211, 20] width 9 height 9
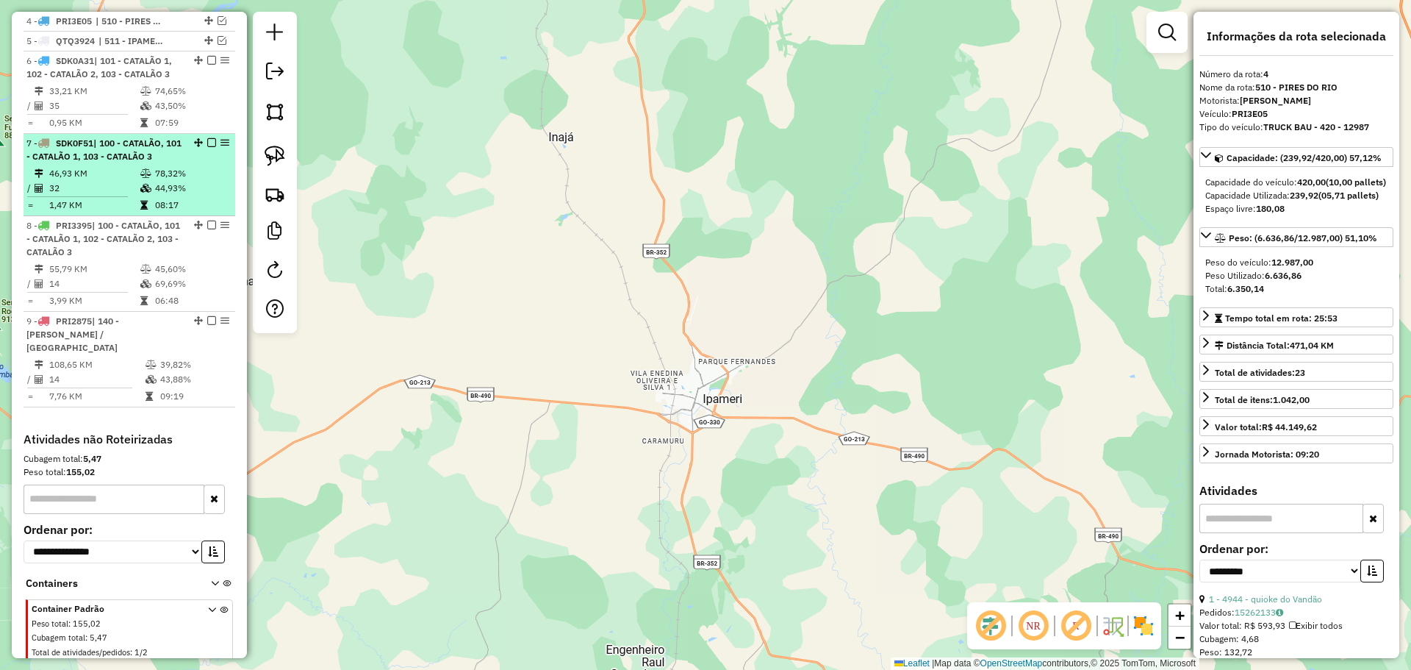
click at [111, 164] on li "7 - SDK0F51 | 100 - CATALÃO, 101 - CATALÃO 1, 103 - CATALÃO 3 46,93 KM 78,32% /…" at bounding box center [130, 175] width 212 height 82
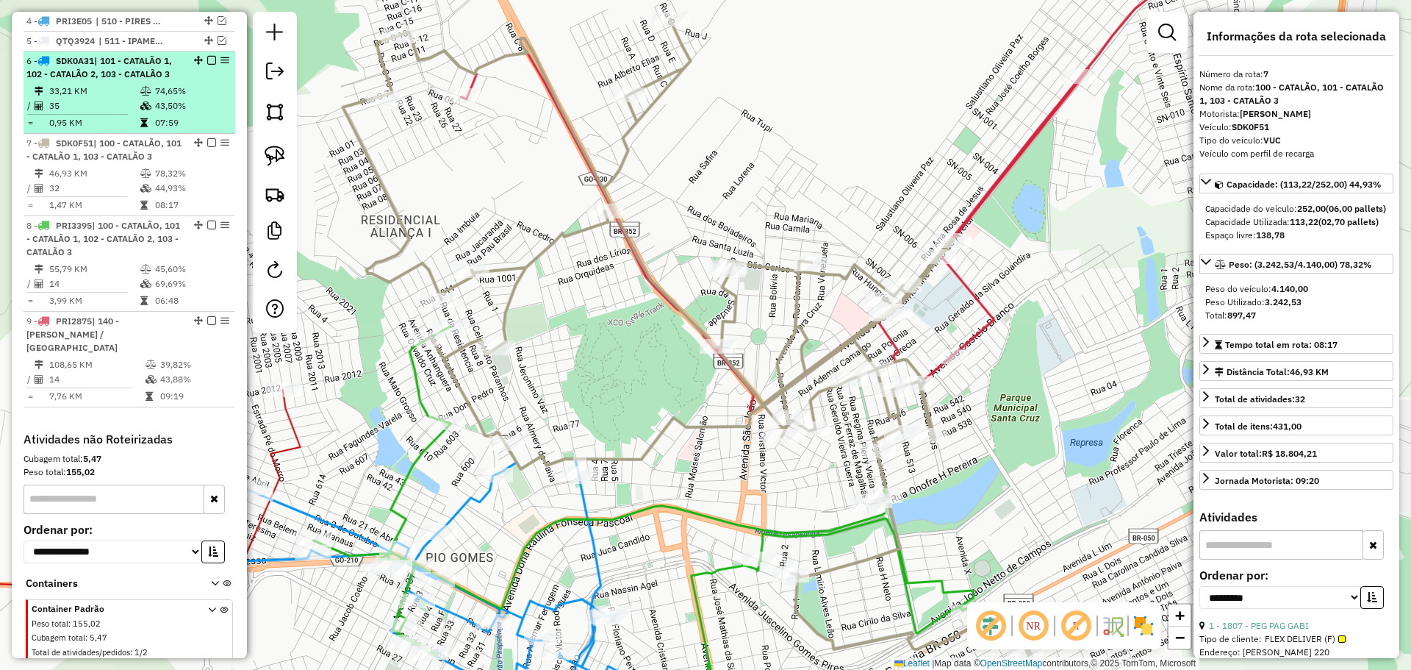
click at [108, 118] on td "0,95 KM" at bounding box center [94, 122] width 91 height 15
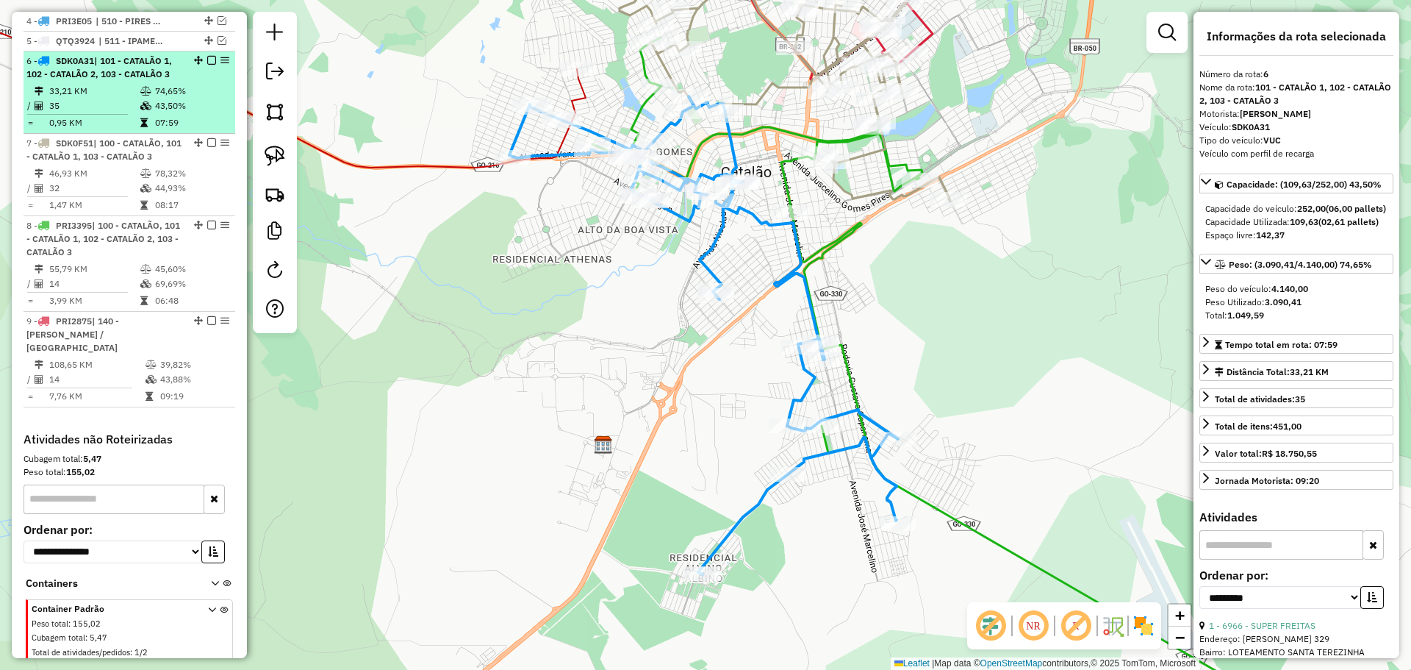
click at [207, 62] on em at bounding box center [211, 60] width 9 height 9
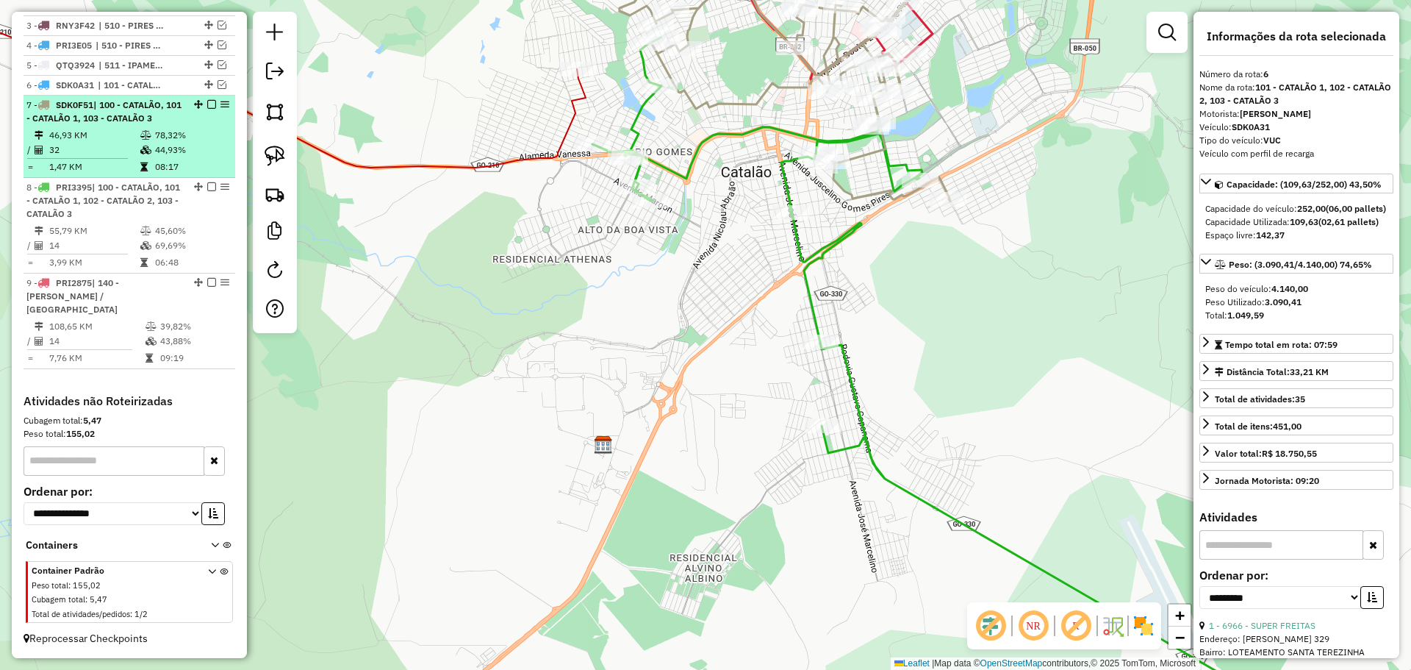
scroll to position [712, 0]
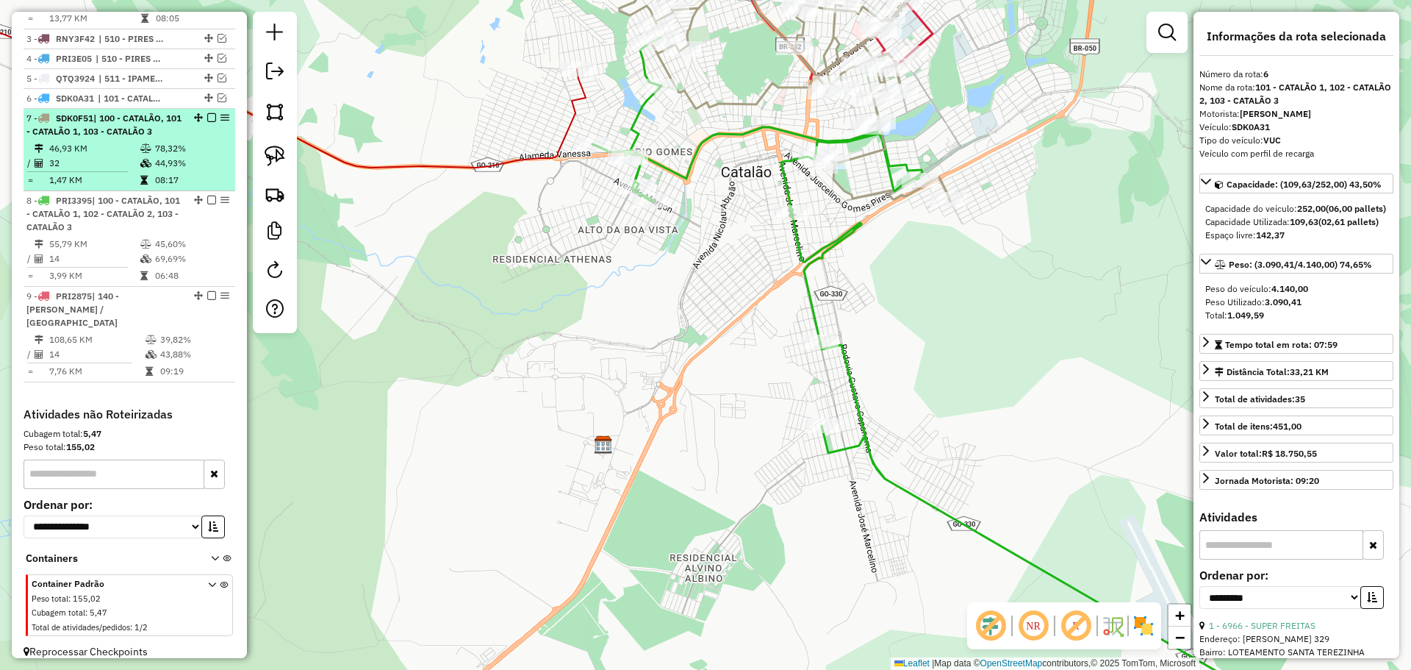
click at [109, 148] on td "46,93 KM" at bounding box center [94, 148] width 91 height 15
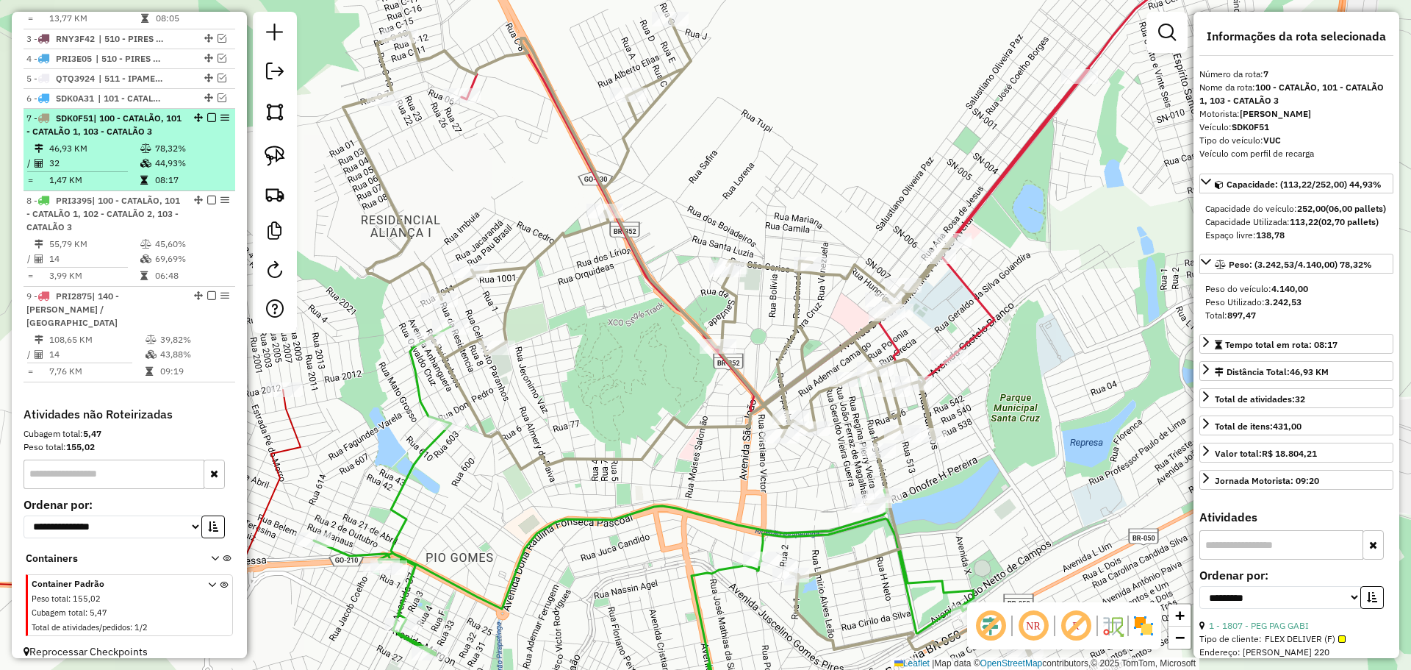
click at [207, 119] on em at bounding box center [211, 117] width 9 height 9
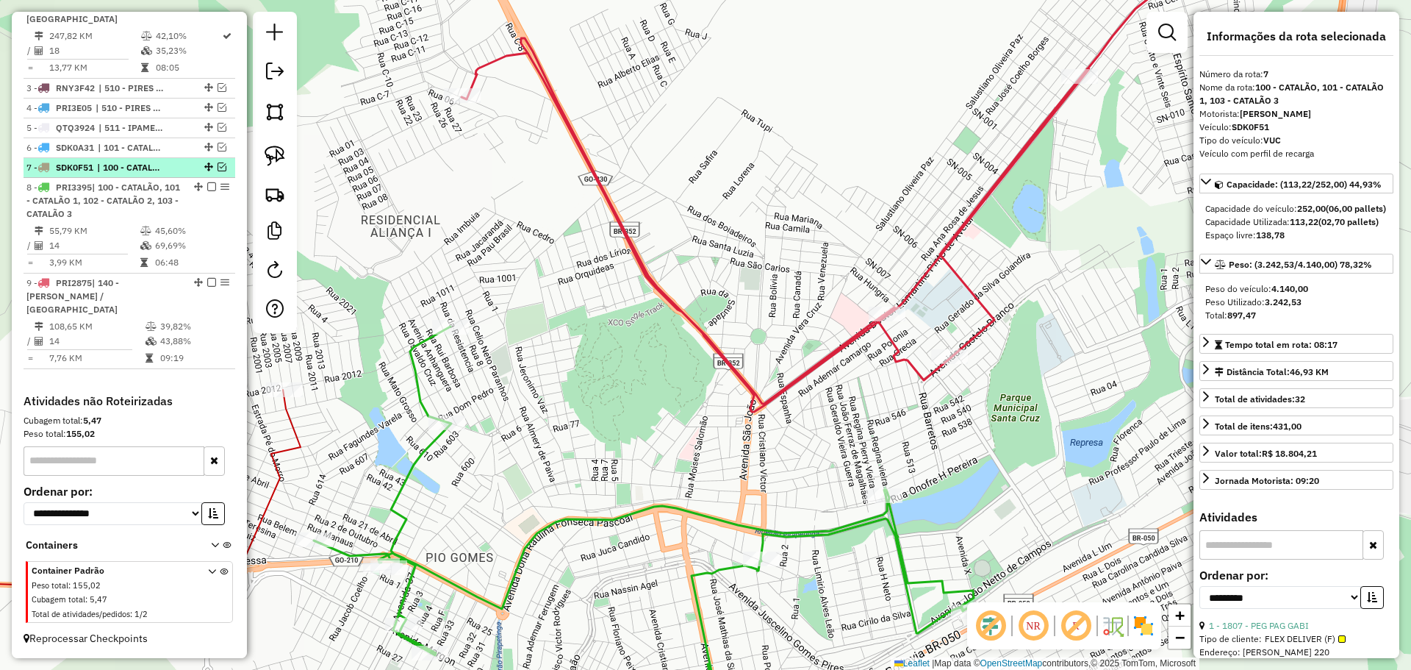
scroll to position [649, 0]
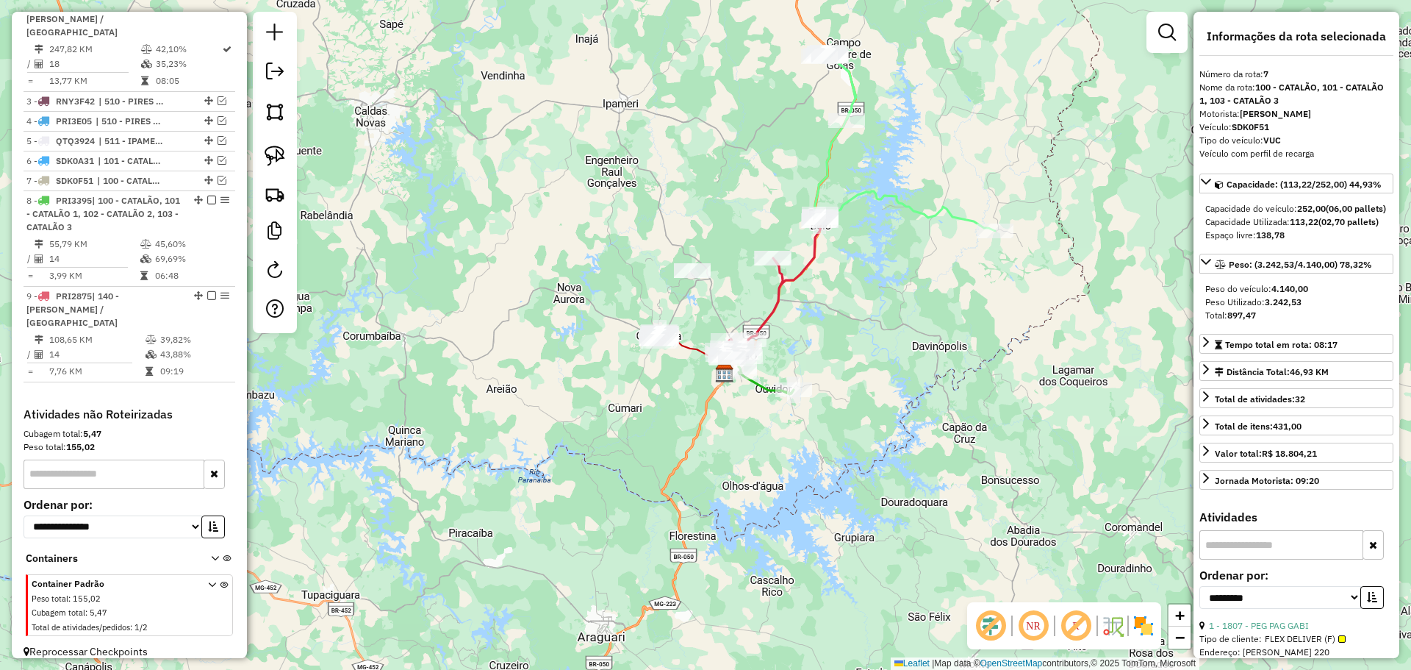
click at [828, 149] on icon at bounding box center [905, 140] width 180 height 181
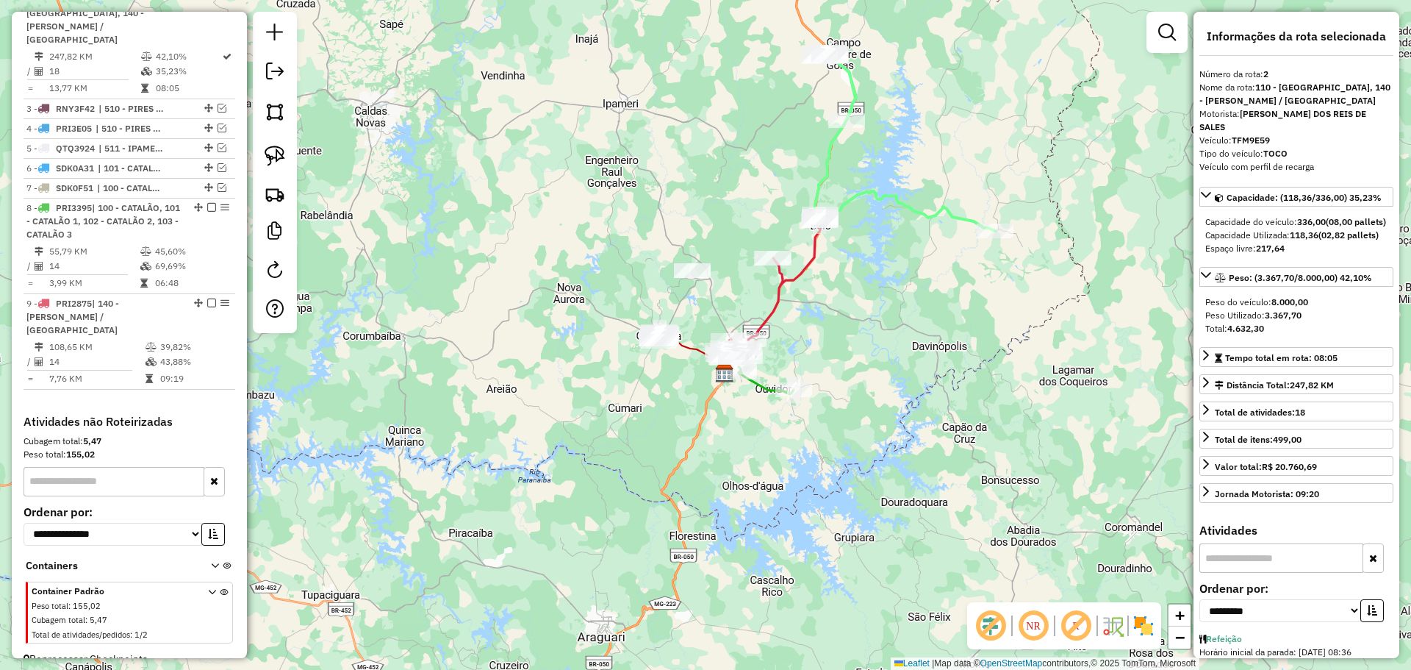
scroll to position [634, 0]
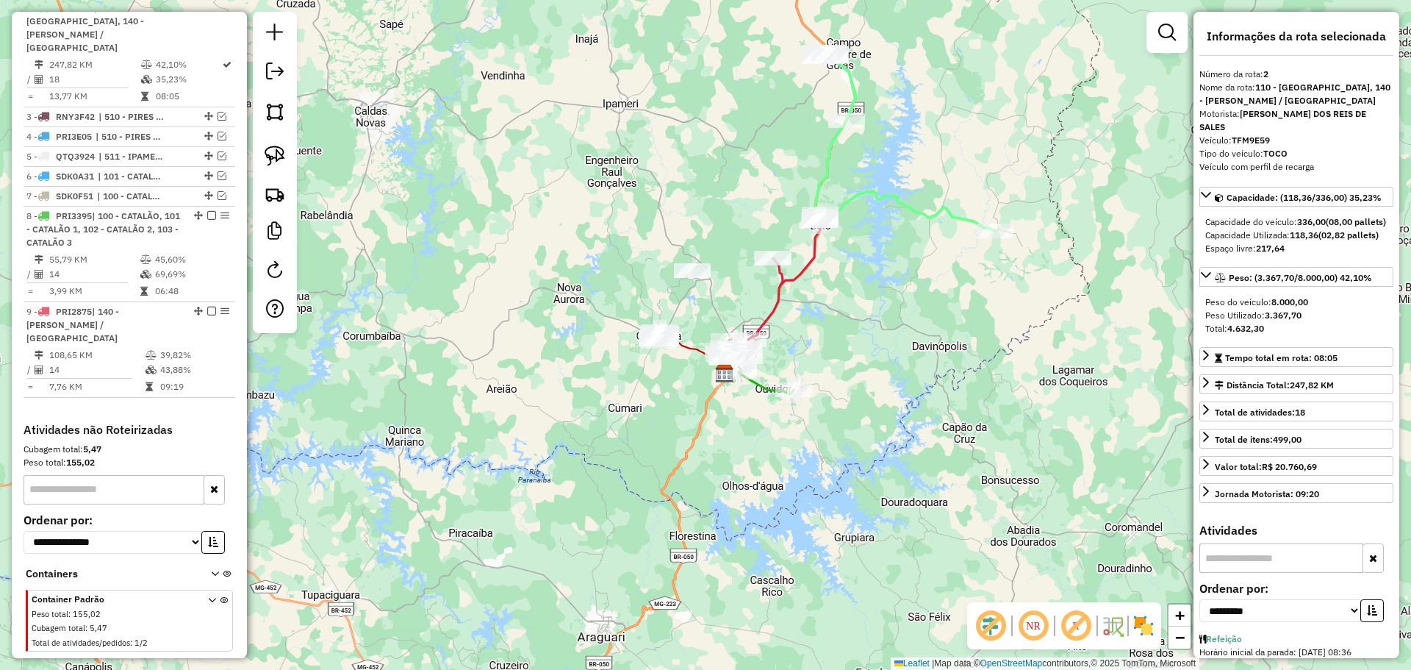
click at [850, 91] on icon at bounding box center [905, 140] width 180 height 181
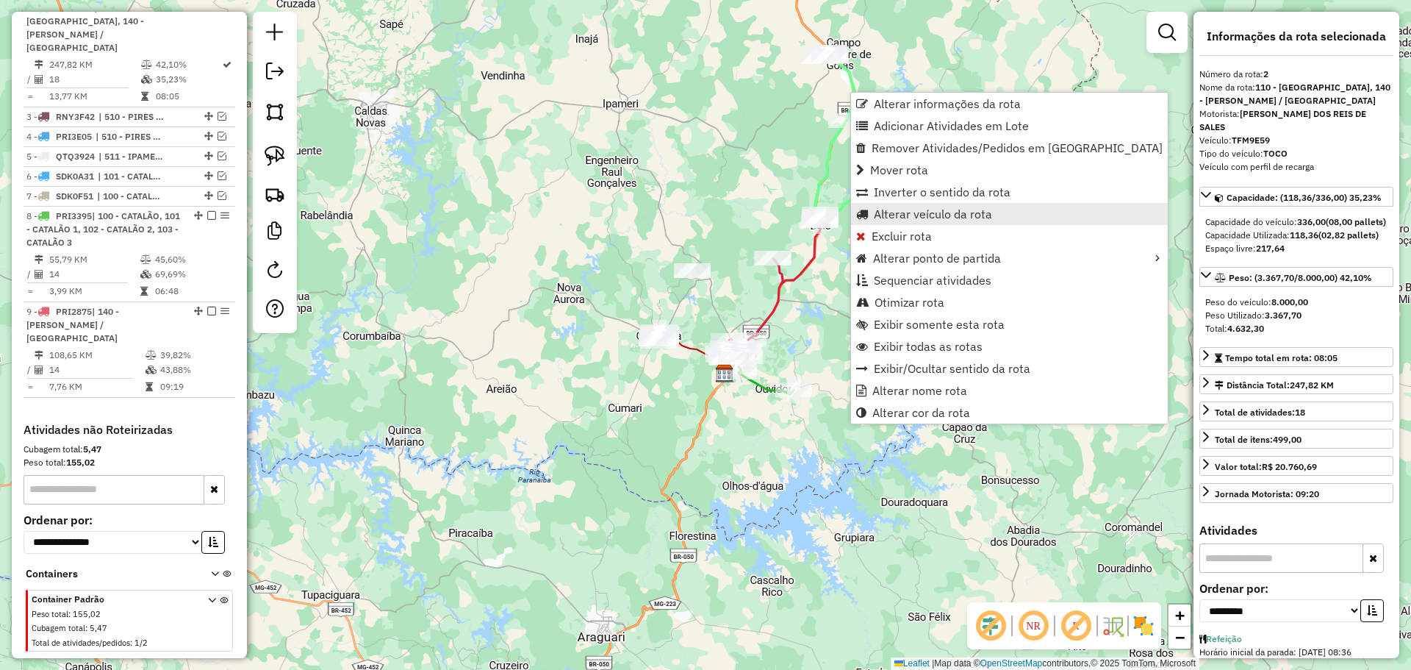
click at [903, 215] on span "Alterar veículo da rota" at bounding box center [933, 214] width 118 height 12
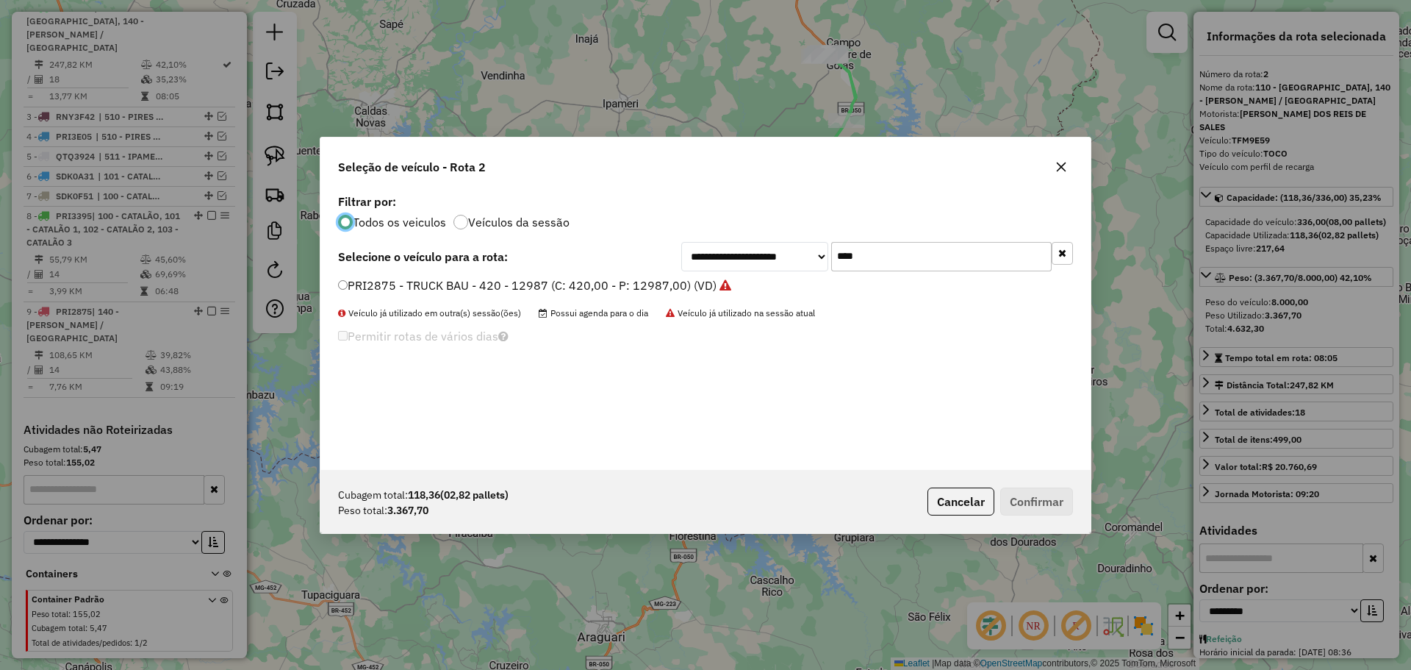
scroll to position [8, 4]
drag, startPoint x: 887, startPoint y: 258, endPoint x: 721, endPoint y: 250, distance: 166.3
click at [721, 250] on div "**********" at bounding box center [877, 256] width 392 height 29
type input "**"
click at [477, 280] on label "TGG7E59 - TOCO (C: 336,00 - P: 8000,00) (VD)" at bounding box center [469, 285] width 262 height 18
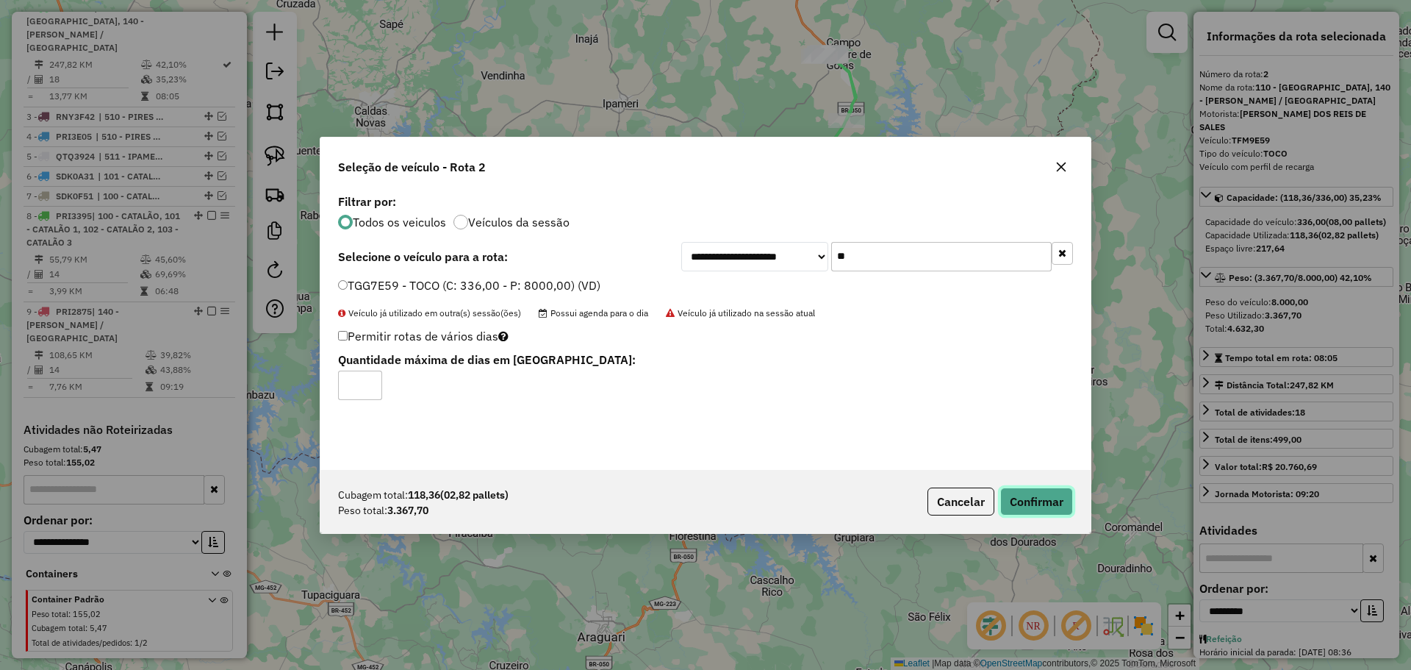
click at [1028, 507] on button "Confirmar" at bounding box center [1036, 501] width 73 height 28
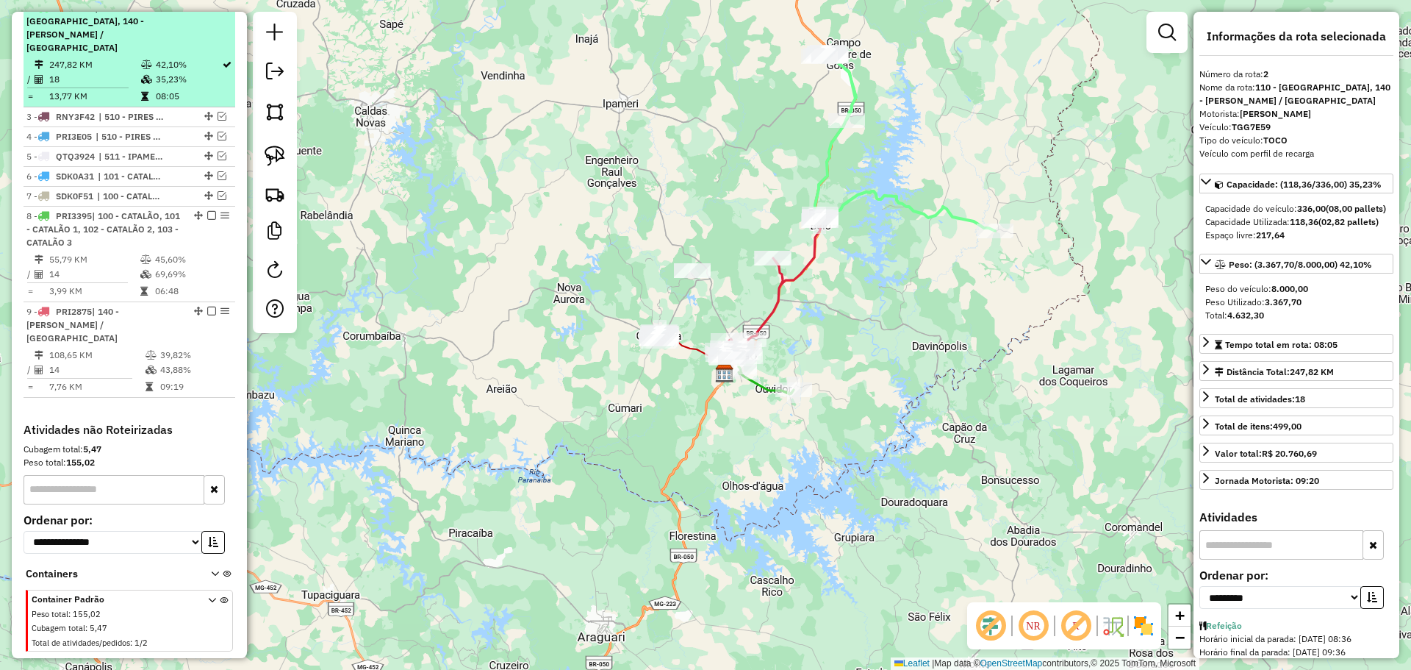
click at [208, 12] on em at bounding box center [211, 7] width 9 height 9
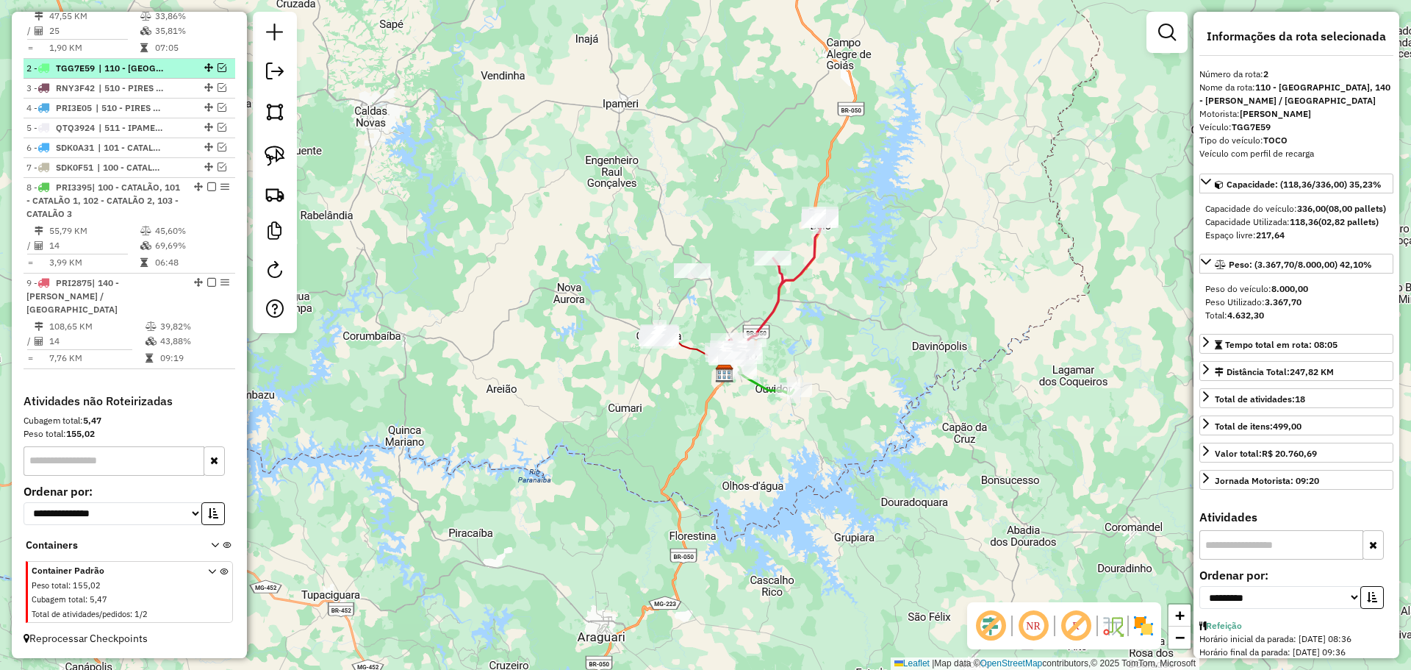
scroll to position [558, 0]
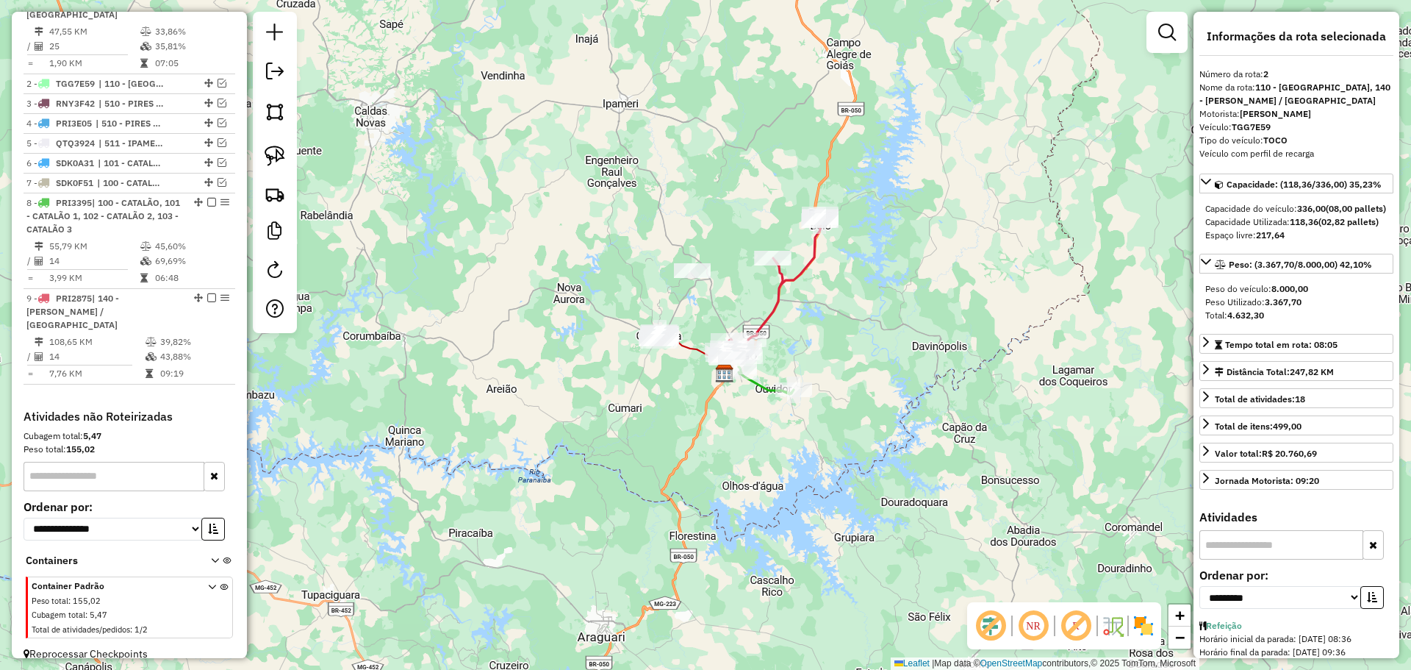
click at [808, 272] on icon at bounding box center [774, 282] width 91 height 136
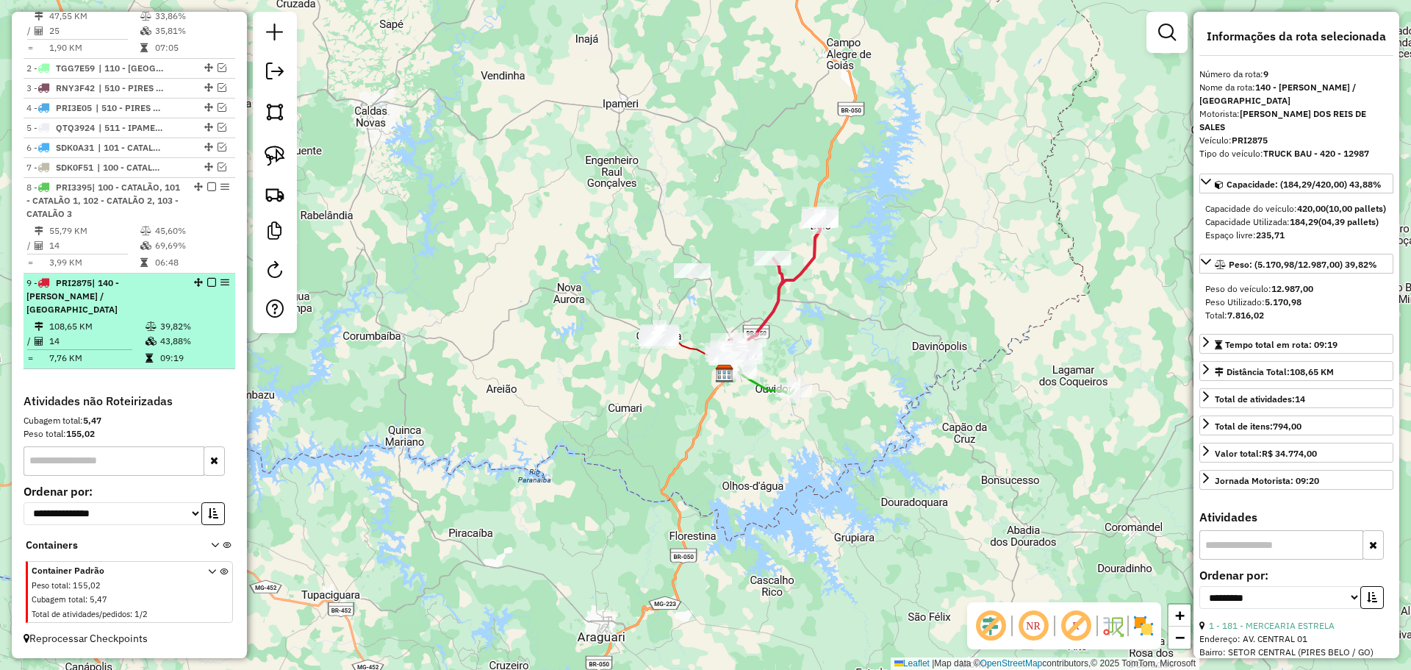
click at [210, 287] on em at bounding box center [211, 282] width 9 height 9
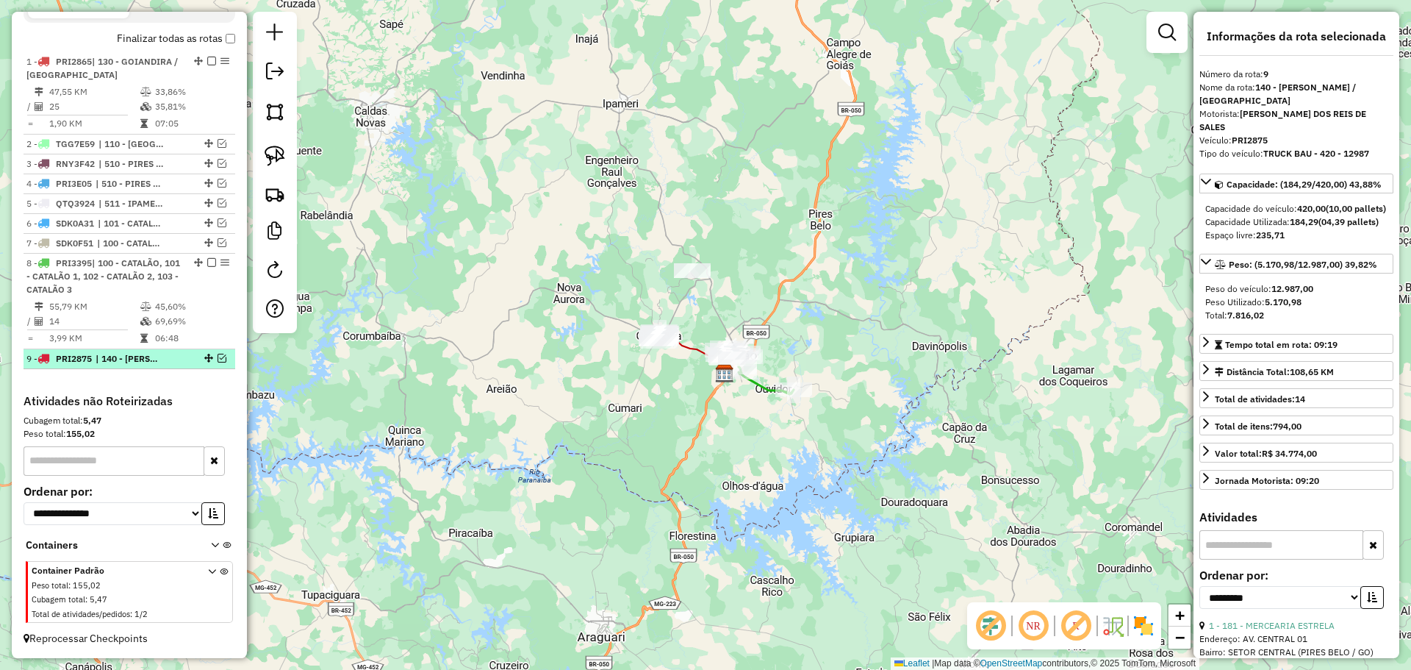
click at [222, 357] on div at bounding box center [207, 358] width 44 height 9
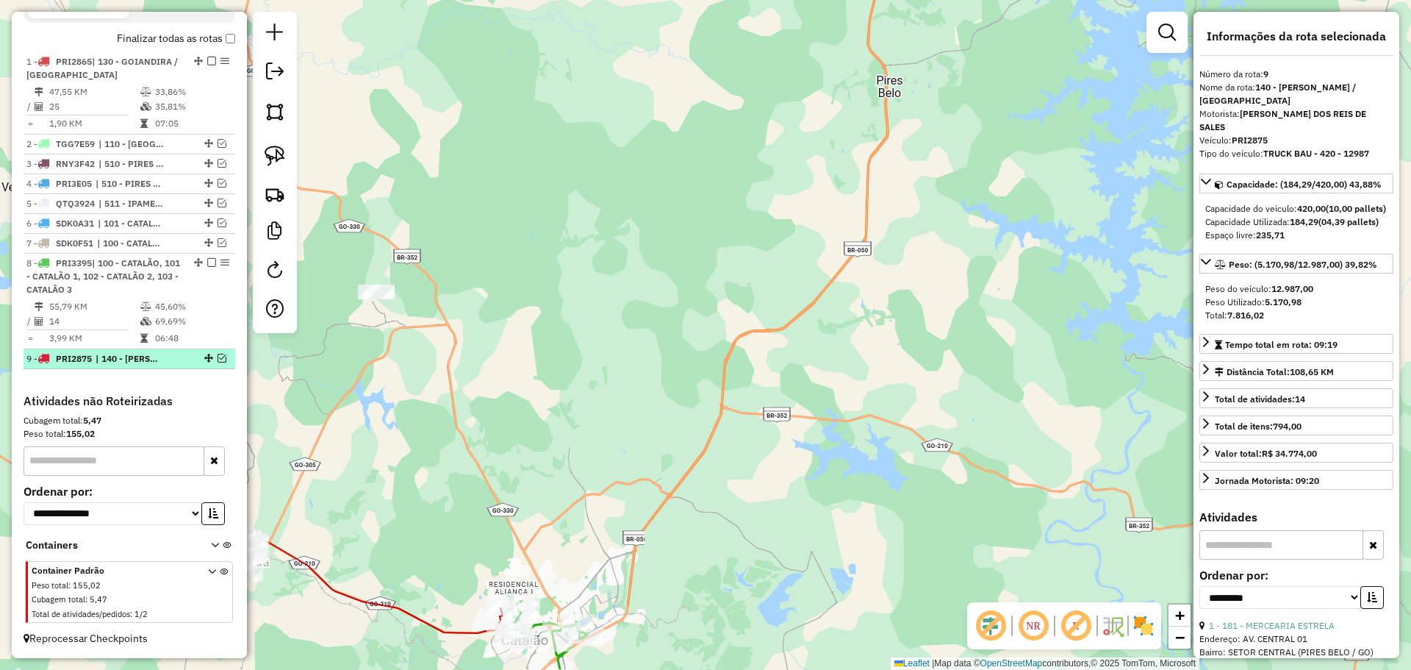
click at [218, 362] on em at bounding box center [222, 358] width 9 height 9
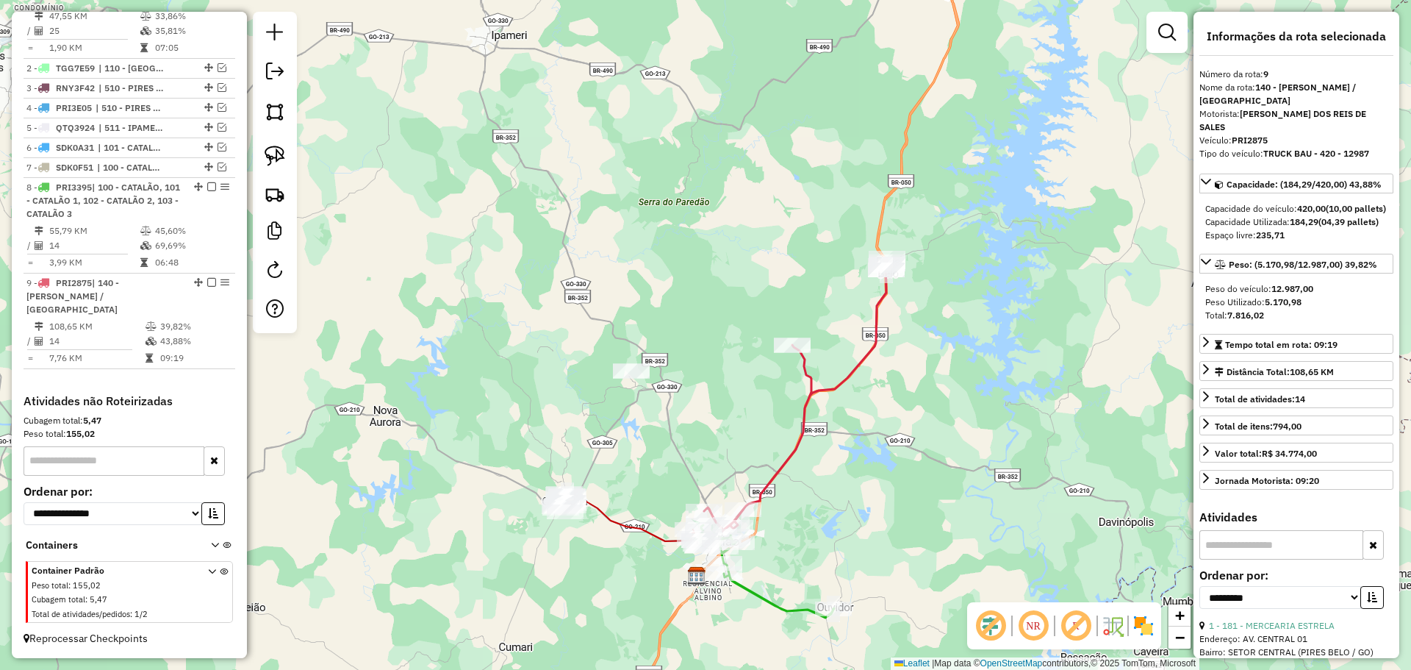
click at [777, 475] on icon at bounding box center [795, 394] width 183 height 273
click at [601, 520] on icon at bounding box center [627, 517] width 135 height 48
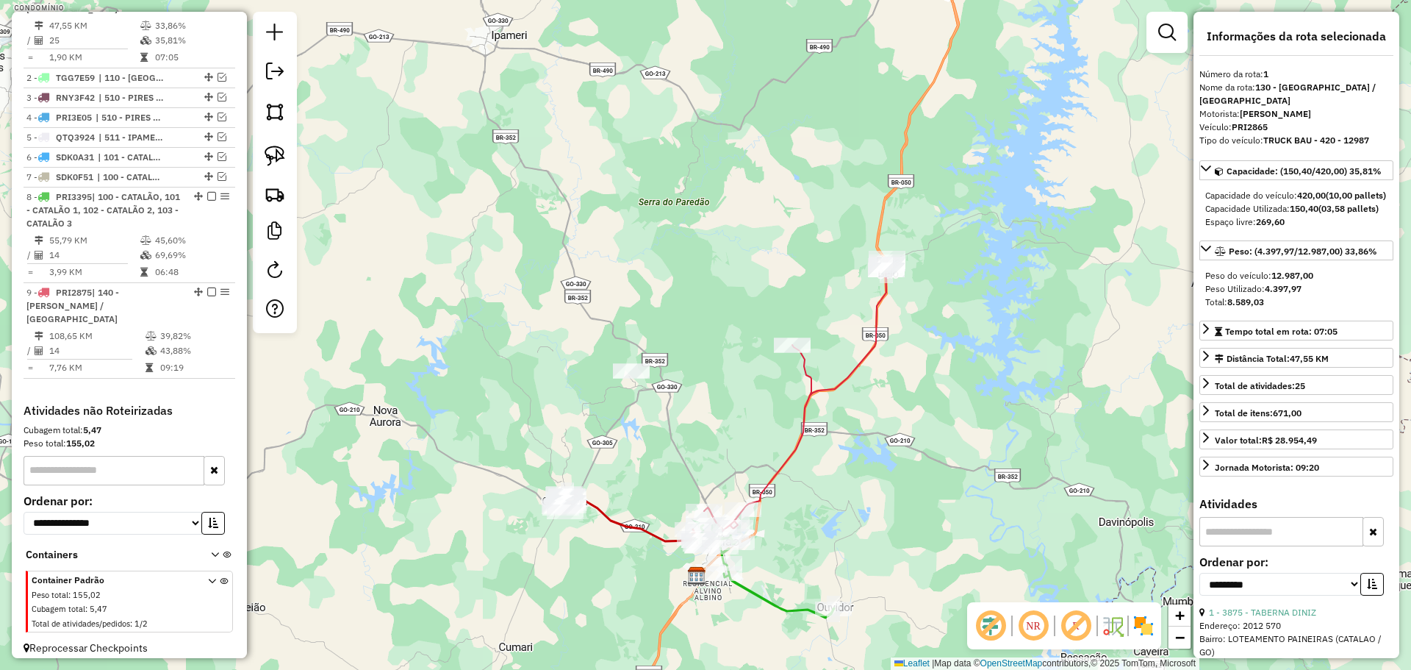
scroll to position [551, 0]
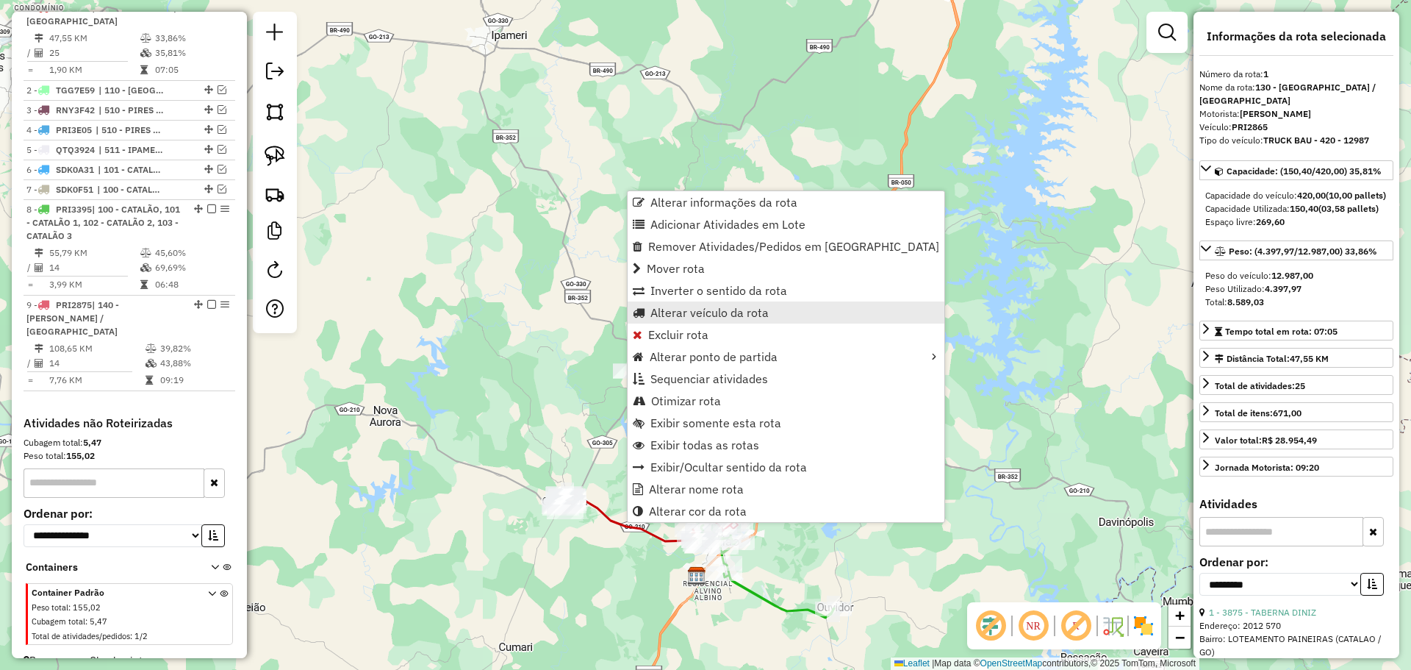
click at [673, 310] on span "Alterar veículo da rota" at bounding box center [710, 313] width 118 height 12
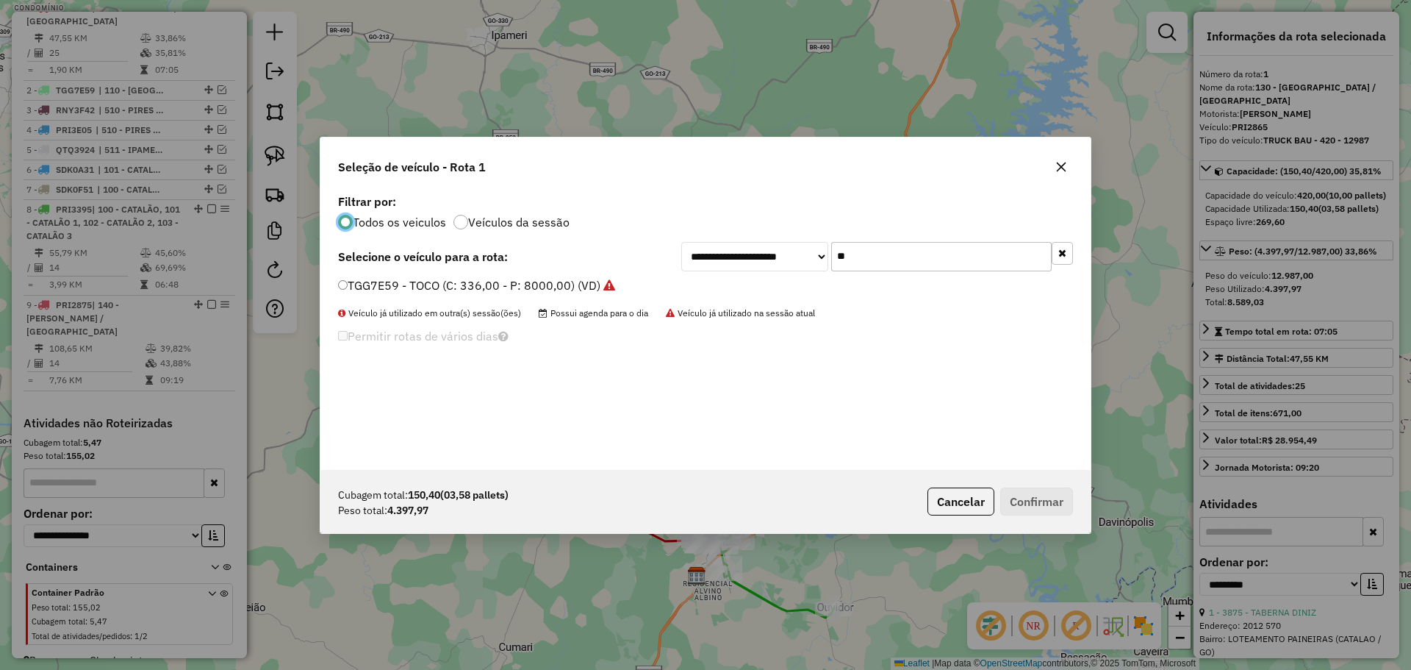
scroll to position [8, 4]
drag, startPoint x: 856, startPoint y: 254, endPoint x: 808, endPoint y: 259, distance: 48.1
click at [808, 259] on div "**********" at bounding box center [877, 256] width 392 height 29
type input "***"
click at [380, 282] on label "TFO8H29 - TOCO (C: 336,00 - P: 8000,00) (VD)" at bounding box center [469, 285] width 262 height 18
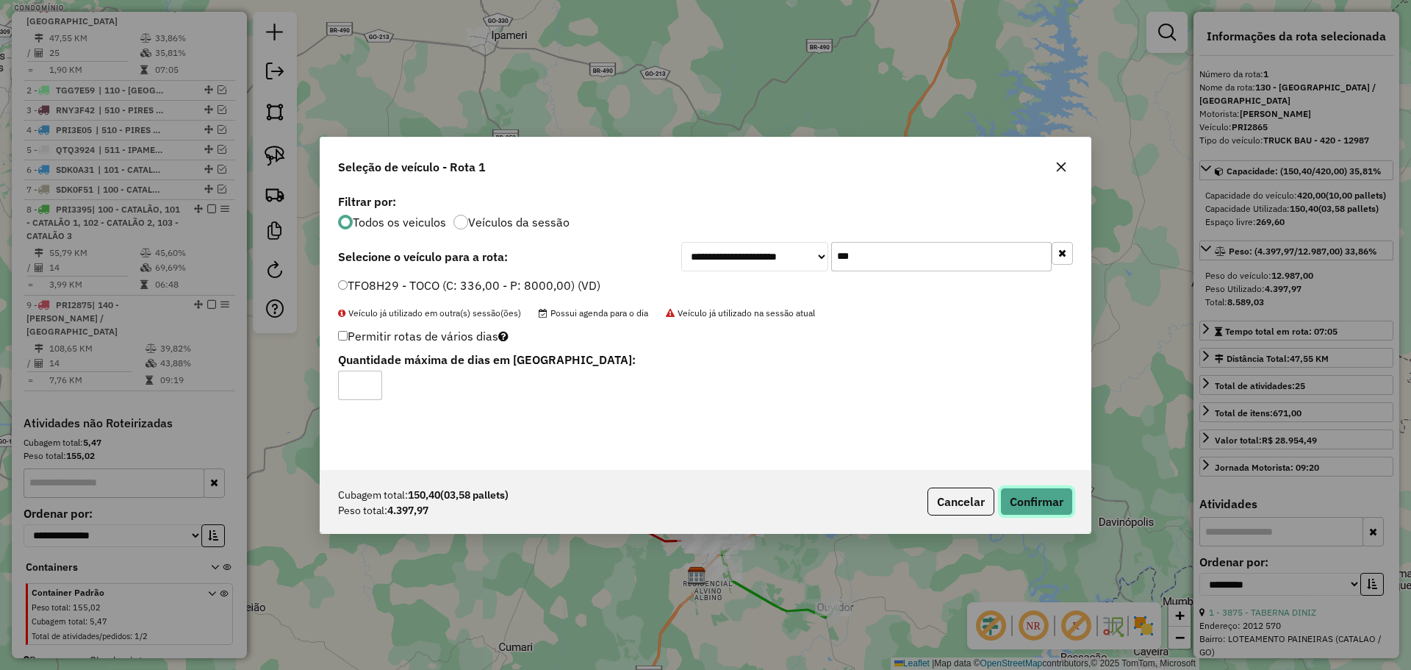
click at [1037, 504] on button "Confirmar" at bounding box center [1036, 501] width 73 height 28
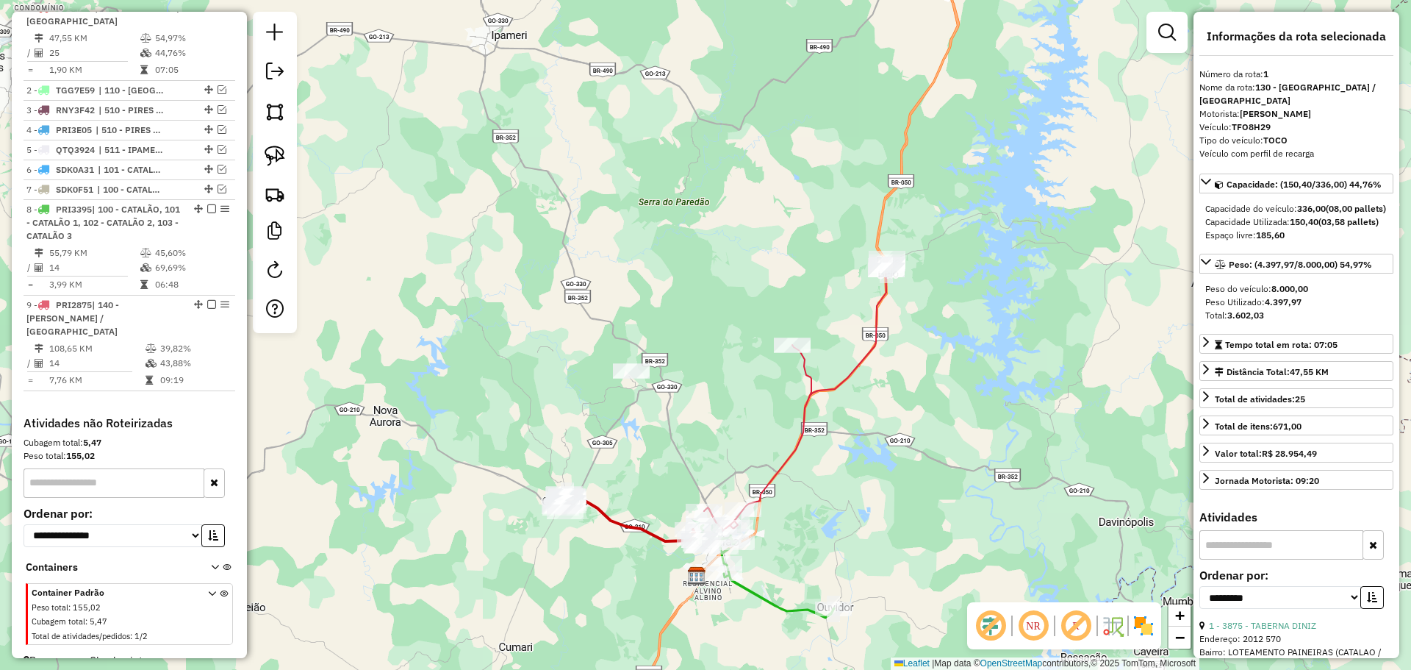
click at [609, 520] on icon at bounding box center [627, 517] width 135 height 48
click at [608, 518] on icon at bounding box center [627, 517] width 135 height 48
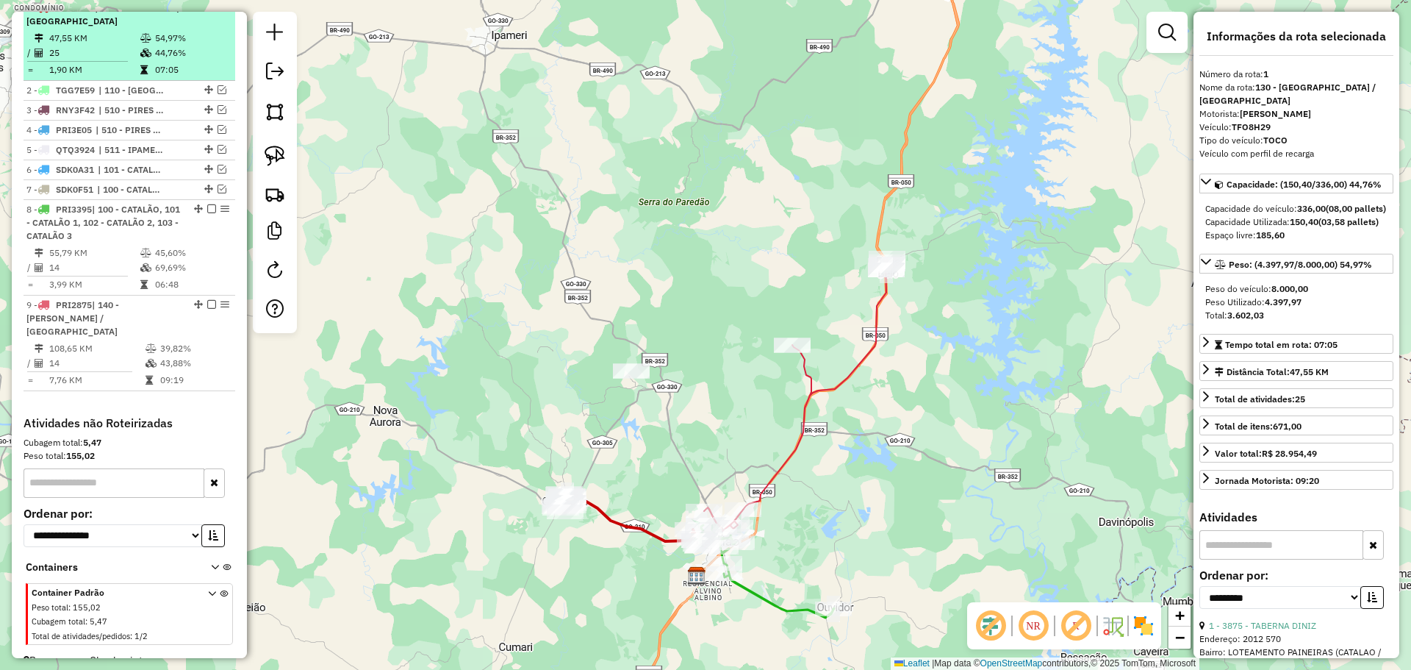
click at [207, 12] on em at bounding box center [211, 7] width 9 height 9
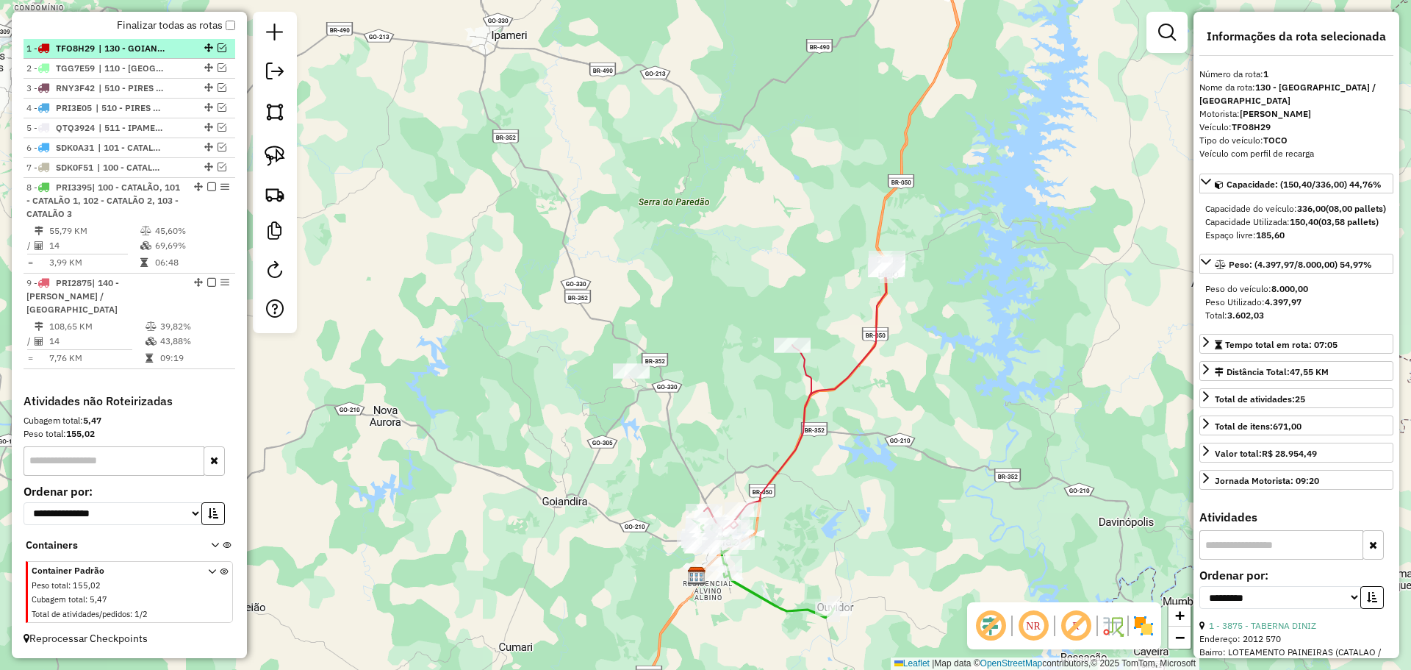
scroll to position [489, 0]
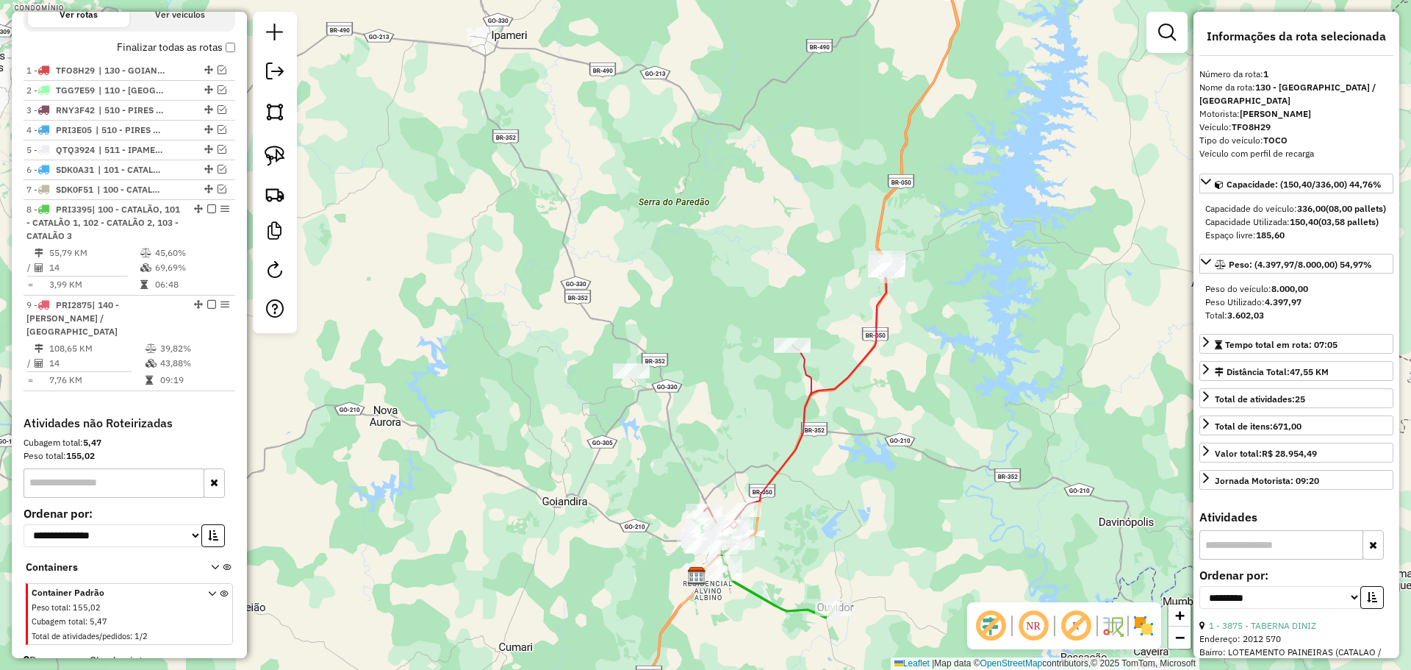
click at [788, 455] on icon at bounding box center [795, 394] width 183 height 273
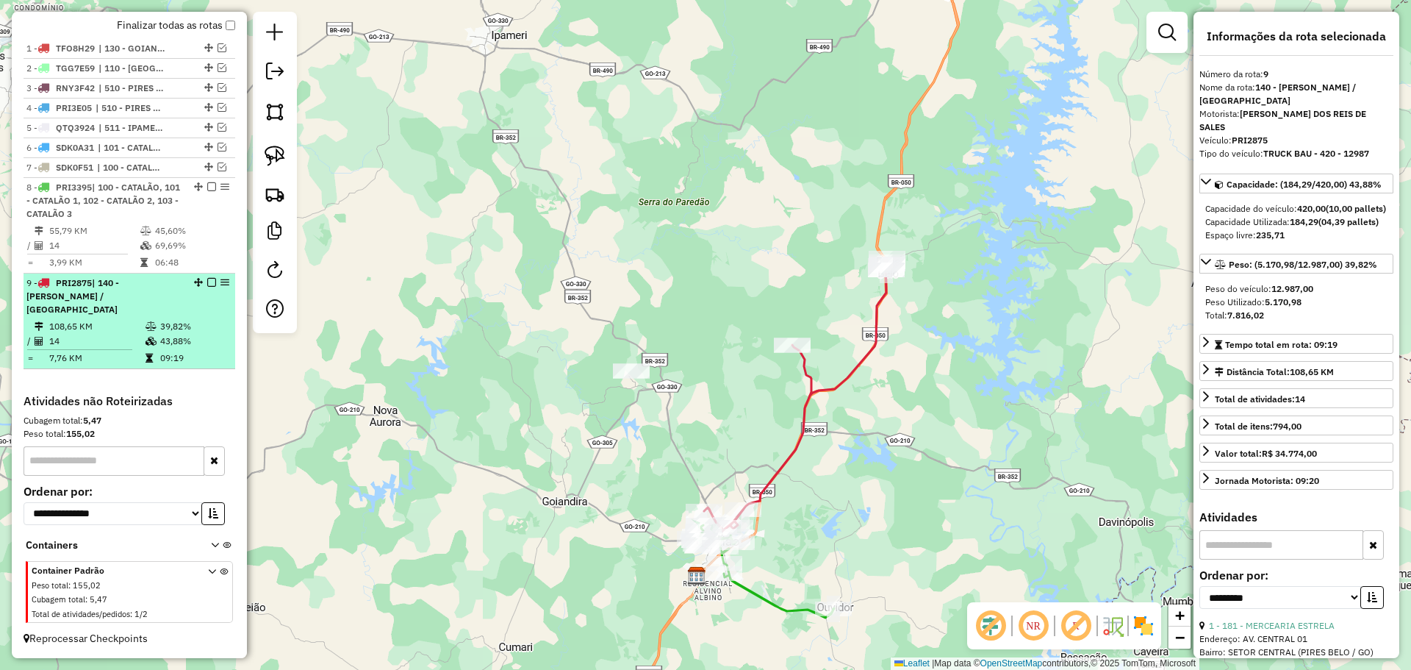
click at [207, 287] on em at bounding box center [211, 282] width 9 height 9
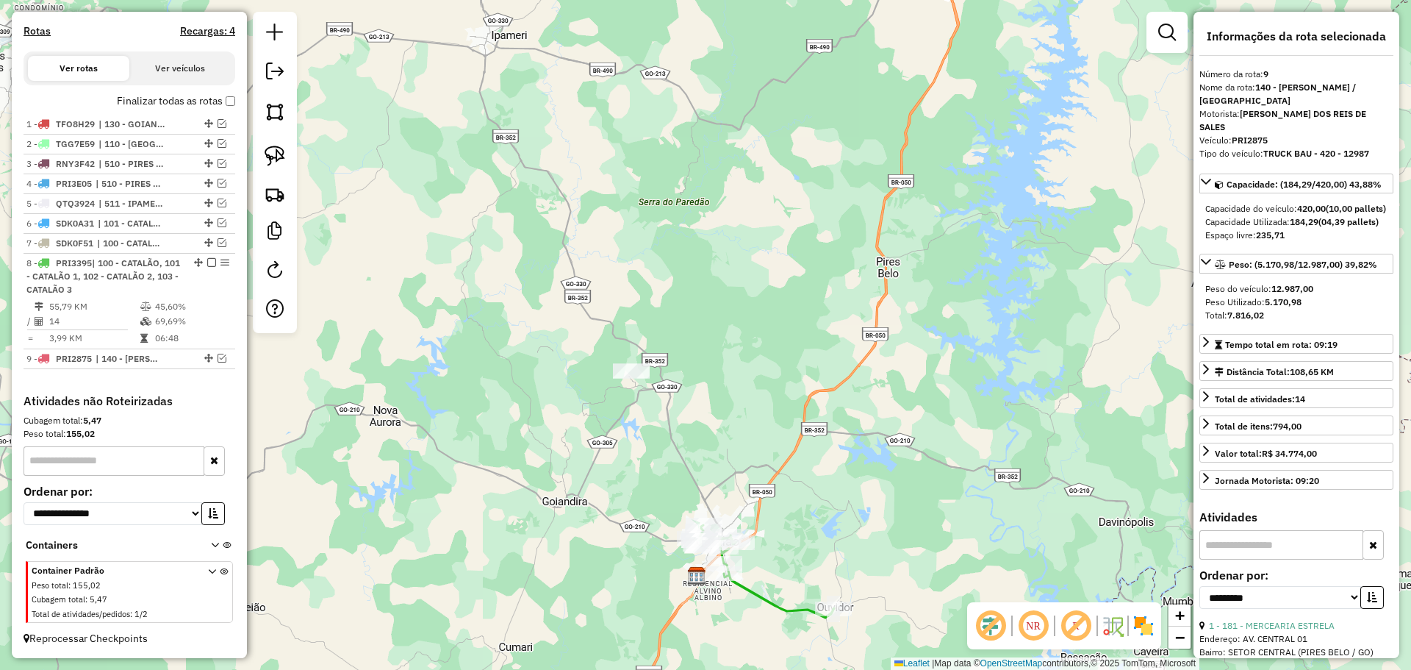
click at [747, 589] on icon at bounding box center [764, 571] width 139 height 93
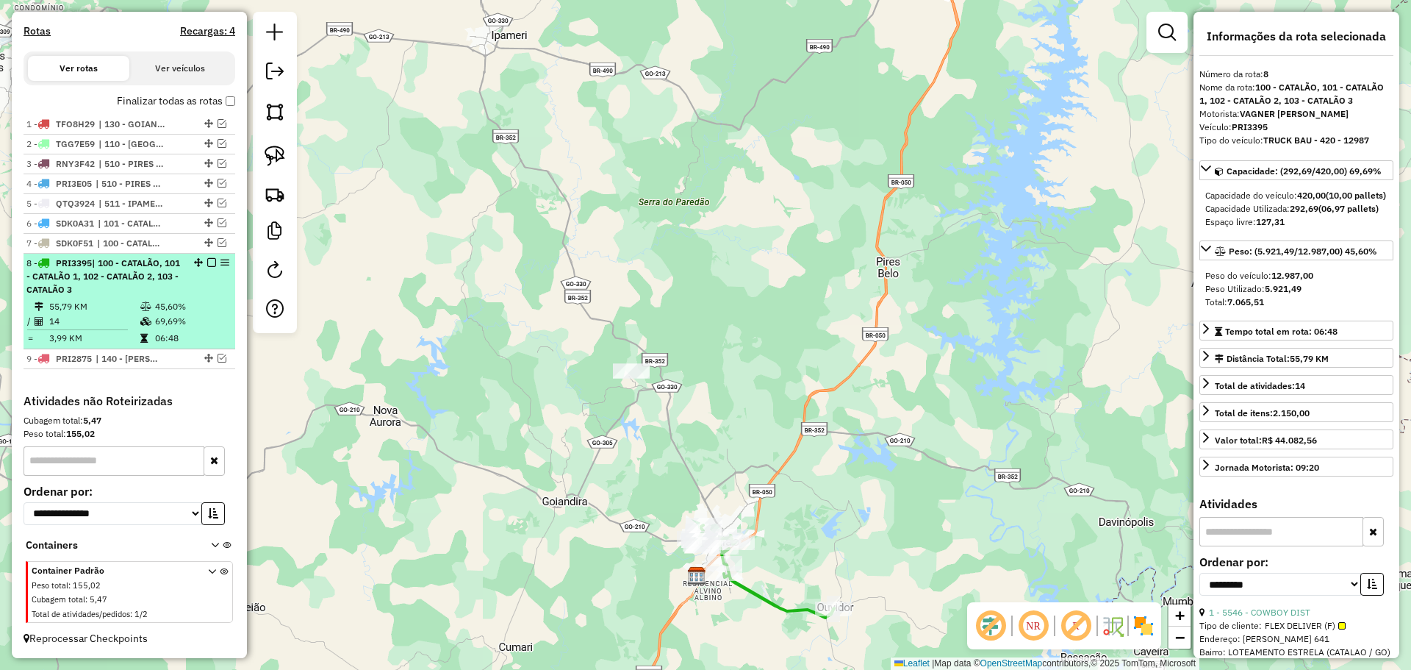
click at [209, 263] on em at bounding box center [211, 262] width 9 height 9
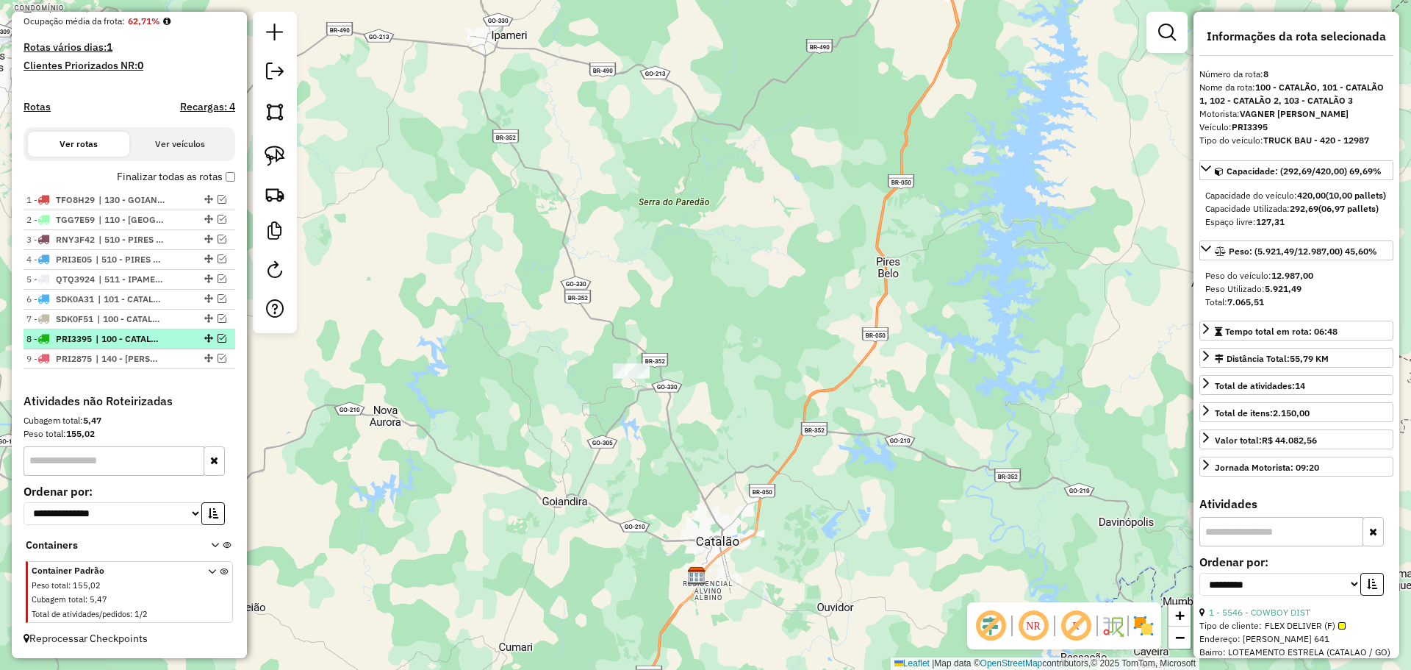
scroll to position [373, 0]
click at [270, 153] on img at bounding box center [275, 156] width 21 height 21
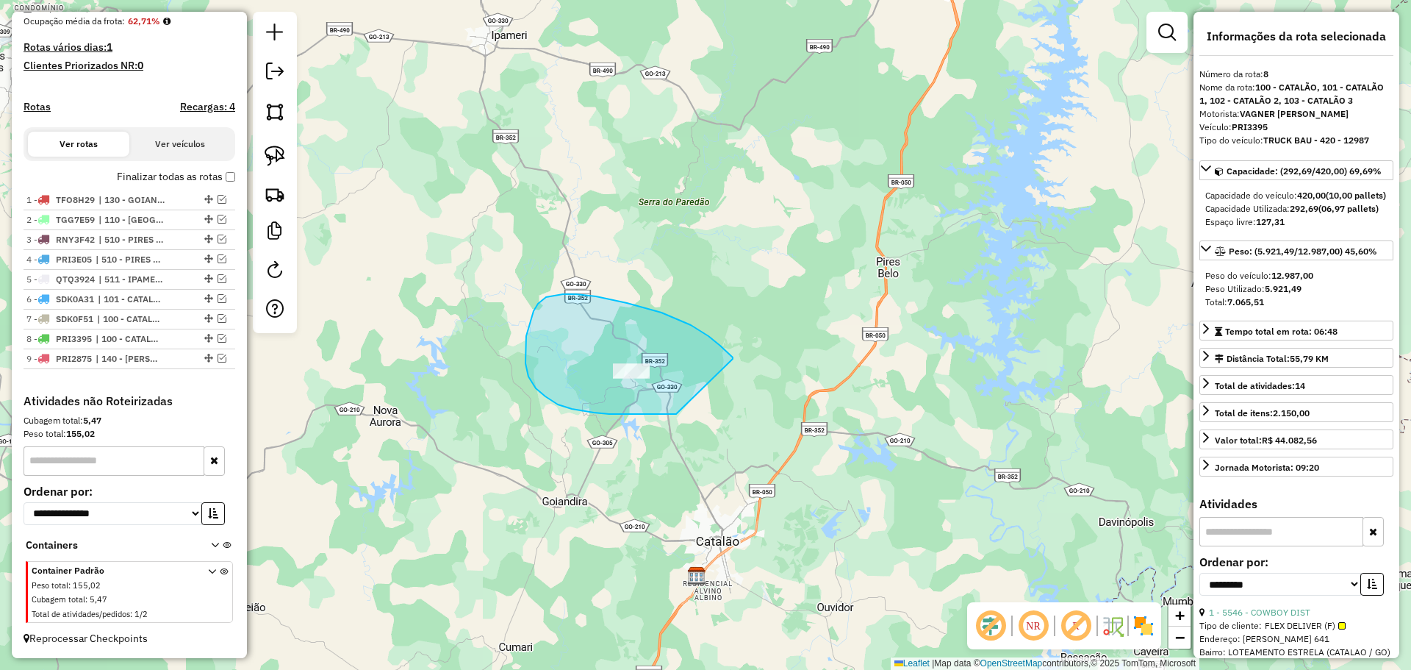
drag, startPoint x: 733, startPoint y: 359, endPoint x: 598, endPoint y: 412, distance: 145.5
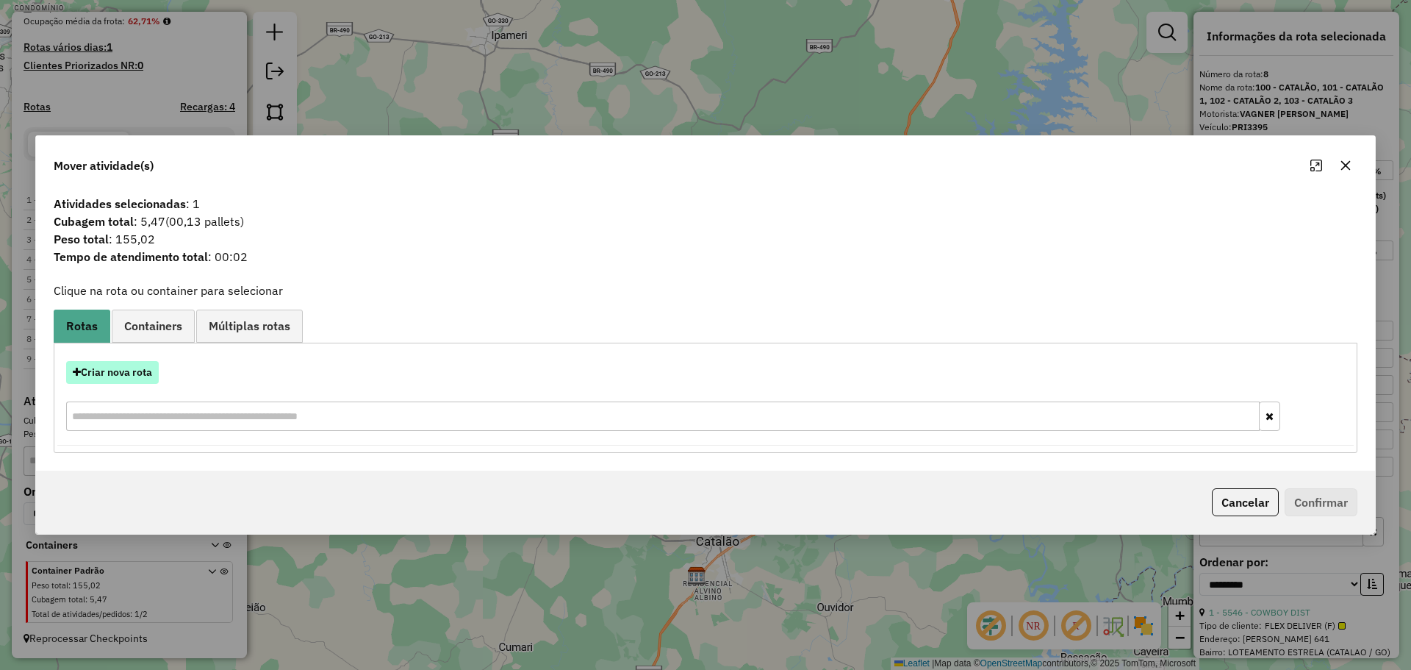
click at [105, 376] on button "Criar nova rota" at bounding box center [112, 372] width 93 height 23
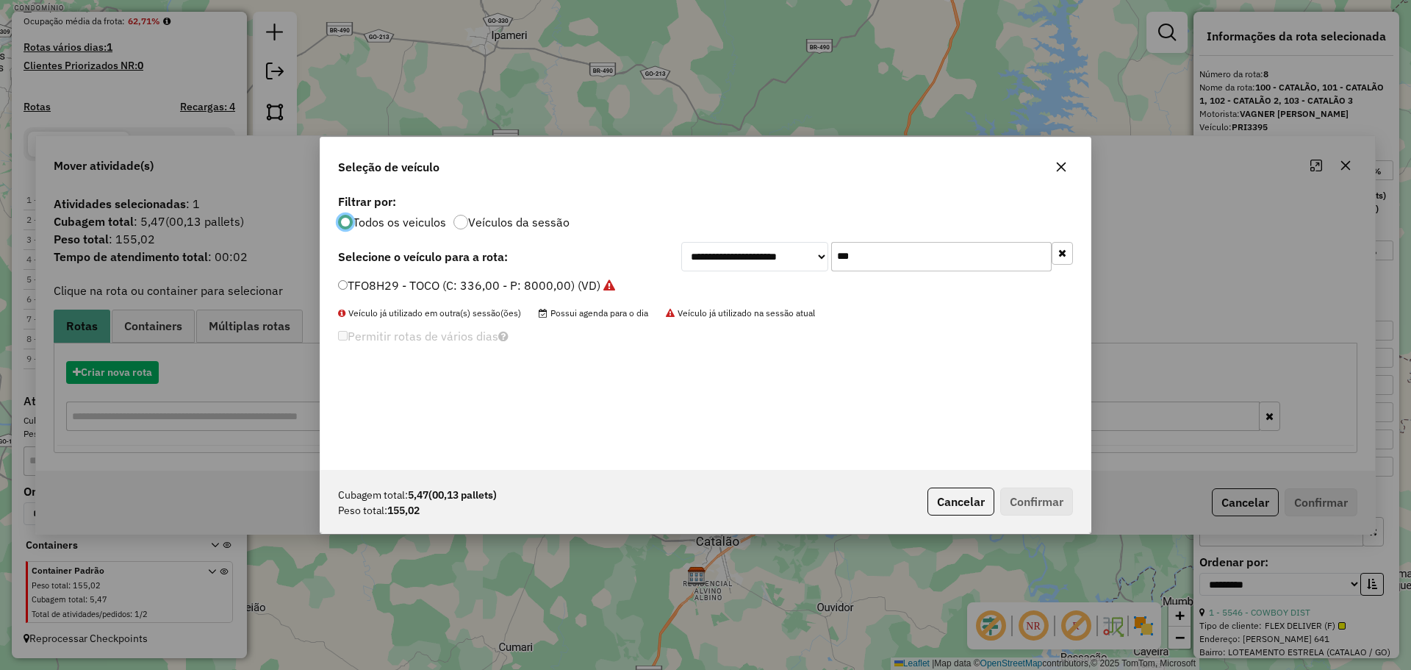
scroll to position [8, 4]
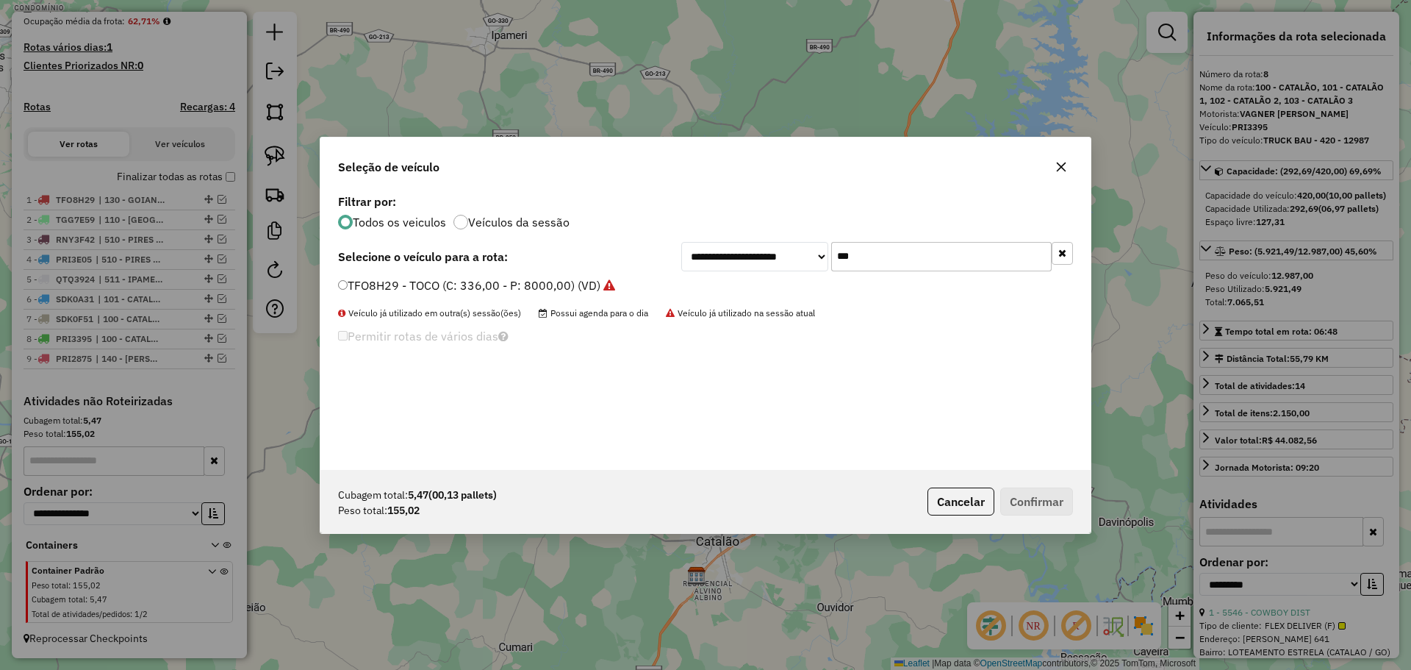
drag, startPoint x: 889, startPoint y: 250, endPoint x: 706, endPoint y: 250, distance: 182.3
click at [706, 250] on div "**********" at bounding box center [877, 256] width 392 height 29
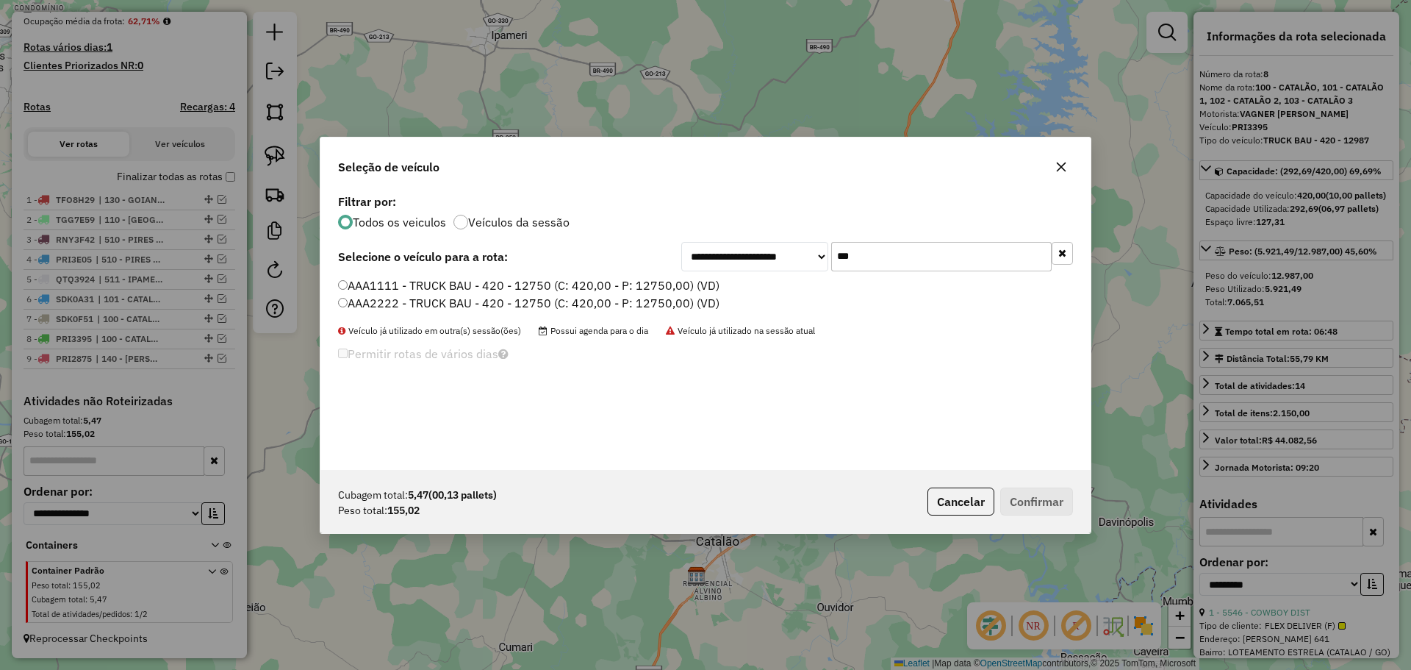
type input "***"
click at [395, 284] on label "AAA1111 - TRUCK BAU - 420 - 12750 (C: 420,00 - P: 12750,00) (VD)" at bounding box center [529, 285] width 382 height 18
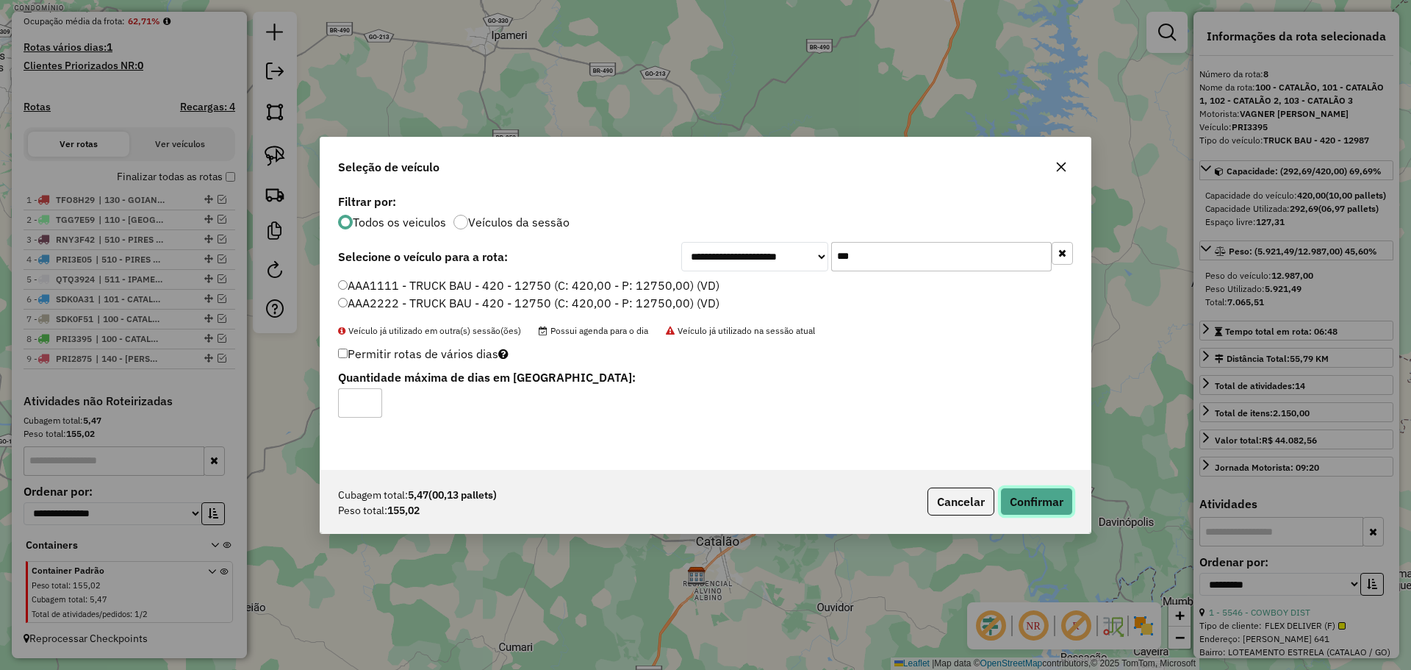
click at [1039, 493] on button "Confirmar" at bounding box center [1036, 501] width 73 height 28
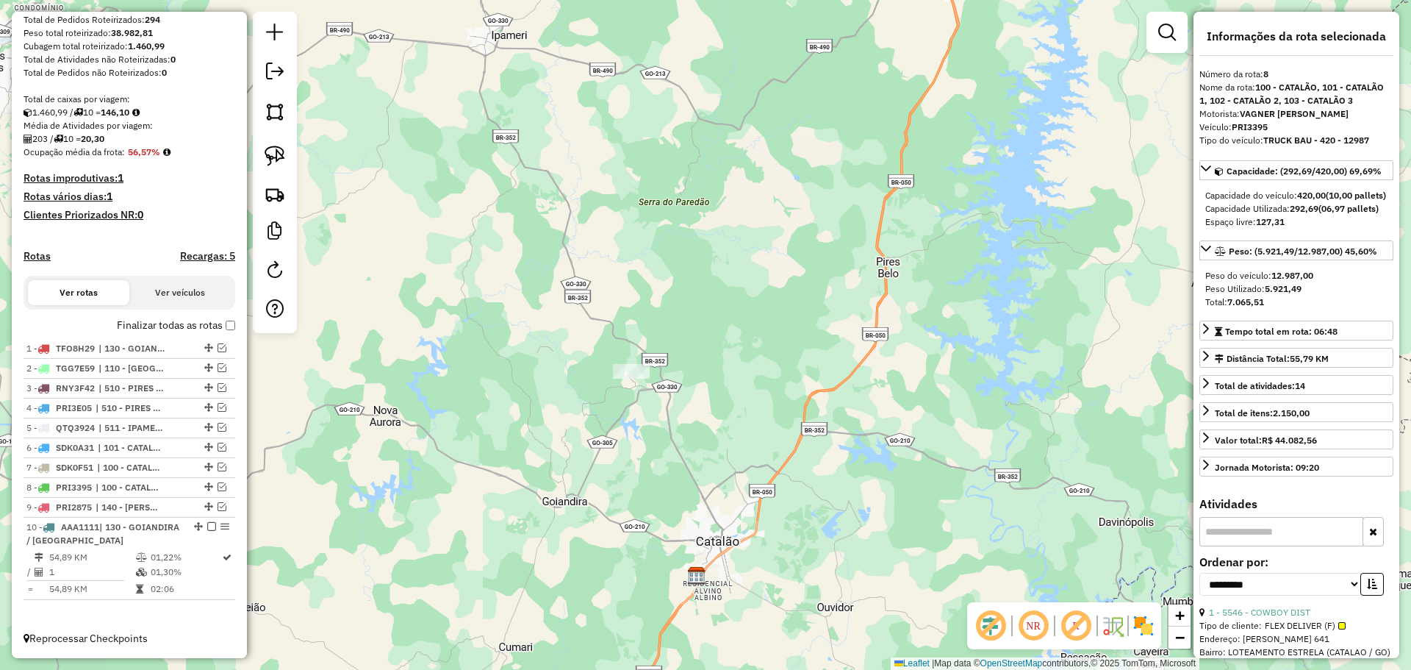
scroll to position [242, 0]
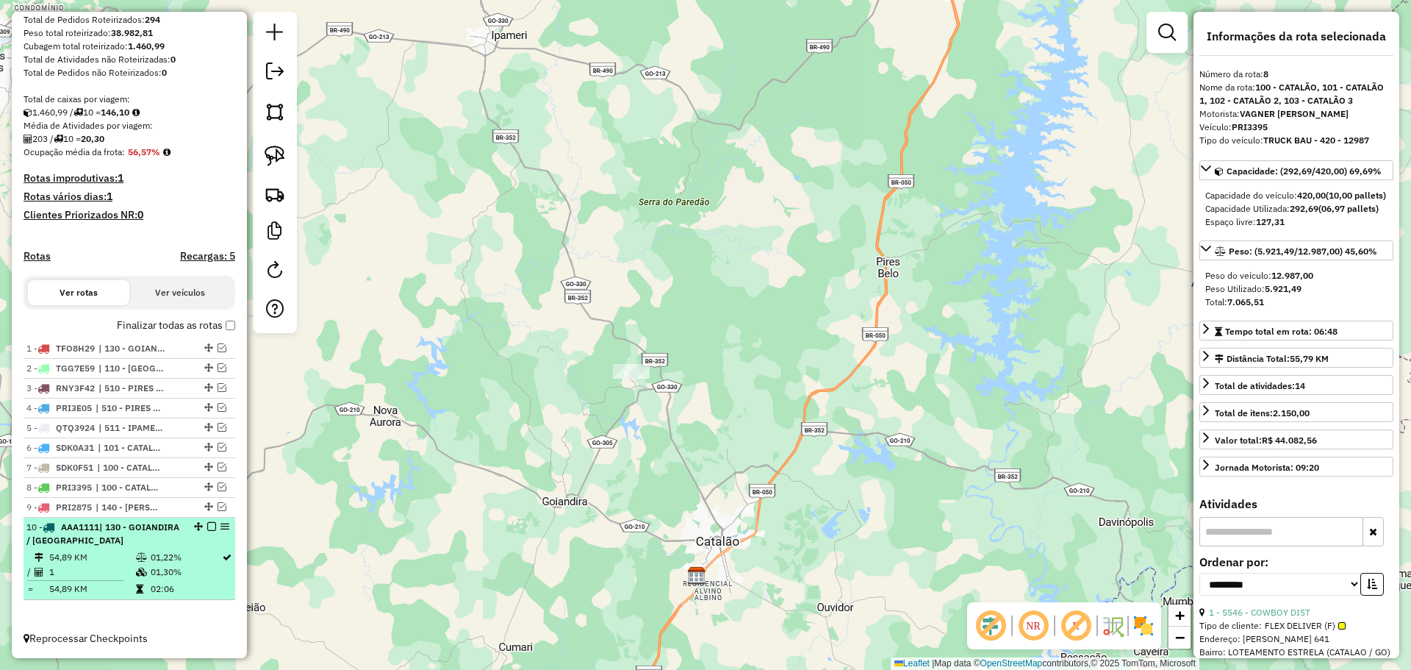
click at [207, 526] on em at bounding box center [211, 526] width 9 height 9
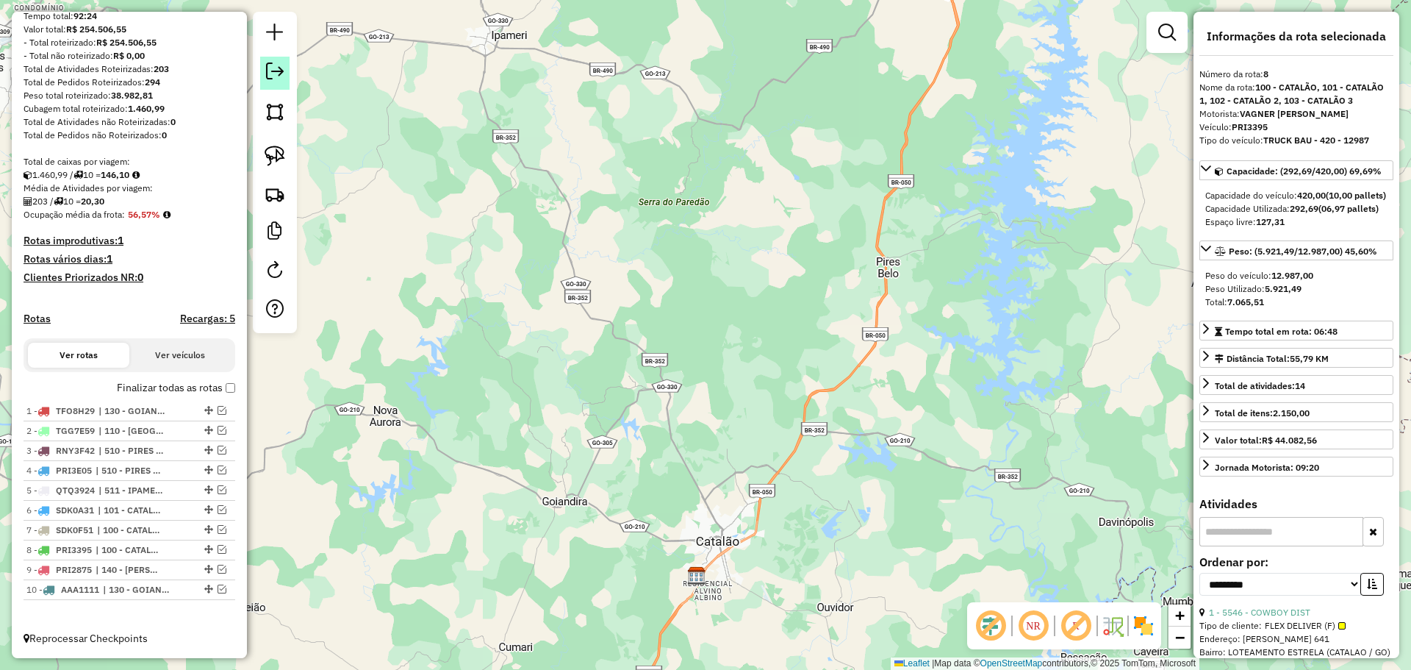
click at [277, 65] on em at bounding box center [275, 71] width 18 height 18
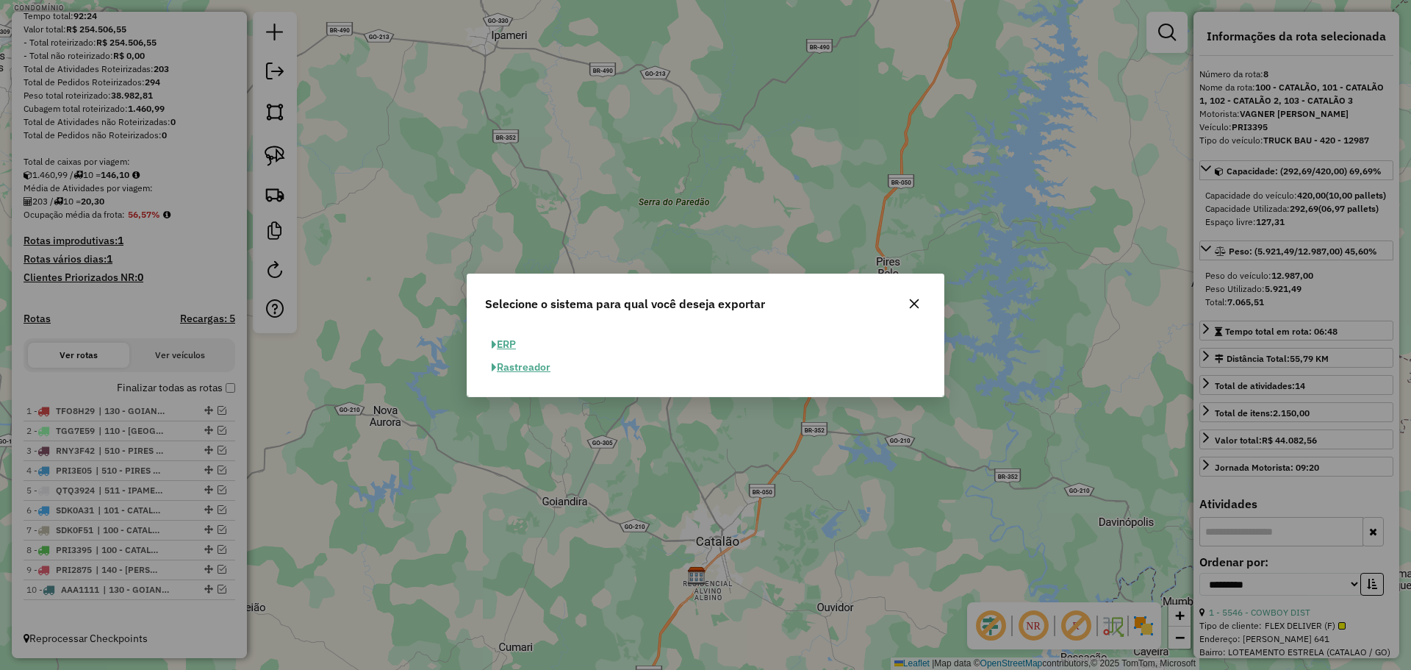
click at [503, 346] on button "ERP" at bounding box center [503, 344] width 37 height 23
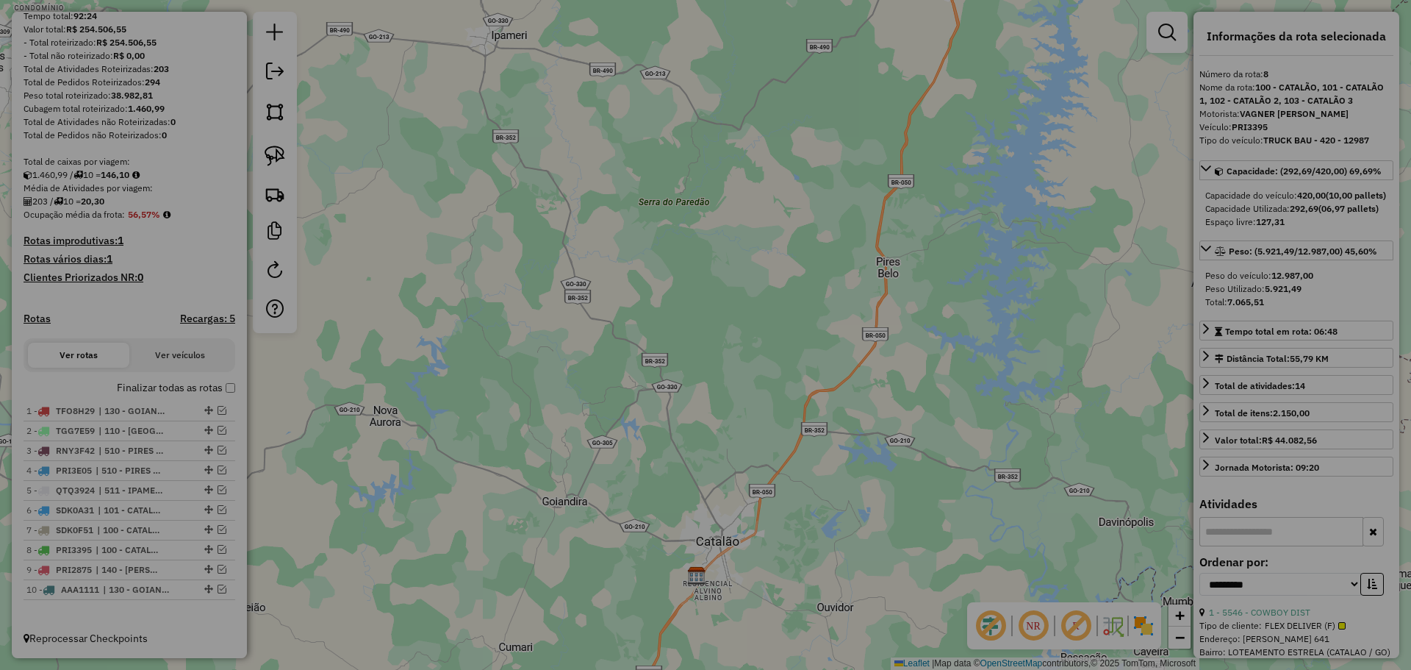
select select "**"
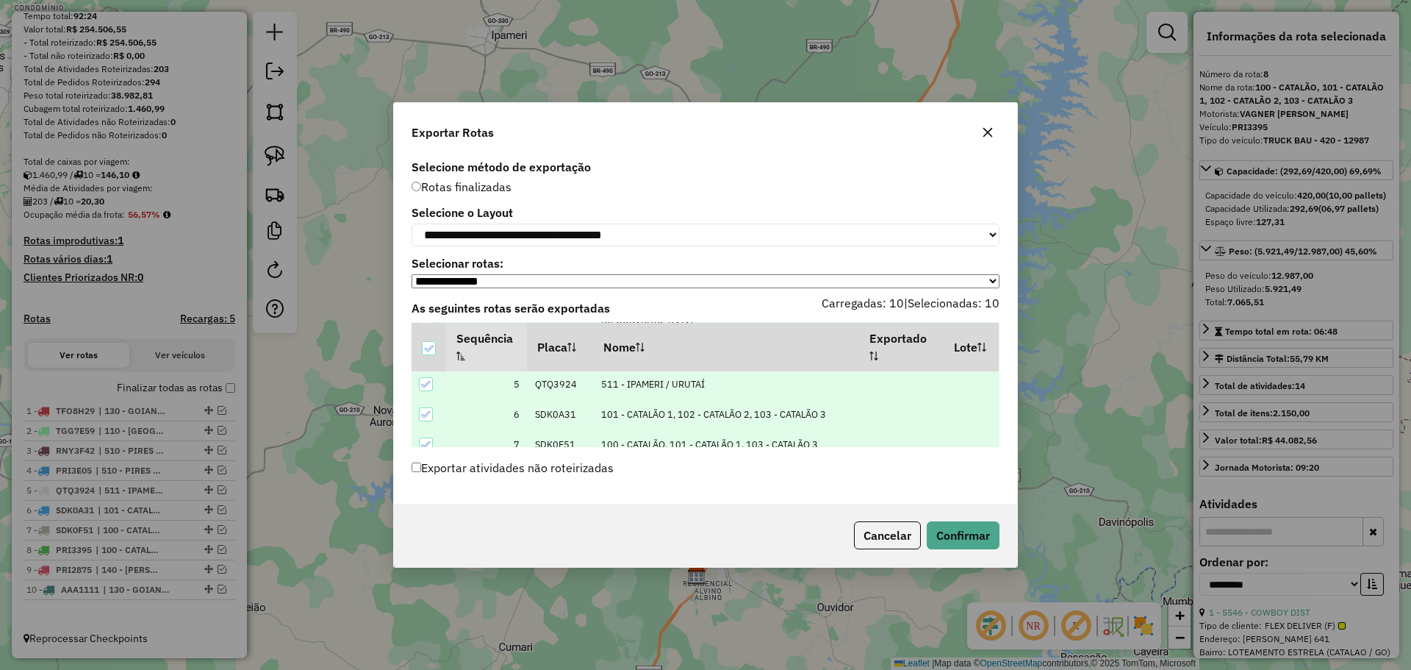
scroll to position [254, 0]
click at [964, 538] on button "Confirmar" at bounding box center [963, 535] width 73 height 28
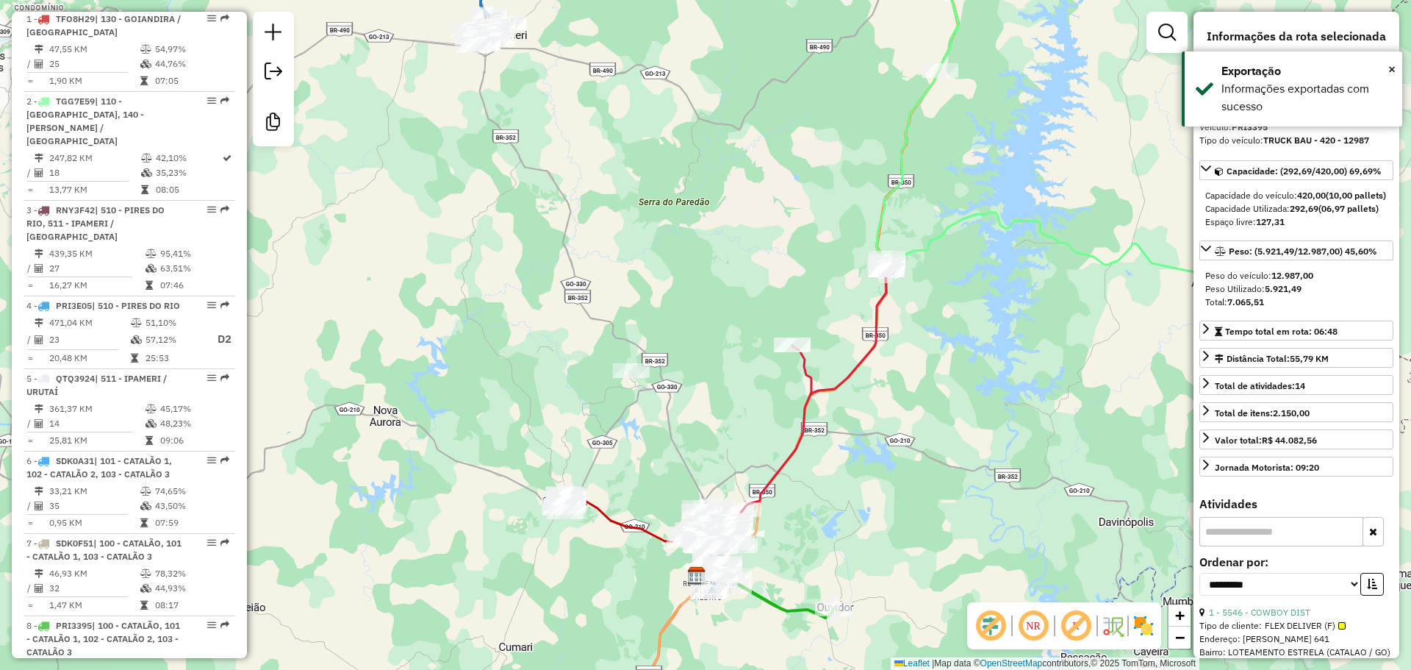
scroll to position [812, 0]
